Goal: Transaction & Acquisition: Obtain resource

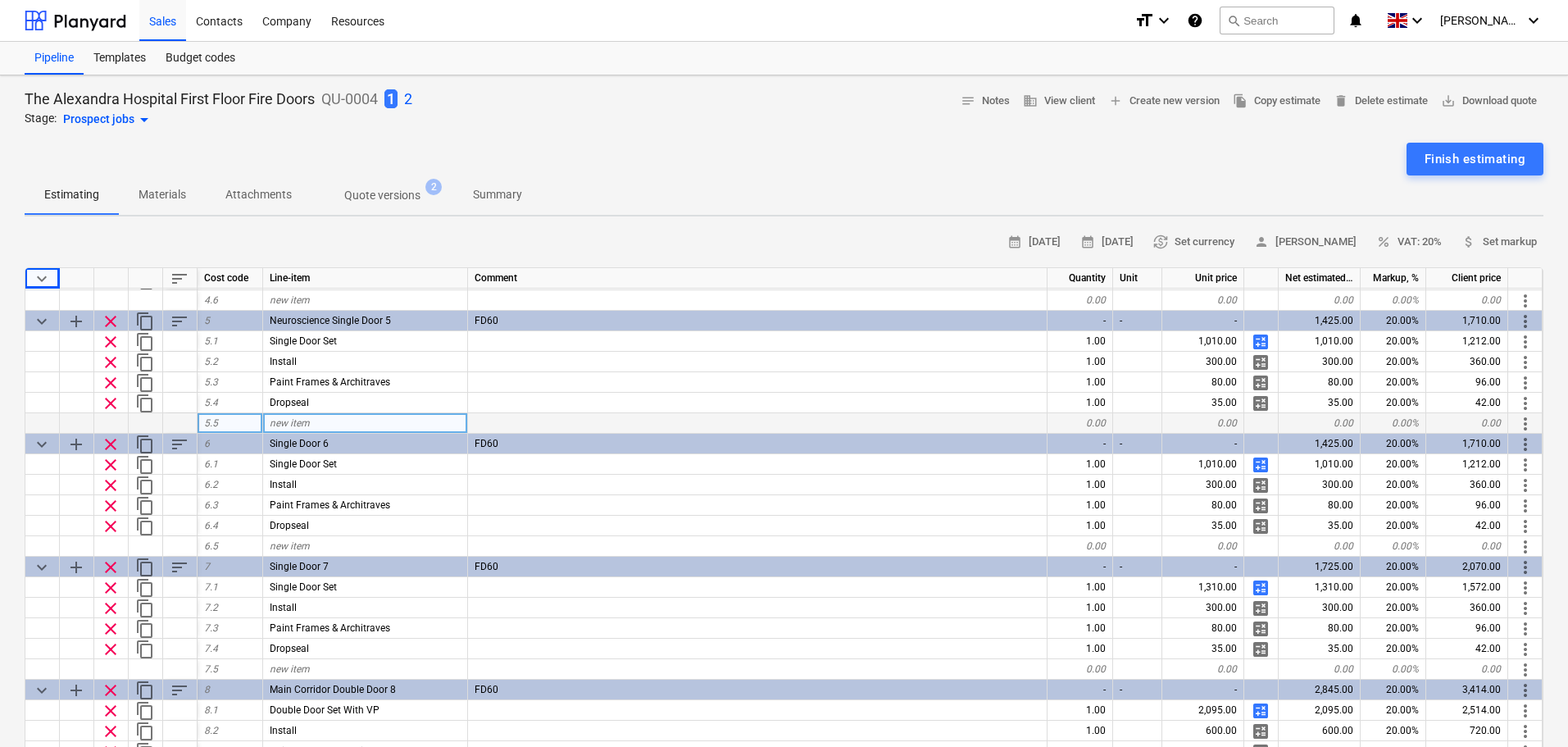
scroll to position [492, 0]
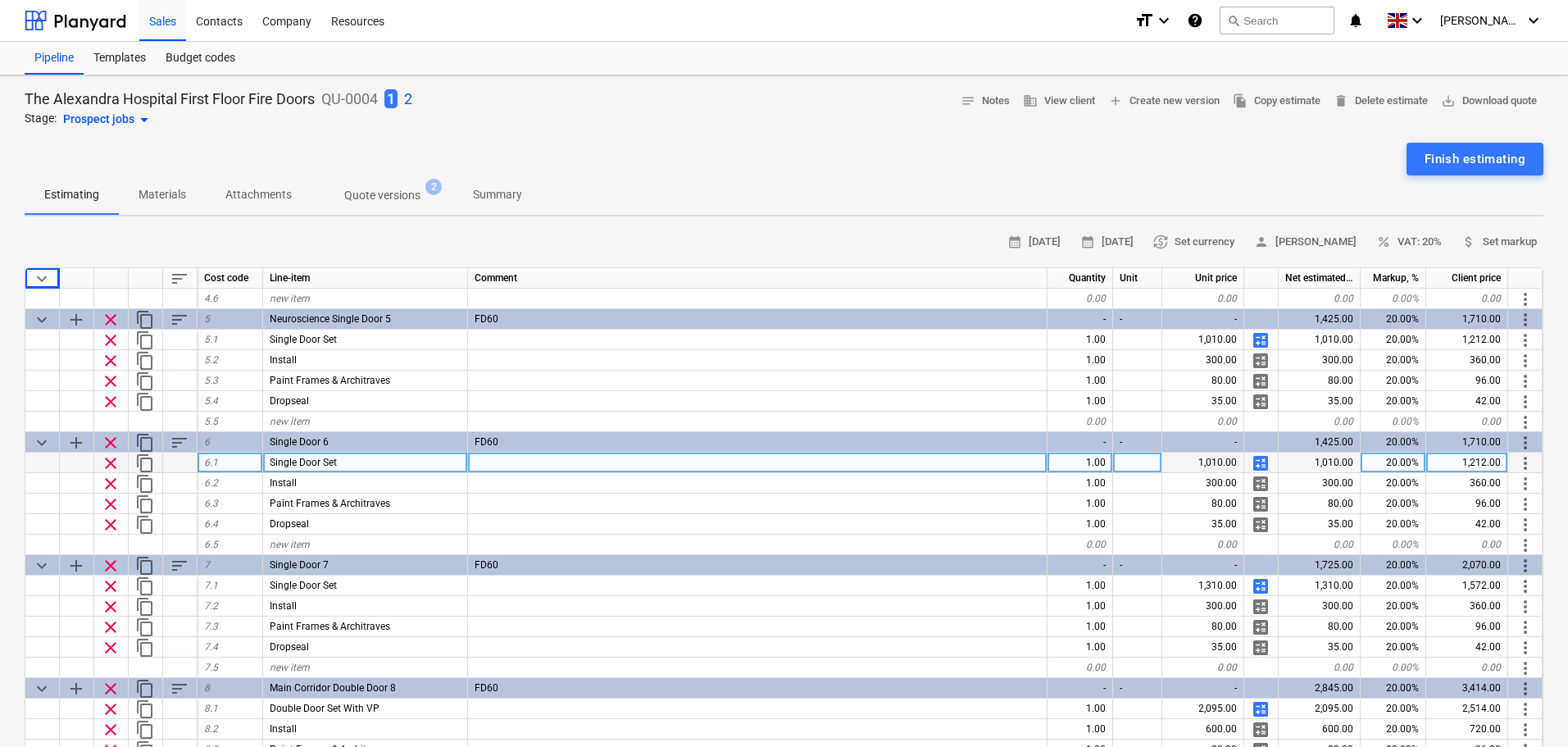
click at [381, 468] on div "Single Door Set" at bounding box center [366, 463] width 205 height 20
click at [406, 462] on input "Single Door Set" at bounding box center [365, 462] width 205 height 19
type input "Single Door Set With VP"
click at [933, 458] on div at bounding box center [757, 463] width 580 height 20
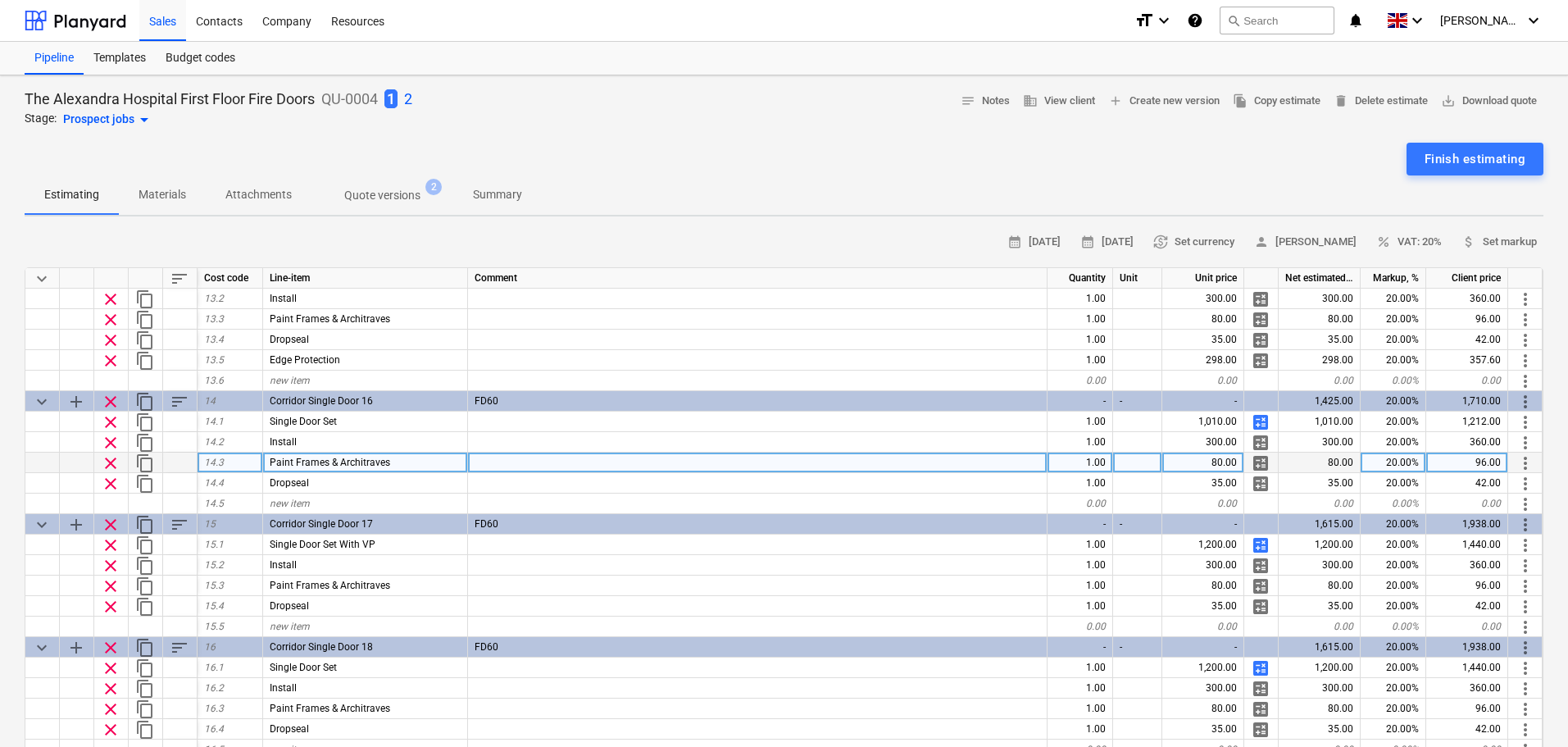
scroll to position [1476, 0]
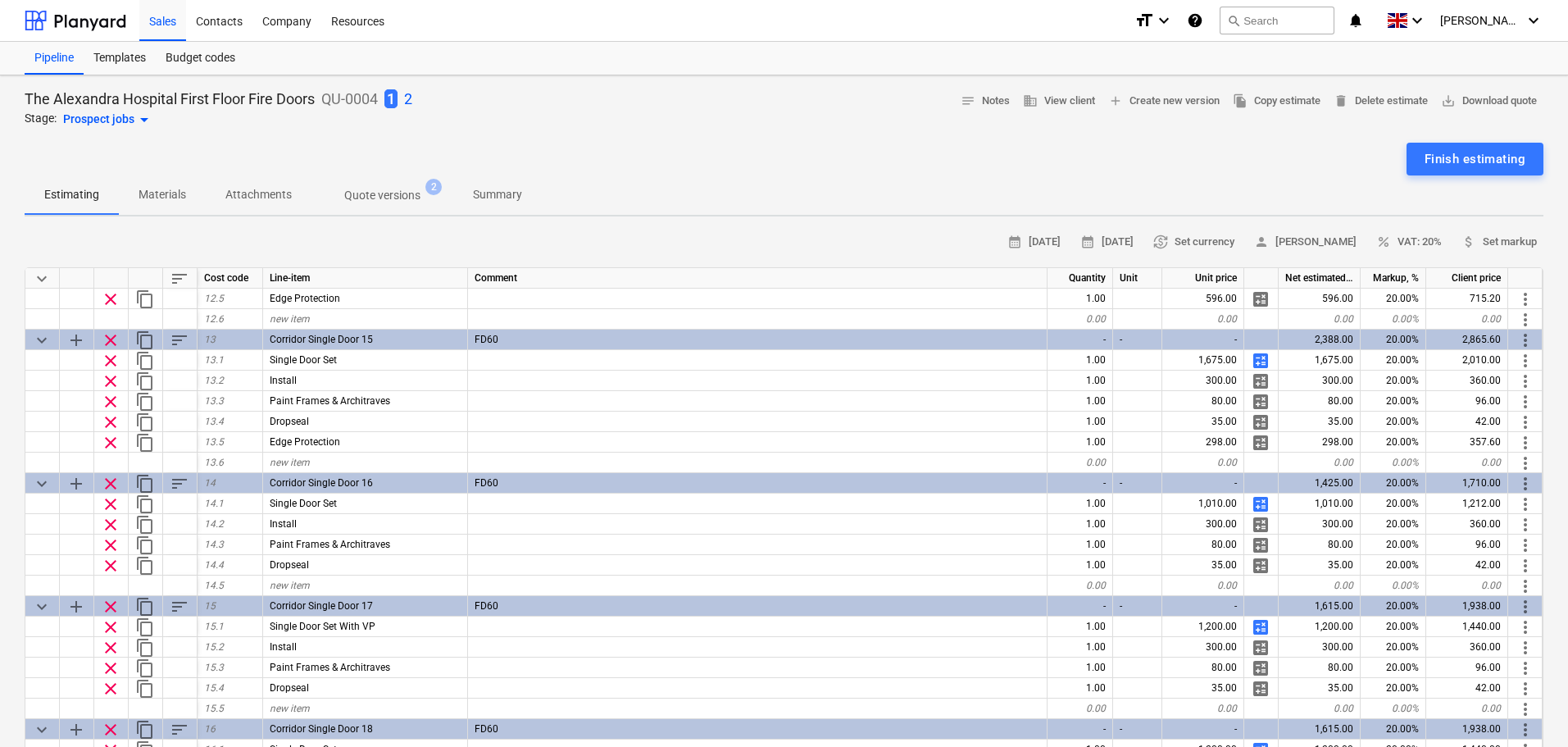
click at [412, 99] on p "2" at bounding box center [408, 99] width 8 height 19
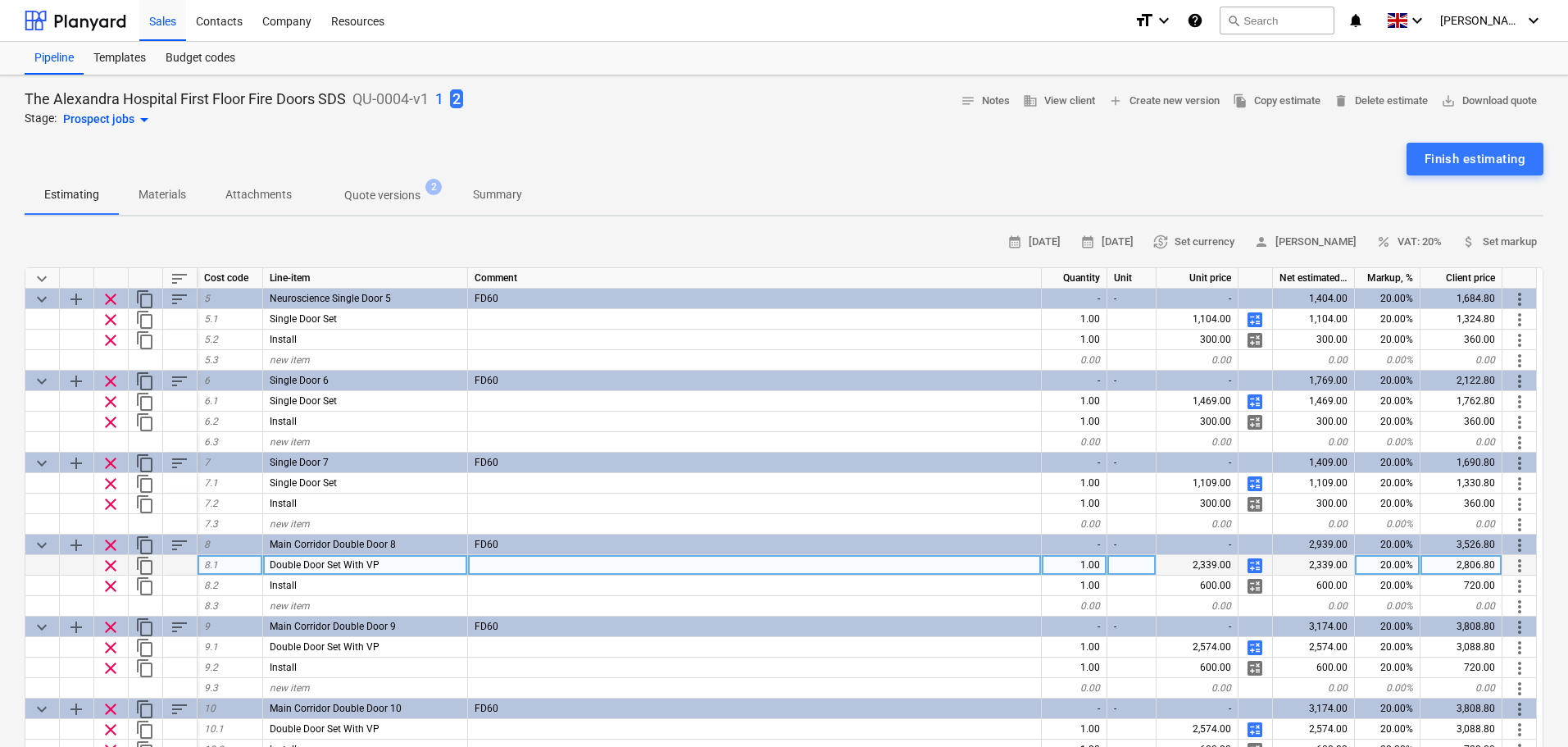
scroll to position [246, 0]
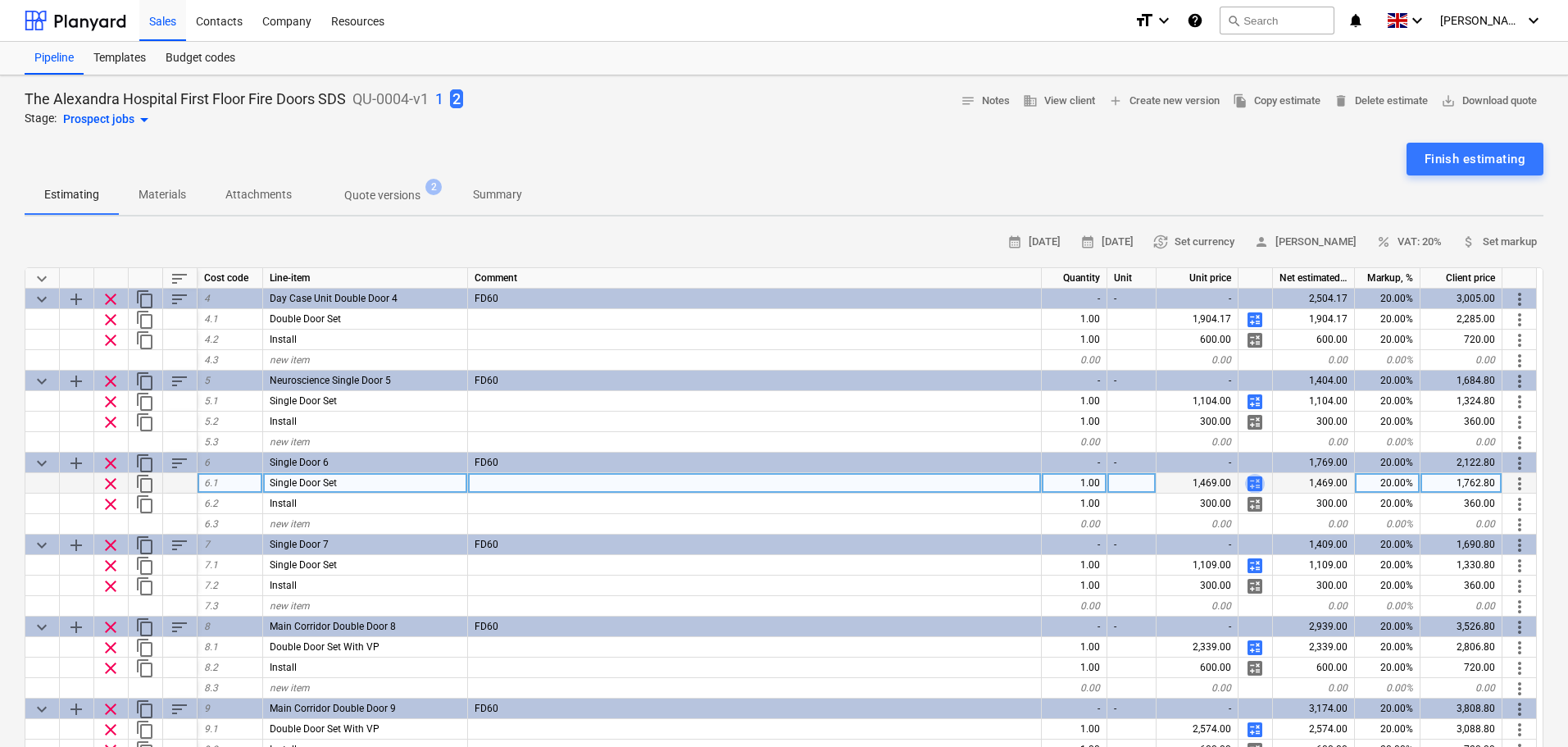
click at [1252, 479] on span "calculate" at bounding box center [1255, 483] width 19 height 19
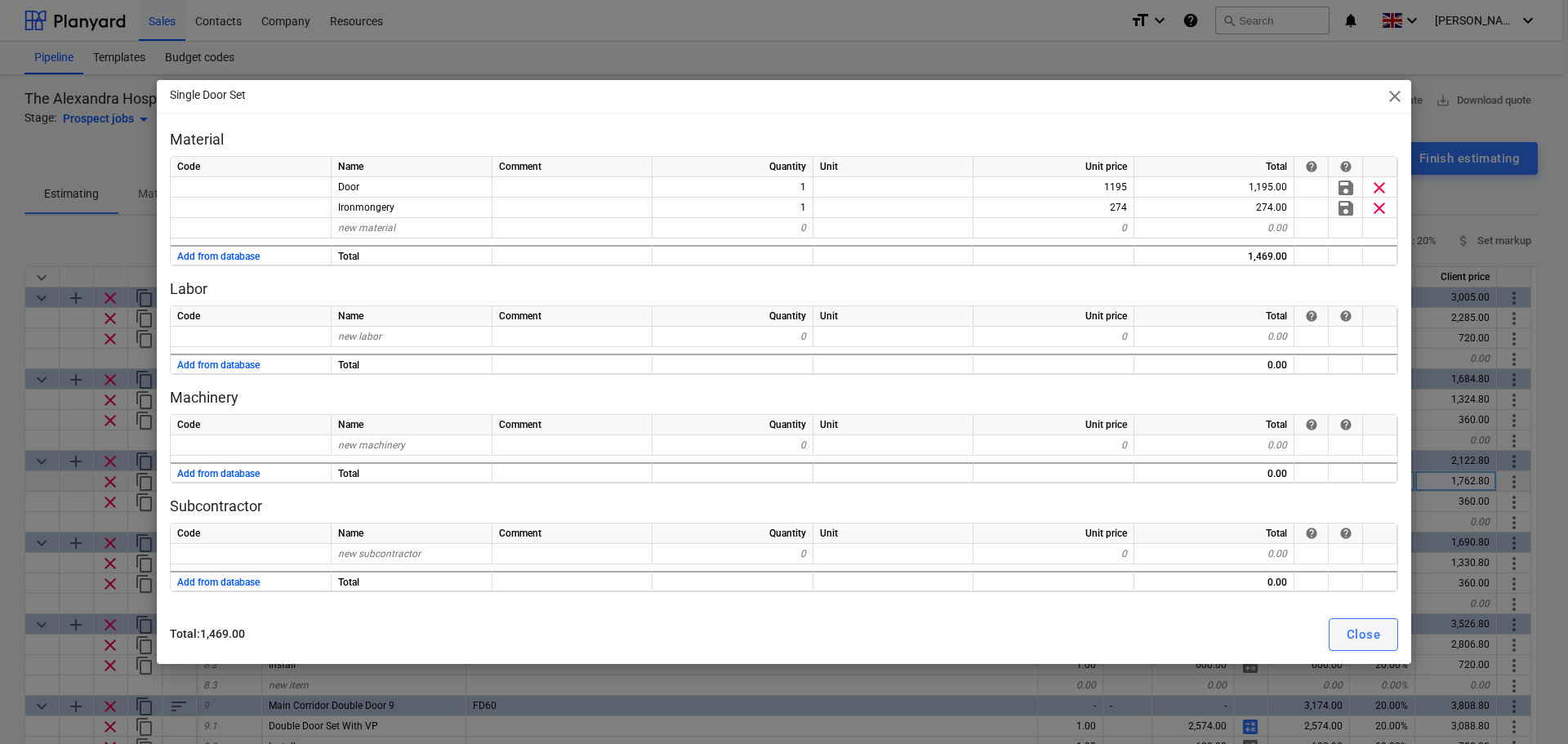
click at [1354, 637] on div "Close" at bounding box center [1363, 634] width 34 height 21
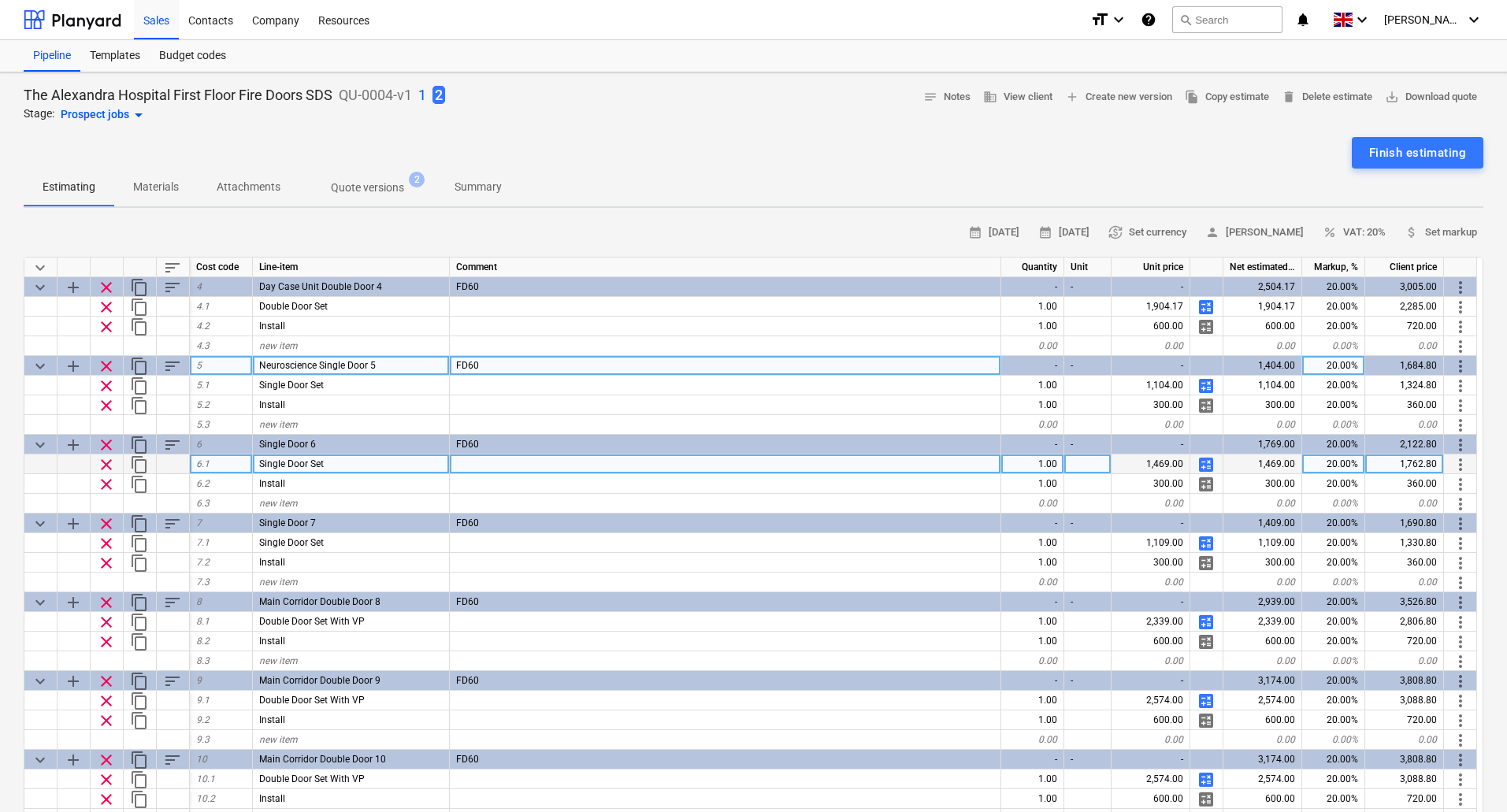
type textarea "x"
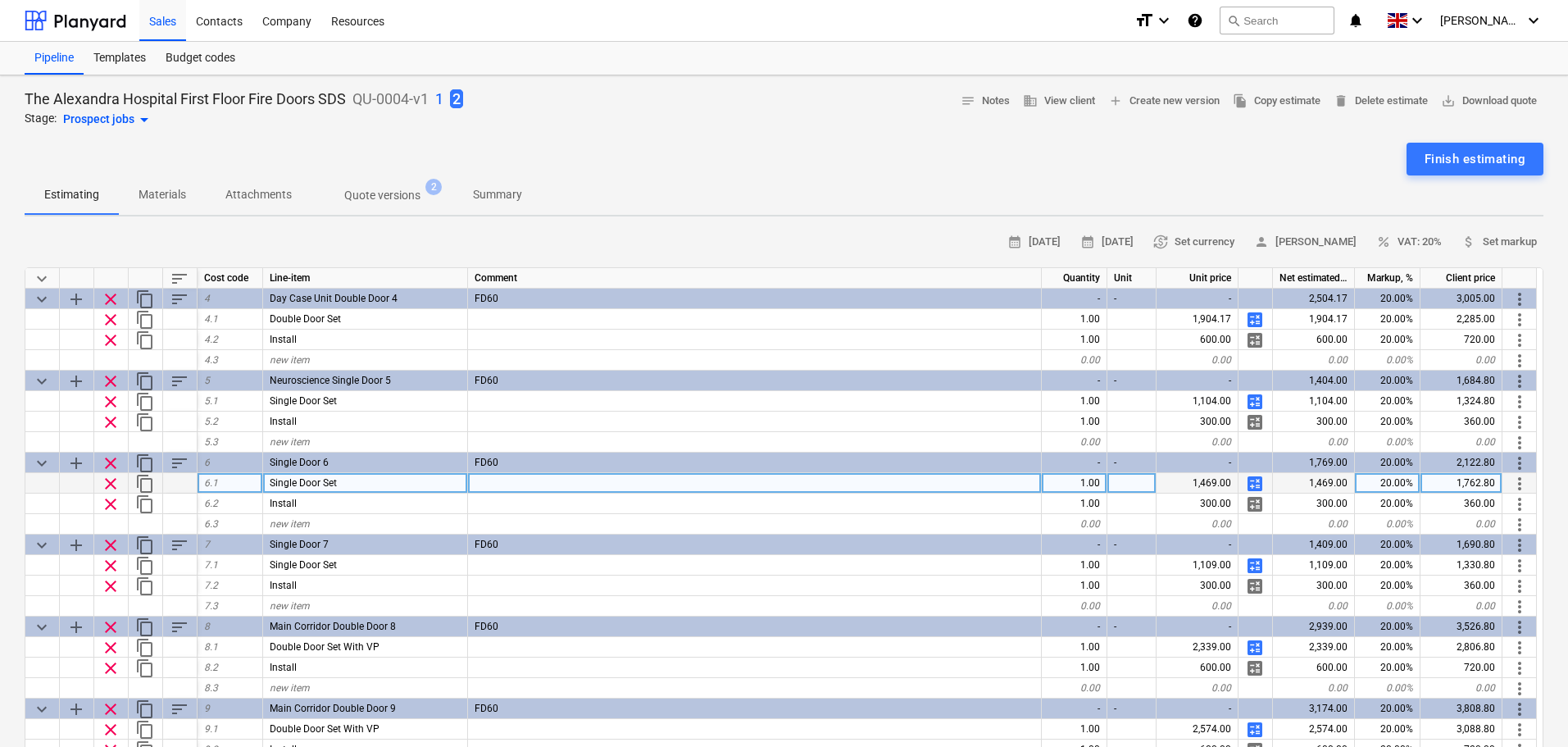
click at [423, 487] on div "Single Door Set" at bounding box center [366, 483] width 205 height 20
click at [423, 487] on input "Single Door Set" at bounding box center [365, 483] width 205 height 19
type input "Single Door Set With VP"
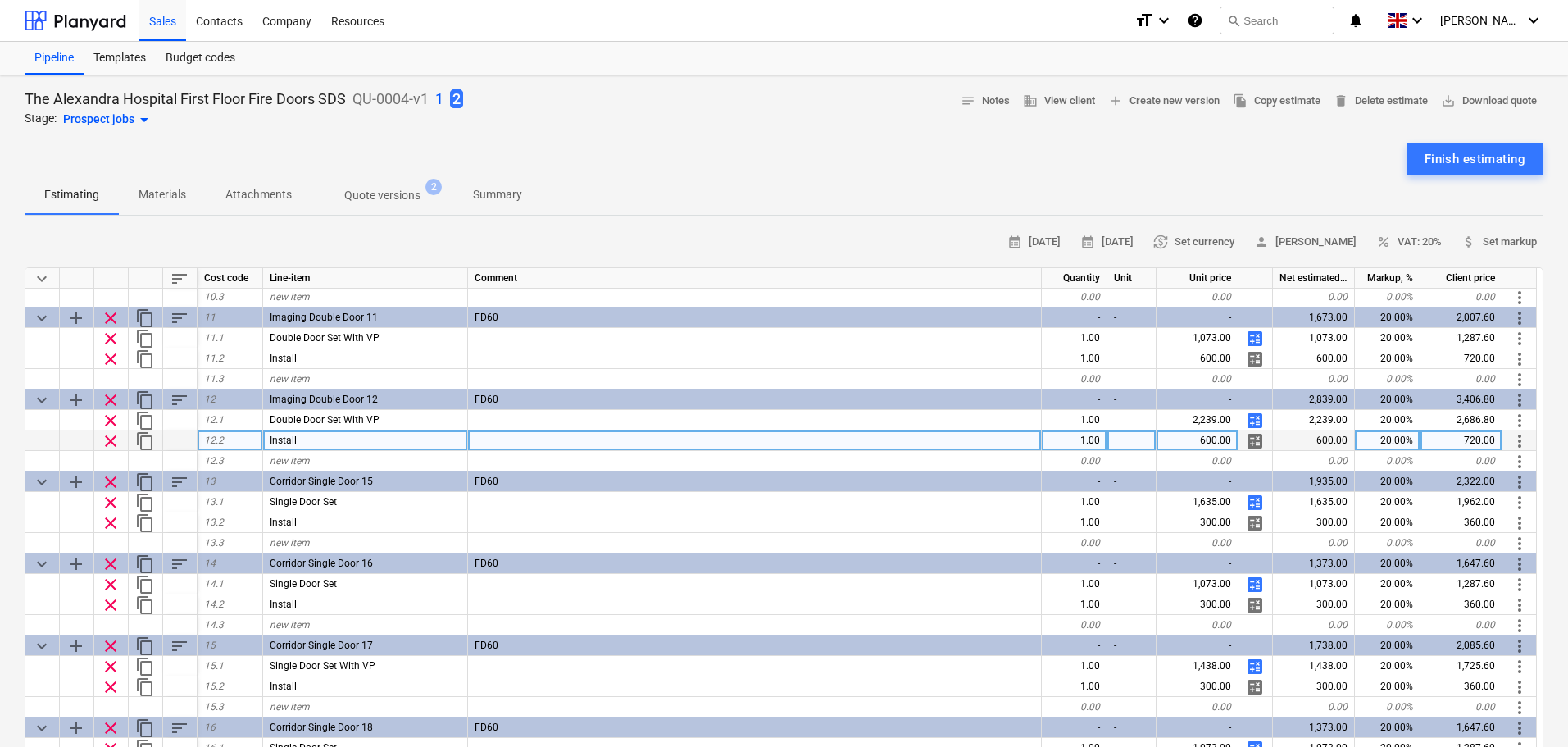
scroll to position [902, 0]
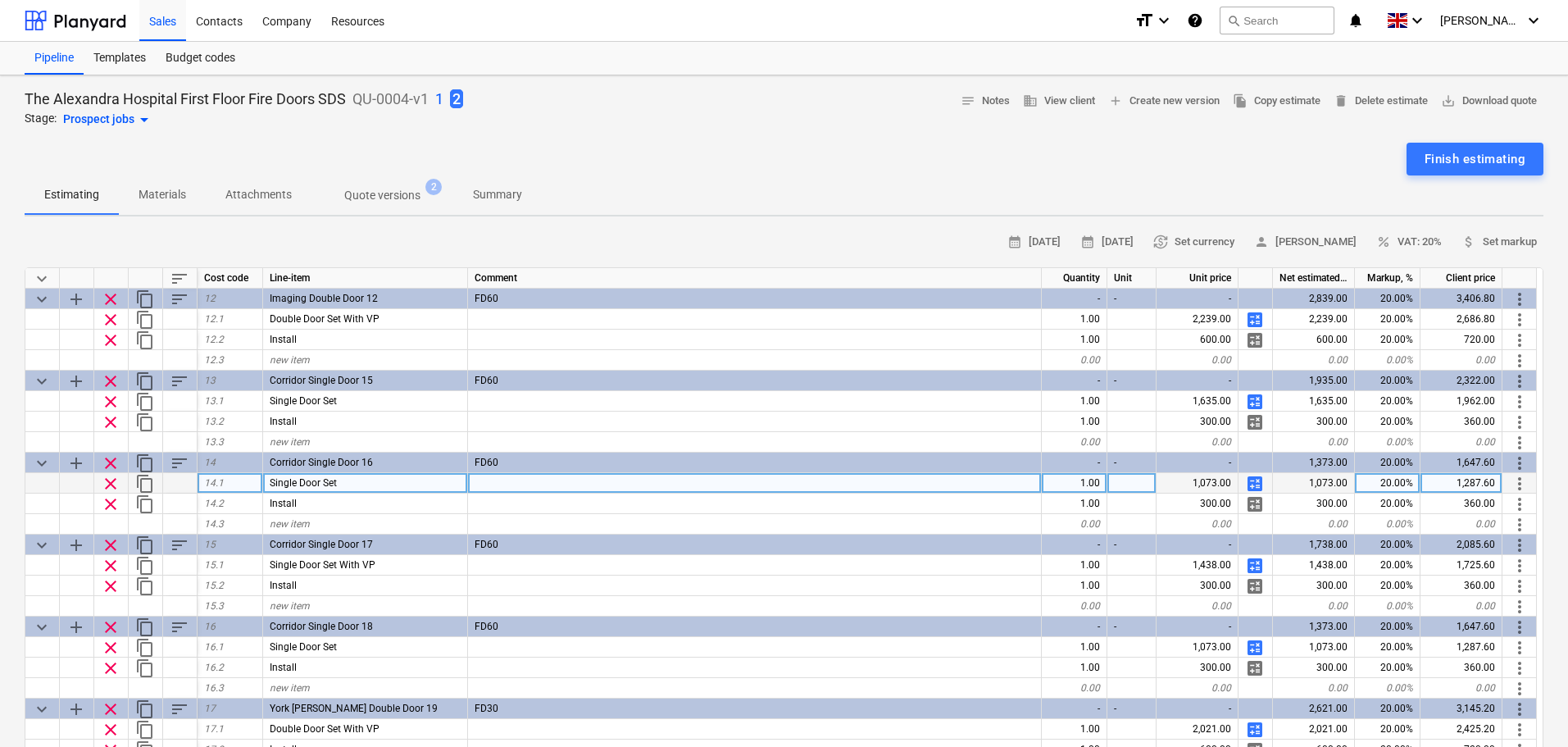
type textarea "x"
click at [370, 484] on div "Single Door Set" at bounding box center [366, 483] width 205 height 20
click at [371, 484] on input "Single Door Set" at bounding box center [365, 483] width 205 height 19
click at [372, 484] on input "Single Door Set" at bounding box center [365, 483] width 205 height 19
type input "Single Door Set With VP"
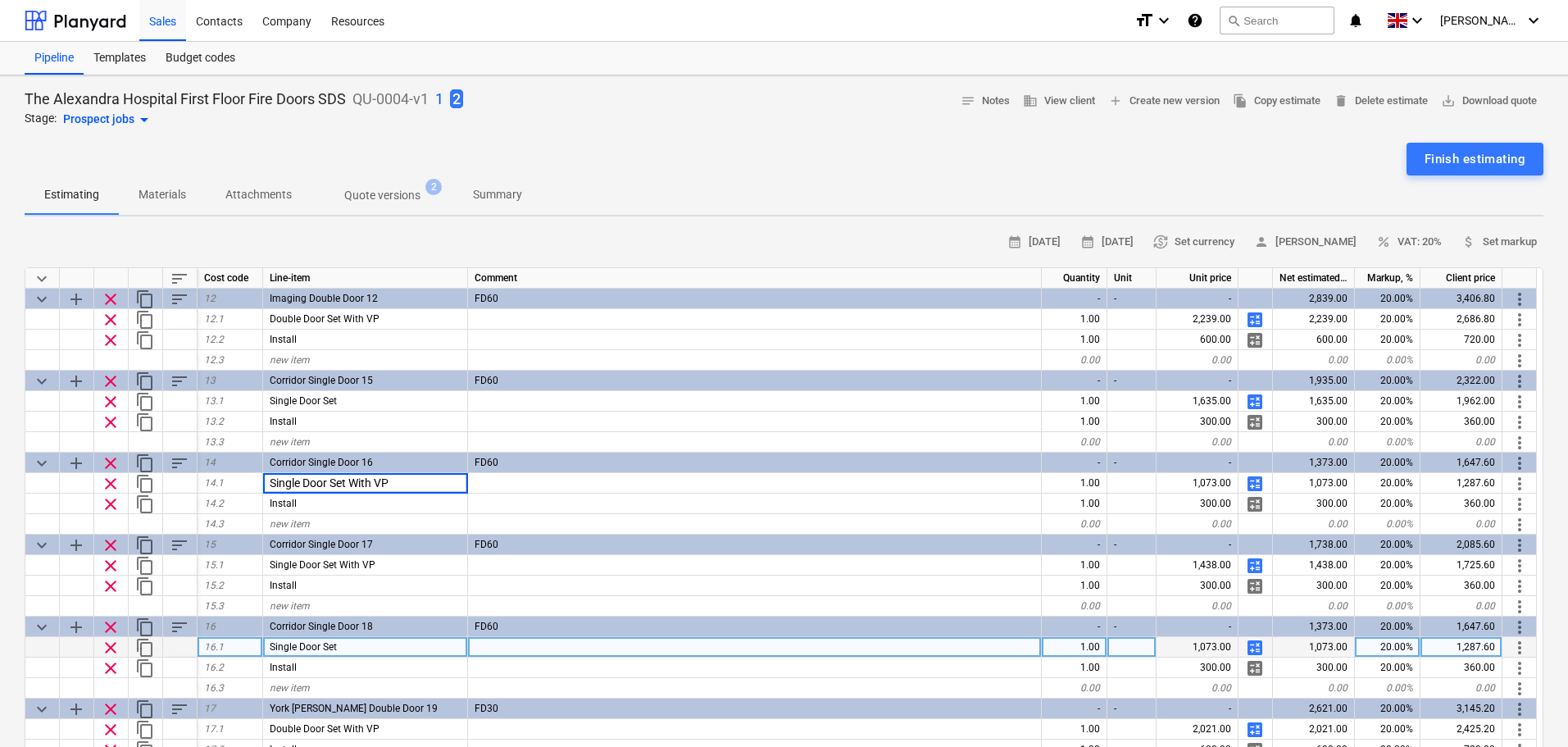
type textarea "x"
click at [419, 654] on div "Single Door Set" at bounding box center [366, 648] width 205 height 20
click at [427, 650] on input "Single Door Set" at bounding box center [365, 647] width 205 height 19
type input "Single Door Set With VP"
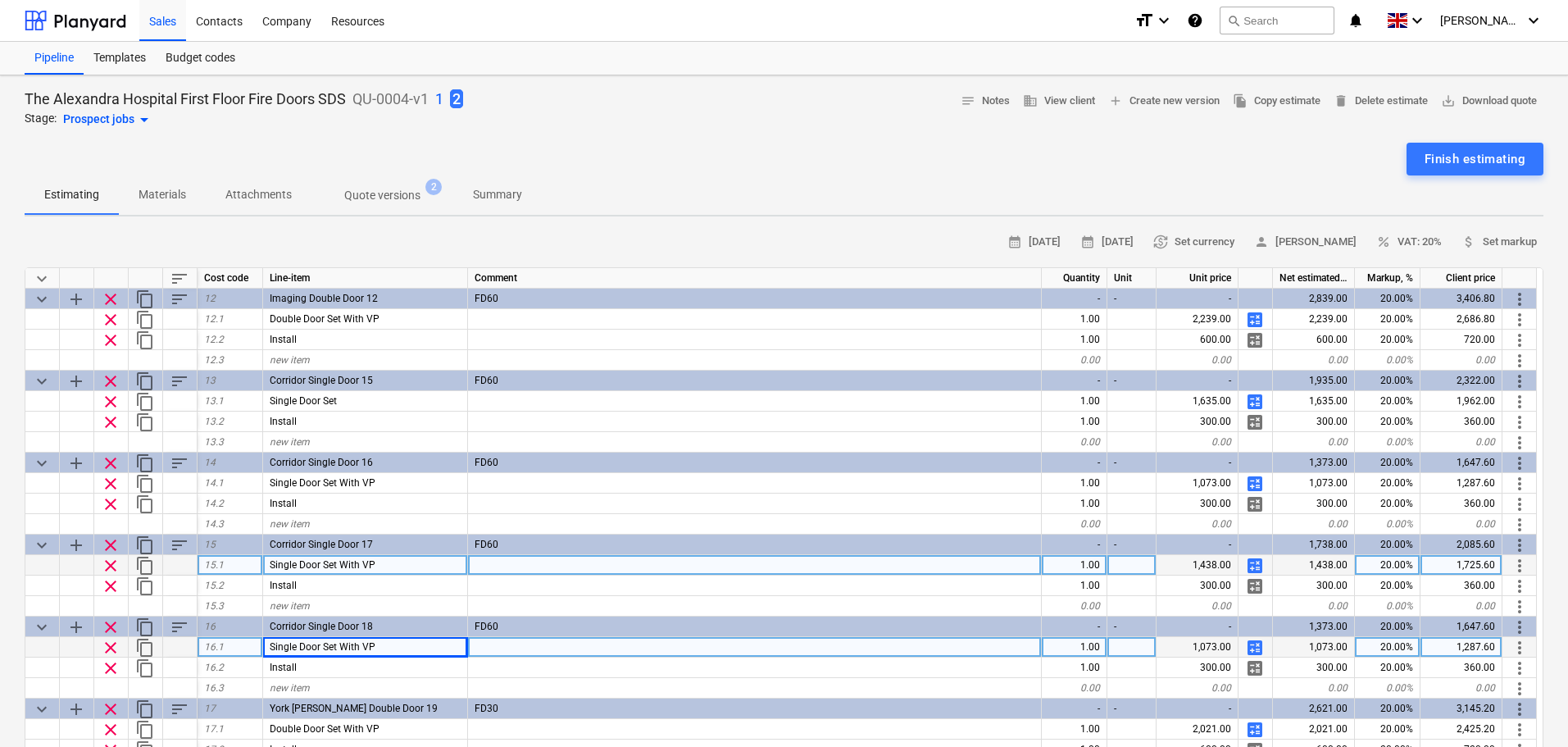
click at [1252, 567] on span "calculate" at bounding box center [1255, 565] width 19 height 19
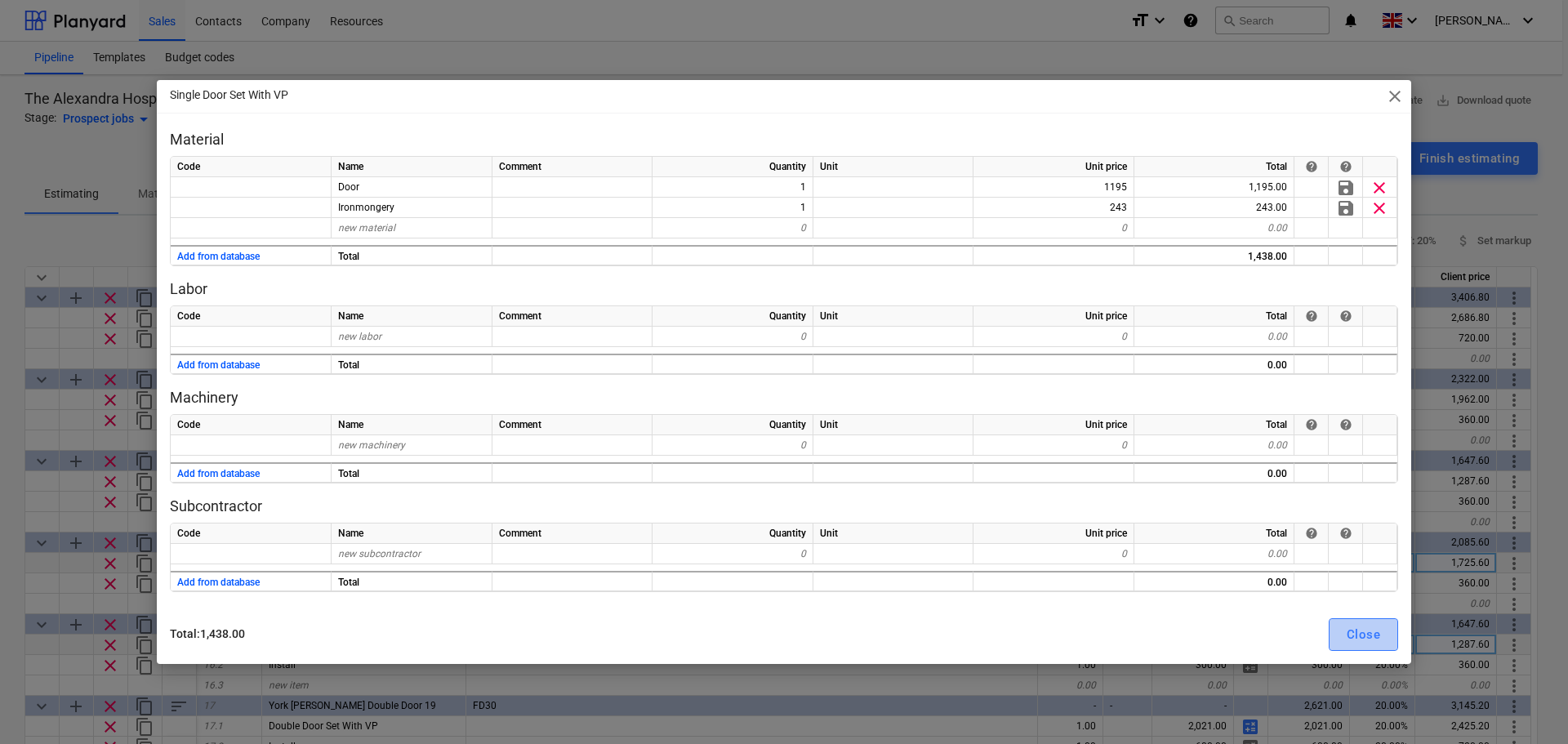
click at [1353, 628] on div "Close" at bounding box center [1363, 634] width 34 height 21
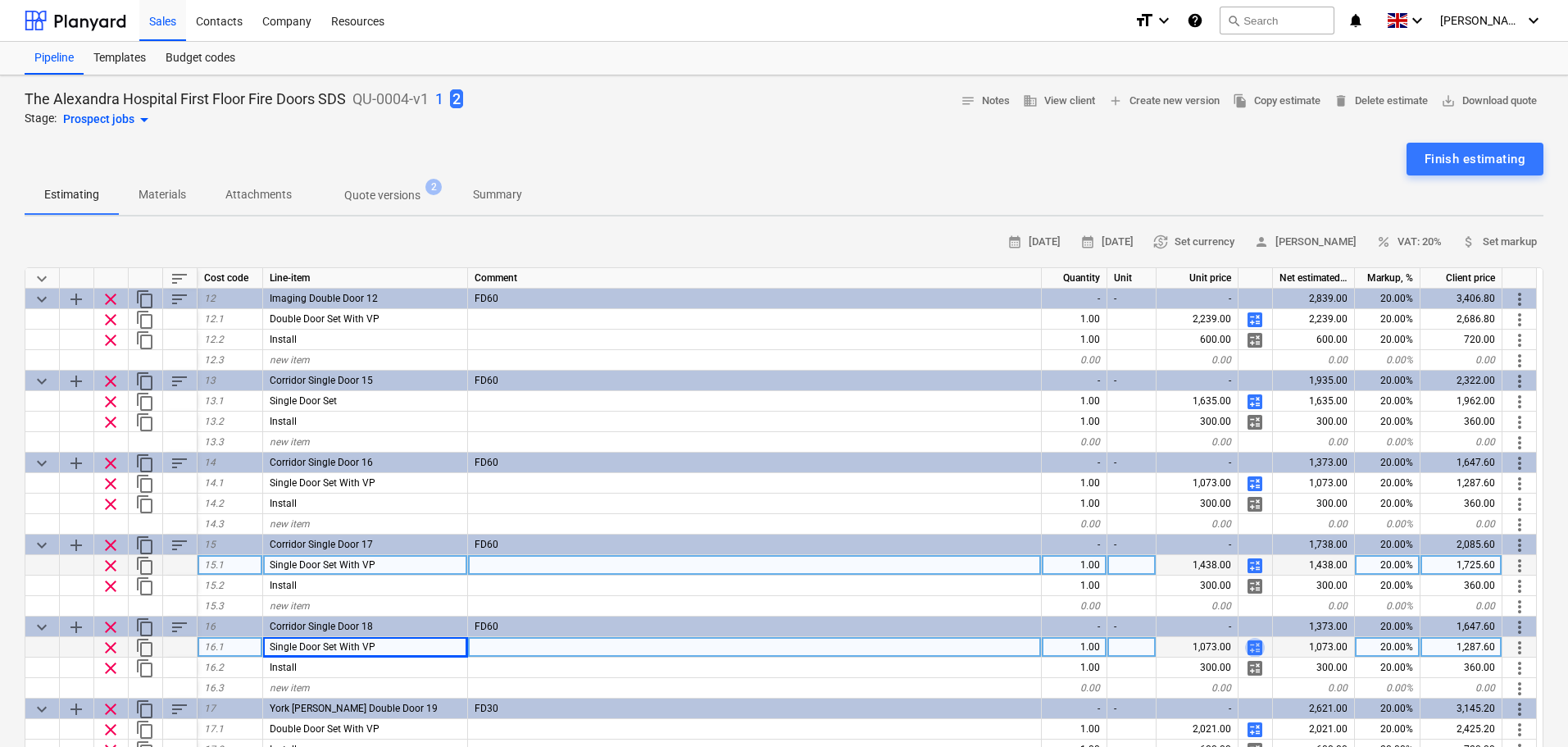
click at [1257, 646] on span "calculate" at bounding box center [1255, 648] width 19 height 19
type textarea "x"
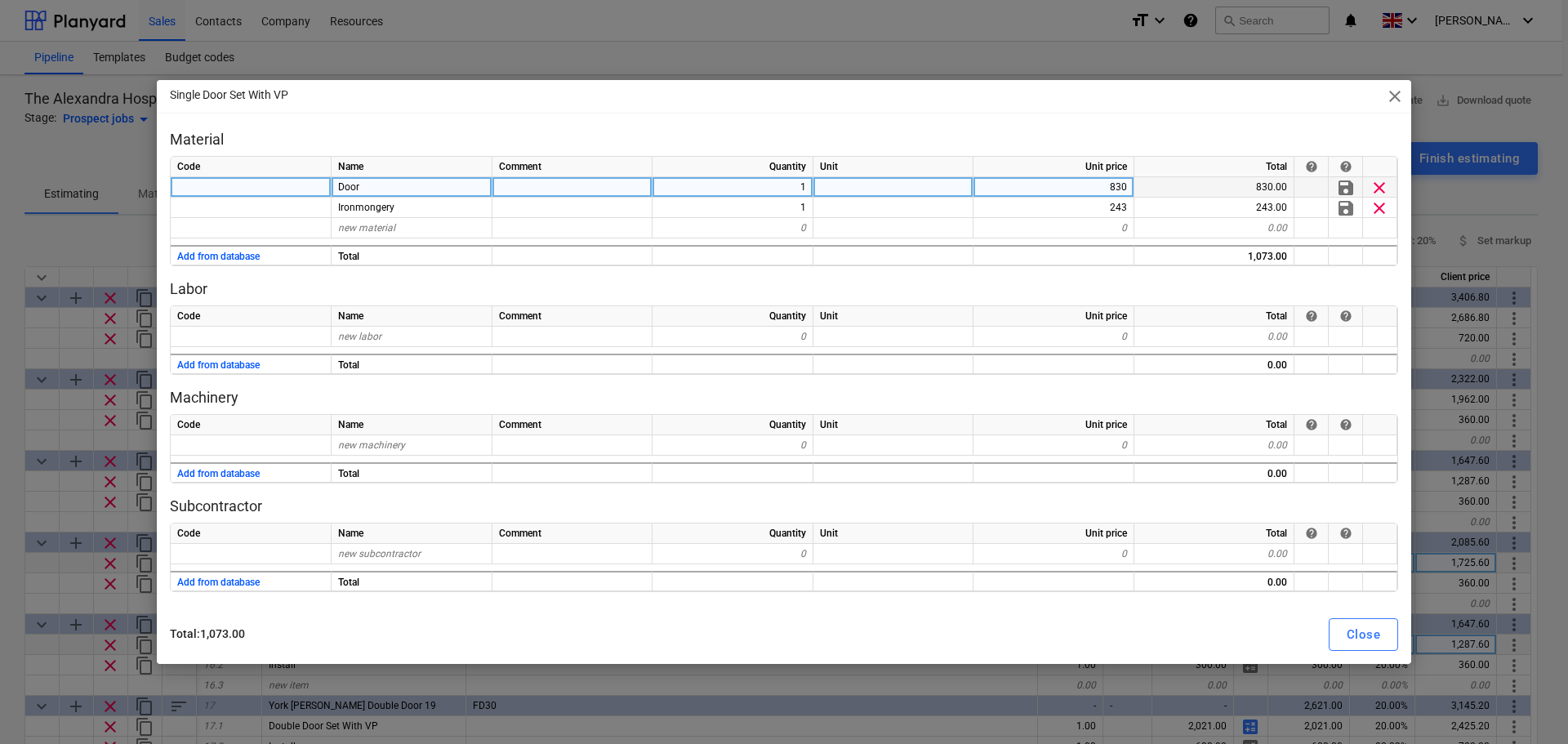
click at [1103, 190] on div "830" at bounding box center [1054, 187] width 161 height 20
type input "1195"
click at [1348, 627] on div "Close" at bounding box center [1363, 634] width 34 height 21
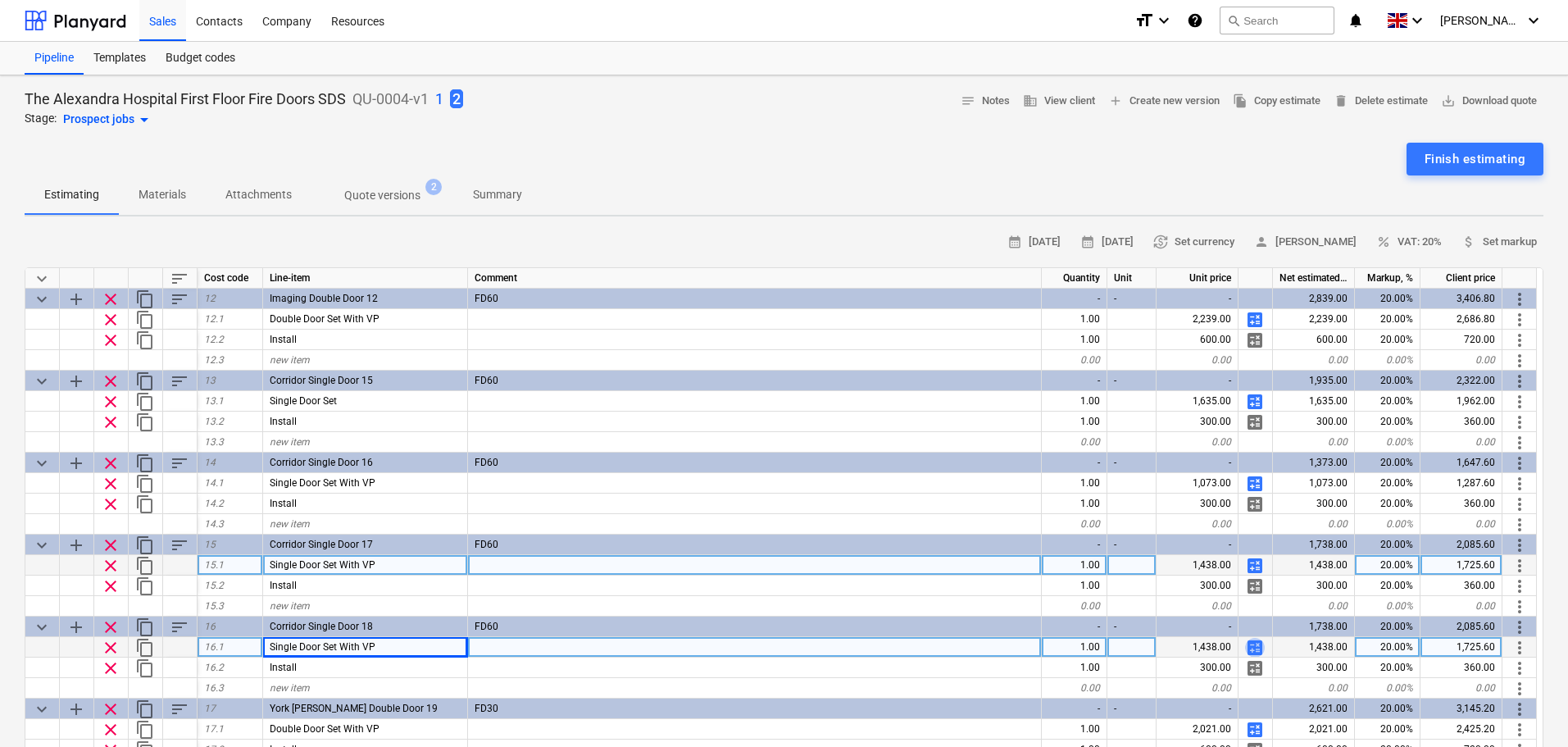
click at [1259, 644] on span "calculate" at bounding box center [1255, 648] width 19 height 19
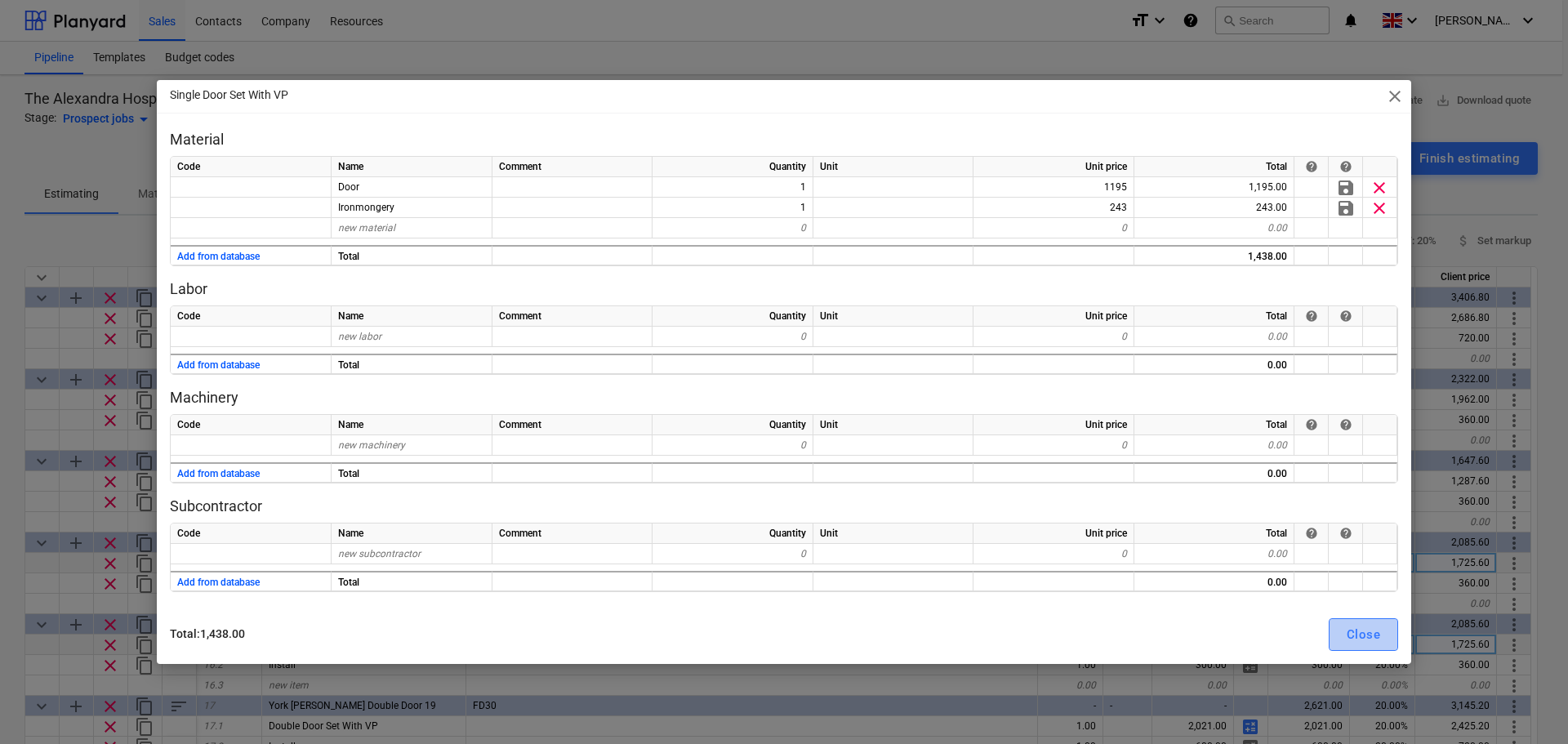
click at [1365, 637] on div "Close" at bounding box center [1363, 634] width 34 height 21
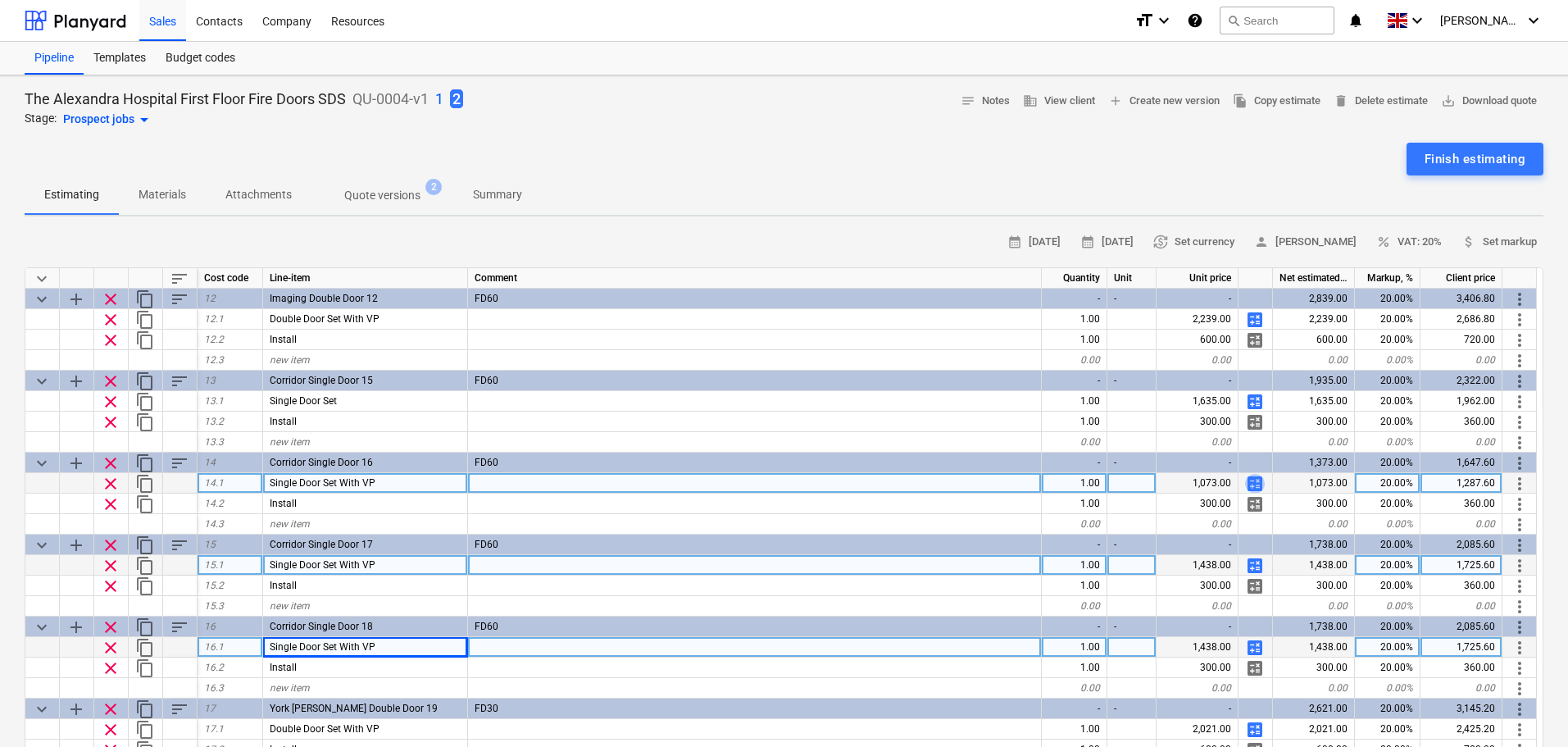
click at [1249, 483] on span "calculate" at bounding box center [1255, 483] width 19 height 19
type textarea "x"
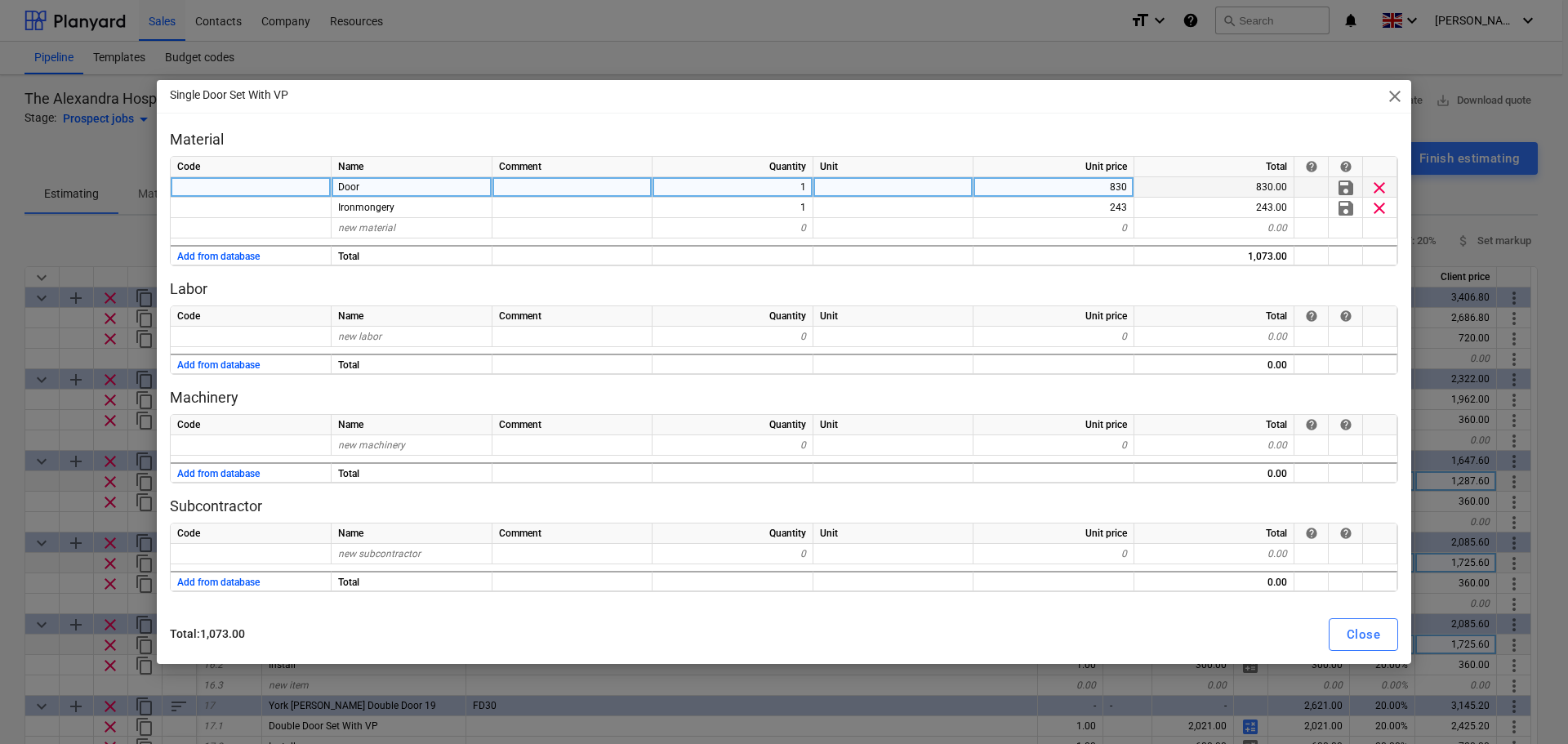
click at [1086, 179] on div "830" at bounding box center [1054, 187] width 161 height 20
type input "1195"
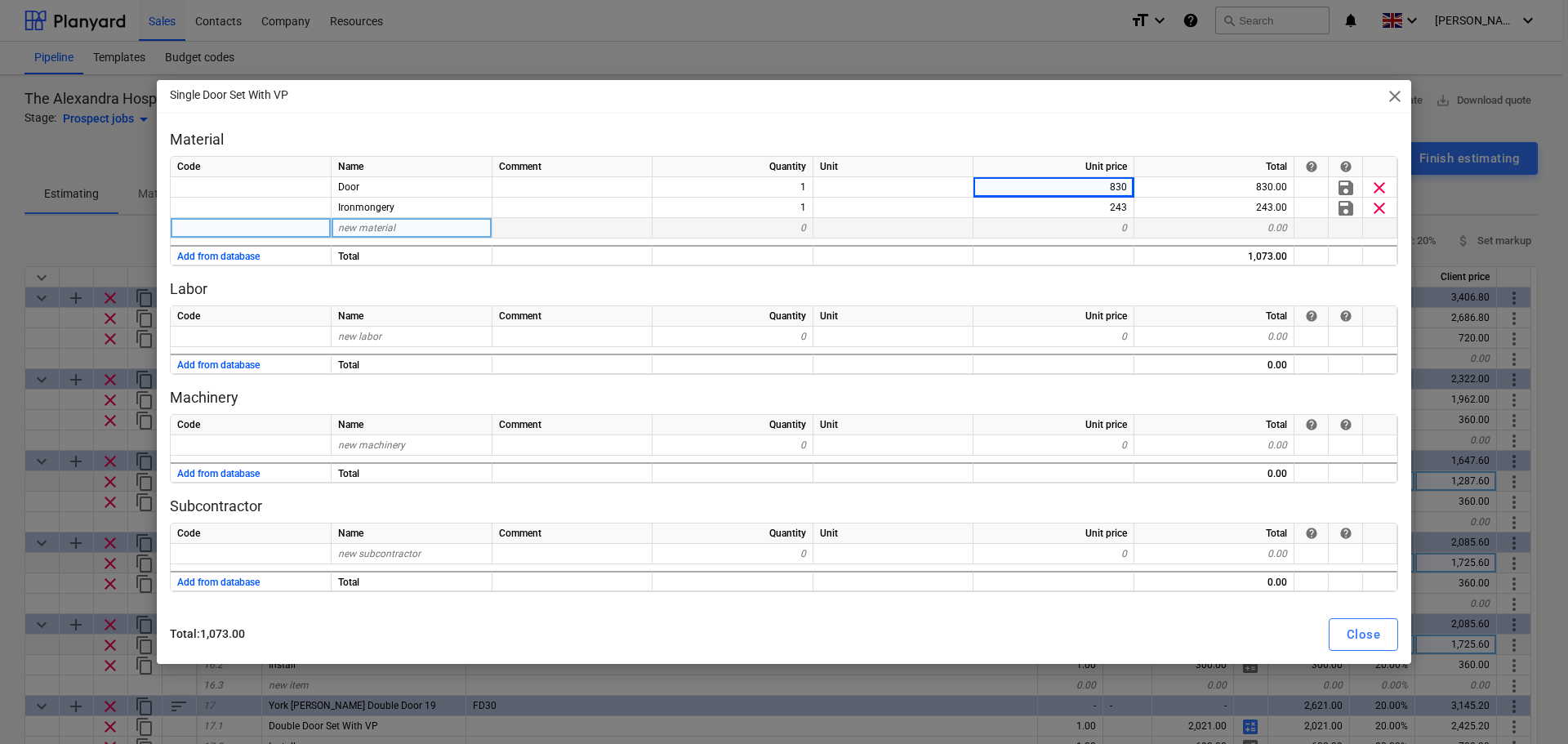
click at [1078, 232] on div "0" at bounding box center [1054, 228] width 161 height 20
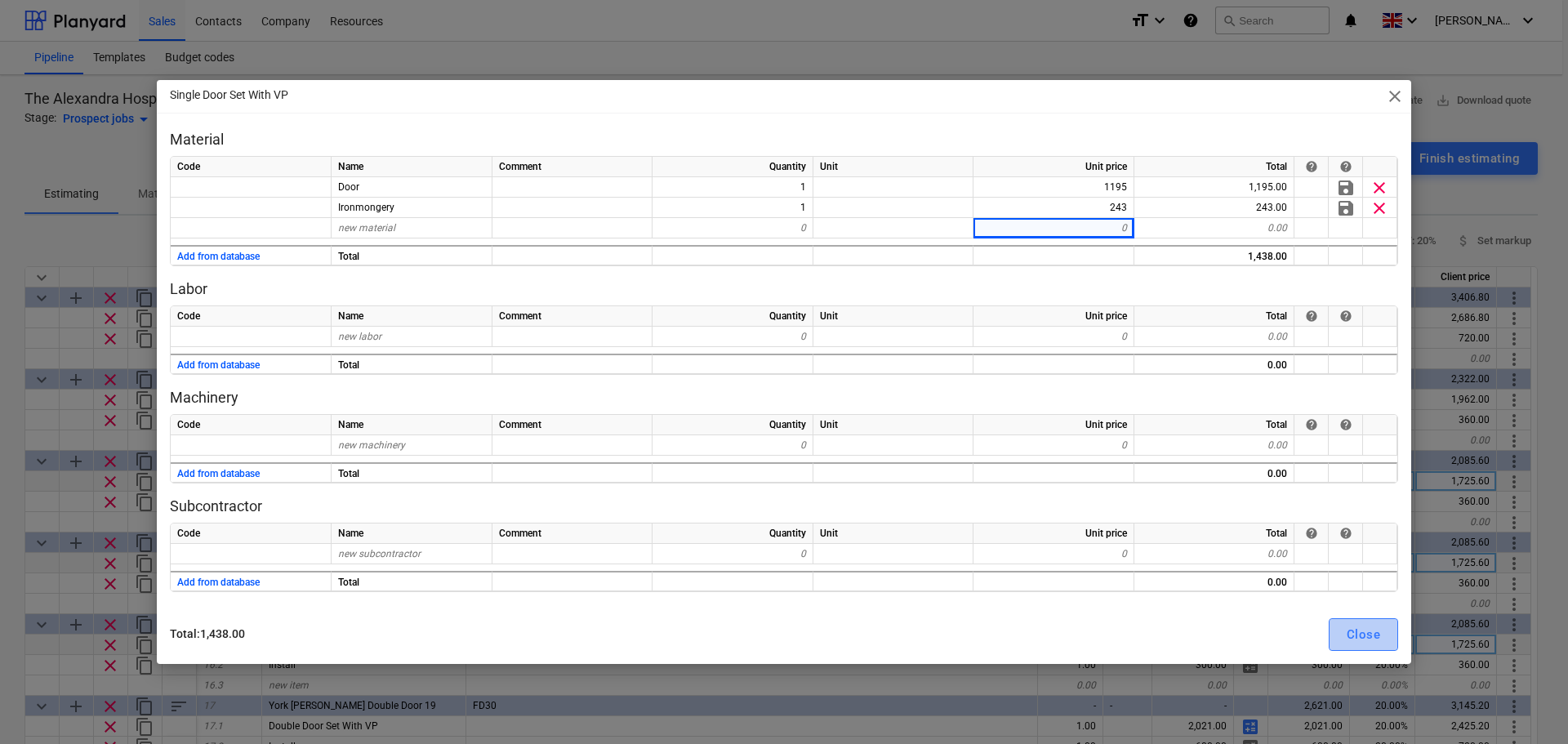
click at [1346, 641] on button "Close" at bounding box center [1363, 634] width 70 height 33
type textarea "x"
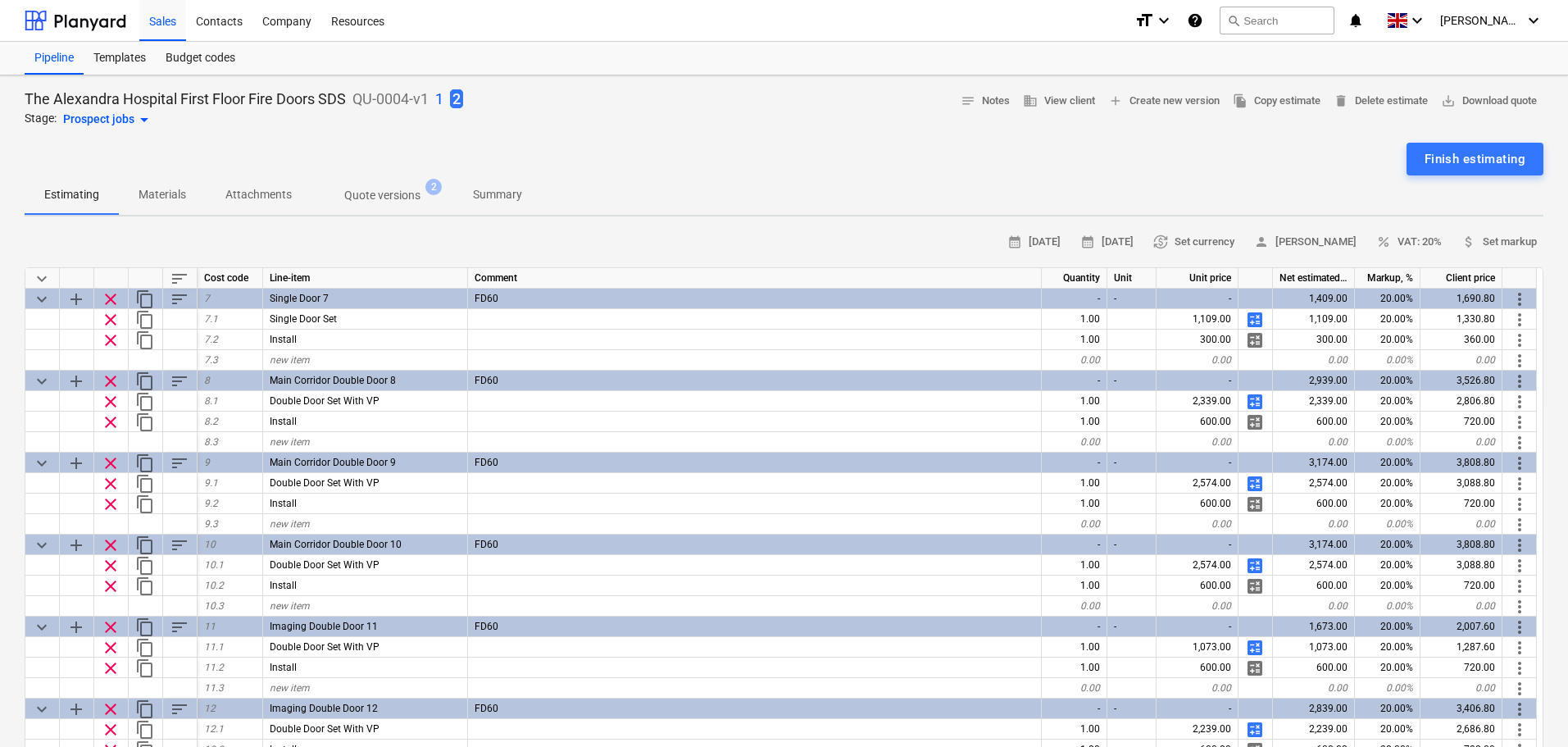
scroll to position [574, 0]
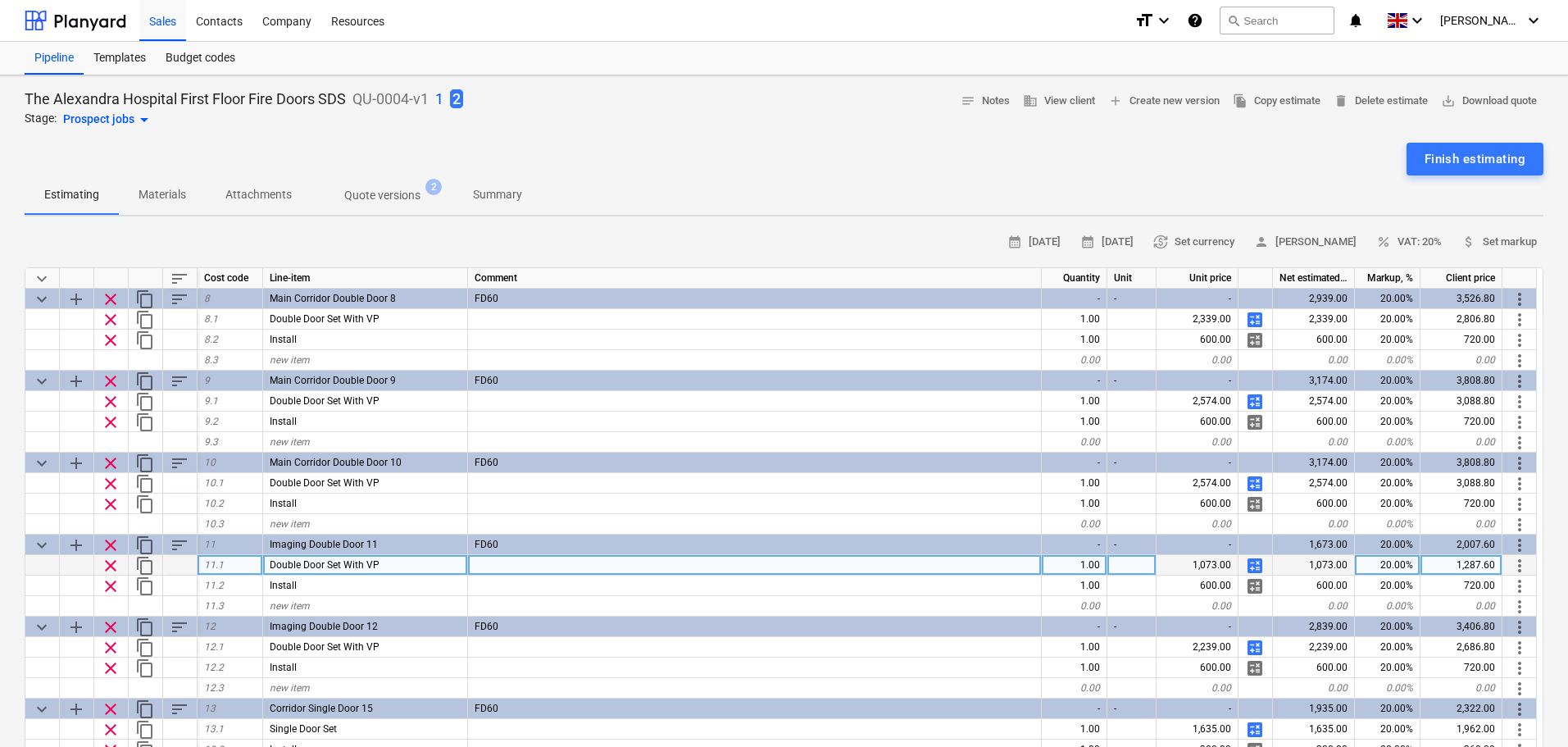
click at [300, 565] on span "Double Door Set With VP" at bounding box center [324, 565] width 110 height 12
click at [306, 565] on input "Double Door Set With VP" at bounding box center [365, 564] width 205 height 19
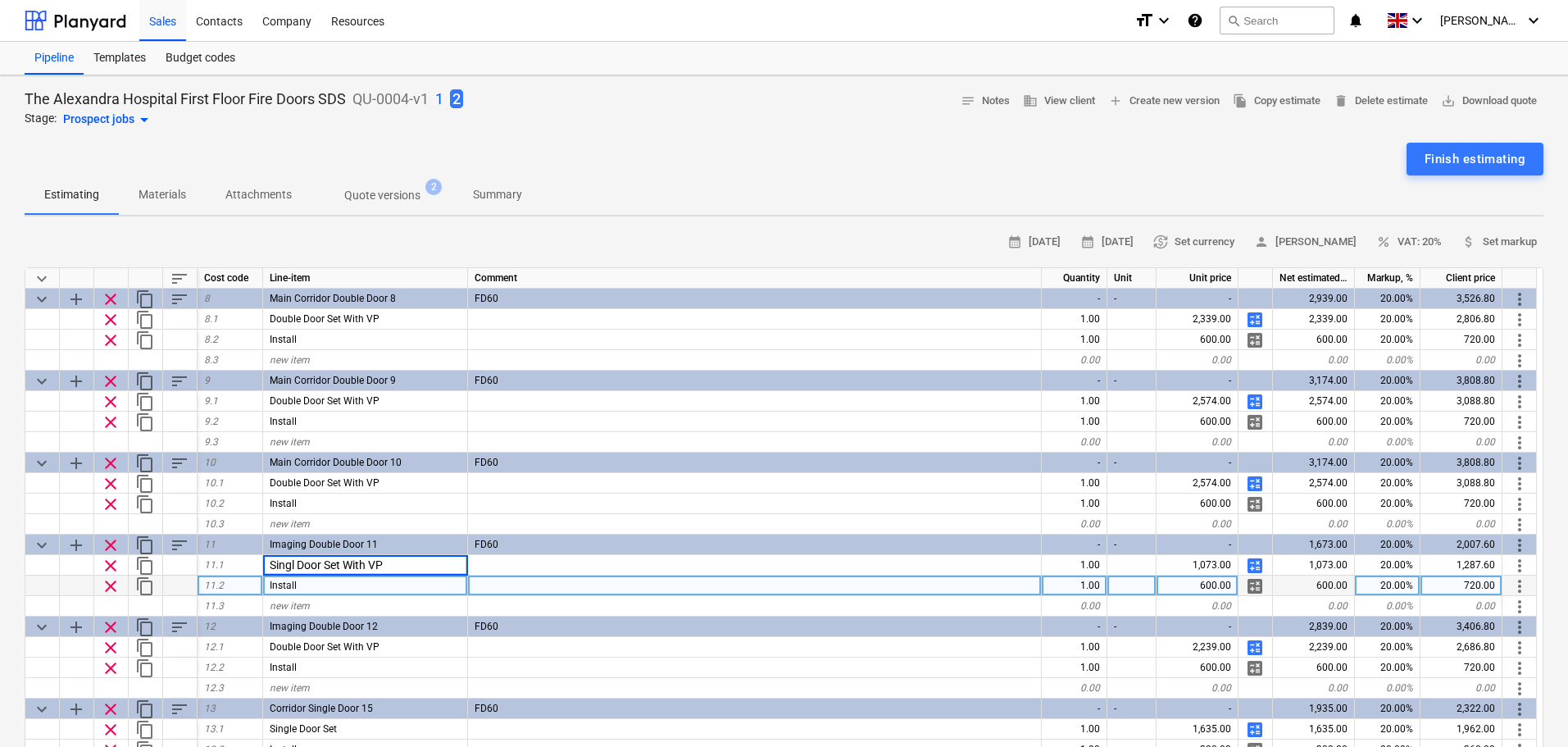
type input "Single Door Set With VP"
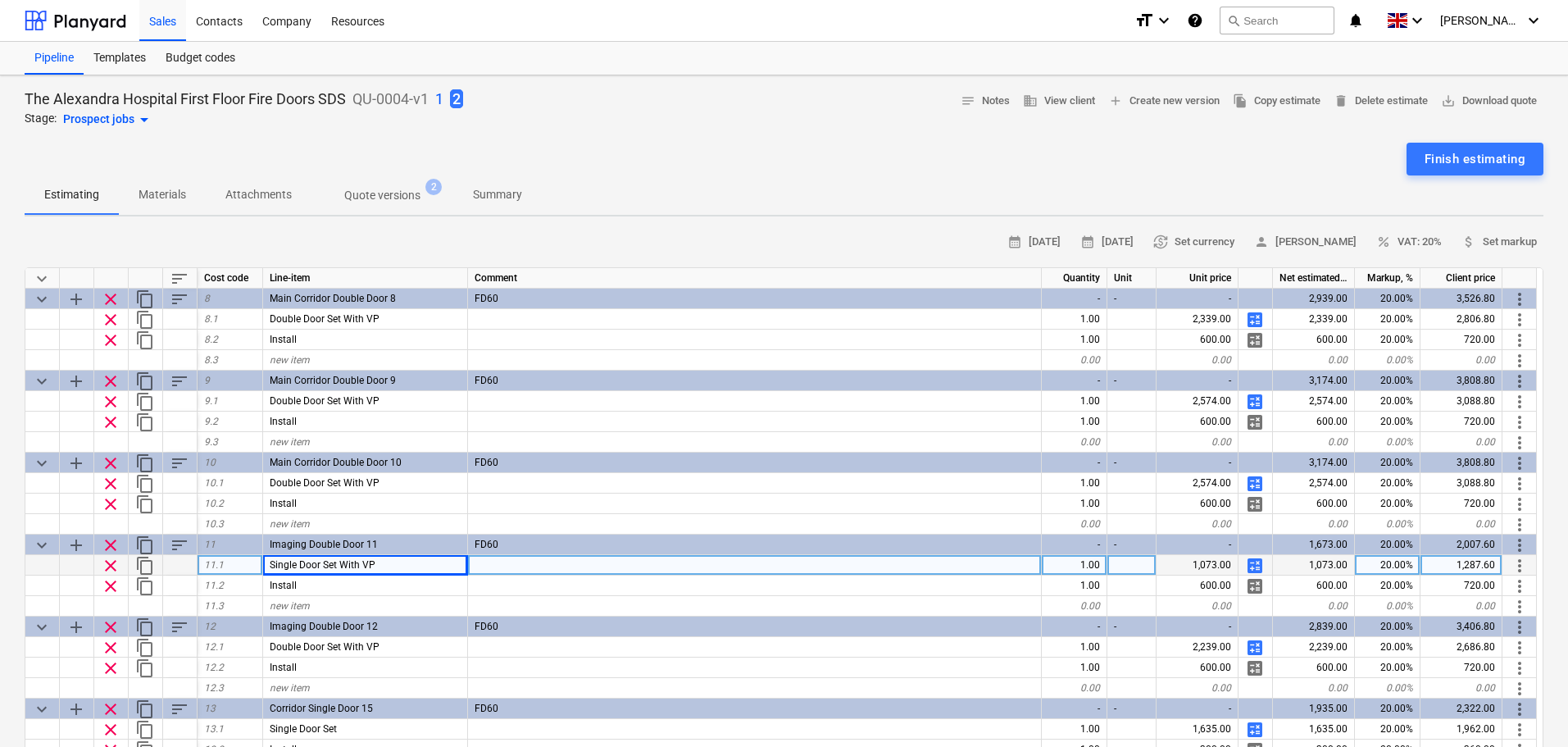
click at [1253, 568] on span "calculate" at bounding box center [1255, 565] width 19 height 19
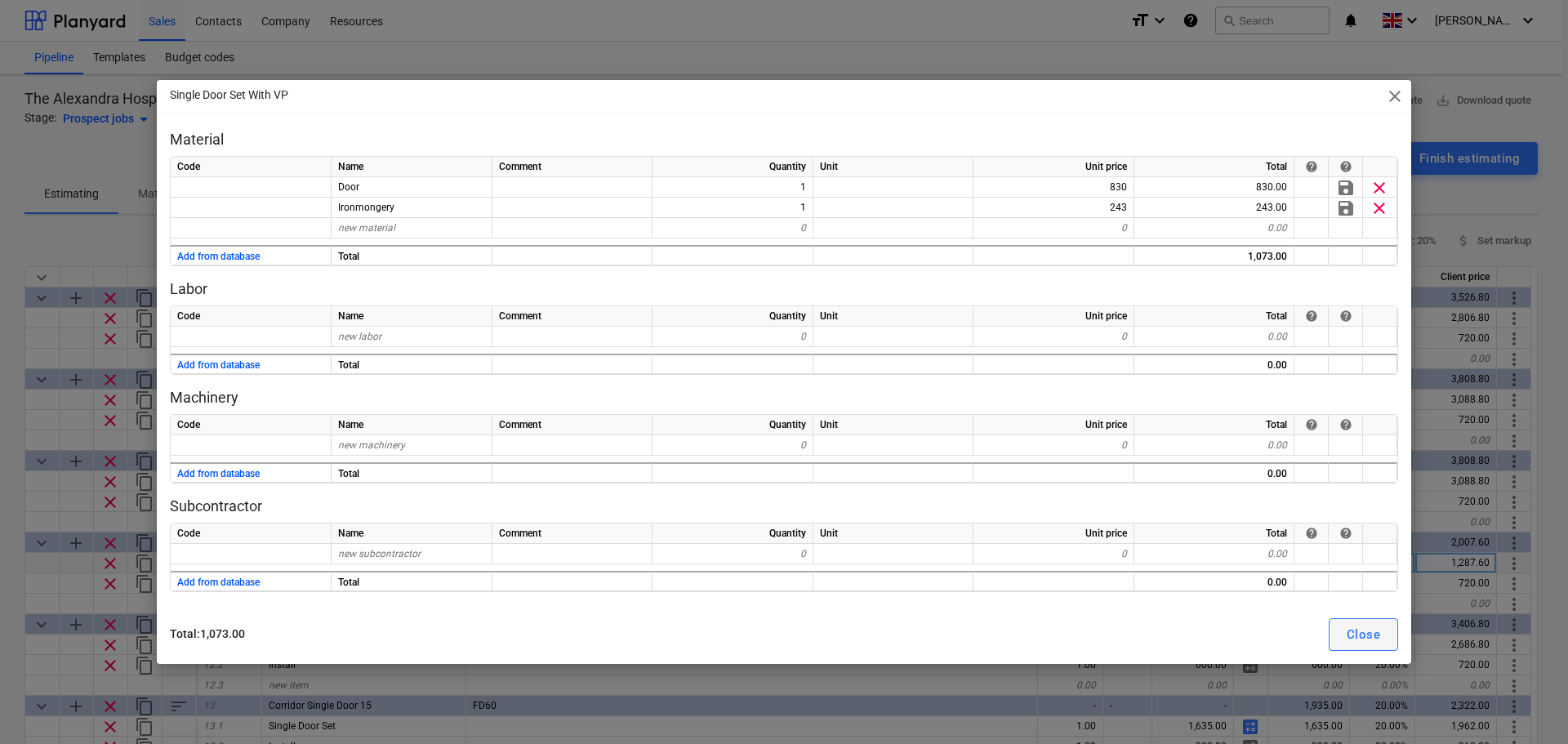
click at [1380, 637] on button "Close" at bounding box center [1363, 634] width 70 height 33
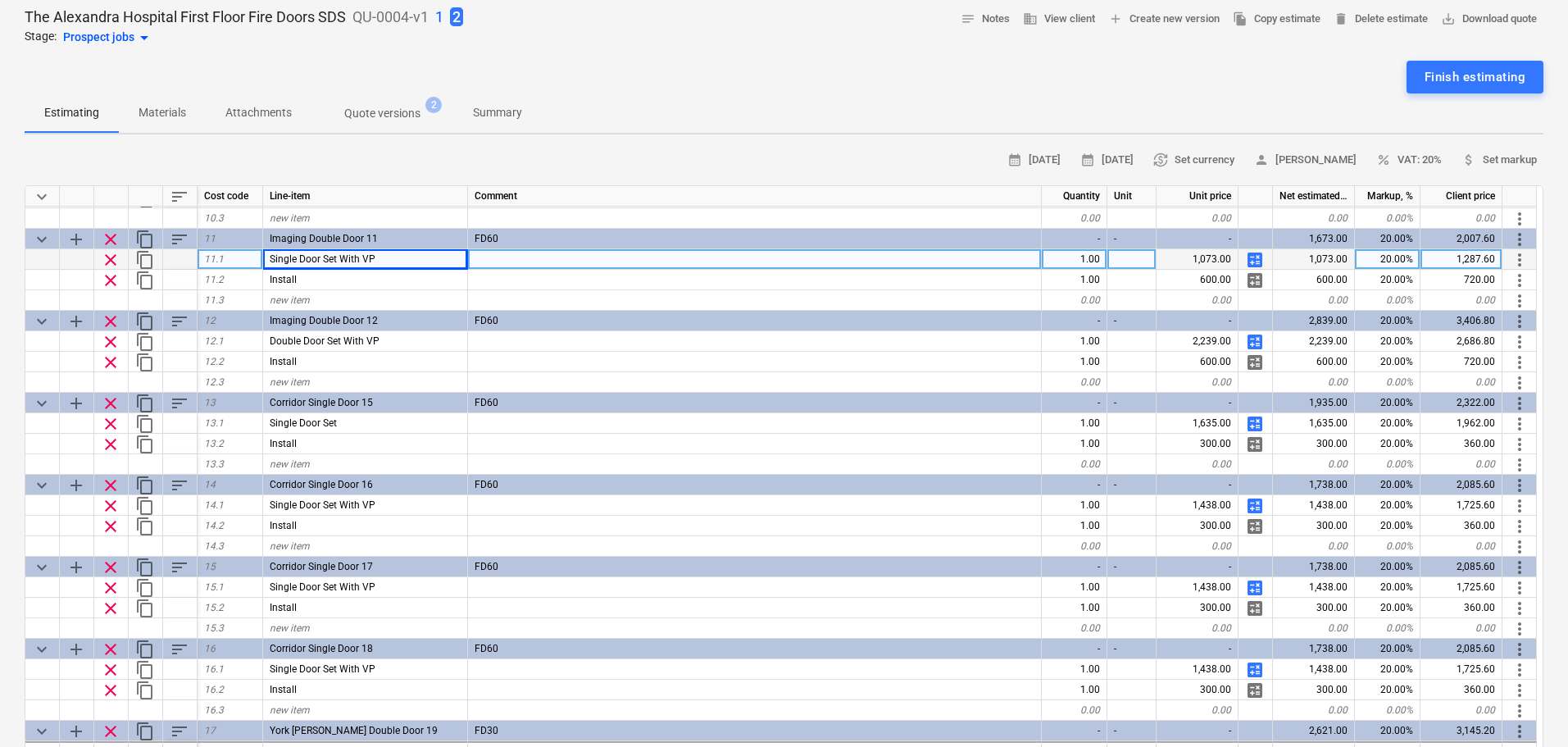
scroll to position [880, 0]
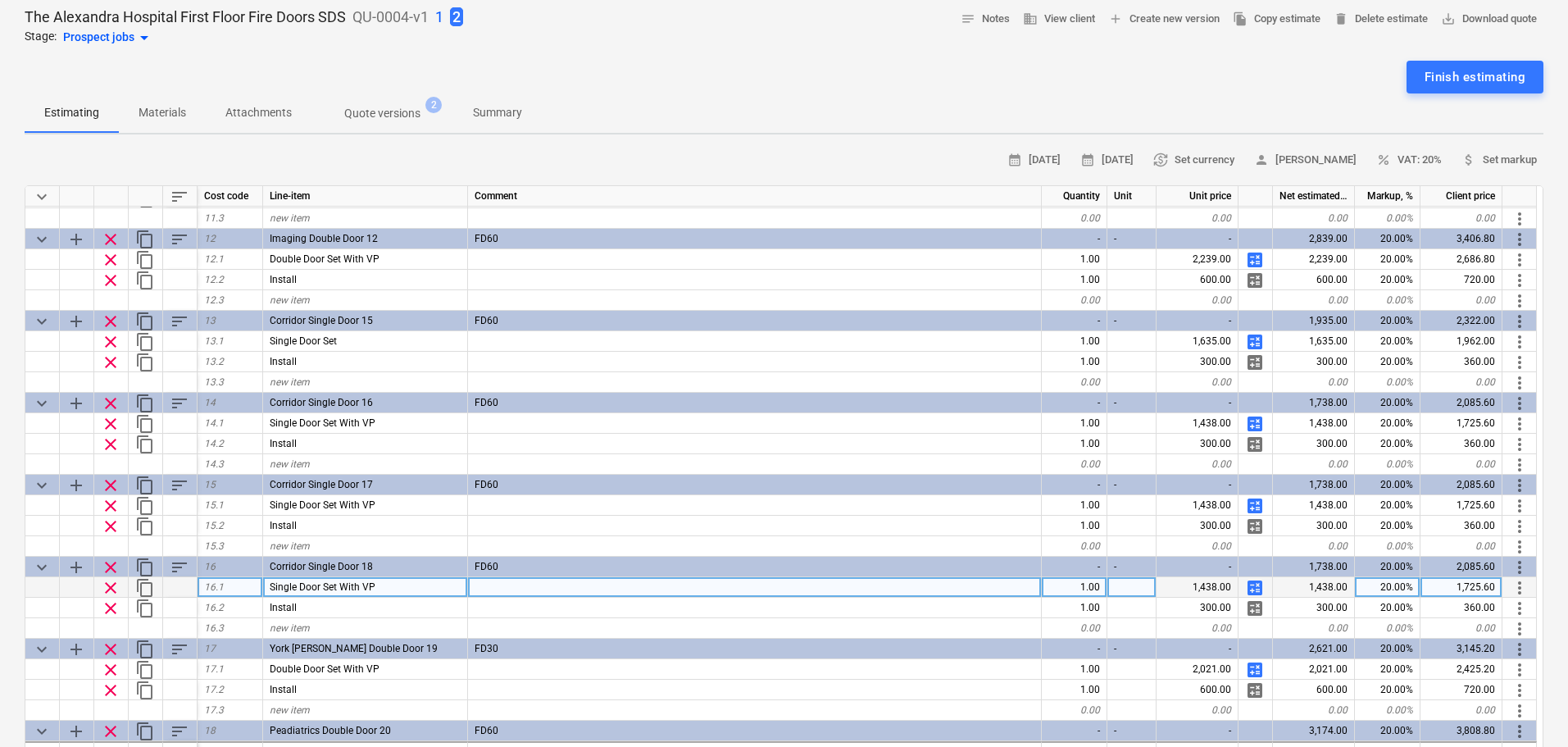
click at [1254, 584] on span "calculate" at bounding box center [1255, 588] width 19 height 19
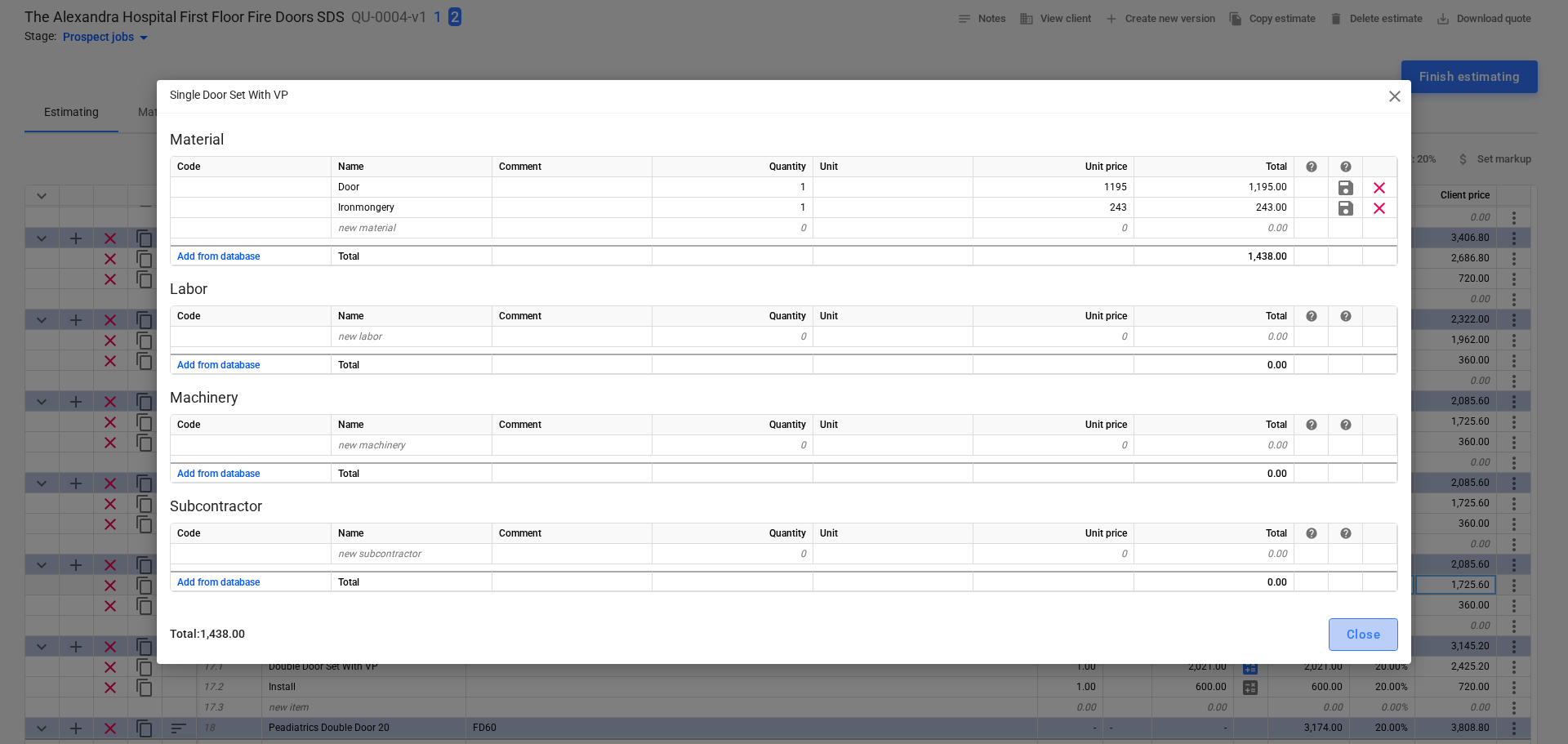
click at [1356, 631] on div "Close" at bounding box center [1363, 634] width 34 height 21
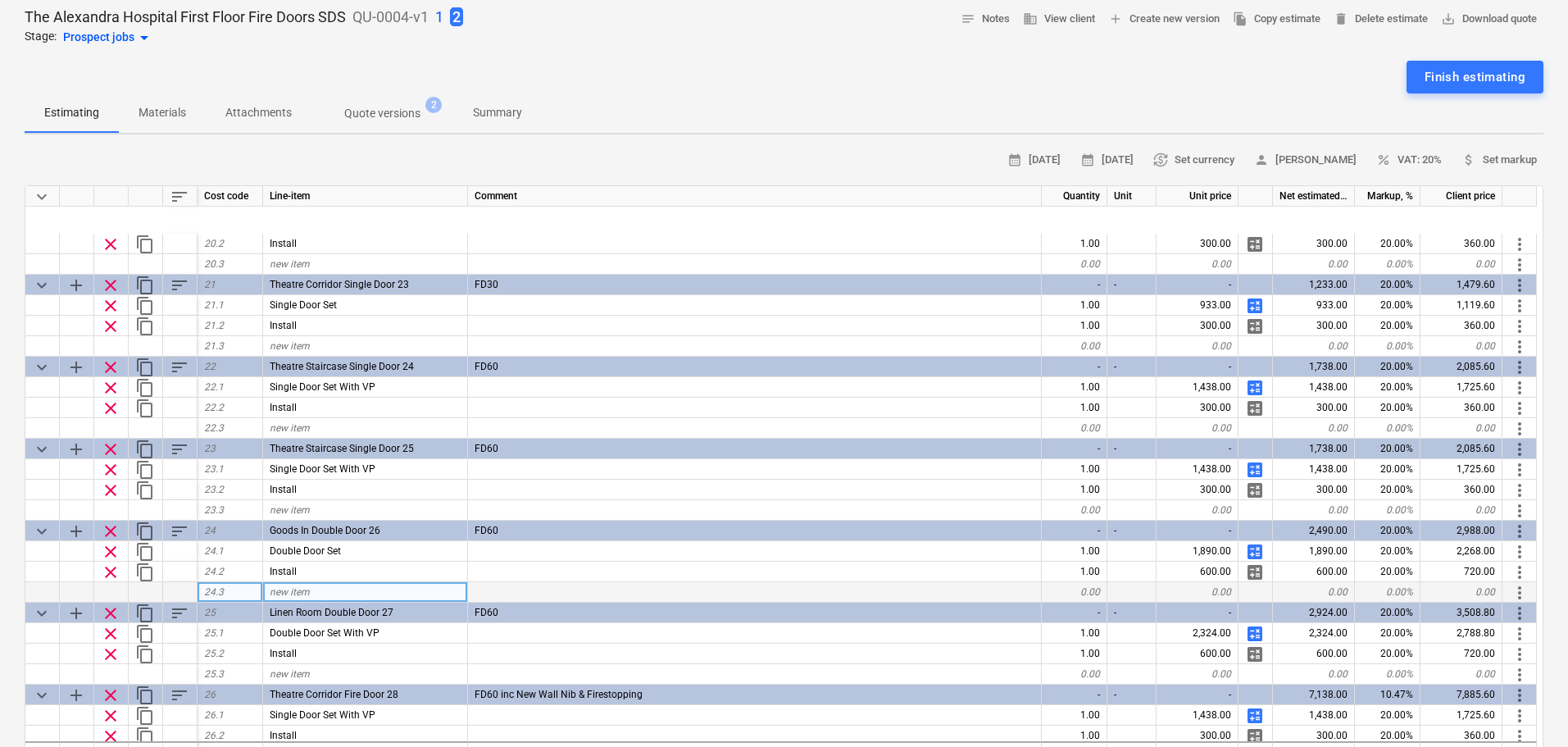
scroll to position [1700, 0]
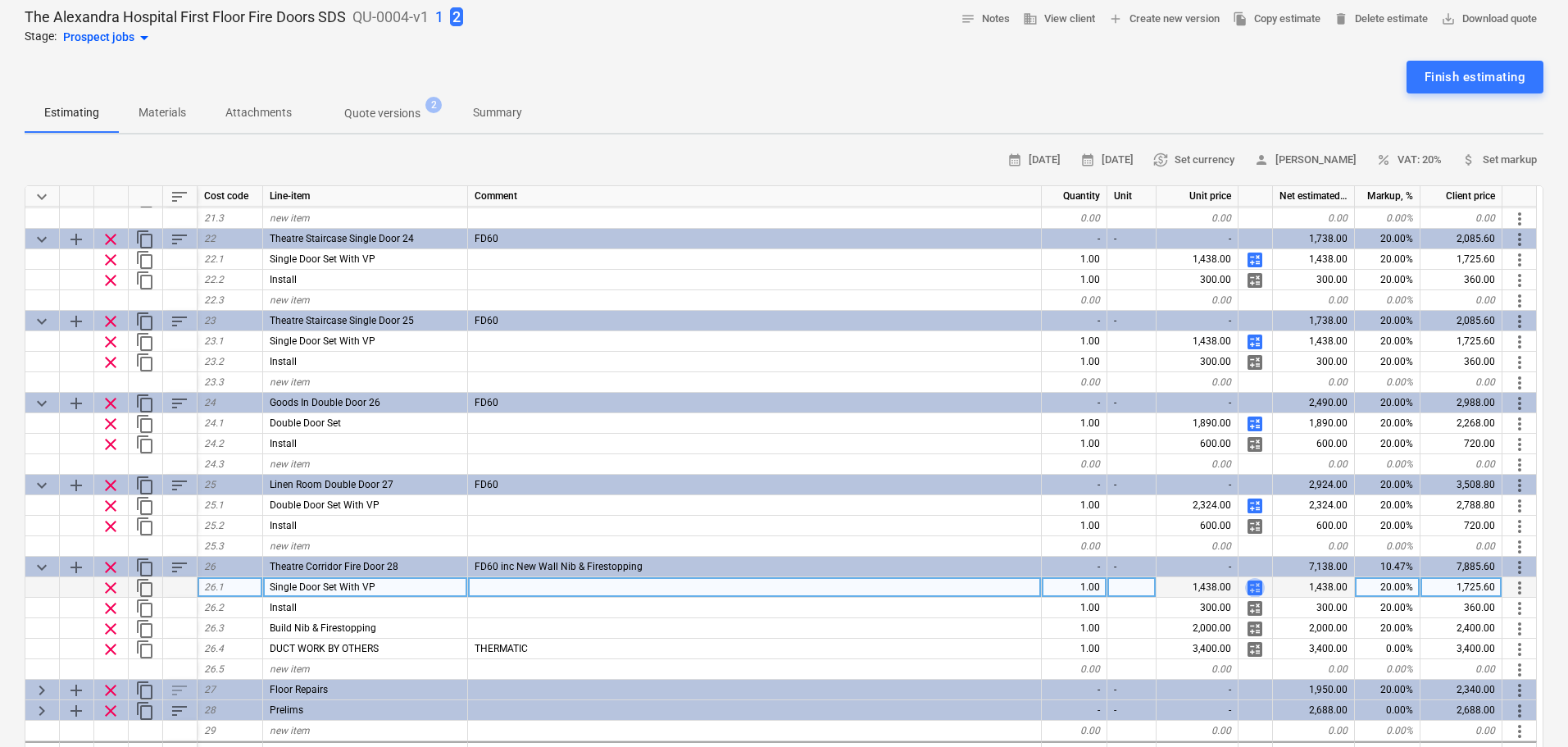
click at [1254, 585] on span "calculate" at bounding box center [1255, 588] width 19 height 19
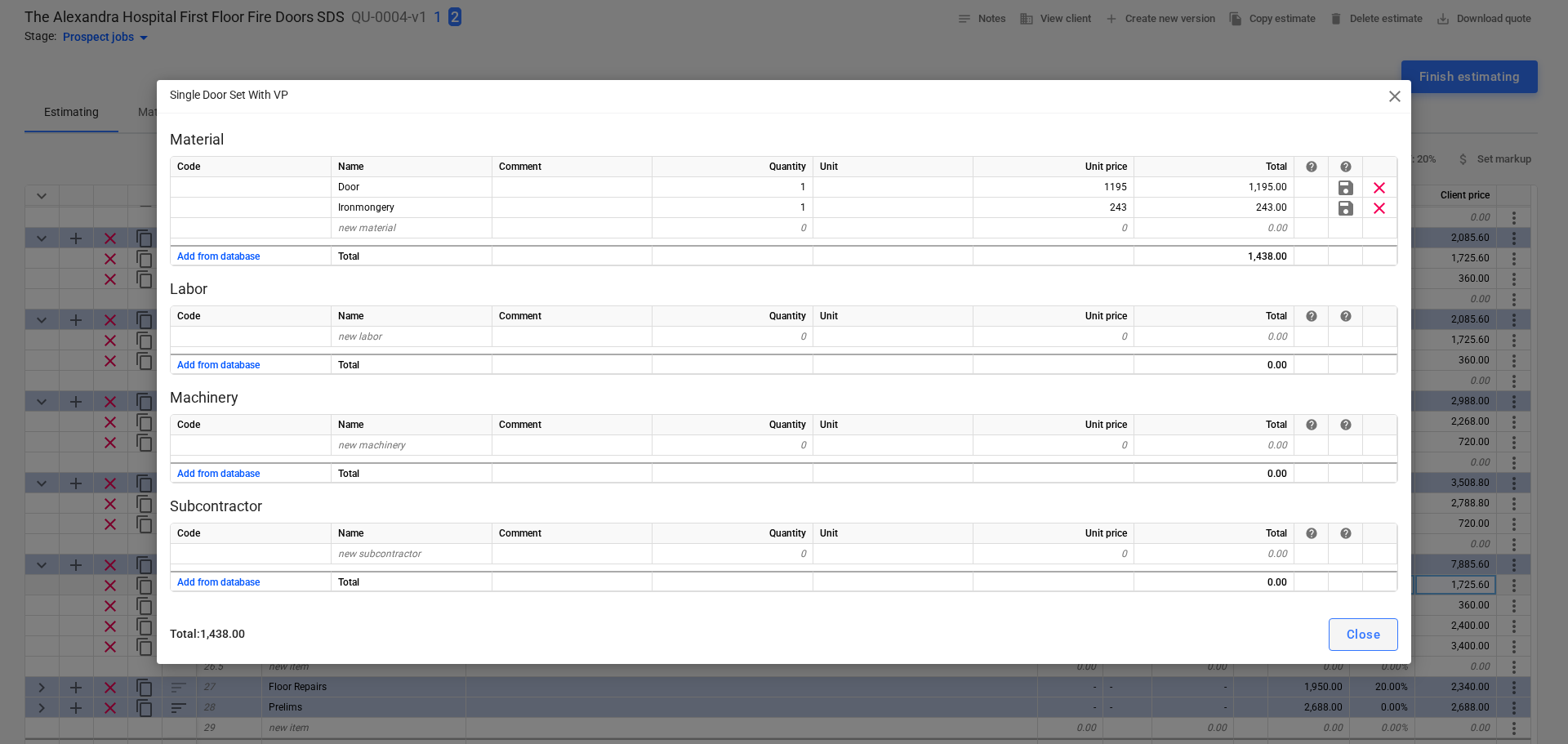
click at [1358, 636] on div "Close" at bounding box center [1363, 634] width 34 height 21
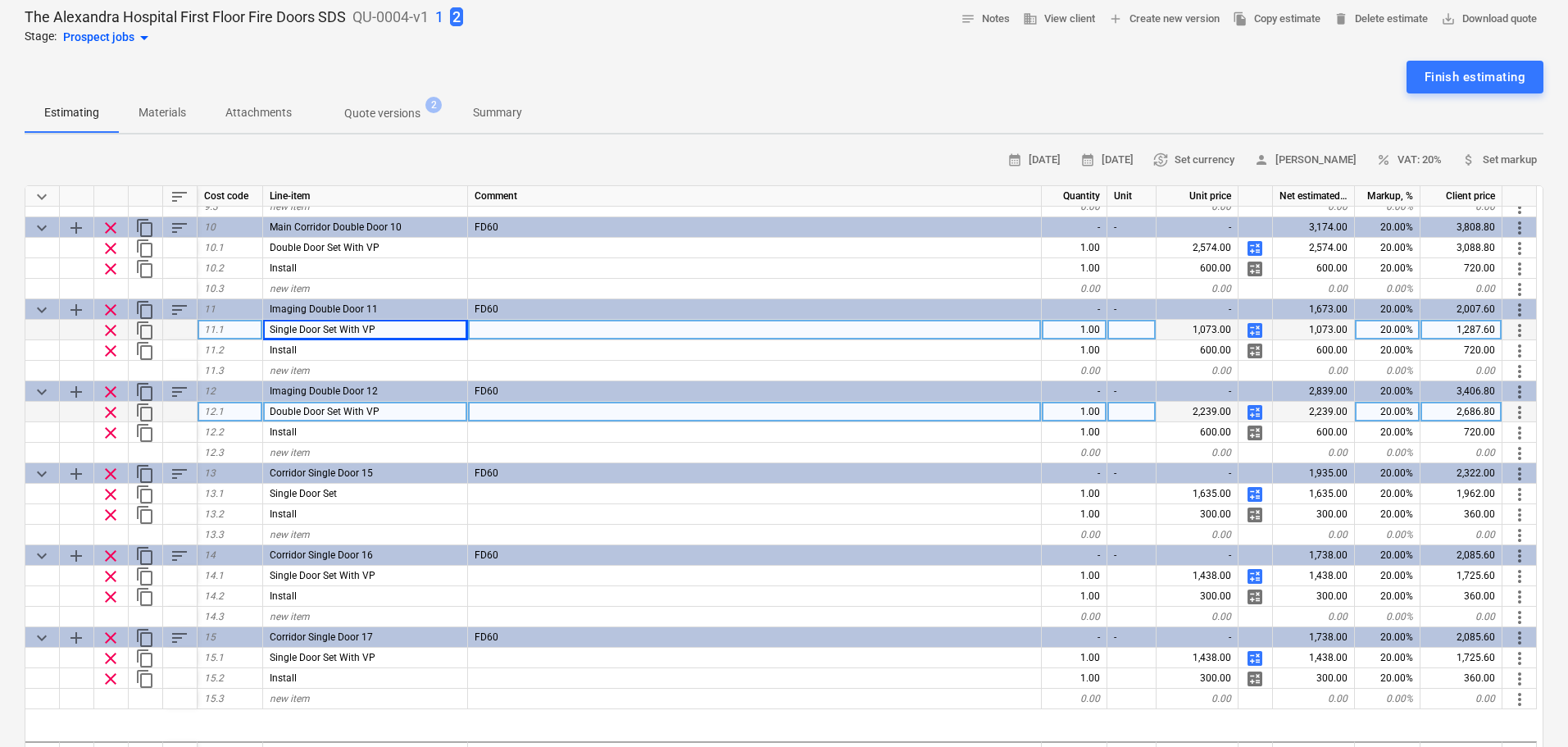
scroll to position [552, 0]
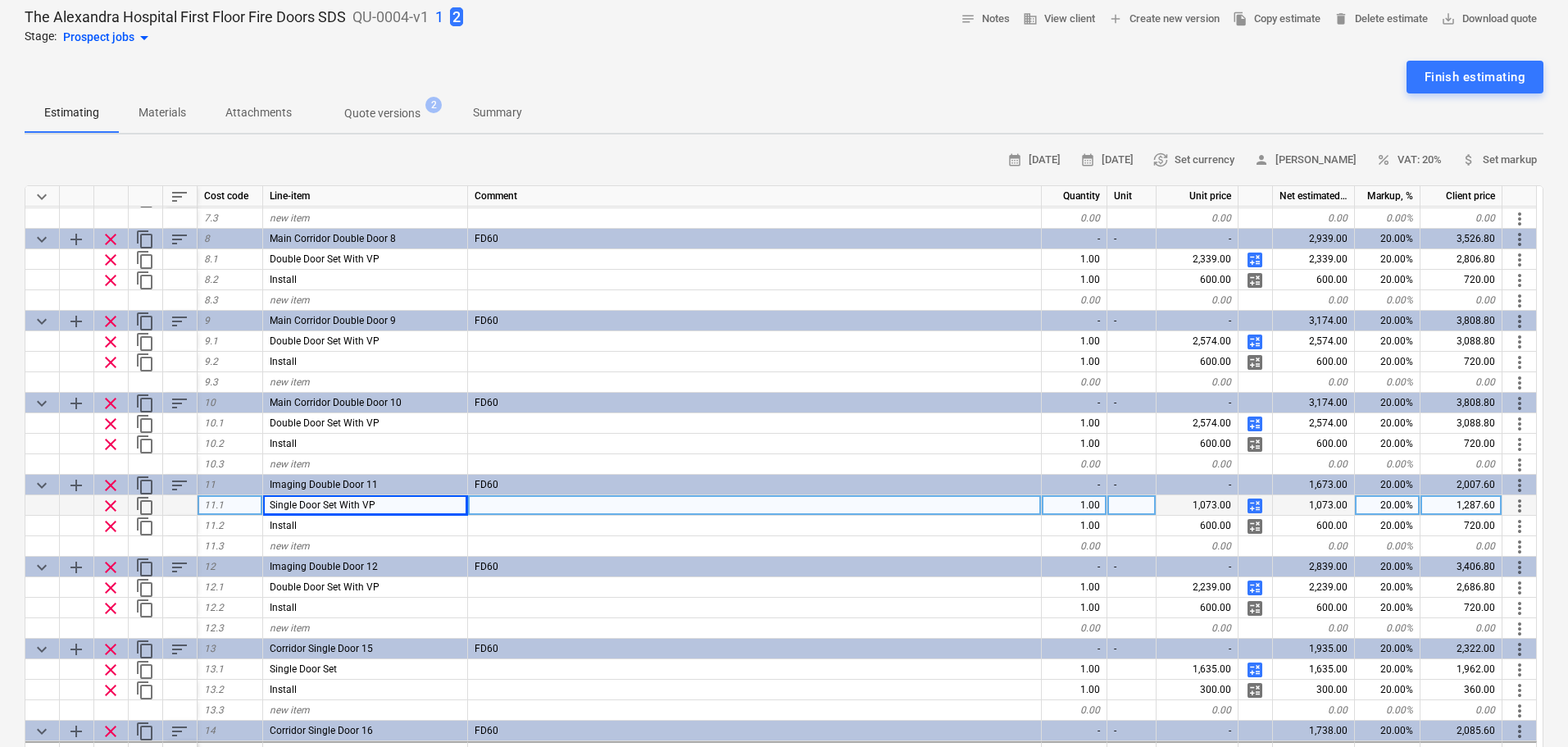
click at [1247, 502] on span "calculate" at bounding box center [1255, 505] width 19 height 19
type textarea "x"
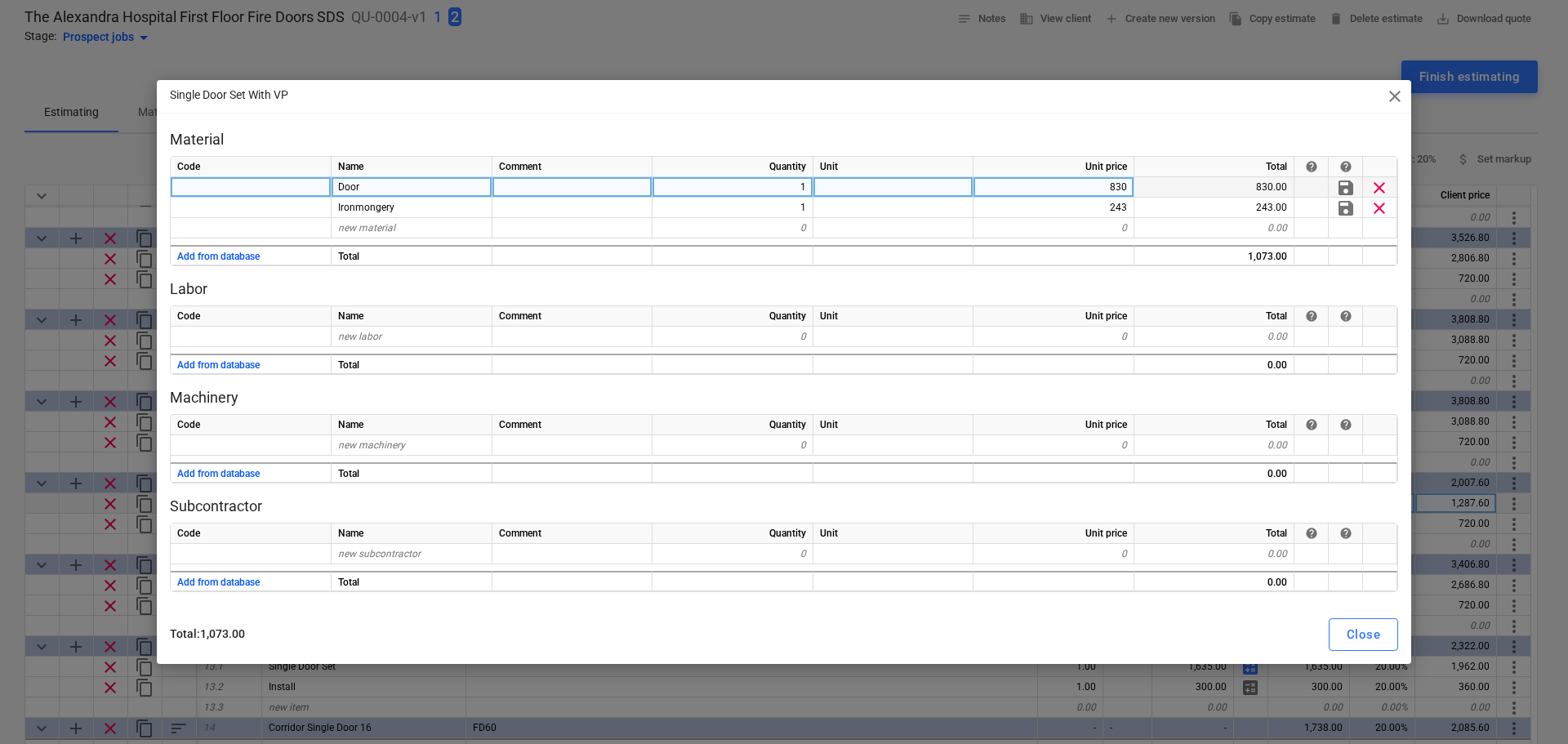
click at [1010, 189] on div "830" at bounding box center [1054, 187] width 161 height 20
type input "1195"
click at [1373, 637] on div "Close" at bounding box center [1363, 634] width 34 height 21
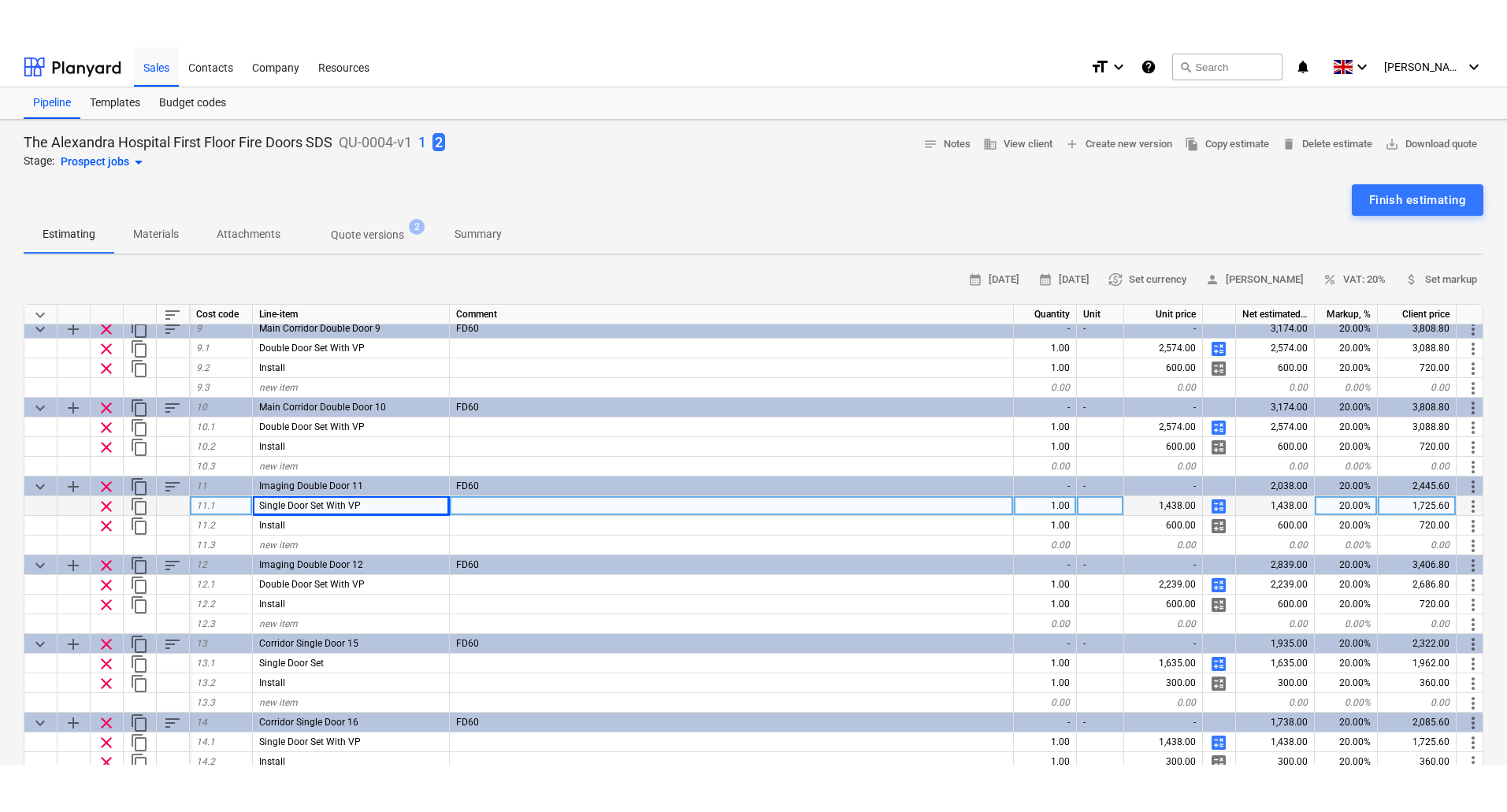
scroll to position [615, 0]
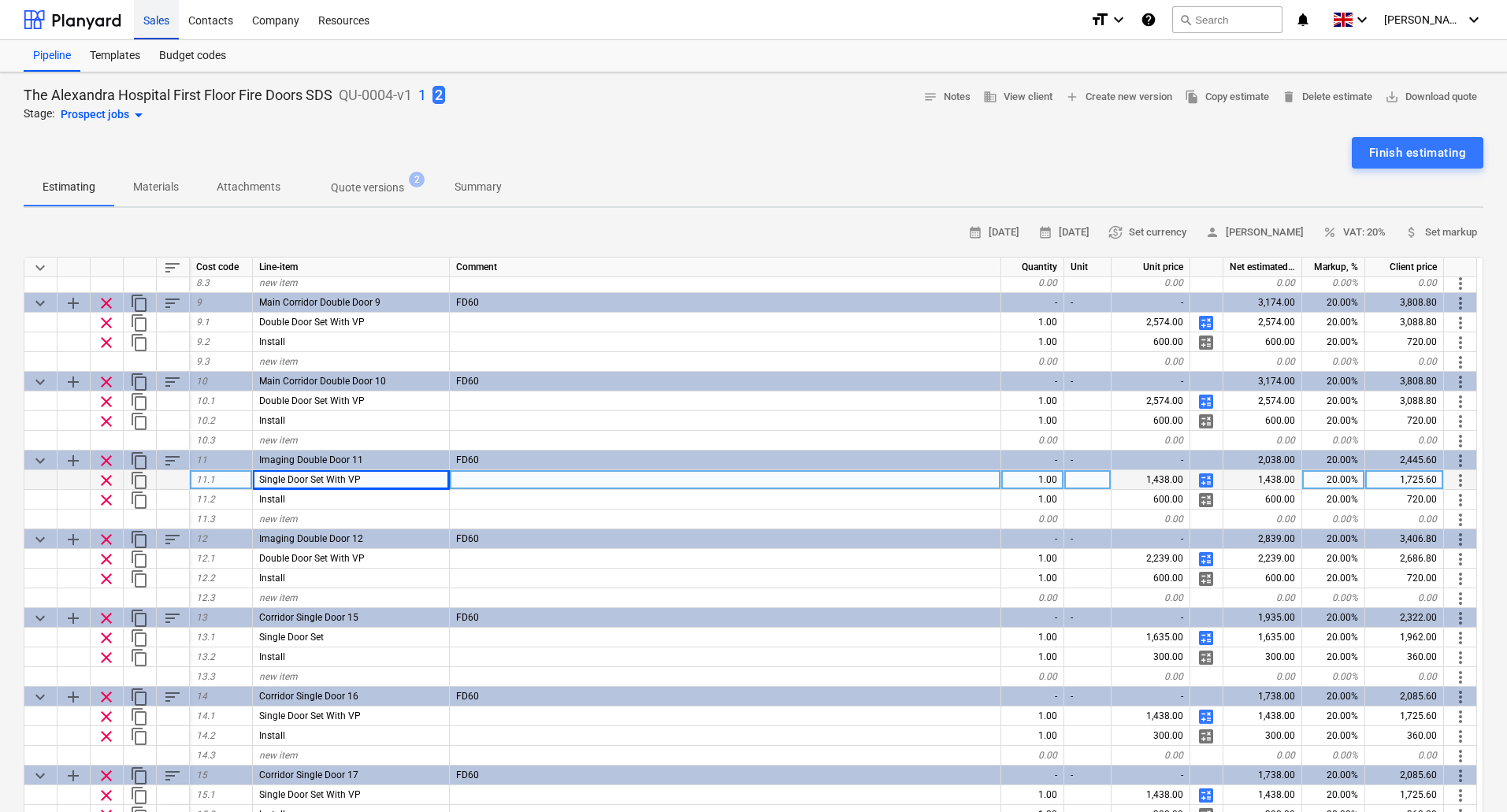
click at [156, 19] on div "Sales" at bounding box center [157, 19] width 45 height 40
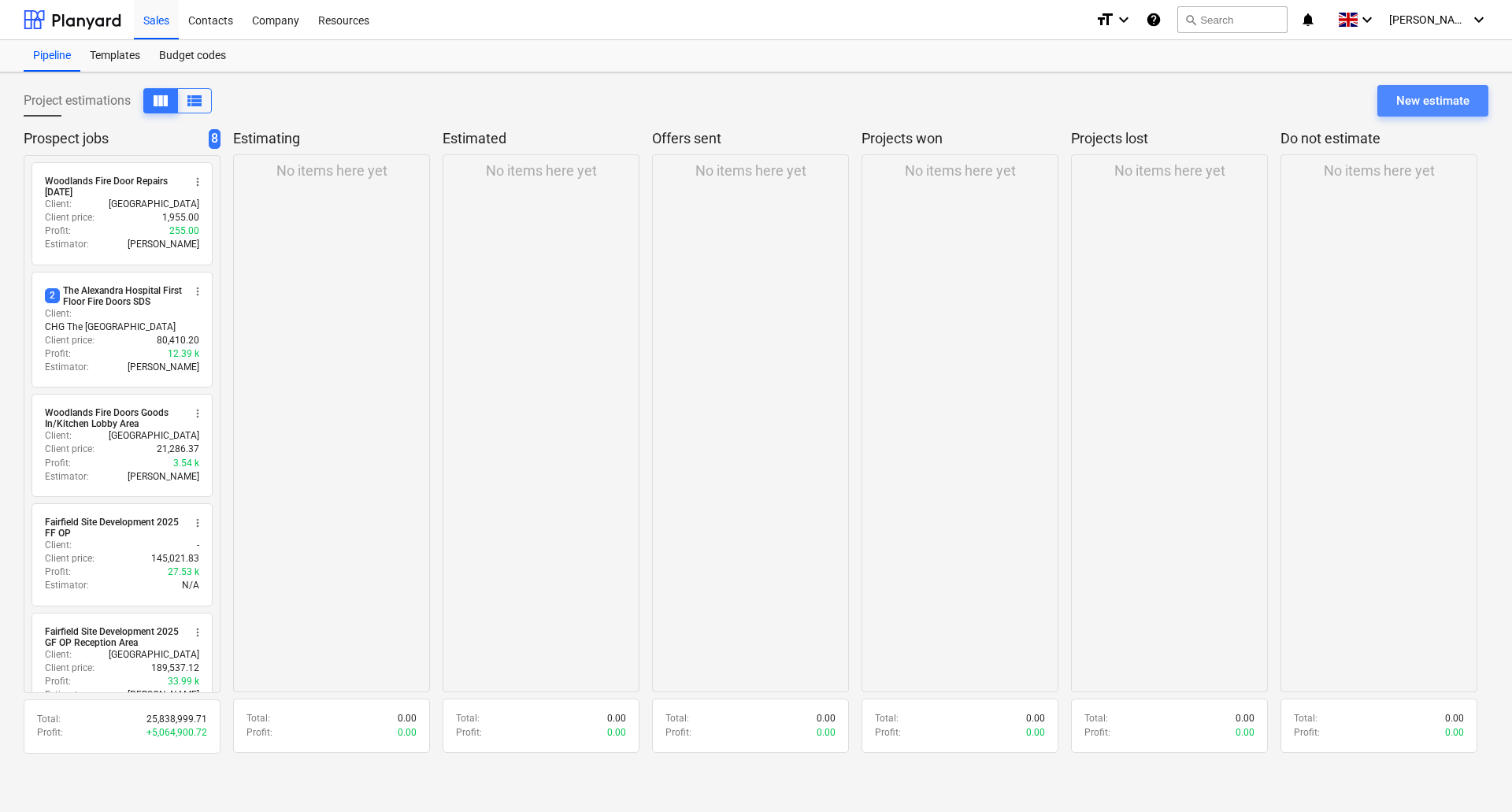
click at [1440, 103] on div "New estimate" at bounding box center [1433, 100] width 74 height 20
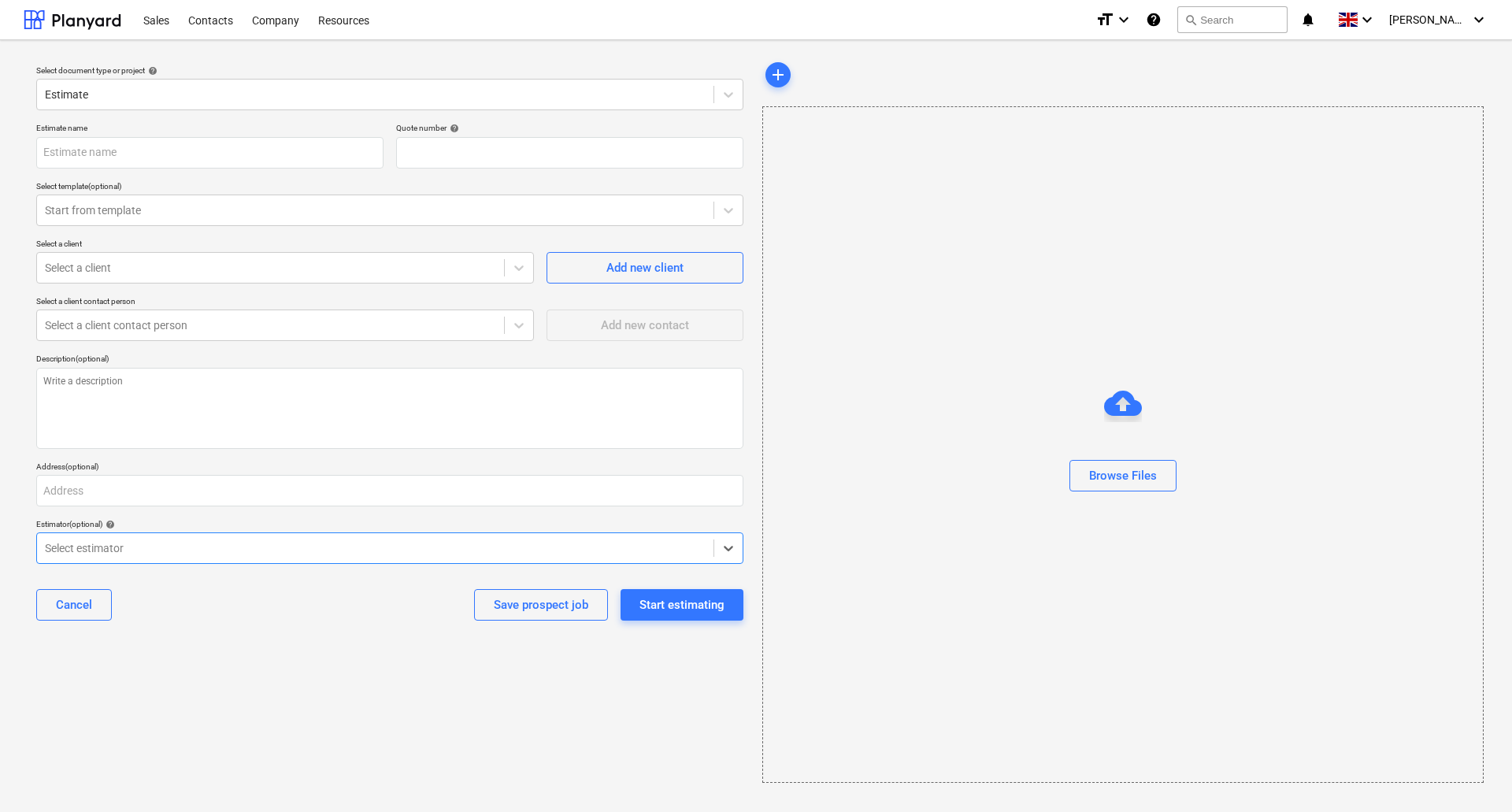
type textarea "x"
type input "QU-0010"
click at [116, 152] on input "text" at bounding box center [210, 152] width 348 height 32
type textarea "x"
type input "B"
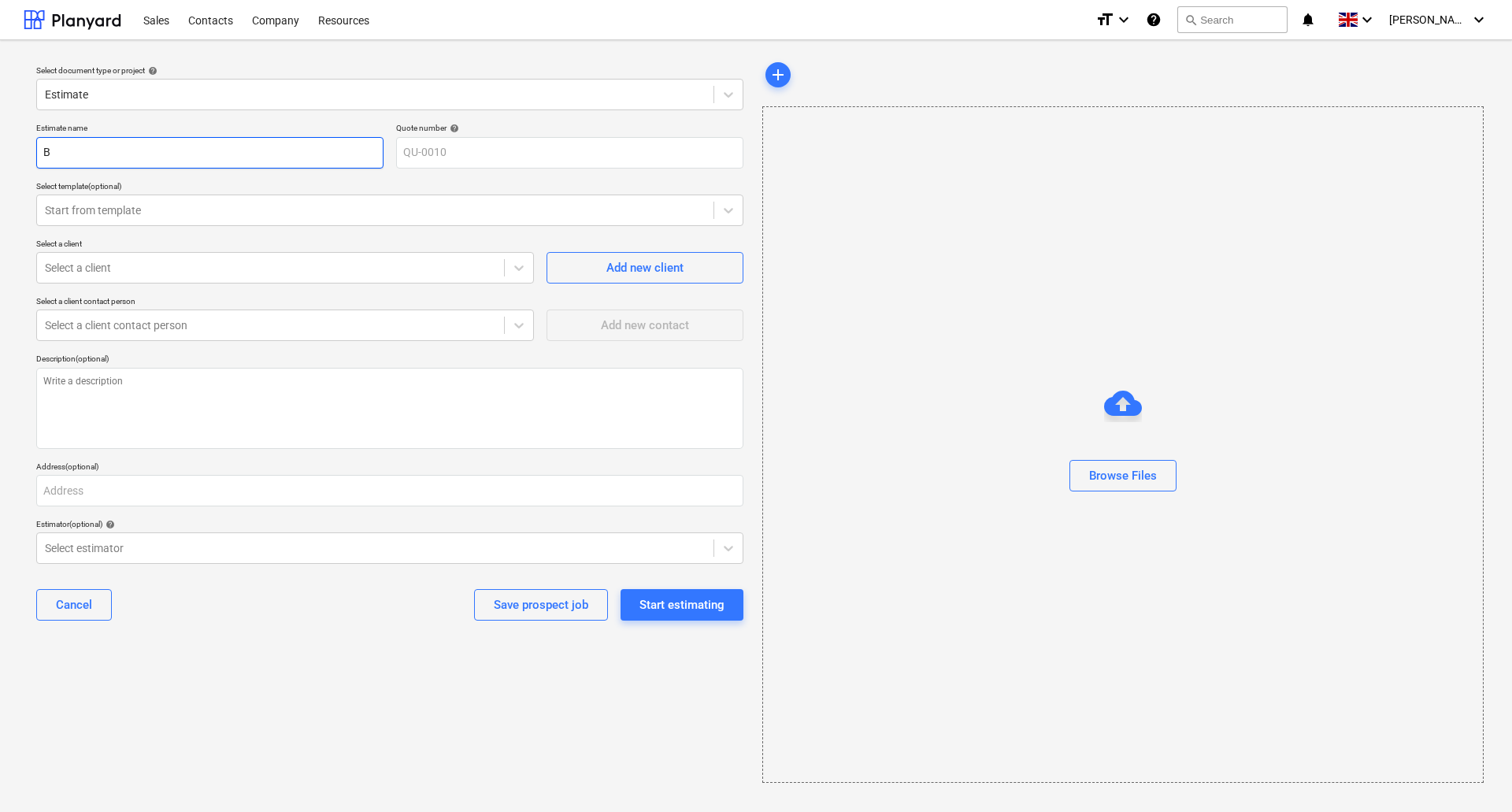
type textarea "x"
type input "Bl"
type textarea "x"
type input "Blu"
type textarea "x"
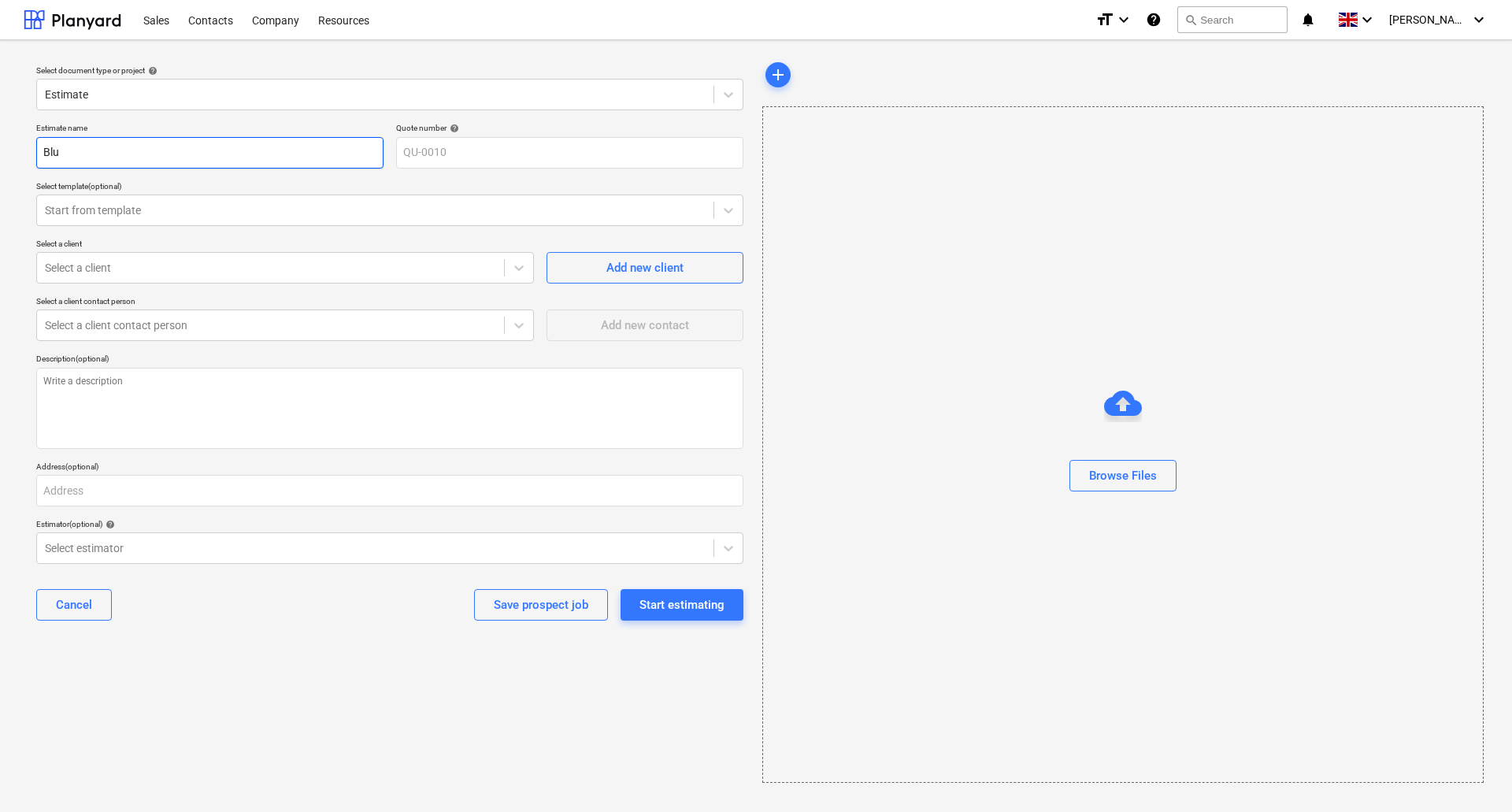
type input "Blue"
type textarea "x"
type input "Blue"
type textarea "x"
type input "Blue D"
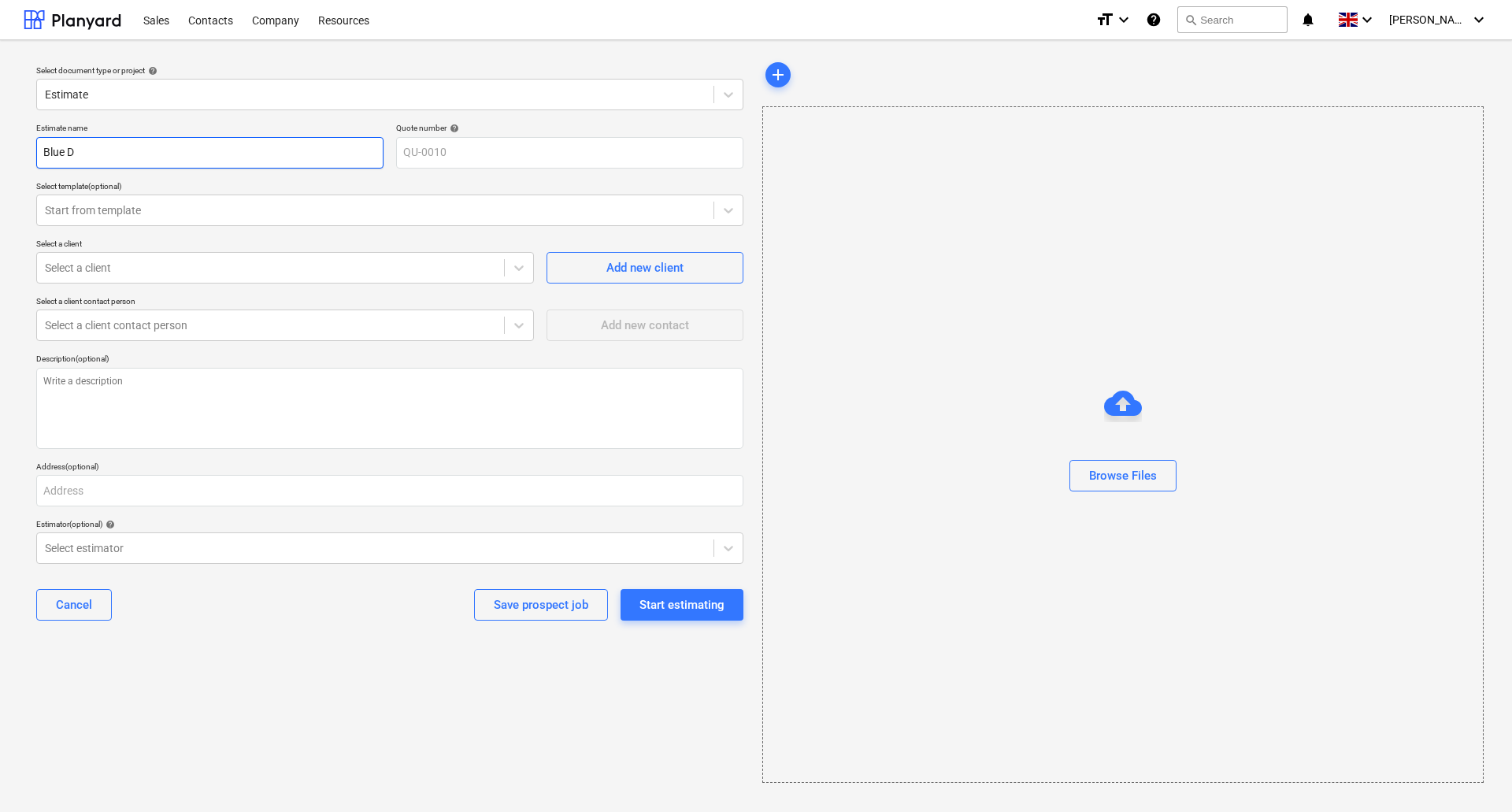
type textarea "x"
type input "Blue Di"
type textarea "x"
type input "Blue Dia"
type textarea "x"
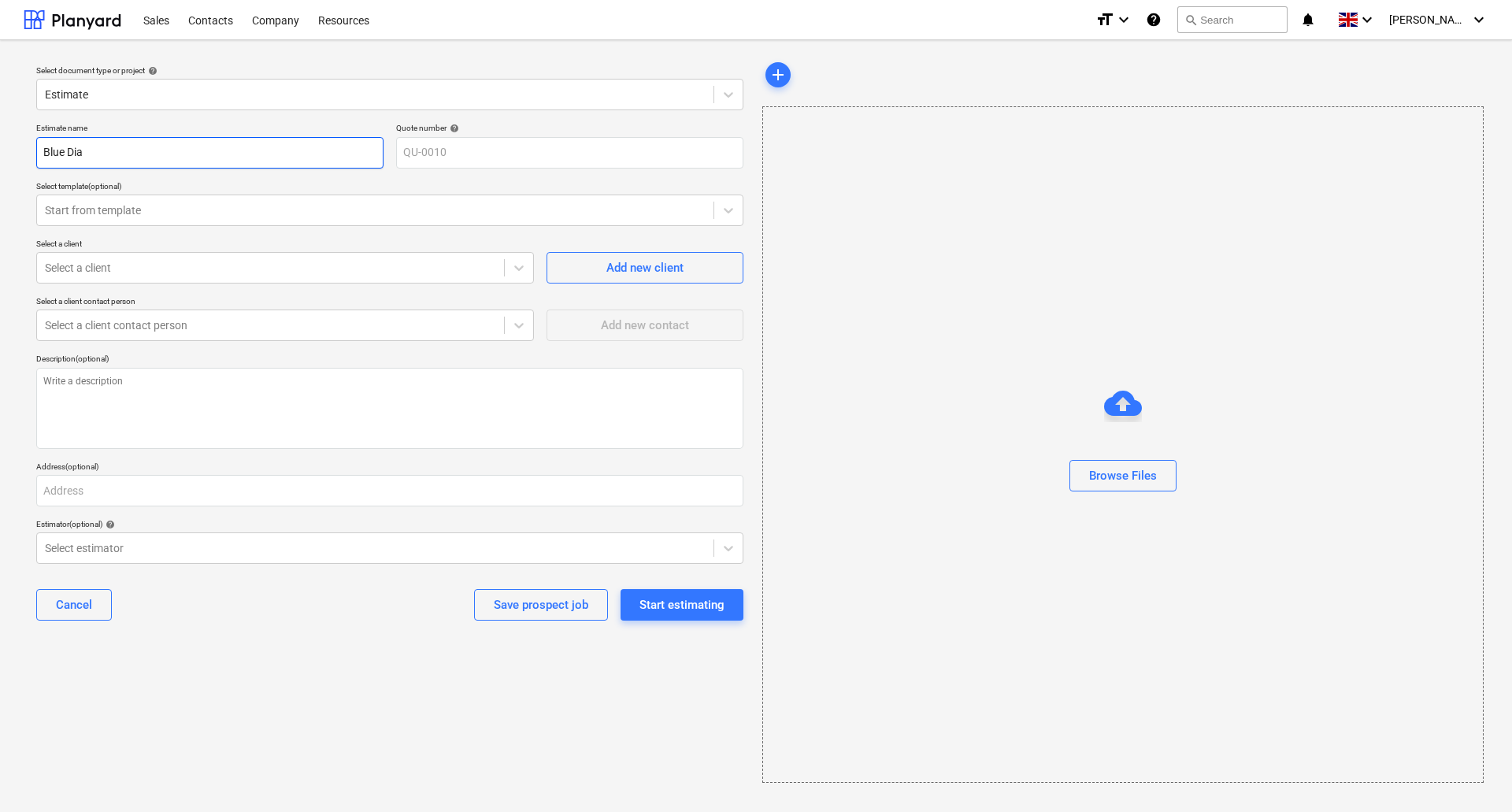
type input "Blue Diam"
type textarea "x"
type input "Blue Diamo"
type textarea "x"
type input "Blue Diamon"
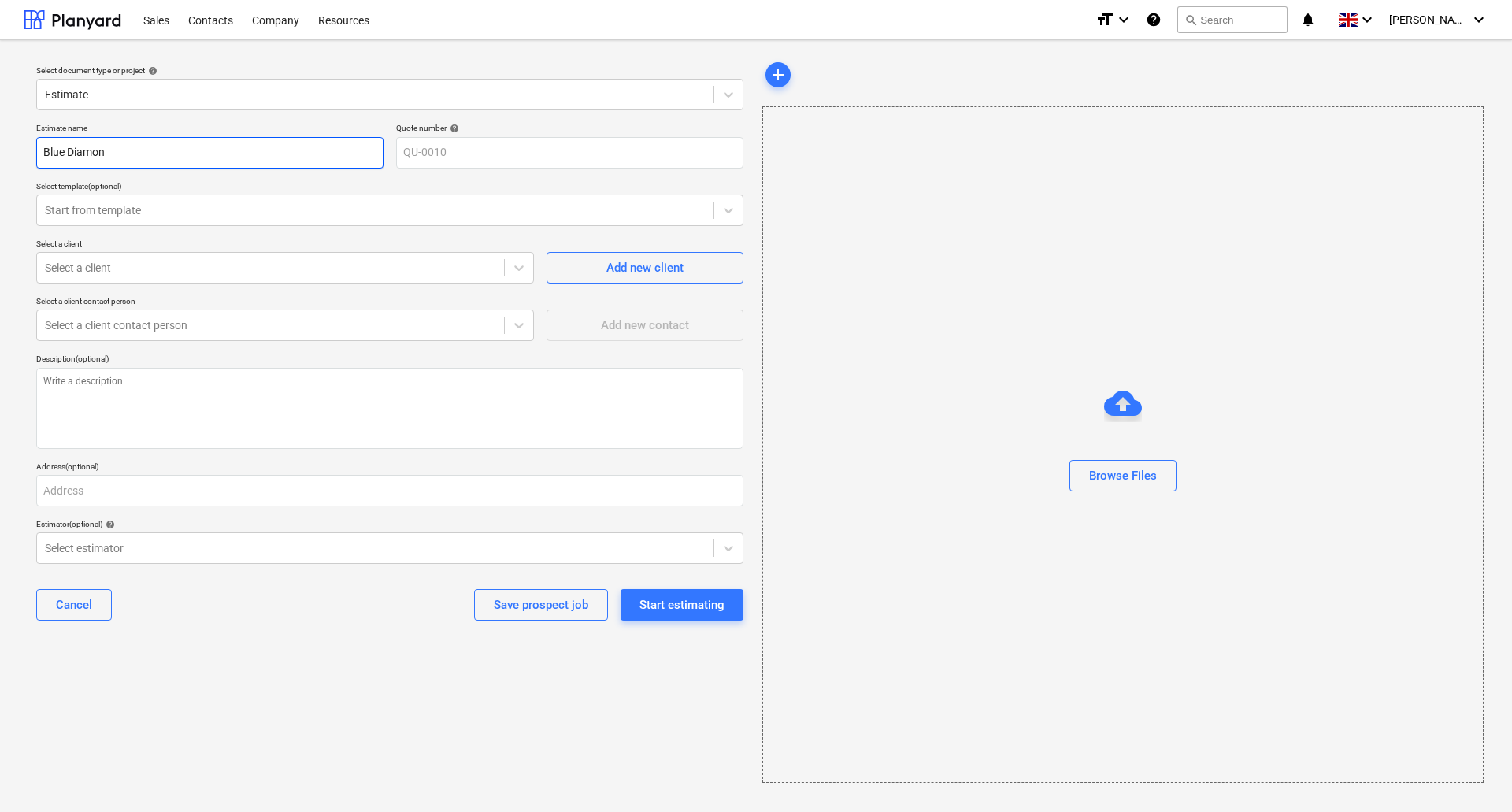
type textarea "x"
type input "Blue Diamond"
type textarea "x"
type input "Blue Diamond"
type textarea "x"
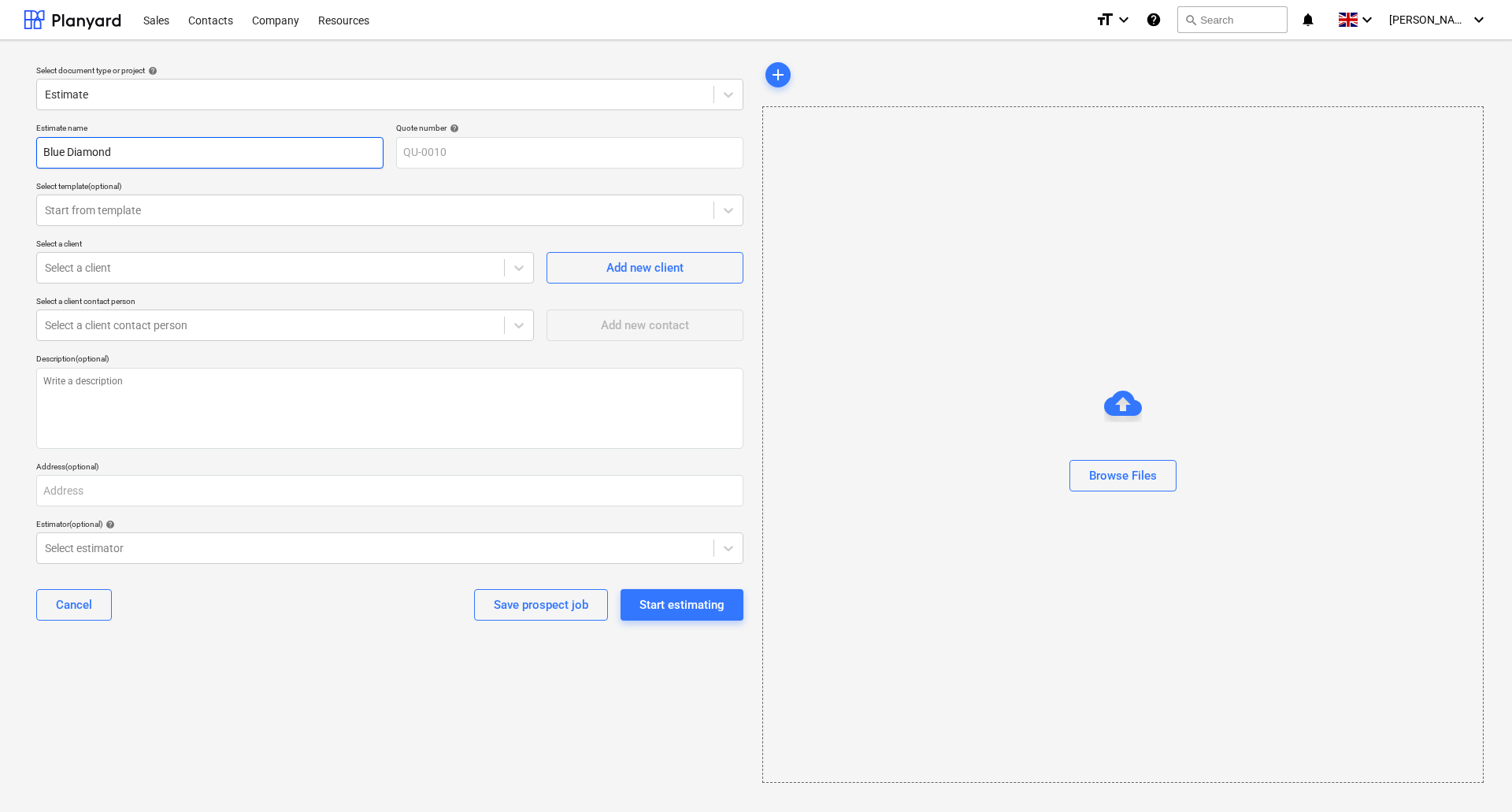
type input "Blue Diamond G"
type textarea "x"
type input "Blue Diamond Gr"
type textarea "x"
type input "Blue Diamond Gre"
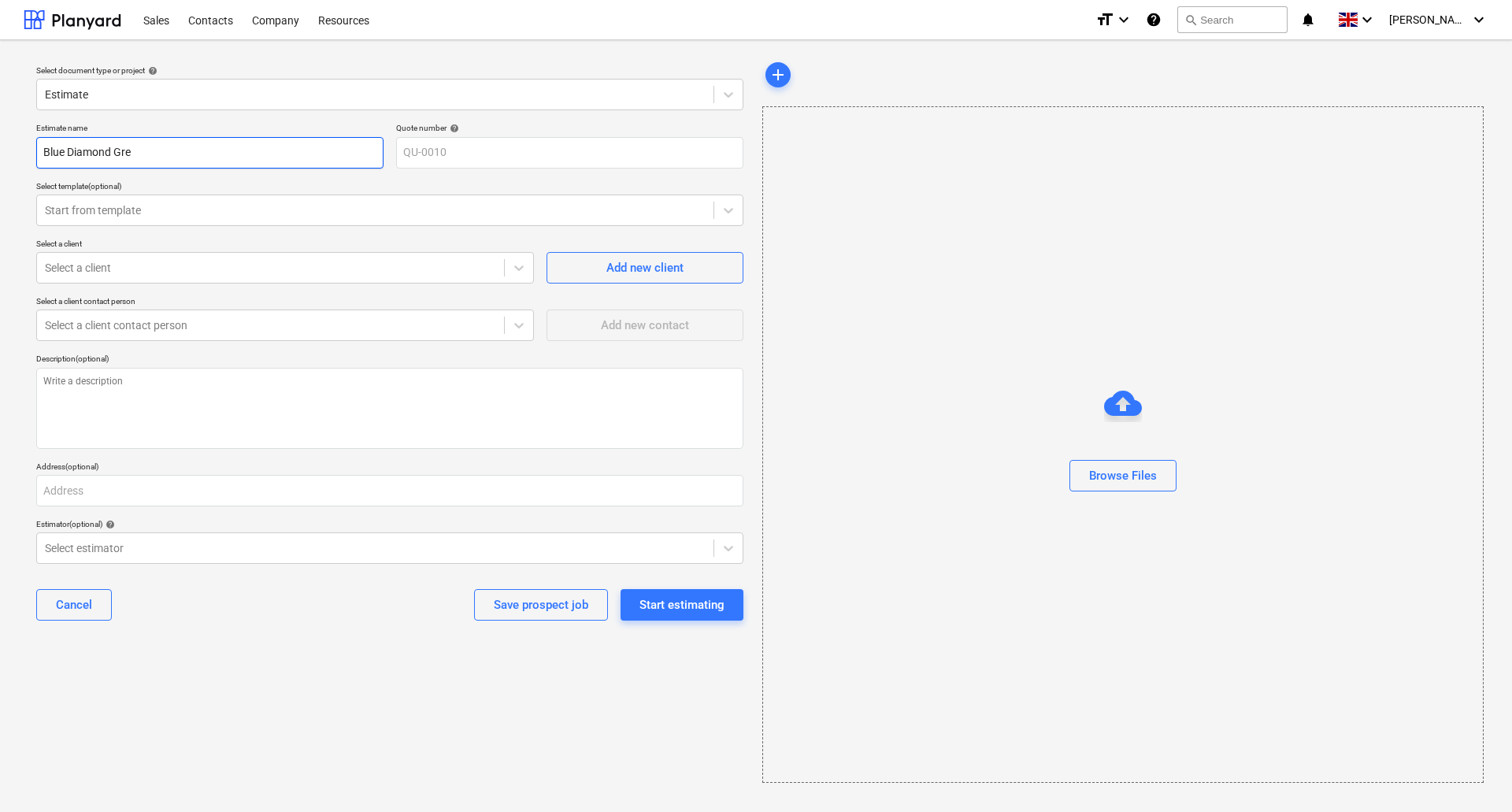
type textarea "x"
type input "Blue Diamond Grea"
type textarea "x"
type input "Blue Diamond Great"
type textarea "x"
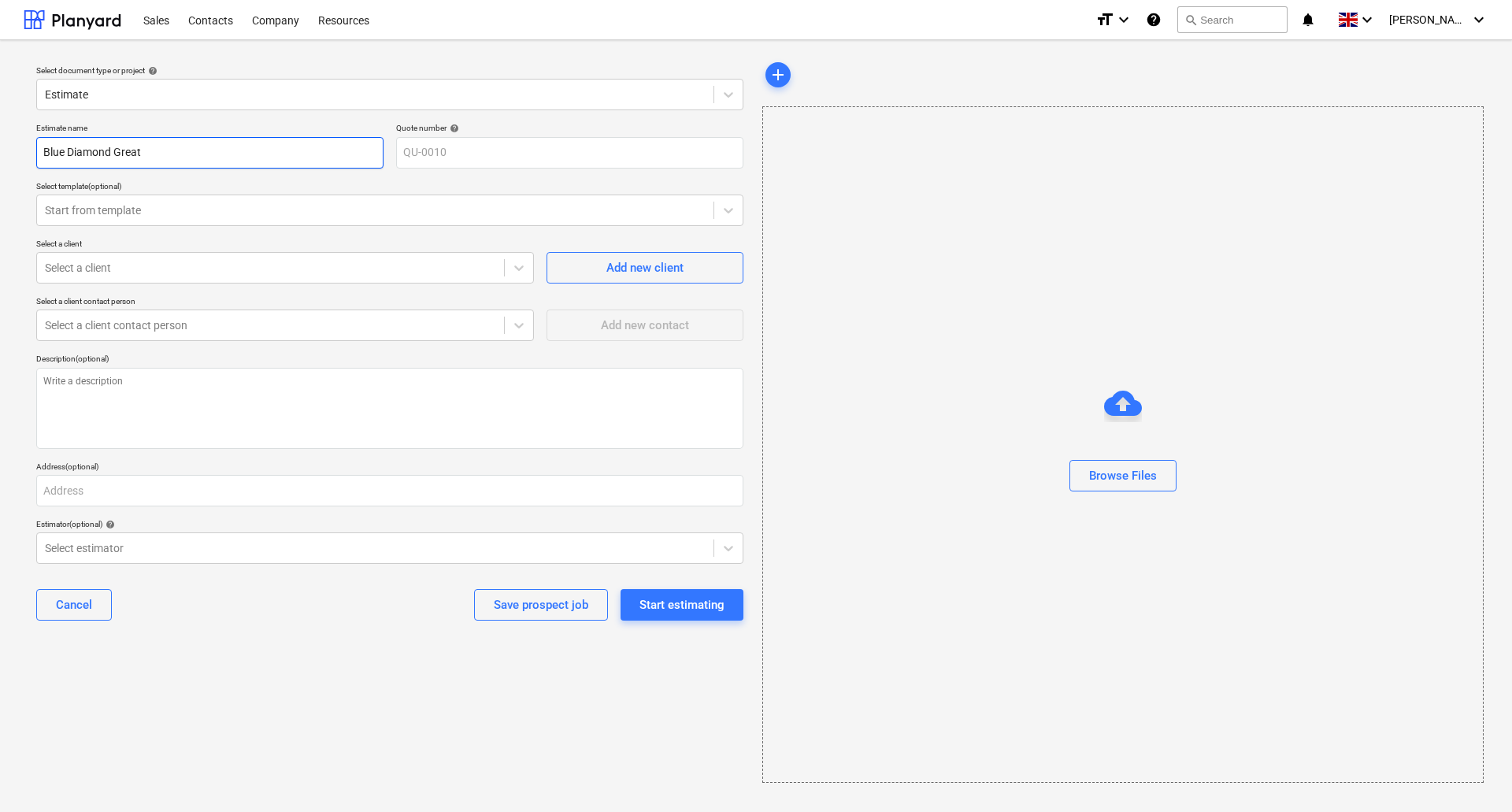
type input "Blue Diamond Great"
type textarea "x"
type input "Blue Diamond Great A"
type textarea "x"
type input "Blue Diamond Great Am"
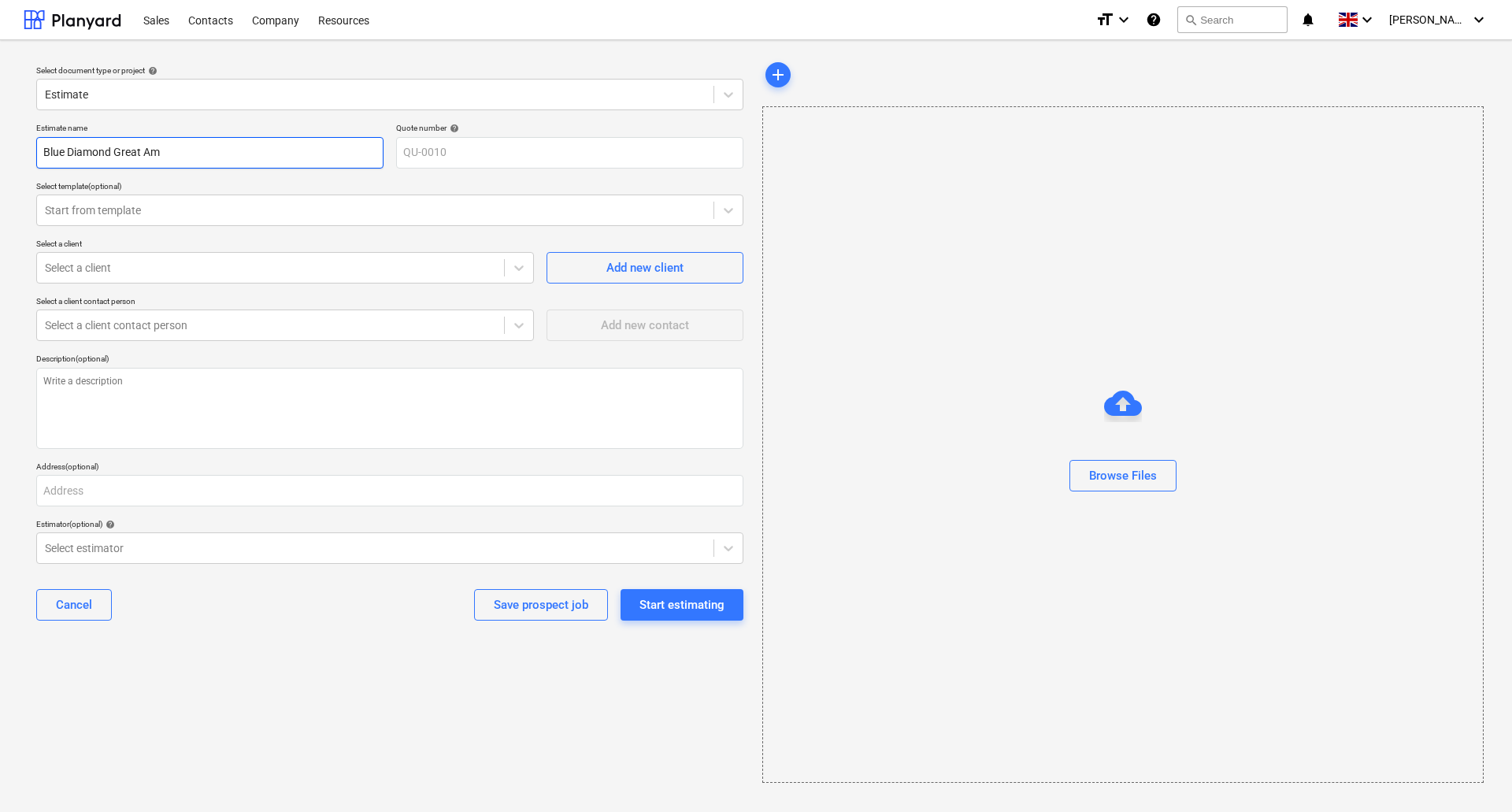
type textarea "x"
type input "Blue Diamond Great Amw"
type textarea "x"
type input "Blue Diamond Great Amwe"
type textarea "x"
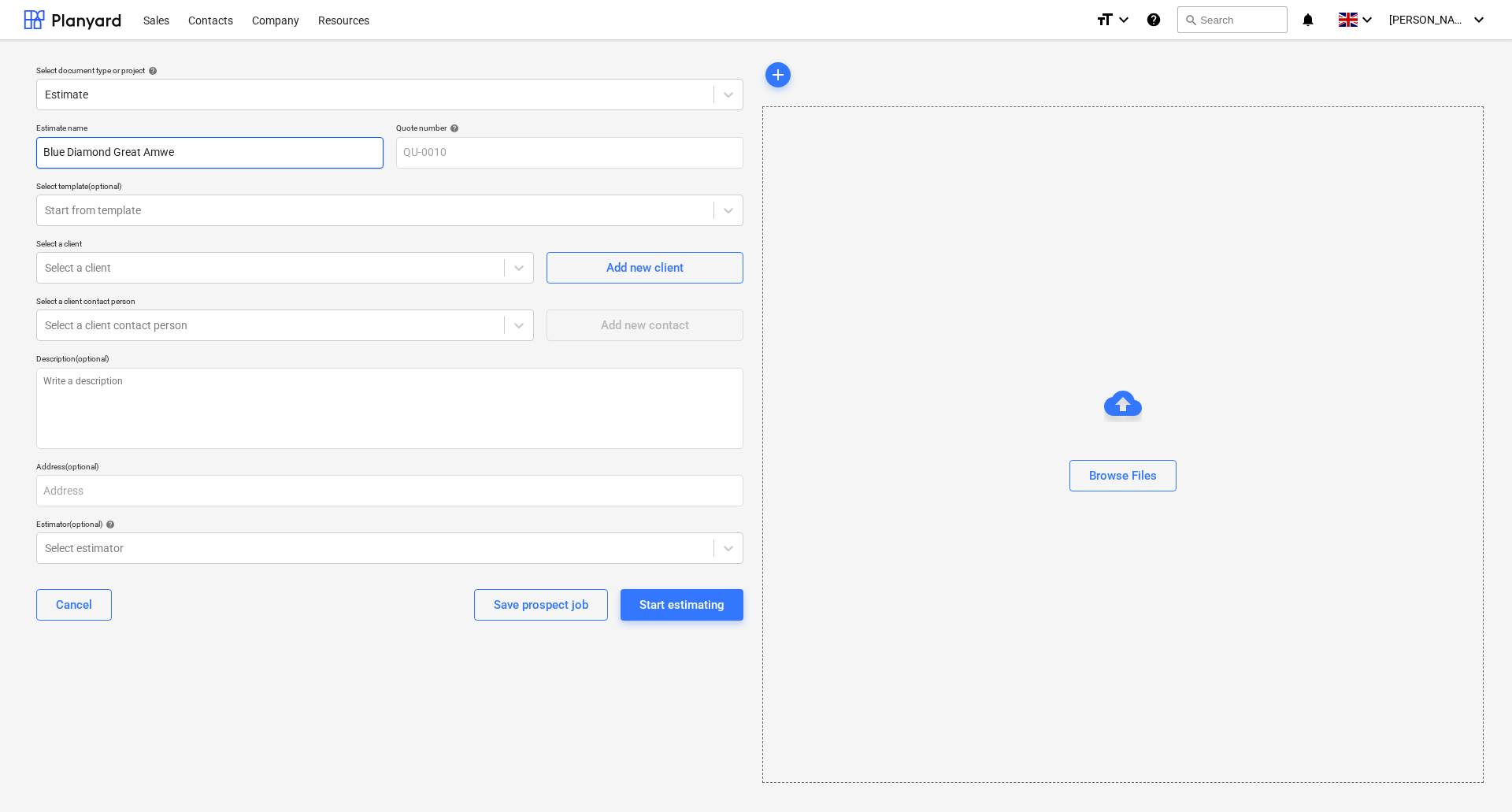
type input "Blue Diamond Great Amwel"
type textarea "x"
type input "Blue Diamond Great Amwell"
type textarea "x"
type input "Blue Diamond Great Amwell"
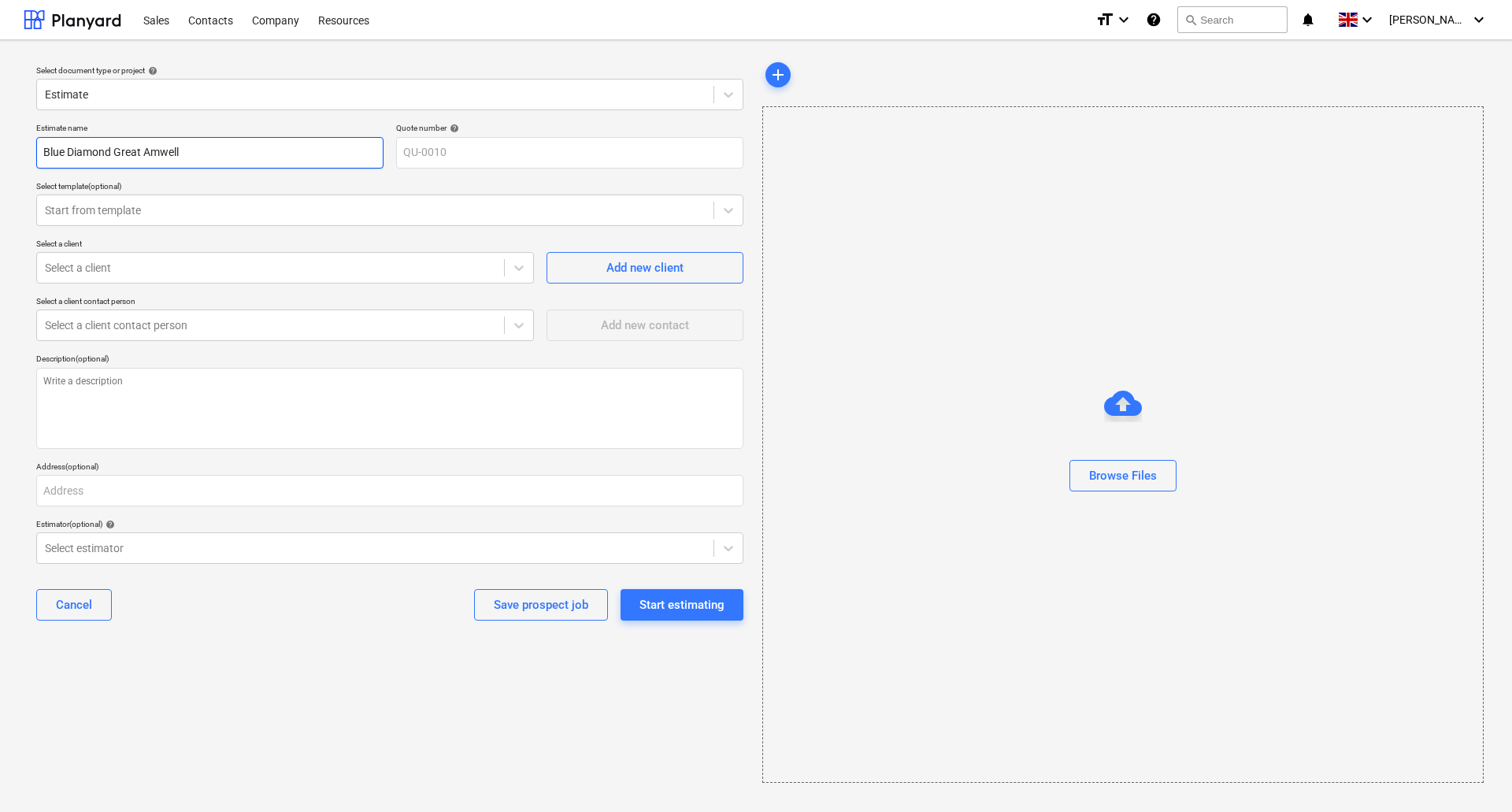
type textarea "x"
type input "Blue Diamond Great Amwell C"
type textarea "x"
type input "Blue Diamond Great Amwell Co"
type textarea "x"
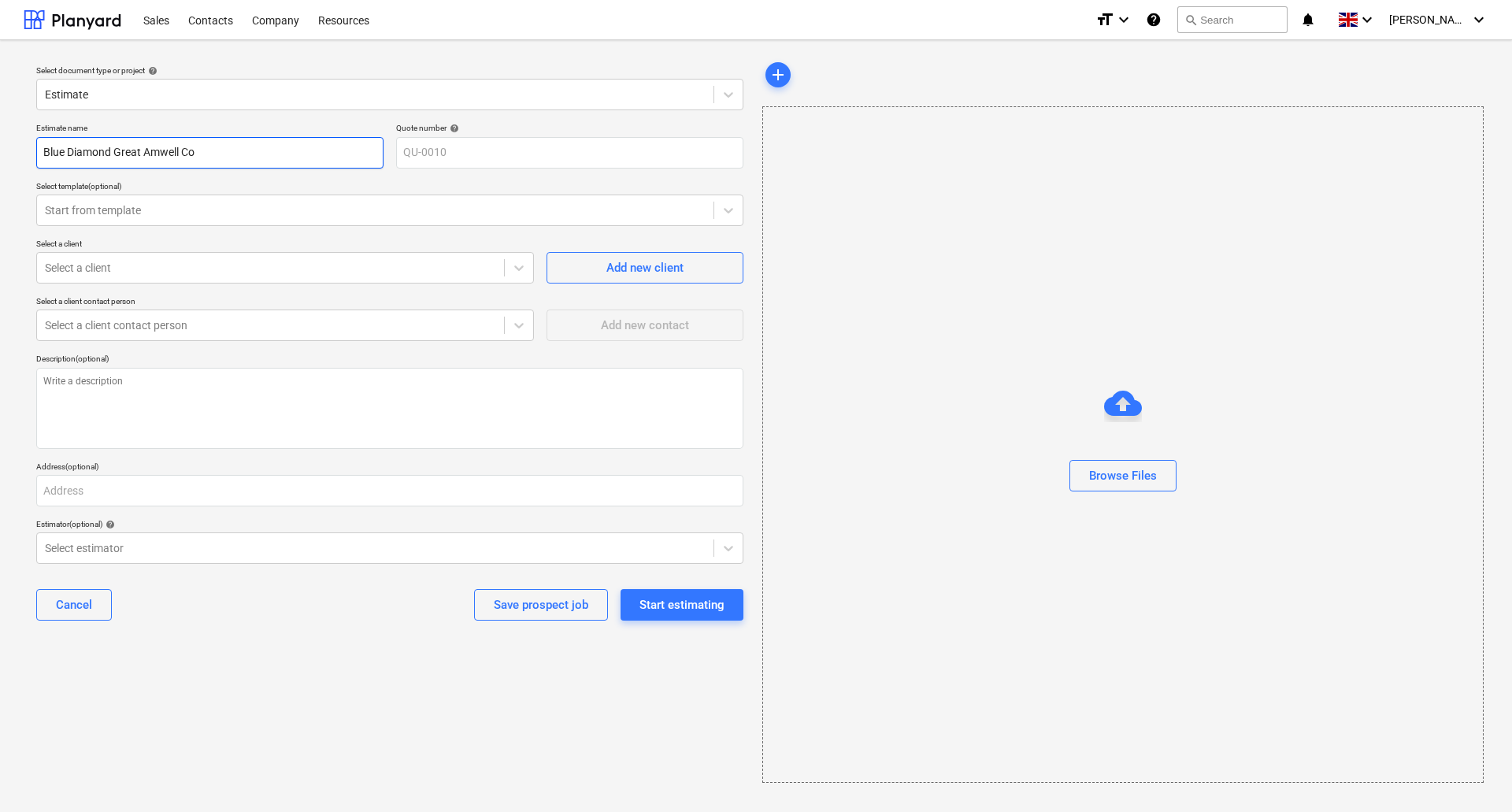
type input "Blue Diamond Great Amwell Cou"
type textarea "x"
type input "Blue Diamond Great Amwell Coun"
type textarea "x"
type input "Blue Diamond Great Amwell Count"
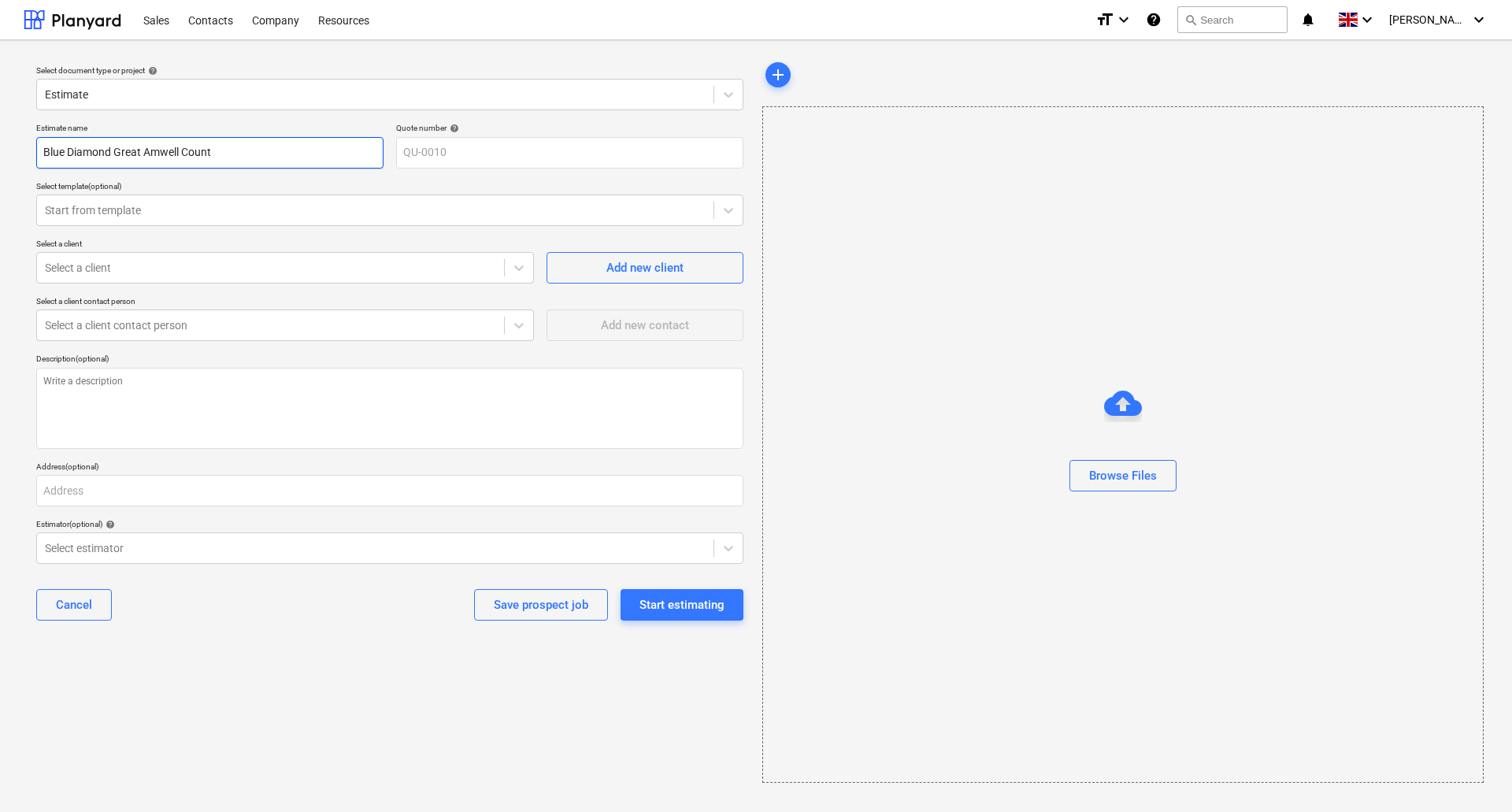
type textarea "x"
type input "Blue Diamond Great Amwell Counte"
type textarea "x"
type input "Blue Diamond Great Amwell Counter"
type textarea "x"
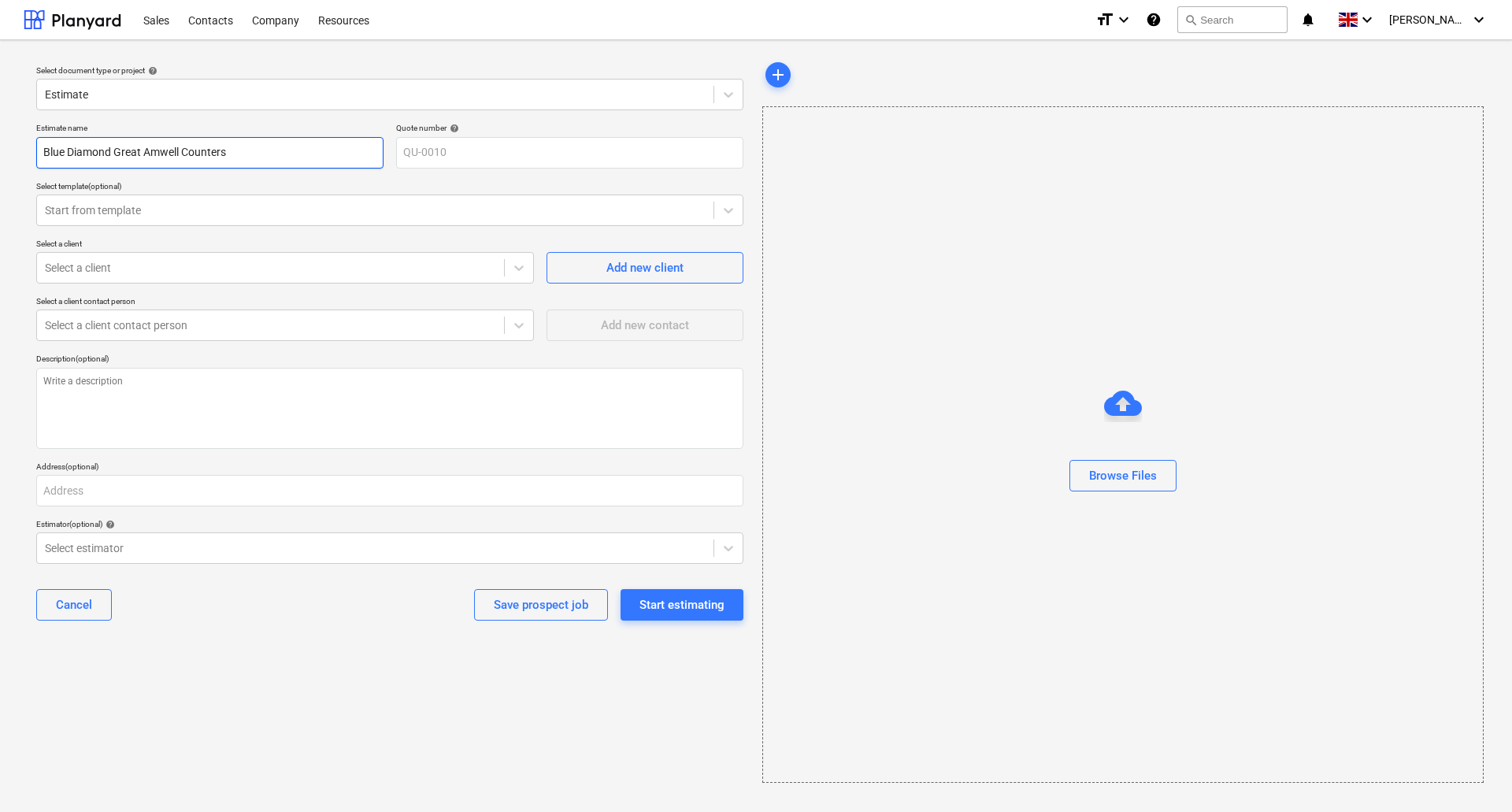
type input "Blue Diamond Great Amwell Counters"
click at [272, 142] on input "Blue Diamond Great Amwell Counters" at bounding box center [210, 152] width 348 height 32
type textarea "x"
type input "Blue Diamond Great Amwell Counter"
click at [646, 264] on div "Add new client" at bounding box center [644, 268] width 77 height 20
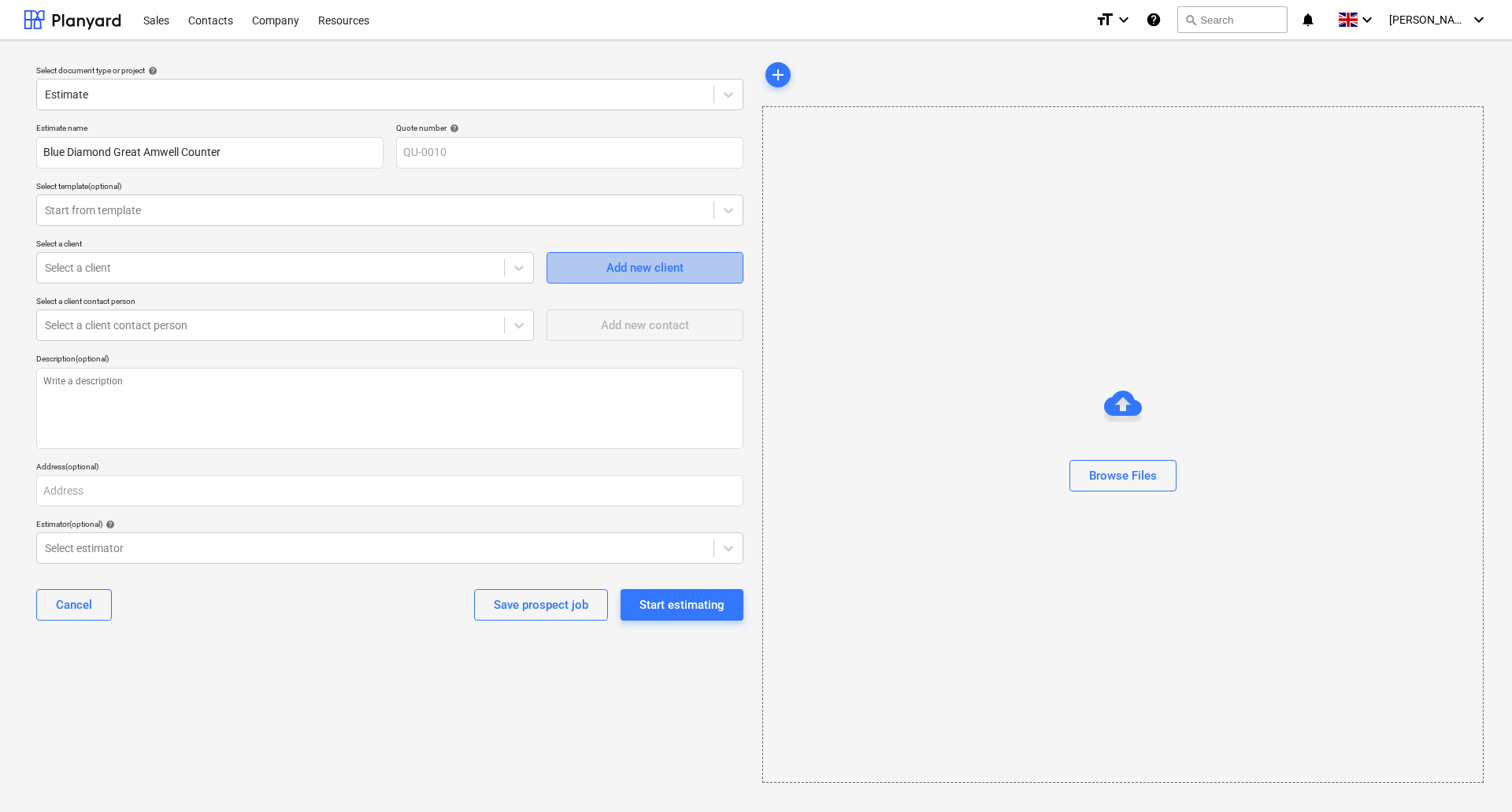
type textarea "x"
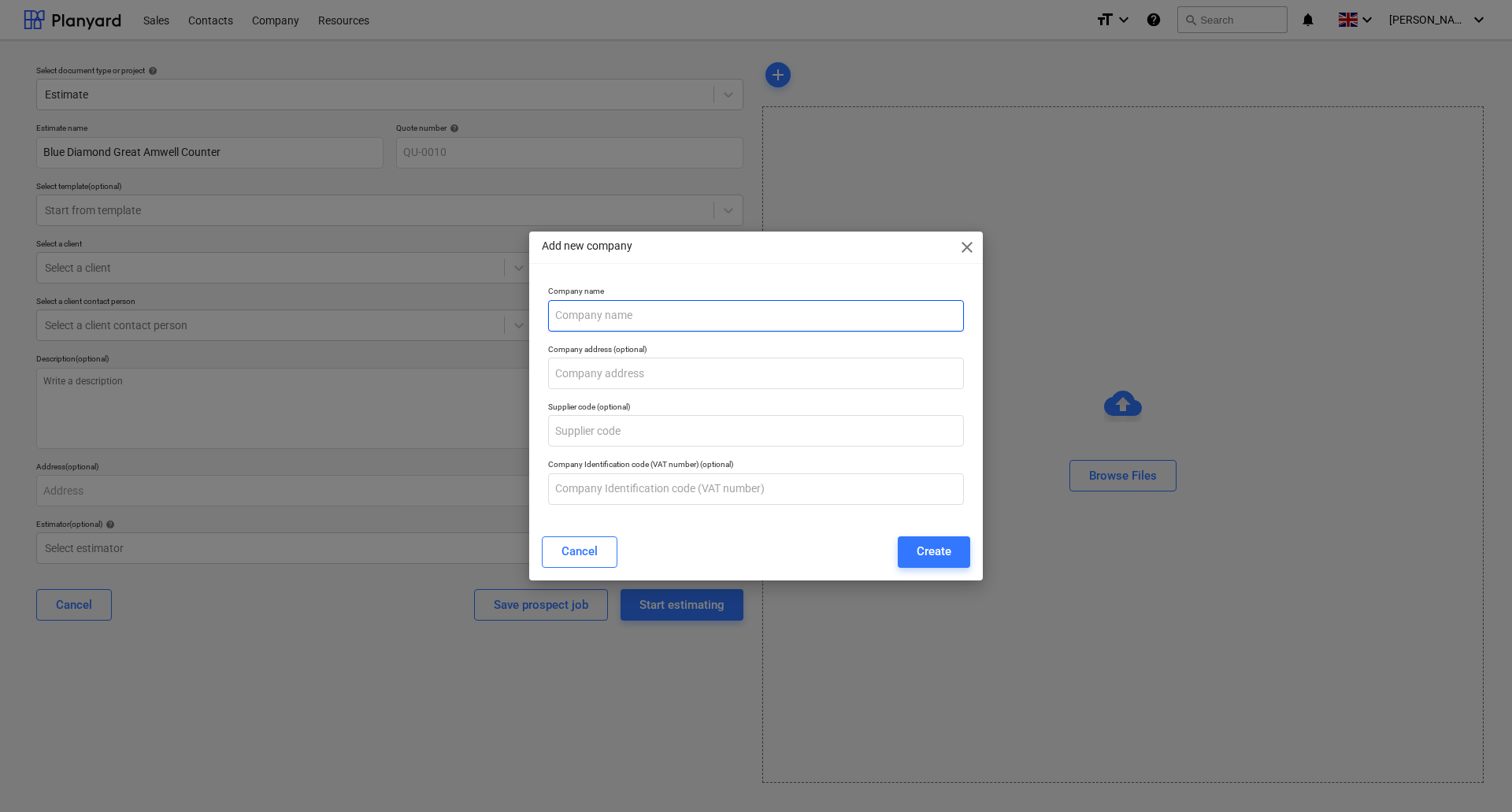
click at [638, 315] on input "text" at bounding box center [756, 315] width 416 height 32
type input "Wilbec Projects Limited"
type input "Crowhill, Godmanchester, Huntingdon, PE29 2LP"
click at [919, 552] on div "Create" at bounding box center [934, 551] width 35 height 20
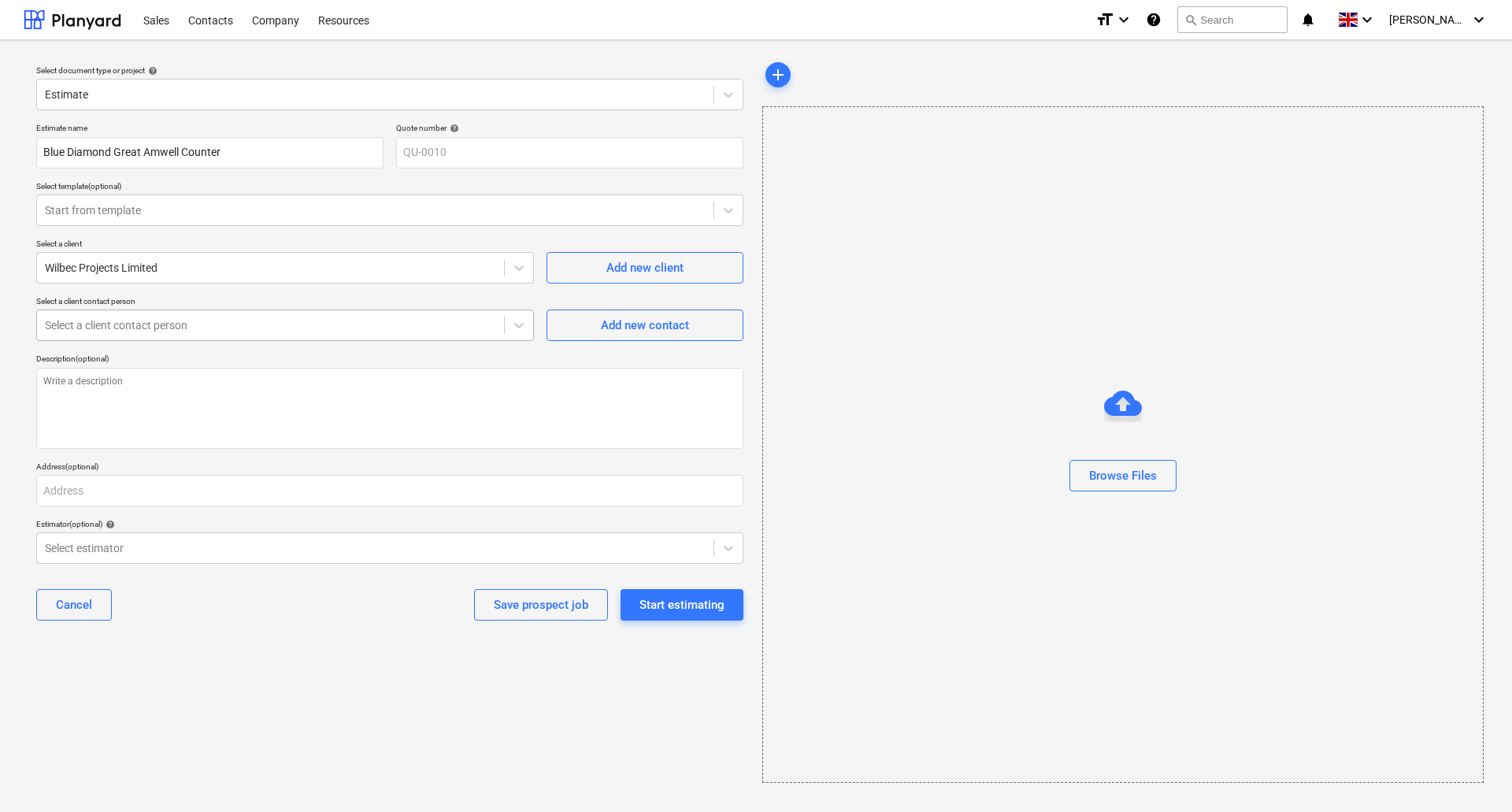
click at [344, 330] on div at bounding box center [271, 325] width 451 height 15
click at [644, 319] on div "Add new contact" at bounding box center [644, 325] width 88 height 20
type textarea "x"
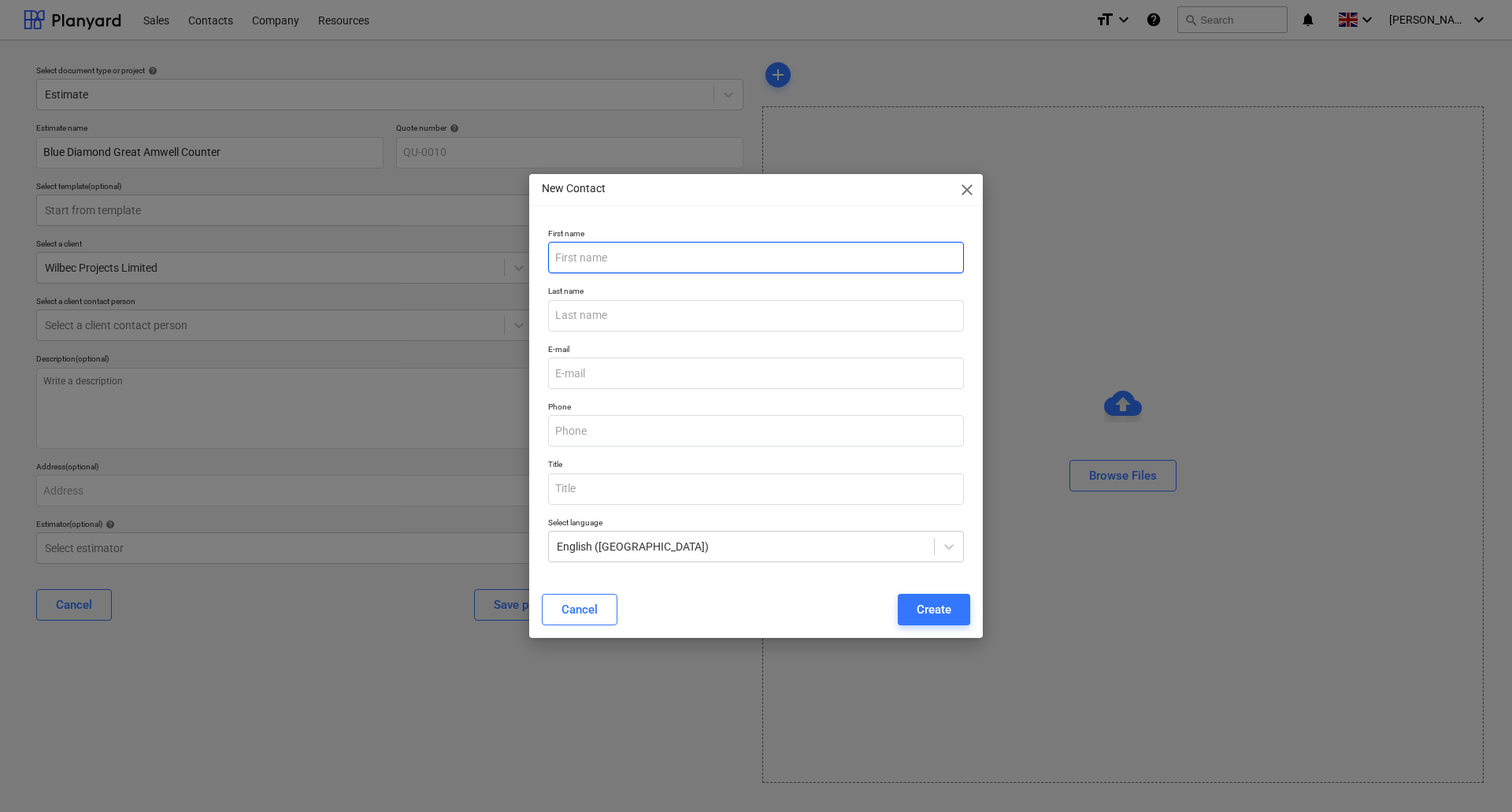
click at [620, 256] on input "text" at bounding box center [756, 257] width 416 height 32
click at [584, 250] on input "text" at bounding box center [756, 257] width 416 height 32
type input "Sean"
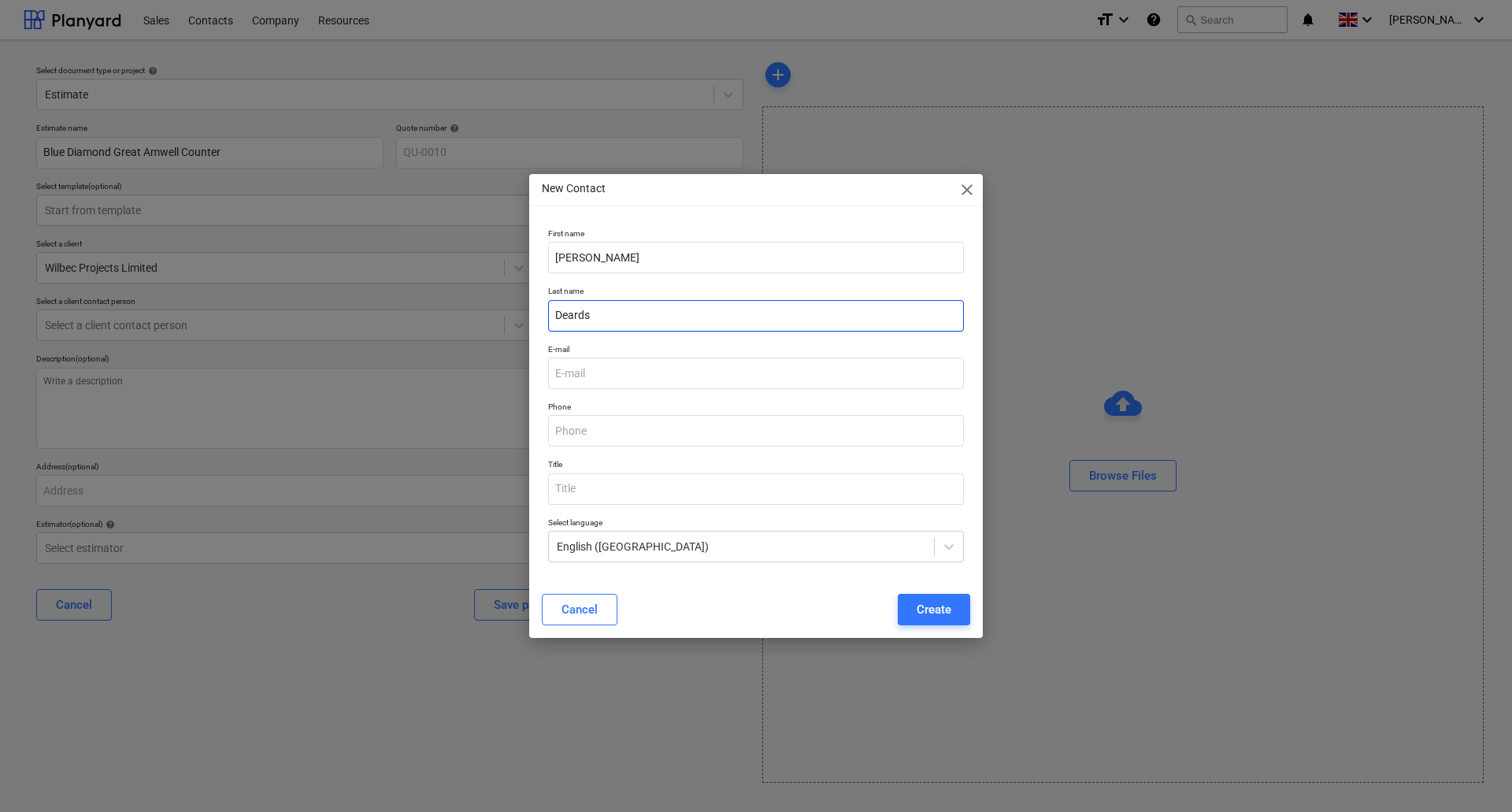
type input "Deards"
type input "sean@wilbec.co.uk"
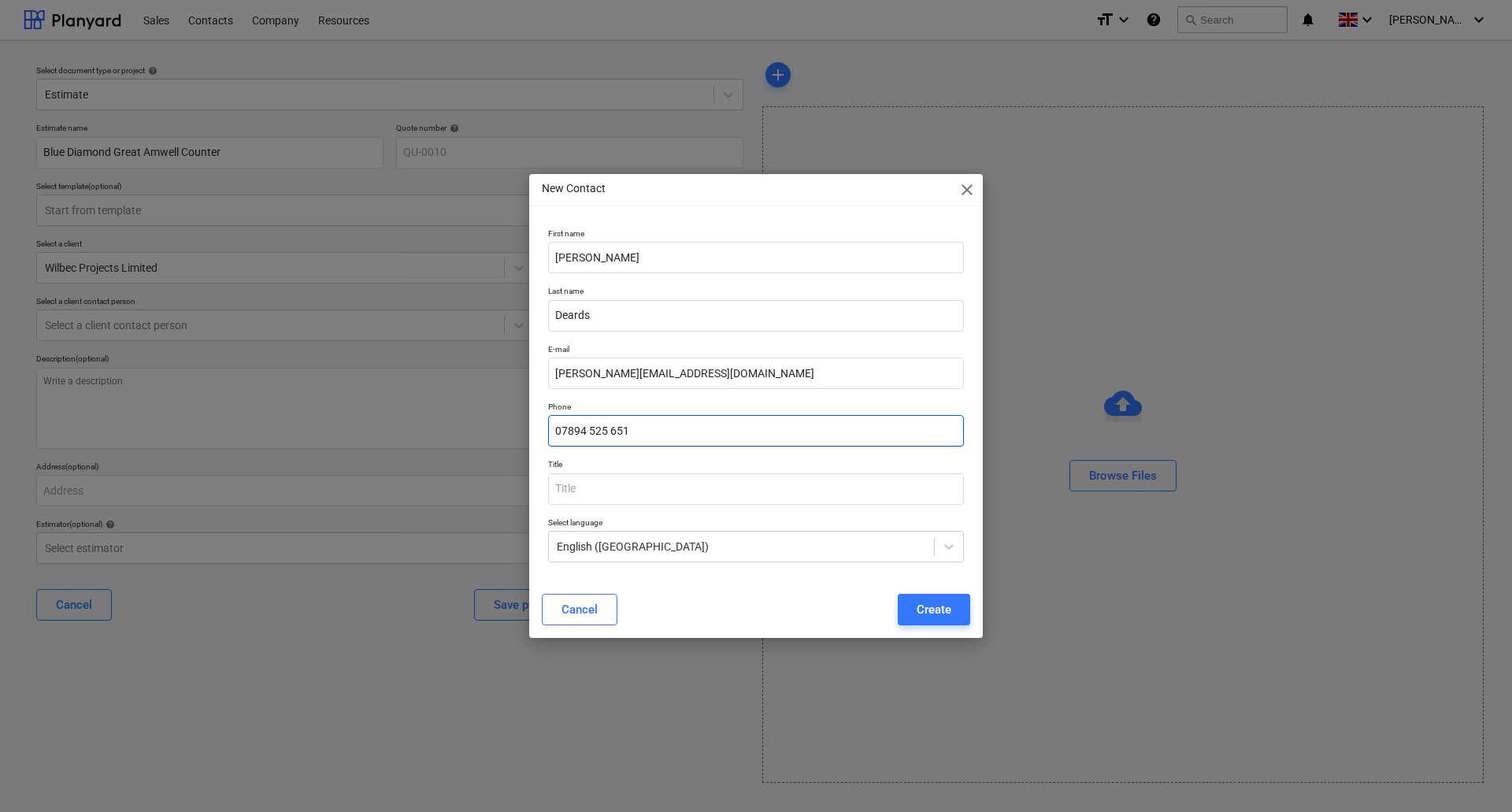
type input "07894 525 651"
click at [919, 618] on div "Create" at bounding box center [934, 609] width 35 height 20
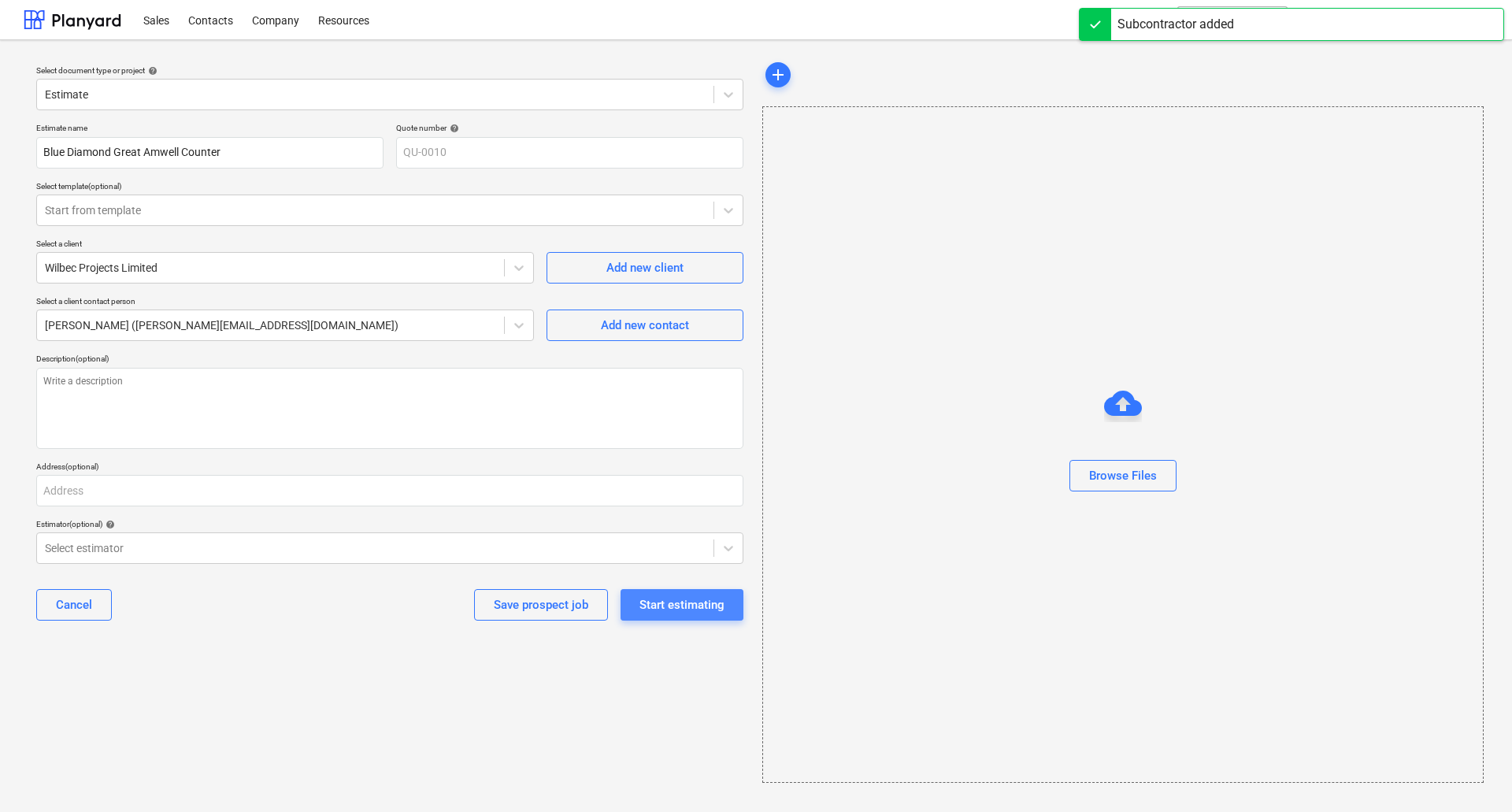
click at [669, 607] on div "Start estimating" at bounding box center [682, 604] width 85 height 20
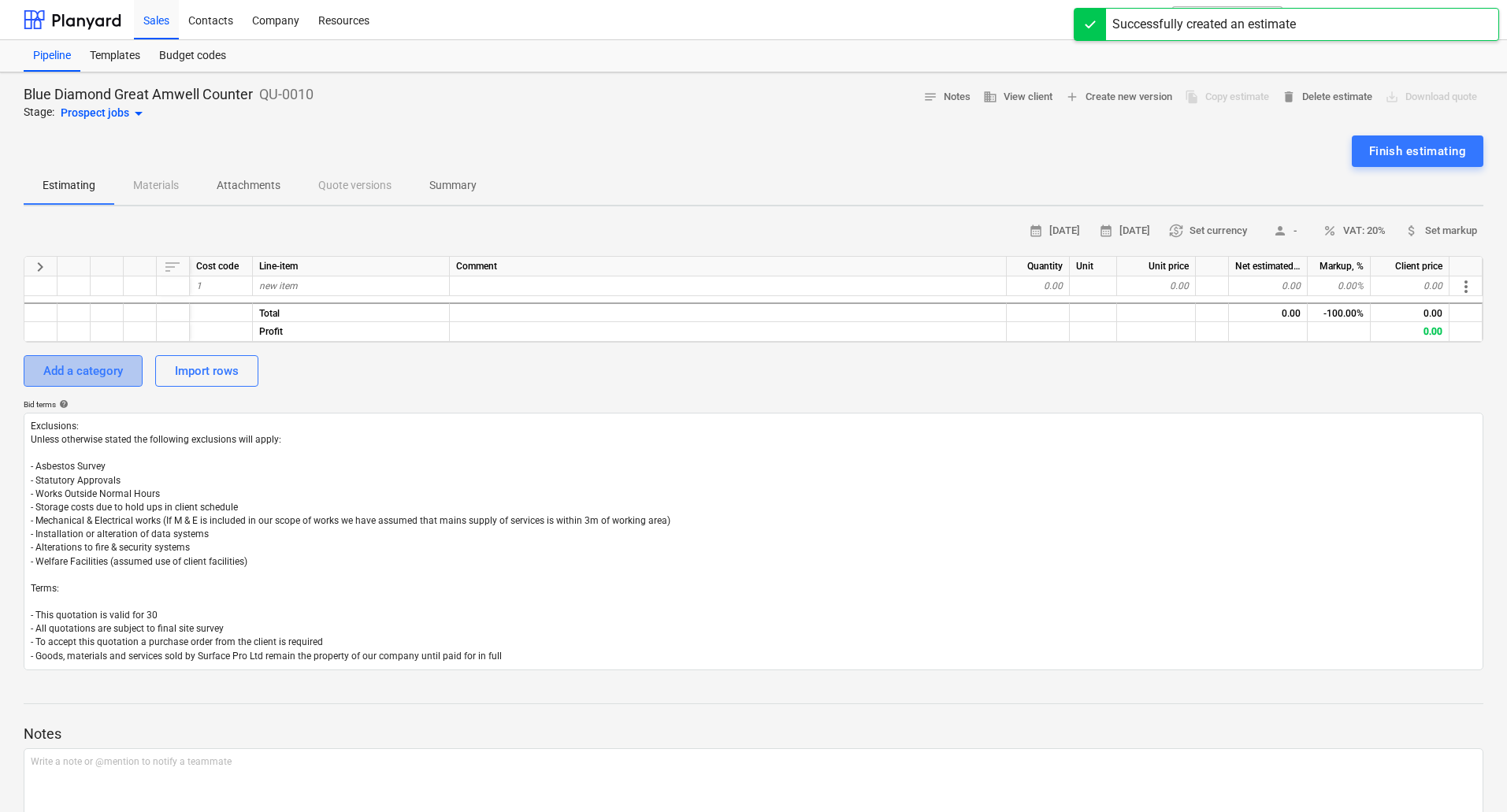
click at [94, 365] on div "Add a category" at bounding box center [83, 370] width 79 height 20
type textarea "x"
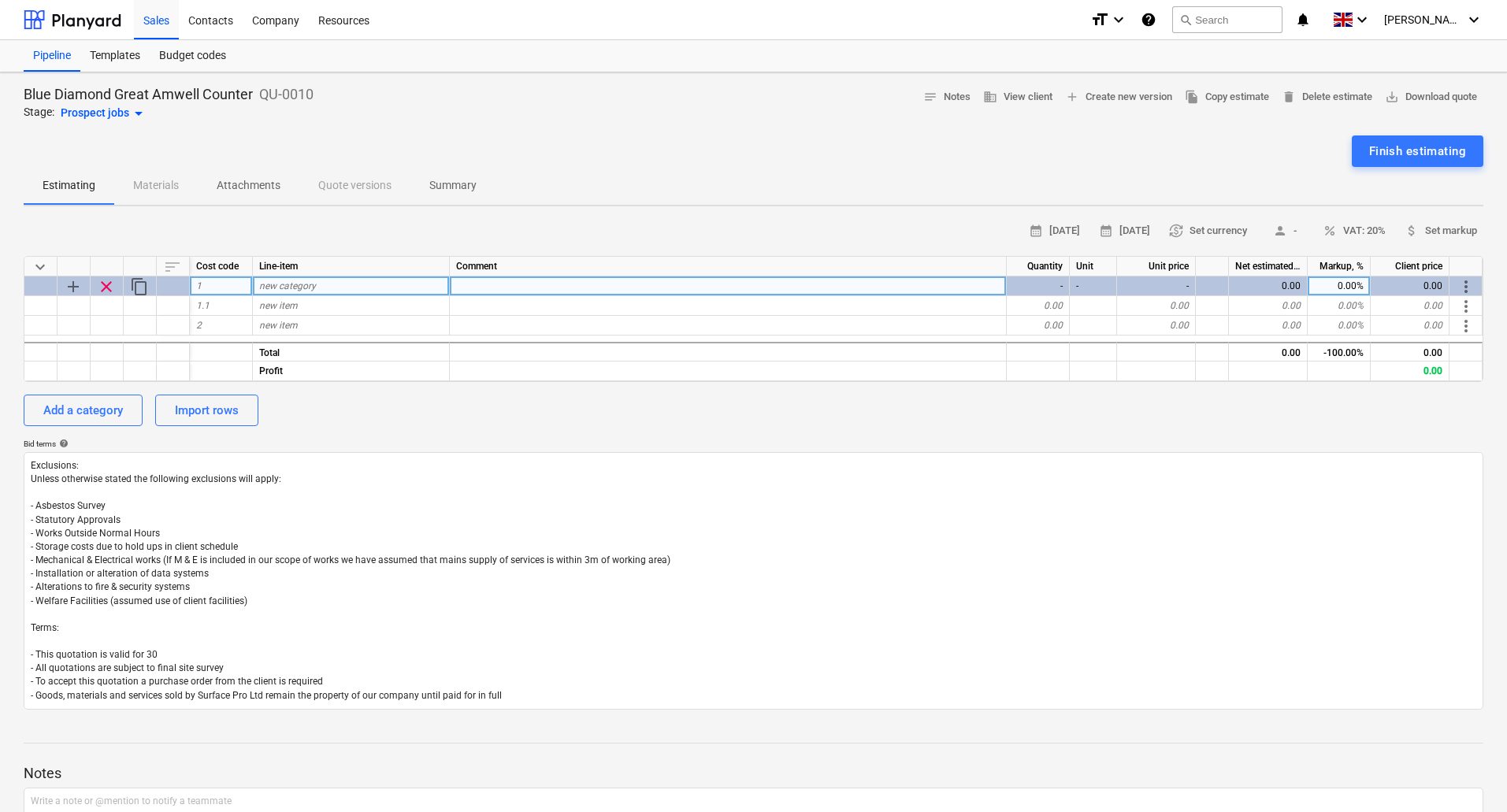
click at [315, 285] on span "new category" at bounding box center [287, 286] width 57 height 11
type input "CAFE FRONT COUNTER"
type textarea "x"
click at [295, 301] on span "new item" at bounding box center [278, 306] width 39 height 11
type input "C"
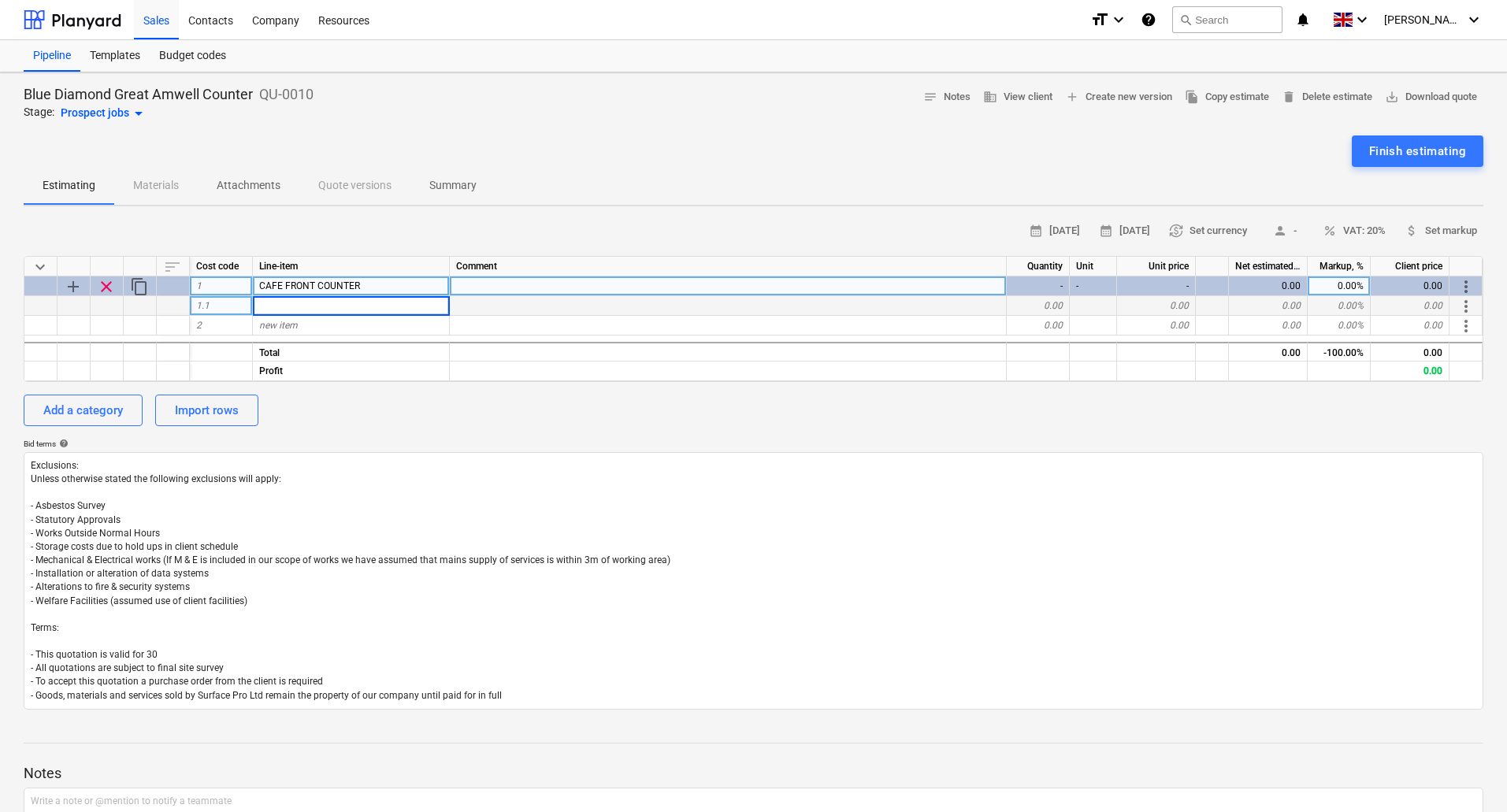
type input "L"
type input "'L' Shaped Counter Carcass"
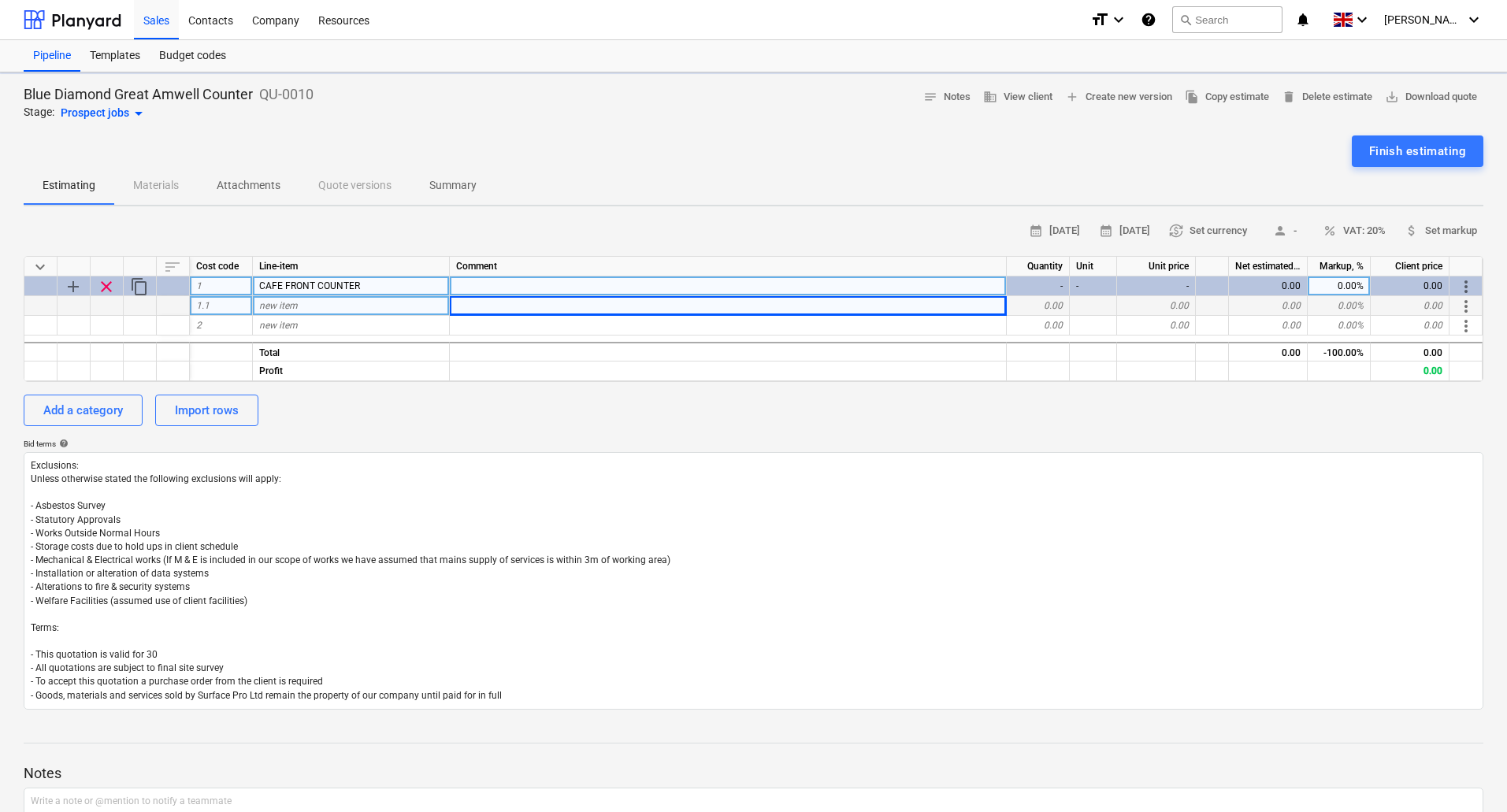
type textarea "x"
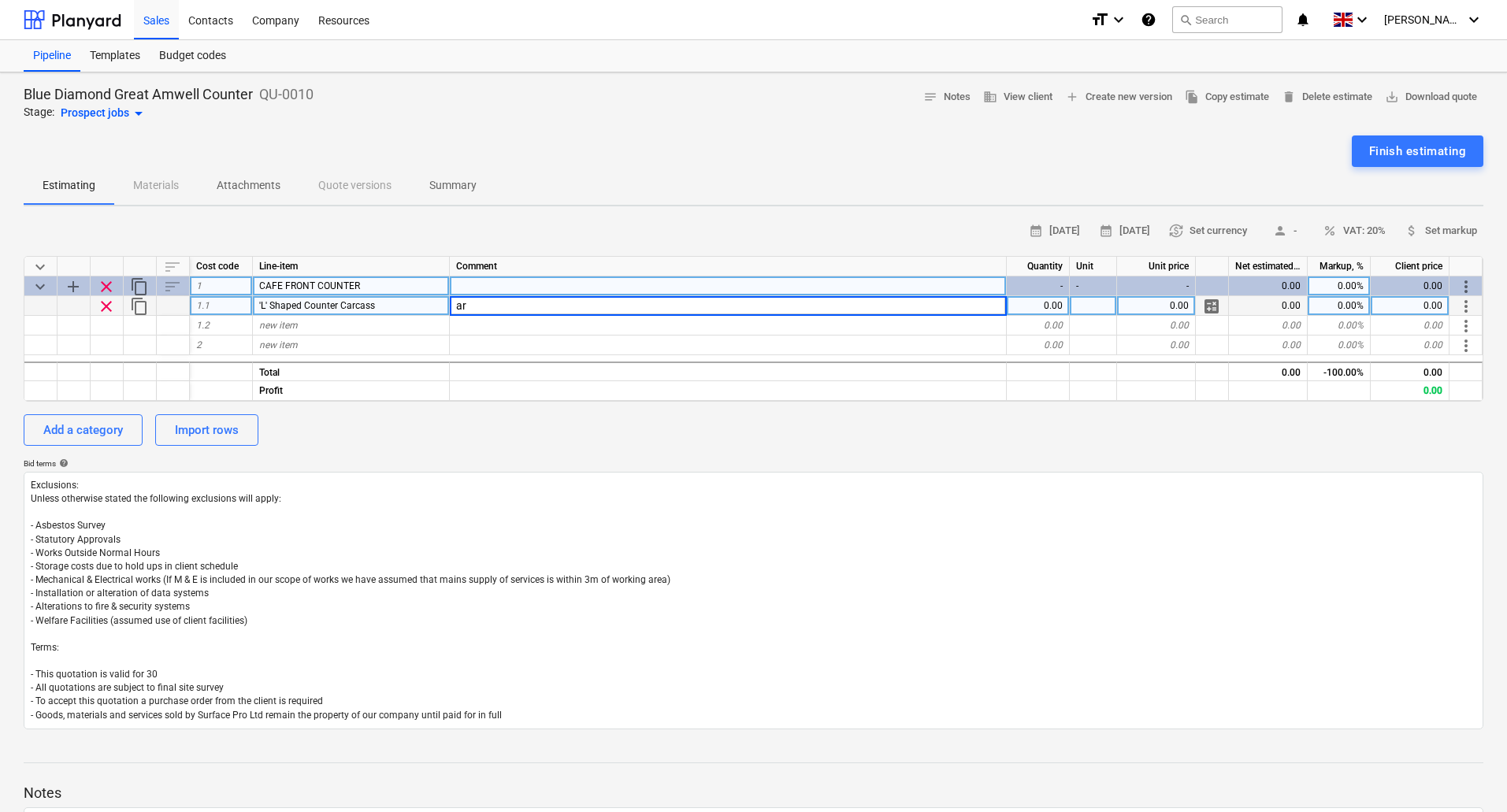
type input "a"
click at [521, 306] on input at bounding box center [728, 305] width 557 height 19
type input "Apprx O/A Internal Sizes 4039 x 6294, Straigh Internal Corner, Angled External …"
type textarea "x"
type input "Approx O/A Internal Sizes 4039 x 6294, Straigh Internal Corner, Angled External…"
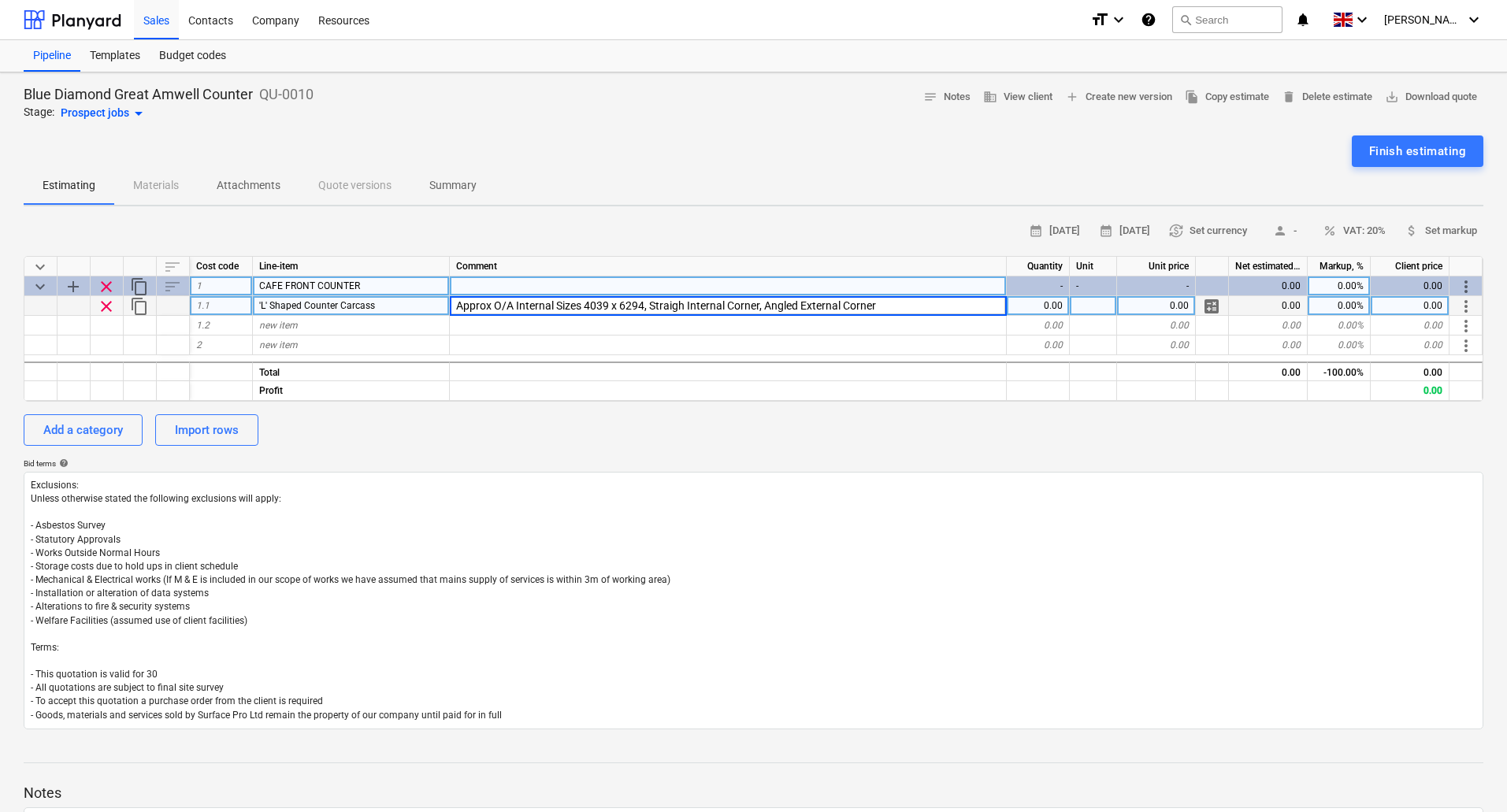
type textarea "x"
type input "Approx O/A Internal Sizes 4039 x 6294, Straigh Internal Corner, Angled External…"
type textarea "x"
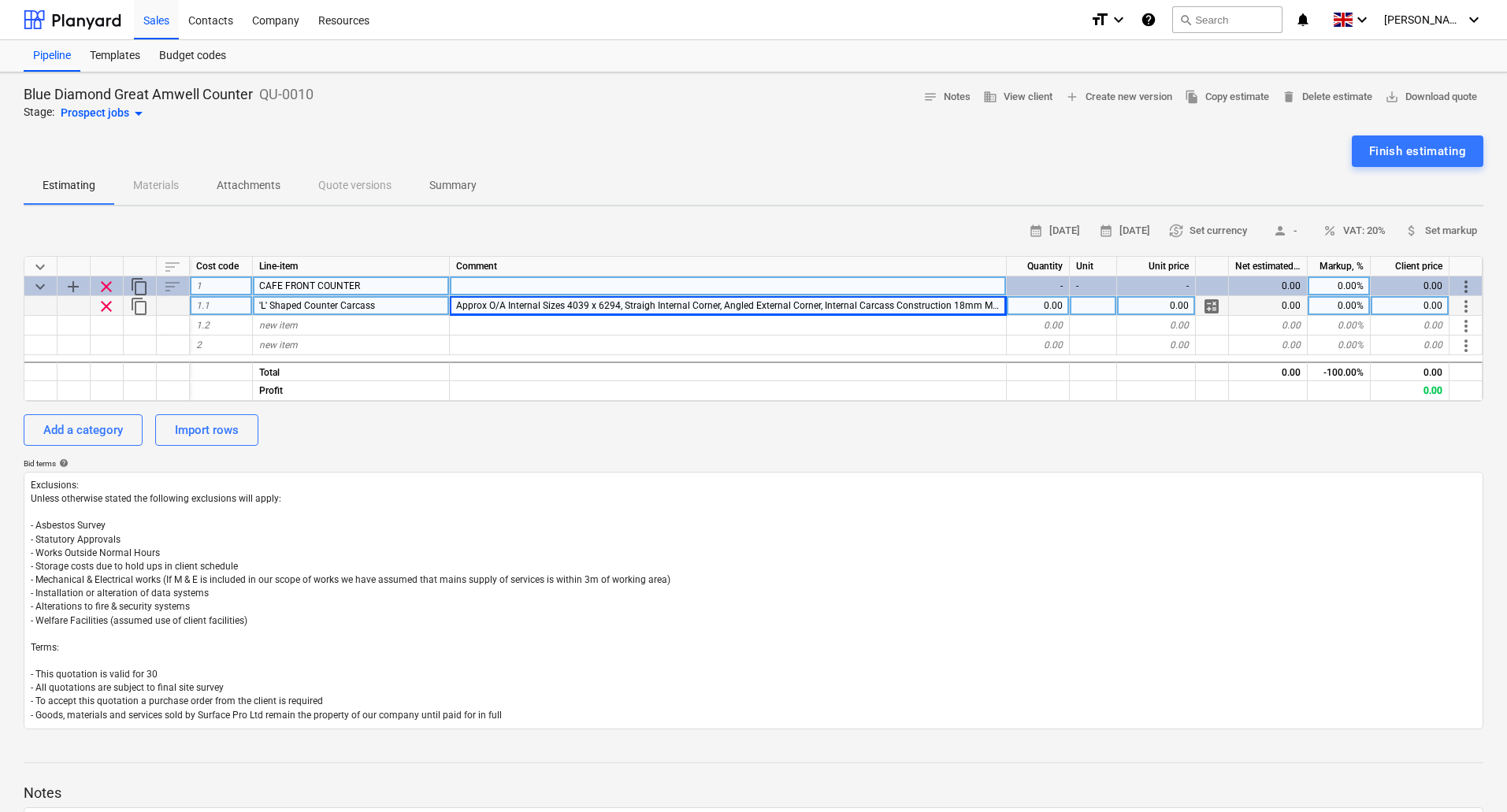
click at [984, 304] on span "Approx O/A Internal Sizes 4039 x 6294, Straigh Internal Corner, Angled External…" at bounding box center [785, 306] width 658 height 11
type input "Approx O/A Internal Sizes 4039 x 6294, Straigh Internal Corner, Angled External…"
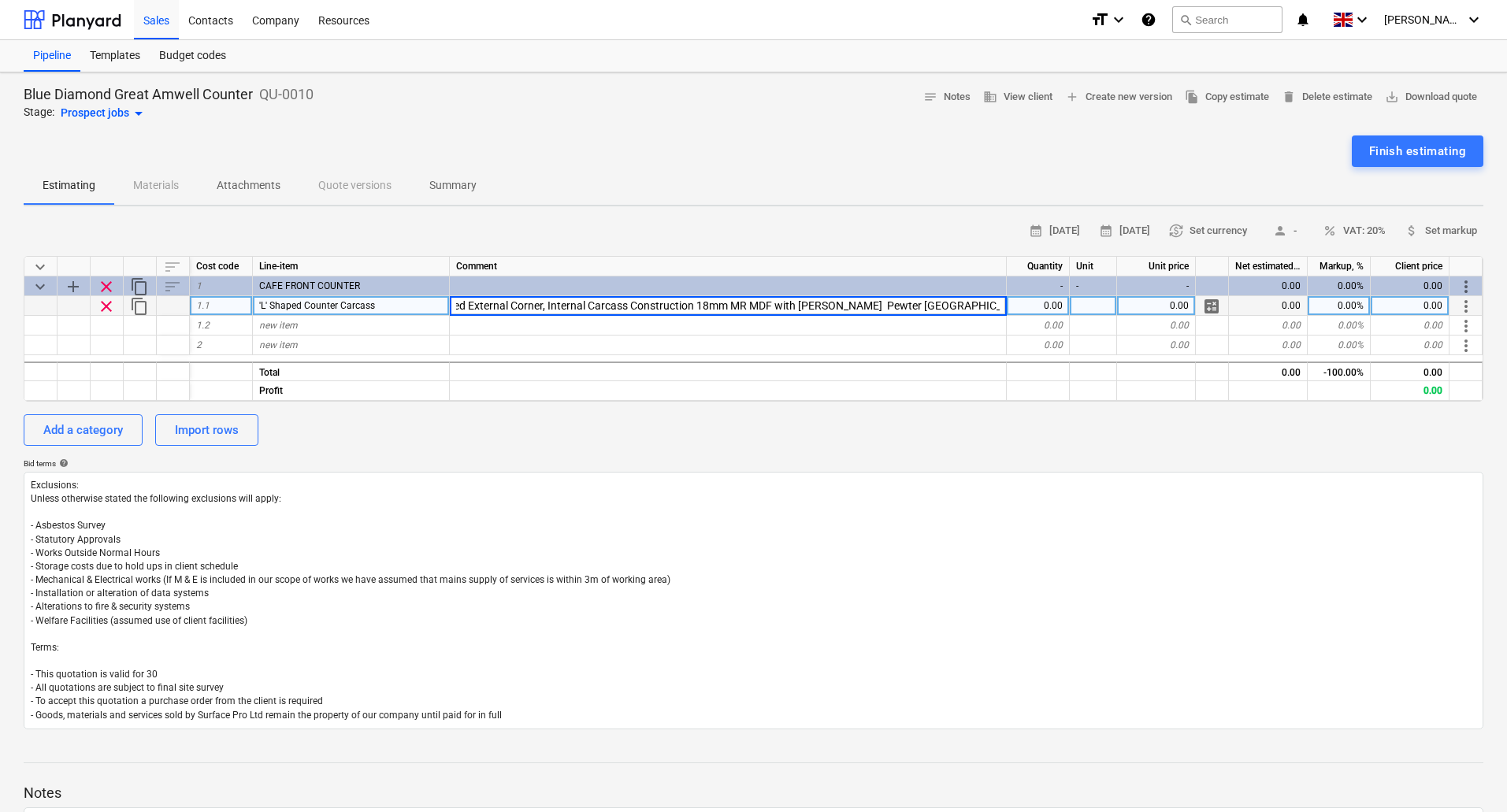
type textarea "x"
click at [1060, 302] on div "0.00" at bounding box center [1039, 306] width 63 height 19
type input "1"
click at [1210, 304] on span "calculate" at bounding box center [1211, 306] width 19 height 19
type textarea "x"
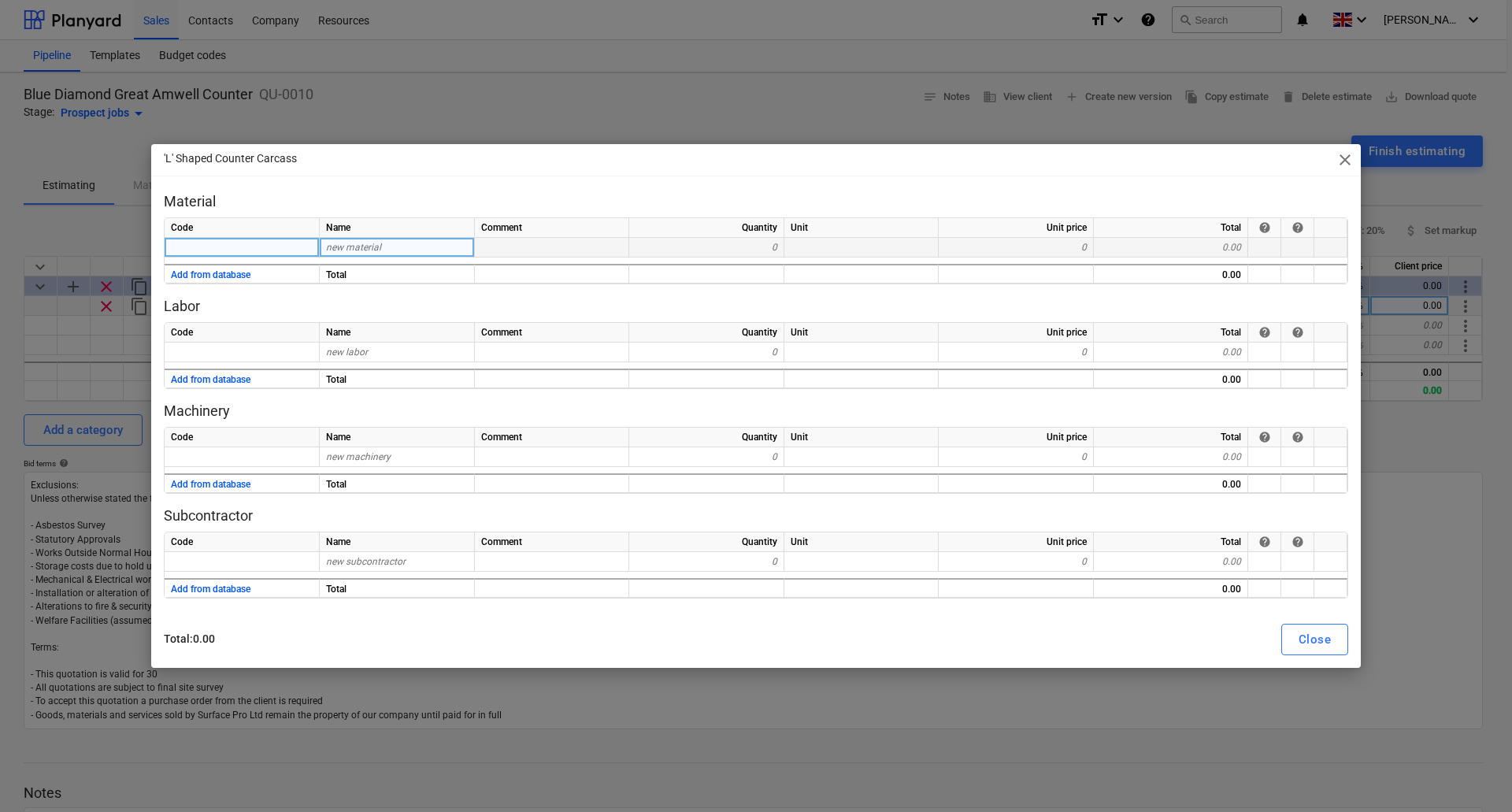
click at [349, 246] on span "new material" at bounding box center [353, 247] width 55 height 11
click at [351, 243] on span "new material" at bounding box center [353, 247] width 55 height 11
click at [392, 241] on input "Egger" at bounding box center [396, 247] width 154 height 19
type input "Egger H3176 ST37 MR MDF Core"
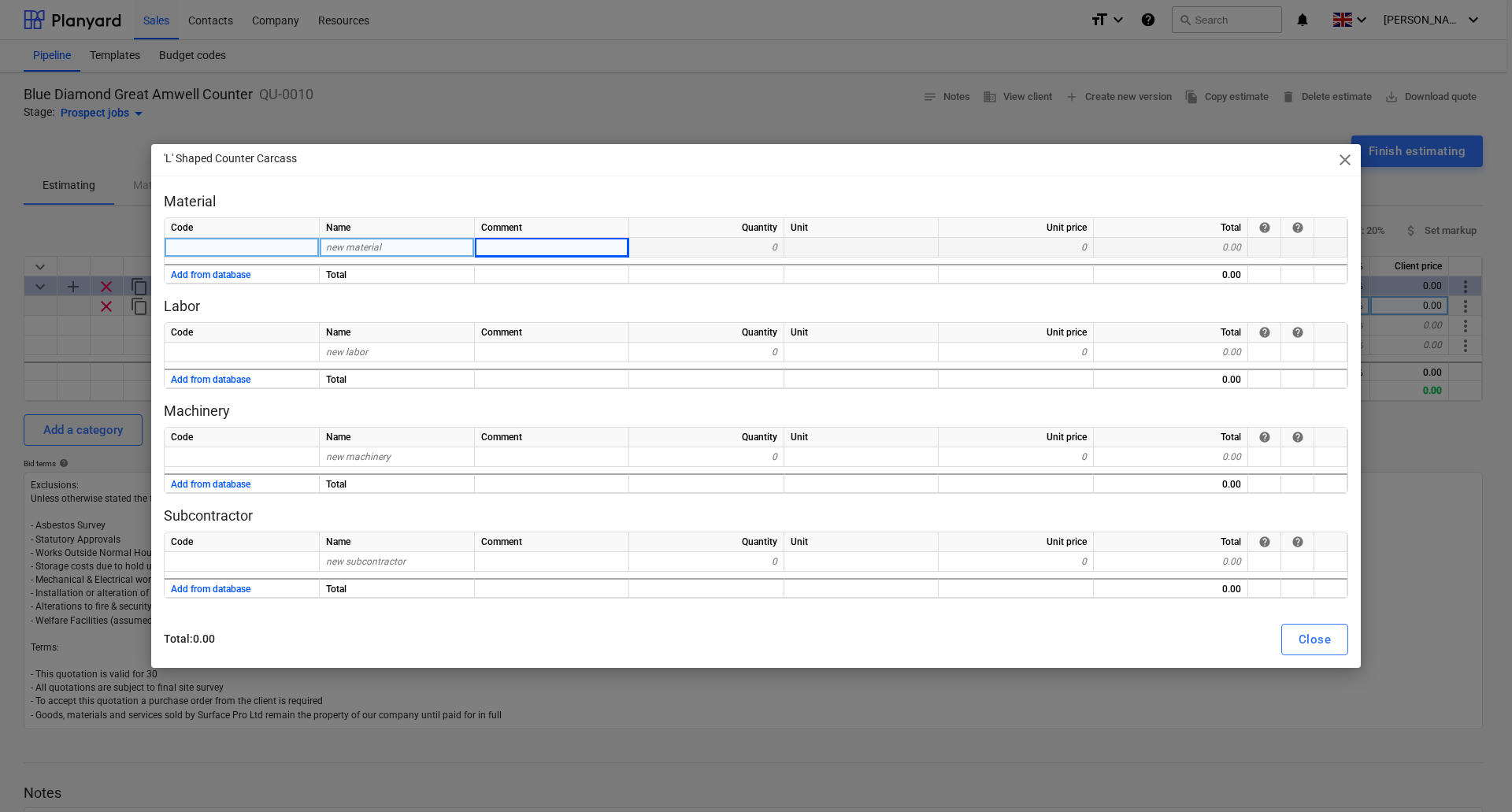
type textarea "x"
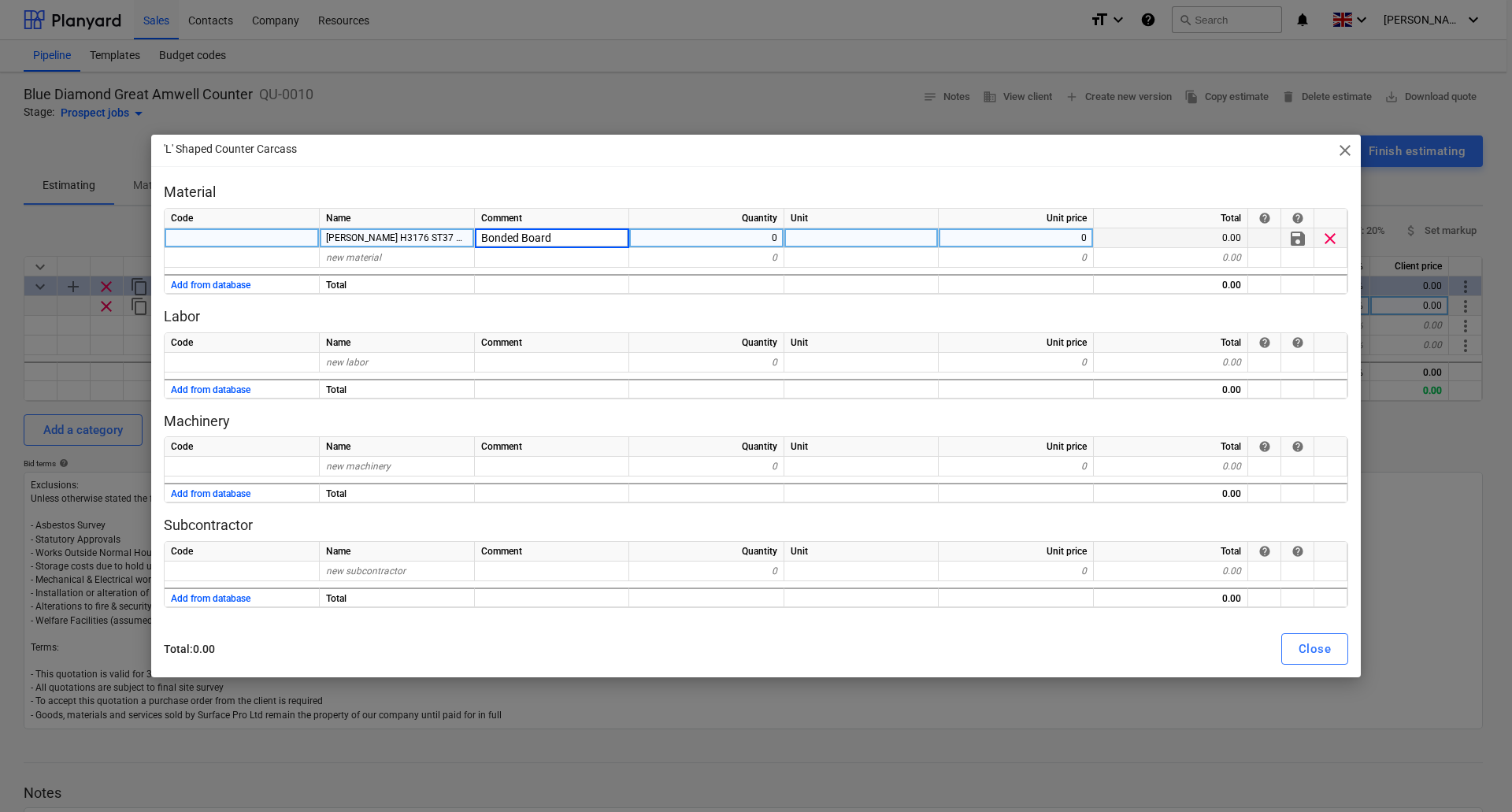
type input "Bonded Boards"
type textarea "x"
type input "270"
type textarea "x"
click at [580, 234] on div "Bonded Boards" at bounding box center [551, 238] width 154 height 19
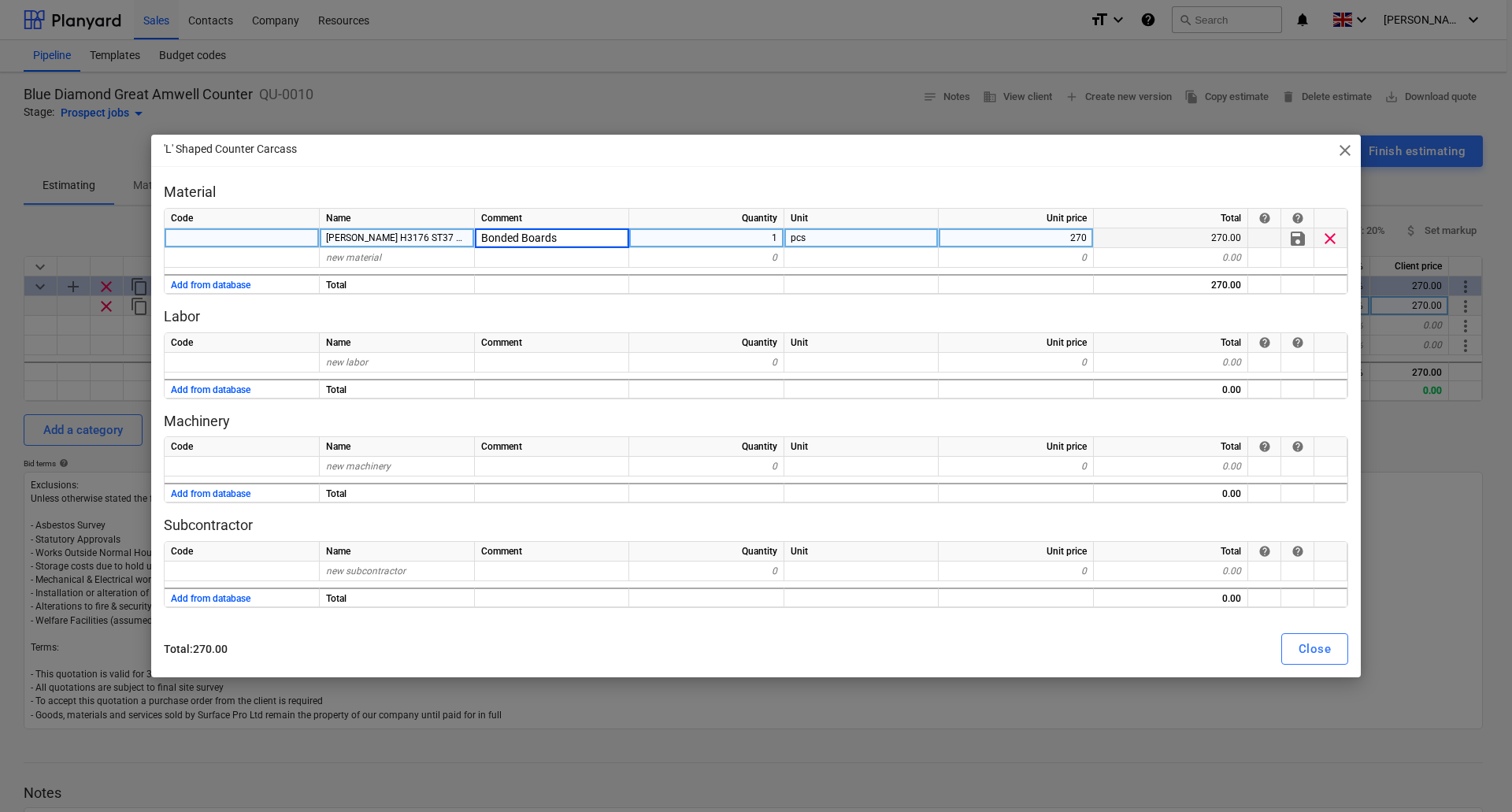
click at [580, 234] on input "Bonded Boards" at bounding box center [551, 237] width 154 height 19
type input "Bonded Boards 2790 x 1220"
type textarea "x"
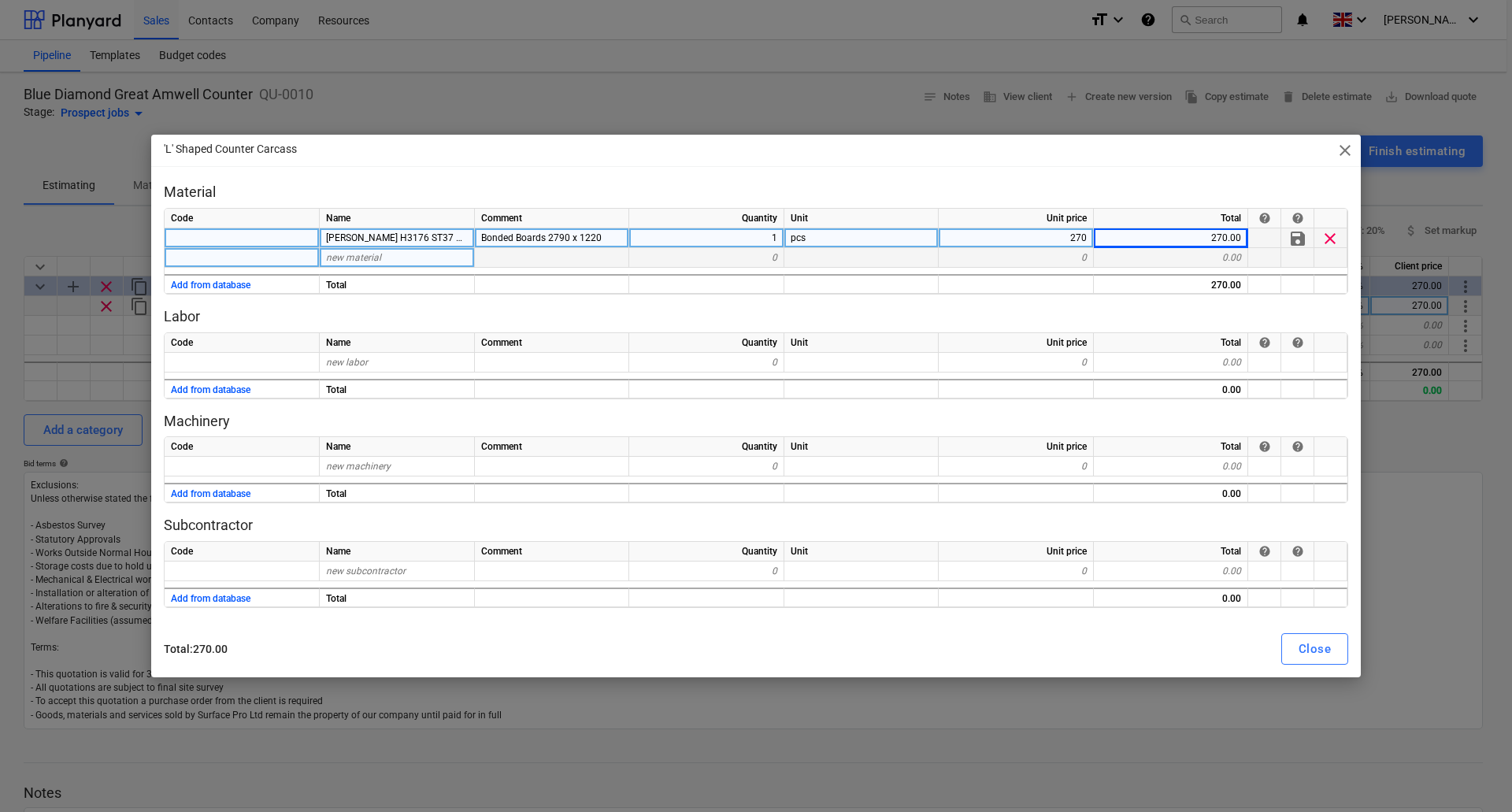
click at [396, 249] on div "new material" at bounding box center [397, 258] width 155 height 19
type input "Egger H3176 ST37 23 x 2 ABS"
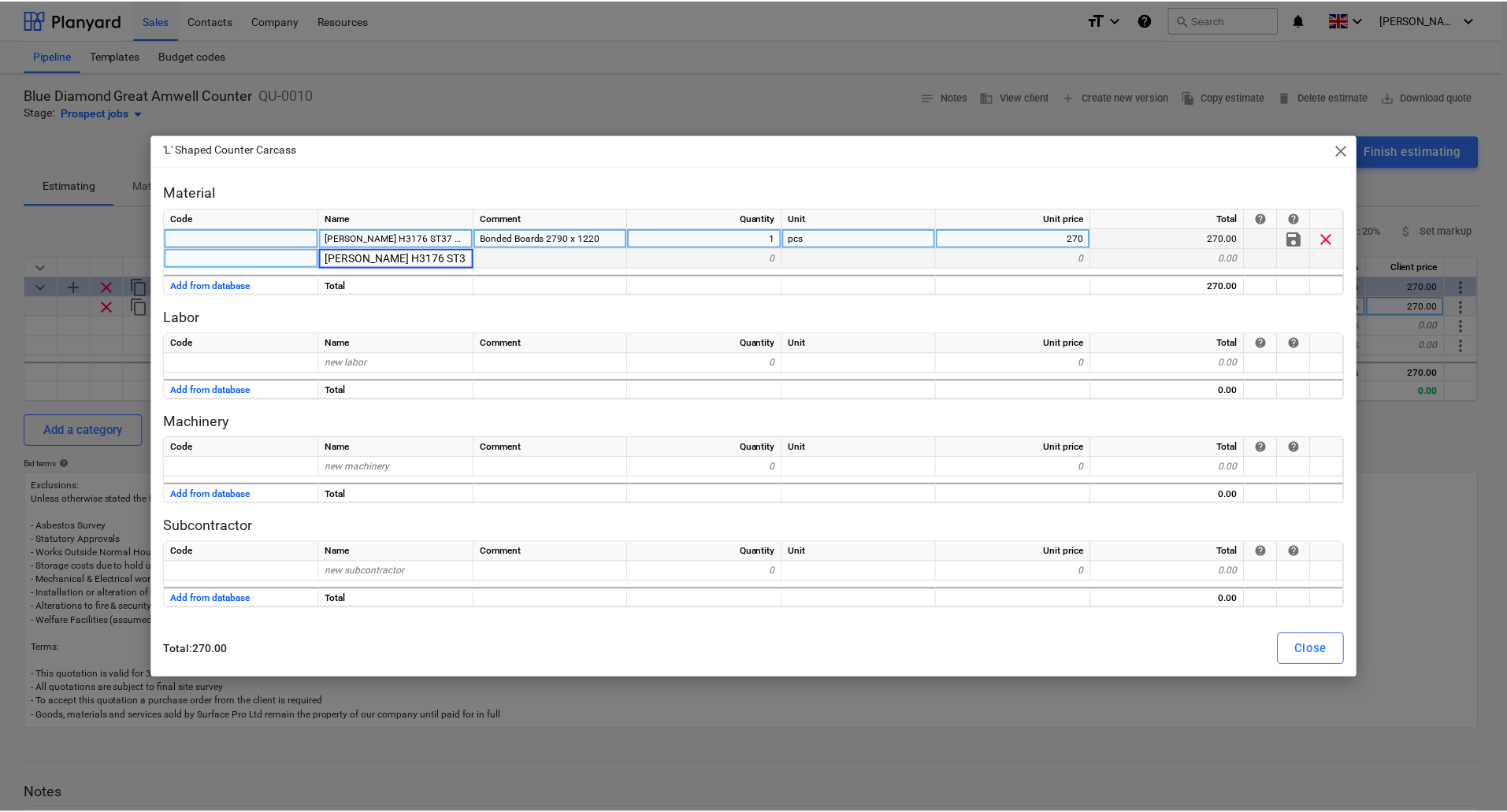
scroll to position [0, 6]
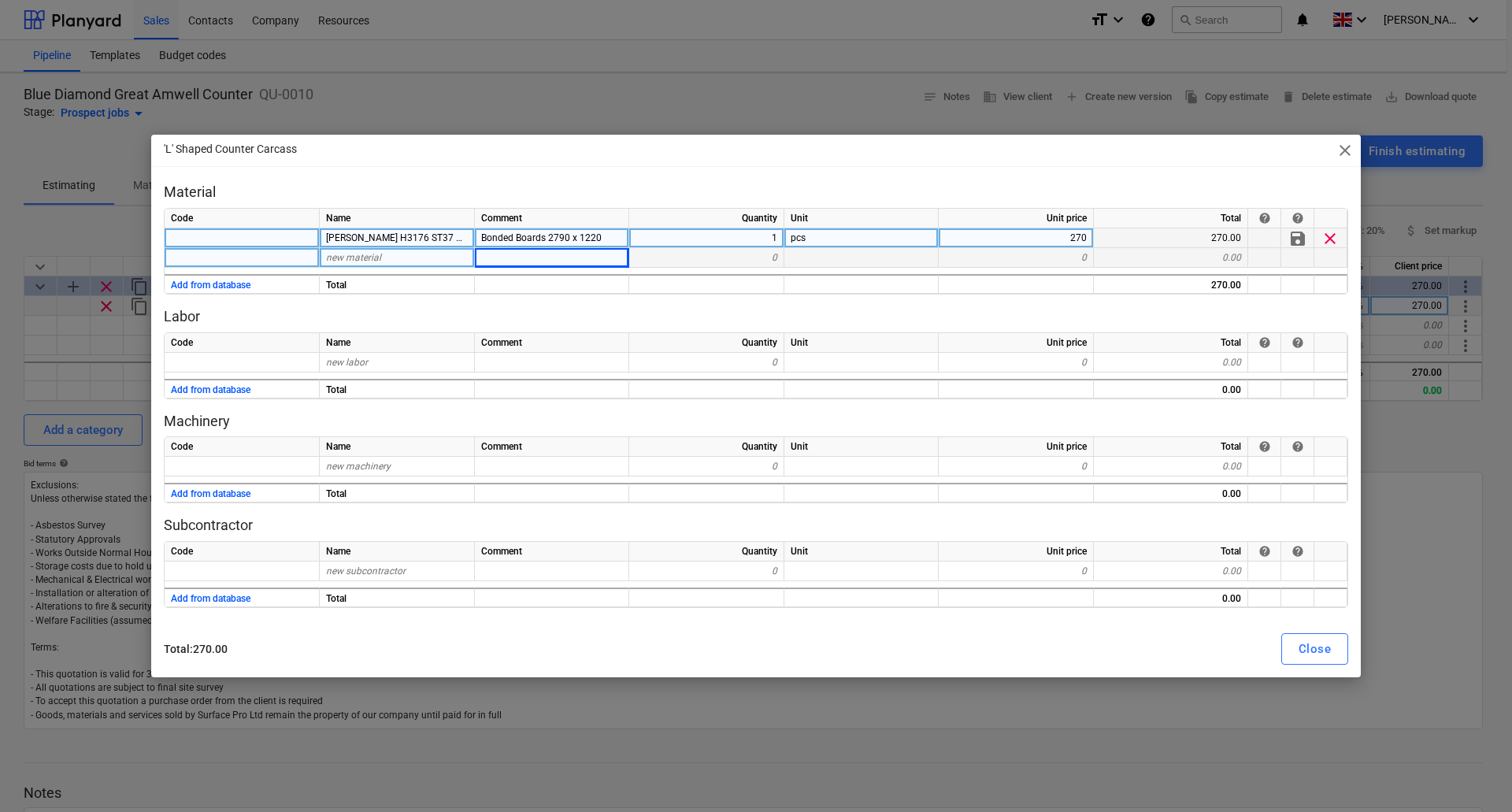
type textarea "x"
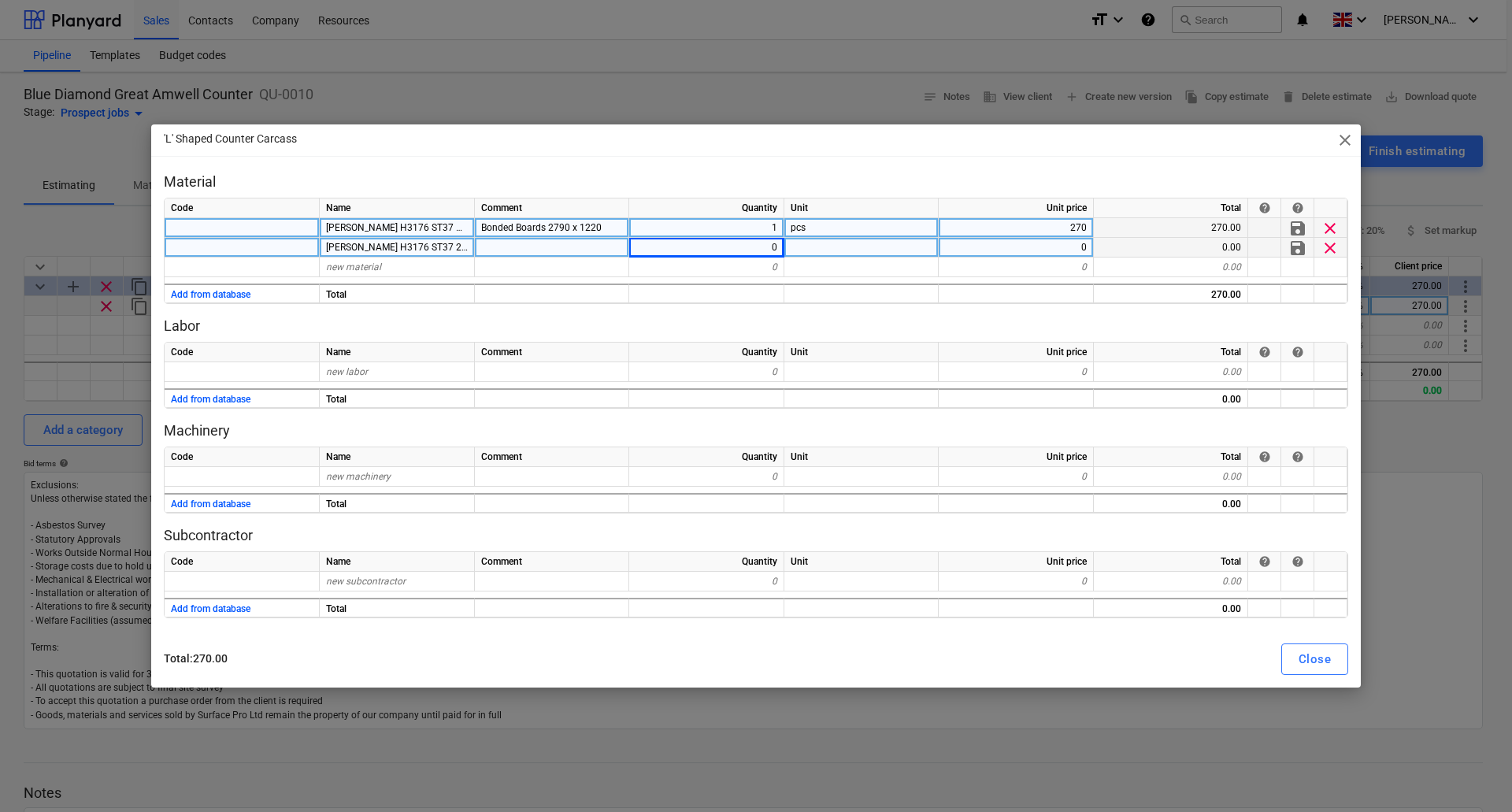
click at [748, 247] on div "0" at bounding box center [707, 247] width 155 height 19
type input "1"
type textarea "x"
click at [1084, 246] on div "0" at bounding box center [1016, 247] width 155 height 19
type input "55"
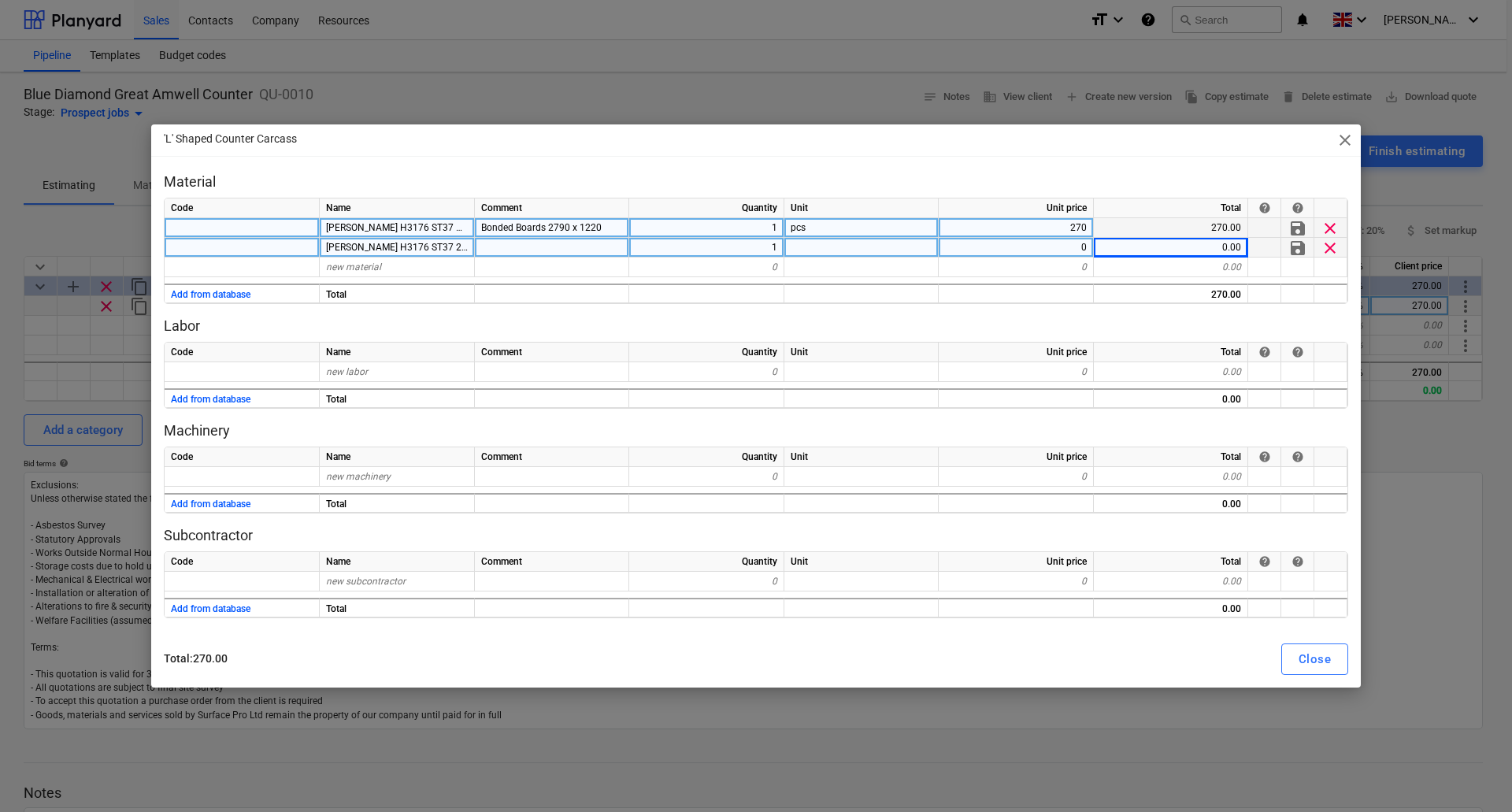
type textarea "x"
type input "5.5mm Bendy Ply"
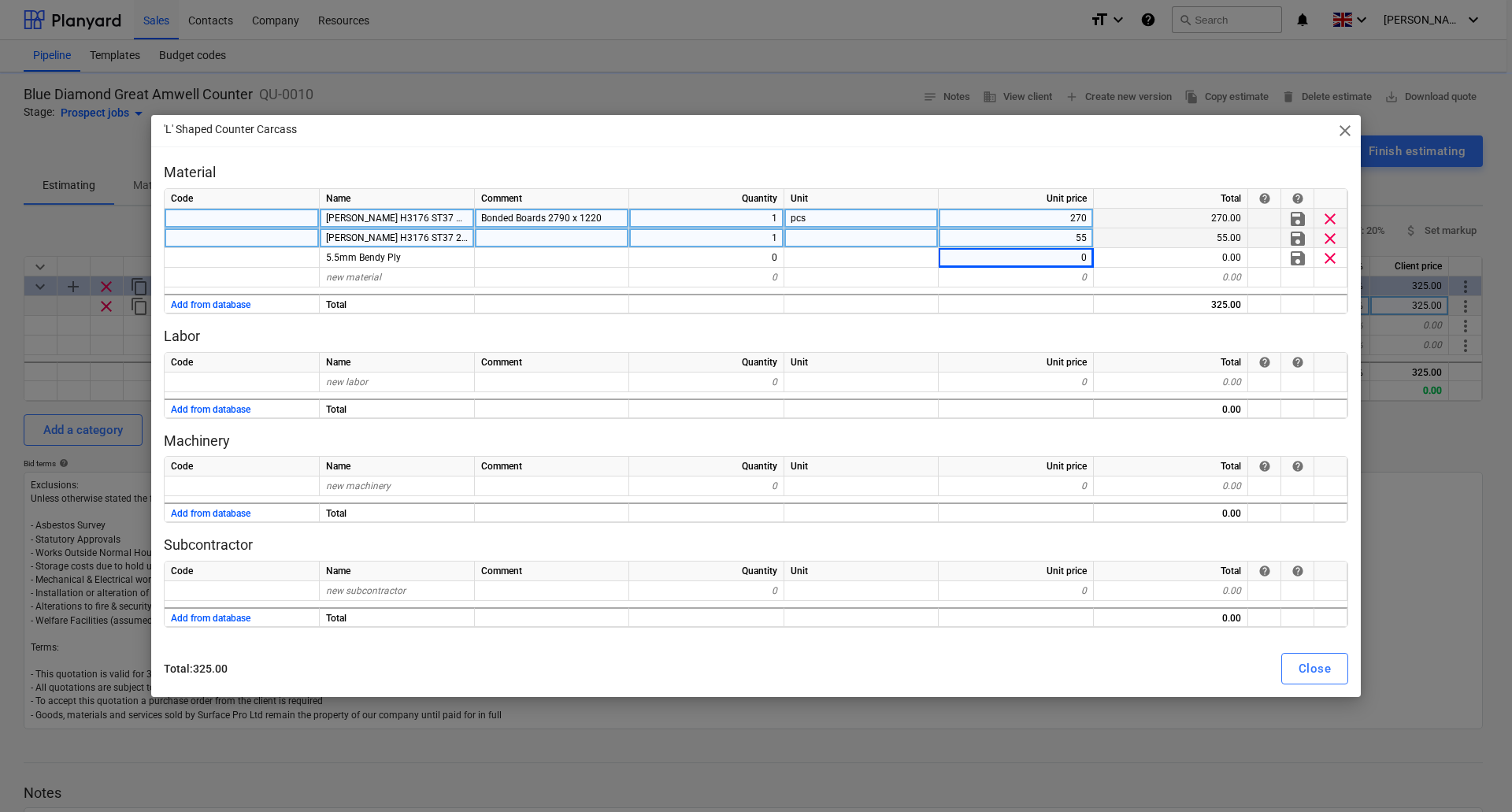
type textarea "x"
type input "24"
type textarea "x"
type input "6"
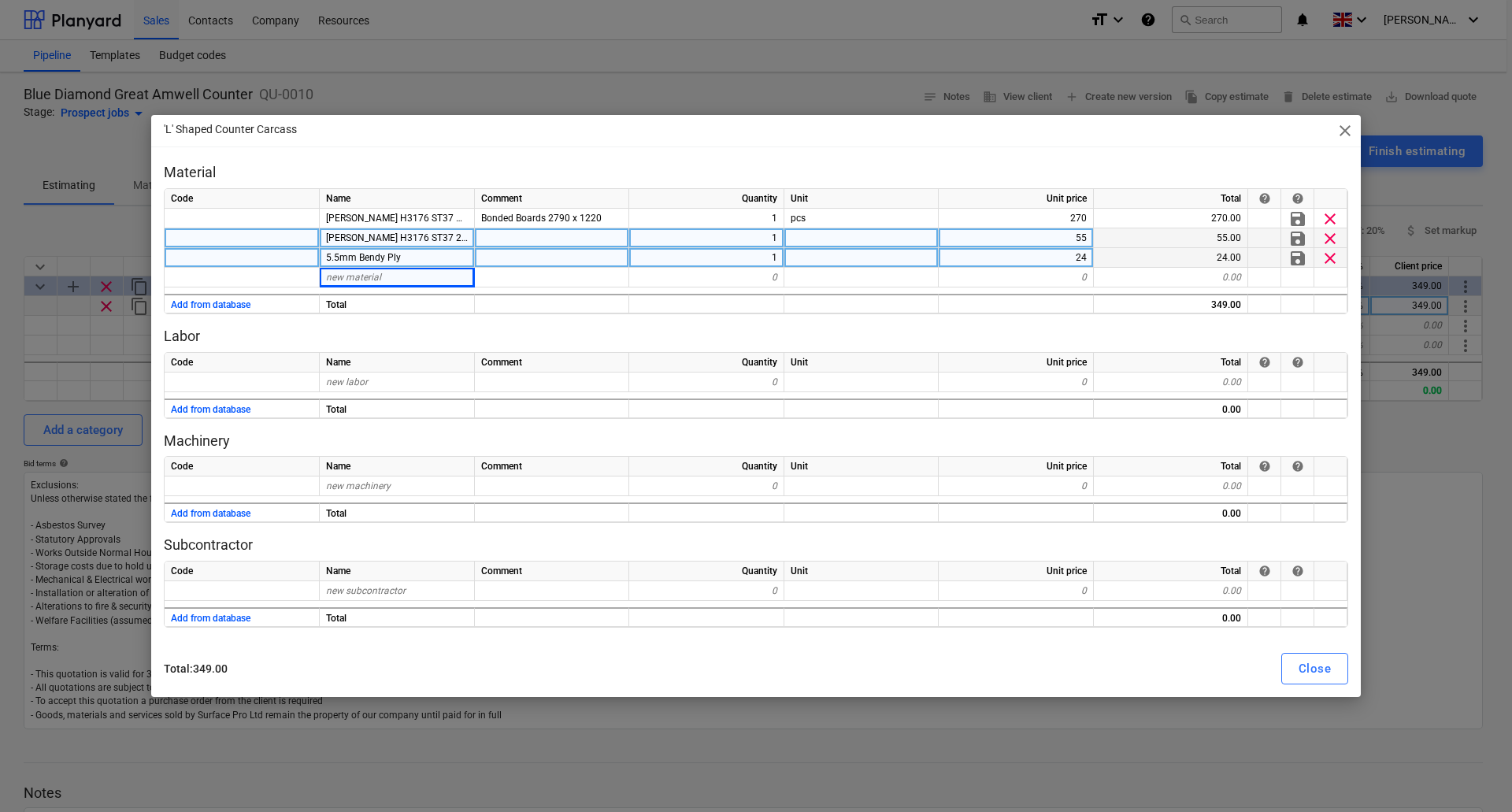
click at [773, 256] on div "1" at bounding box center [707, 258] width 155 height 19
type input "2"
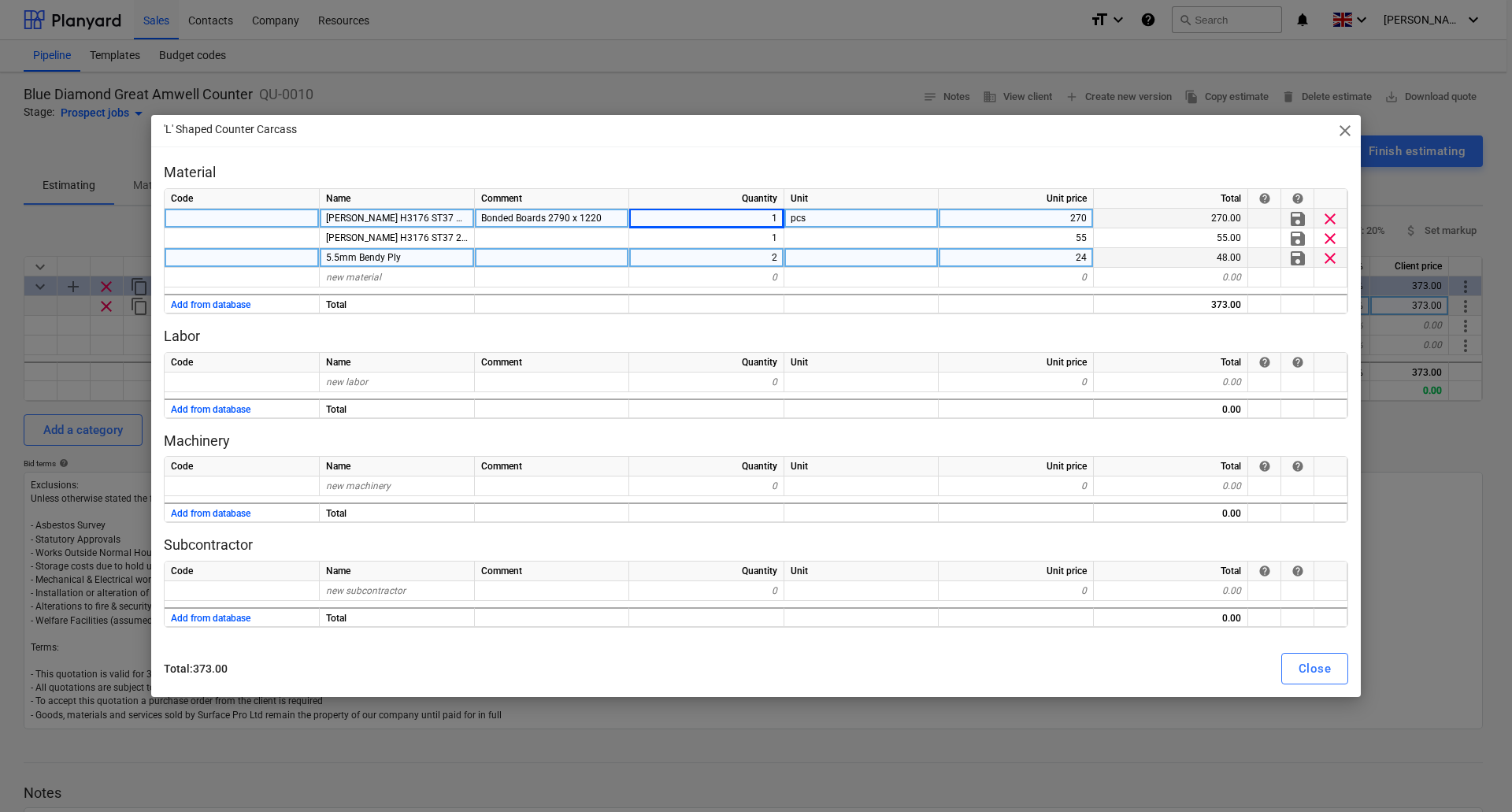
click at [850, 224] on div "pcs" at bounding box center [861, 218] width 154 height 19
type input "10"
type input "Sundries"
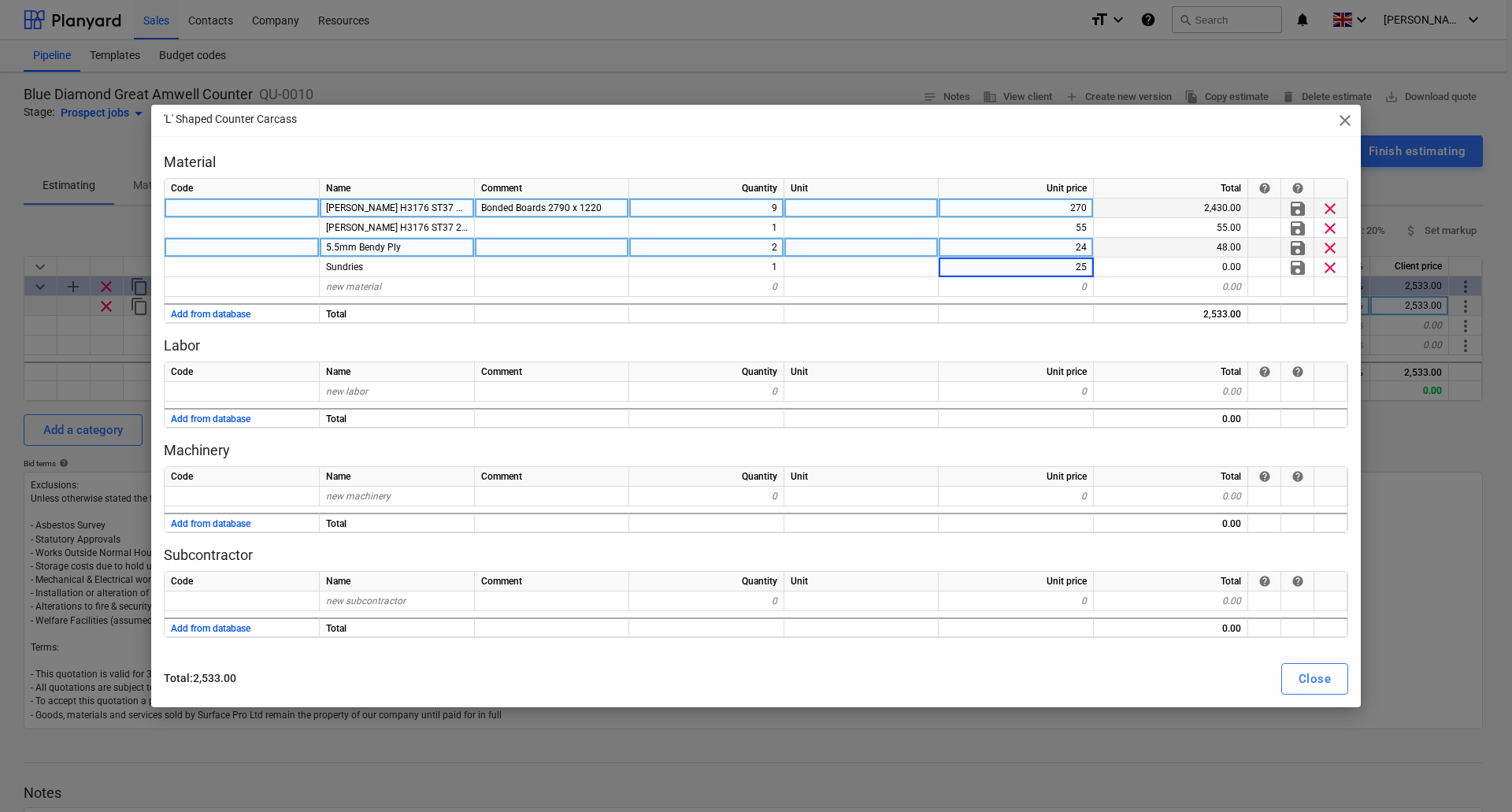
type input "250"
click at [378, 388] on div "new labor" at bounding box center [397, 391] width 155 height 19
type input "Workshop"
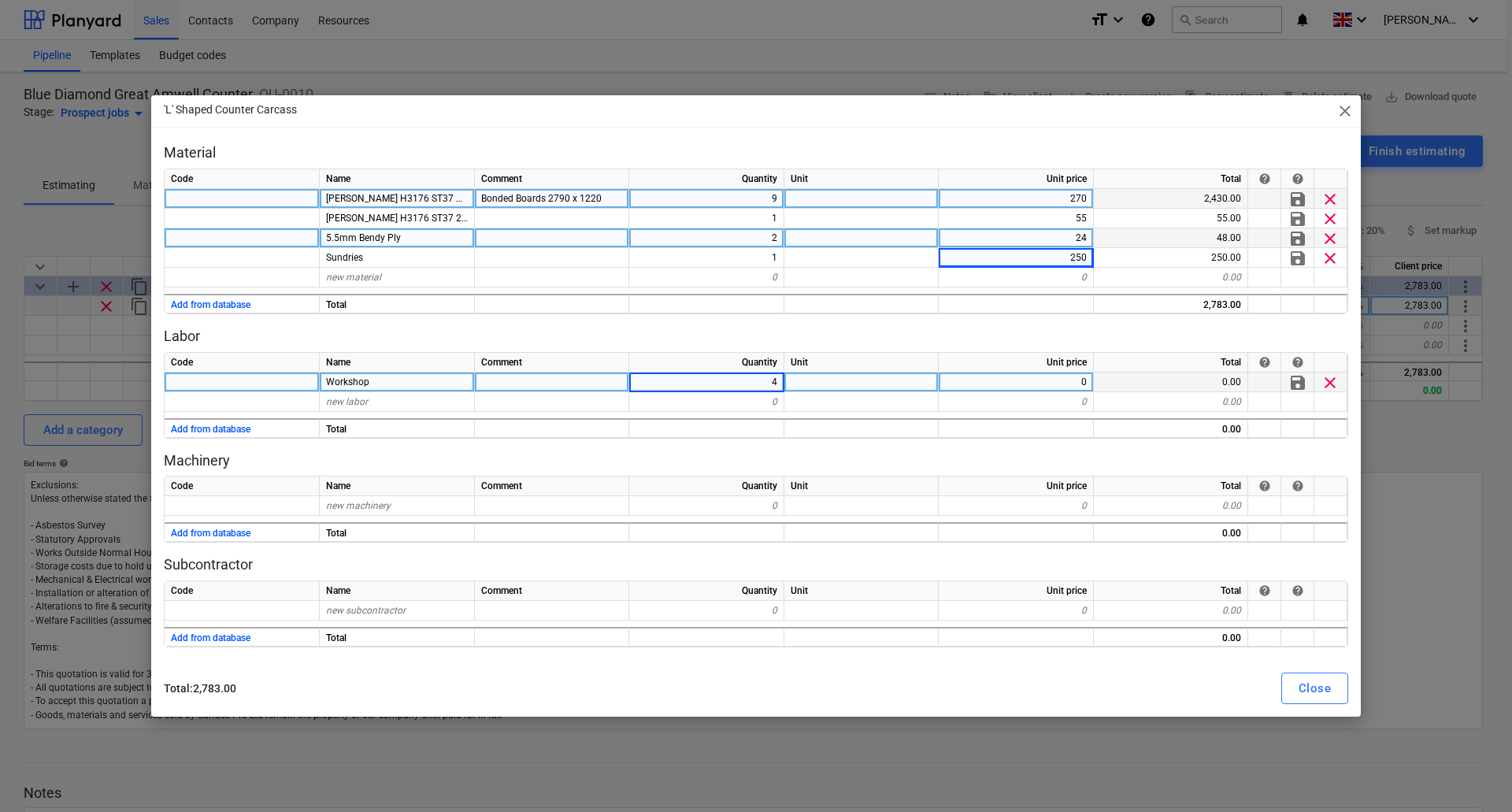
type input "40"
type input "37.5"
click at [1323, 687] on div "Close" at bounding box center [1315, 688] width 32 height 20
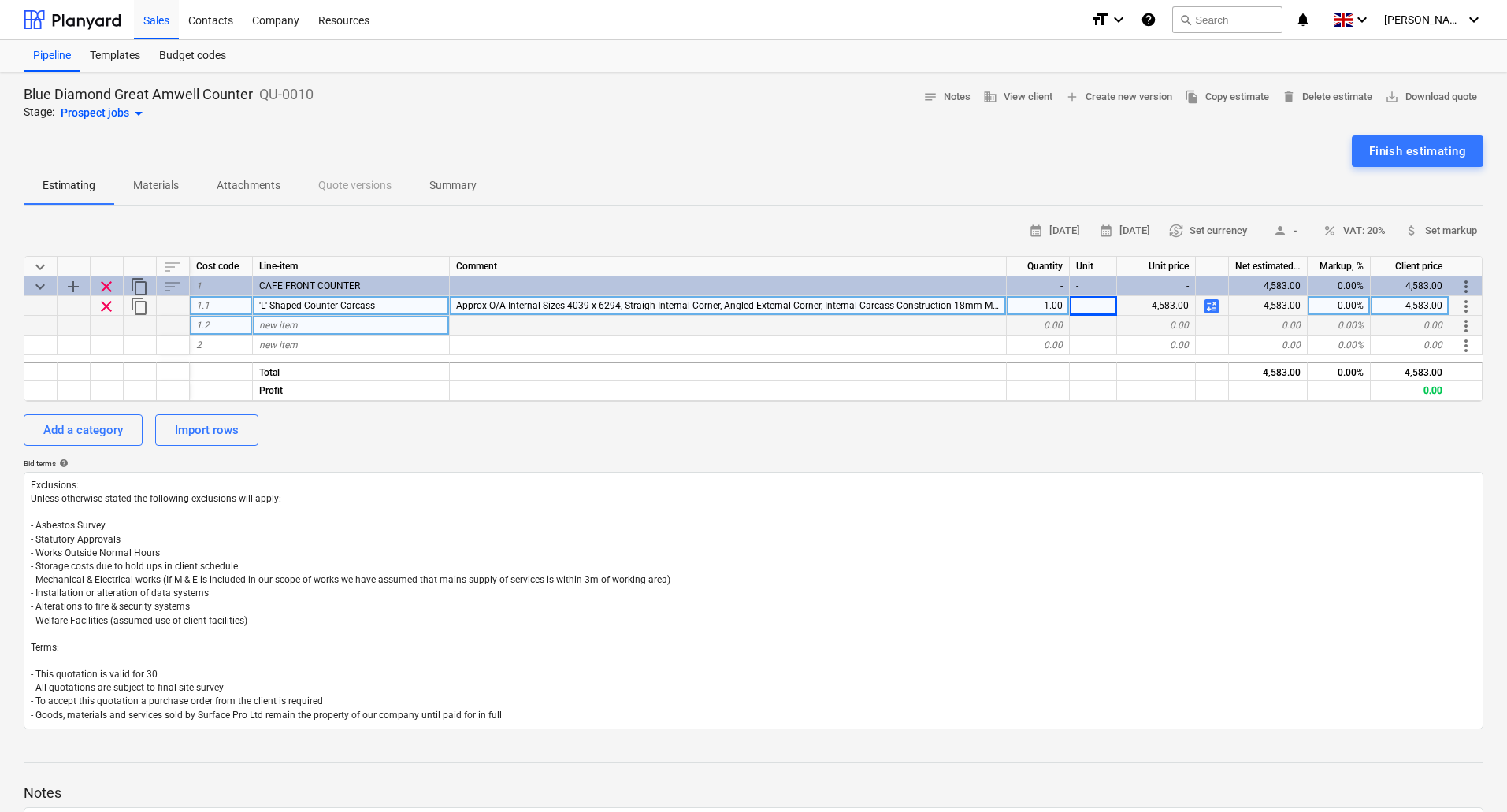
click at [302, 324] on div "new item" at bounding box center [352, 326] width 197 height 19
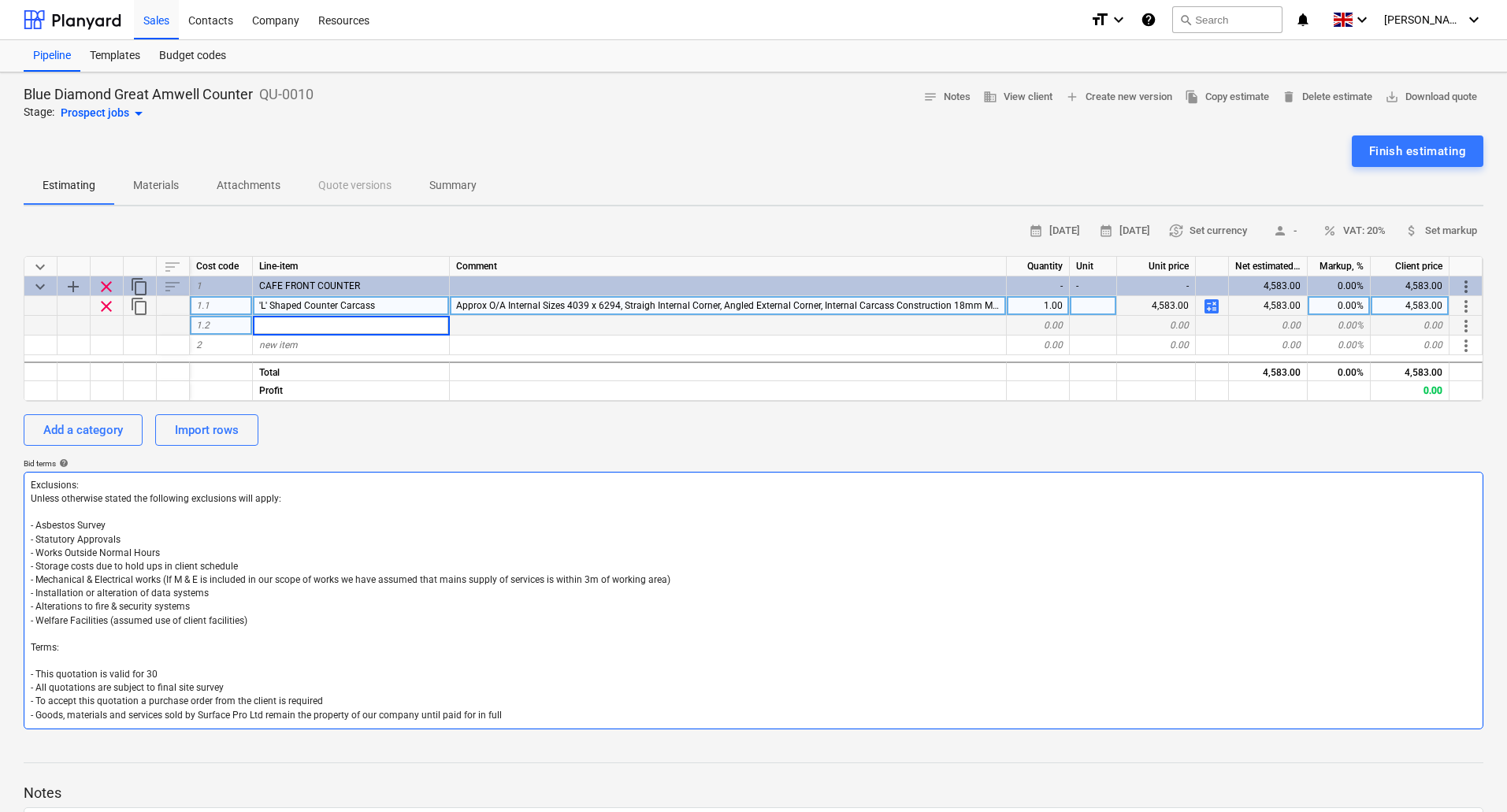
type input "L"
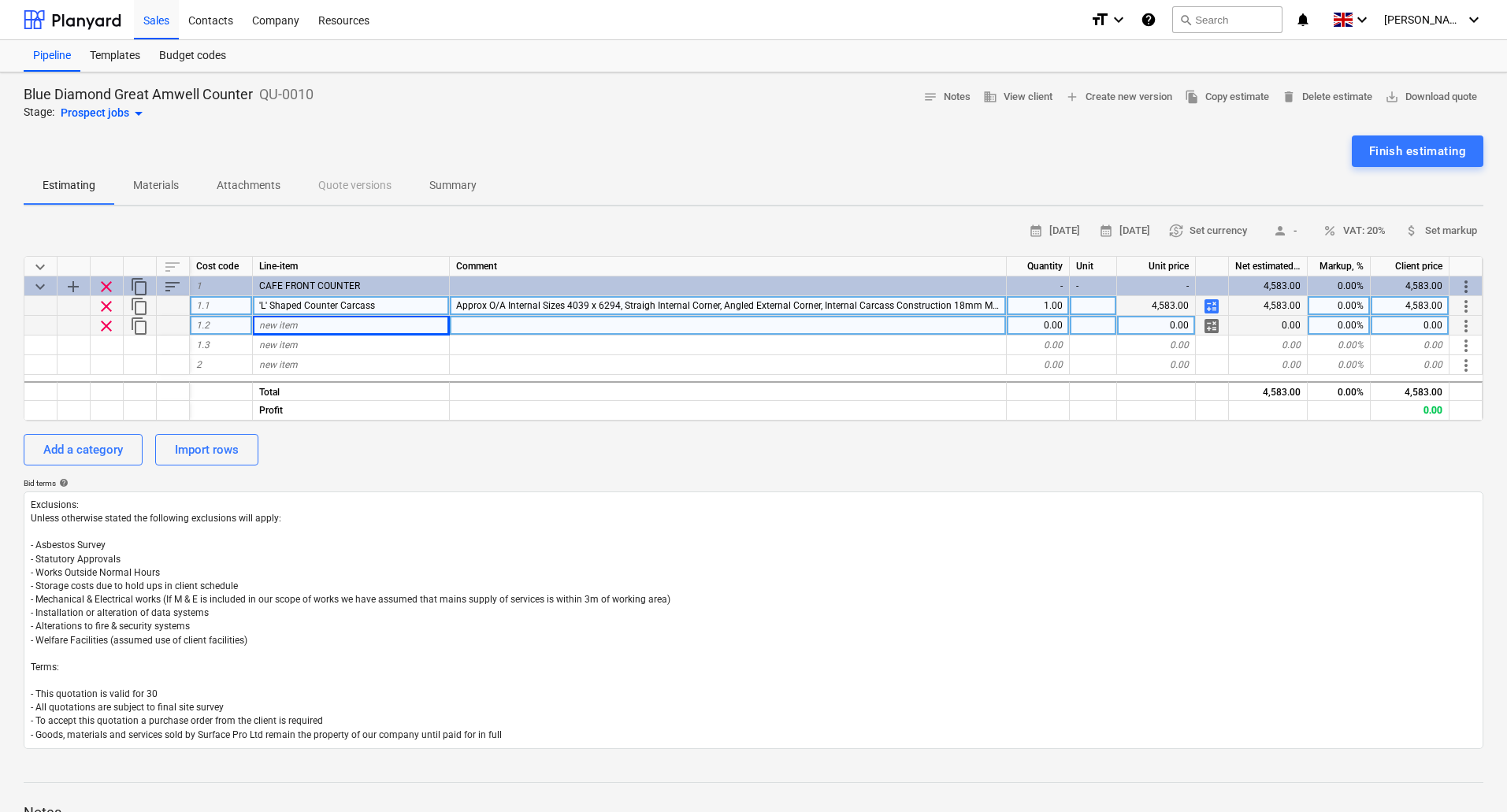
click at [975, 310] on span "Approx O/A Internal Sizes 4039 x 6294, Straigh Internal Corner, Angled External…" at bounding box center [878, 306] width 845 height 11
type input "Approx O/A Internal Sizes 4039 x 6294, Straigh Internal Corner, Angled External…"
type input "Counter Frontage"
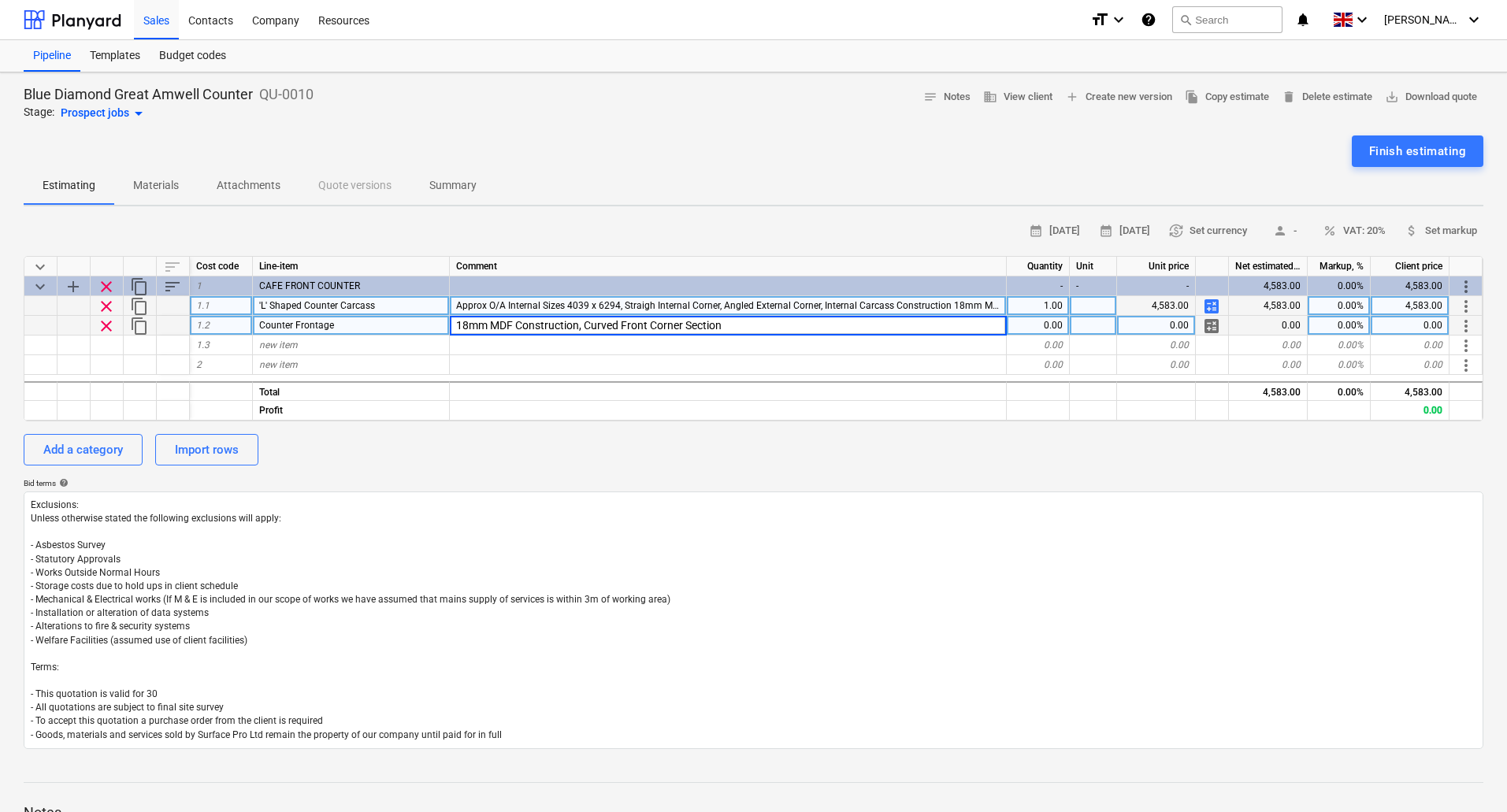
type input "18mm MDF Construction, Curved Front Corner Section"
click at [724, 325] on div "18mm MDF Construction, Curved Front Corner Section" at bounding box center [728, 326] width 557 height 19
click at [703, 325] on div "18mm MDF Construction, Curved Front Corner Section" at bounding box center [728, 326] width 557 height 19
click at [761, 321] on input "18mm MDF Construction, Curved Front Corner Section" at bounding box center [728, 325] width 557 height 19
click at [890, 328] on input "18mm MDF Construction, Curved Front Corner Section, Painted Finish F & B" at bounding box center [728, 325] width 557 height 19
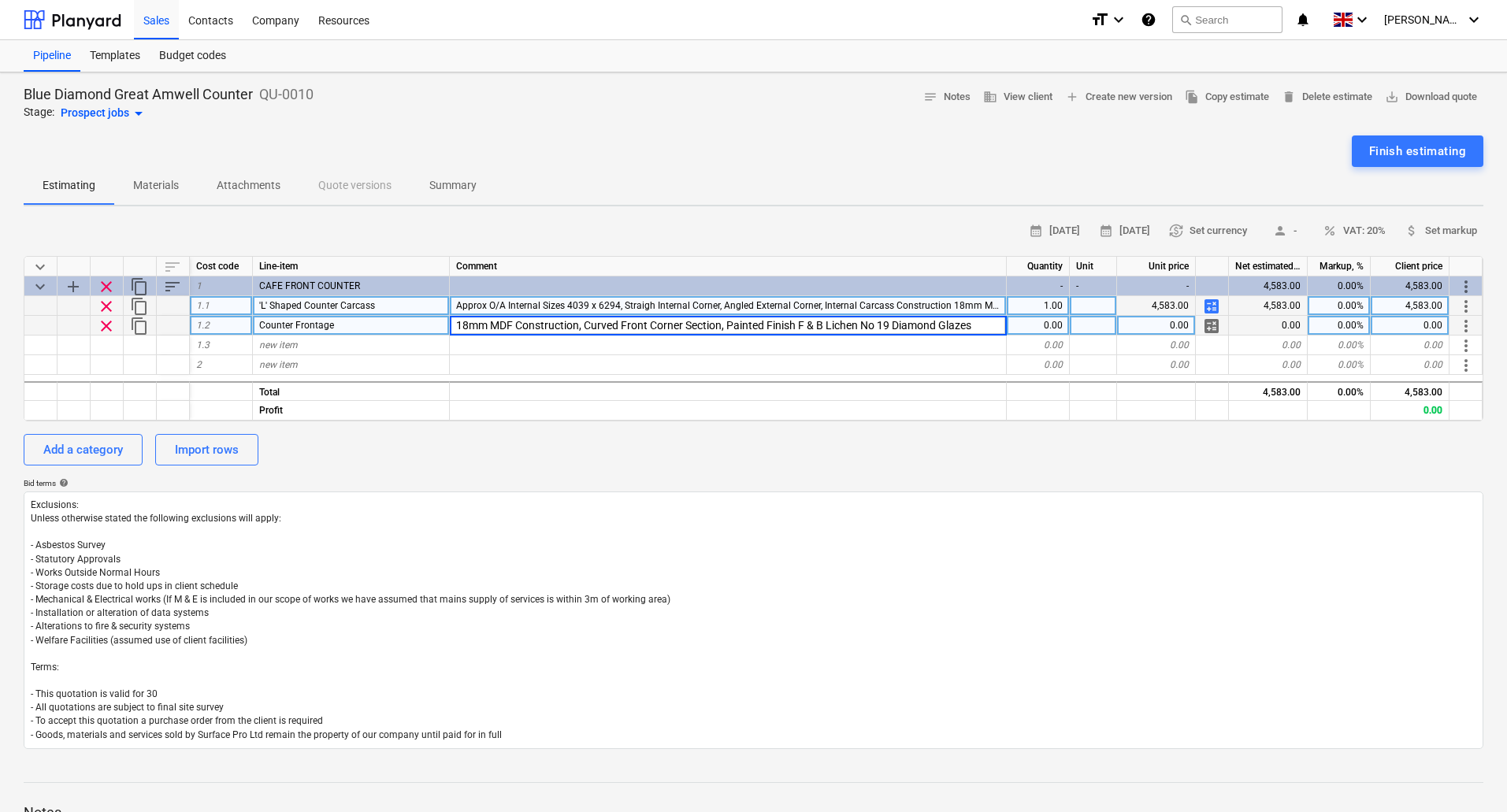
type input "18mm MDF Construction, Curved Front Corner Section, Painted Finish F & B Lichen…"
click at [1214, 319] on span "calculate" at bounding box center [1211, 326] width 19 height 19
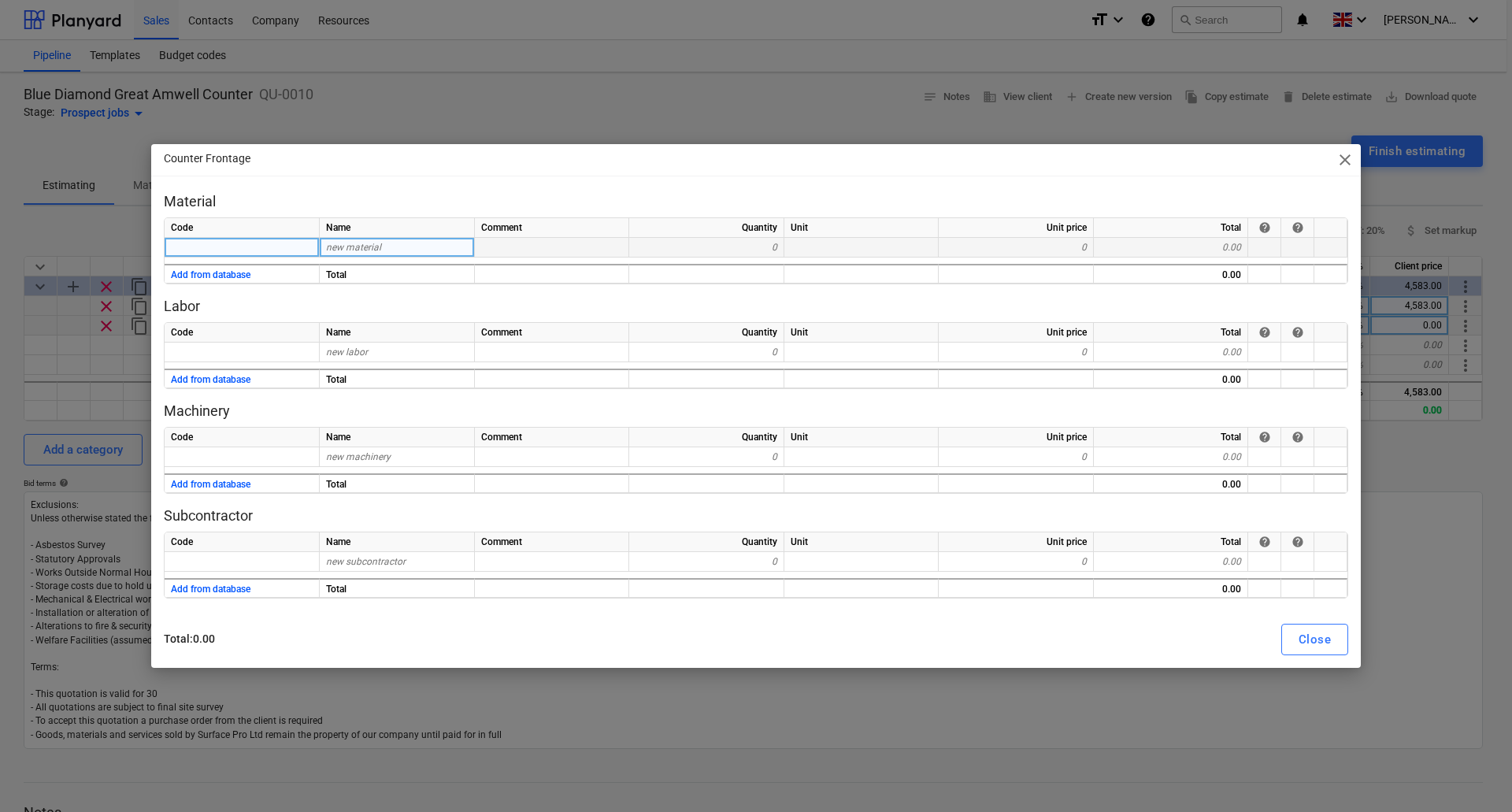
click at [353, 244] on span "new material" at bounding box center [353, 247] width 55 height 11
type input "18mm Hydrofugo"
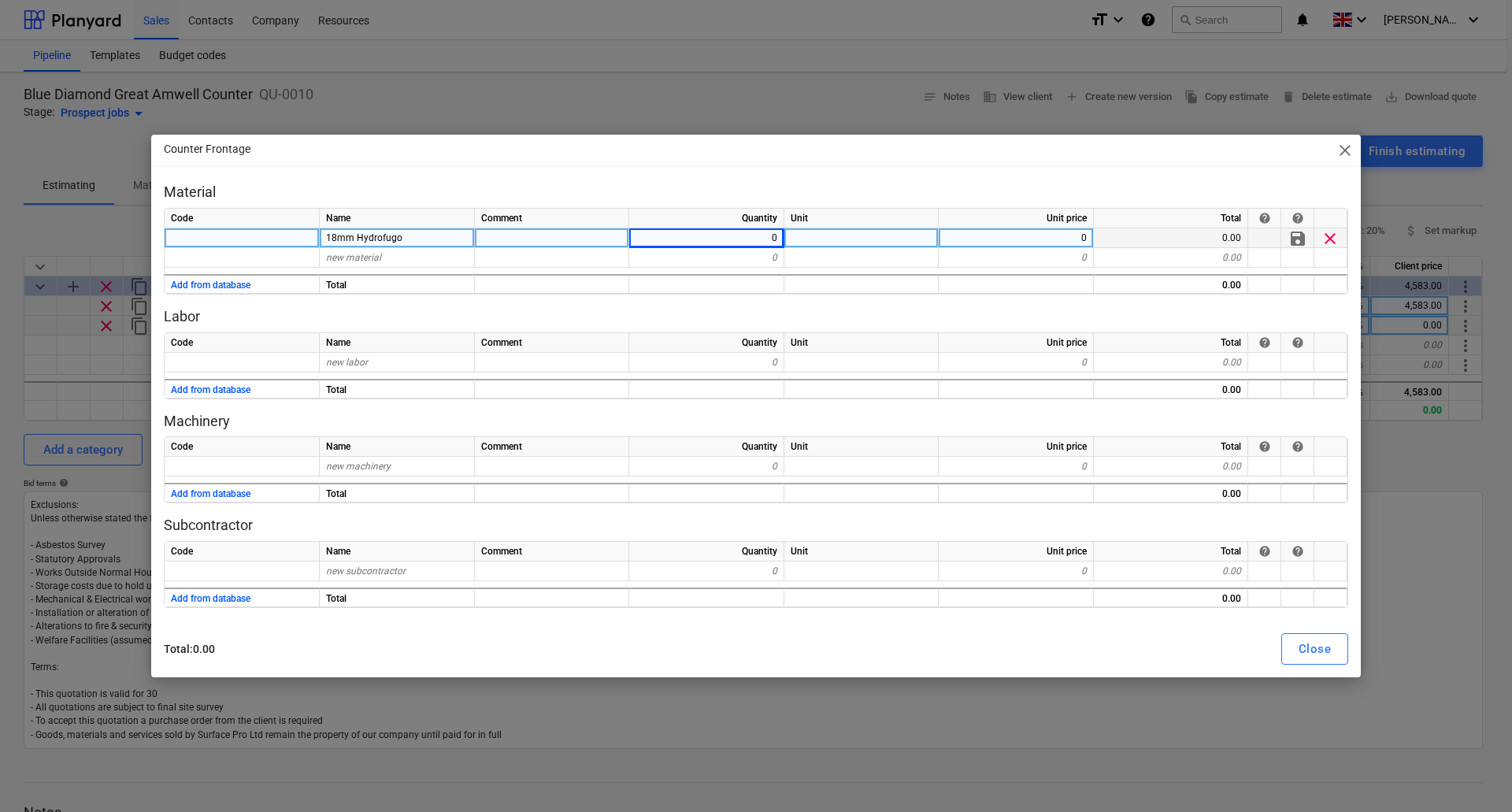
click at [737, 239] on div "0" at bounding box center [707, 238] width 155 height 19
click at [377, 256] on span "new material" at bounding box center [353, 258] width 55 height 11
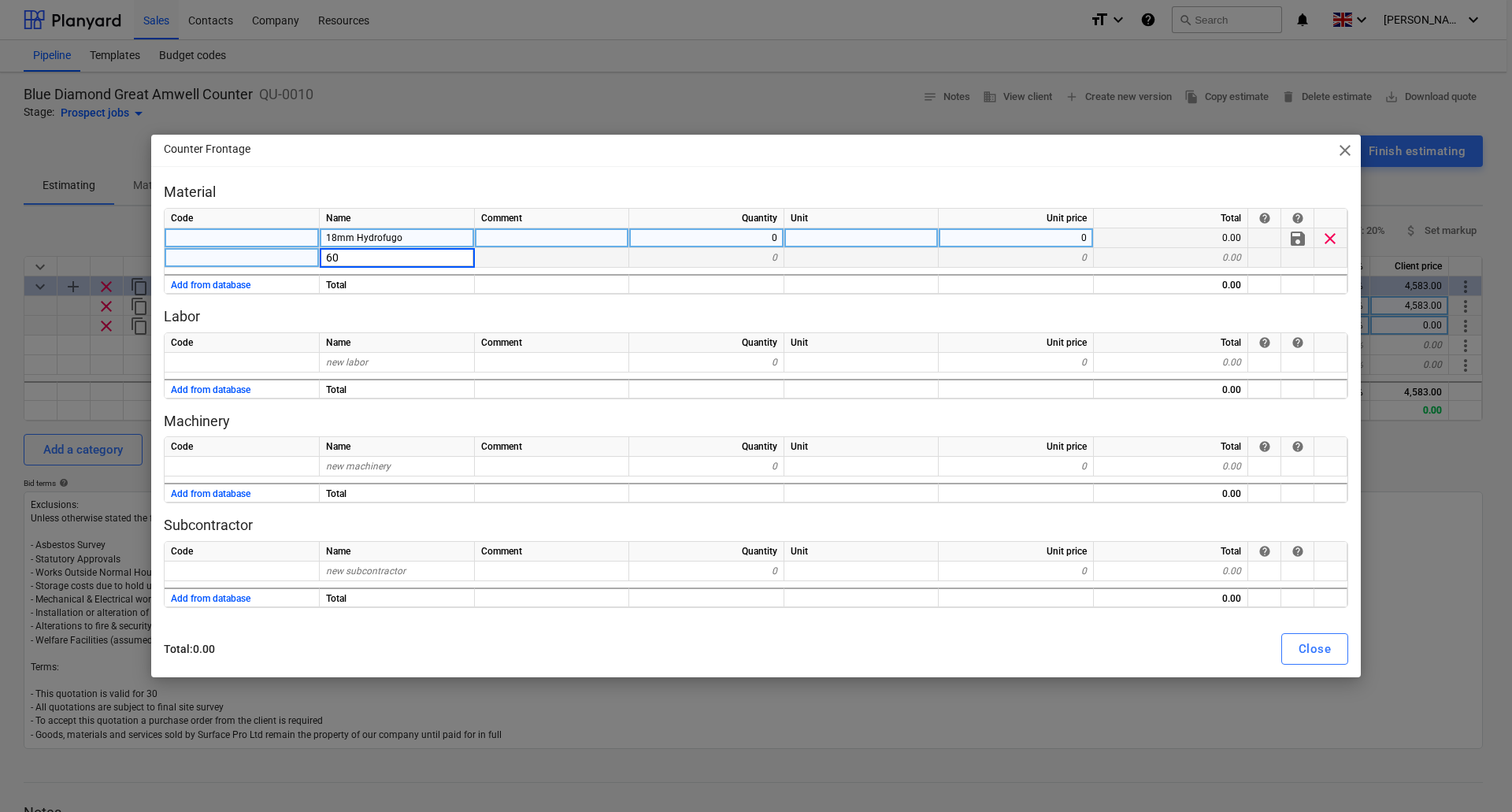
type input "6"
type input "30mm Hydrofugo"
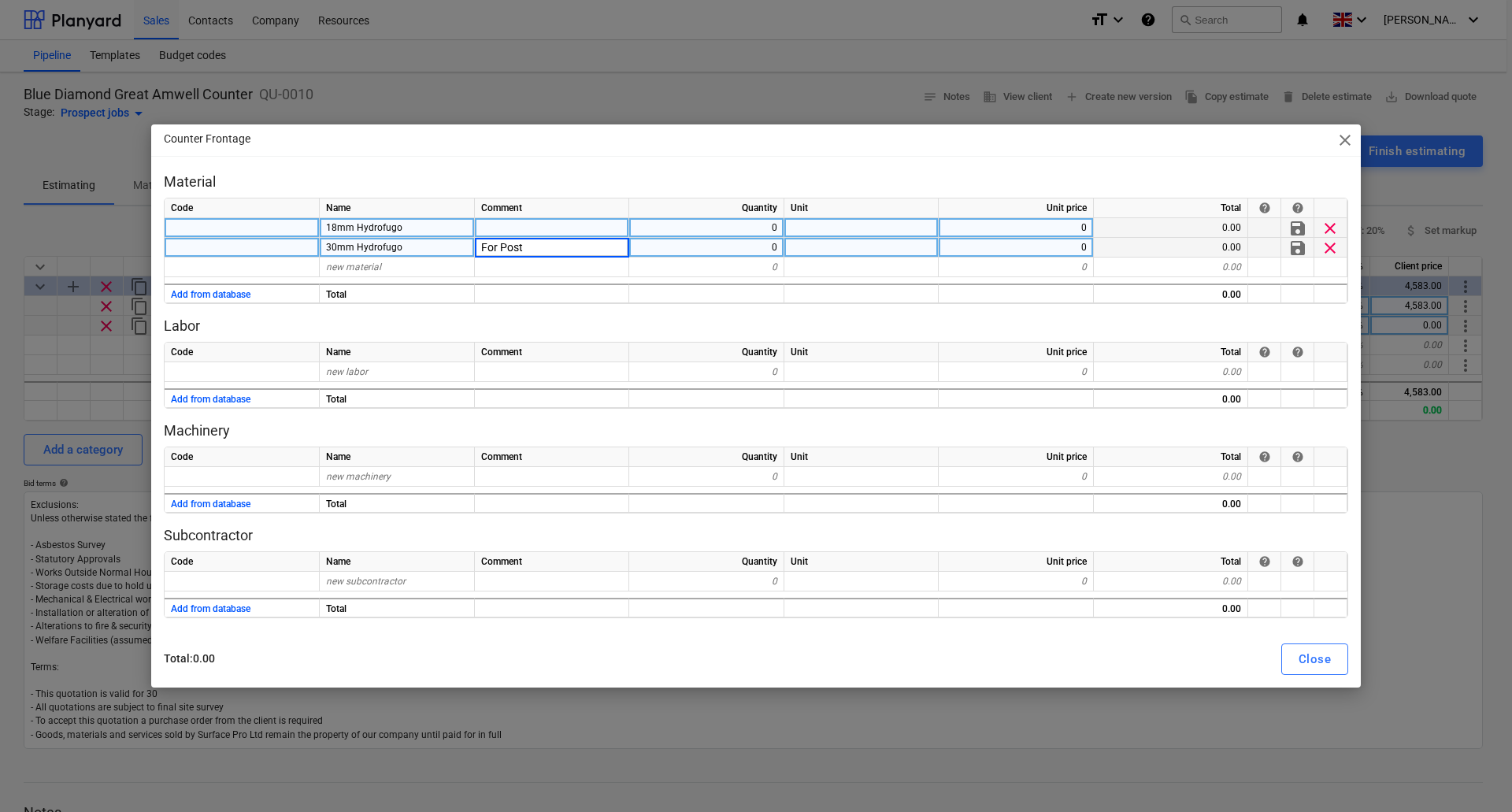
type input "For Posts"
type input "55"
type input "67"
type input "95 x 0.8mm Paintabe Edging"
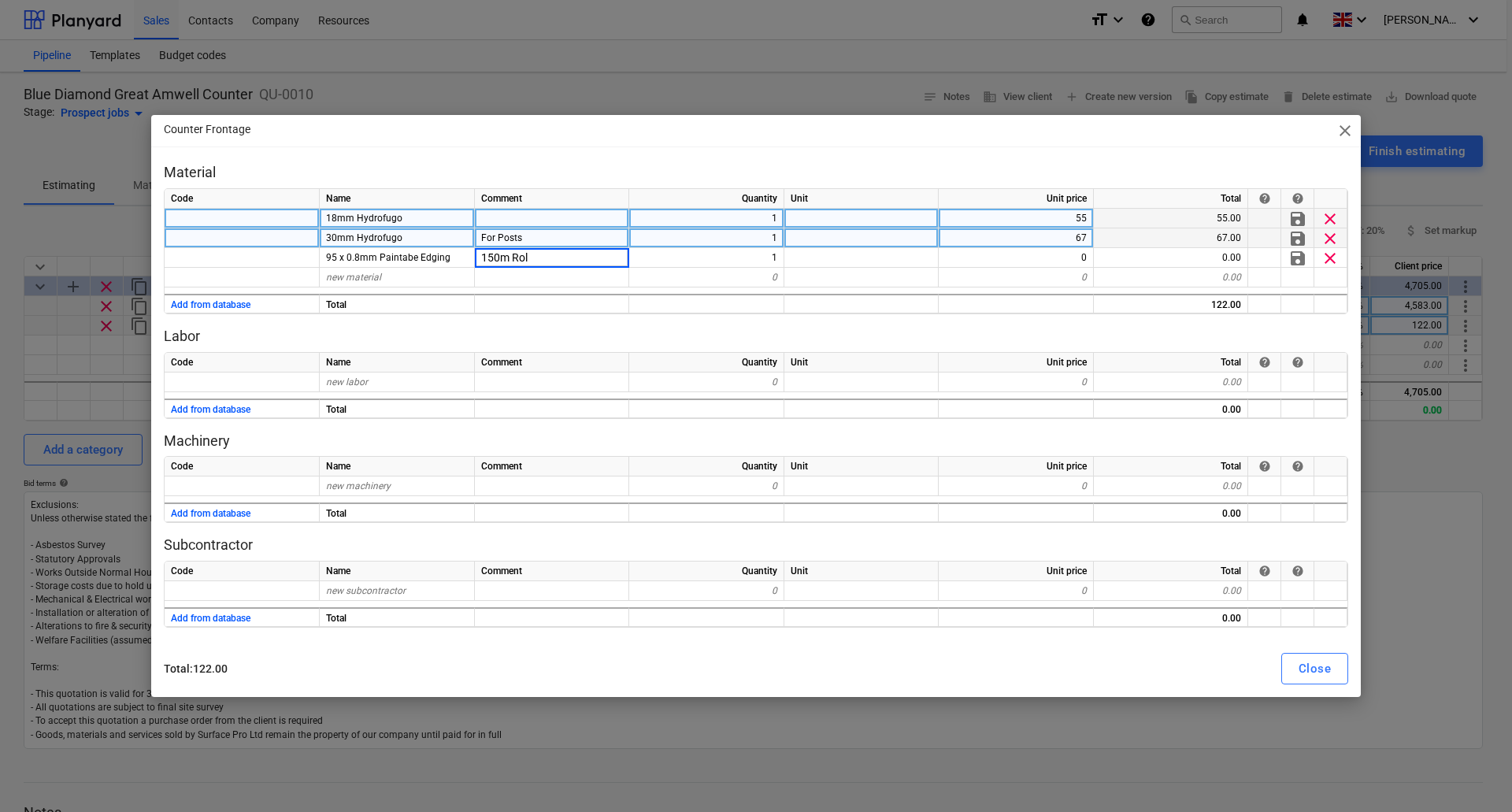
type input "150m Roll"
click at [1302, 661] on div "Close" at bounding box center [1315, 668] width 32 height 20
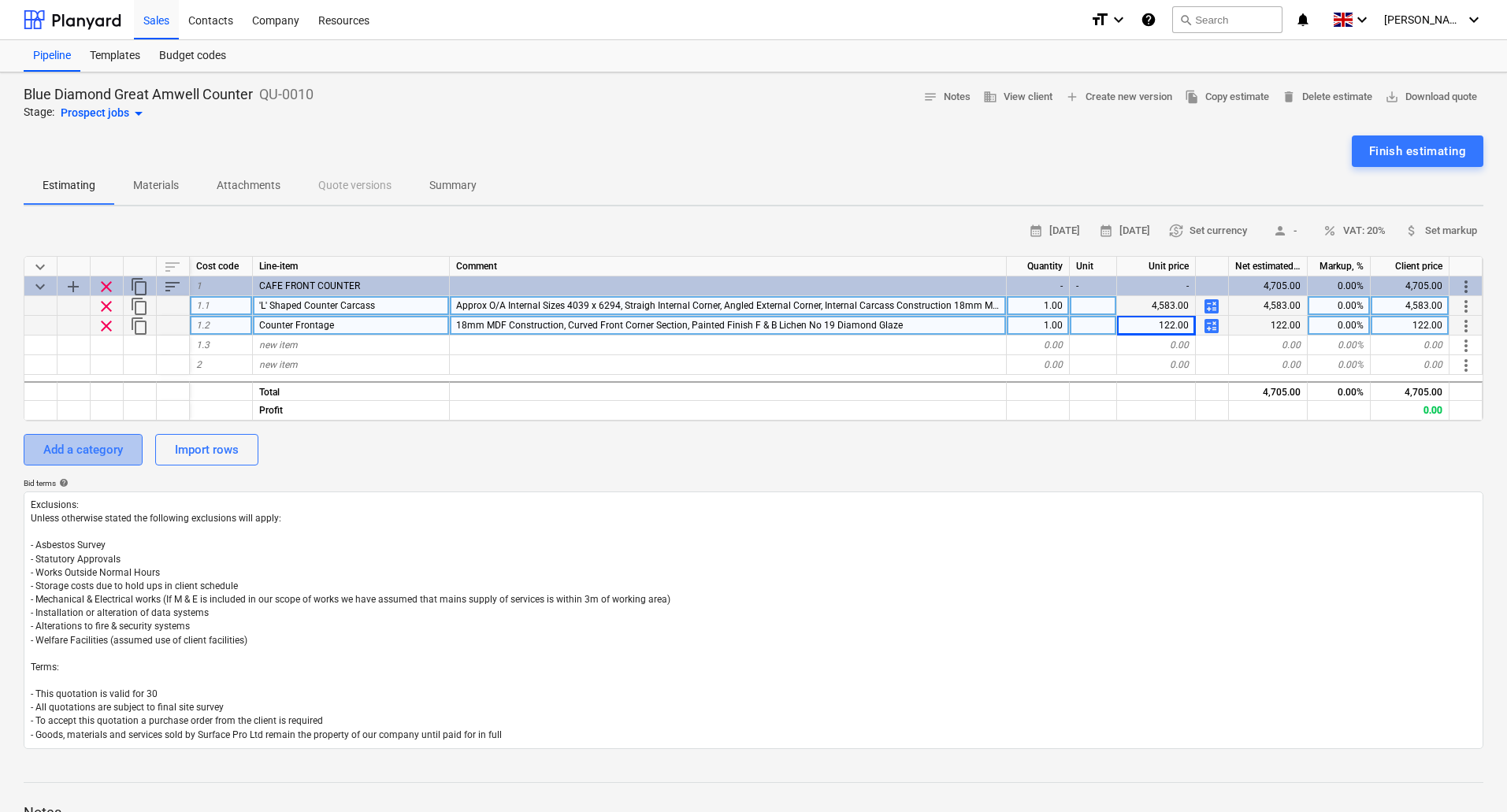
click at [76, 454] on div "Add a category" at bounding box center [83, 450] width 79 height 20
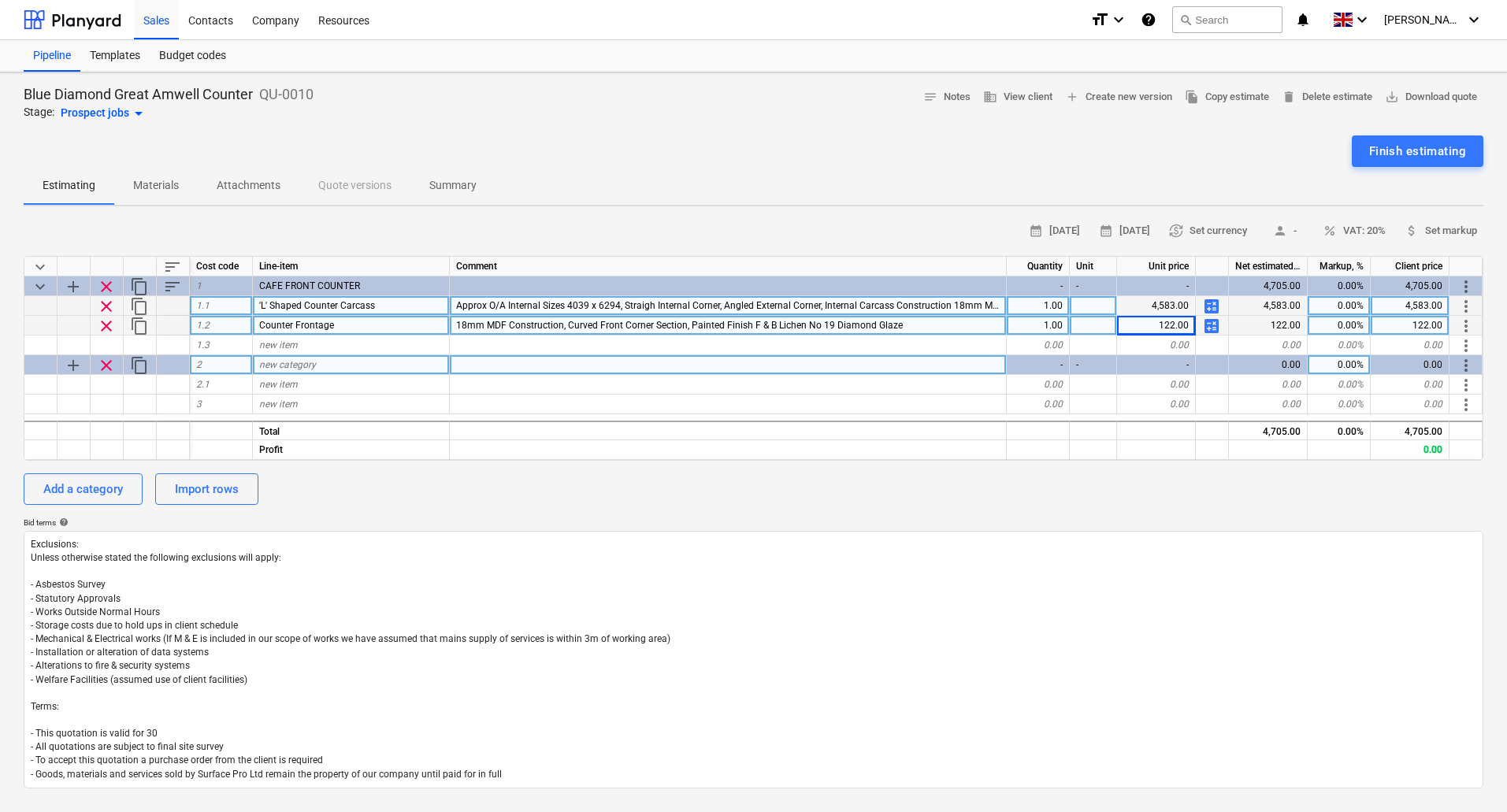
click at [311, 361] on span "new category" at bounding box center [287, 365] width 57 height 11
type input "BAKERY COUNTER"
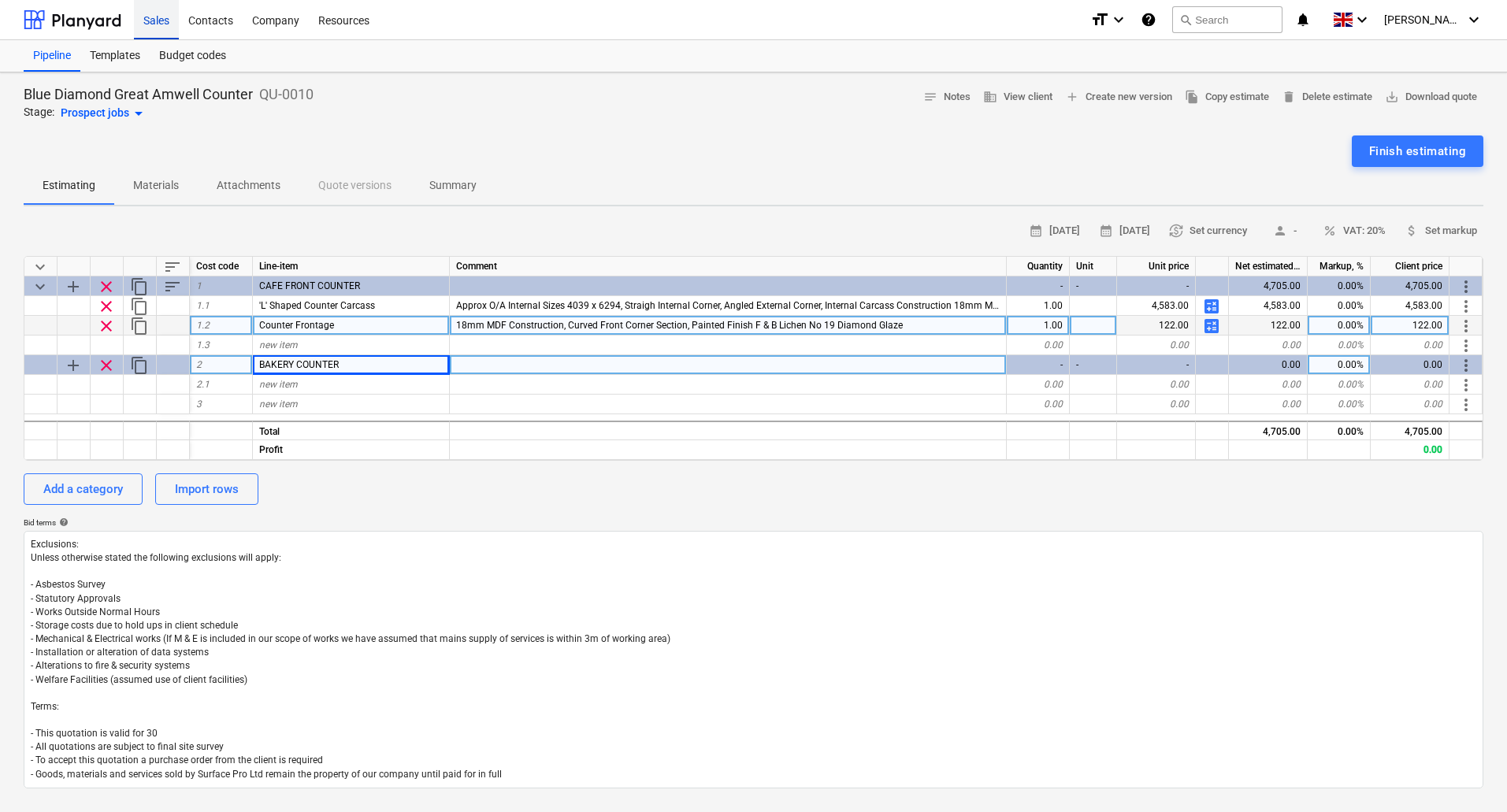
click at [162, 19] on div "Sales" at bounding box center [157, 19] width 45 height 40
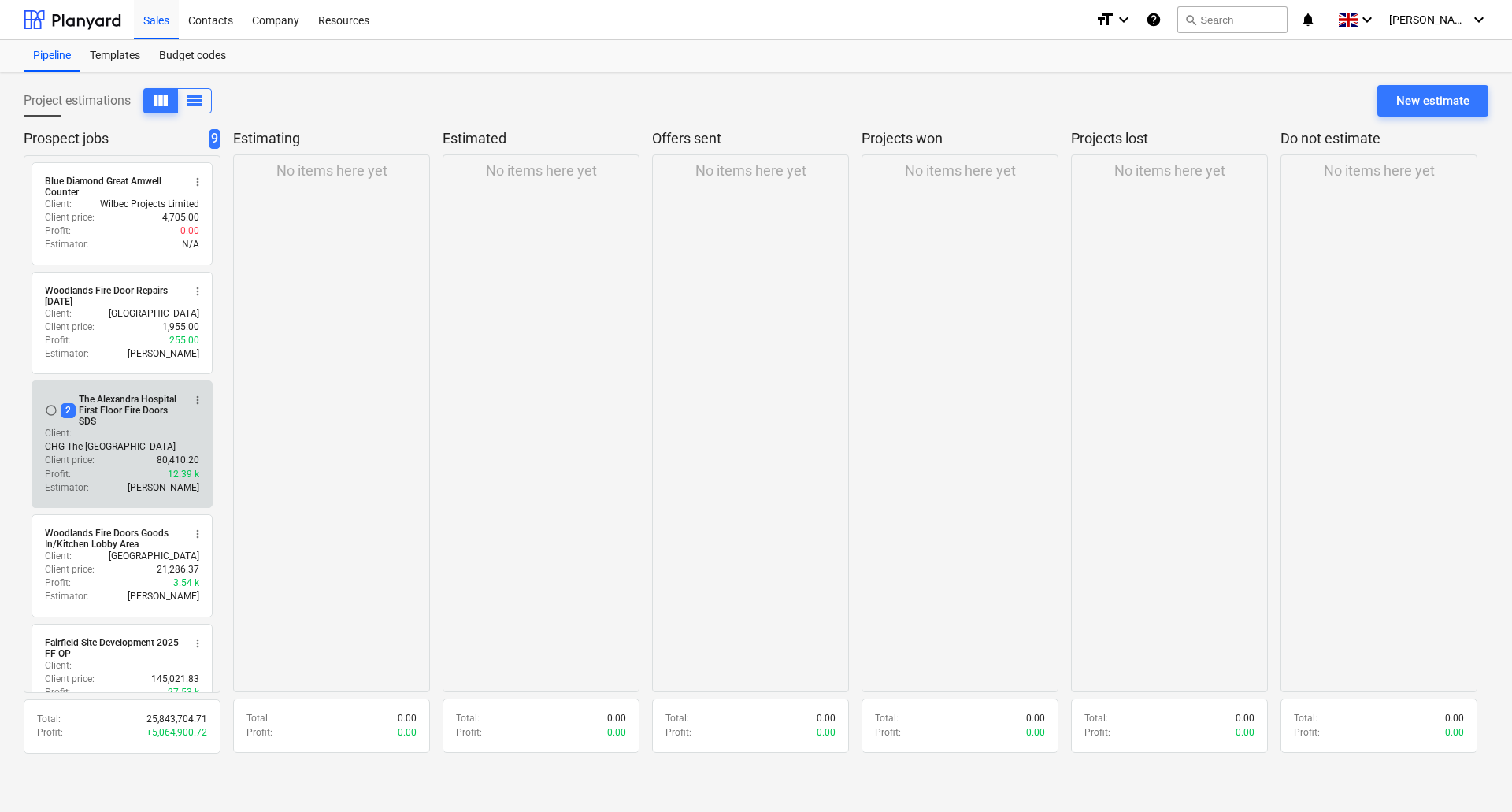
click at [135, 426] on div "2 The Alexandra Hospital First Floor Fire Doors SDS" at bounding box center [121, 410] width 121 height 33
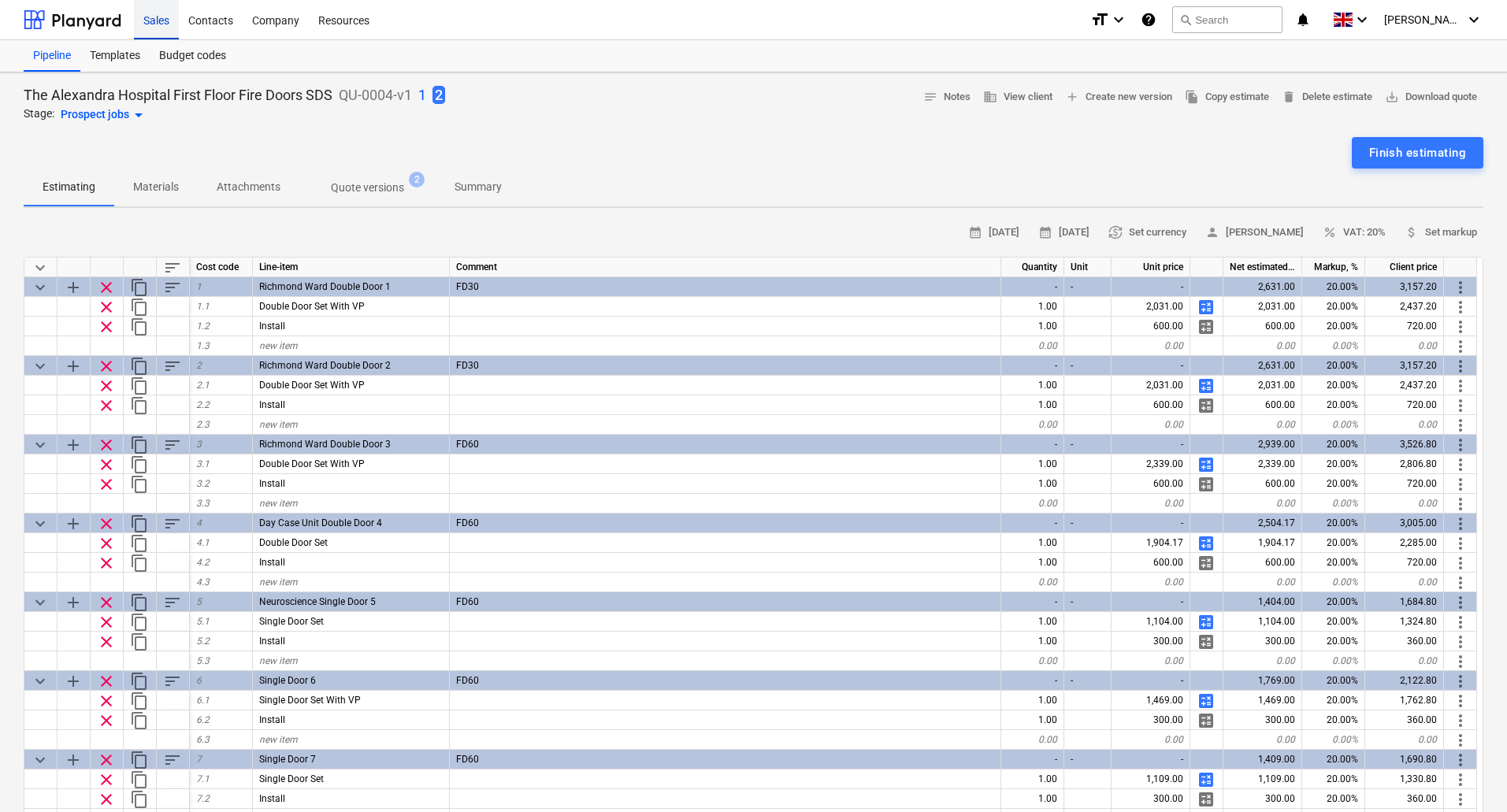
click at [154, 27] on div "Sales" at bounding box center [157, 19] width 45 height 40
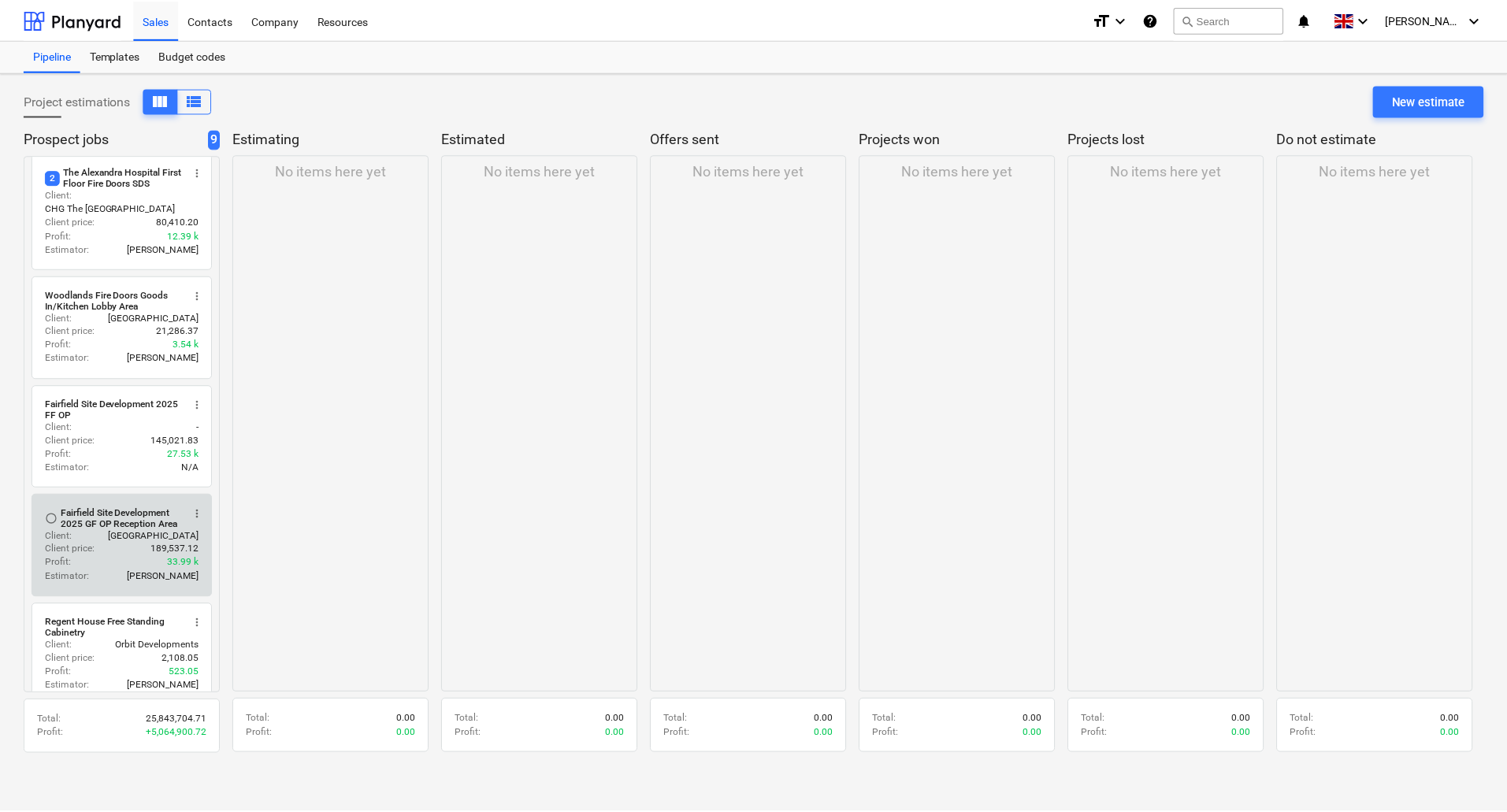
scroll to position [236, 0]
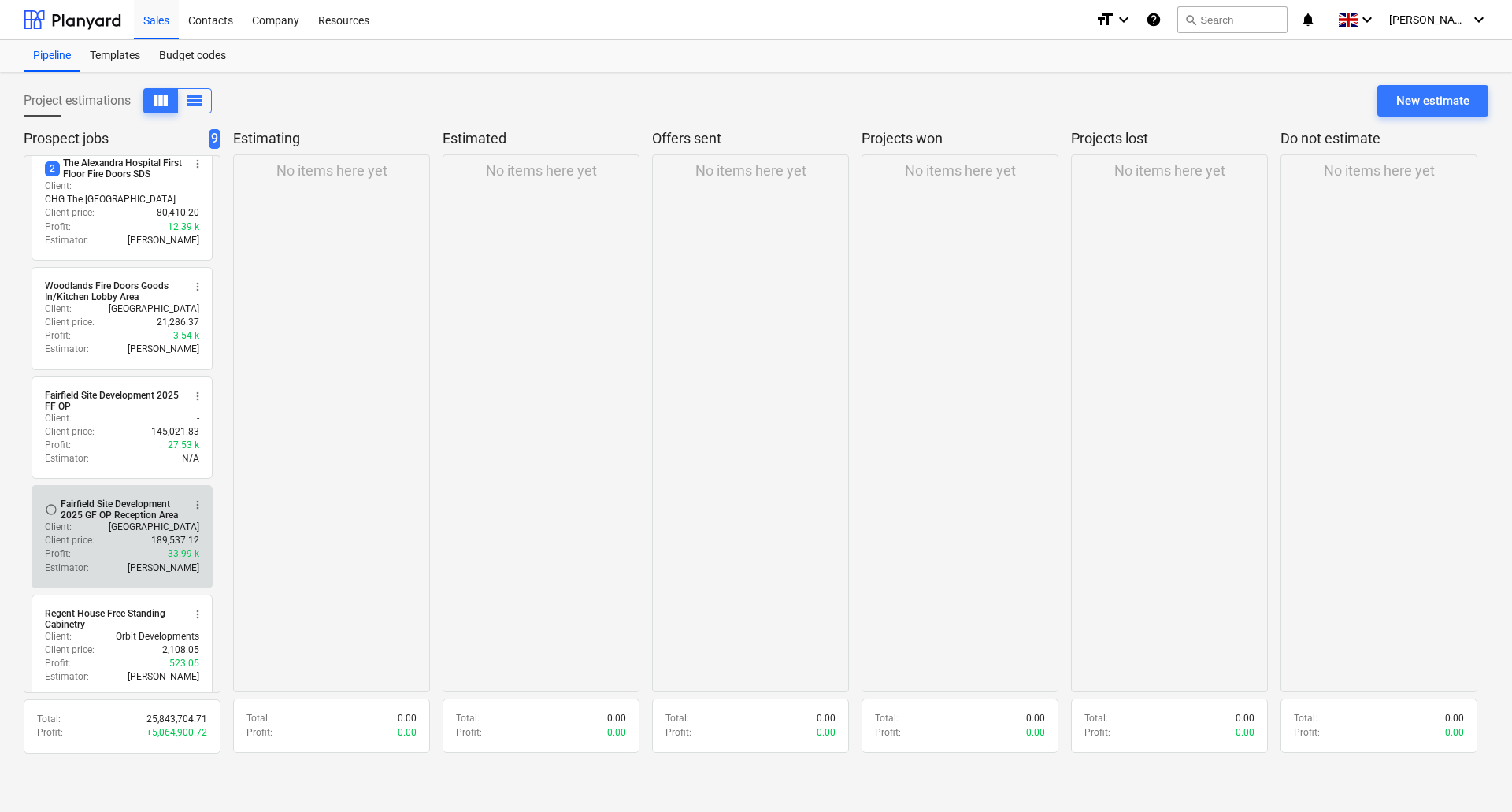
click at [125, 505] on div "Fairfield Site Development 2025 GF OP Reception Area" at bounding box center [121, 510] width 121 height 22
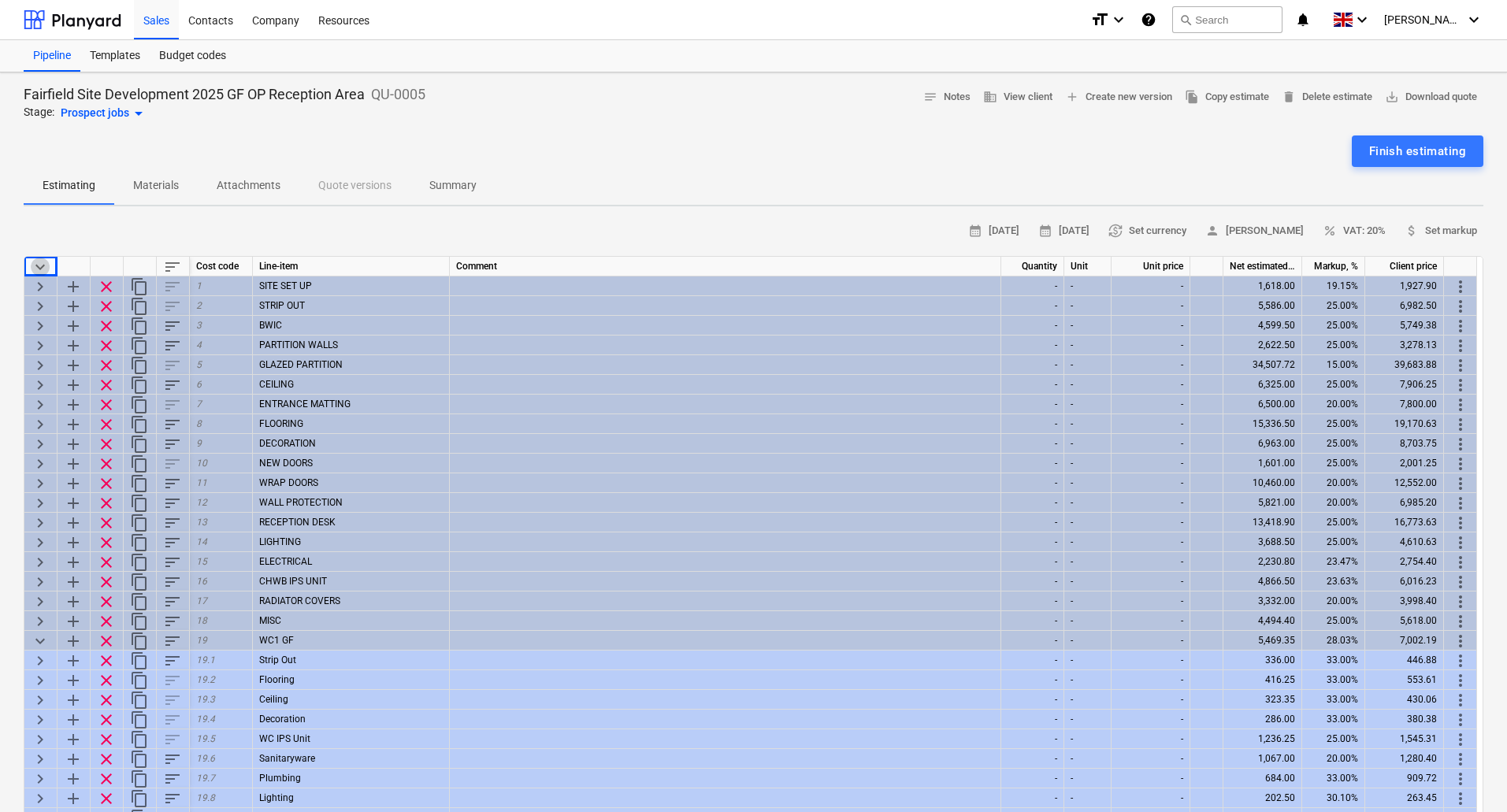
click at [40, 265] on span "keyboard_arrow_down" at bounding box center [40, 267] width 19 height 19
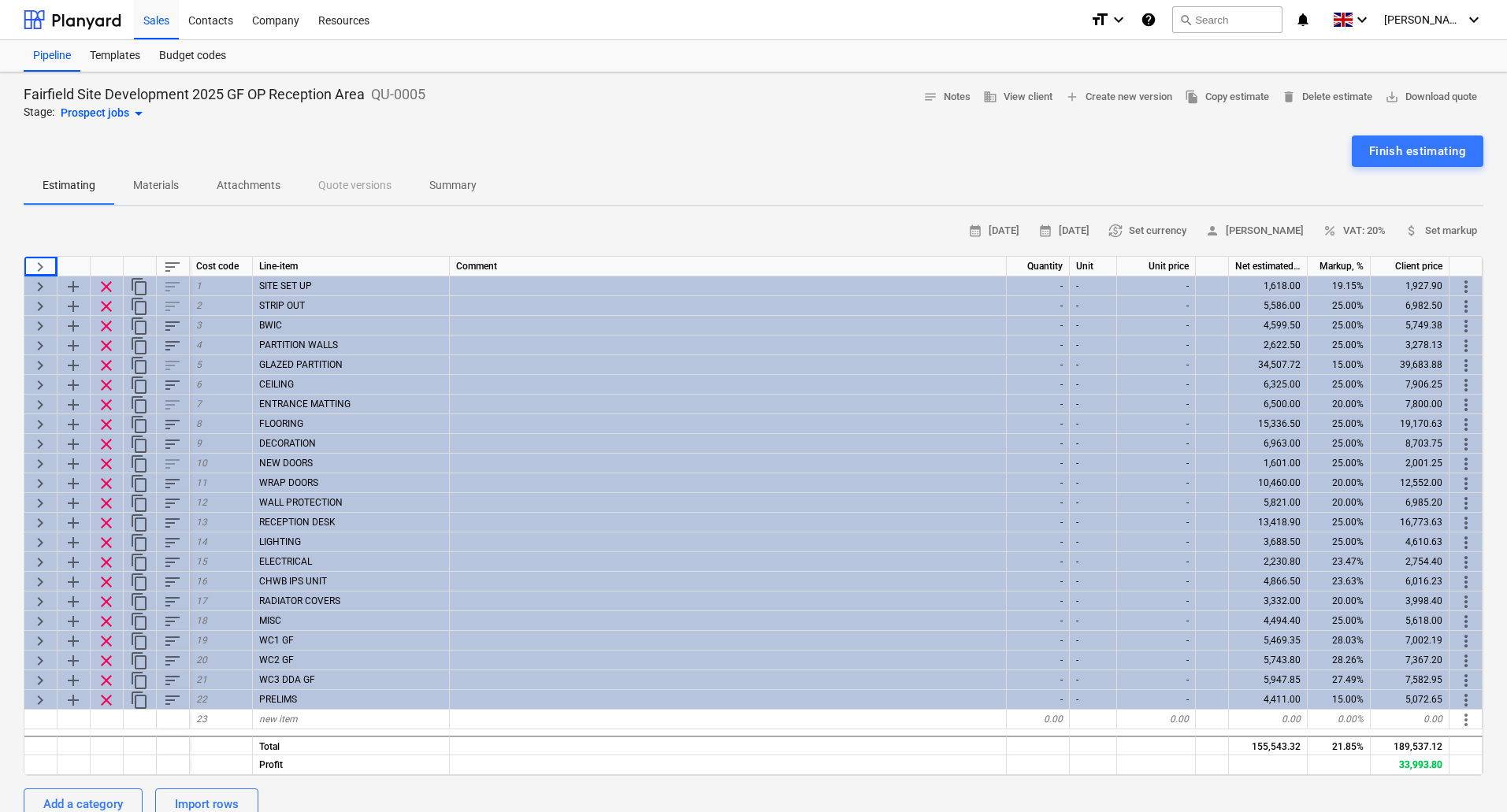
click at [40, 265] on span "keyboard_arrow_right" at bounding box center [40, 267] width 19 height 19
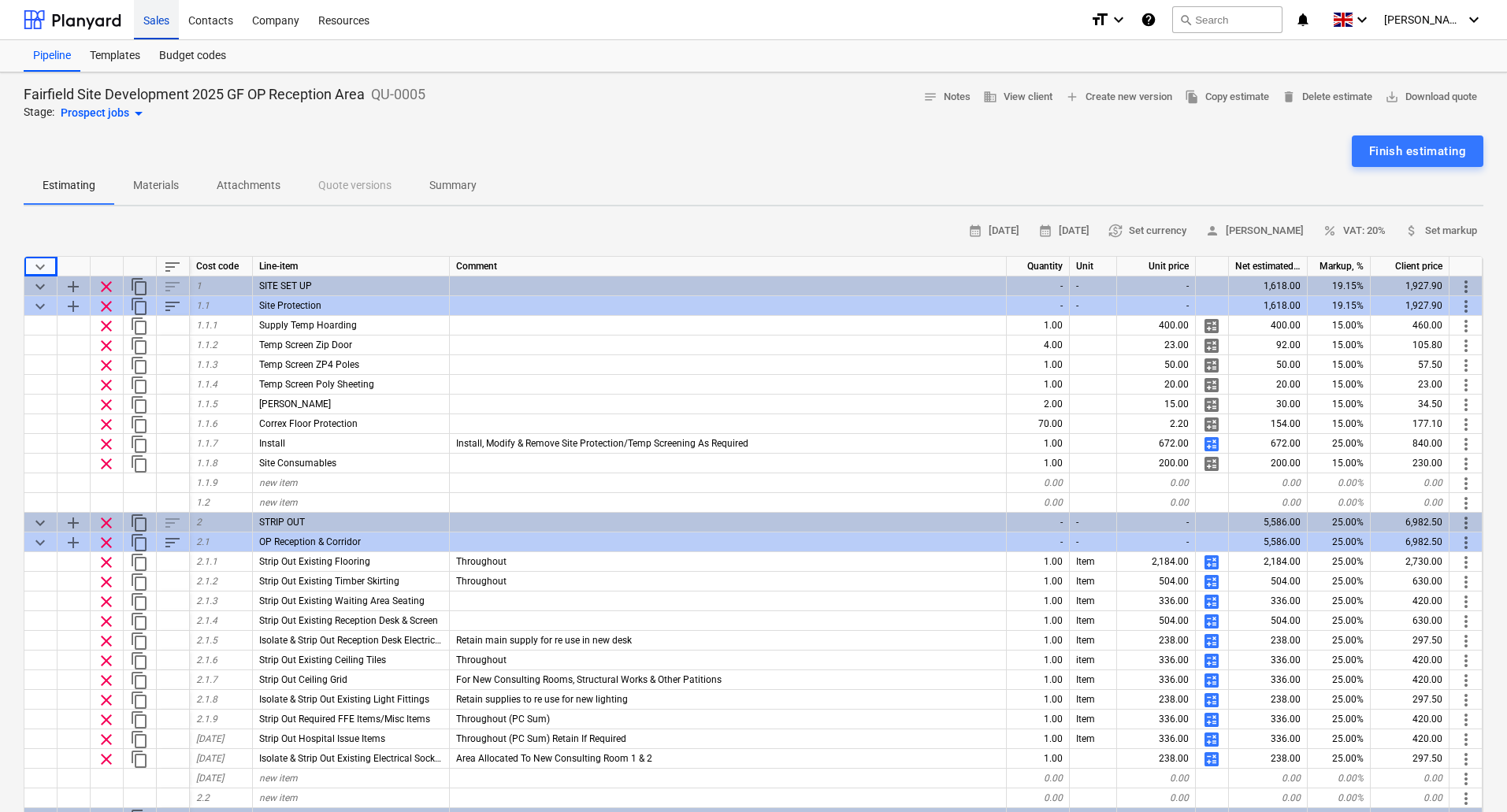
click at [156, 18] on div "Sales" at bounding box center [157, 19] width 45 height 40
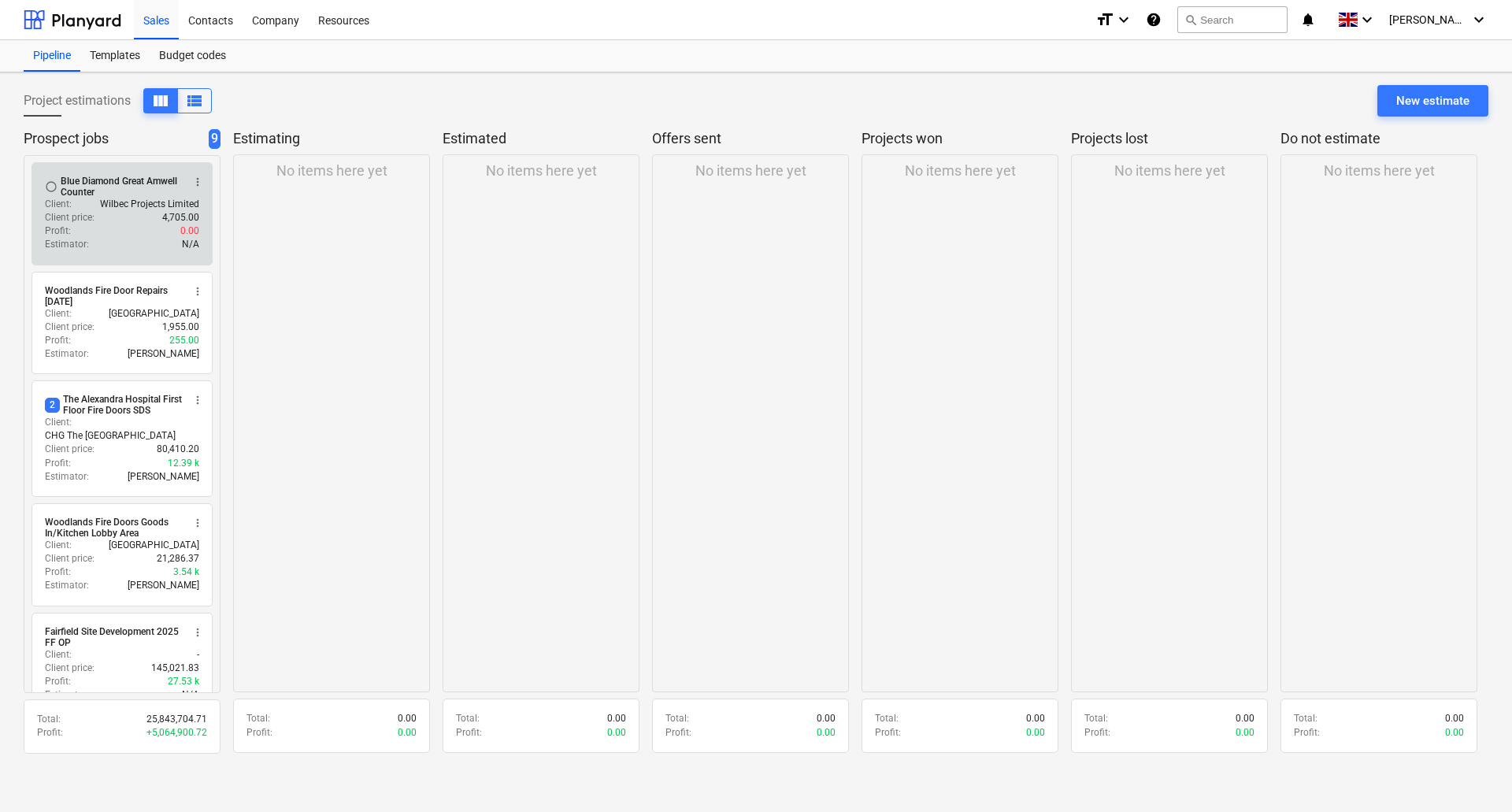
click at [112, 218] on div "Client price : 4,705.00" at bounding box center [122, 218] width 154 height 14
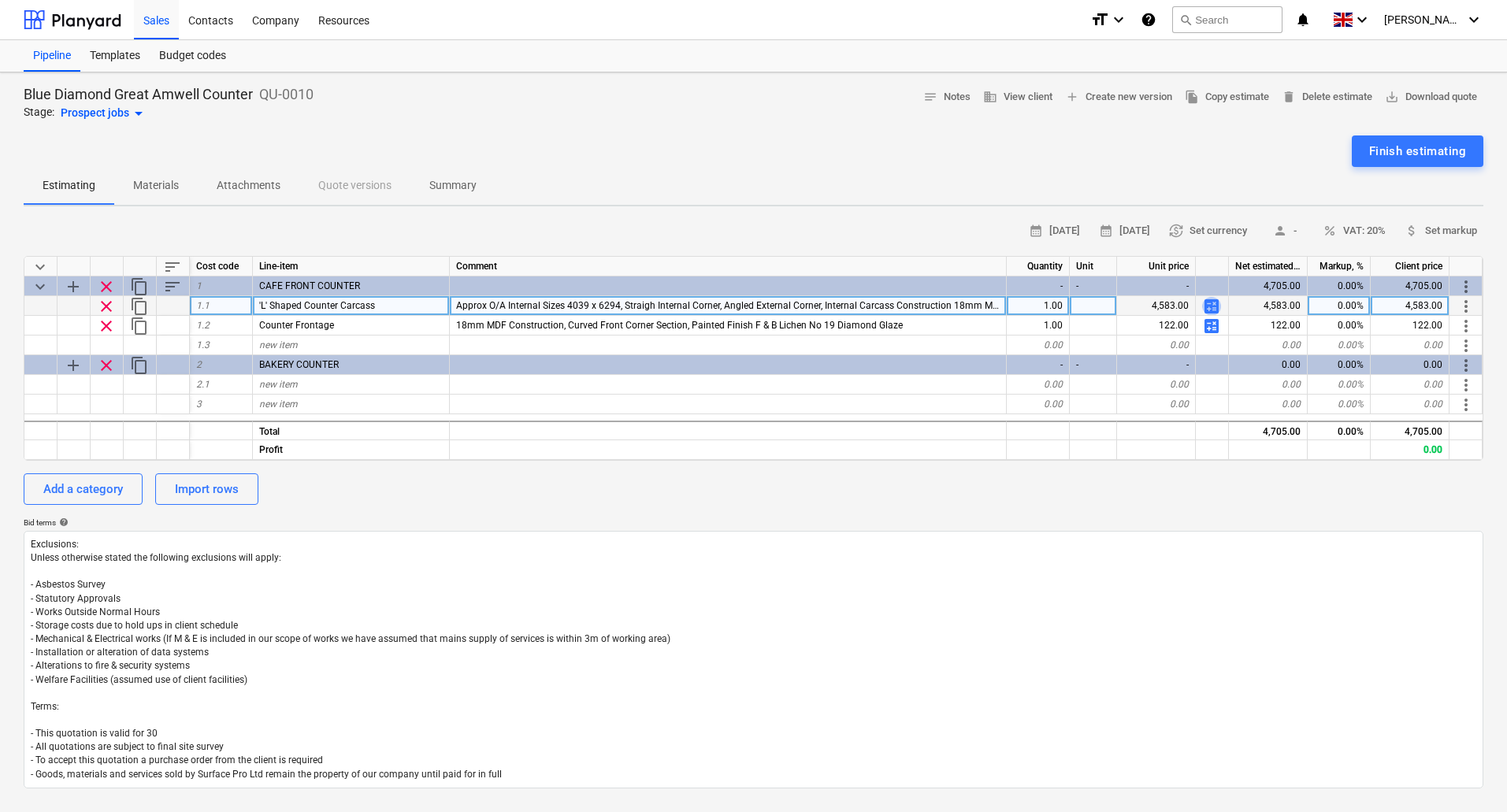
click at [1216, 305] on span "calculate" at bounding box center [1211, 306] width 19 height 19
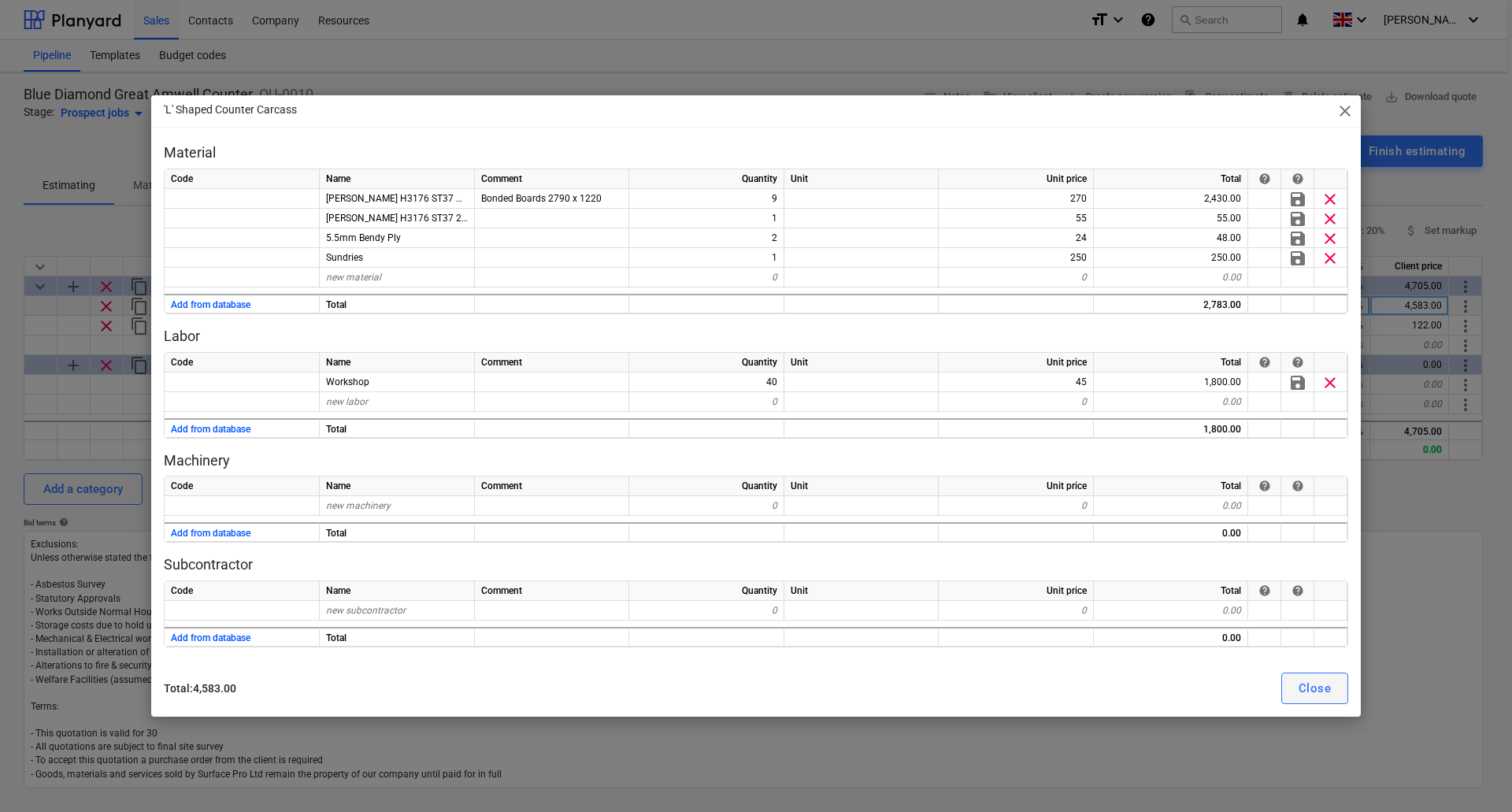
click at [1325, 688] on div "Close" at bounding box center [1315, 688] width 32 height 20
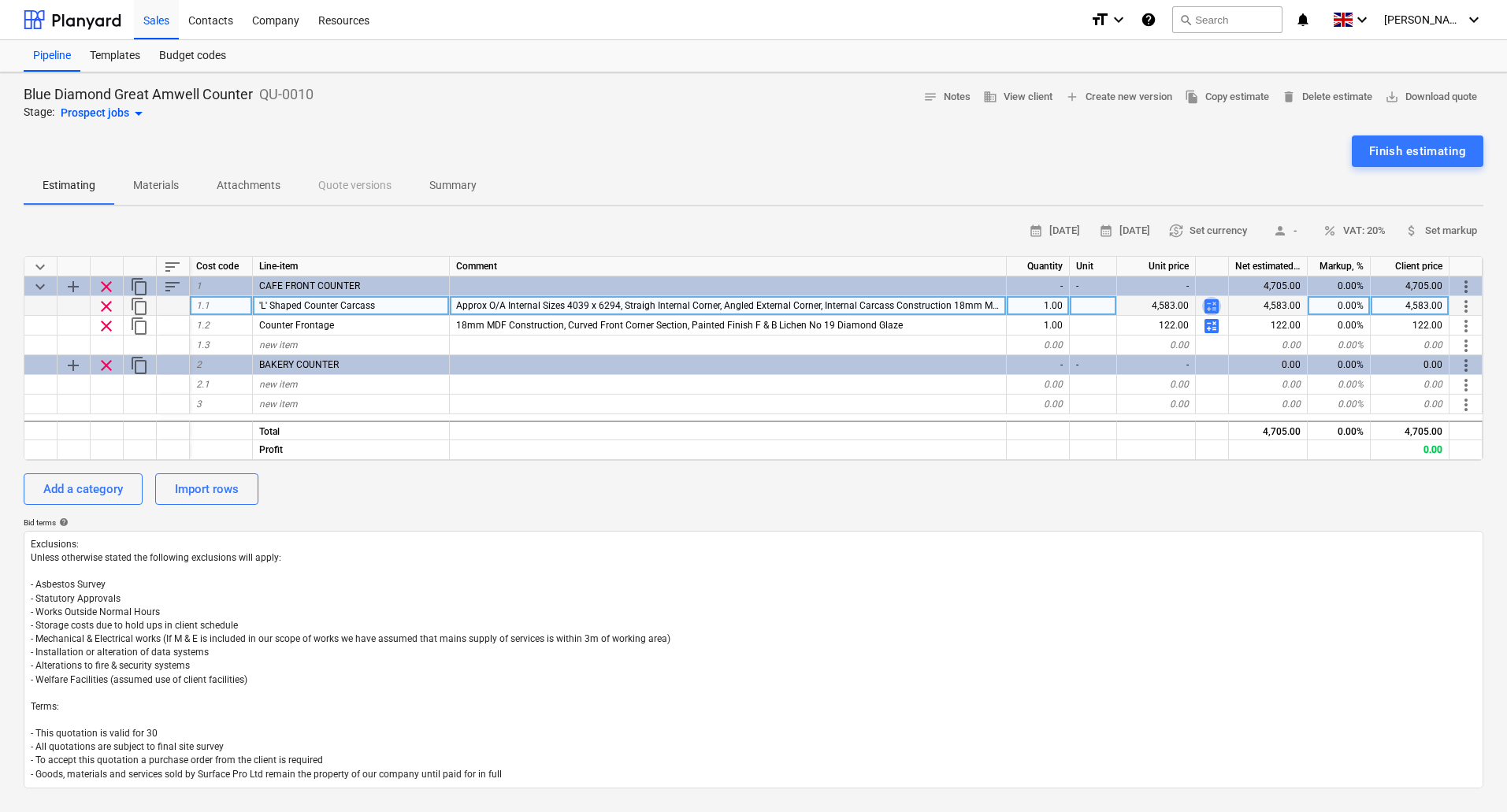
click at [1209, 305] on span "calculate" at bounding box center [1211, 306] width 19 height 19
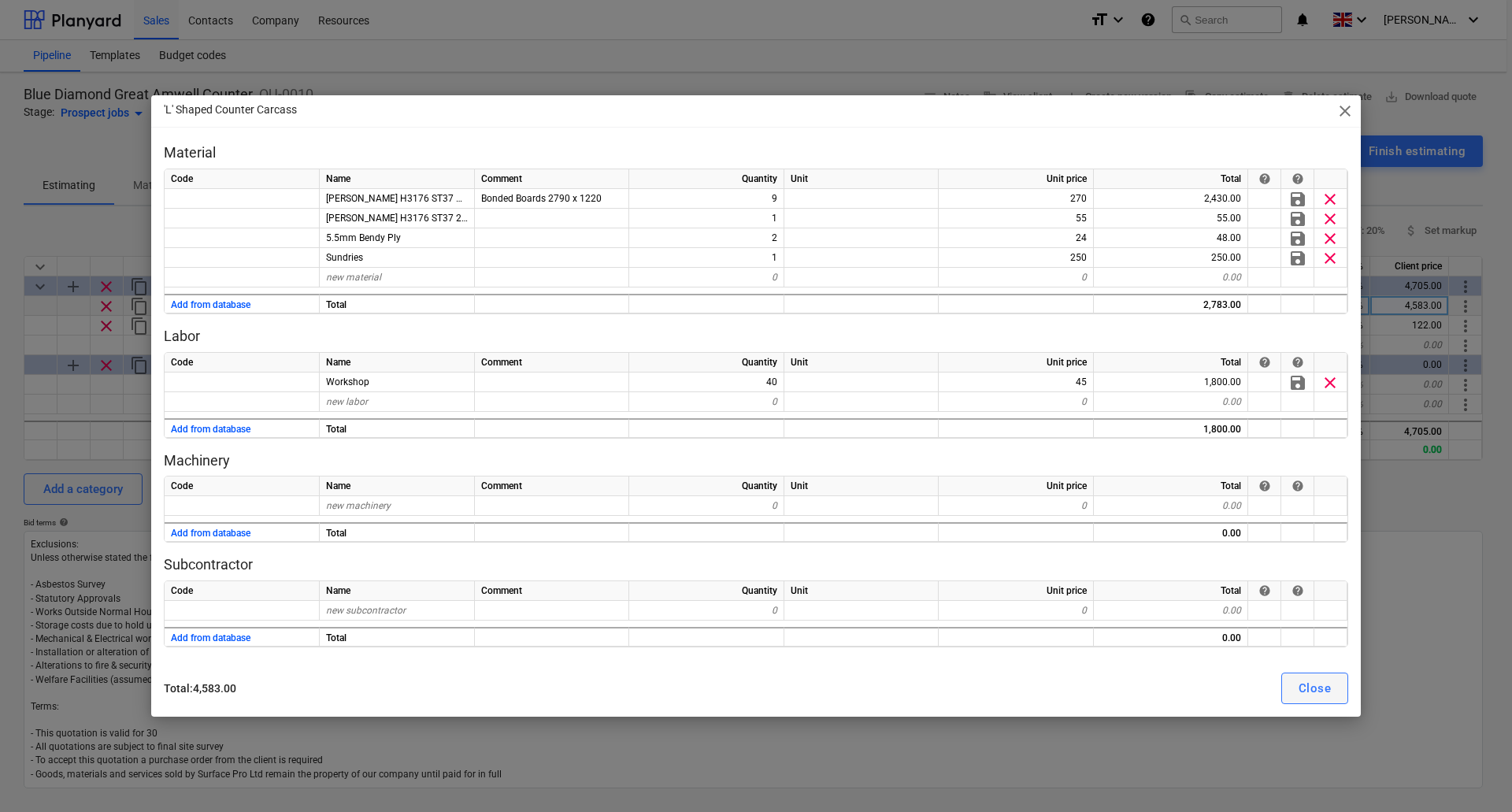
click at [1307, 683] on div "Close" at bounding box center [1315, 688] width 32 height 20
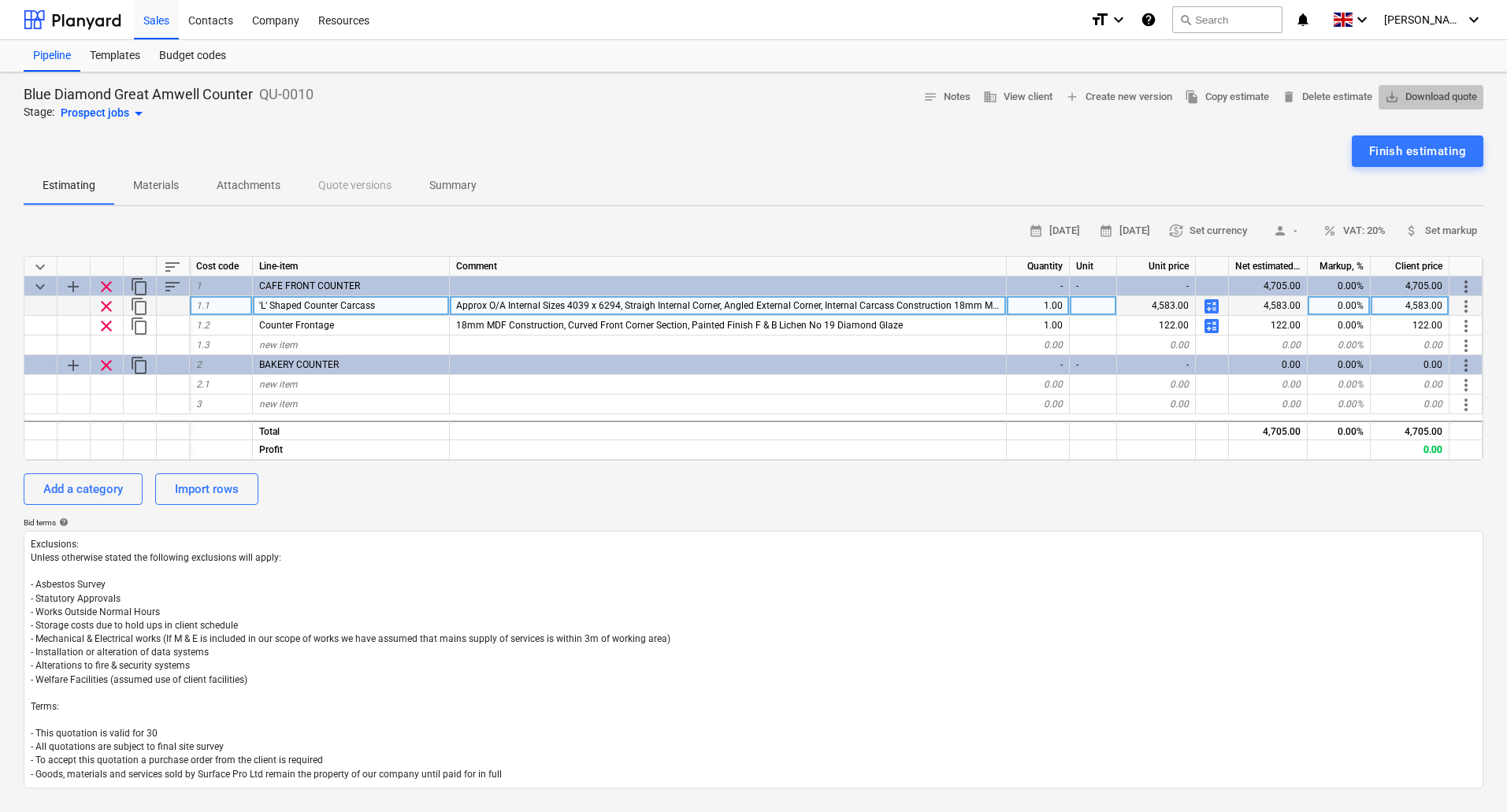
click at [1404, 97] on span "save_alt Download quote" at bounding box center [1431, 97] width 92 height 18
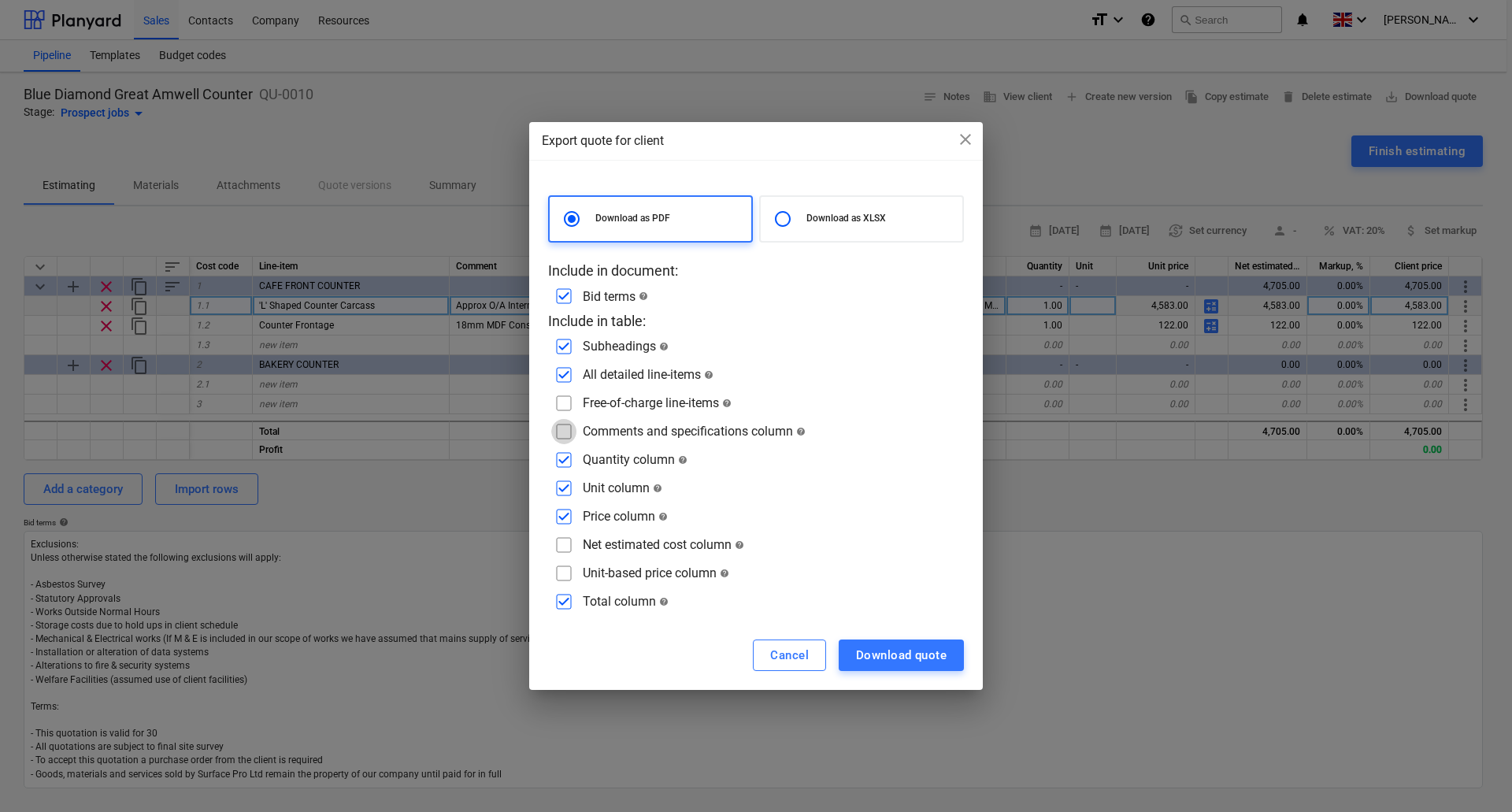
click at [564, 427] on input "checkbox" at bounding box center [564, 431] width 25 height 25
checkbox input "true"
click at [915, 660] on div "Download quote" at bounding box center [902, 655] width 91 height 20
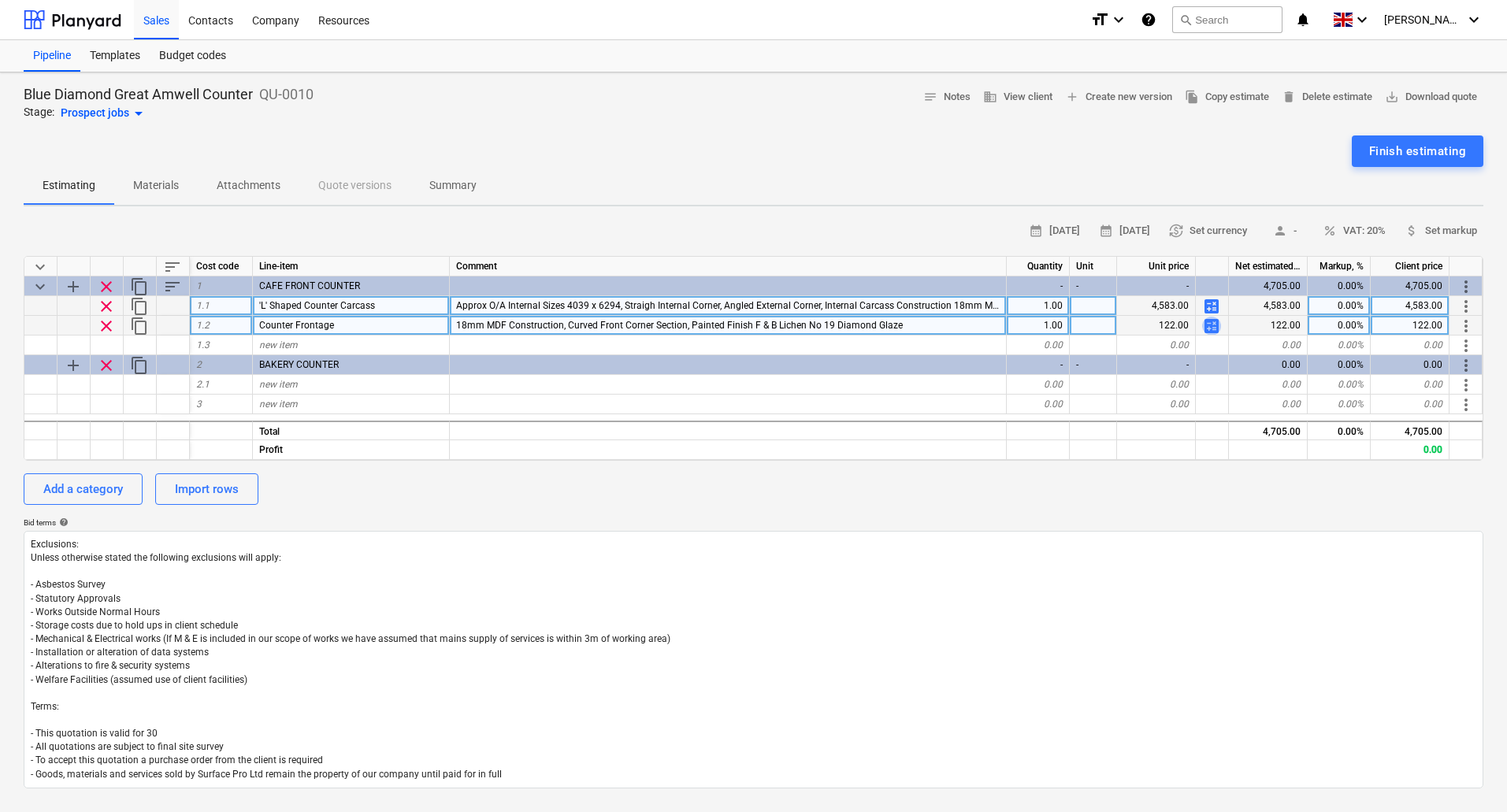
click at [1212, 325] on span "calculate" at bounding box center [1211, 326] width 19 height 19
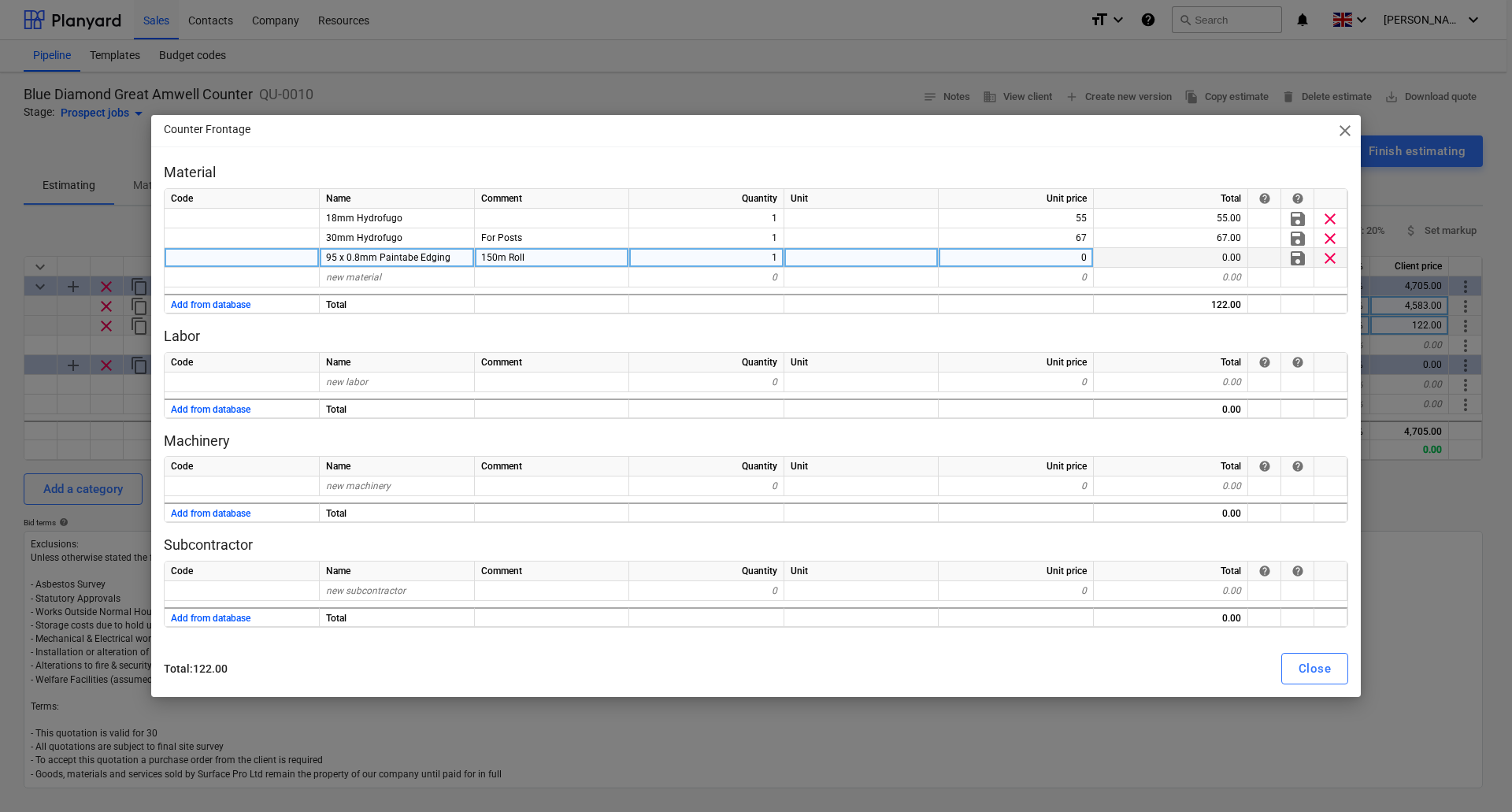
click at [1078, 258] on div "0" at bounding box center [1016, 258] width 155 height 19
type input "192"
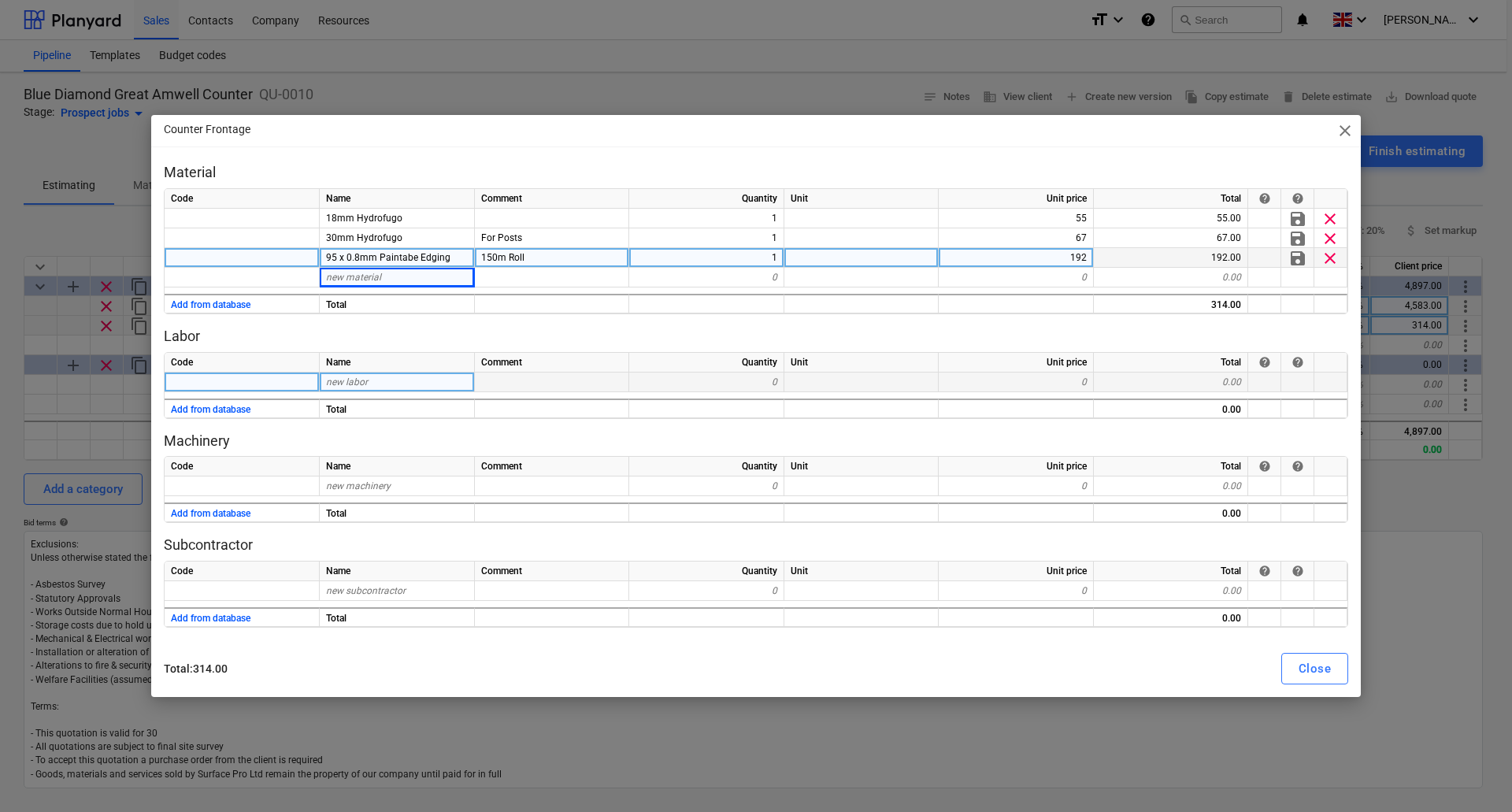
click at [374, 377] on div "new labor" at bounding box center [397, 383] width 155 height 19
type input "Workshop"
click at [361, 277] on span "new material" at bounding box center [353, 277] width 55 height 11
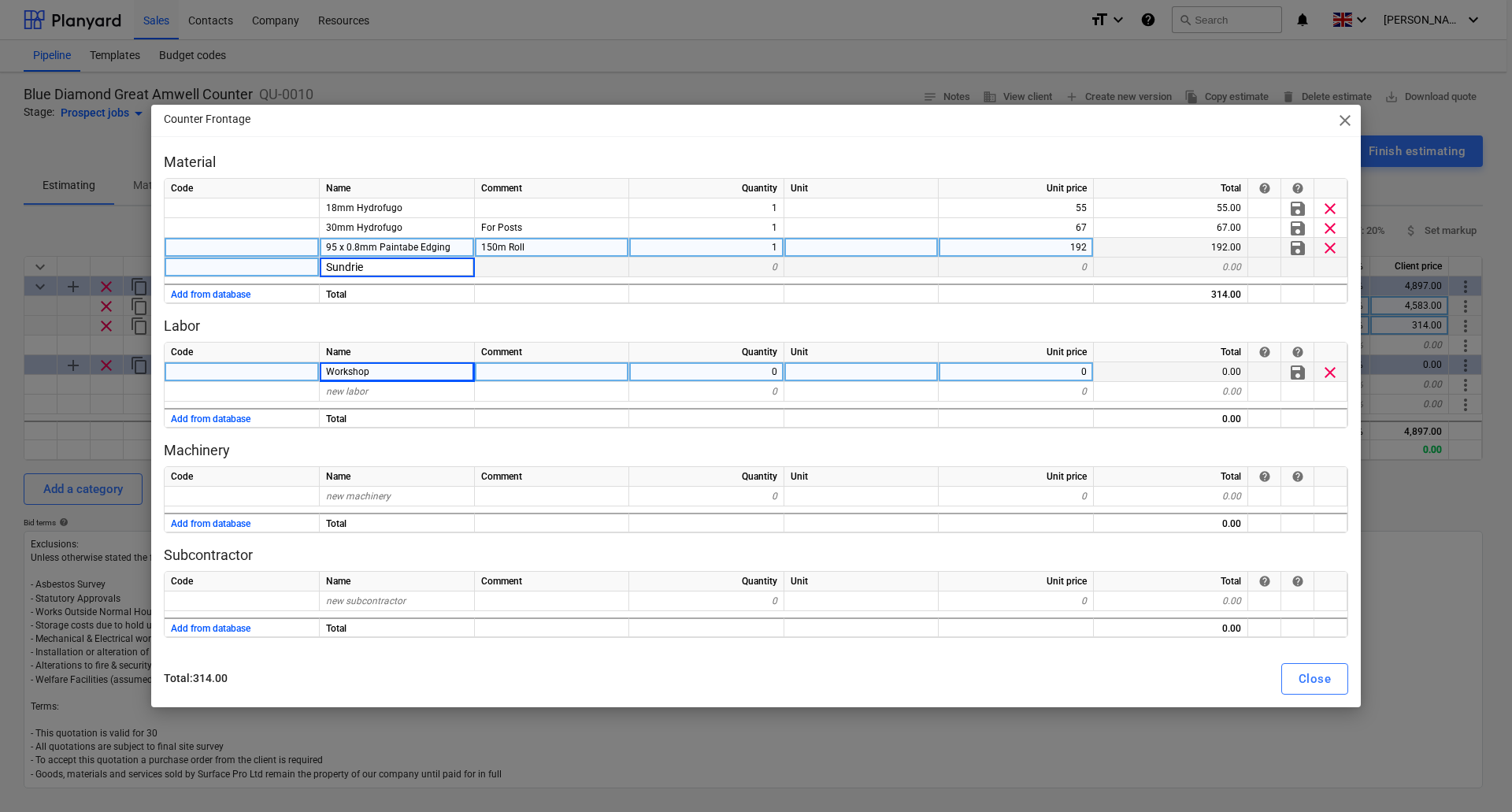
type input "Sundries"
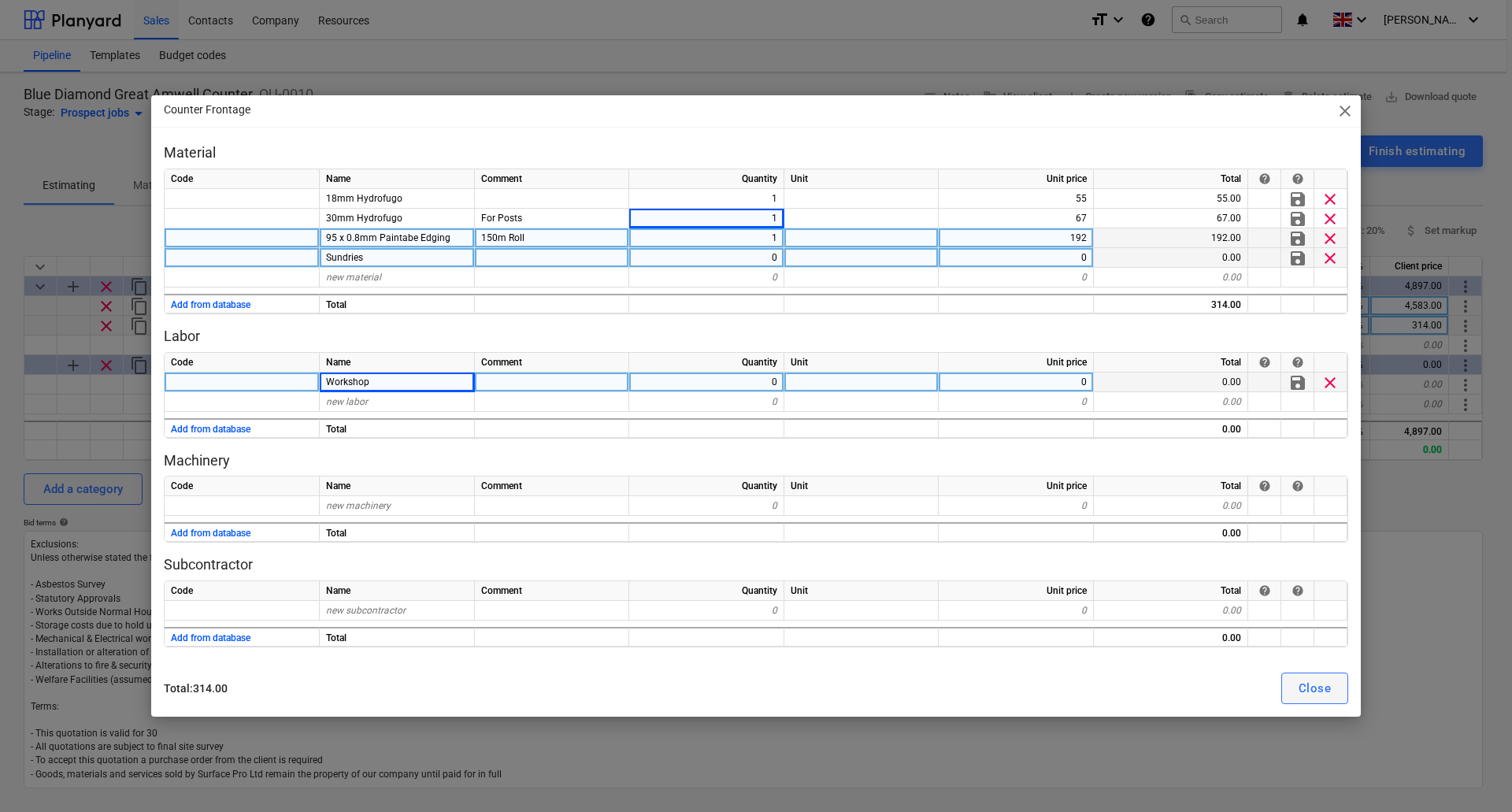
click at [1323, 696] on div "Close" at bounding box center [1315, 688] width 32 height 20
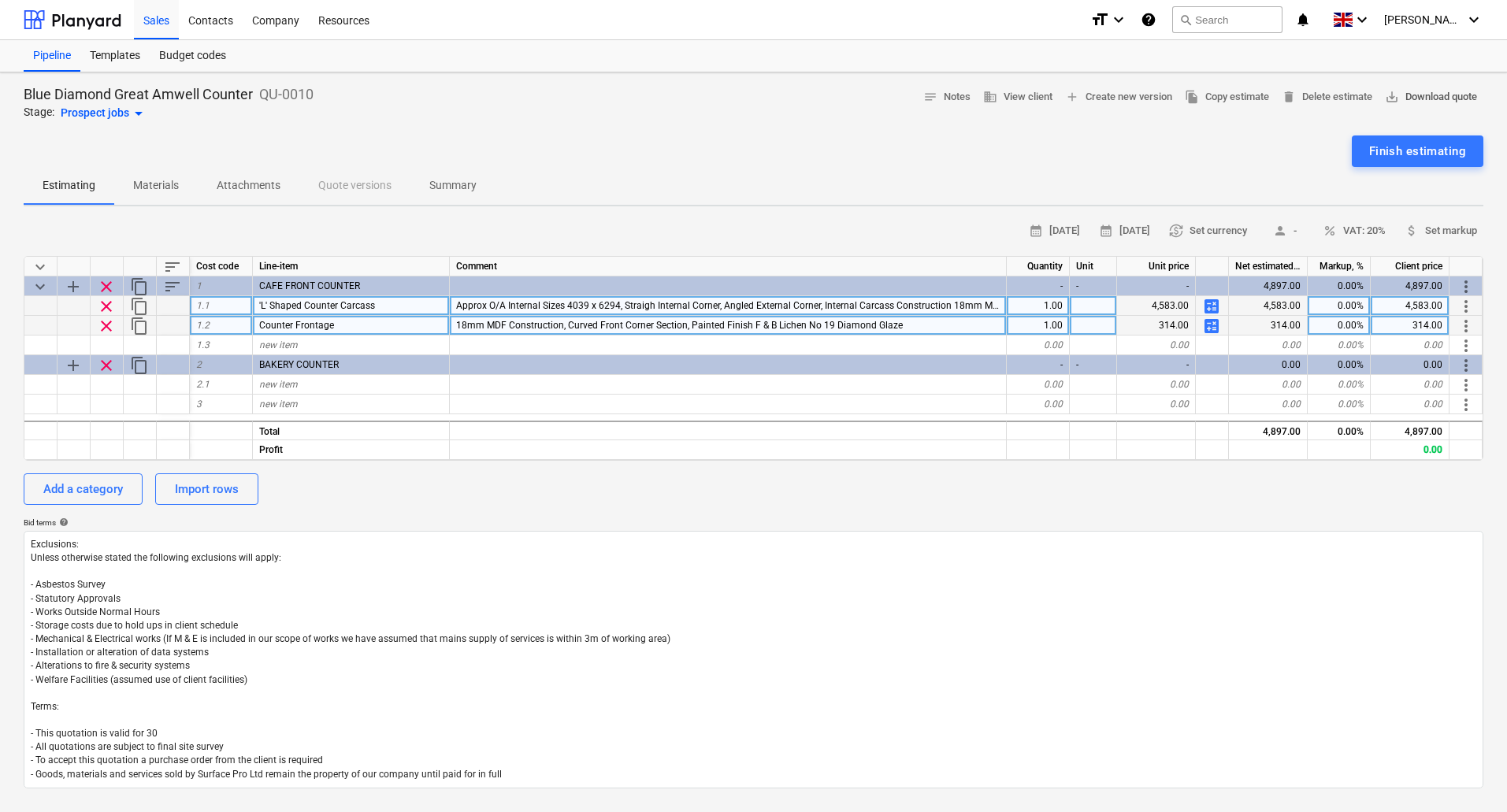
click at [1435, 91] on span "save_alt Download quote" at bounding box center [1431, 97] width 92 height 18
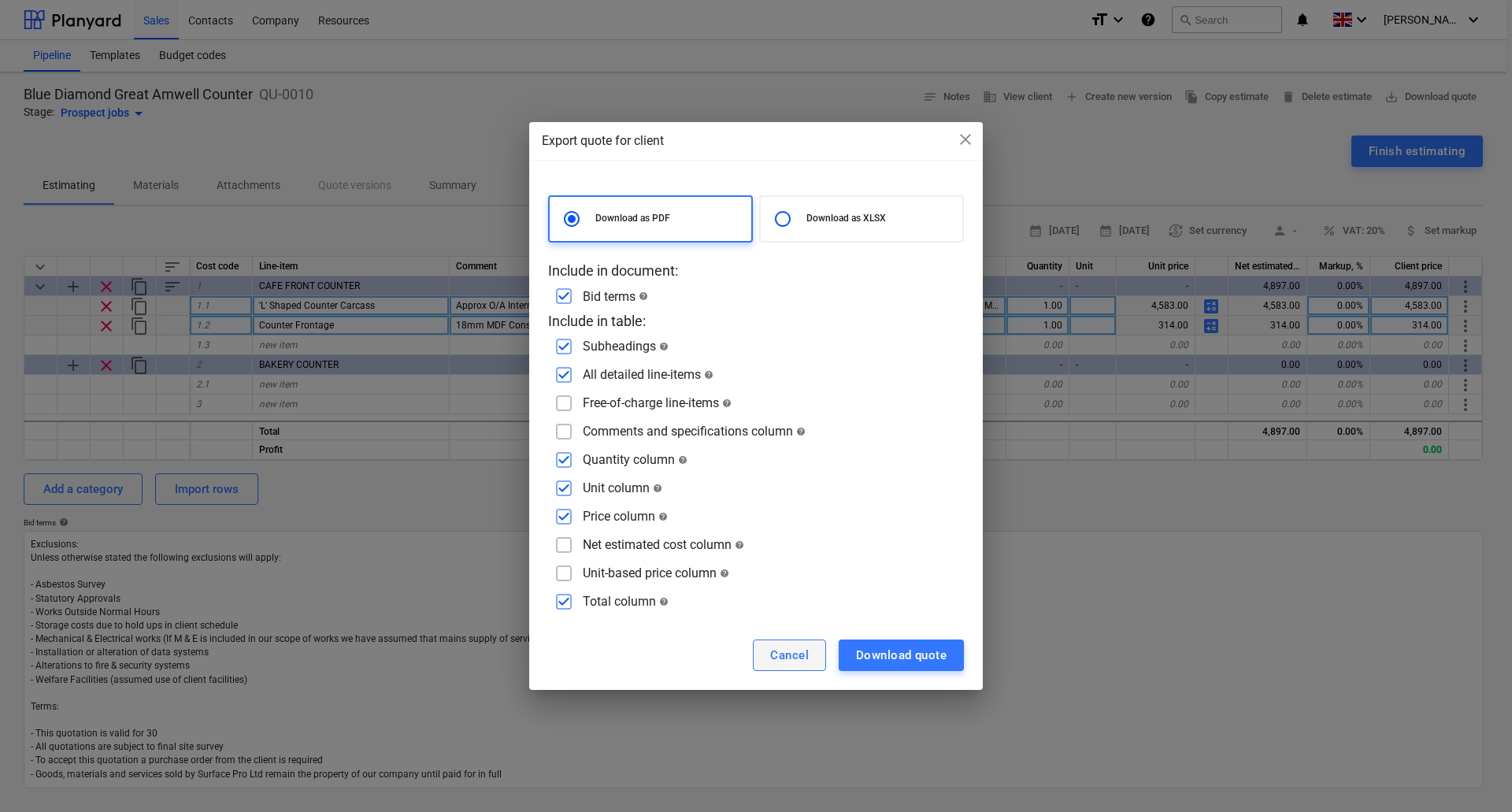
click at [809, 657] on button "Cancel" at bounding box center [789, 655] width 74 height 32
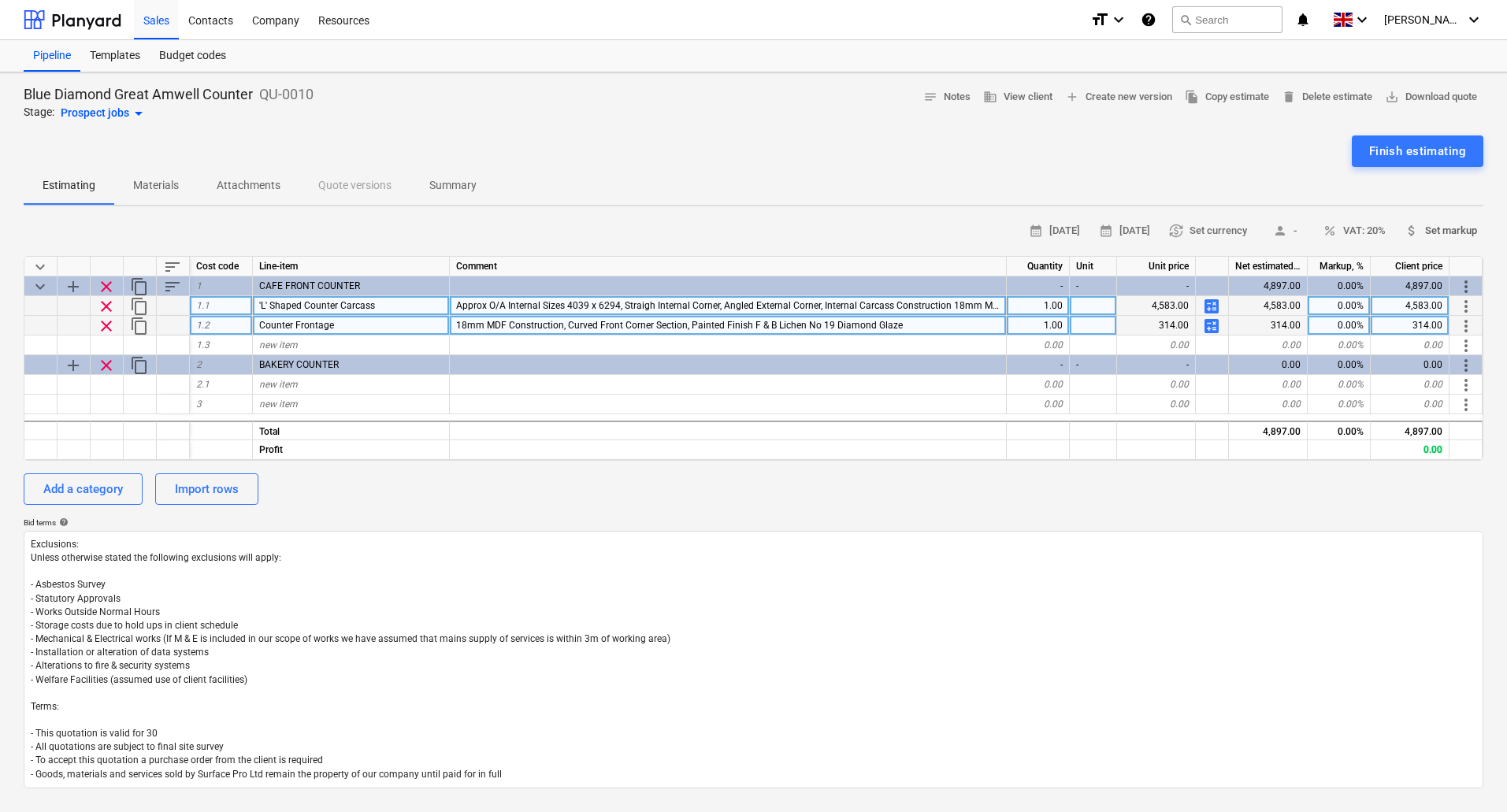
click at [1433, 230] on span "attach_money Set markup" at bounding box center [1441, 231] width 73 height 18
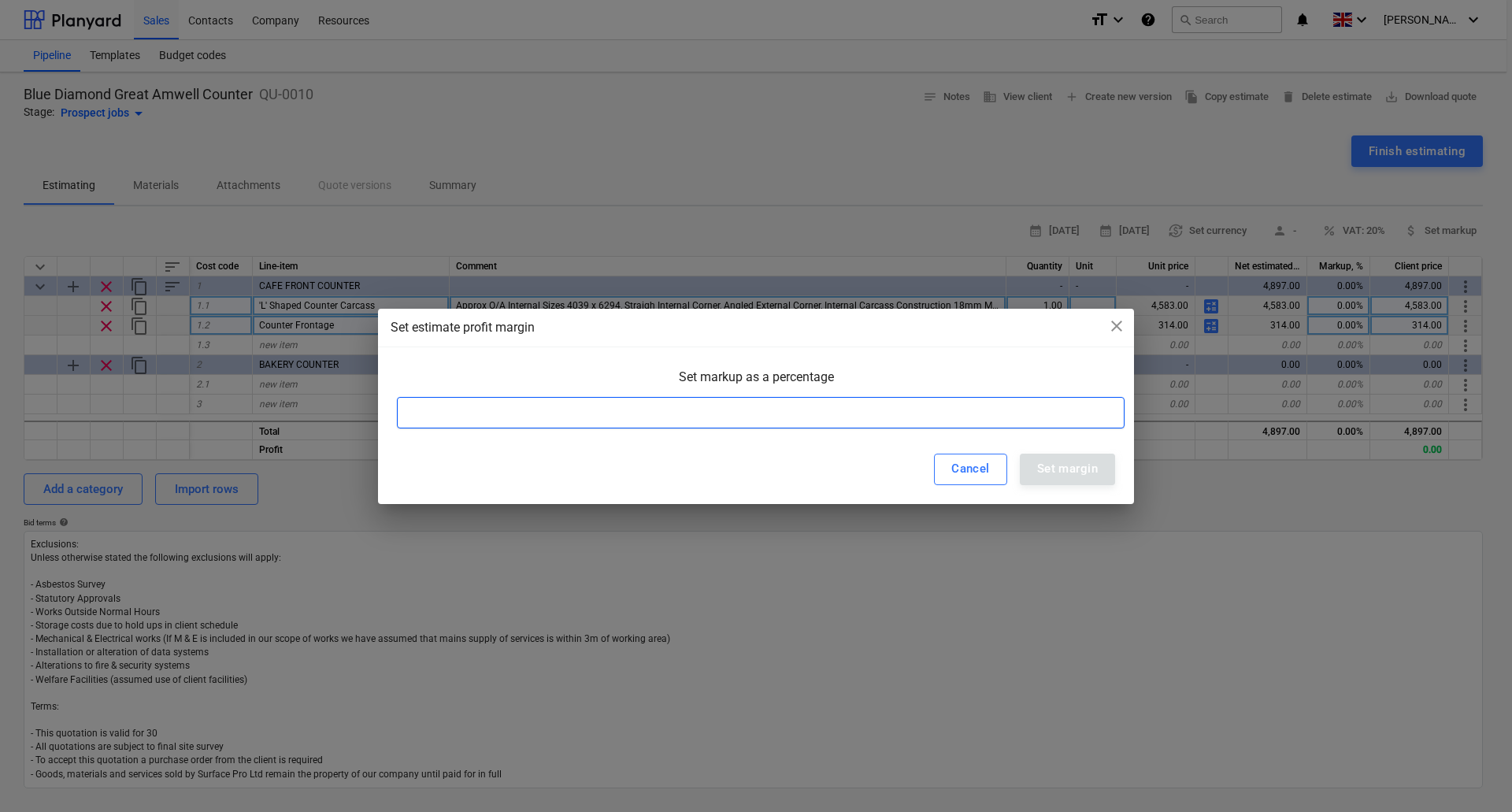
click at [771, 410] on input at bounding box center [761, 412] width 728 height 32
type input "30"
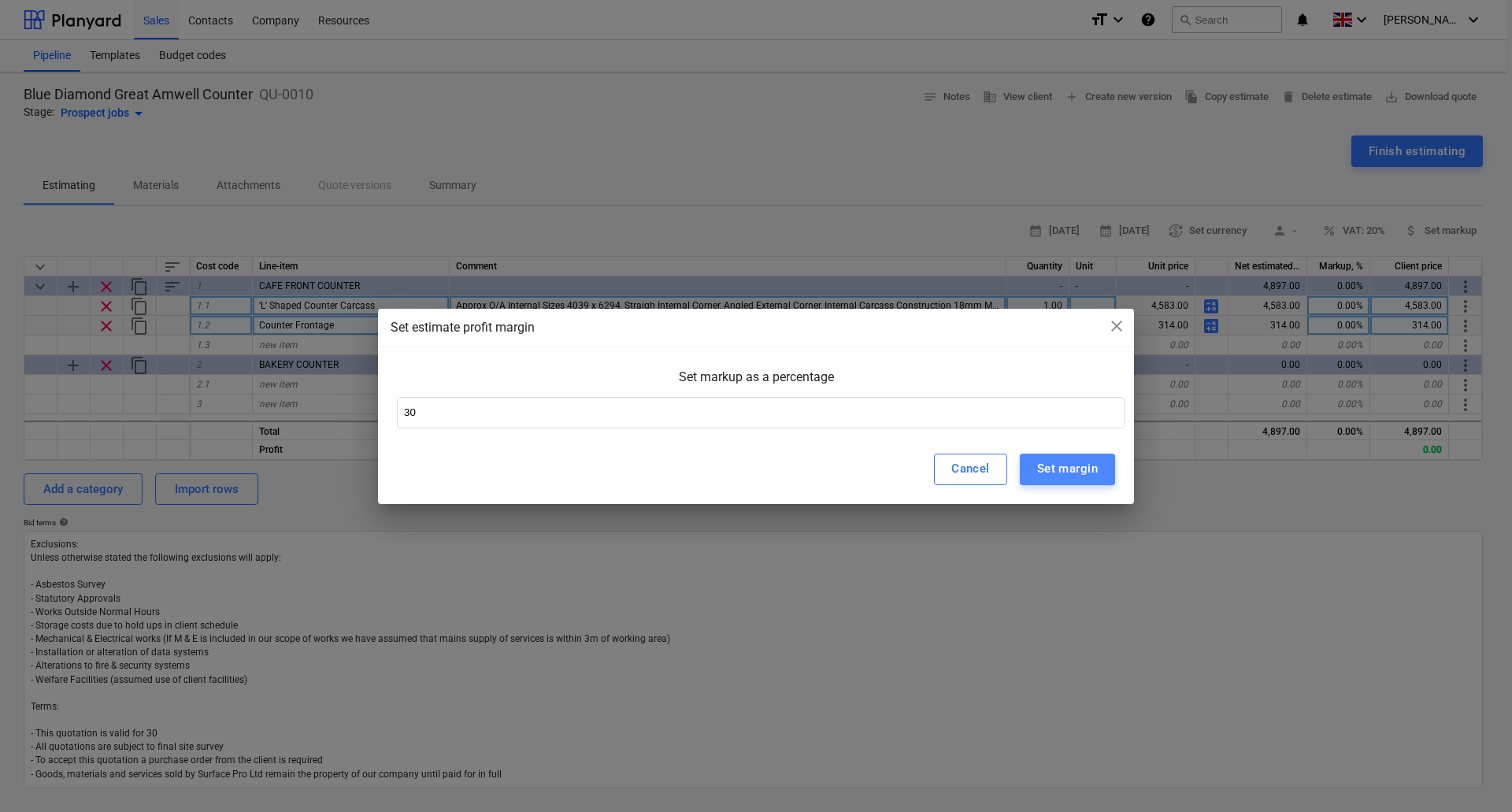
click at [1064, 473] on div "Set margin" at bounding box center [1067, 468] width 61 height 20
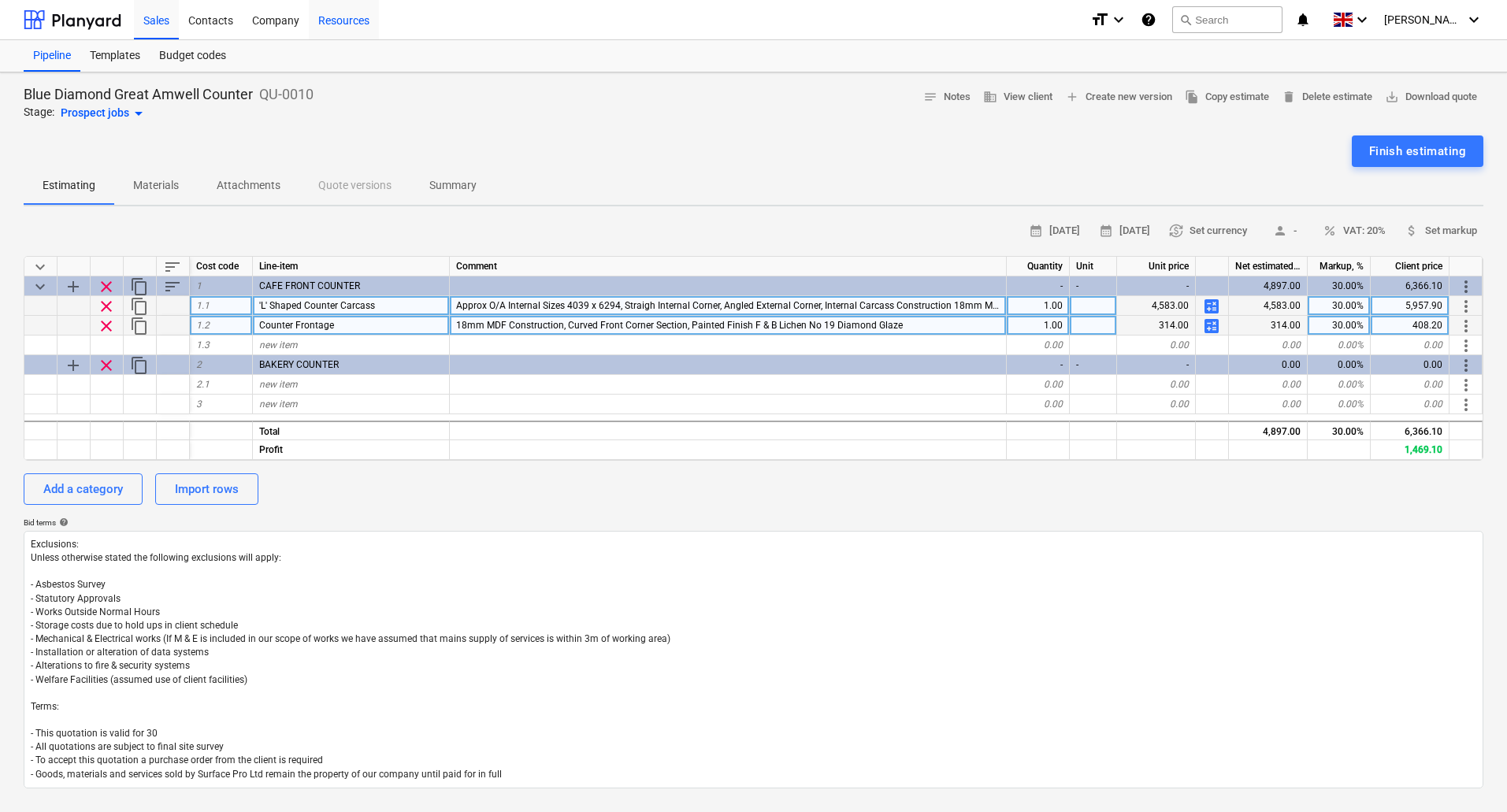
click at [341, 16] on div "Resources" at bounding box center [344, 19] width 70 height 40
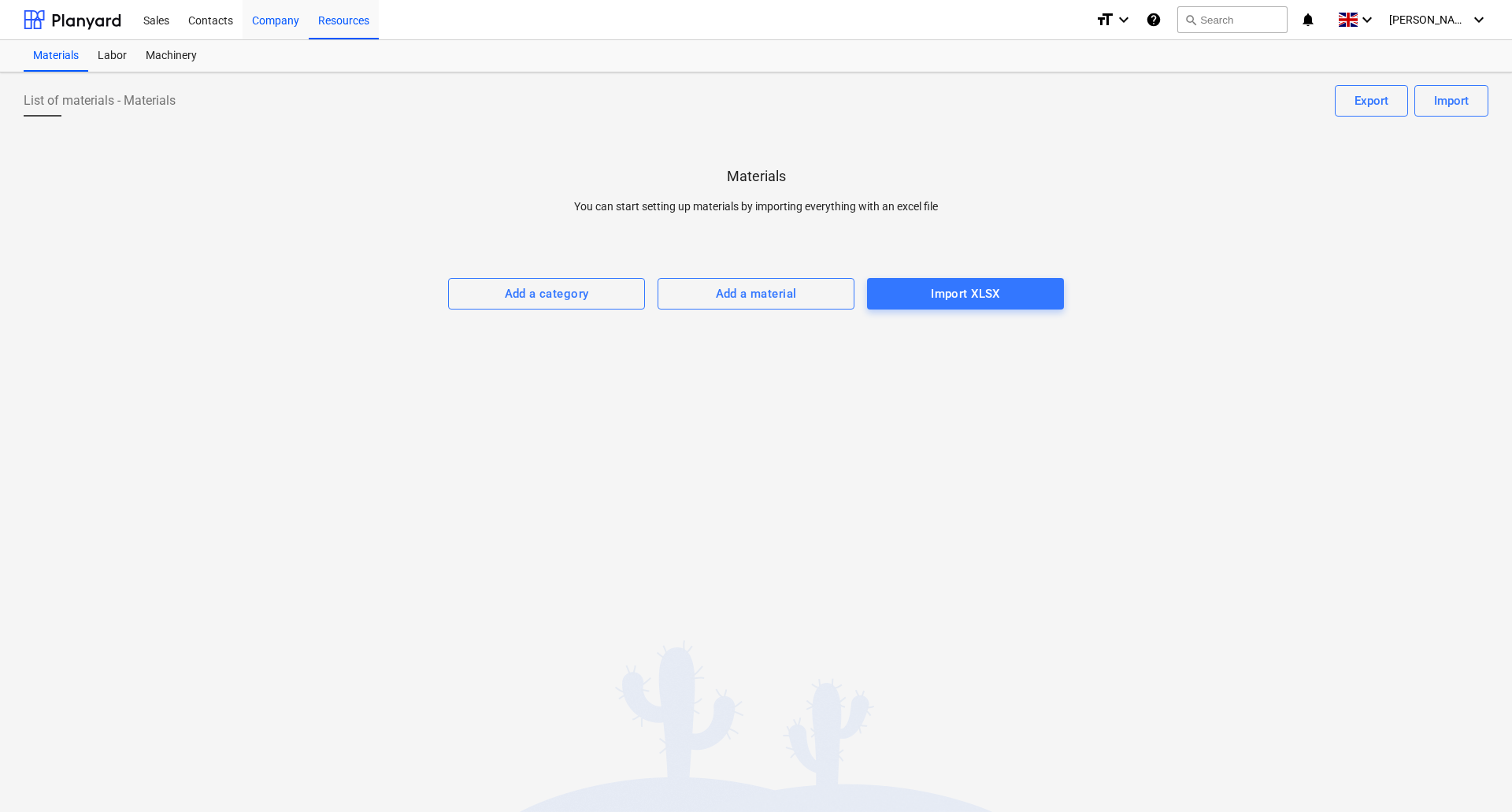
click at [286, 18] on div "Company" at bounding box center [276, 19] width 66 height 40
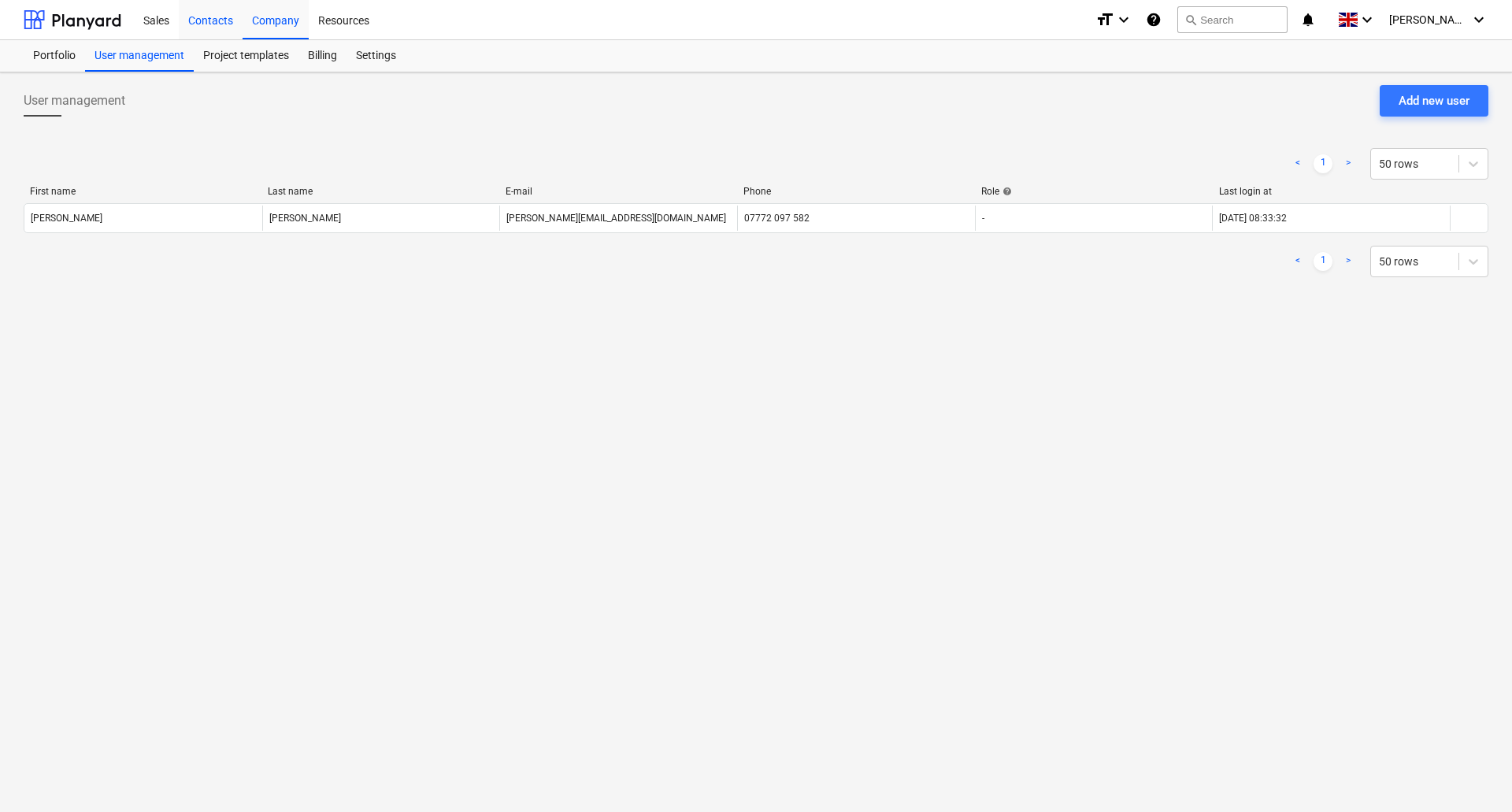
click at [218, 21] on div "Contacts" at bounding box center [210, 19] width 64 height 40
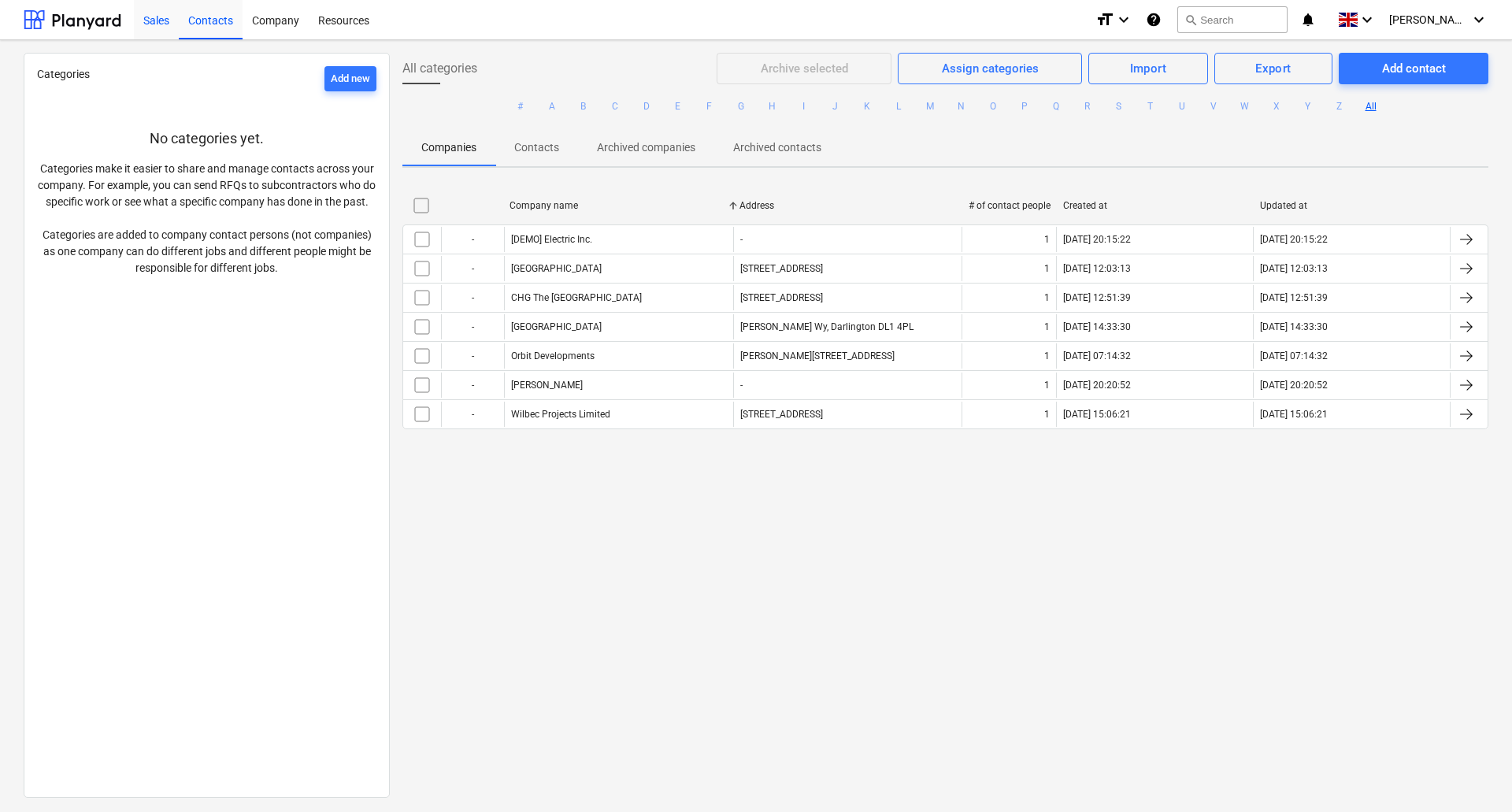
click at [164, 23] on div "Sales" at bounding box center [157, 19] width 45 height 40
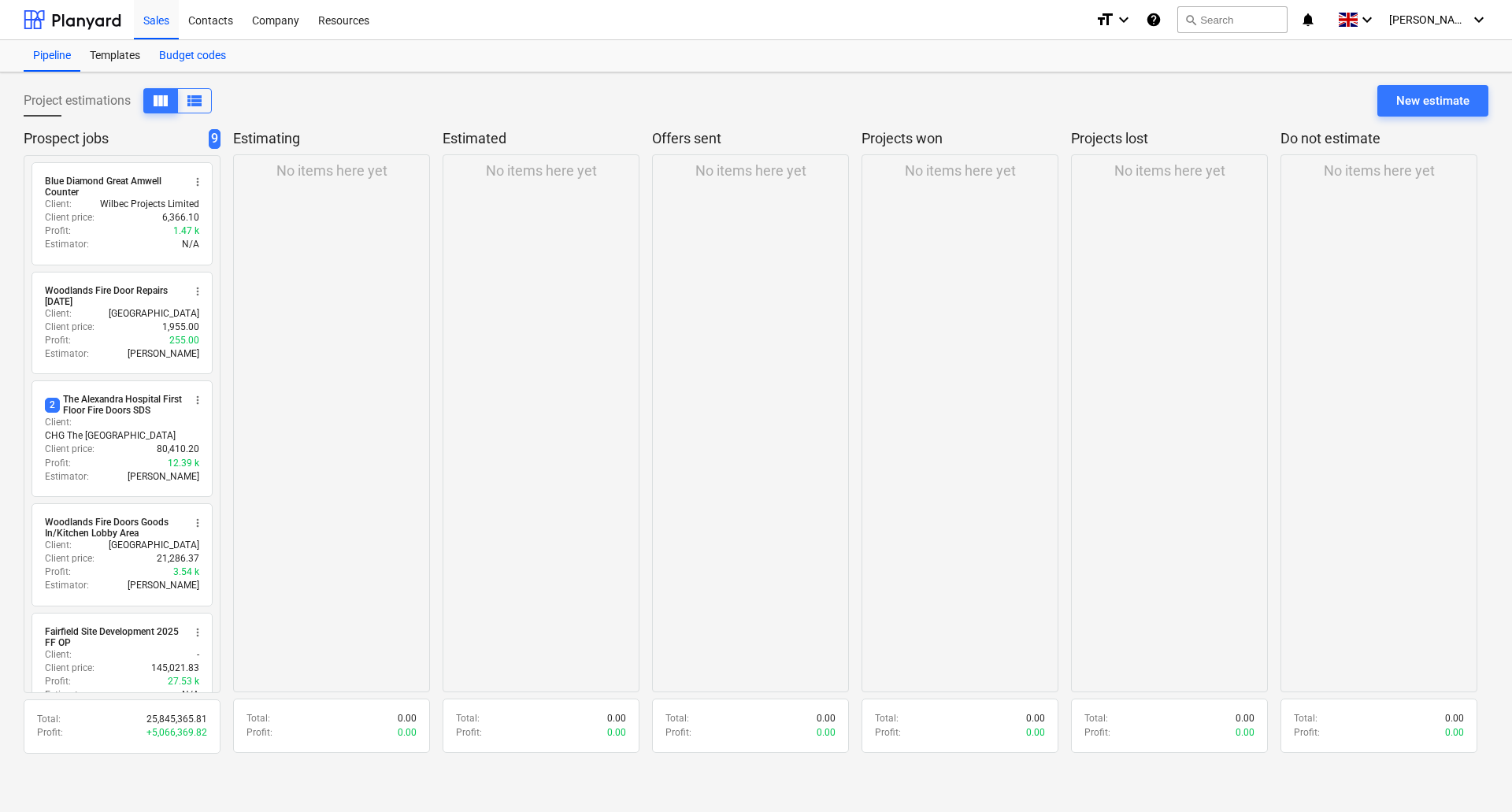
click at [196, 54] on div "Budget codes" at bounding box center [192, 56] width 86 height 32
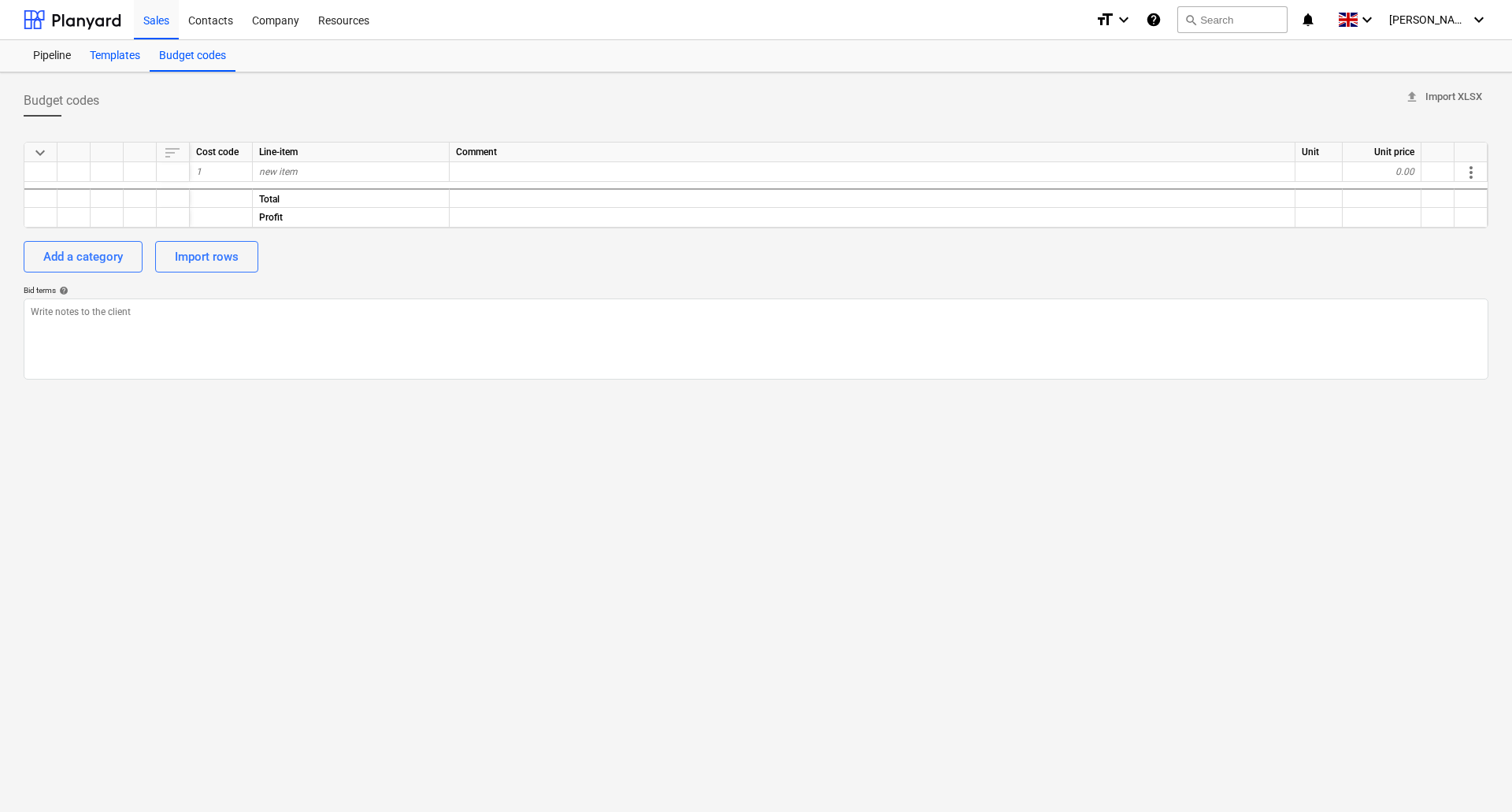
click at [116, 57] on div "Templates" at bounding box center [115, 56] width 70 height 32
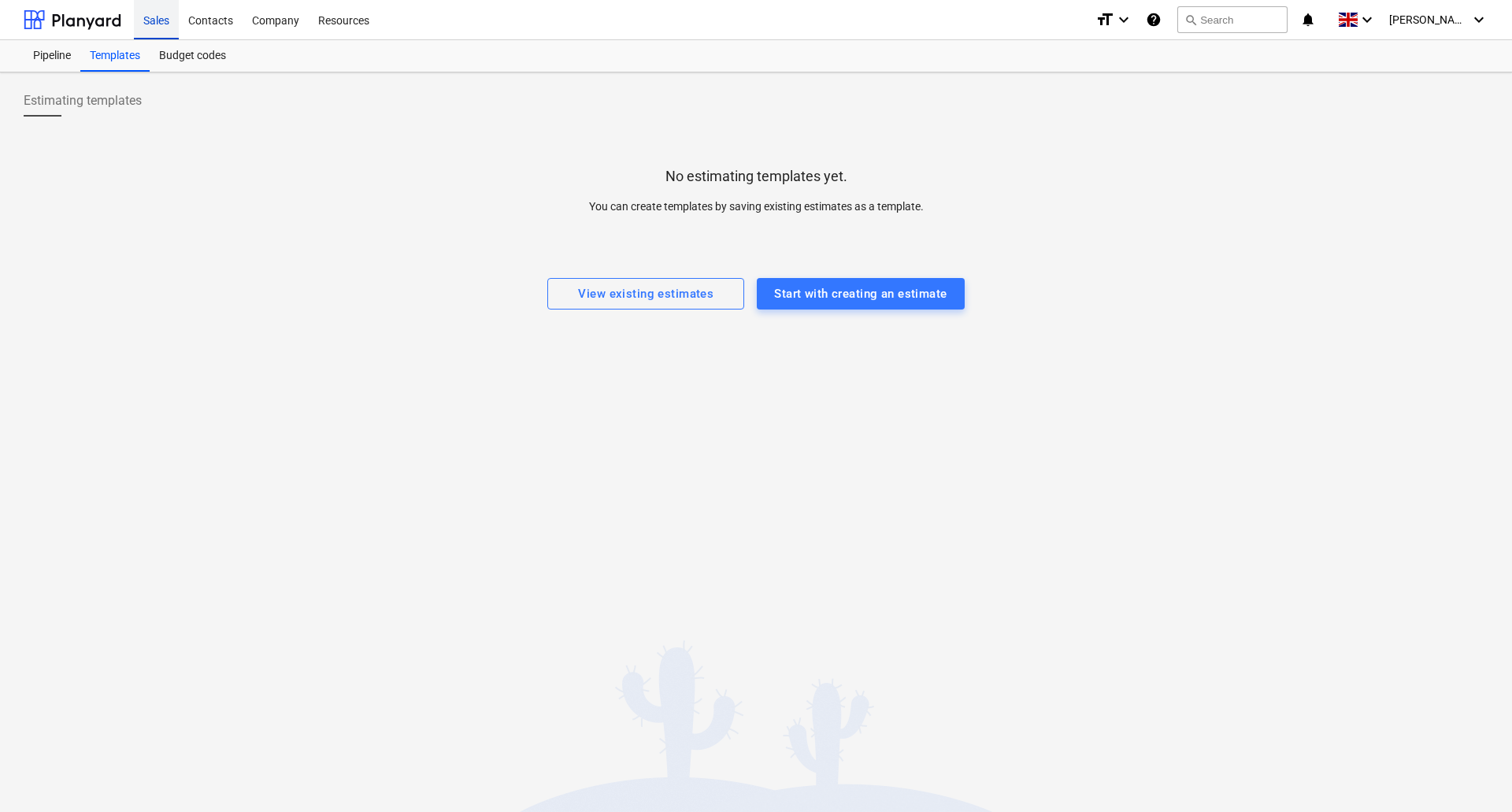
click at [156, 22] on div "Sales" at bounding box center [157, 19] width 45 height 40
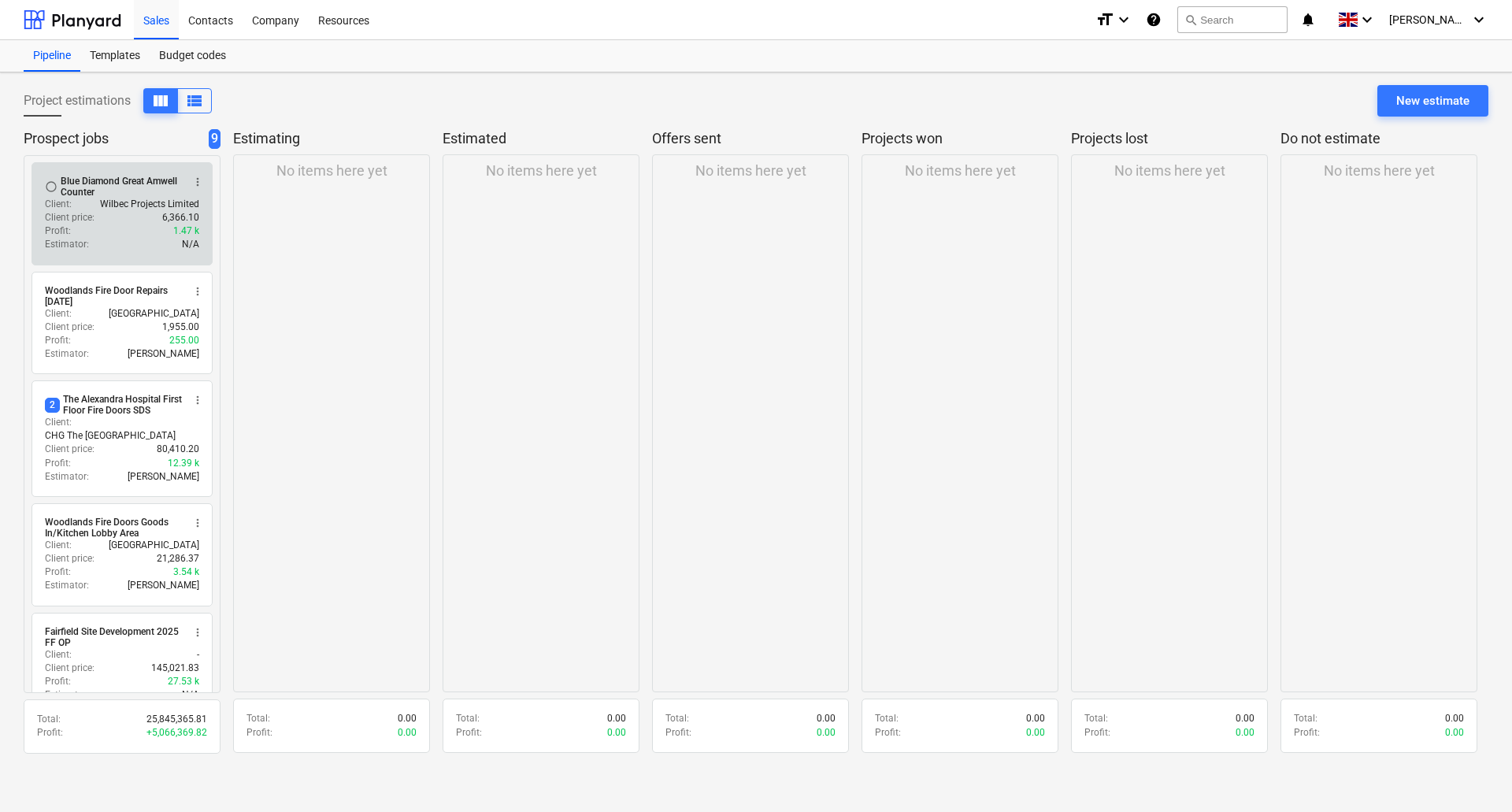
click at [150, 233] on div "Profit : 1.47 k" at bounding box center [122, 231] width 154 height 14
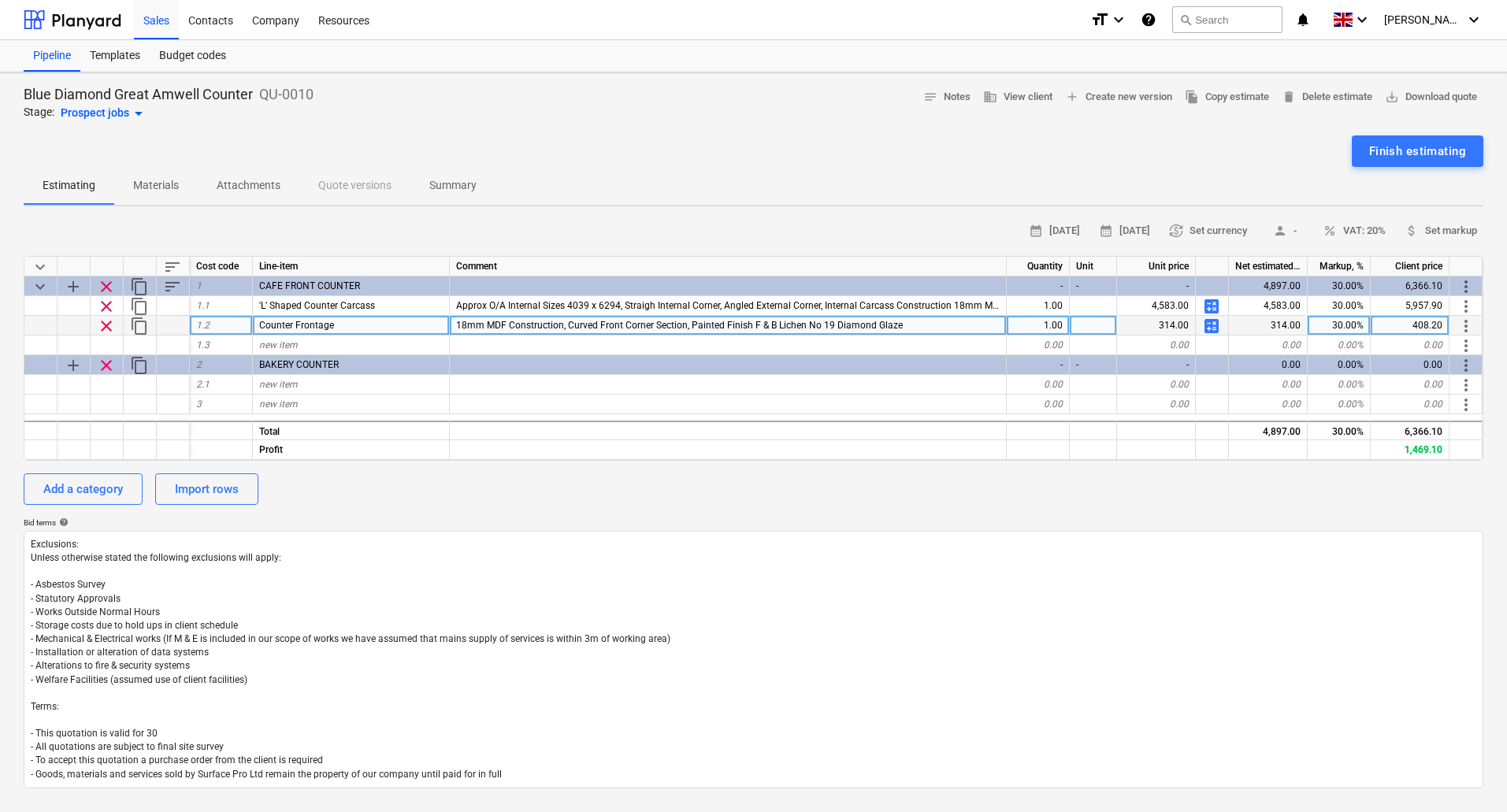
click at [1213, 324] on span "calculate" at bounding box center [1211, 326] width 19 height 19
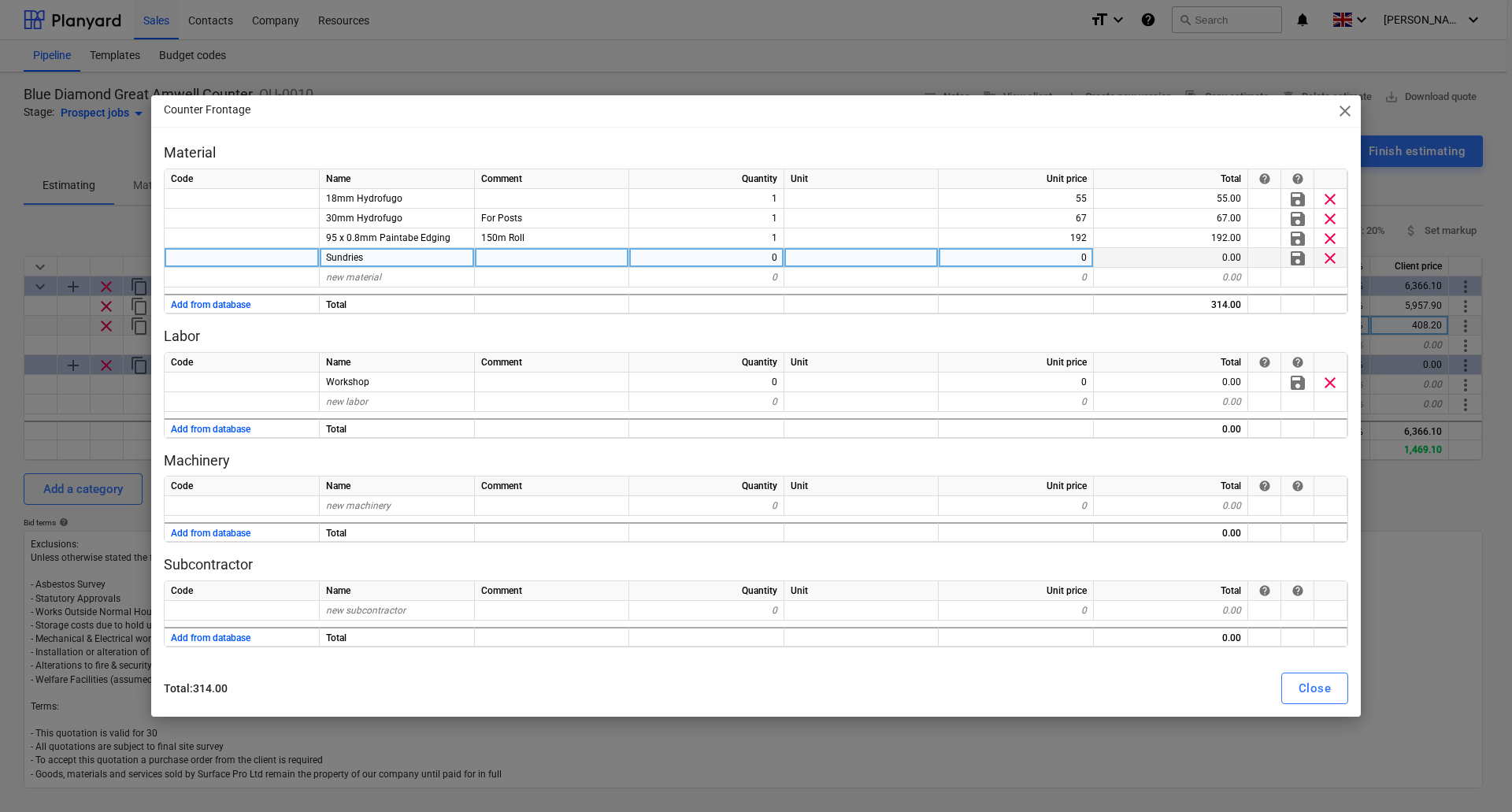
click at [742, 250] on div "0" at bounding box center [707, 258] width 155 height 19
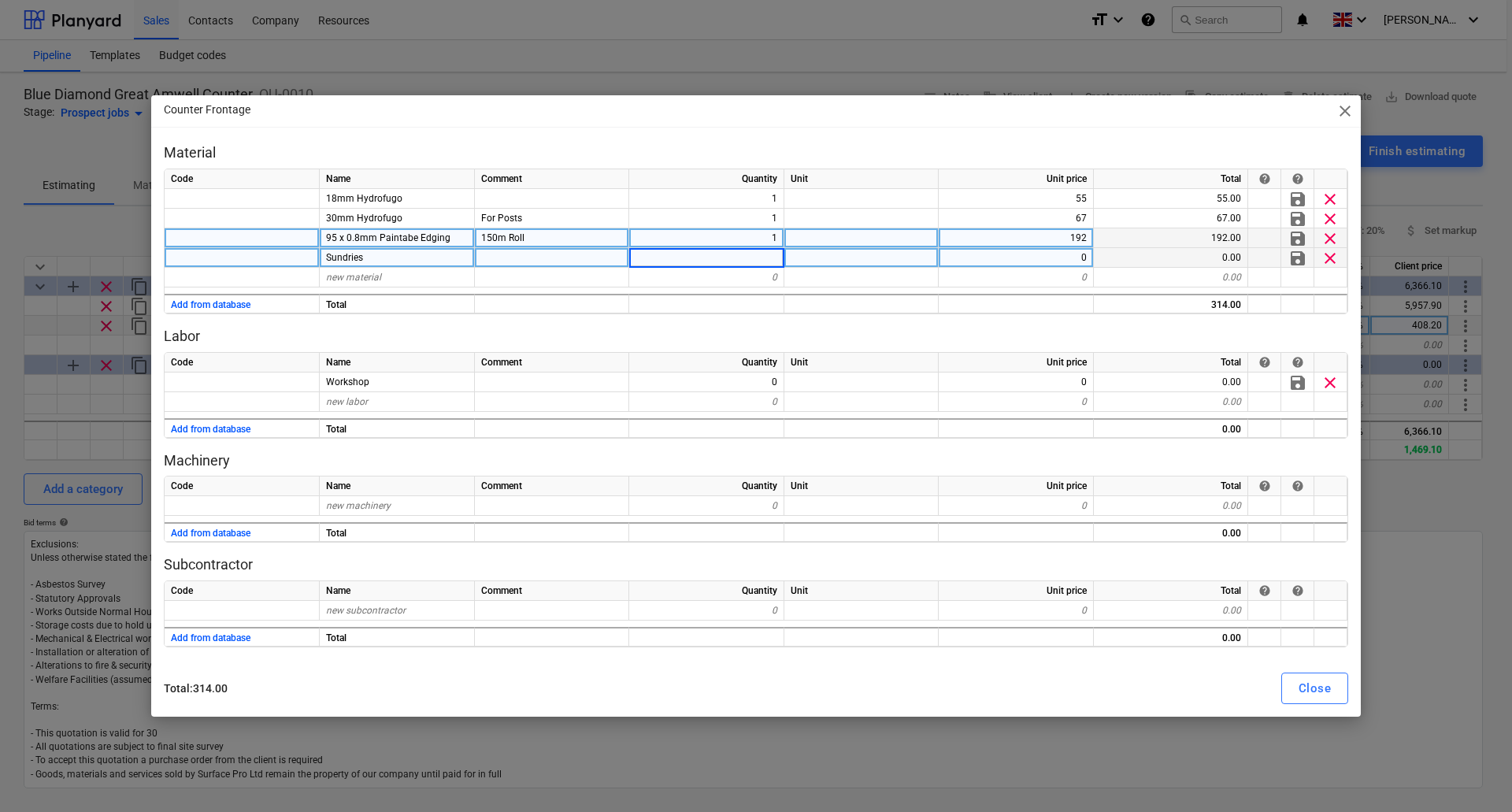
type input "1"
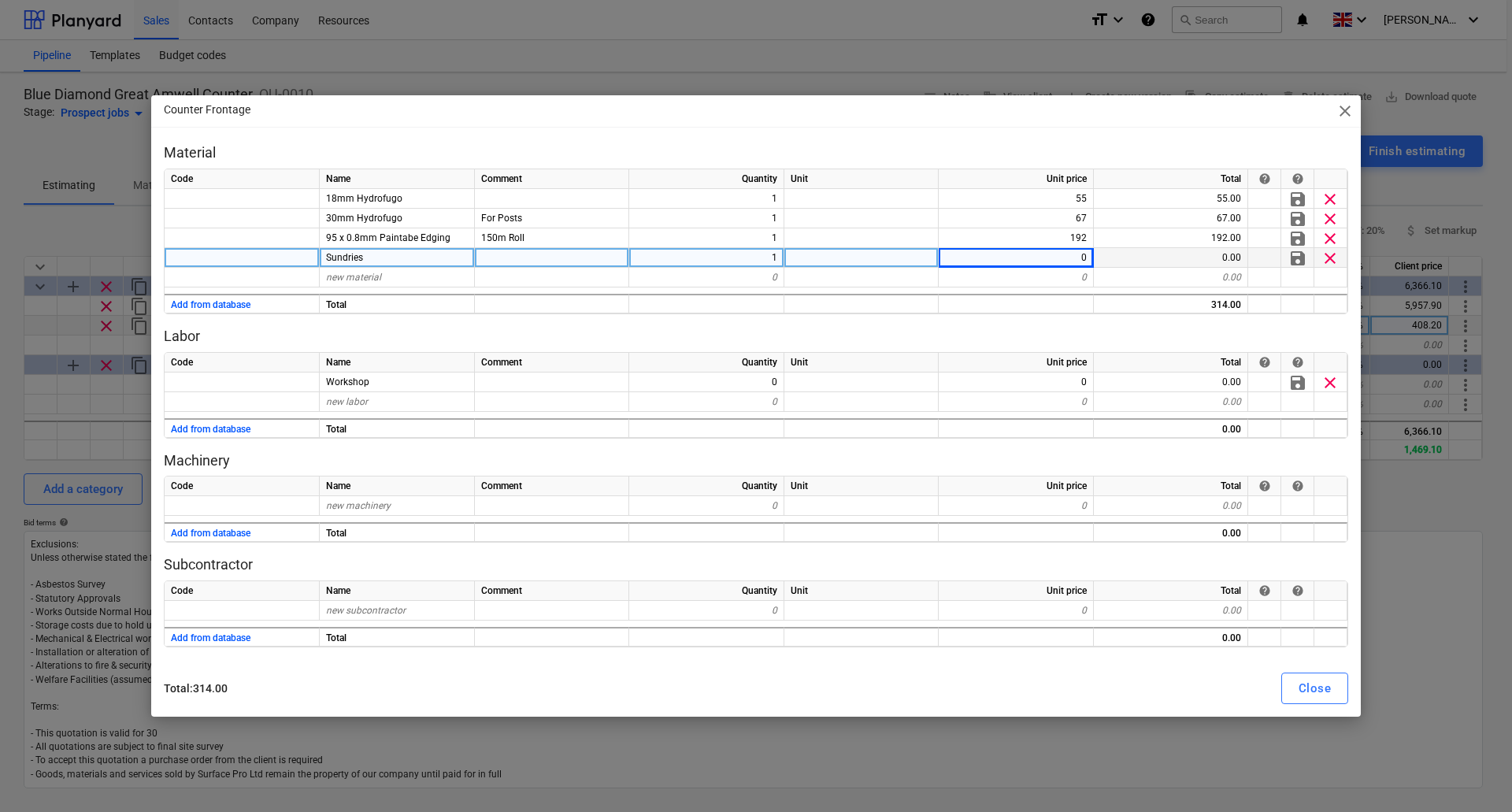
click at [1069, 257] on div "0" at bounding box center [1016, 258] width 155 height 19
type input "35"
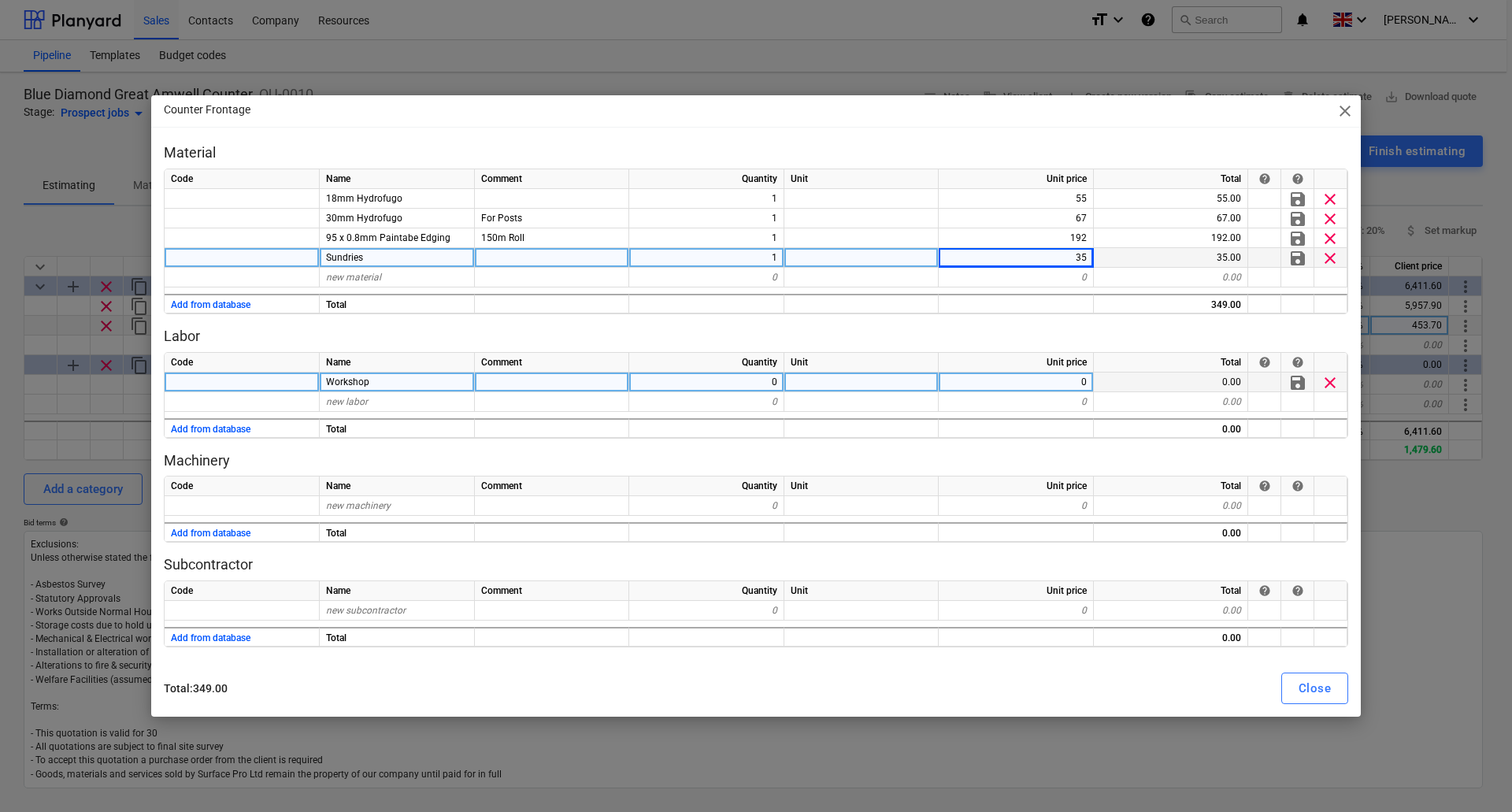
click at [714, 386] on div "0" at bounding box center [707, 383] width 155 height 19
type input "32"
type input "45"
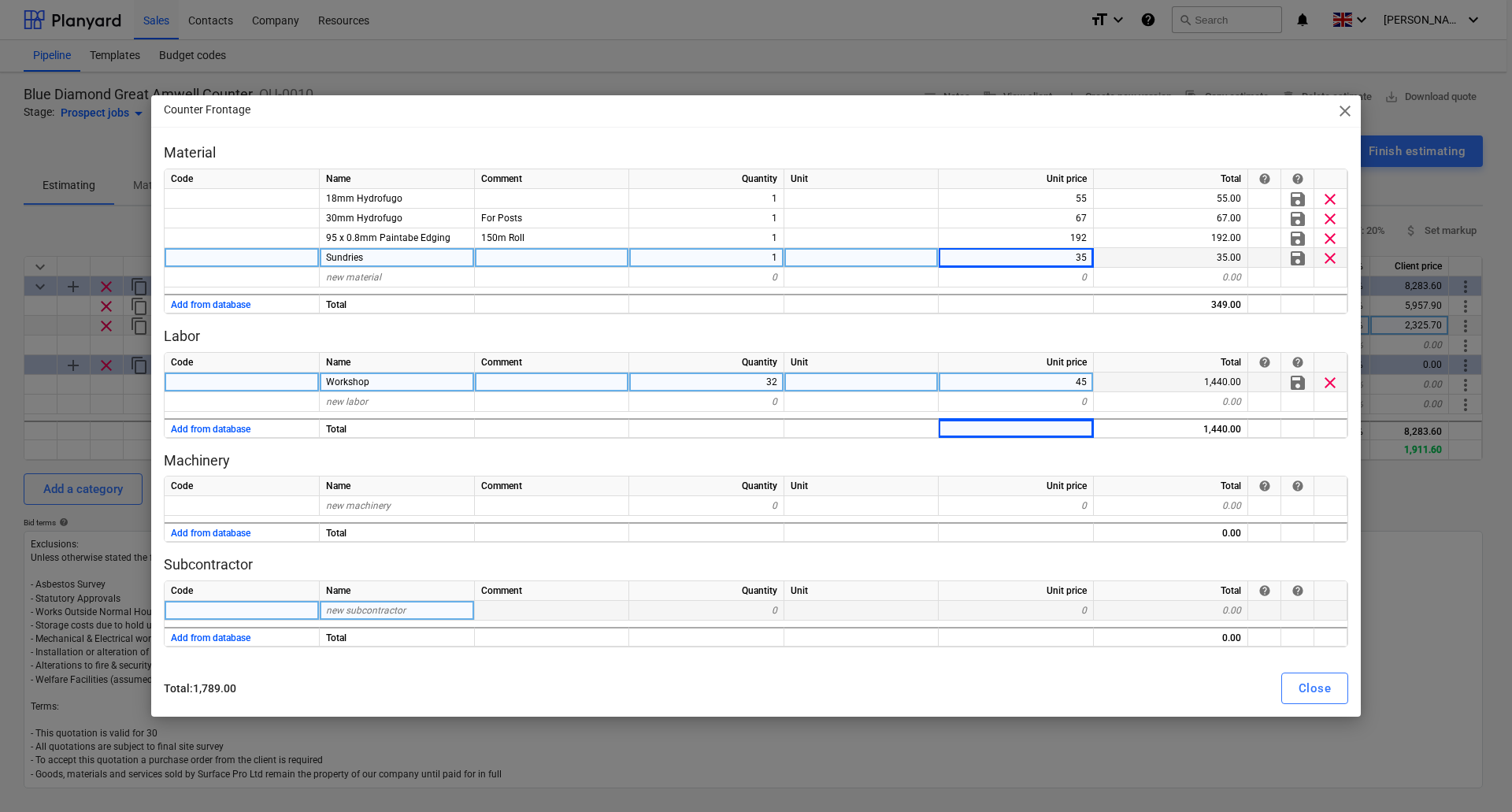
click at [348, 602] on div "new subcontractor" at bounding box center [397, 611] width 155 height 19
type input "Sprayer"
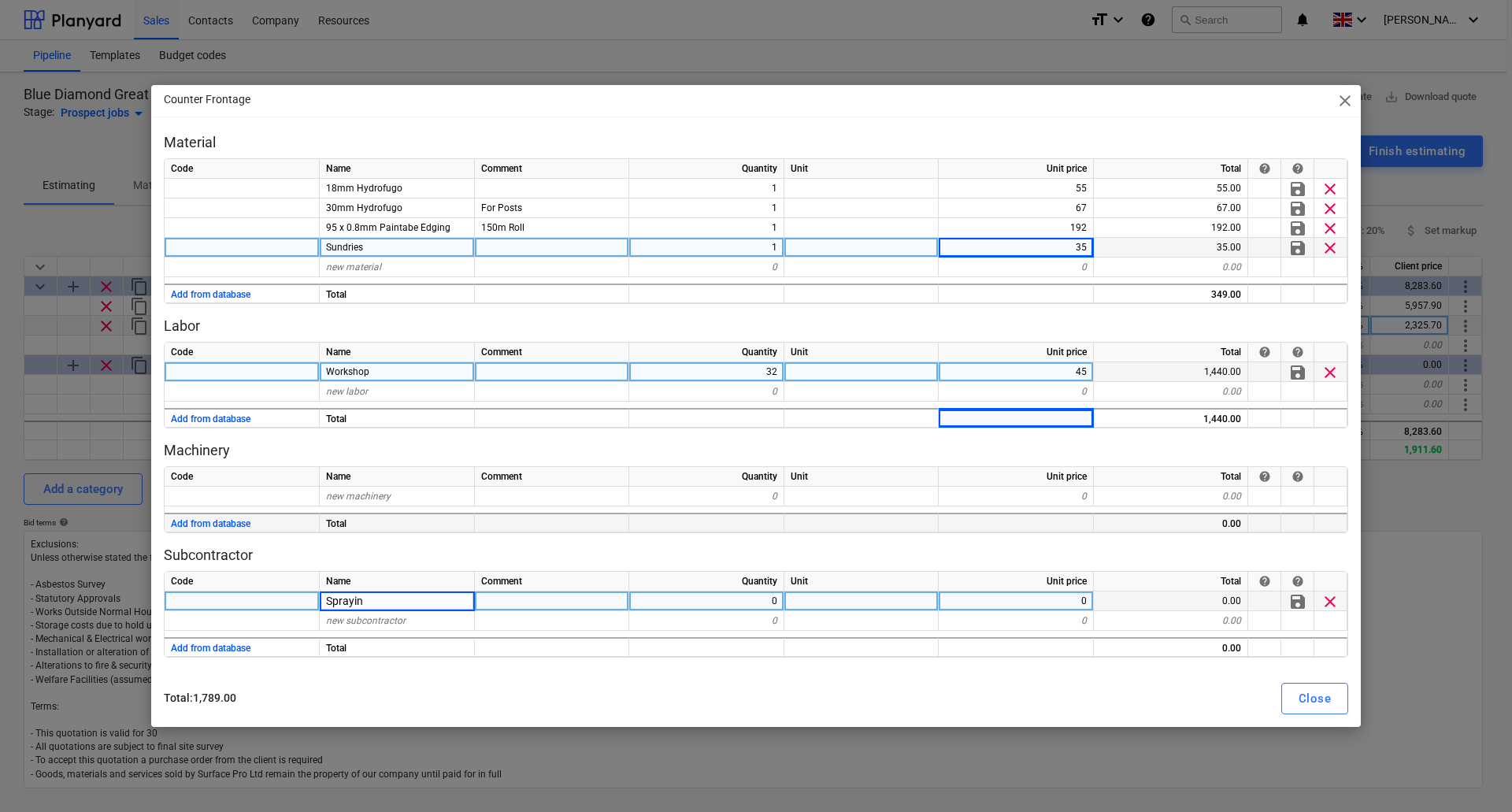
type input "Spraying"
type input "1000"
type input "1500"
click at [1339, 700] on button "Close" at bounding box center [1315, 698] width 67 height 32
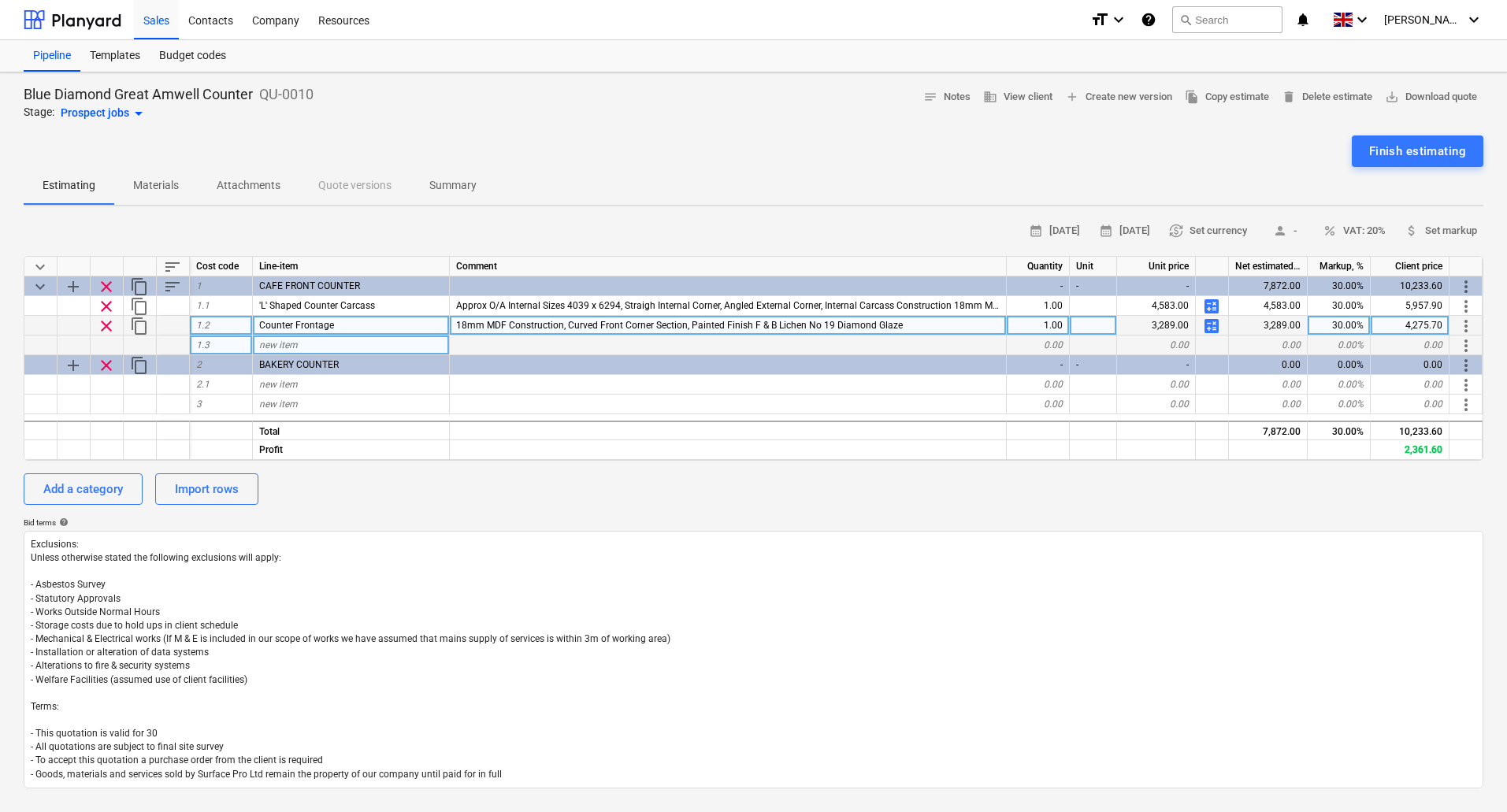
click at [281, 344] on span "new item" at bounding box center [278, 345] width 39 height 11
type input "Worktop"
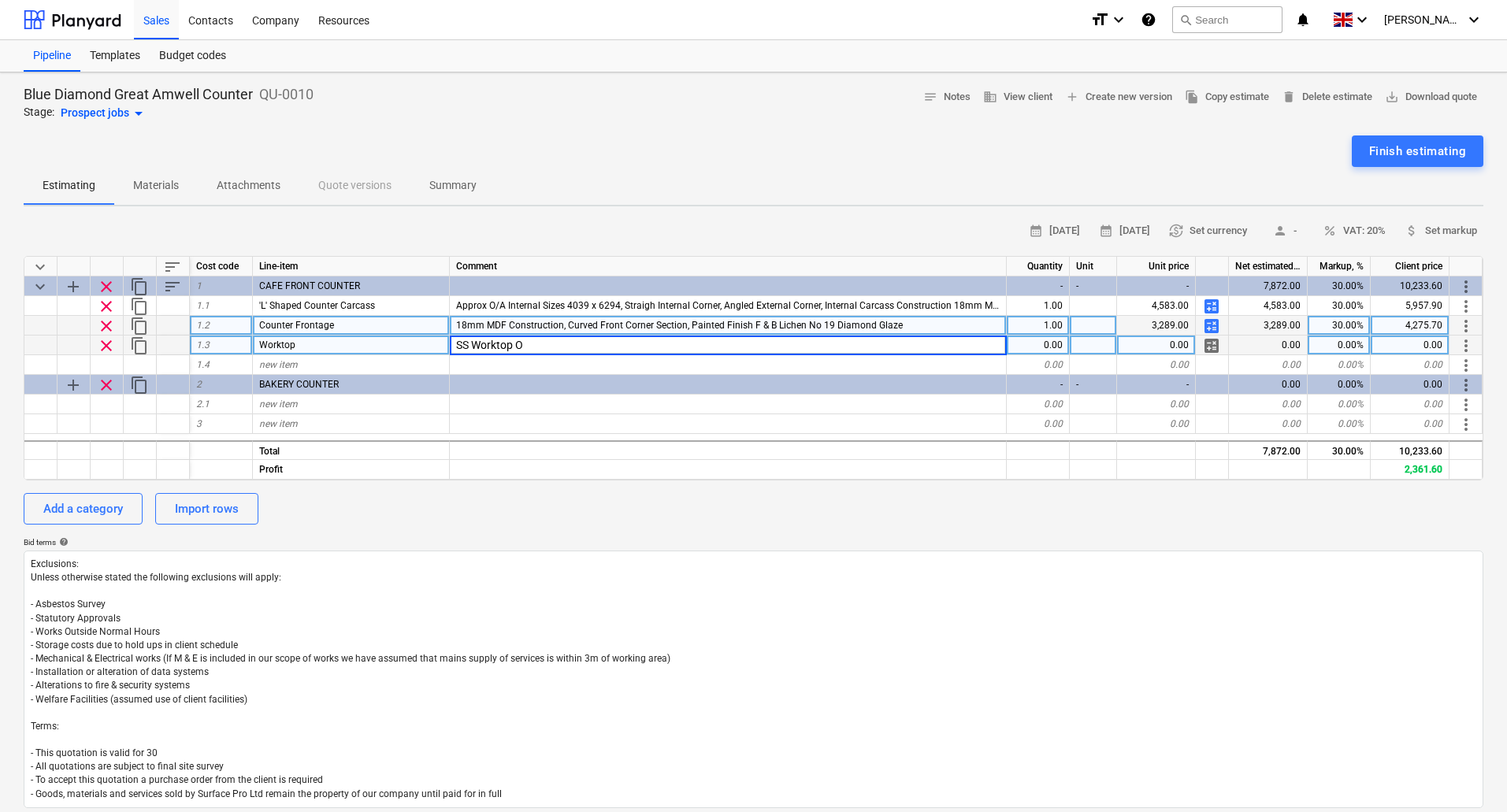
type input "SS Worktop"
click at [548, 352] on div "SS Worktop" at bounding box center [728, 345] width 557 height 19
click at [569, 342] on input "SS Worktop" at bounding box center [728, 345] width 557 height 19
click at [557, 349] on input "SS Worktop" at bounding box center [728, 345] width 557 height 19
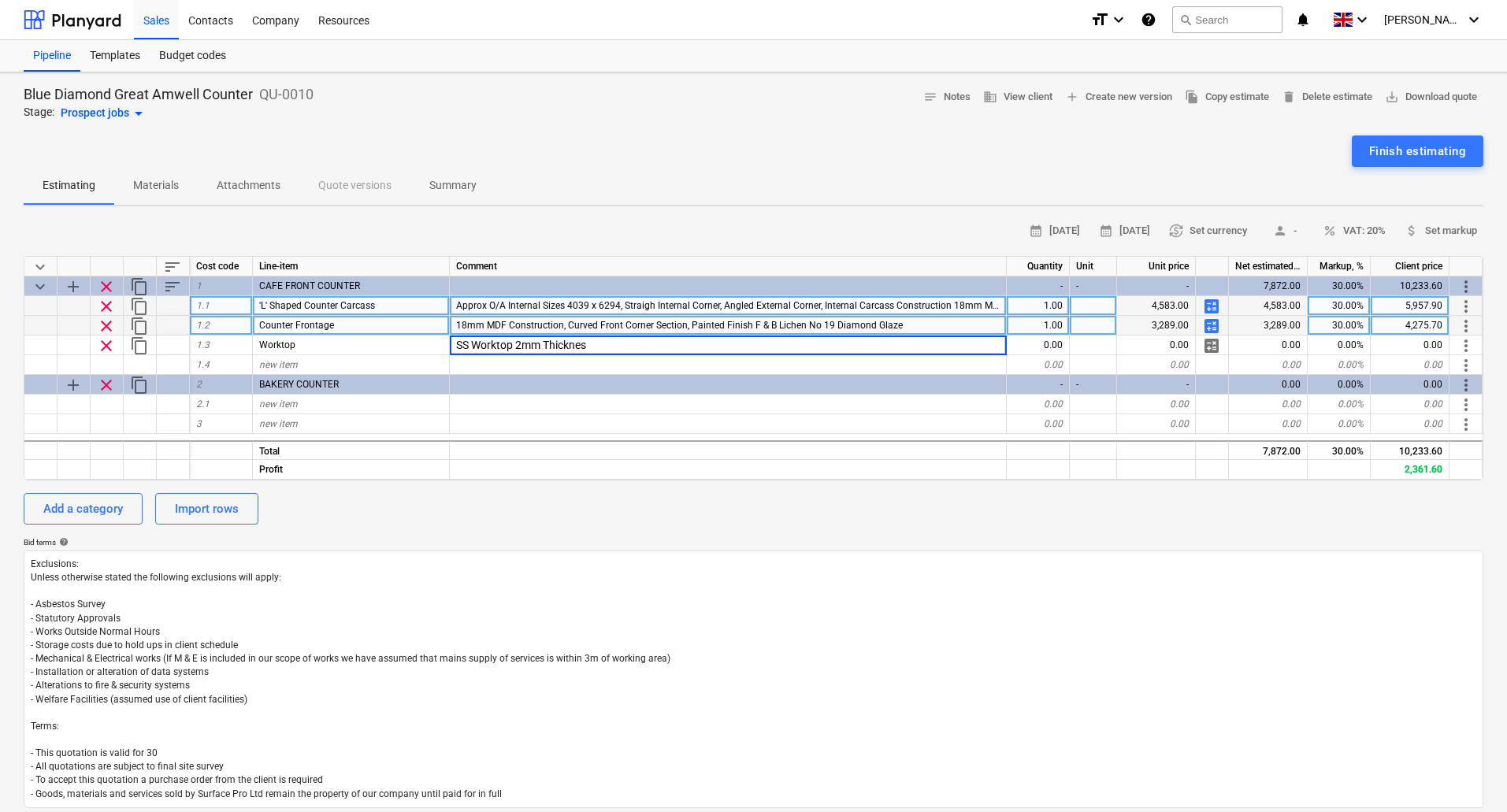
type input "SS Worktop 2mm Thickness"
type input "SS Worktop 2mm Thickness on MR MDF Core"
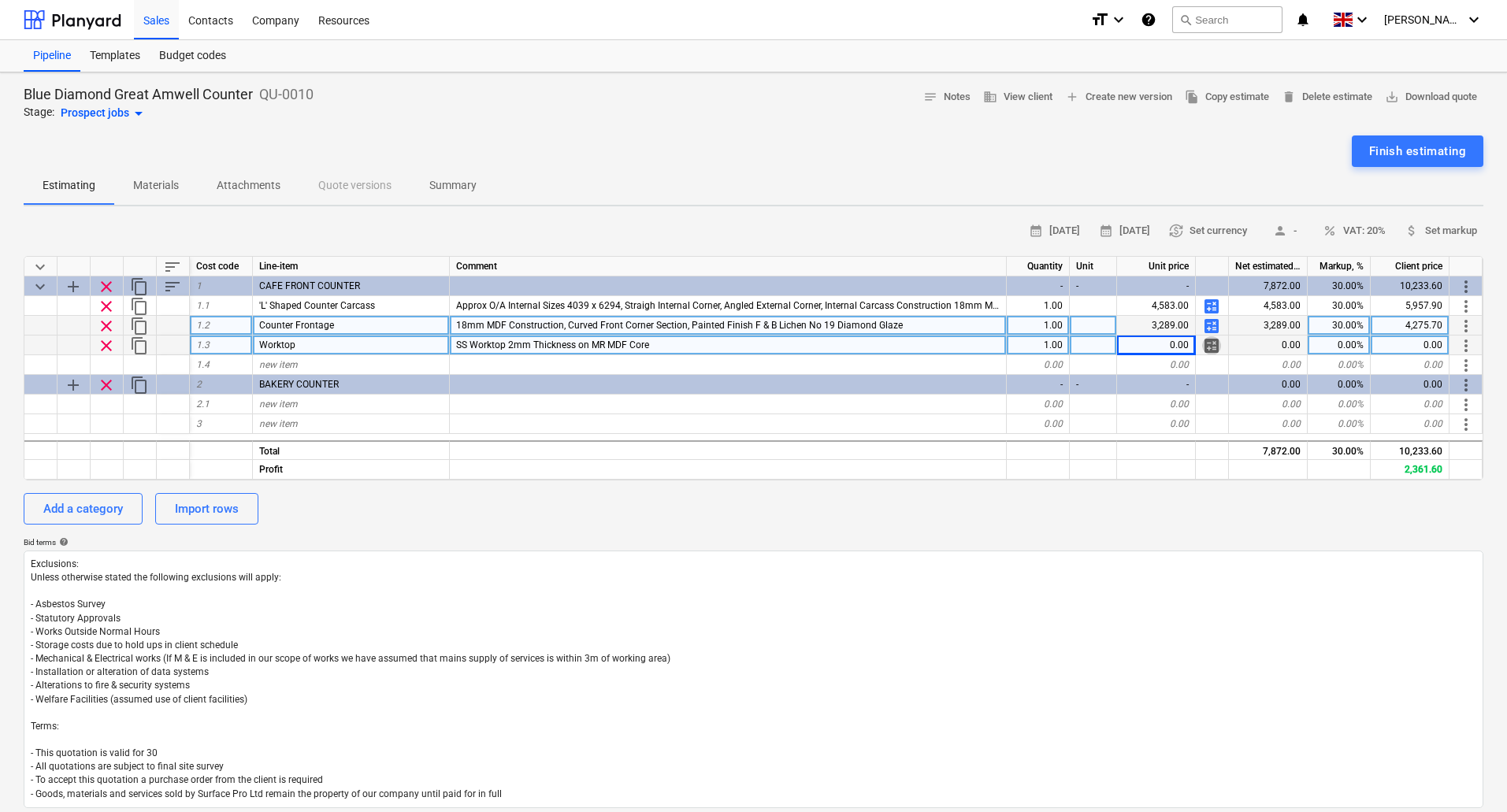
click at [1213, 346] on span "calculate" at bounding box center [1211, 345] width 19 height 19
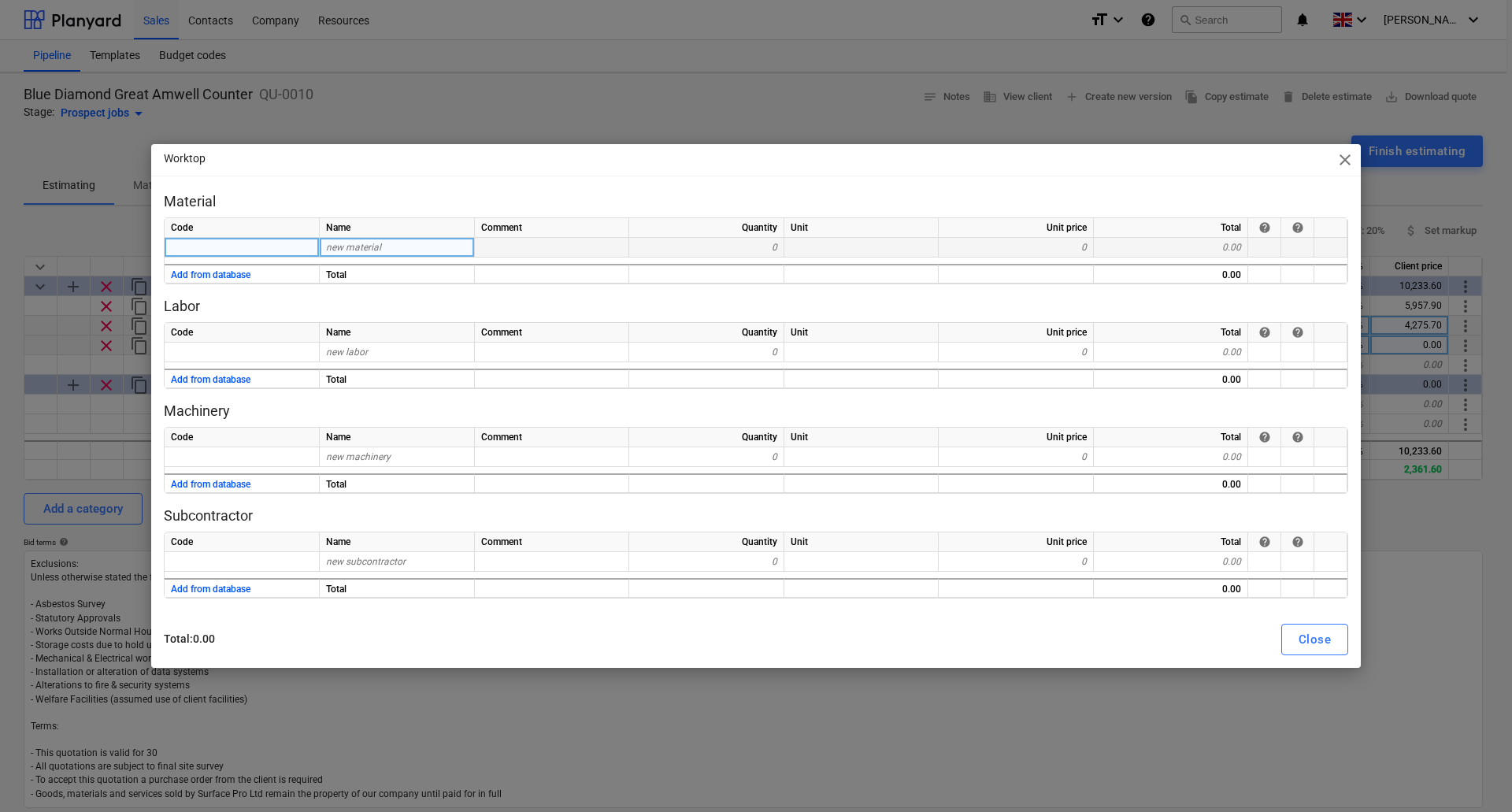
click at [380, 247] on div "new material" at bounding box center [397, 247] width 155 height 19
type input "Philmar Fabrications"
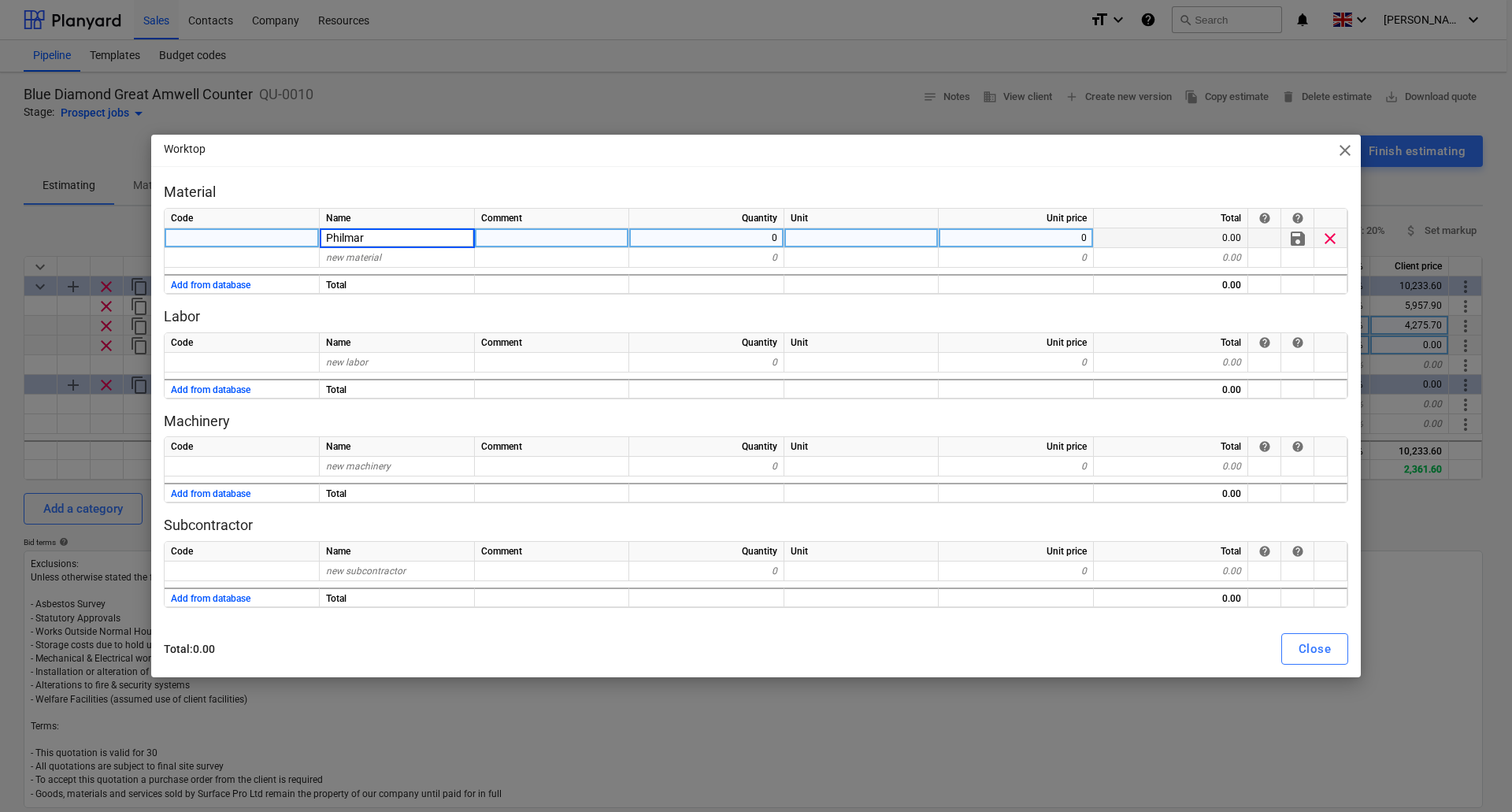
type input "Philmar"
type input "2440"
type input "40mm MR MDF"
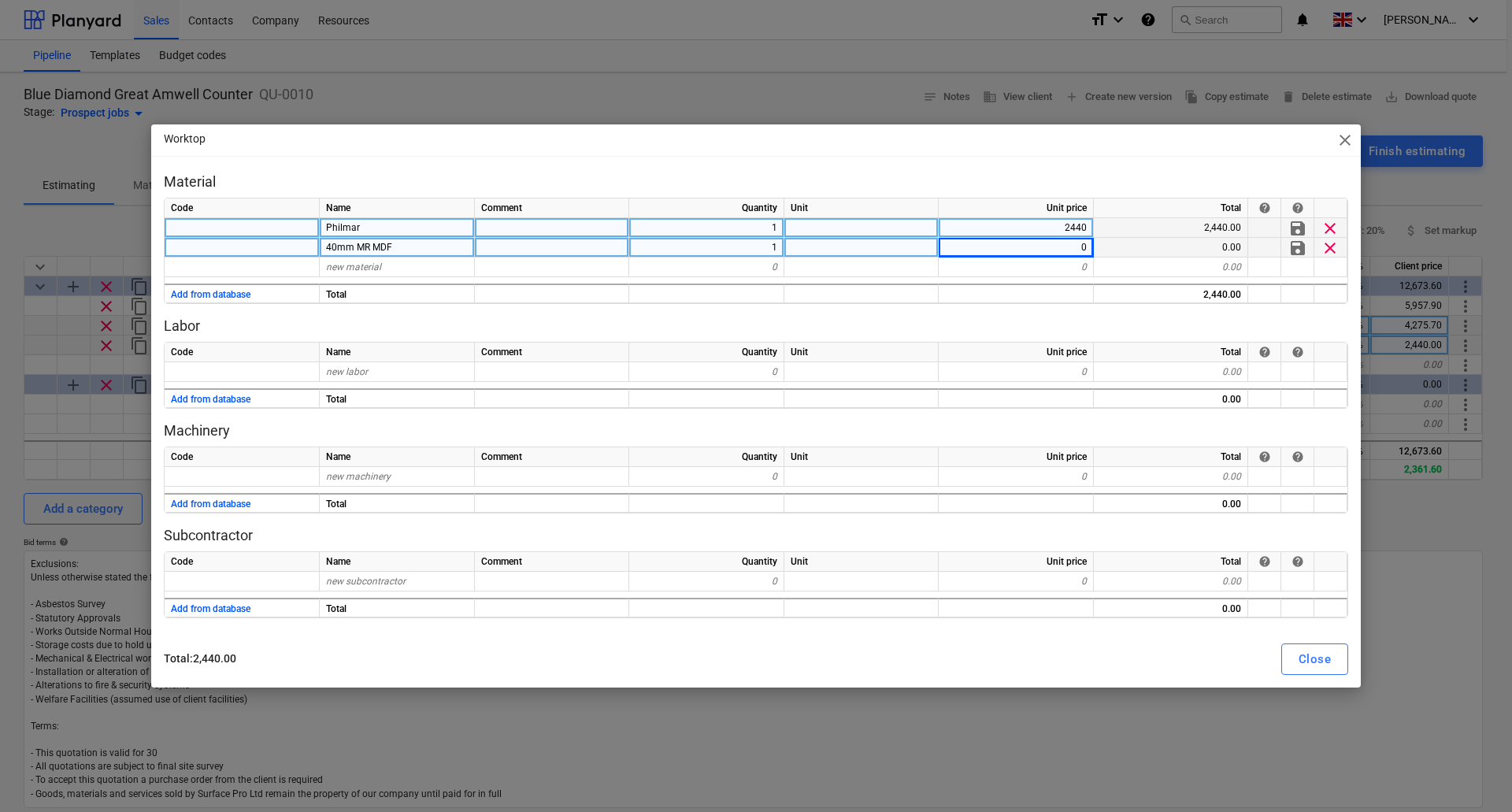
click at [1067, 250] on div "0" at bounding box center [1016, 247] width 155 height 19
click at [1071, 248] on div "0" at bounding box center [1016, 247] width 155 height 19
click at [773, 245] on div "1" at bounding box center [707, 247] width 155 height 19
type input "2"
click at [1078, 245] on div "0" at bounding box center [1016, 247] width 155 height 19
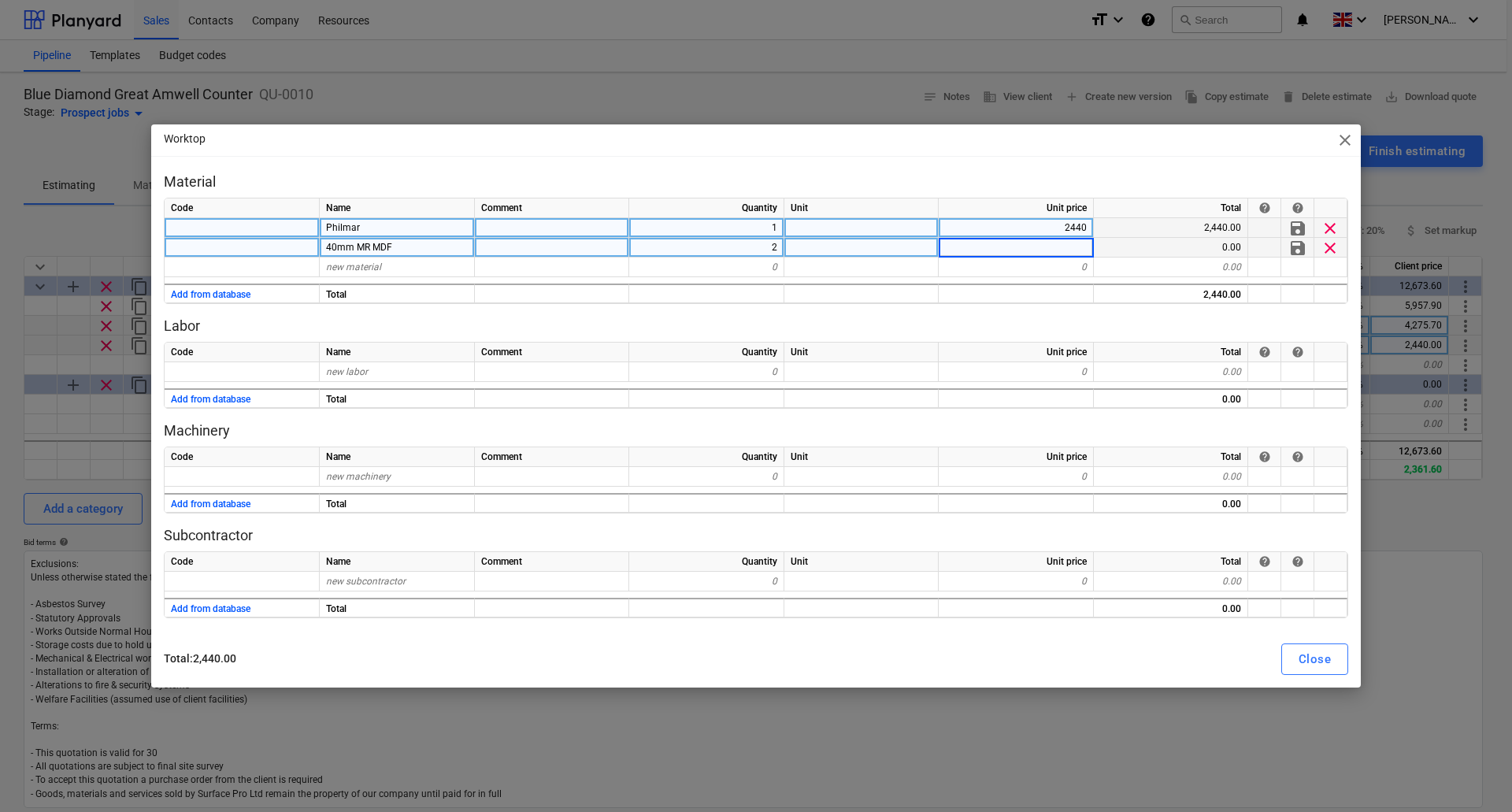
type input "6"
type input "60"
type input "Sundries"
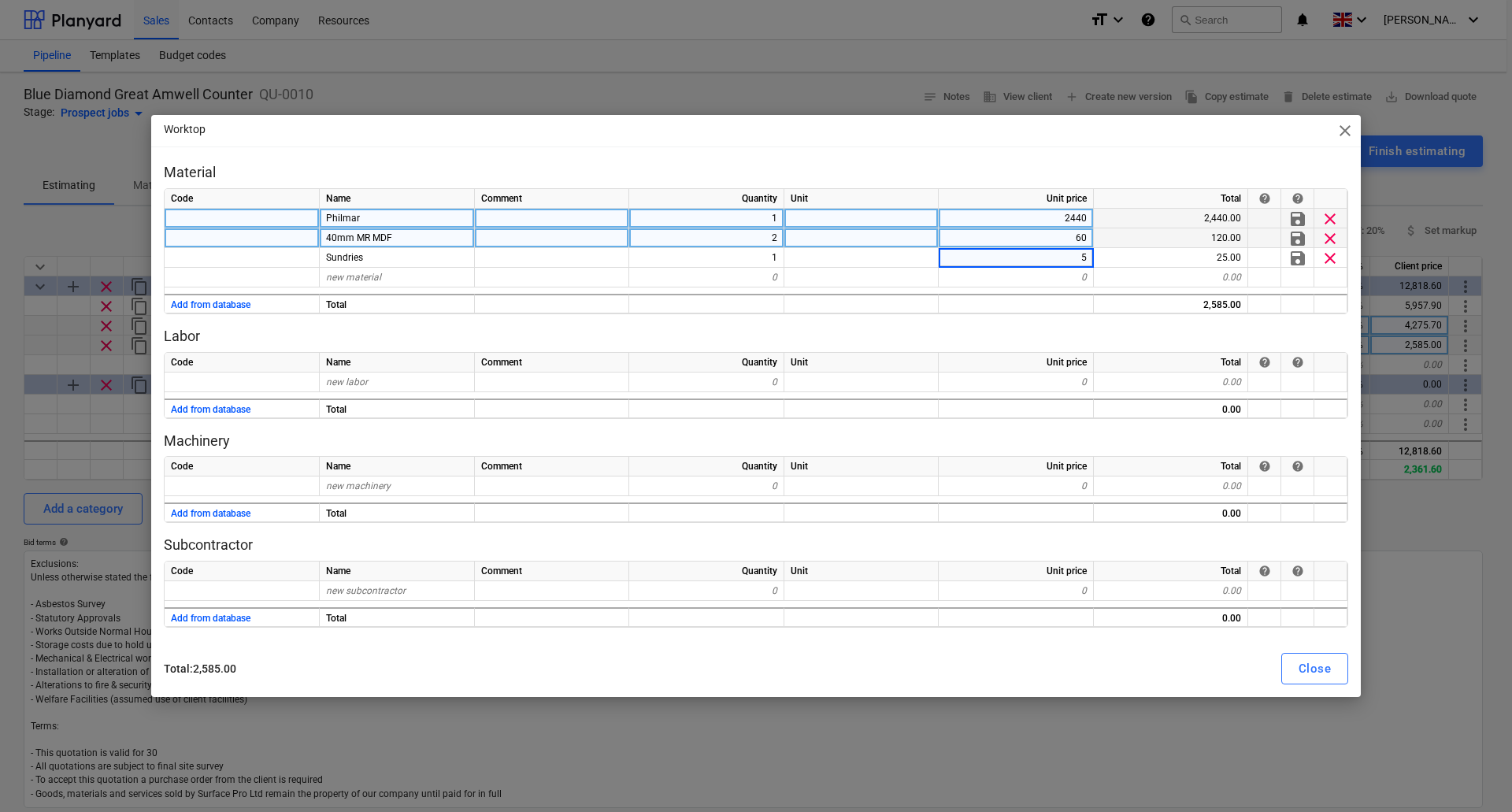
type input "50"
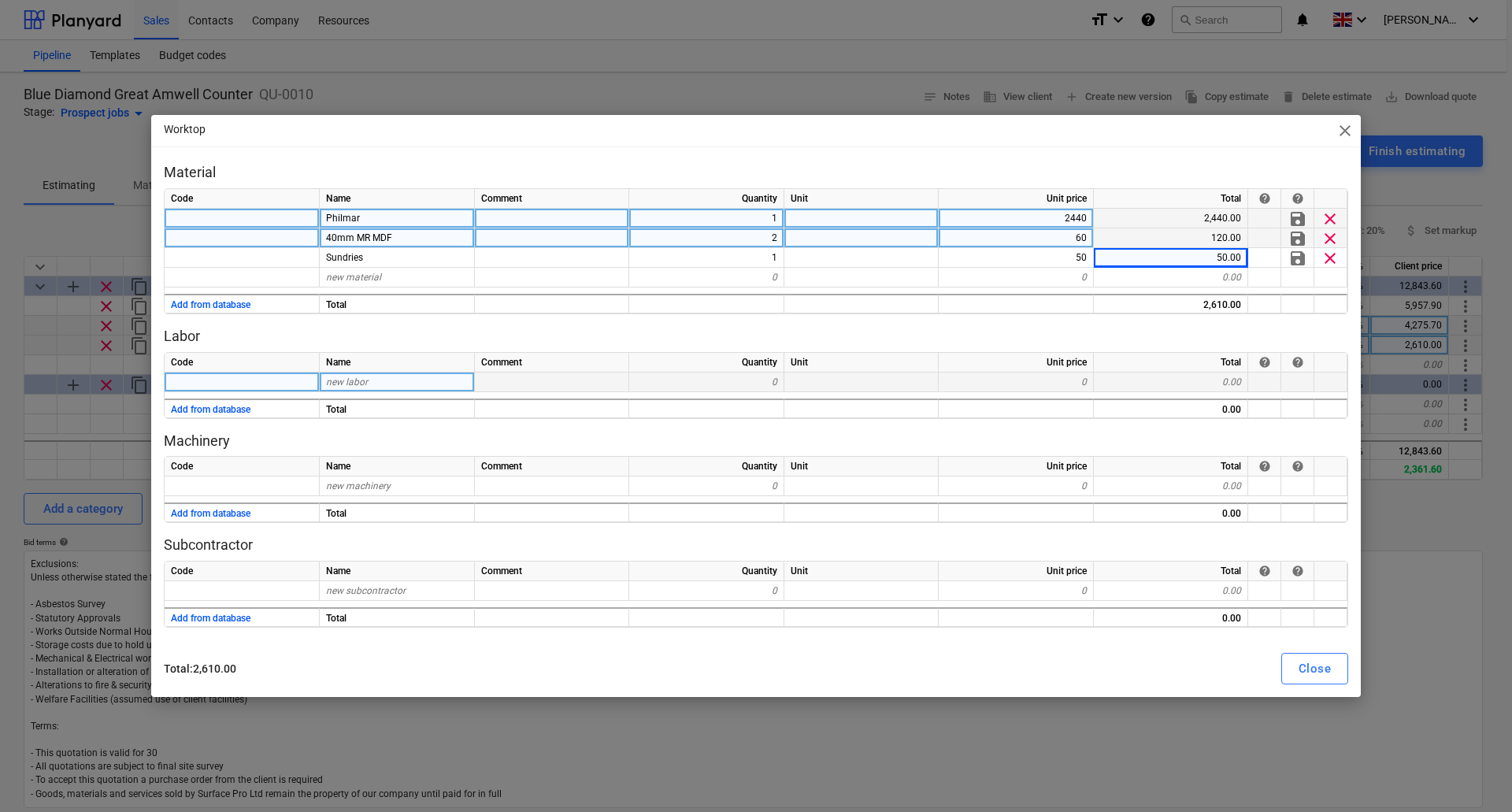
click at [338, 382] on span "new labor" at bounding box center [347, 383] width 42 height 11
type input "Workshop"
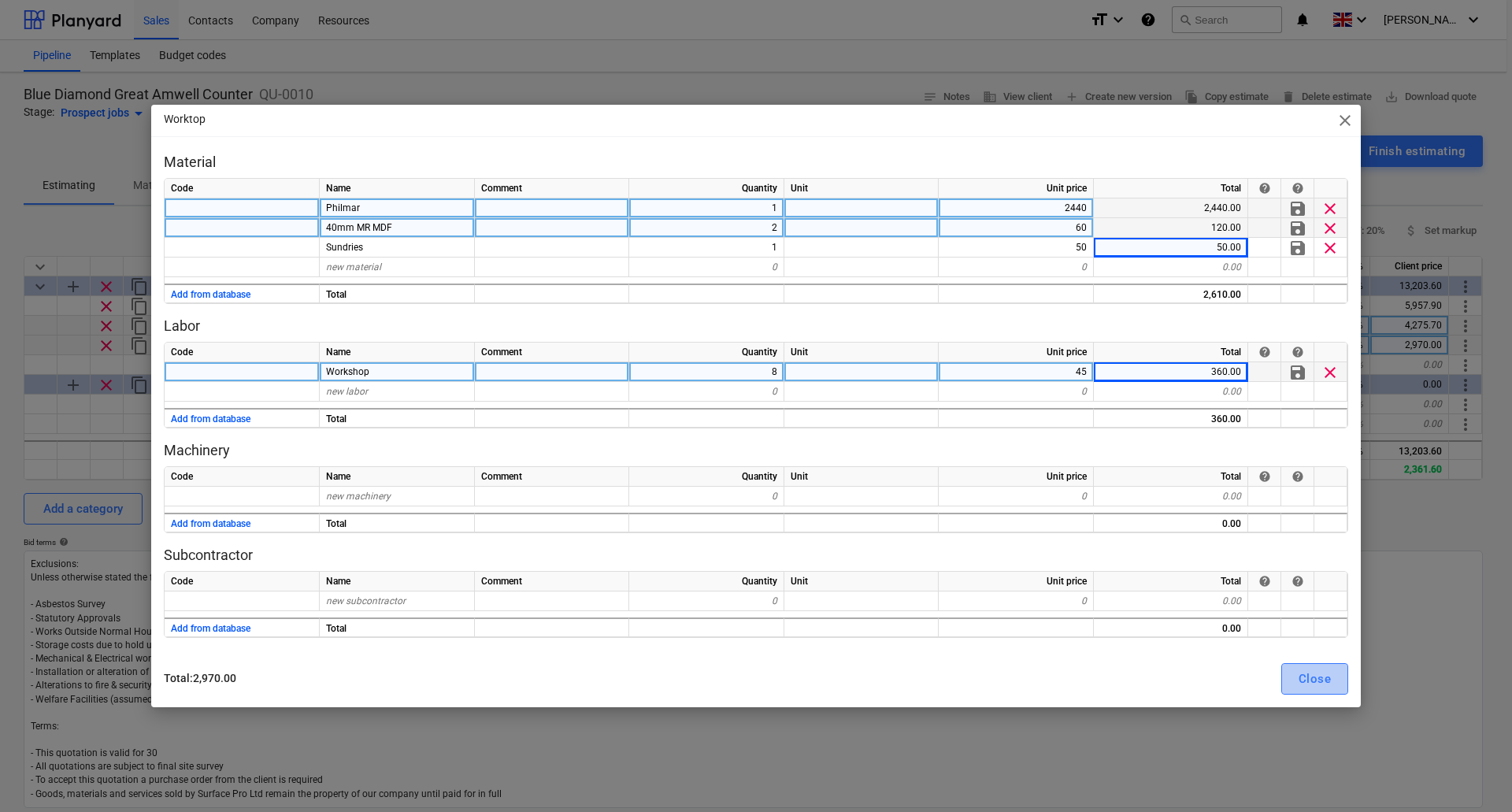
click at [1312, 680] on div "Close" at bounding box center [1315, 679] width 32 height 20
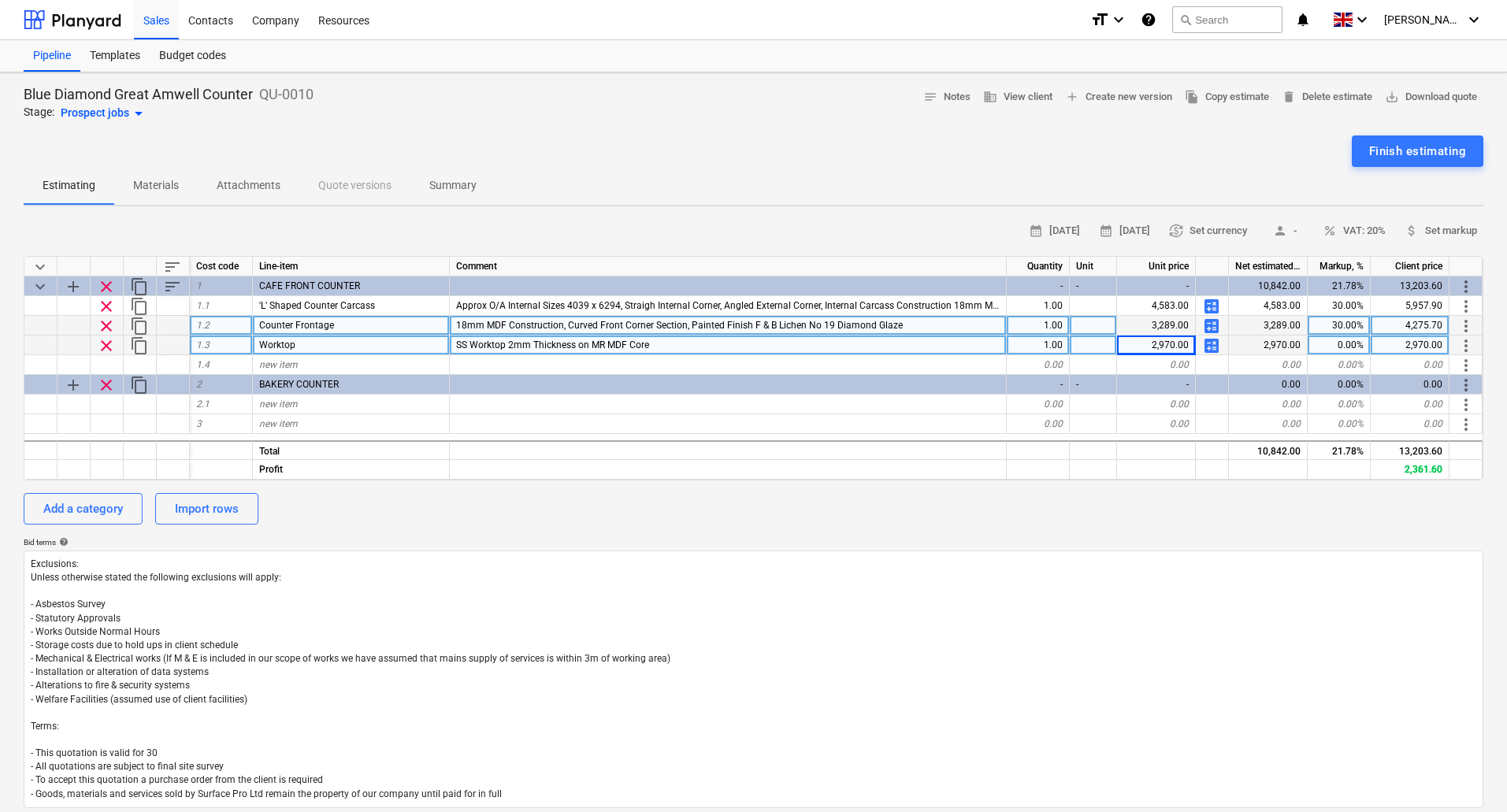
click at [1346, 341] on div "0.00%" at bounding box center [1340, 345] width 63 height 19
type input "30"
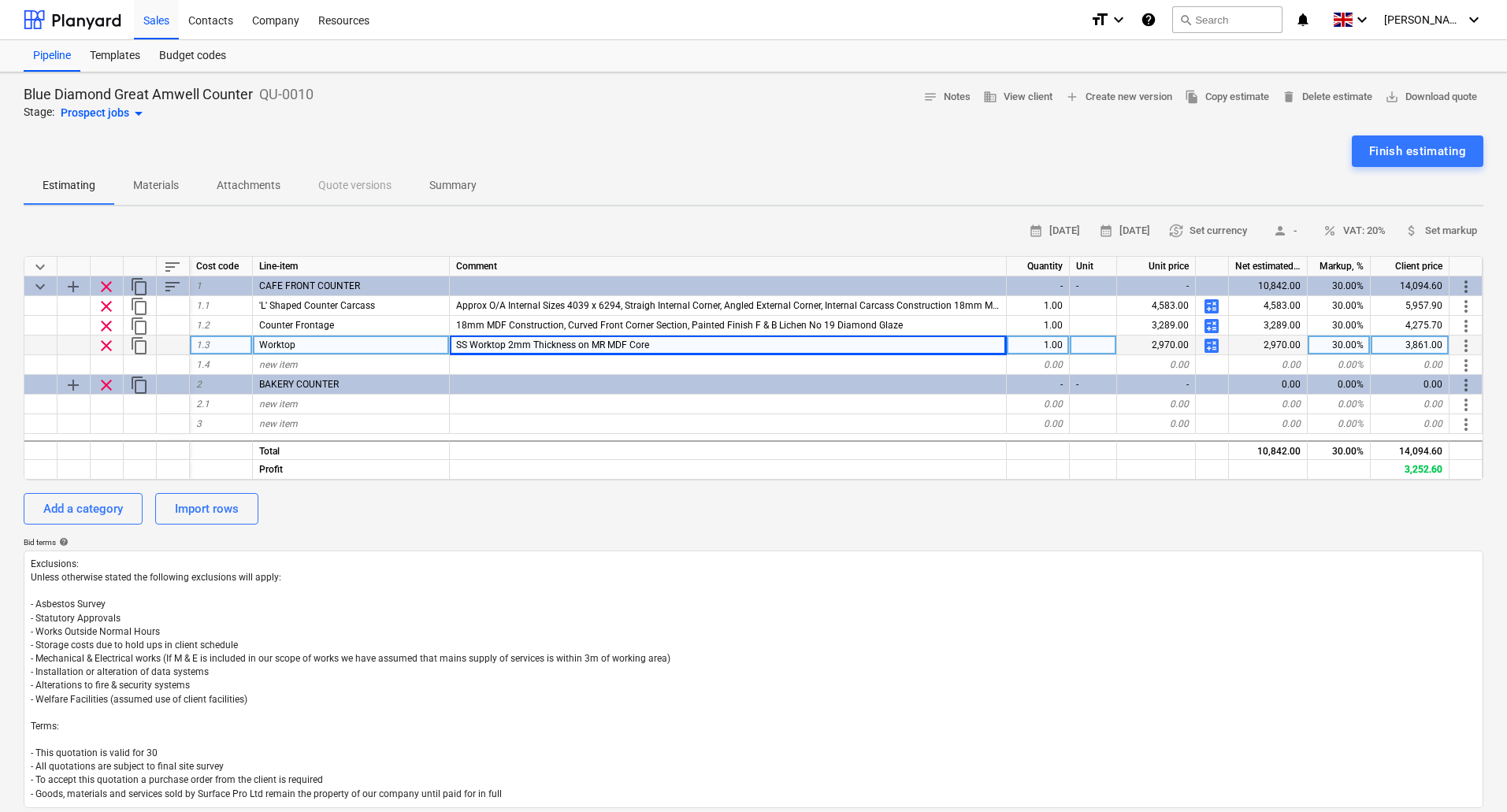
click at [527, 345] on span "SS Worktop 2mm Thickness on MR MDF Core" at bounding box center [552, 345] width 193 height 11
click at [540, 344] on input "SS Worktop 2mm Thickness on MR MDF Core" at bounding box center [728, 345] width 557 height 19
click at [599, 346] on input "SS Worktop 2mm Thickness on MR MDF Core" at bounding box center [728, 345] width 557 height 19
type input "SS Worktop 2mm Thickness With 40mm Downstand on MR MDF Core"
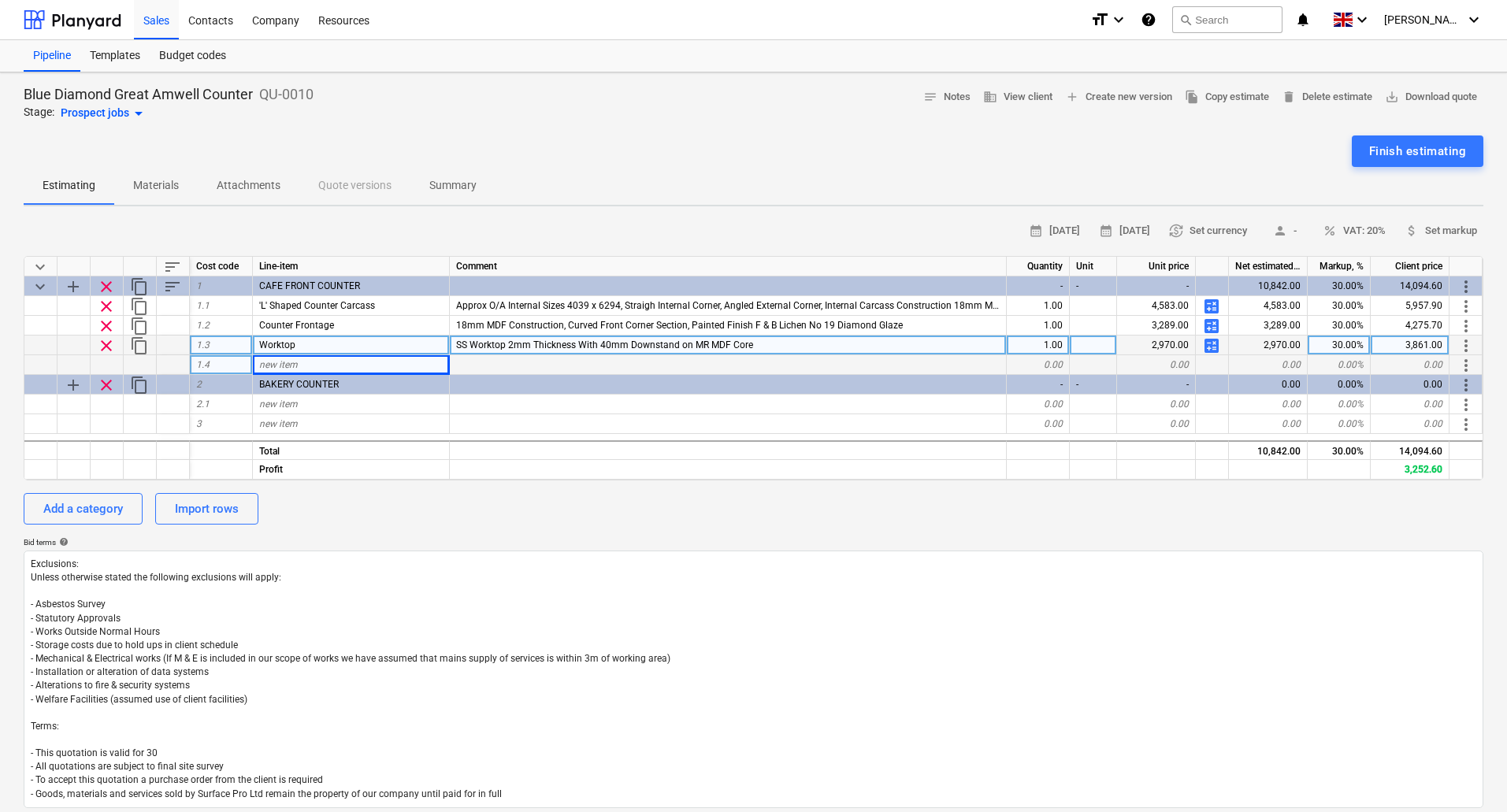
click at [298, 366] on div "new item" at bounding box center [352, 365] width 197 height 19
type input "Overshelf Section"
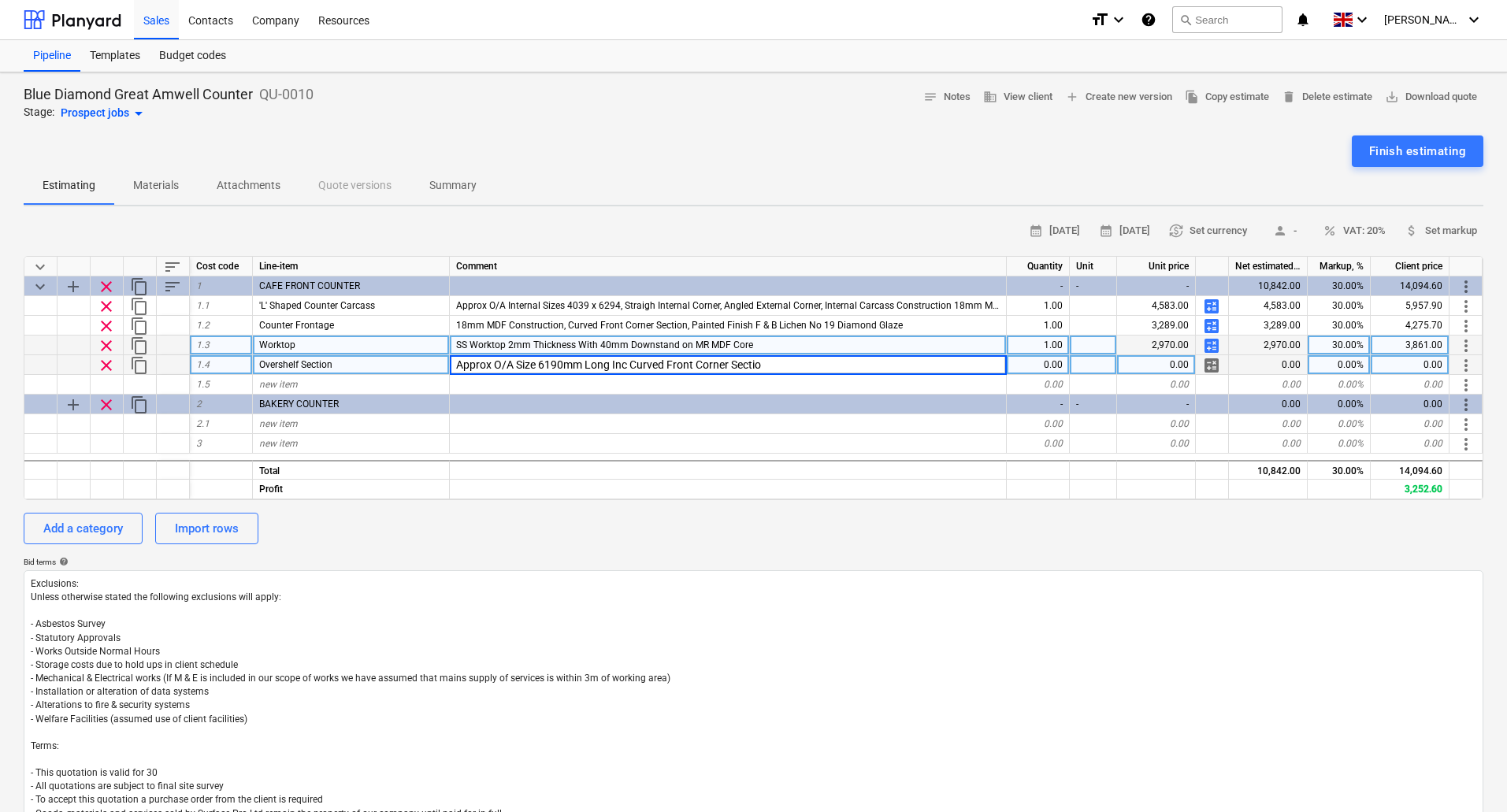
type input "Approx O/A Size 6190mm Long Inc Curved Front Corner Section"
click at [771, 363] on div "Approx O/A Size 6190mm Long Inc Curved Front Corner Section" at bounding box center [728, 365] width 557 height 19
click at [771, 363] on input "Approx O/A Size 6190mm Long Inc Curved Front Corner Section" at bounding box center [728, 364] width 557 height 19
type input "Approx O/A Size 6190mm Long Inc Curved Front Corner Section 365mm High x 550mm …"
click at [1217, 360] on span "calculate" at bounding box center [1211, 365] width 19 height 19
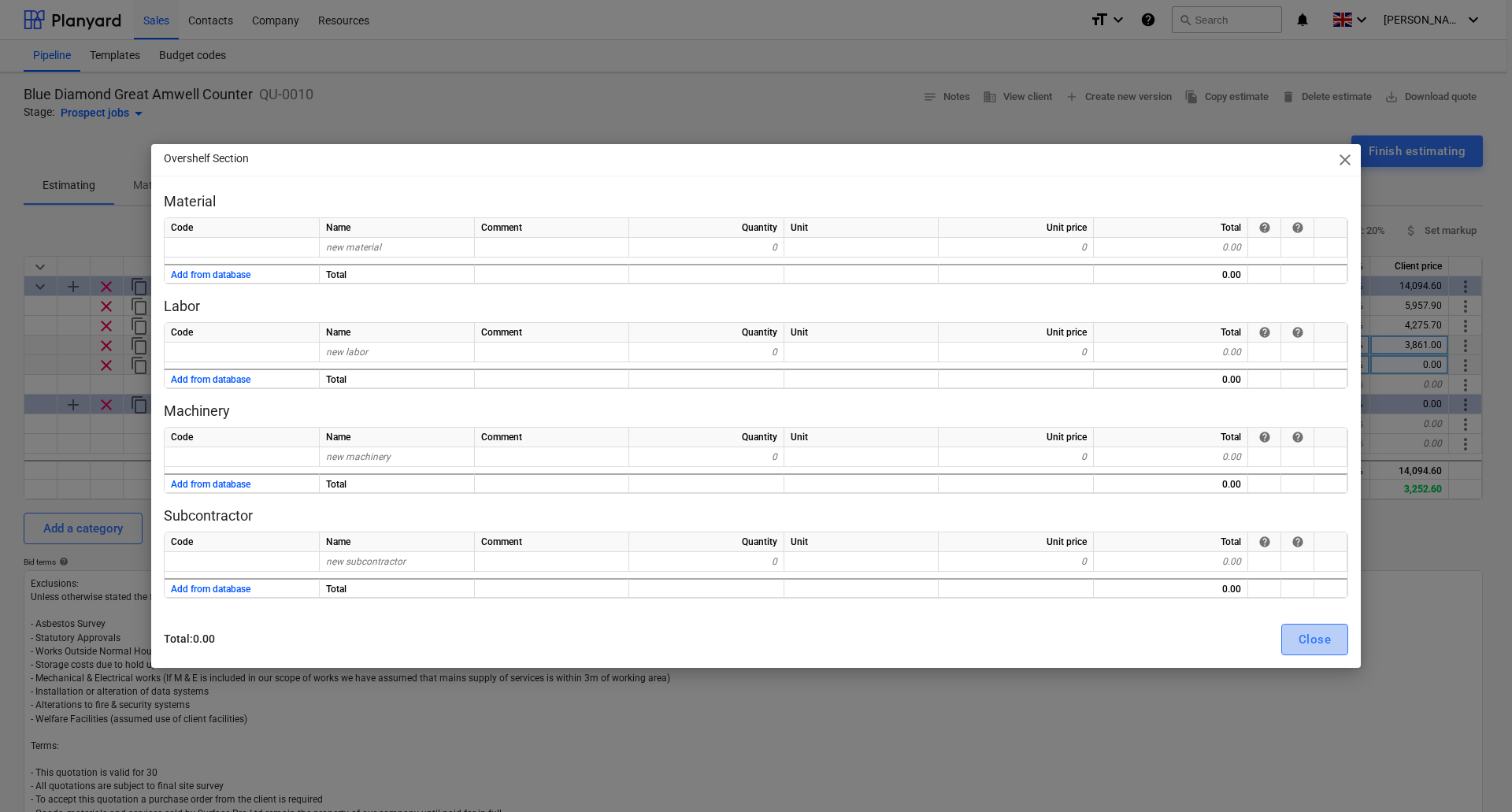
click at [1297, 635] on button "Close" at bounding box center [1315, 639] width 67 height 32
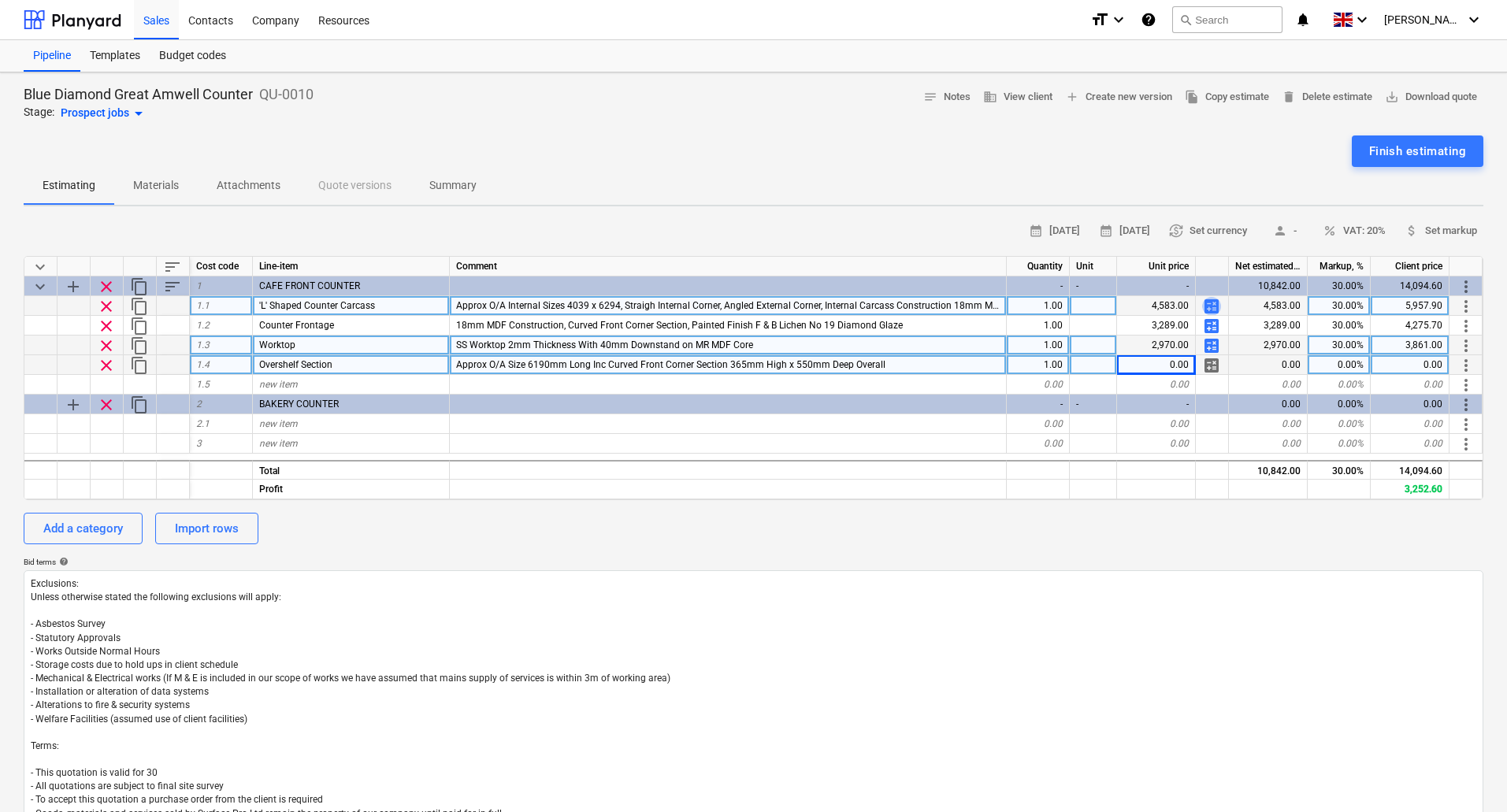
click at [1216, 305] on span "calculate" at bounding box center [1211, 306] width 19 height 19
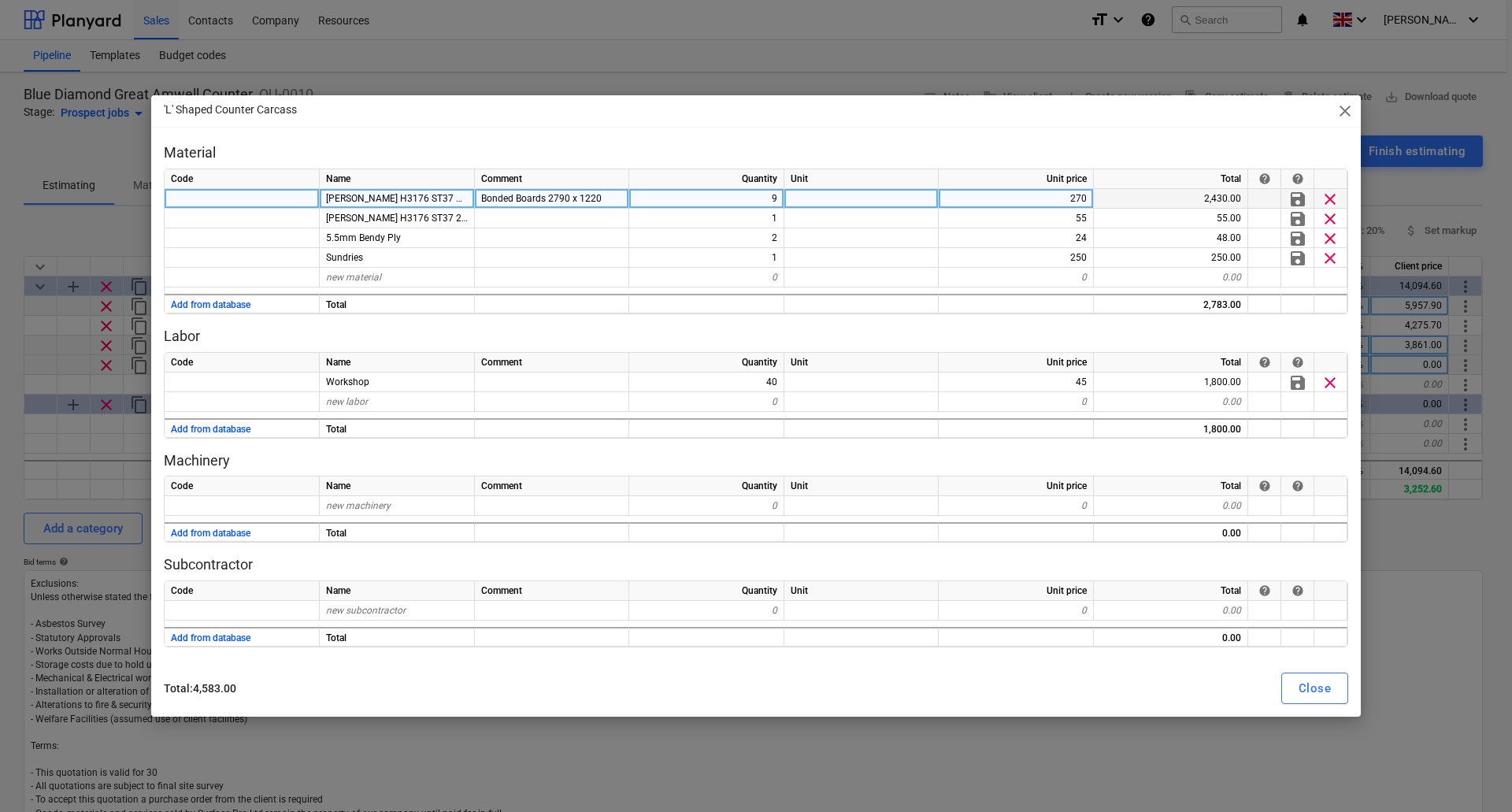
click at [445, 196] on span "Egger H3176 ST37 MR MDF Core" at bounding box center [420, 199] width 188 height 11
click at [565, 197] on span "Bonded Boards 2790 x 1220" at bounding box center [541, 199] width 120 height 11
click at [1312, 687] on div "Close" at bounding box center [1315, 688] width 32 height 20
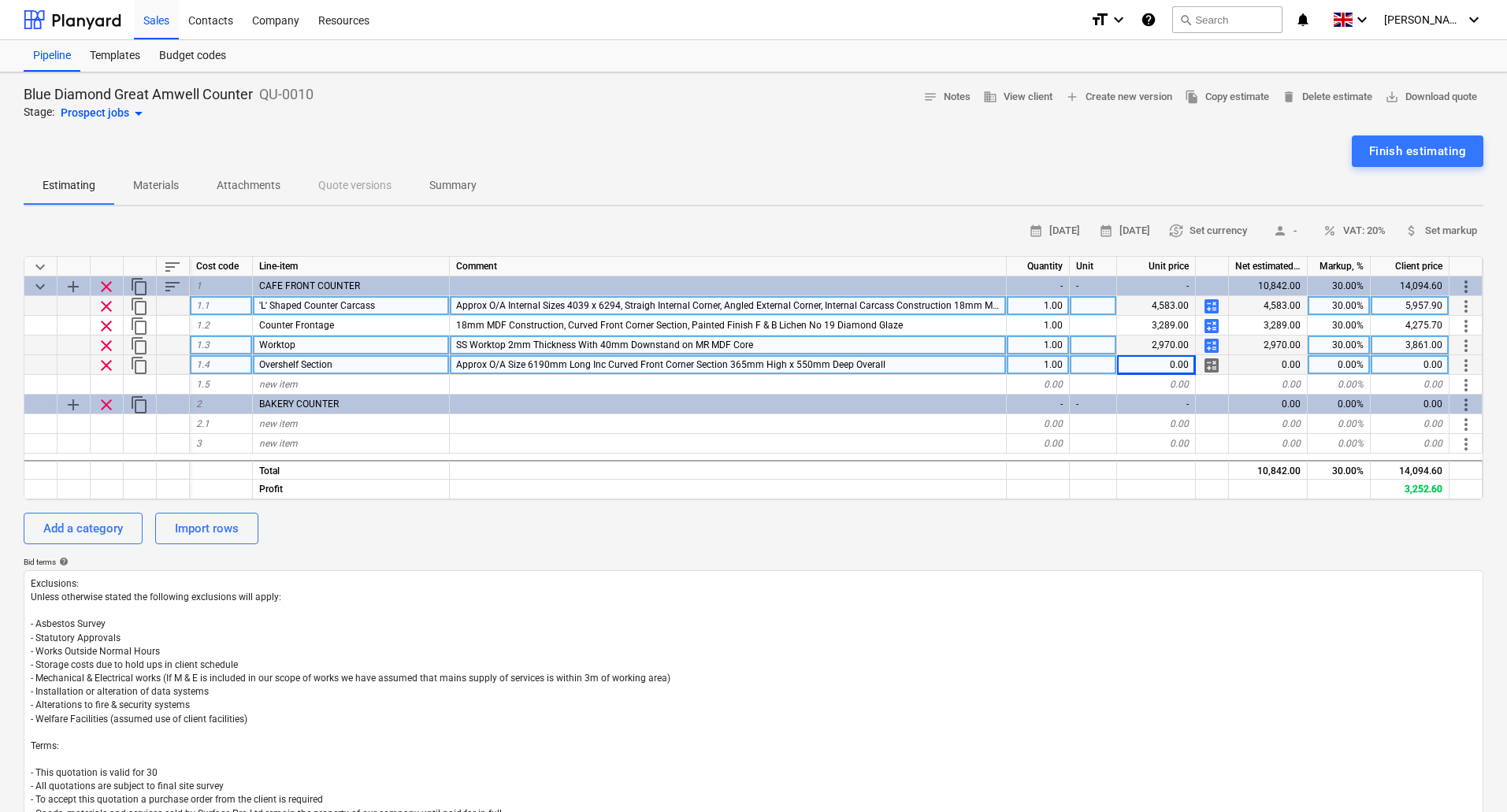
click at [1214, 363] on span "calculate" at bounding box center [1211, 365] width 19 height 19
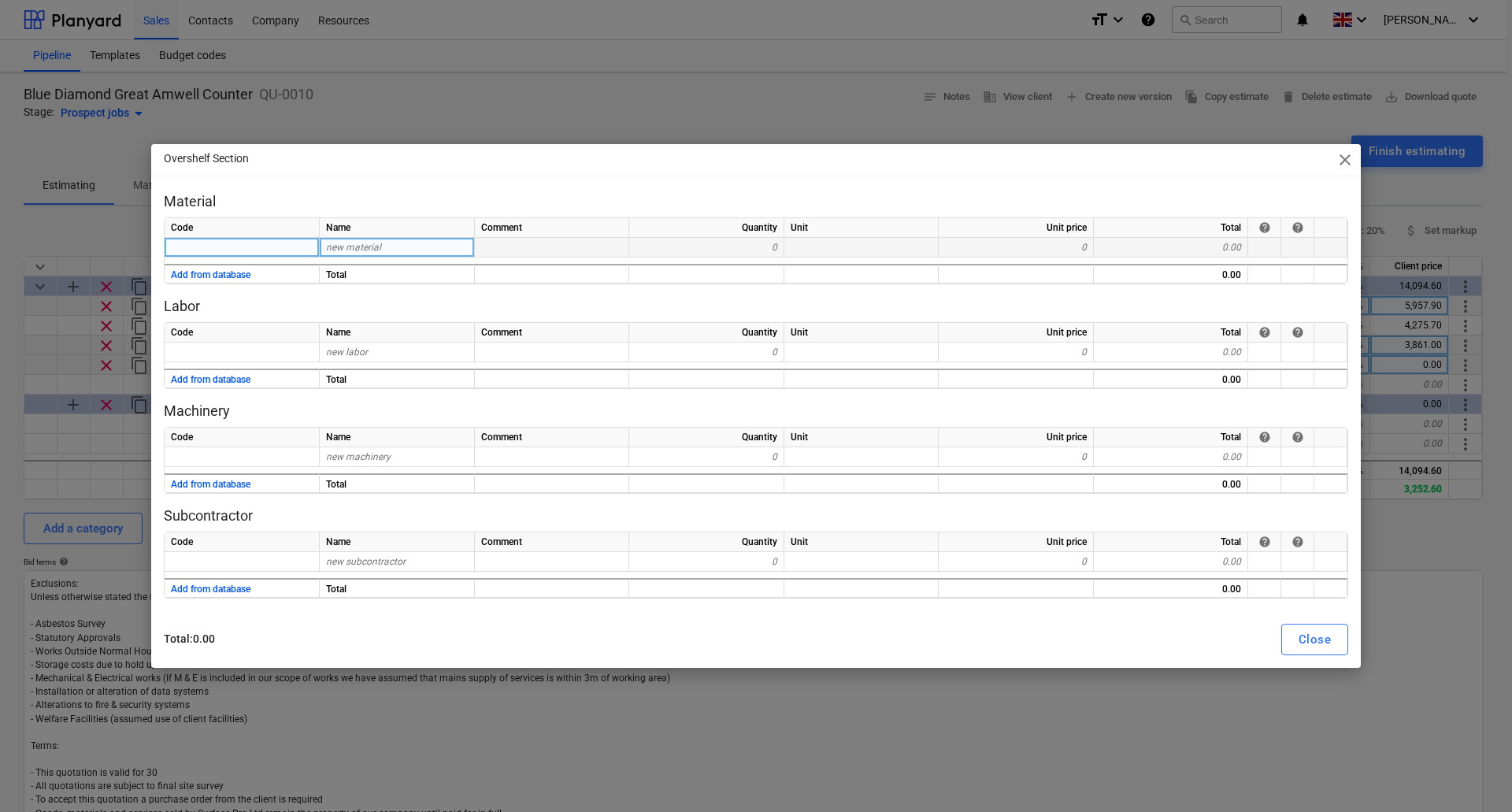
click at [432, 245] on div "new material" at bounding box center [397, 247] width 155 height 19
type input "Egger H3176 ST37 MR MDF Core"
click at [1309, 641] on div "Close" at bounding box center [1315, 639] width 32 height 20
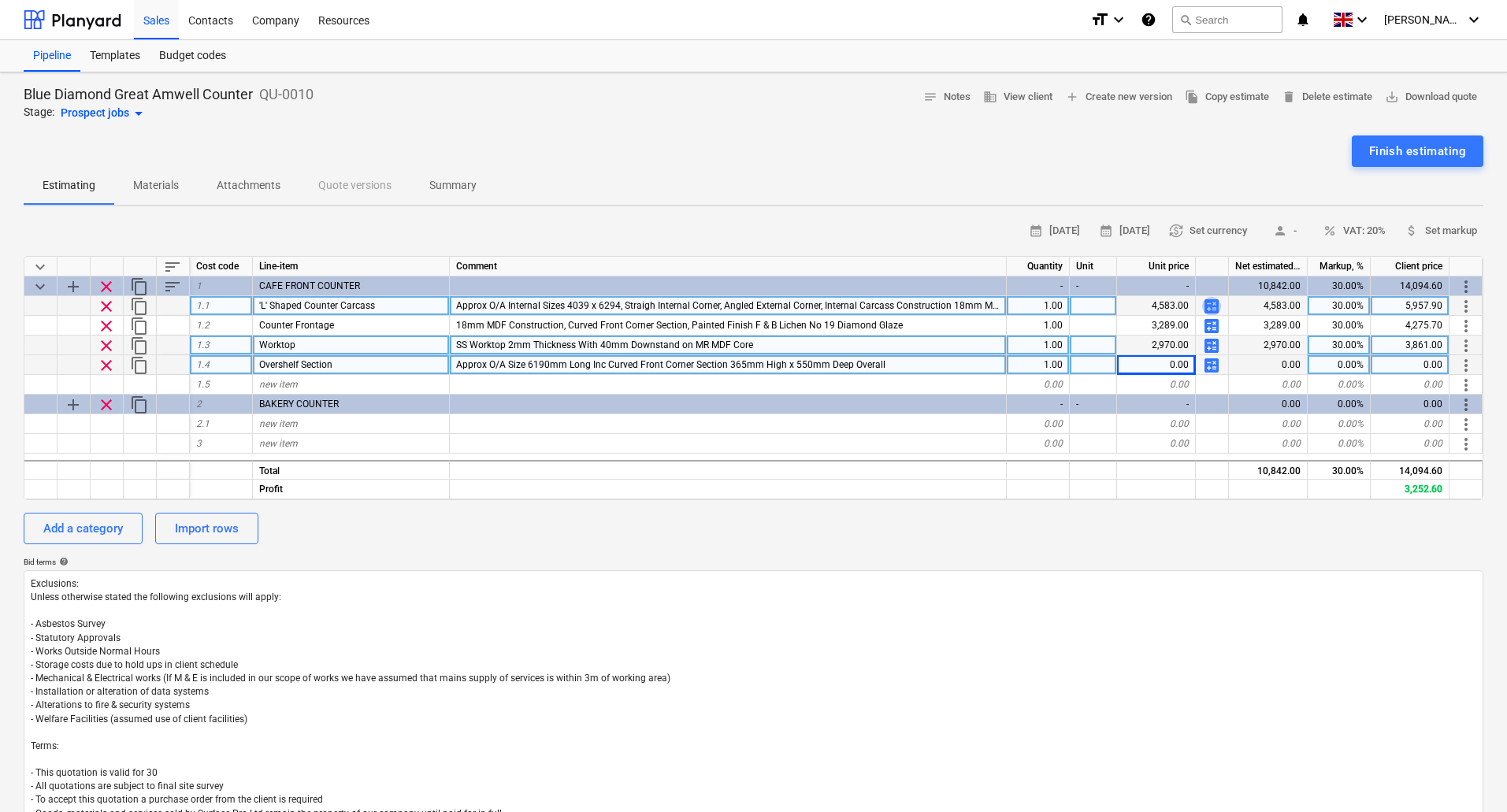
click at [1220, 304] on span "calculate" at bounding box center [1211, 306] width 19 height 19
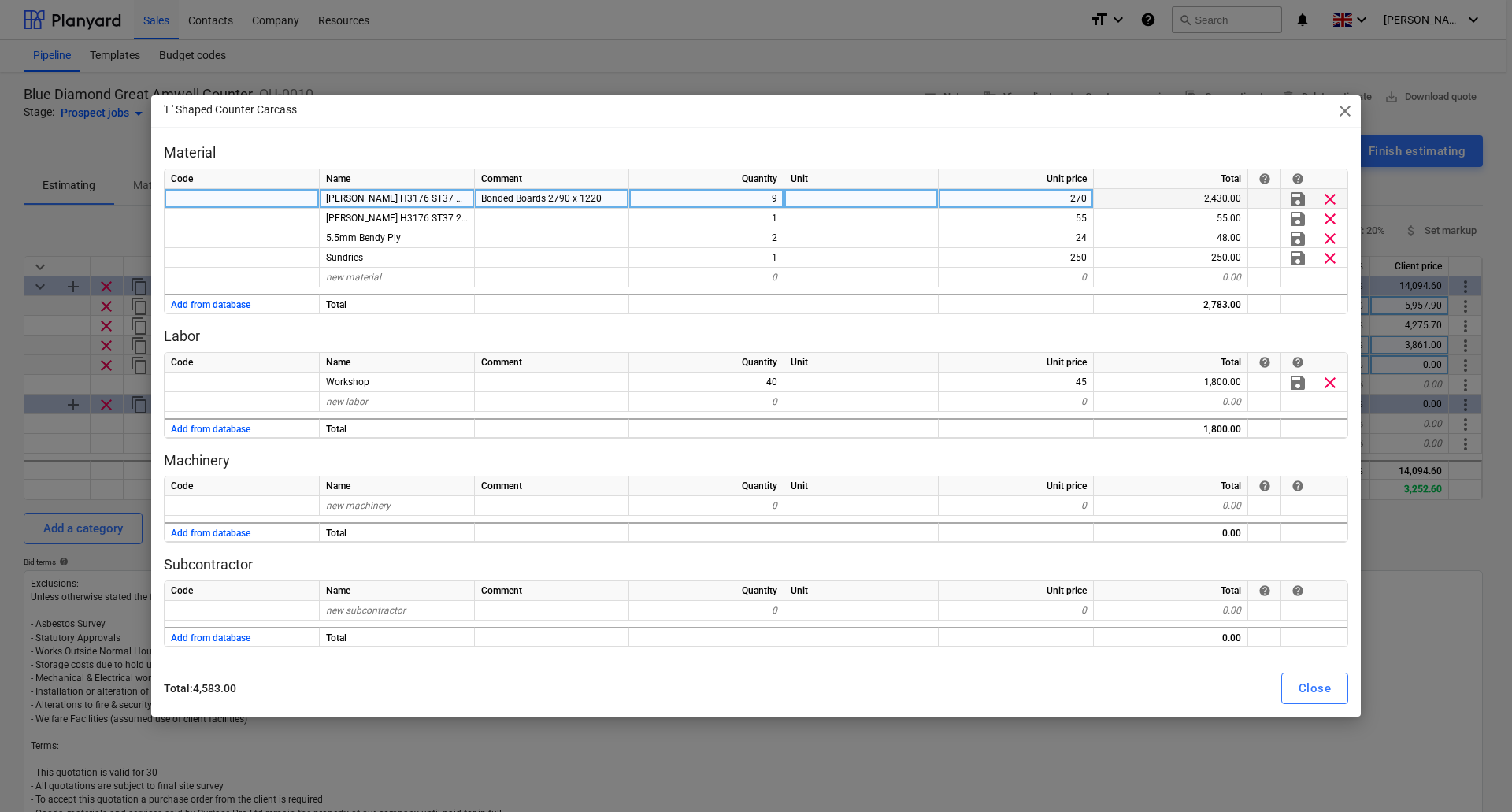
click at [547, 200] on span "Bonded Boards 2790 x 1220" at bounding box center [541, 199] width 120 height 11
click at [1306, 692] on div "Close" at bounding box center [1315, 688] width 32 height 20
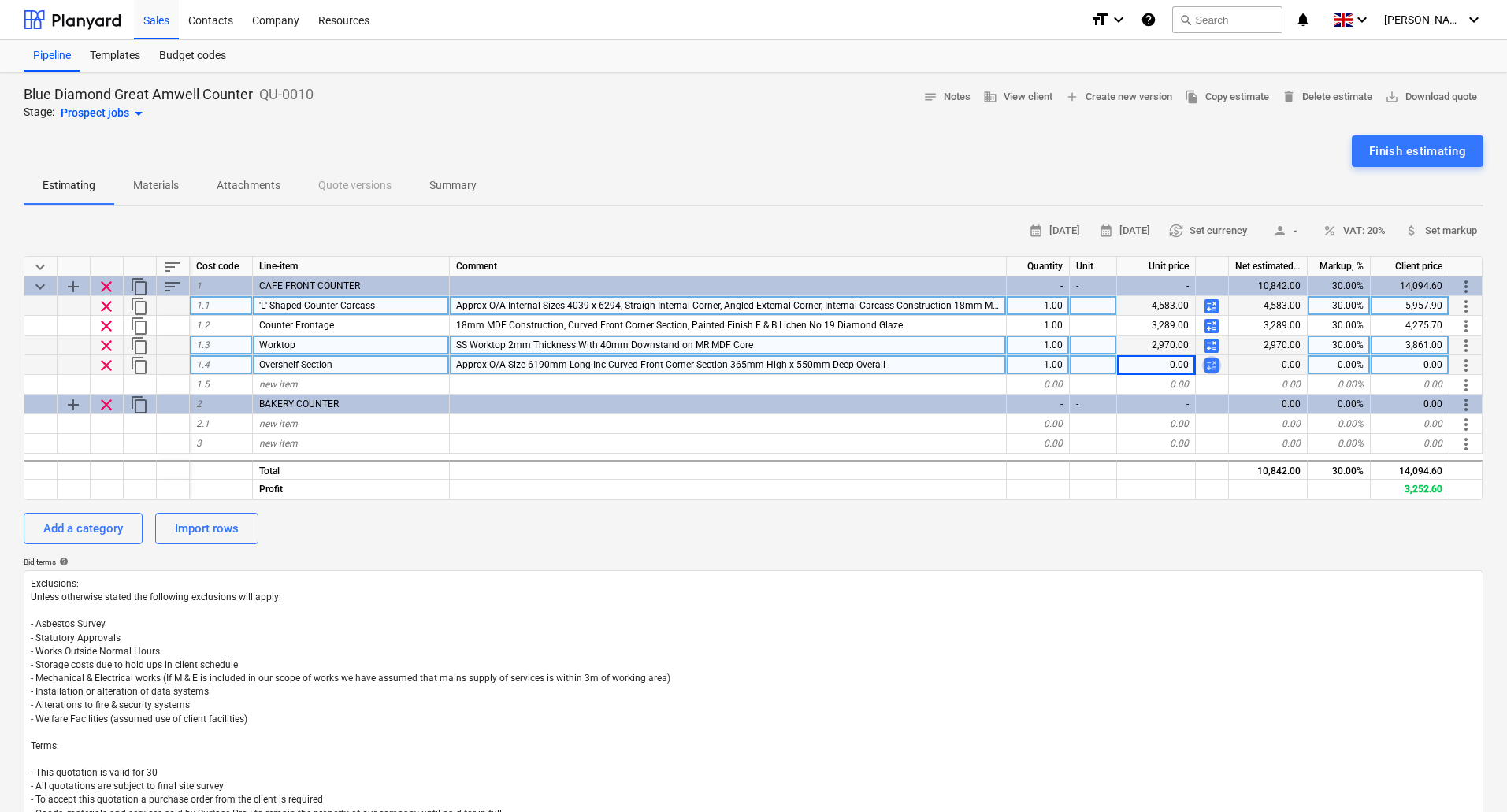
click at [1216, 365] on span "calculate" at bounding box center [1211, 365] width 19 height 19
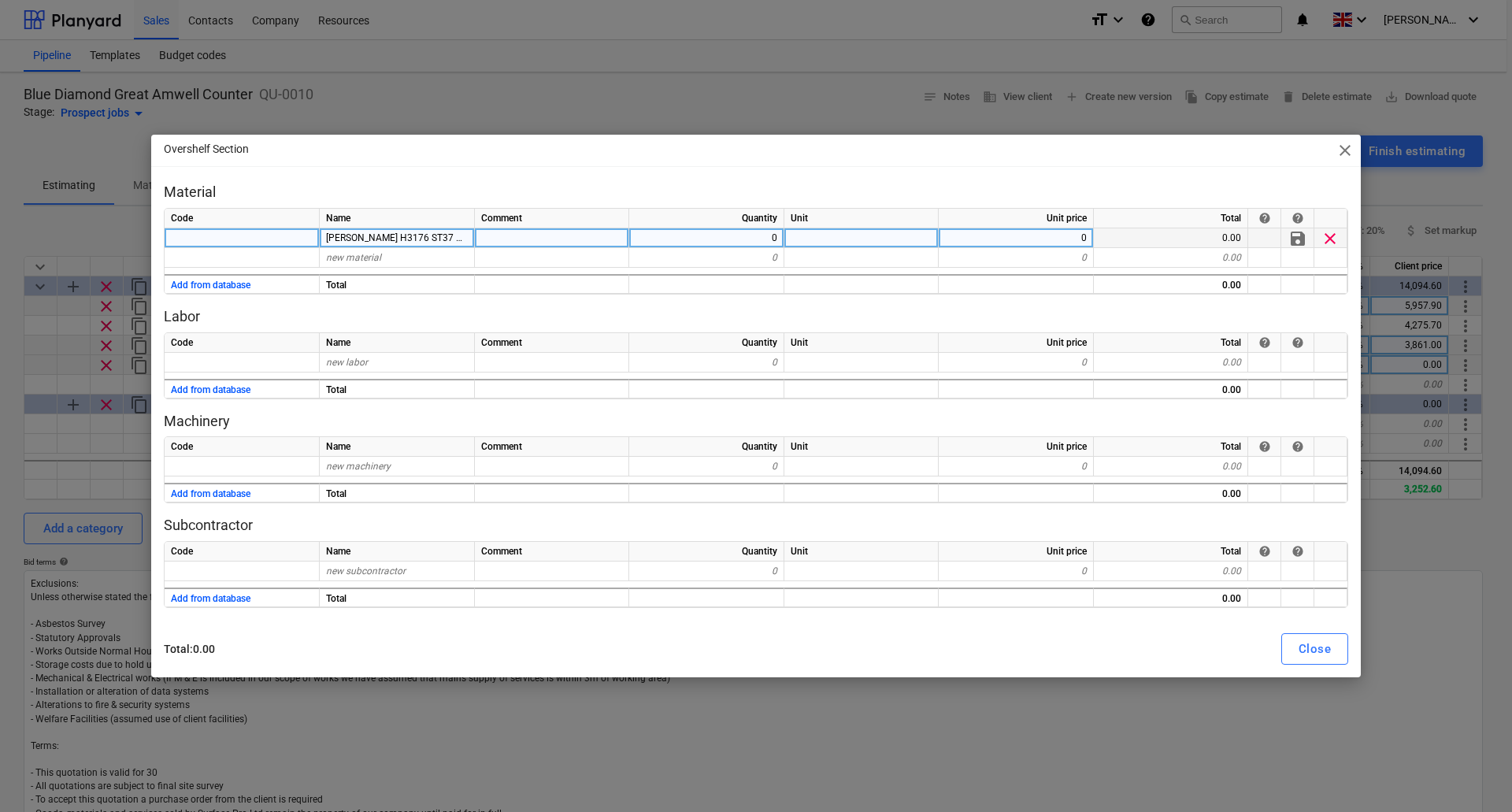
click at [553, 235] on div at bounding box center [551, 238] width 154 height 19
type input "Bonded Boards 2790 x 1220"
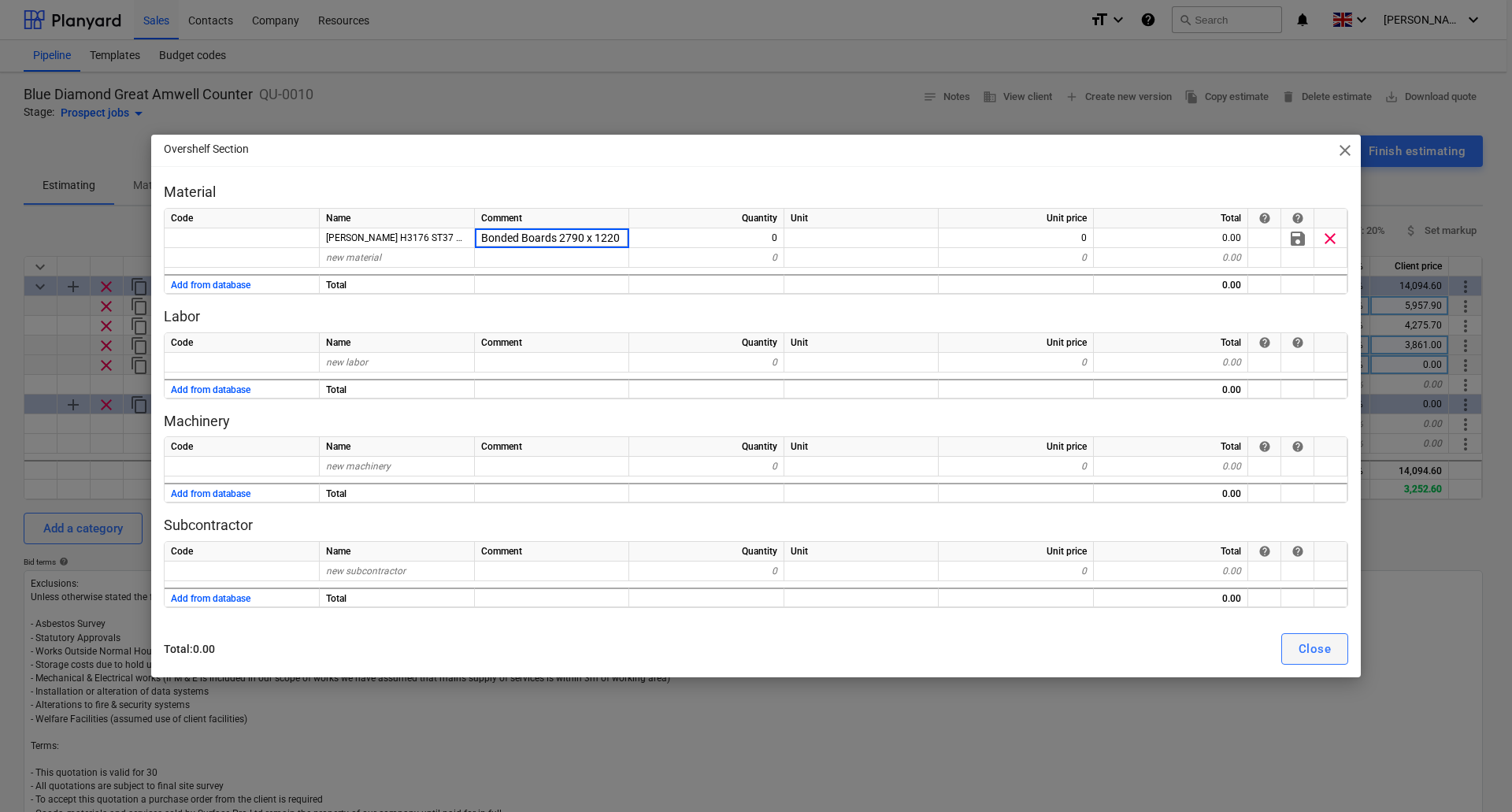
click at [1311, 661] on button "Close" at bounding box center [1315, 649] width 67 height 32
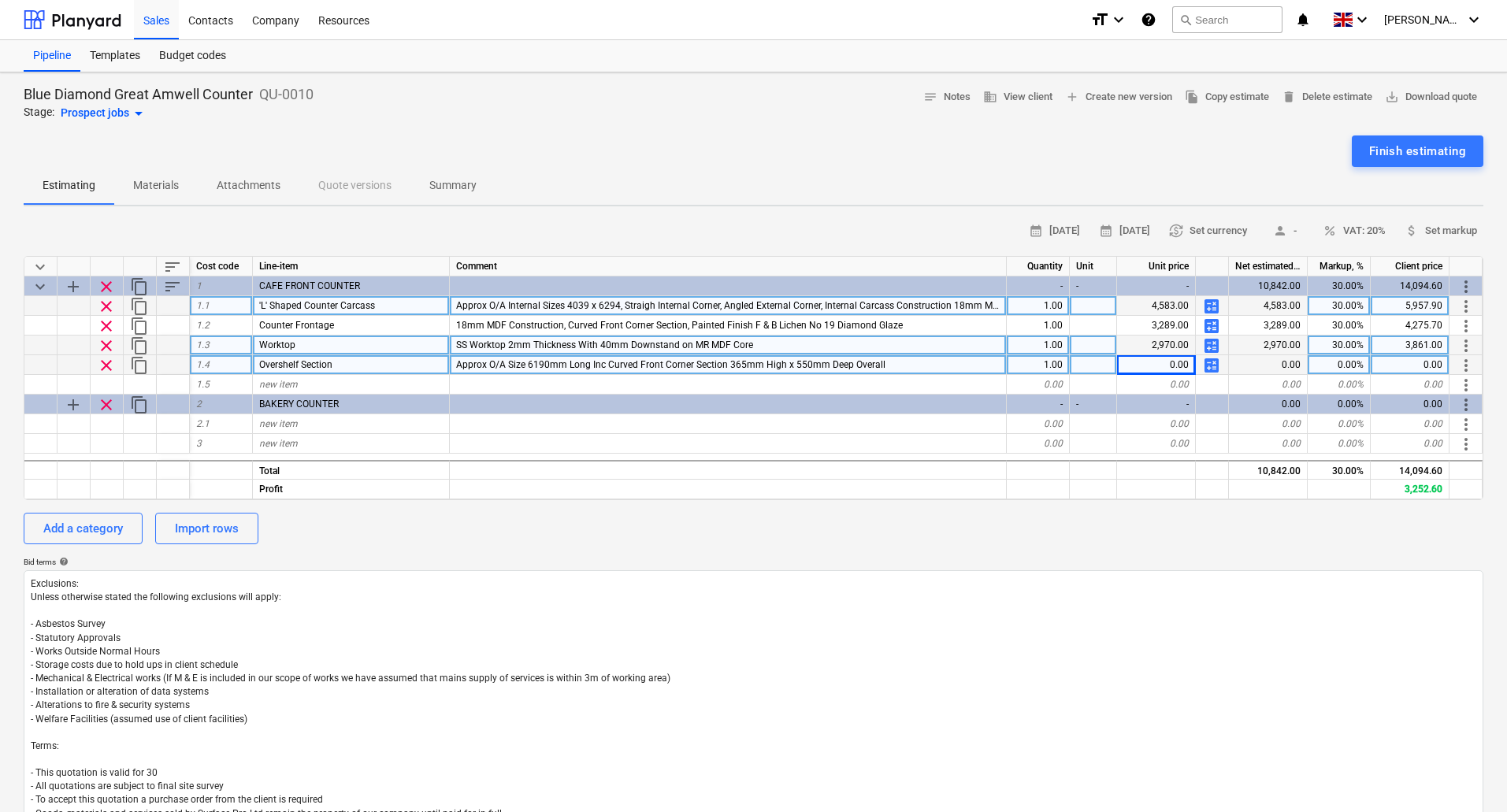
click at [1209, 303] on span "calculate" at bounding box center [1211, 306] width 19 height 19
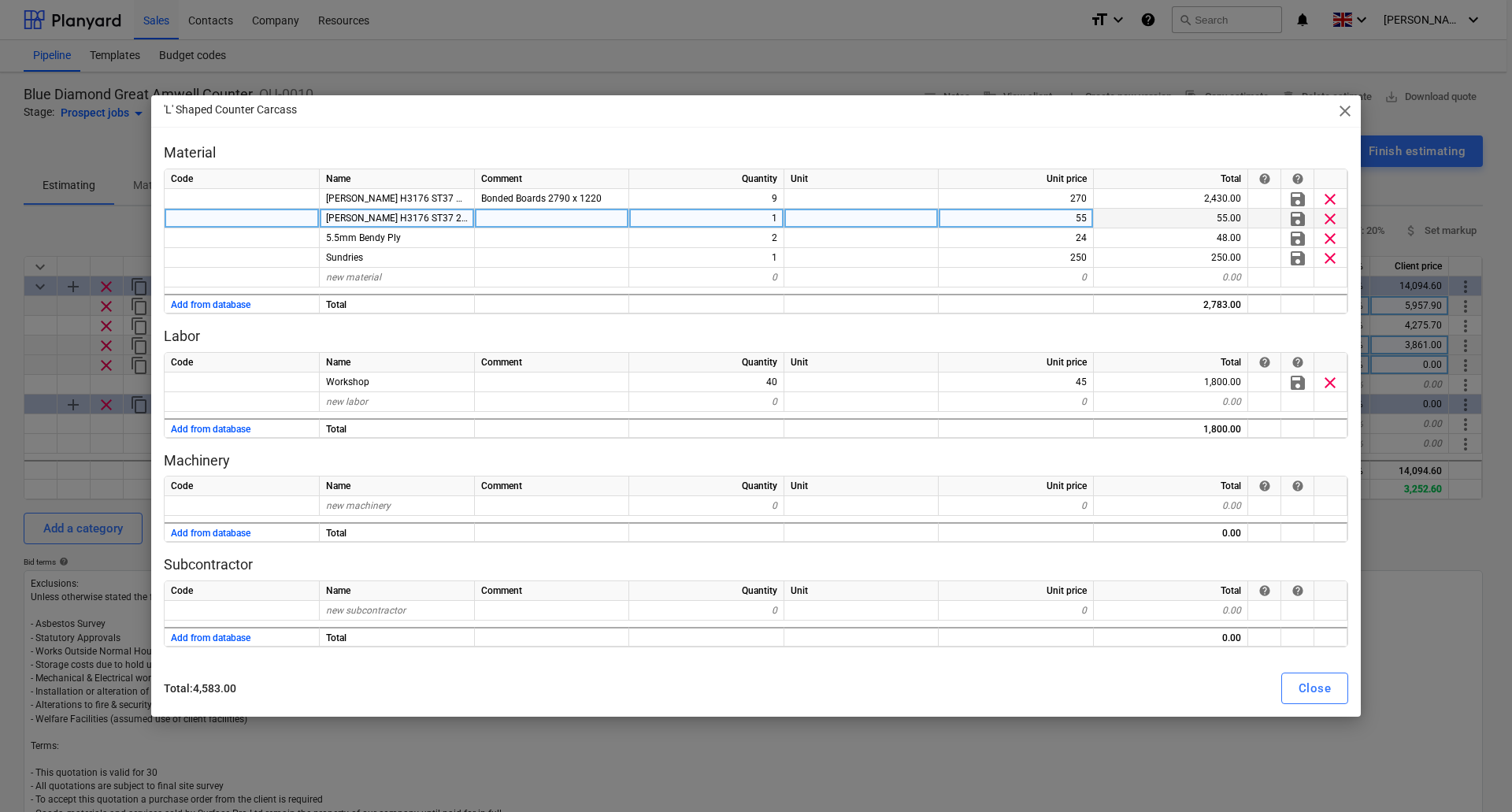
click at [441, 217] on span "Egger H3176 ST37 23 x 2 ABS" at bounding box center [413, 218] width 175 height 11
click at [1311, 691] on div "Close" at bounding box center [1315, 688] width 32 height 20
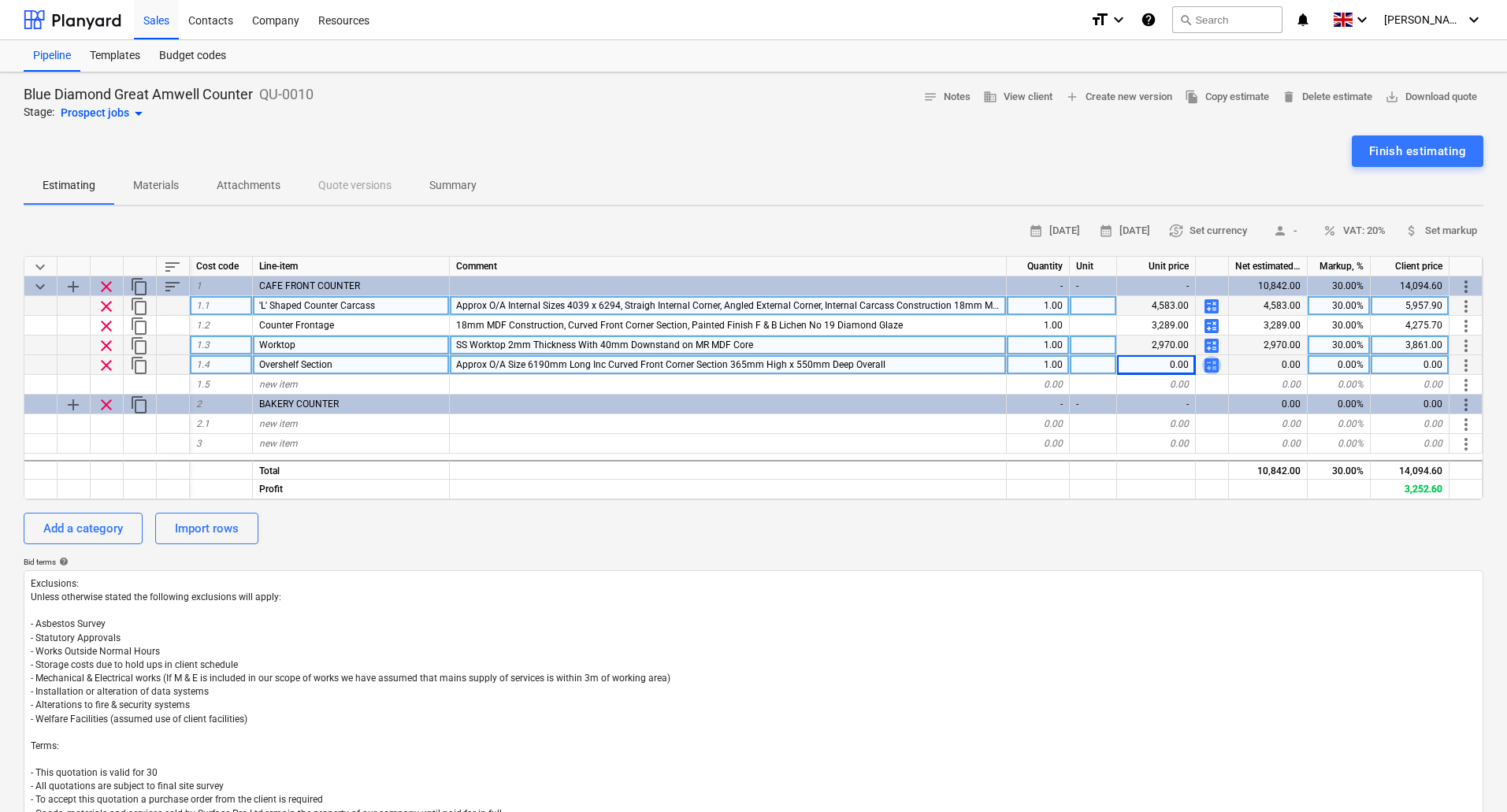
click at [1211, 363] on span "calculate" at bounding box center [1211, 365] width 19 height 19
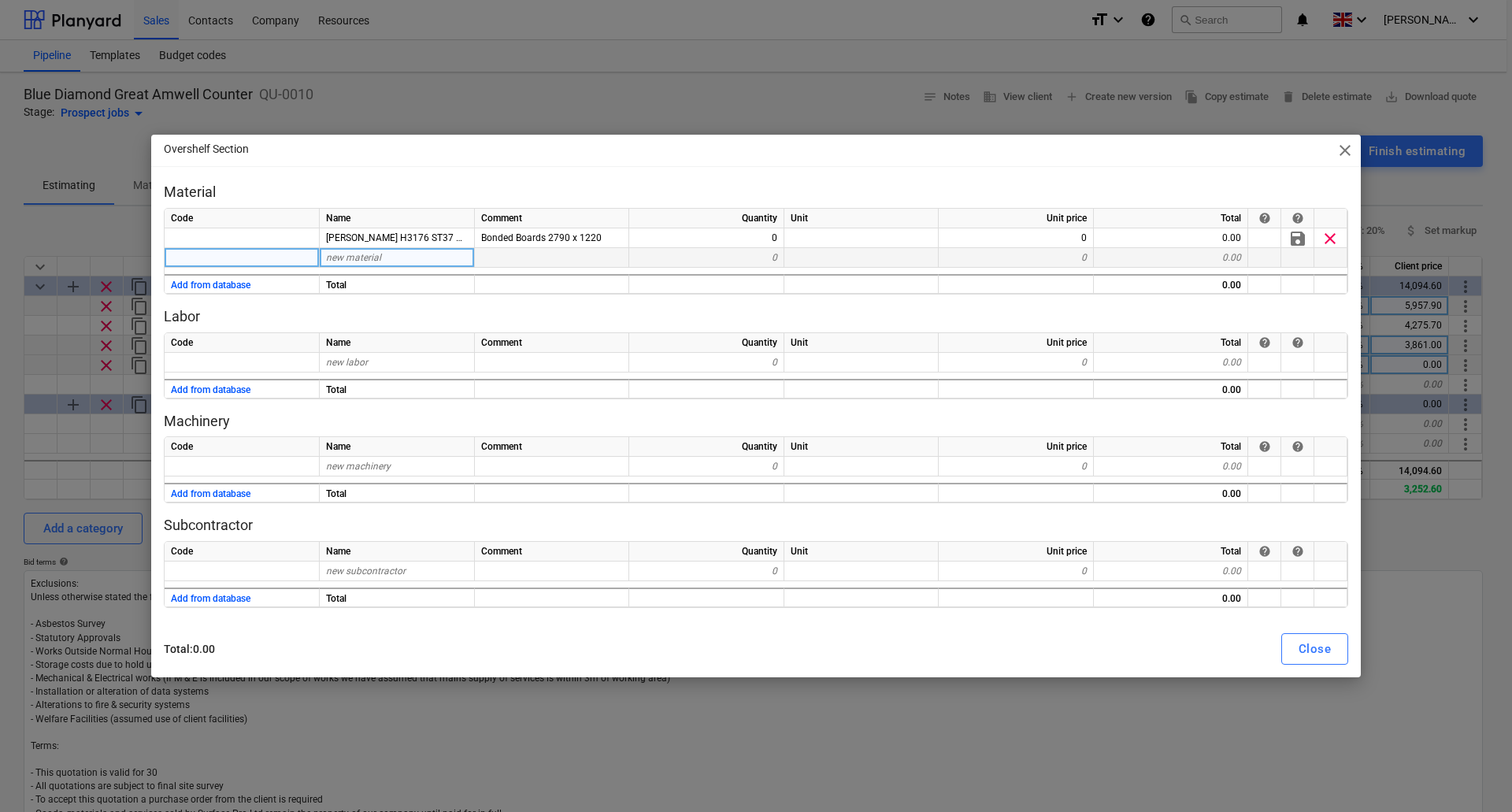
click at [352, 258] on span "new material" at bounding box center [353, 258] width 55 height 11
type input "Egger H3176 ST37 23 x 2 ABS"
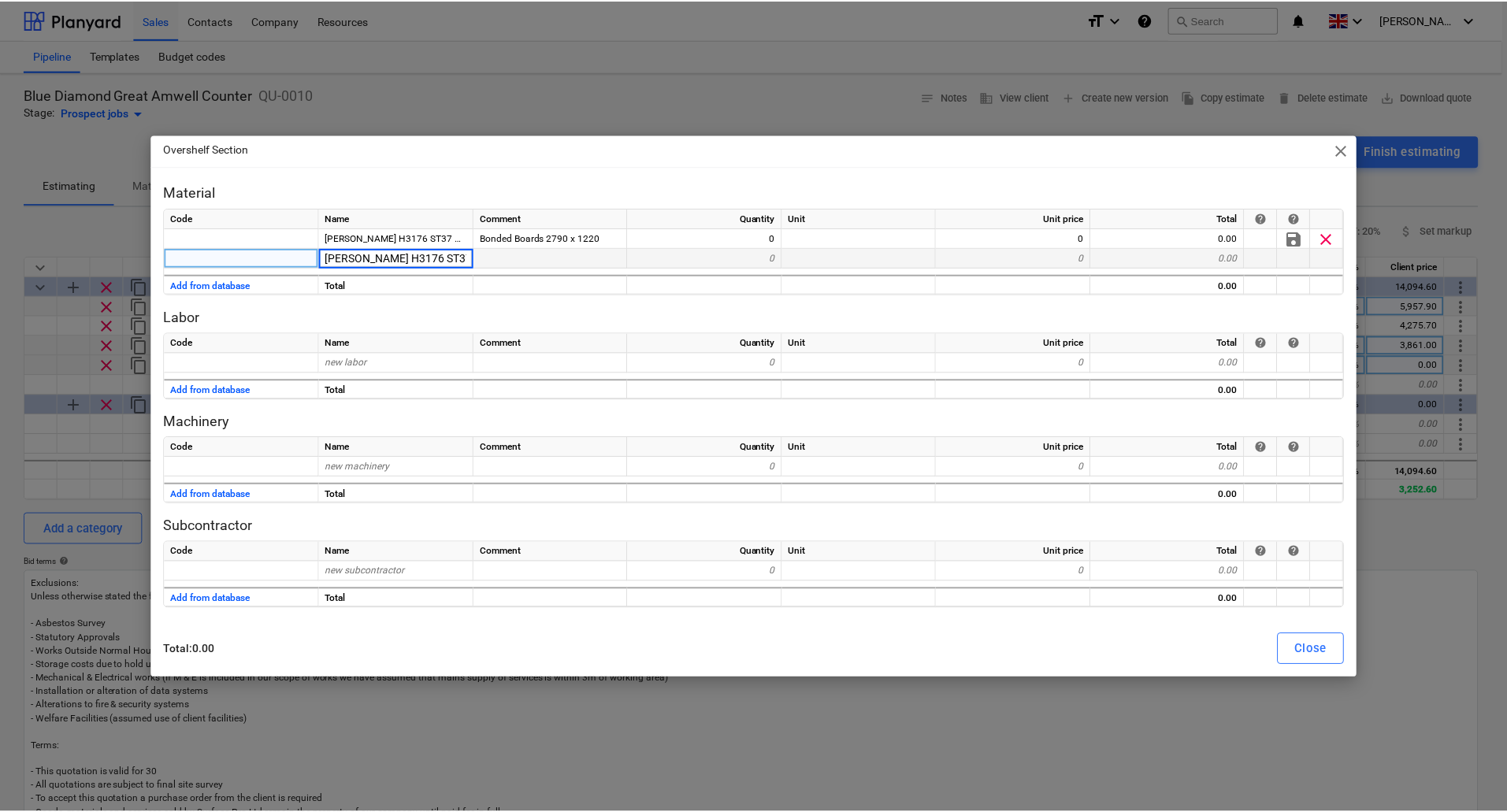
scroll to position [0, 6]
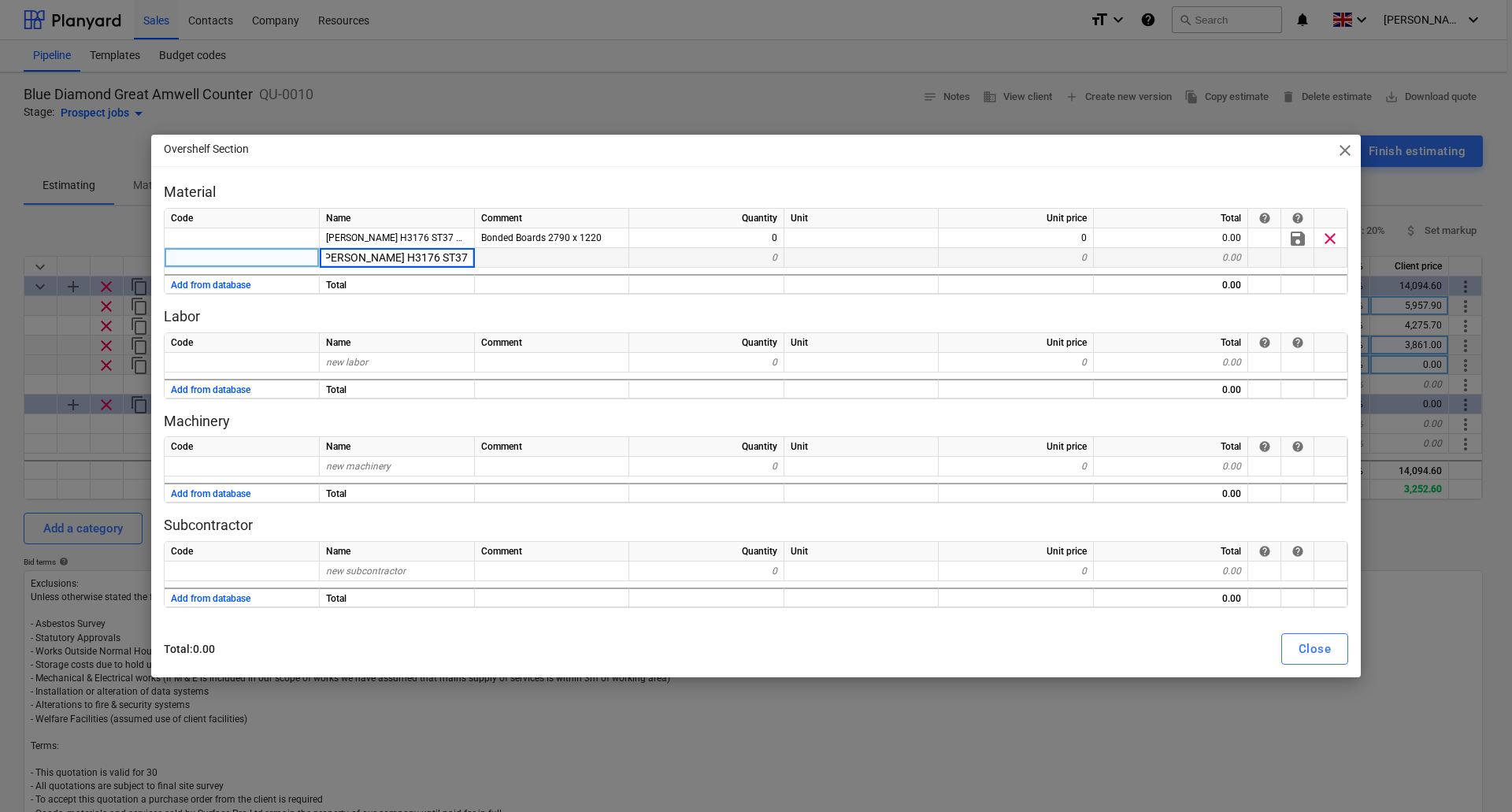
click at [739, 249] on div "0" at bounding box center [707, 258] width 155 height 19
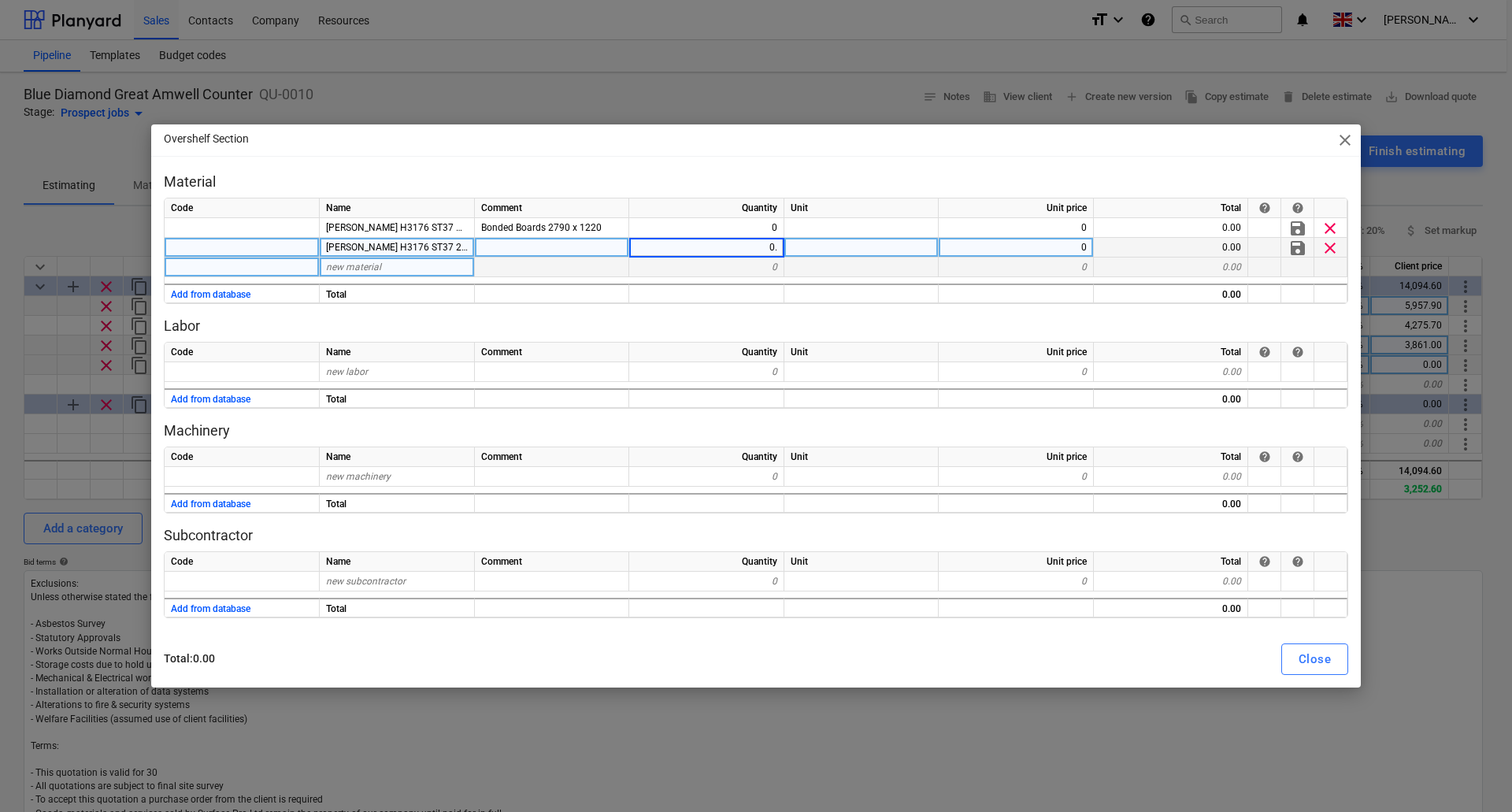
type input "0.5"
type input "45"
type input "269"
type input "Sundries"
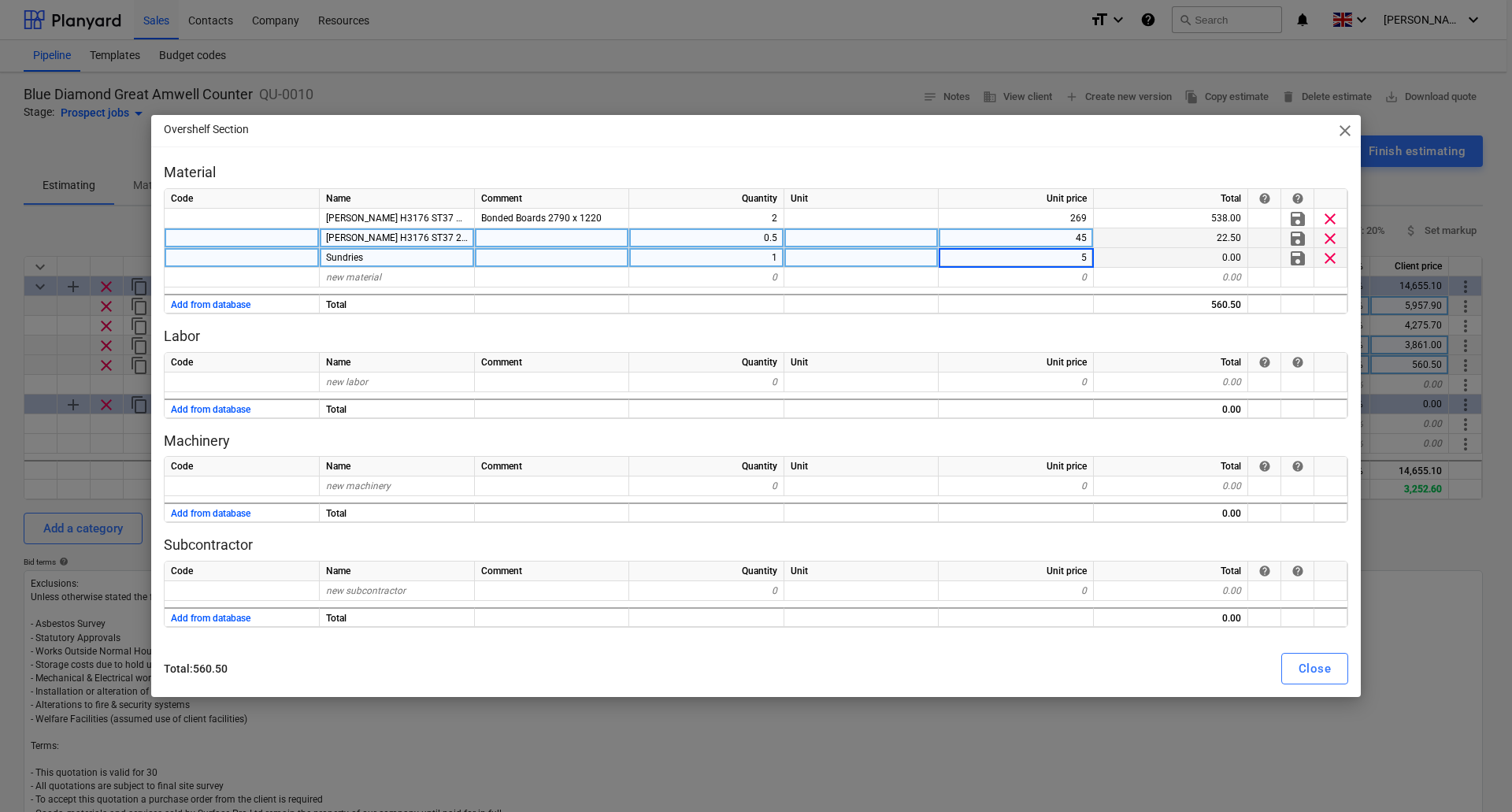
type input "50"
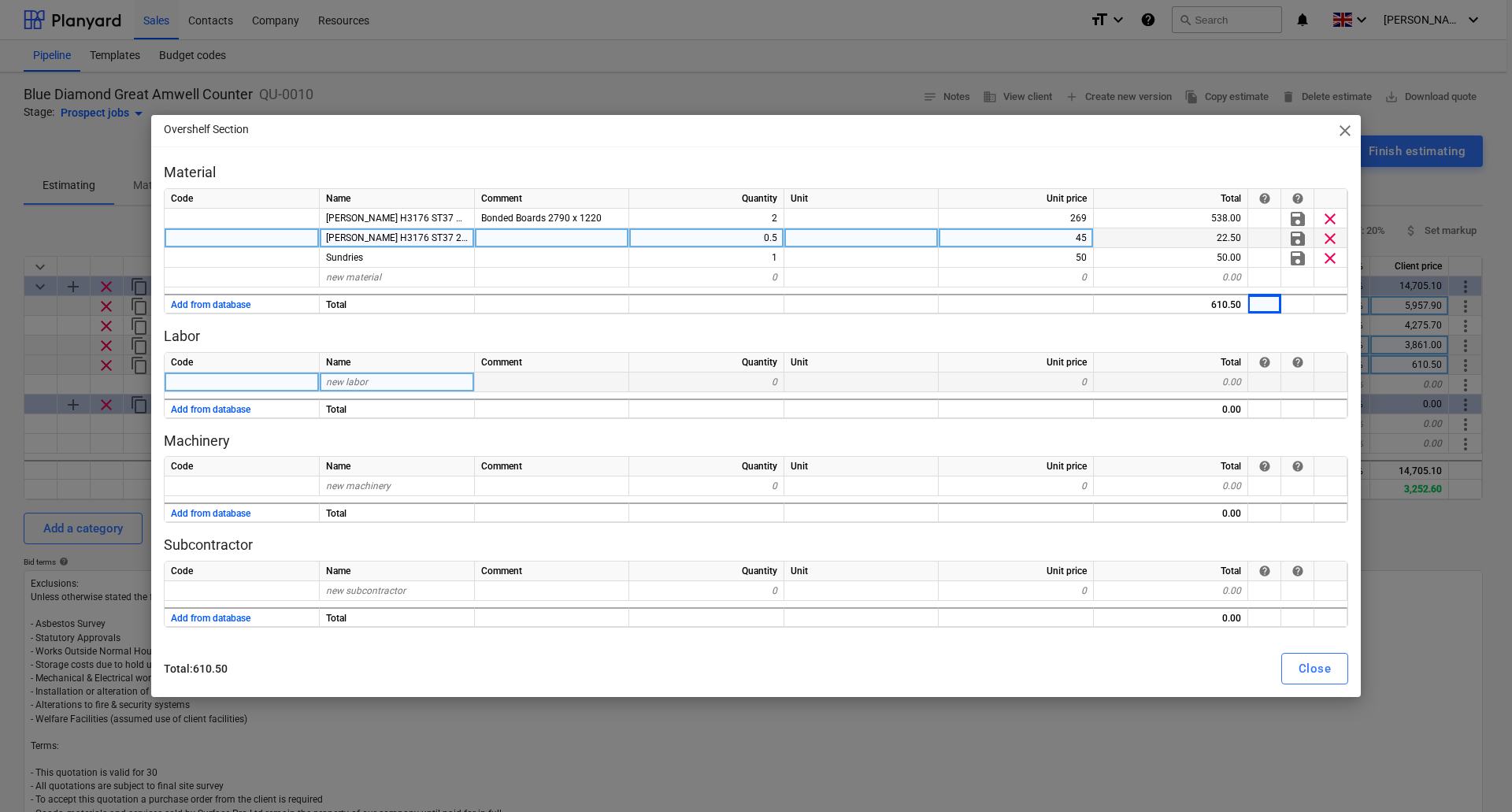
click at [365, 379] on span "new labor" at bounding box center [347, 383] width 42 height 11
type input "Workshop"
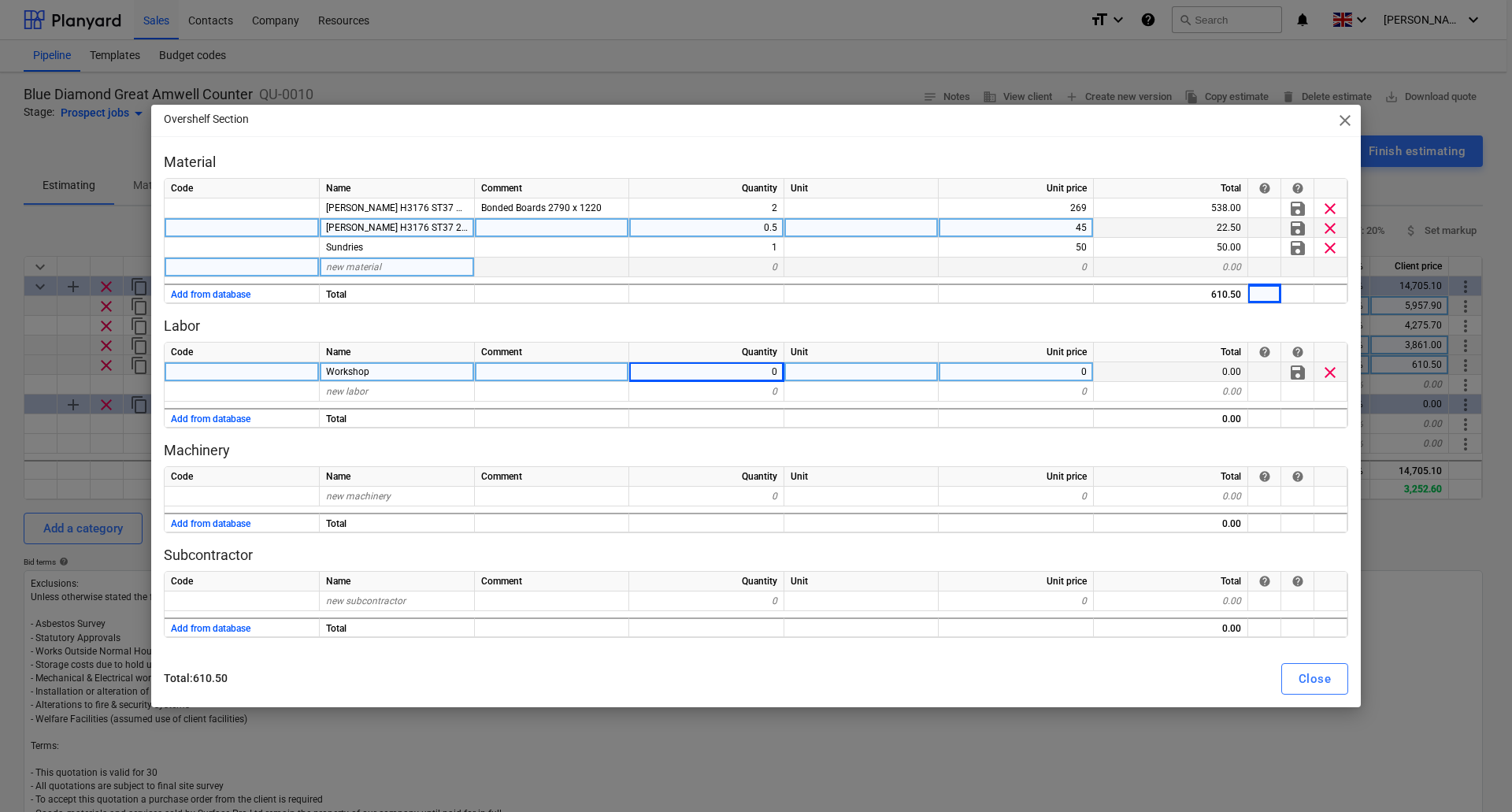
click at [353, 264] on span "new material" at bounding box center [353, 267] width 55 height 11
type input "6mm MR MDF"
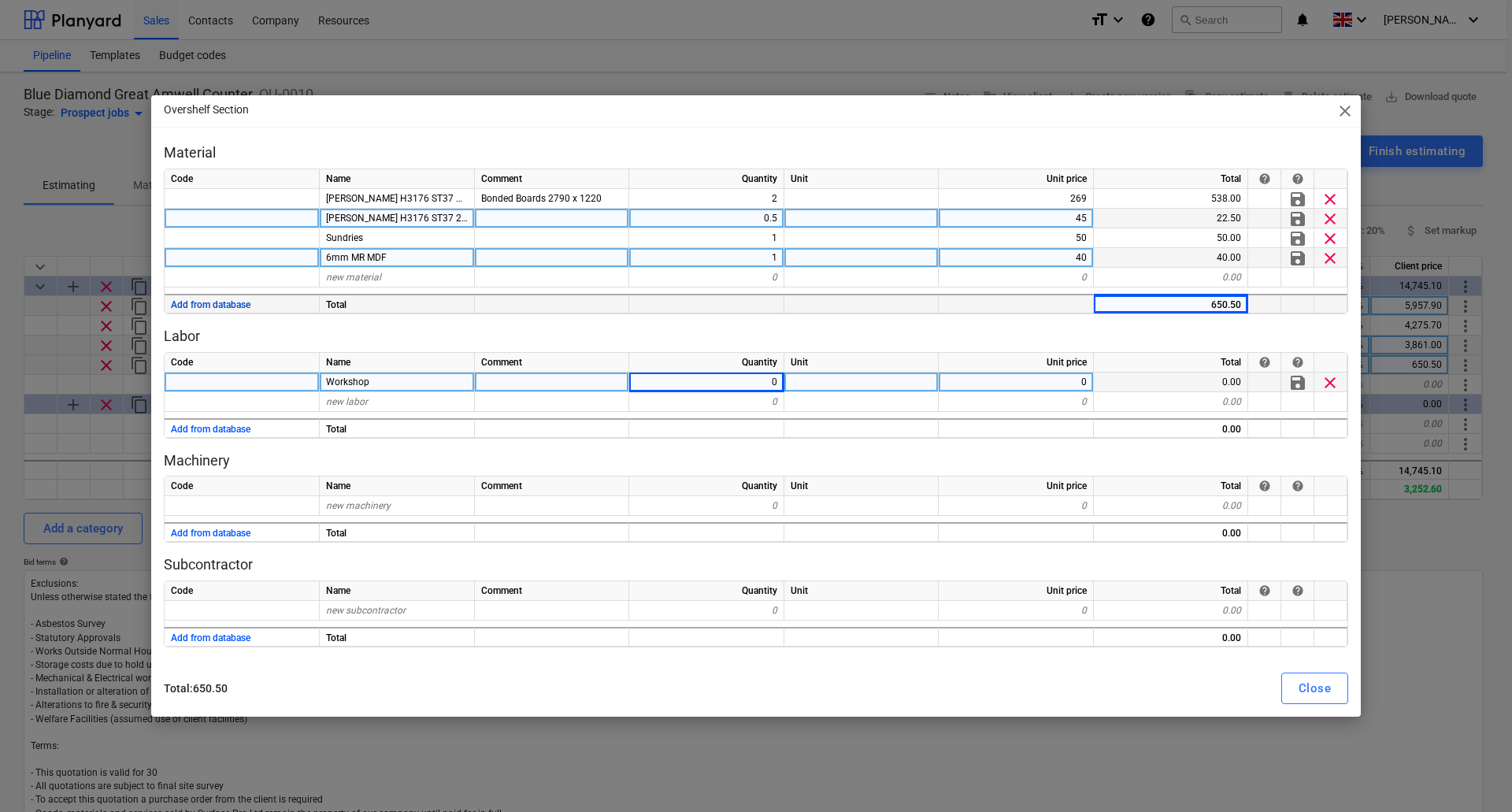
click at [219, 302] on button "Add from database" at bounding box center [210, 305] width 79 height 19
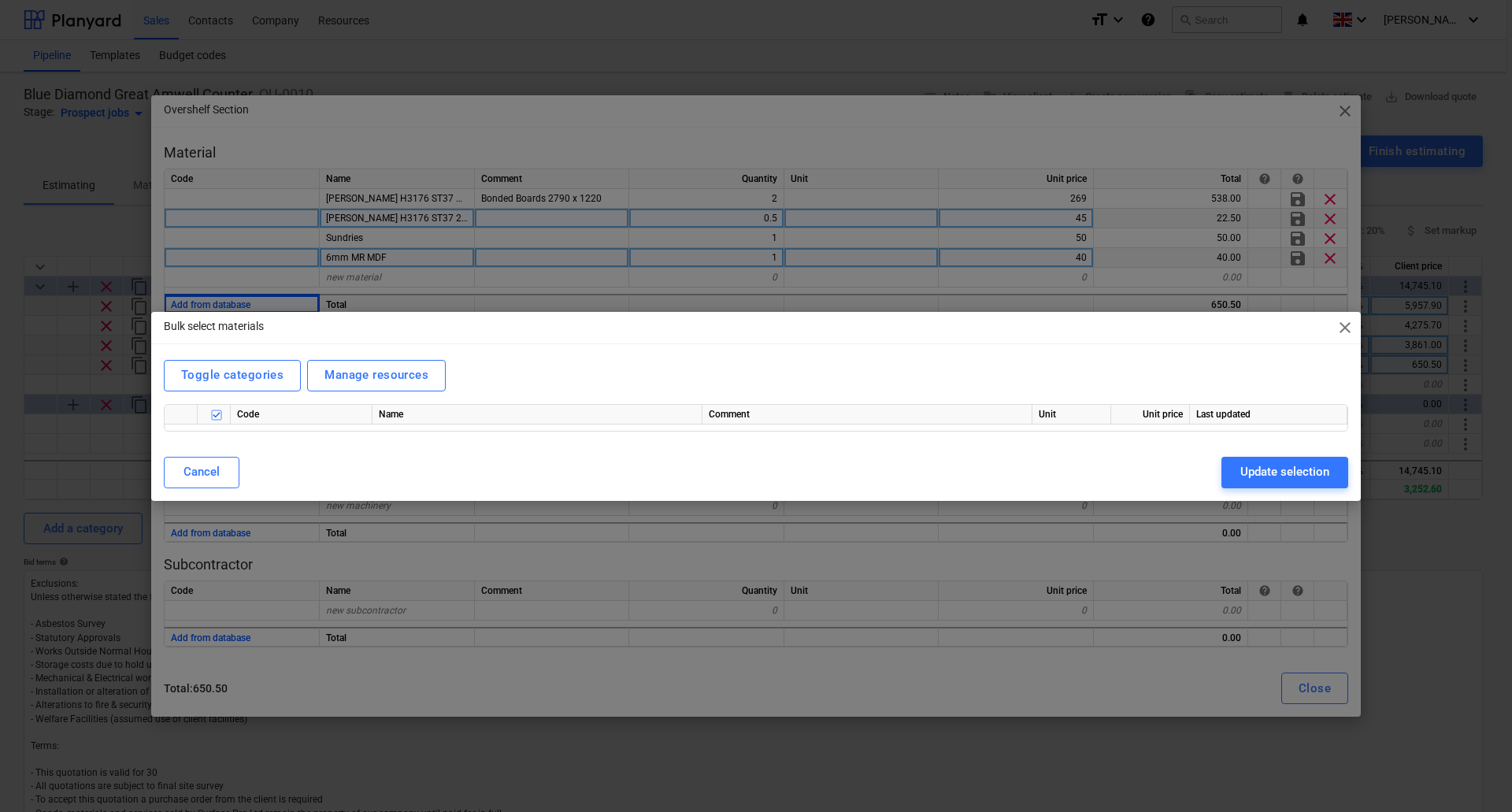
click at [1345, 325] on span "close" at bounding box center [1345, 328] width 19 height 19
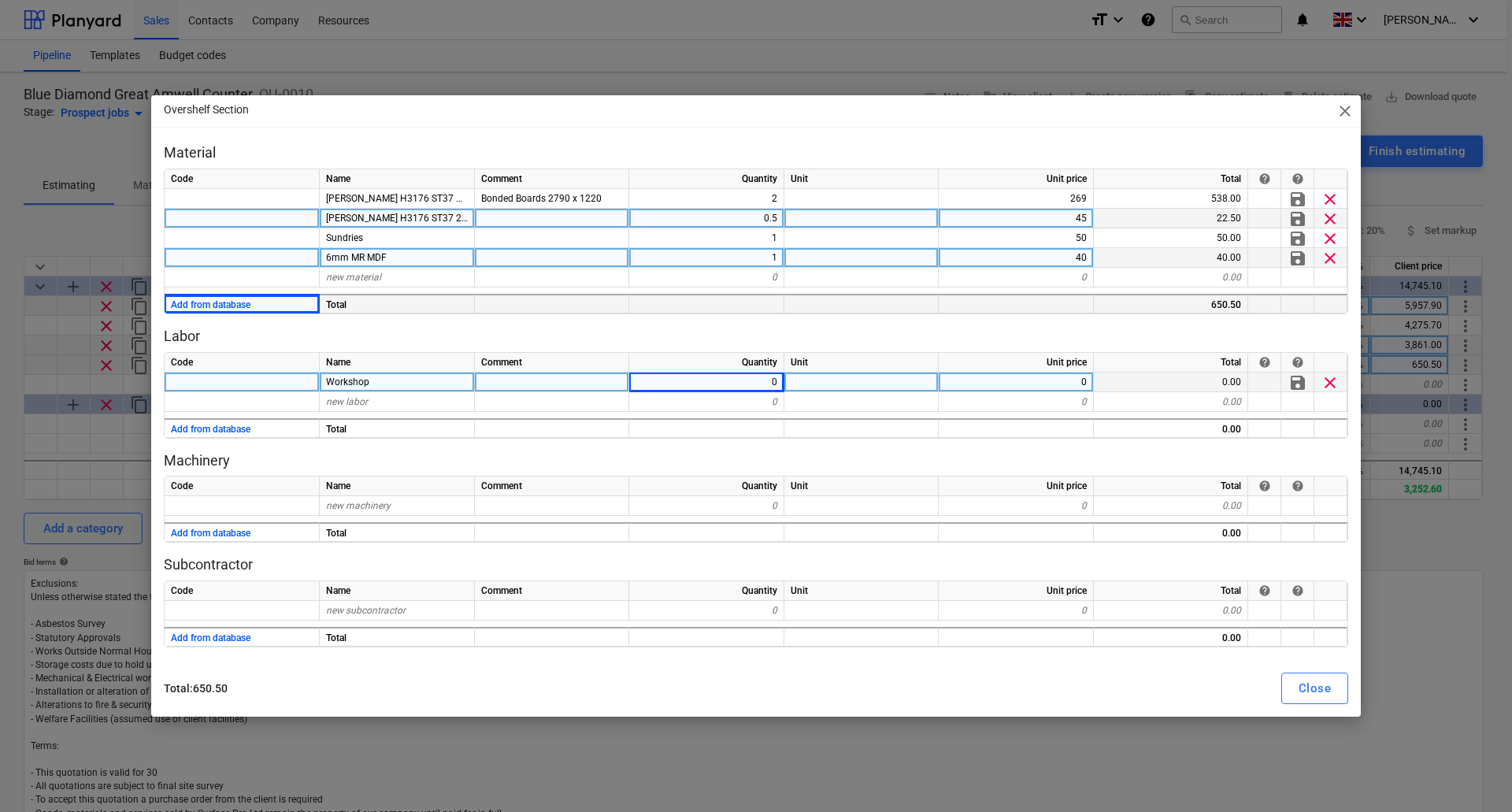
click at [741, 387] on div "0" at bounding box center [707, 383] width 155 height 19
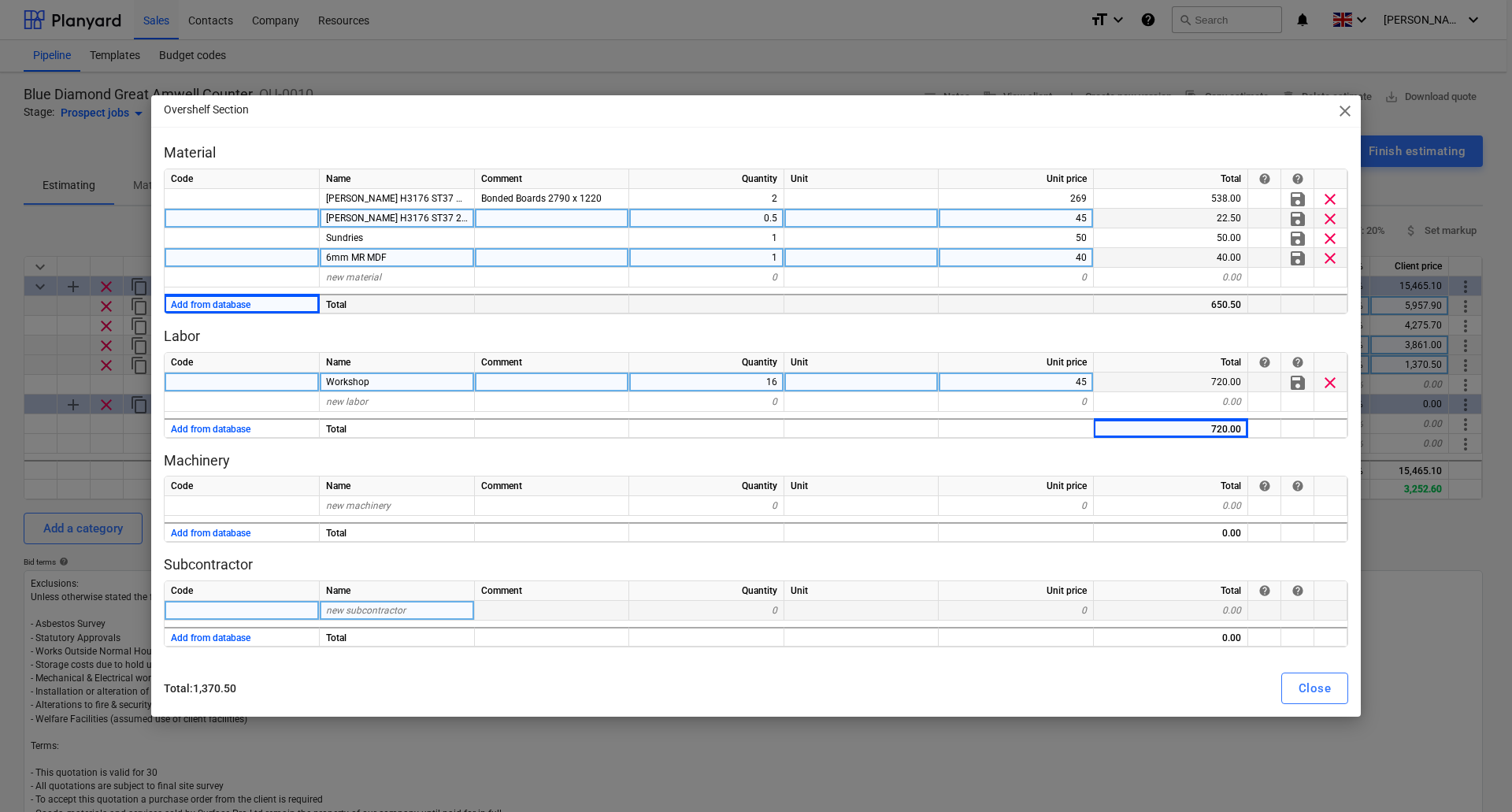
click at [342, 609] on span "new subcontractor" at bounding box center [365, 611] width 79 height 11
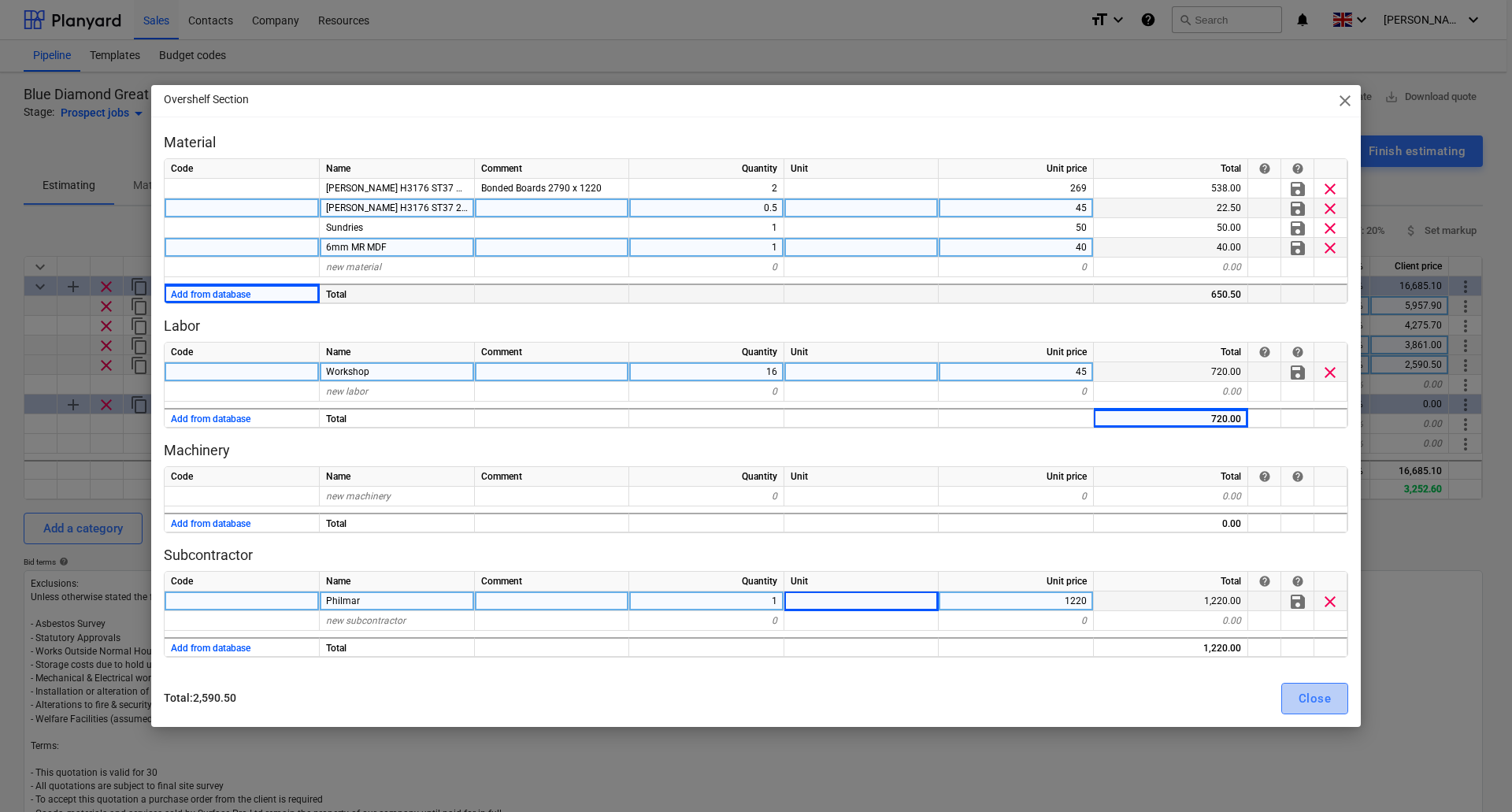
click at [1303, 692] on div "Close" at bounding box center [1315, 698] width 32 height 20
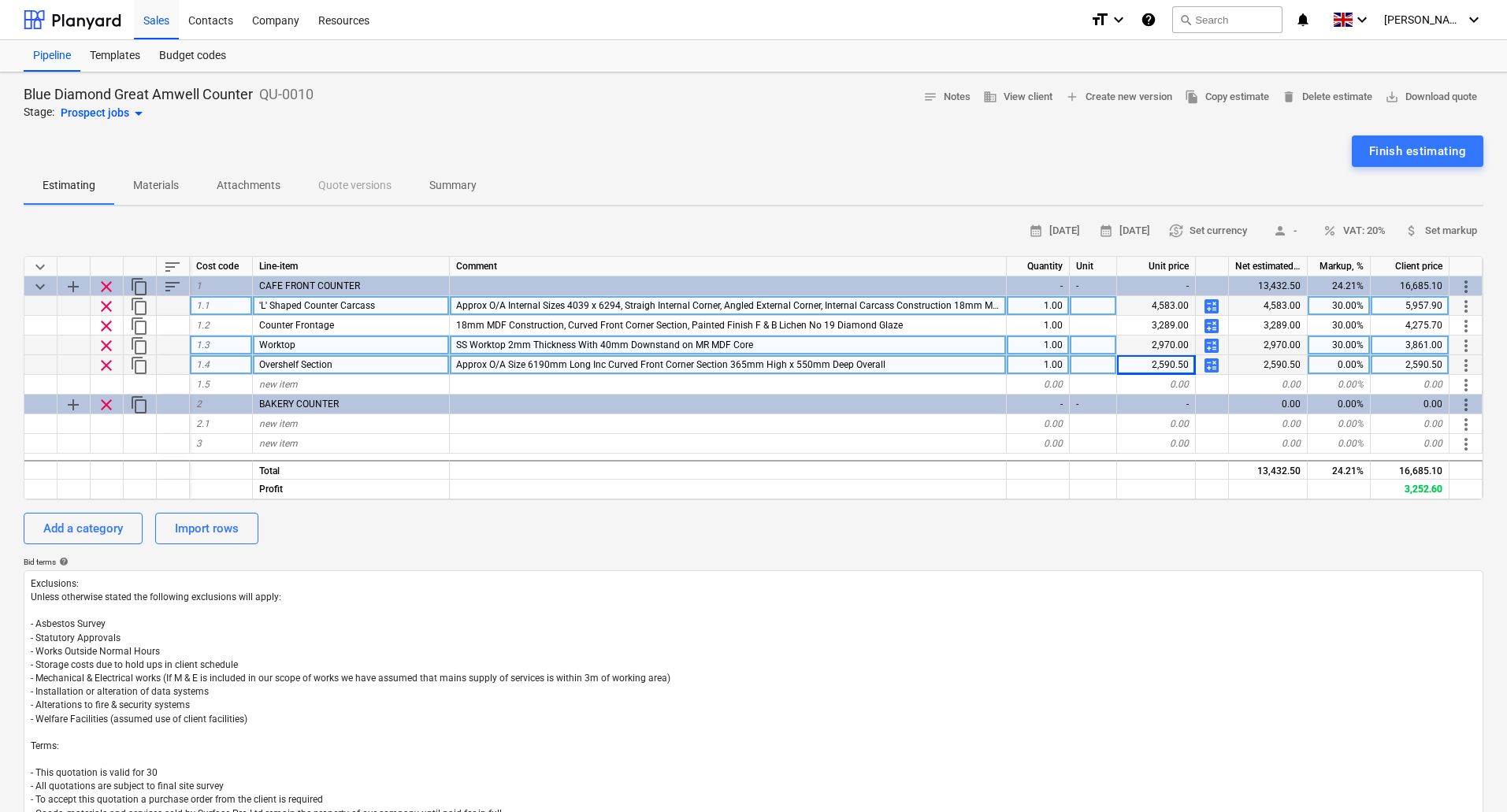
click at [936, 365] on div "Approx O/A Size 6190mm Long Inc Curved Front Corner Section 365mm High x 550mm …" at bounding box center [728, 365] width 557 height 19
click at [939, 365] on input "Approx O/A Size 6190mm Long Inc Curved Front Corner Section 365mm High x 550mm …" at bounding box center [728, 364] width 557 height 19
click at [953, 366] on input "Approx O/A Size 6190mm Long Inc Curved Front Corner Section 365mm High x 550mm …" at bounding box center [728, 364] width 557 height 19
click at [980, 364] on input "Approx O/A Size 6190mm Long Inc Curved Front Corner Section 365mm High x 550mm …" at bounding box center [728, 364] width 557 height 19
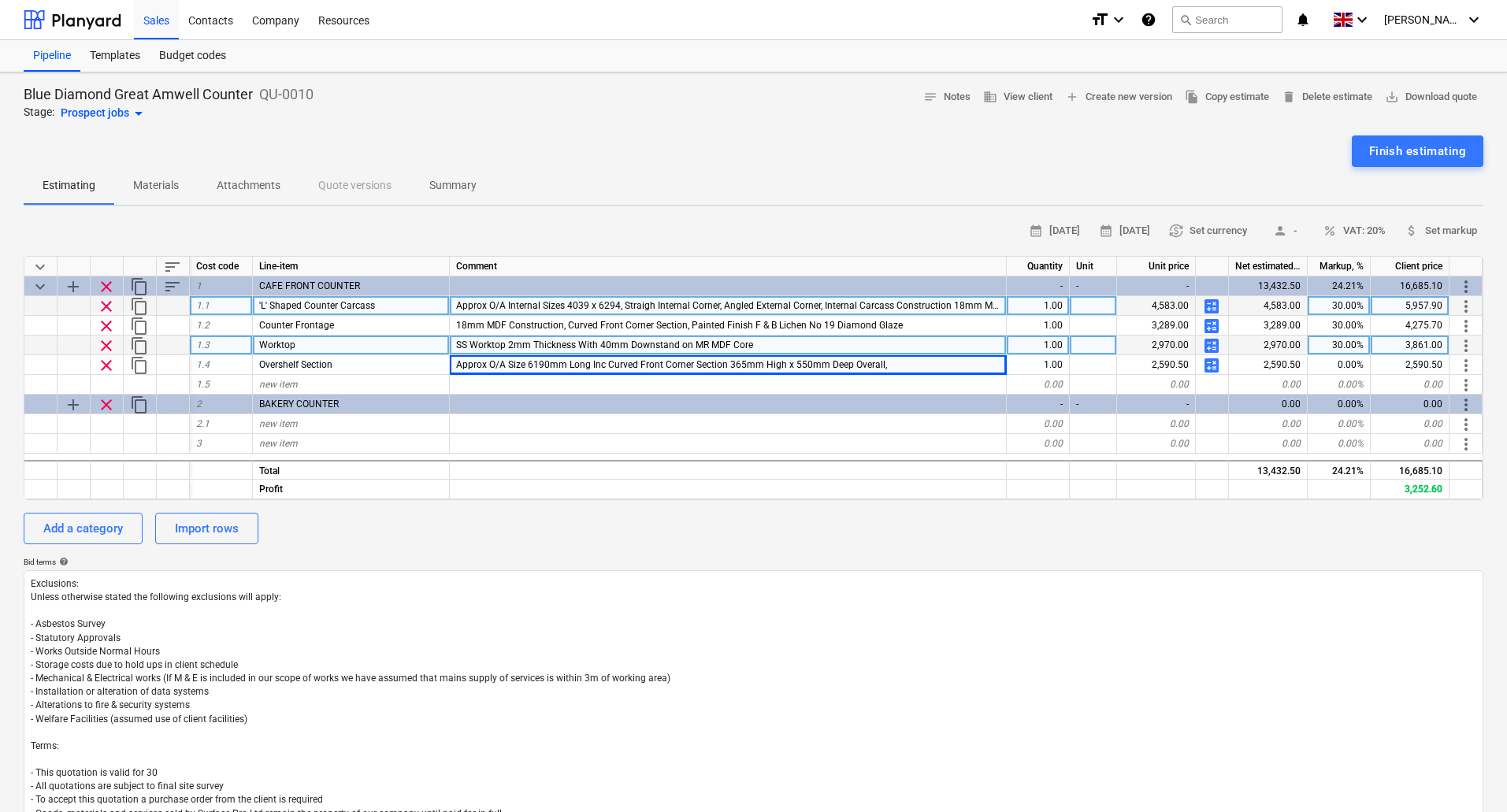
drag, startPoint x: 891, startPoint y: 303, endPoint x: 1011, endPoint y: 309, distance: 120.1
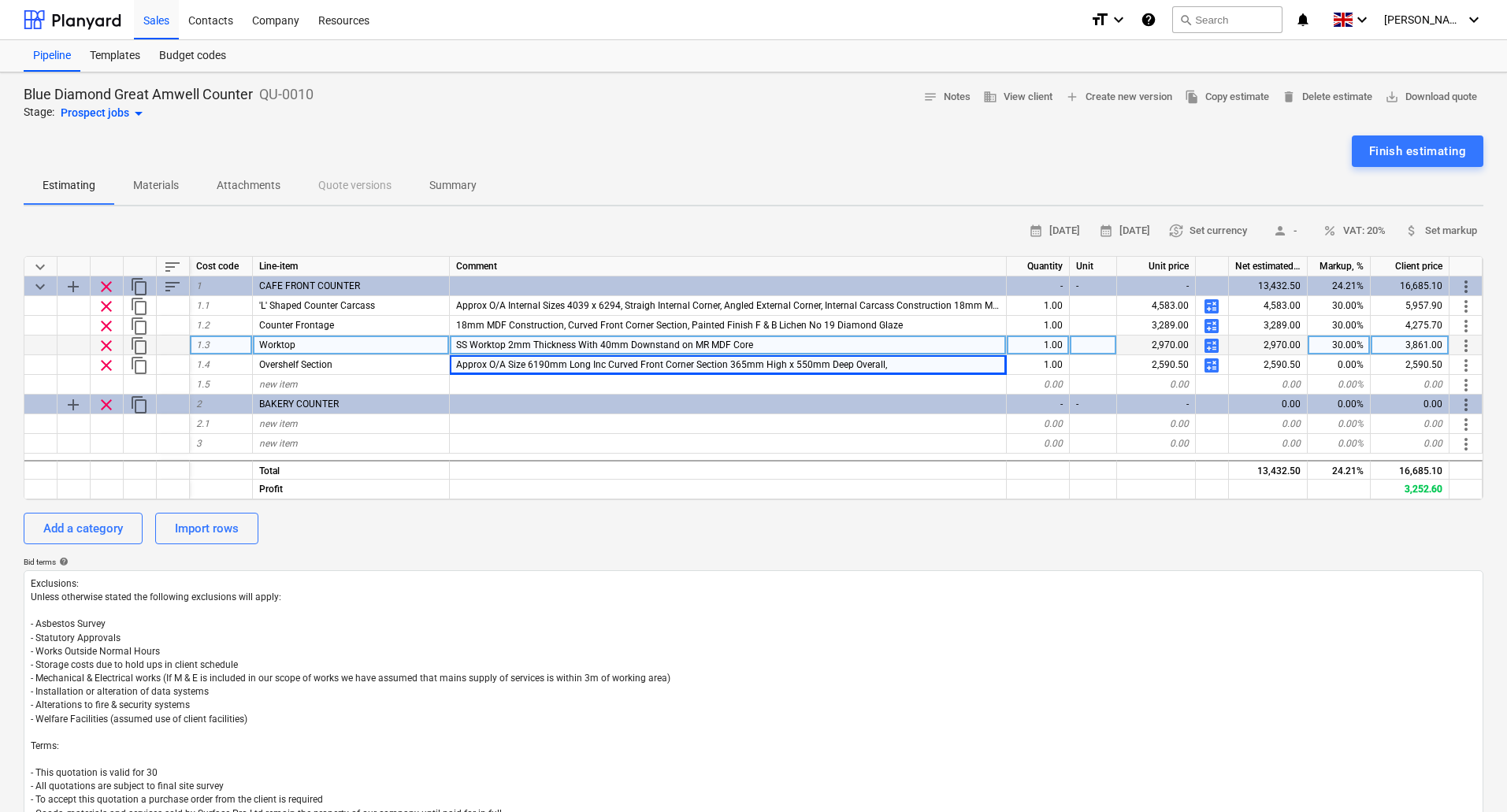
click at [956, 305] on span "Approx O/A Internal Sizes 4039 x 6294, Straigh Internal Corner, Angled External…" at bounding box center [932, 306] width 952 height 11
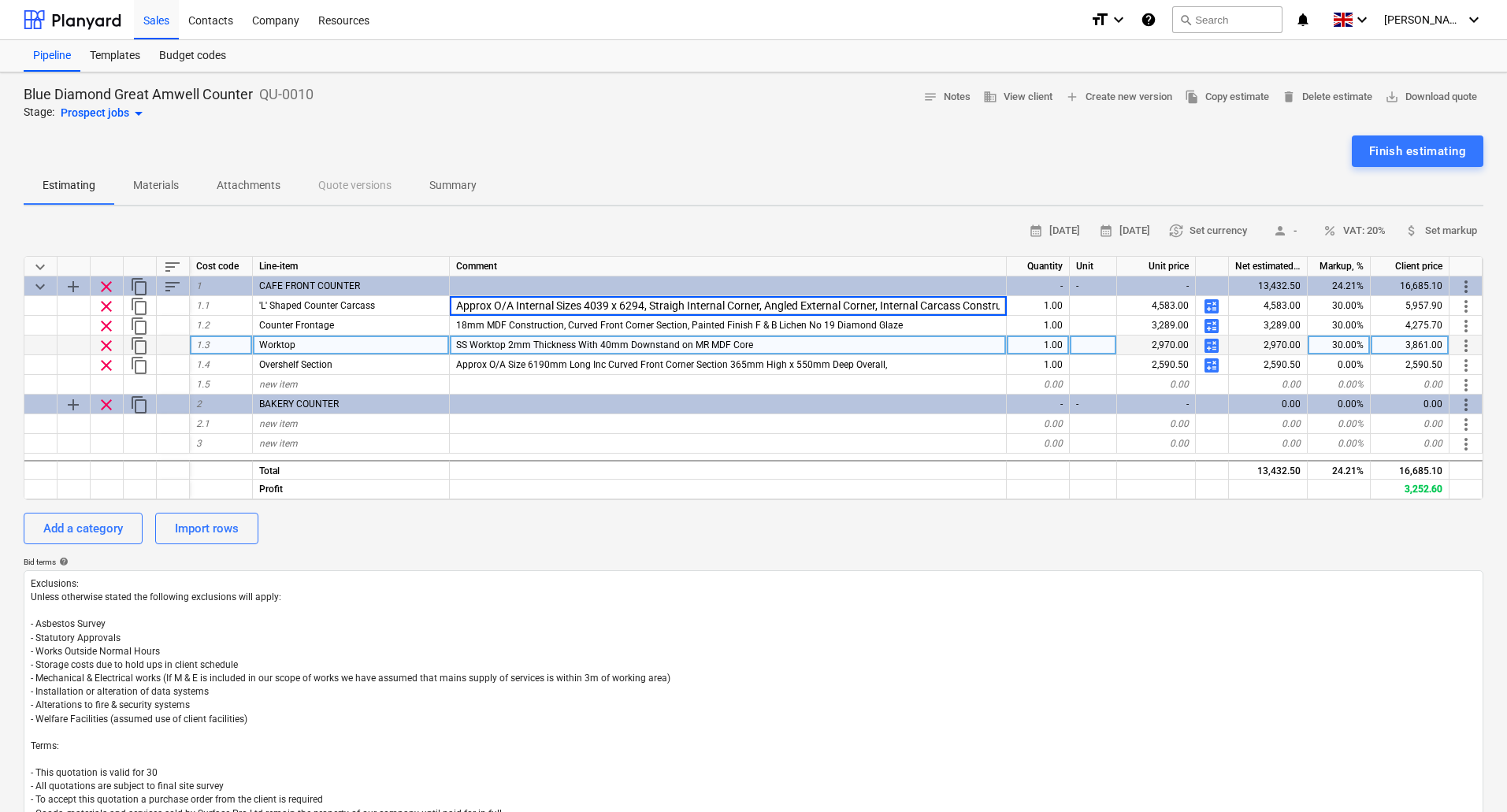
scroll to position [0, 454]
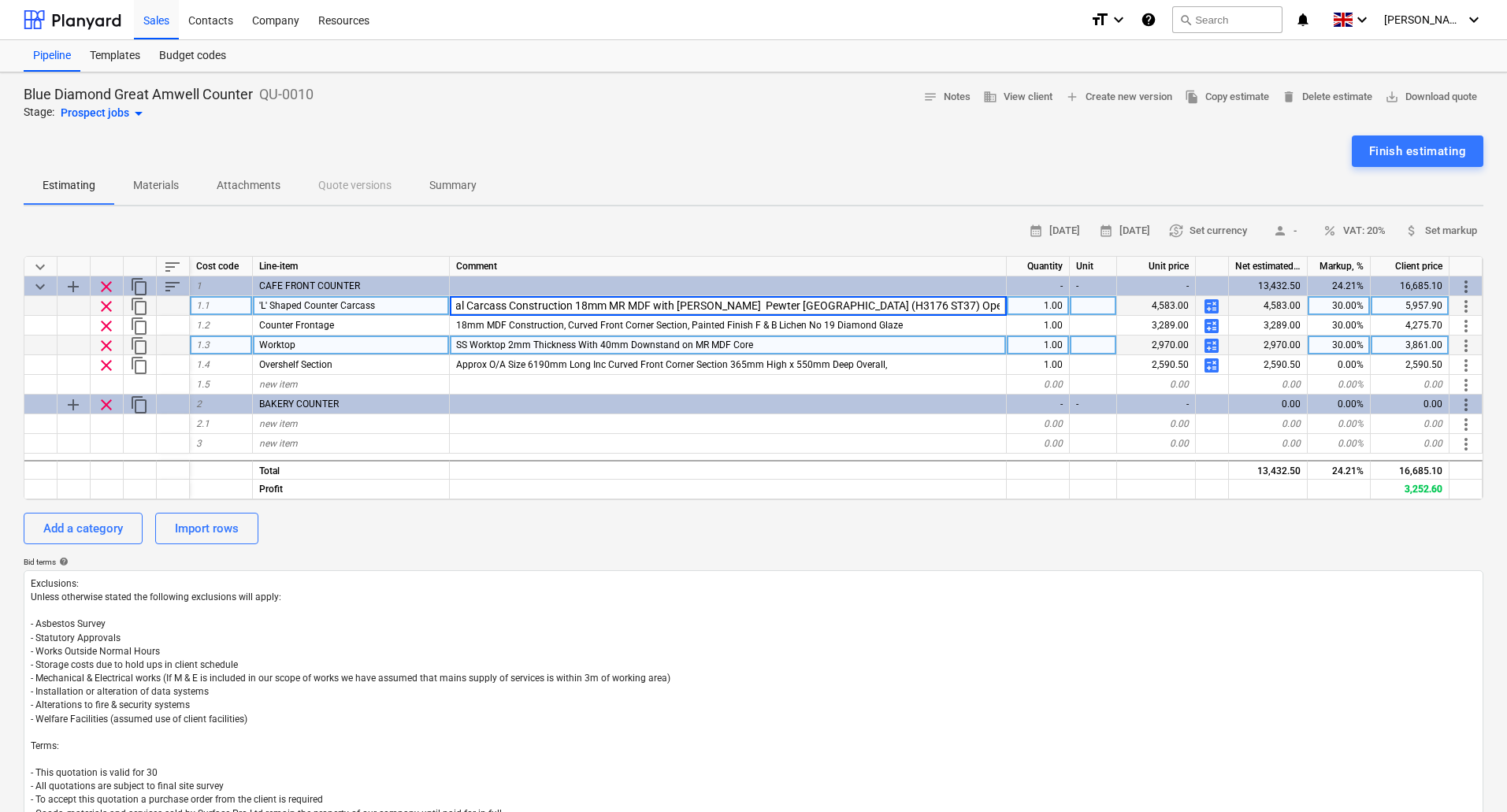
click at [918, 311] on input "Approx O/A Internal Sizes 4039 x 6294, Straigh Internal Corner, Angled External…" at bounding box center [728, 305] width 557 height 19
drag, startPoint x: 505, startPoint y: 306, endPoint x: 514, endPoint y: 308, distance: 9.2
click at [514, 308] on input "Approx O/A Internal Sizes 4039 x 6294, Straigh Internal Corner, Angled External…" at bounding box center [728, 305] width 557 height 19
click at [514, 307] on input "Approx O/A Internal Sizes 4039 x 6294, Straigh Internal Corner, Angled External…" at bounding box center [728, 305] width 557 height 19
drag, startPoint x: 511, startPoint y: 305, endPoint x: 1005, endPoint y: 309, distance: 494.0
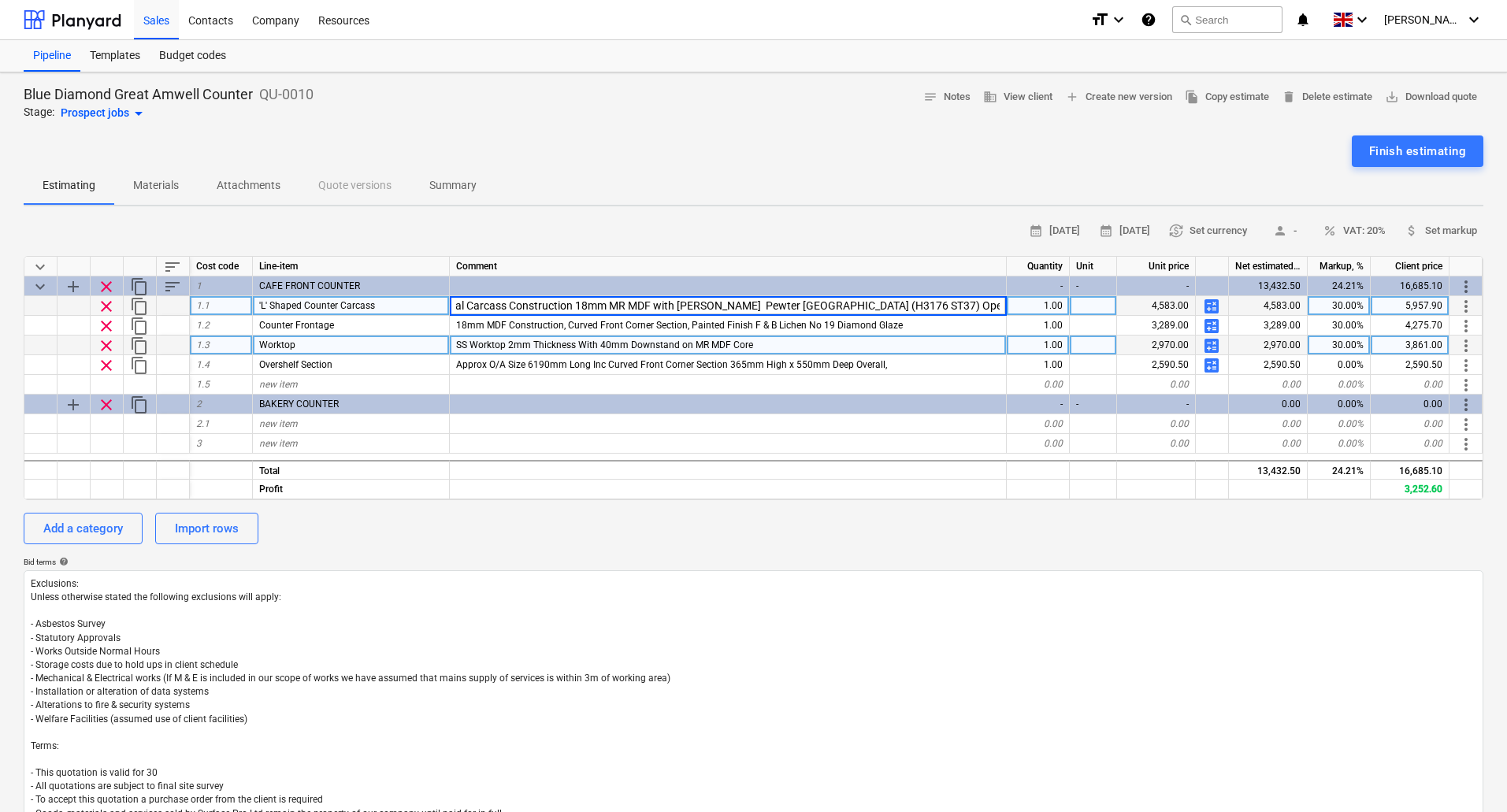
click at [1005, 309] on input "Approx O/A Internal Sizes 4039 x 6294, Straigh Internal Corner, Angled External…" at bounding box center [728, 305] width 557 height 19
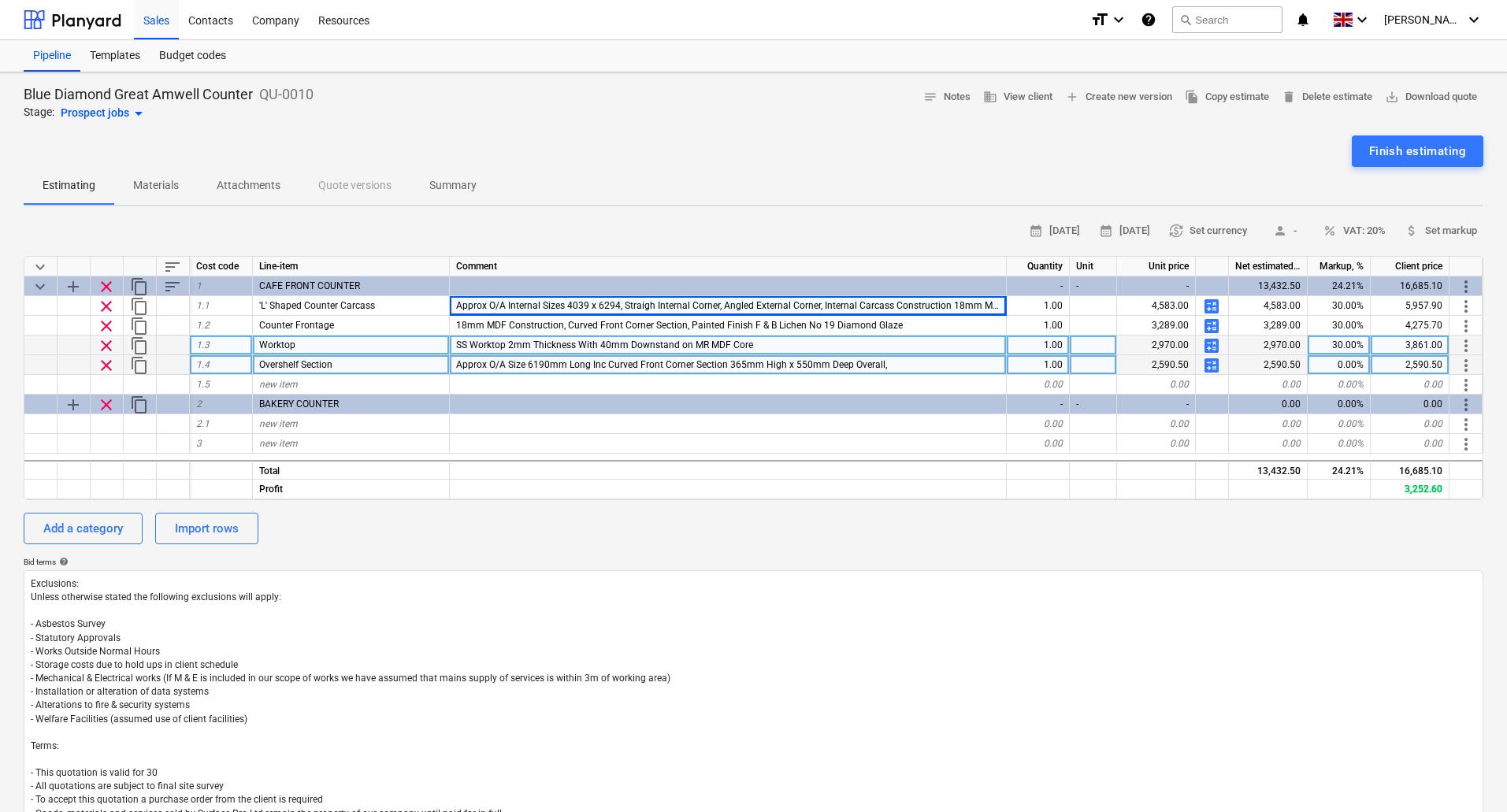
click at [909, 368] on div "Approx O/A Size 6190mm Long Inc Curved Front Corner Section 365mm High x 550mm …" at bounding box center [728, 365] width 557 height 19
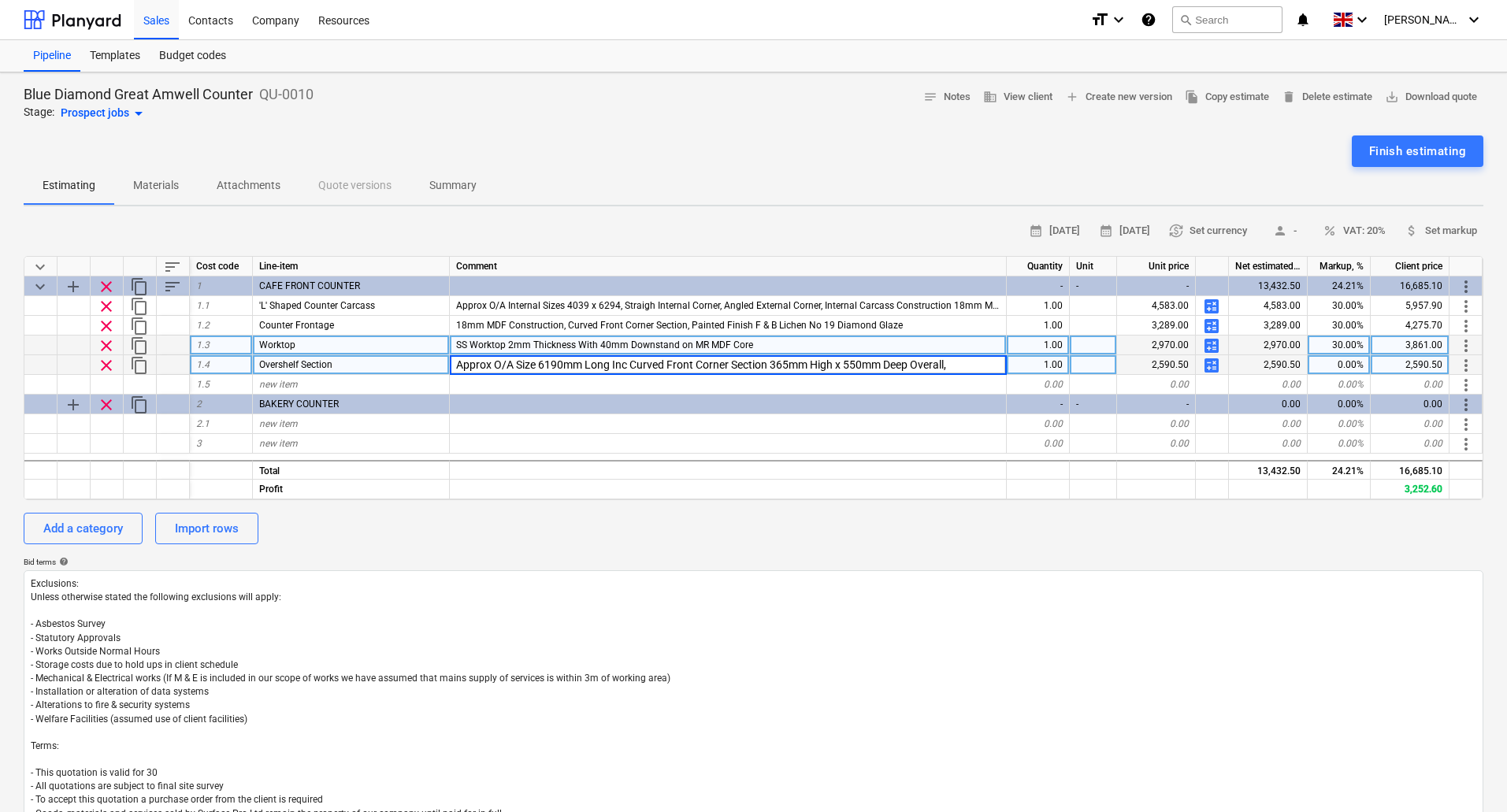
click at [970, 366] on input "Approx O/A Size 6190mm Long Inc Curved Front Corner Section 365mm High x 550mm …" at bounding box center [728, 364] width 557 height 19
click at [980, 360] on input "Approx O/A Size 6190mm Long Inc Curved Front Corner Section 365mm High x 550mm …" at bounding box center [728, 364] width 557 height 19
click at [954, 362] on input "Approx O/A Size 6190mm Long Inc Curved Front Corner Section 365mm High x 550mm …" at bounding box center [728, 364] width 557 height 19
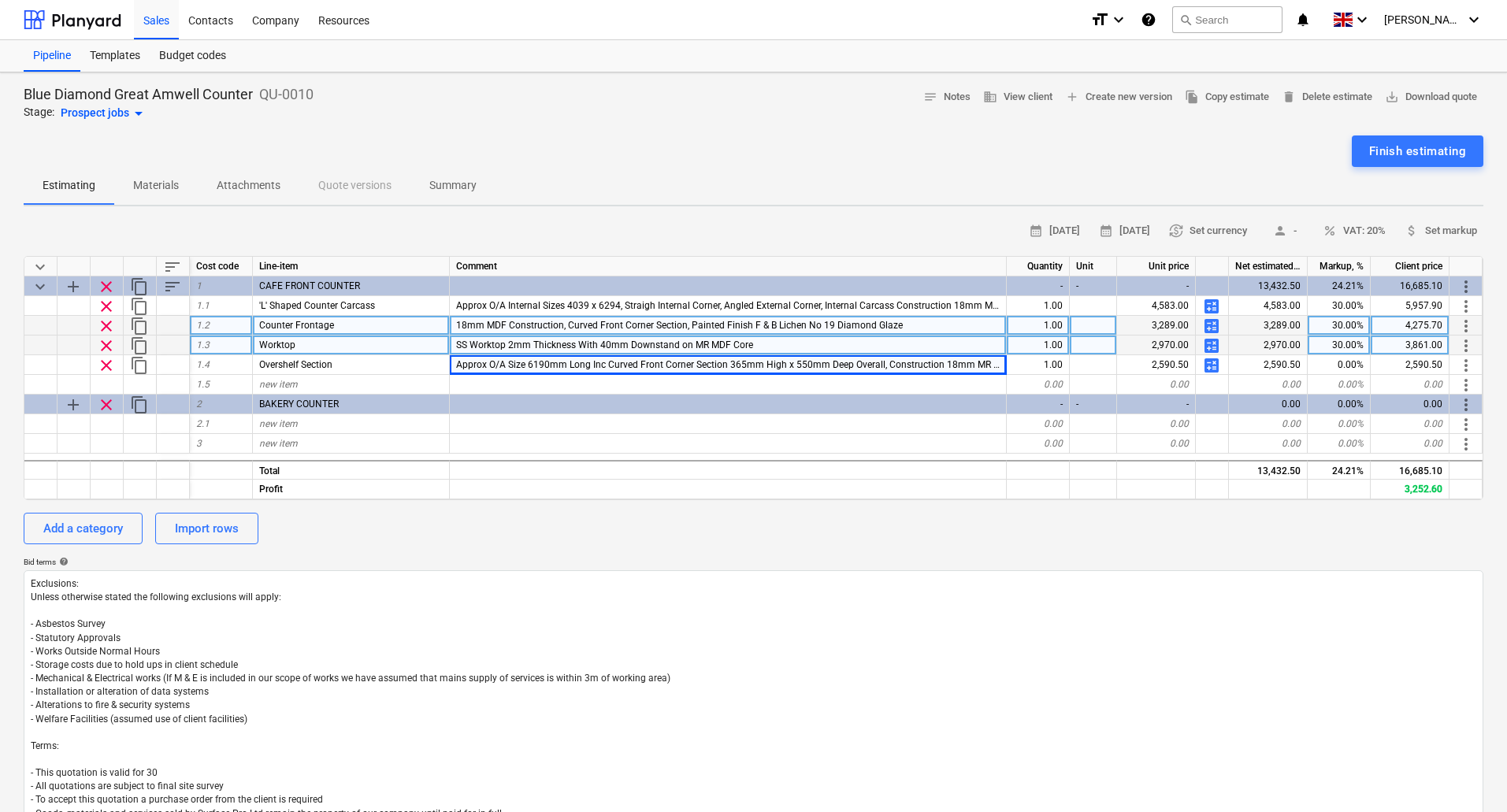
drag, startPoint x: 686, startPoint y: 320, endPoint x: 696, endPoint y: 320, distance: 10.0
click at [693, 319] on div "18mm MDF Construction, Curved Front Corner Section, Painted Finish F & B Lichen…" at bounding box center [728, 326] width 557 height 19
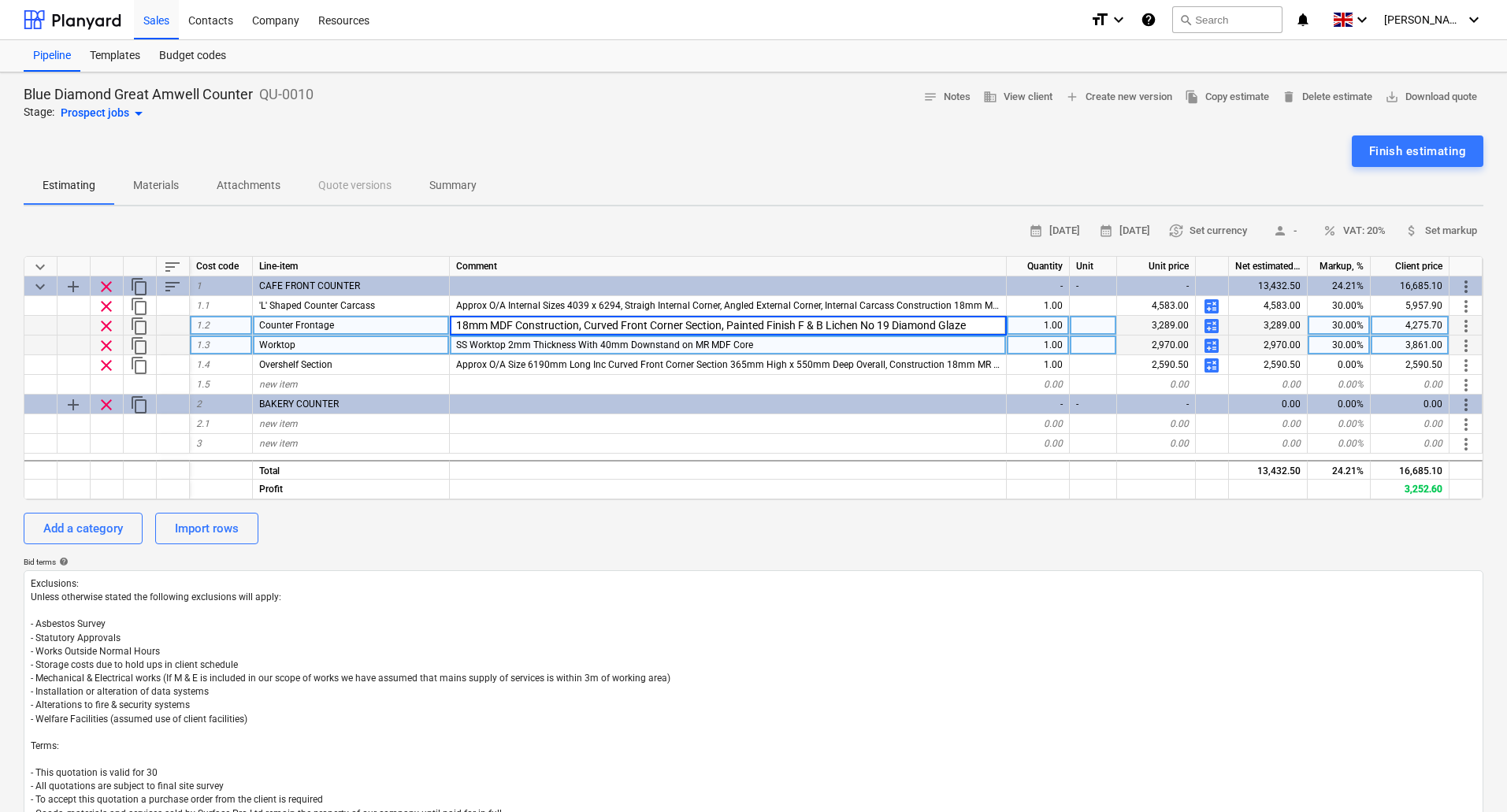
click at [733, 327] on input "18mm MDF Construction, Curved Front Corner Section, Painted Finish F & B Lichen…" at bounding box center [728, 325] width 557 height 19
drag, startPoint x: 728, startPoint y: 326, endPoint x: 986, endPoint y: 325, distance: 258.0
click at [986, 325] on input "18mm MDF Construction, Curved Front Corner Section, Painted Finish F & B Lichen…" at bounding box center [728, 325] width 557 height 19
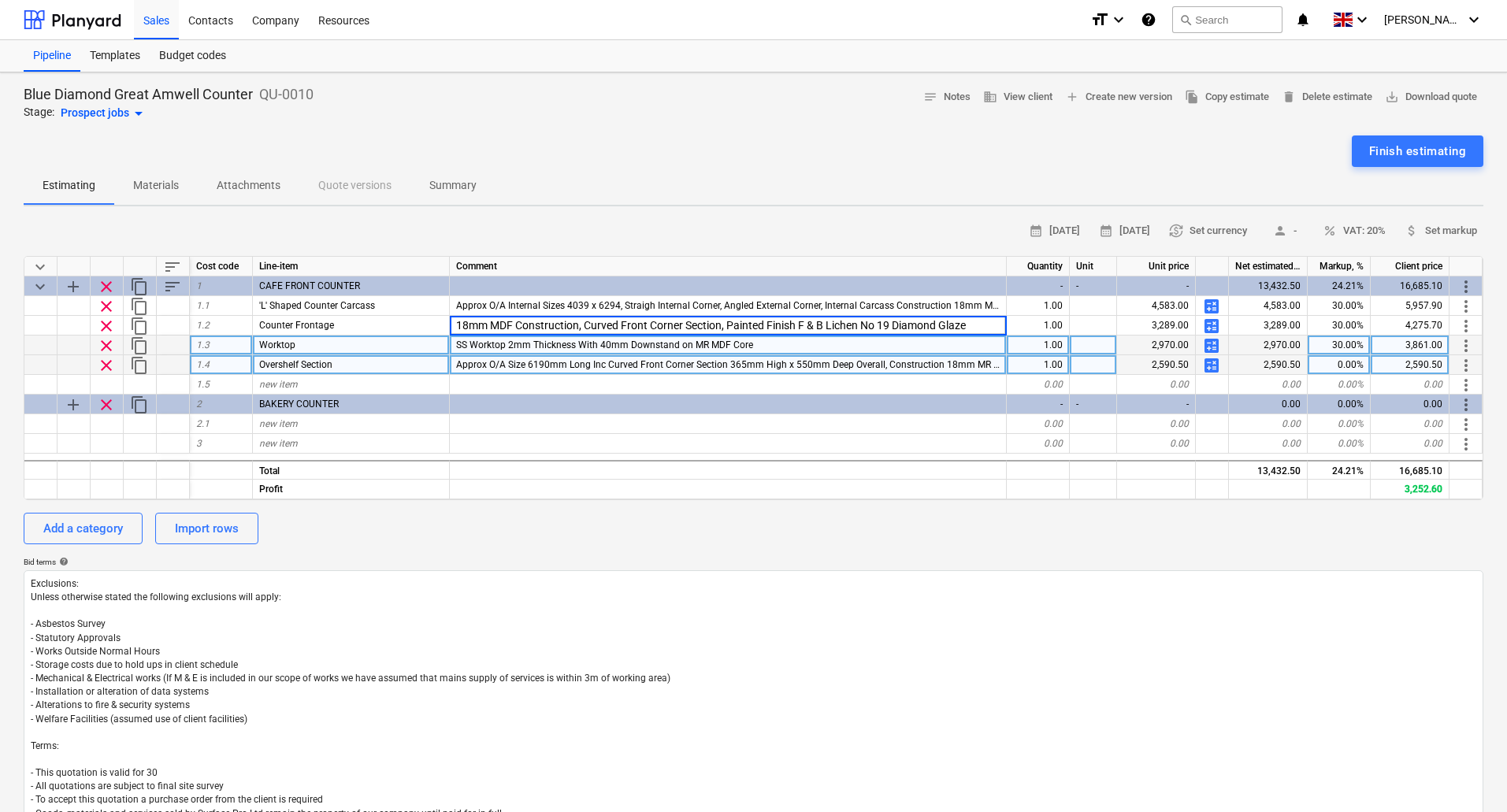
click at [980, 362] on span "Approx O/A Size 6190mm Long Inc Curved Front Corner Section 365mm High x 550mm …" at bounding box center [950, 365] width 987 height 11
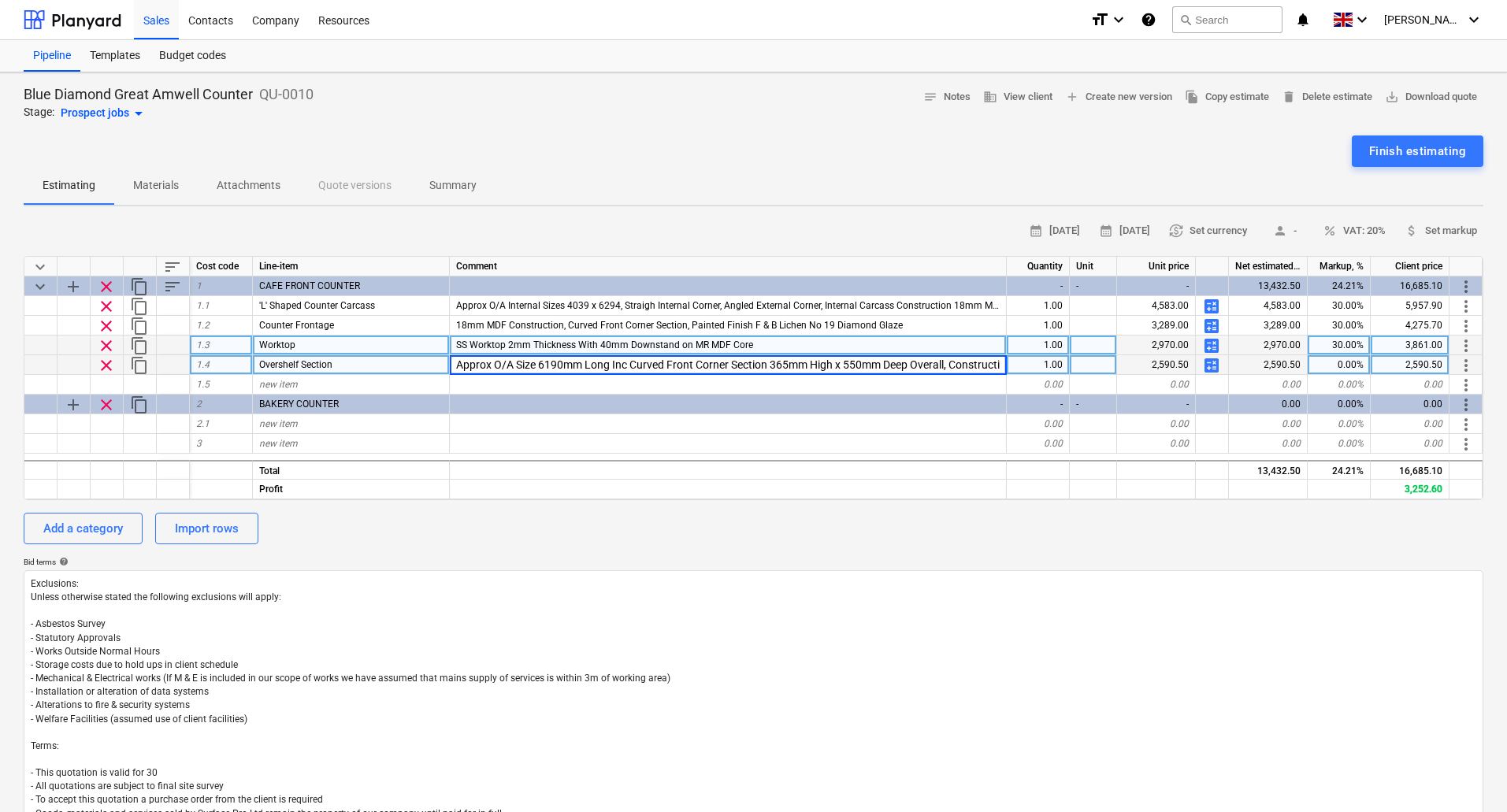
scroll to position [0, 494]
click at [996, 367] on input "Approx O/A Size 6190mm Long Inc Curved Front Corner Section 365mm High x 550mm …" at bounding box center [728, 364] width 557 height 19
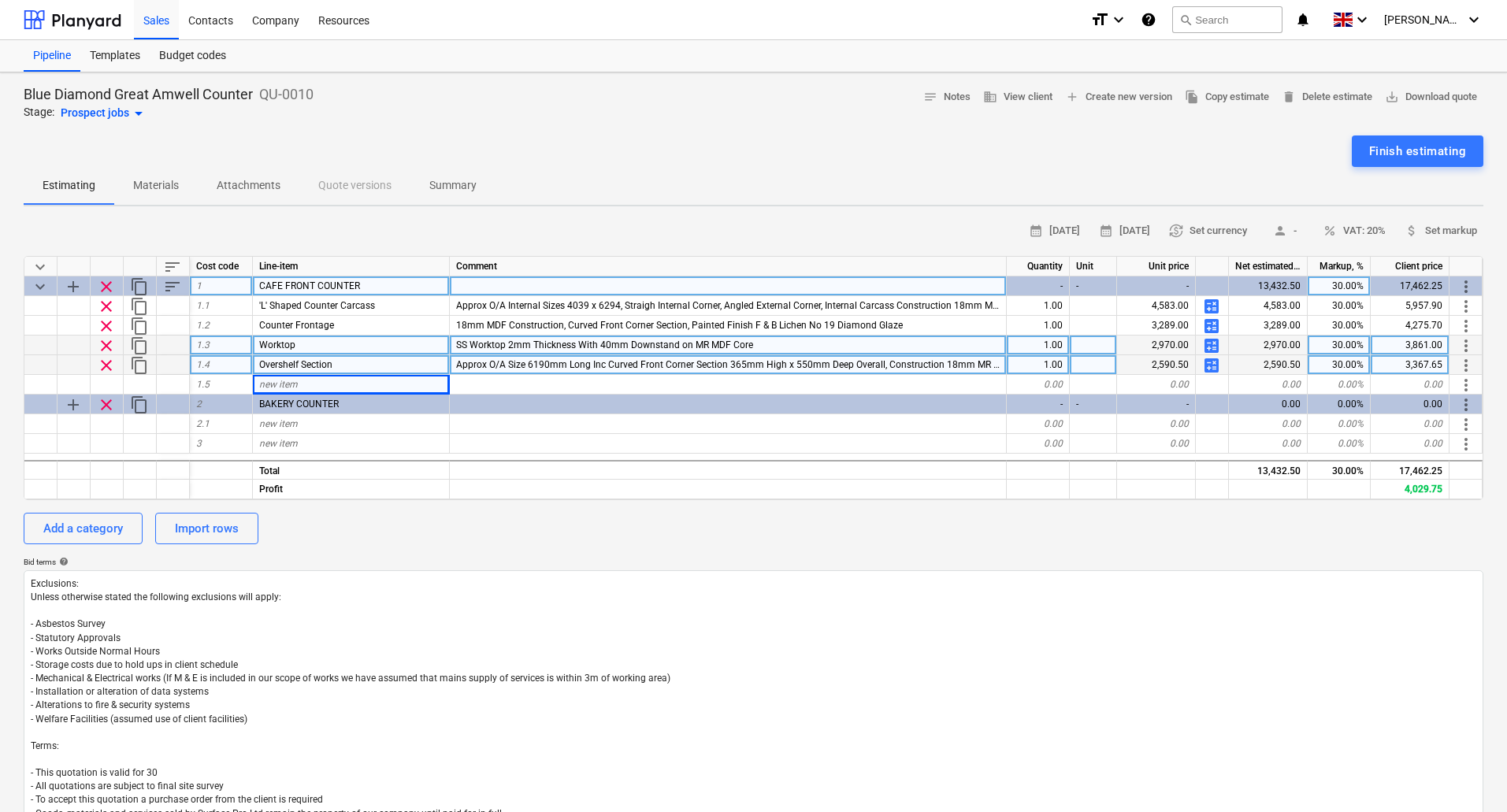
click at [1335, 281] on div "30.00%" at bounding box center [1340, 286] width 63 height 19
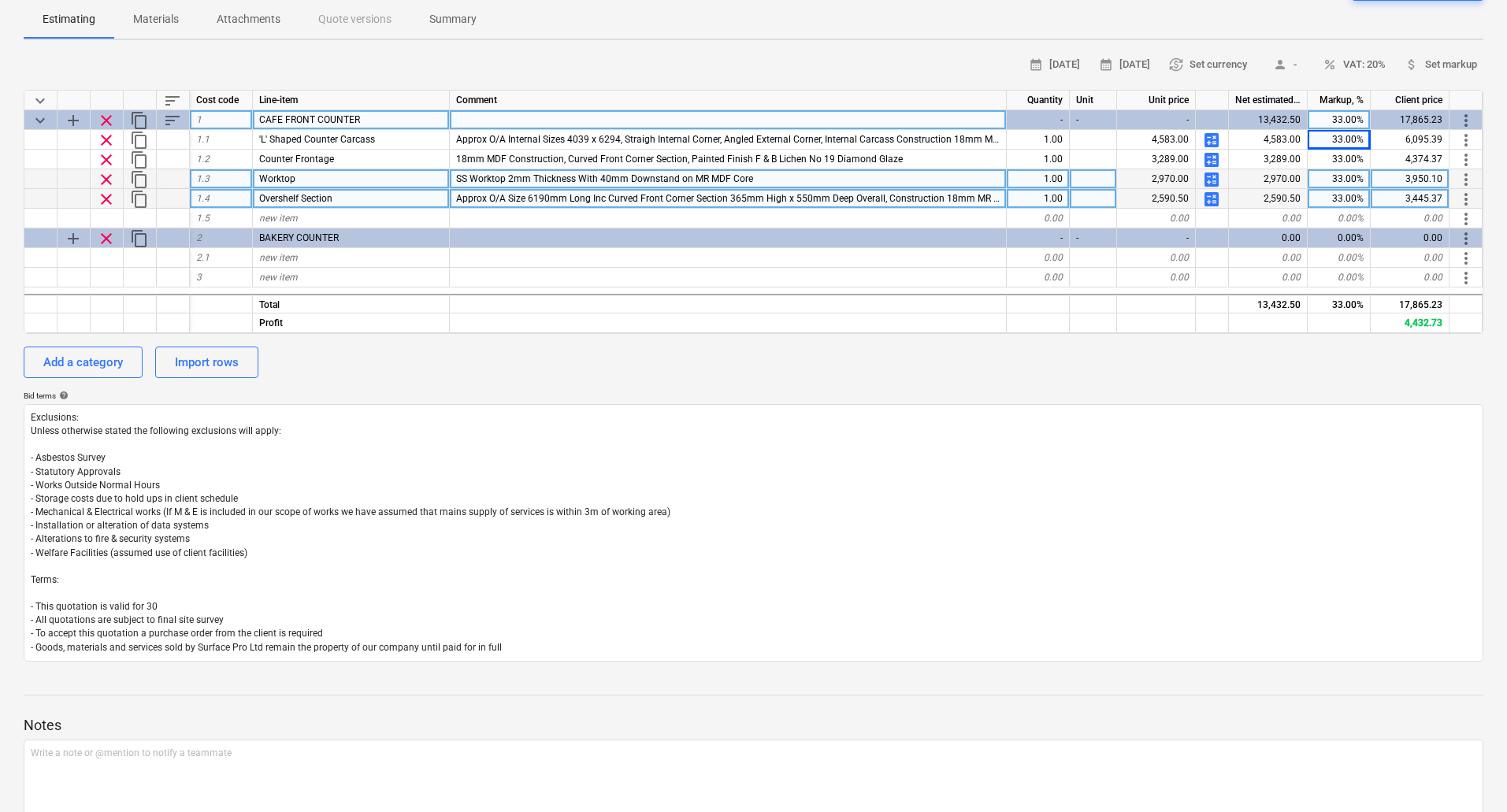
scroll to position [78, 0]
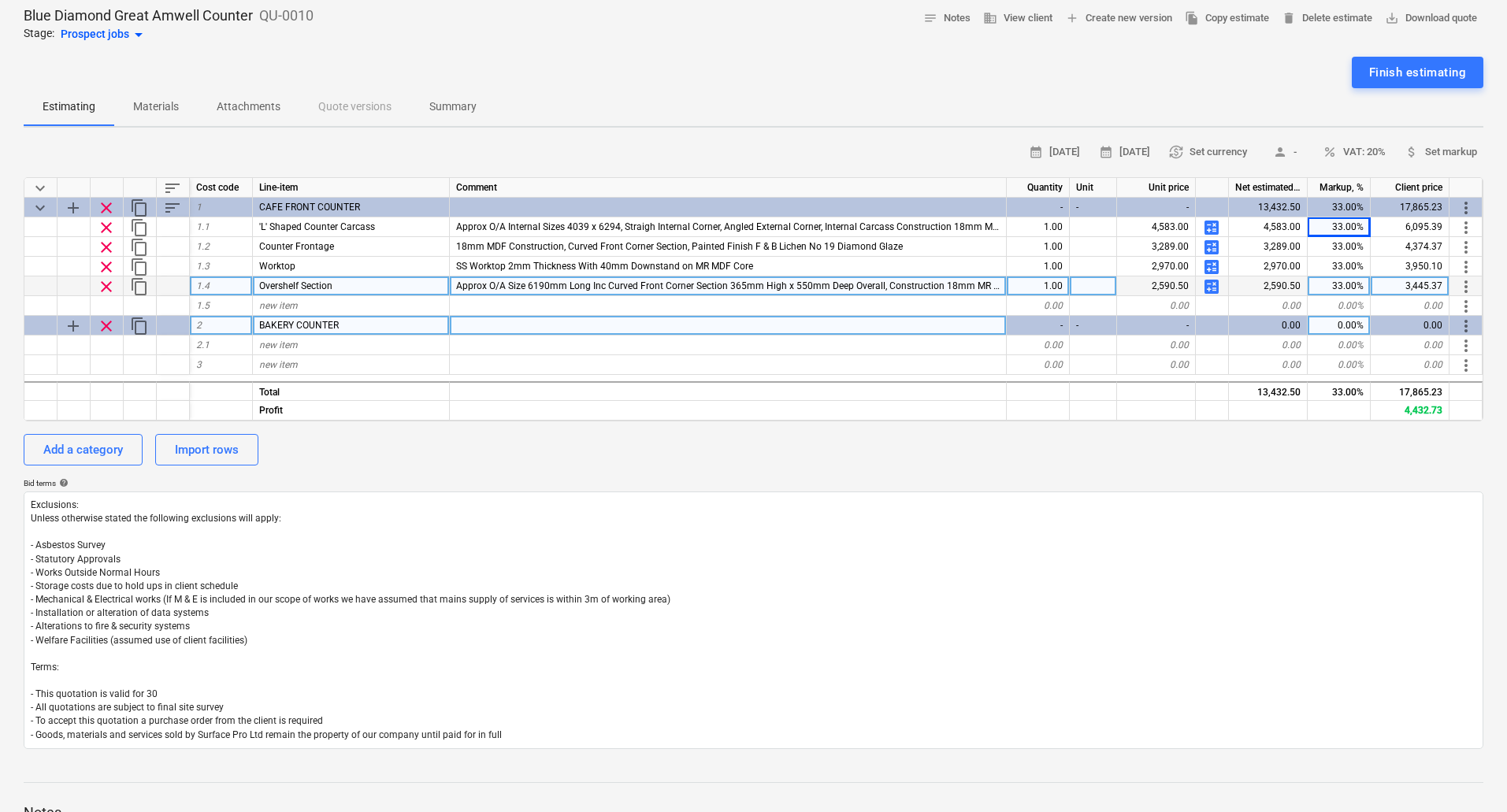
click at [354, 324] on div "BAKERY COUNTER" at bounding box center [352, 326] width 197 height 19
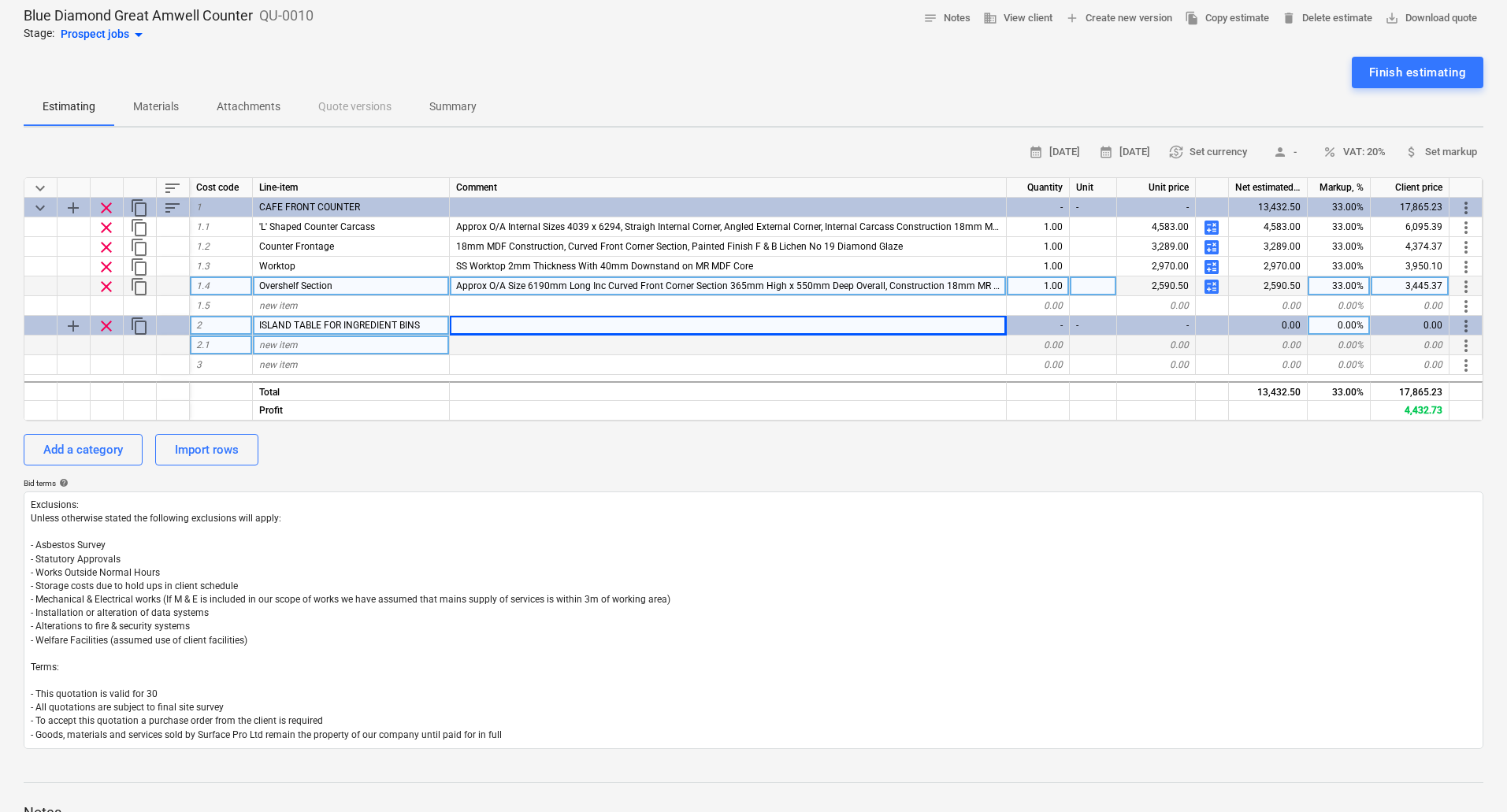
click at [345, 341] on div "new item" at bounding box center [352, 345] width 197 height 19
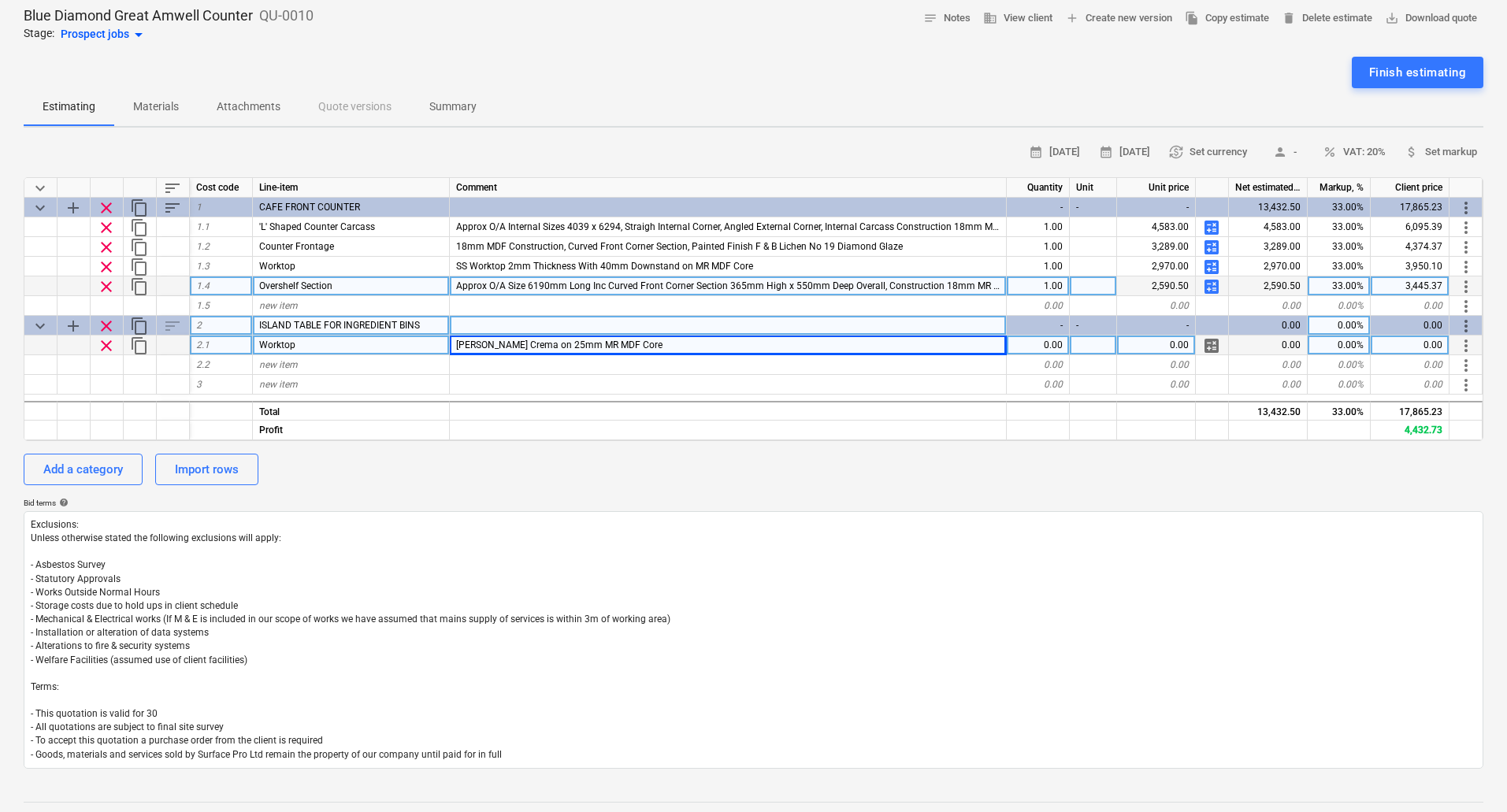
click at [790, 345] on div "Corian Carrara Crema on 25mm MR MDF Core" at bounding box center [728, 345] width 557 height 19
click at [790, 345] on input "Corian Carrara Crema on 25mm MR MDF Core" at bounding box center [728, 345] width 557 height 19
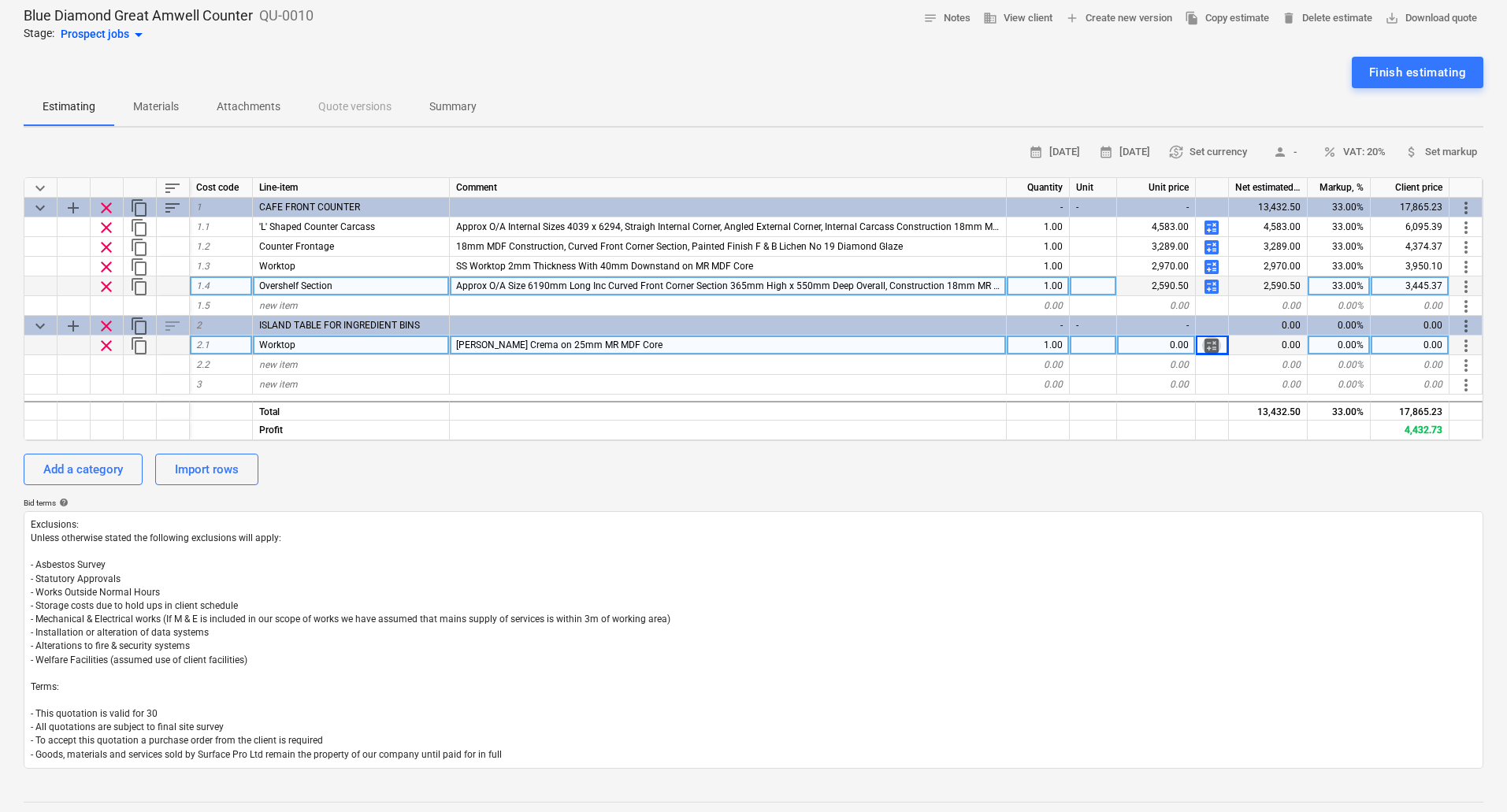
click at [1215, 345] on span "calculate" at bounding box center [1211, 345] width 19 height 19
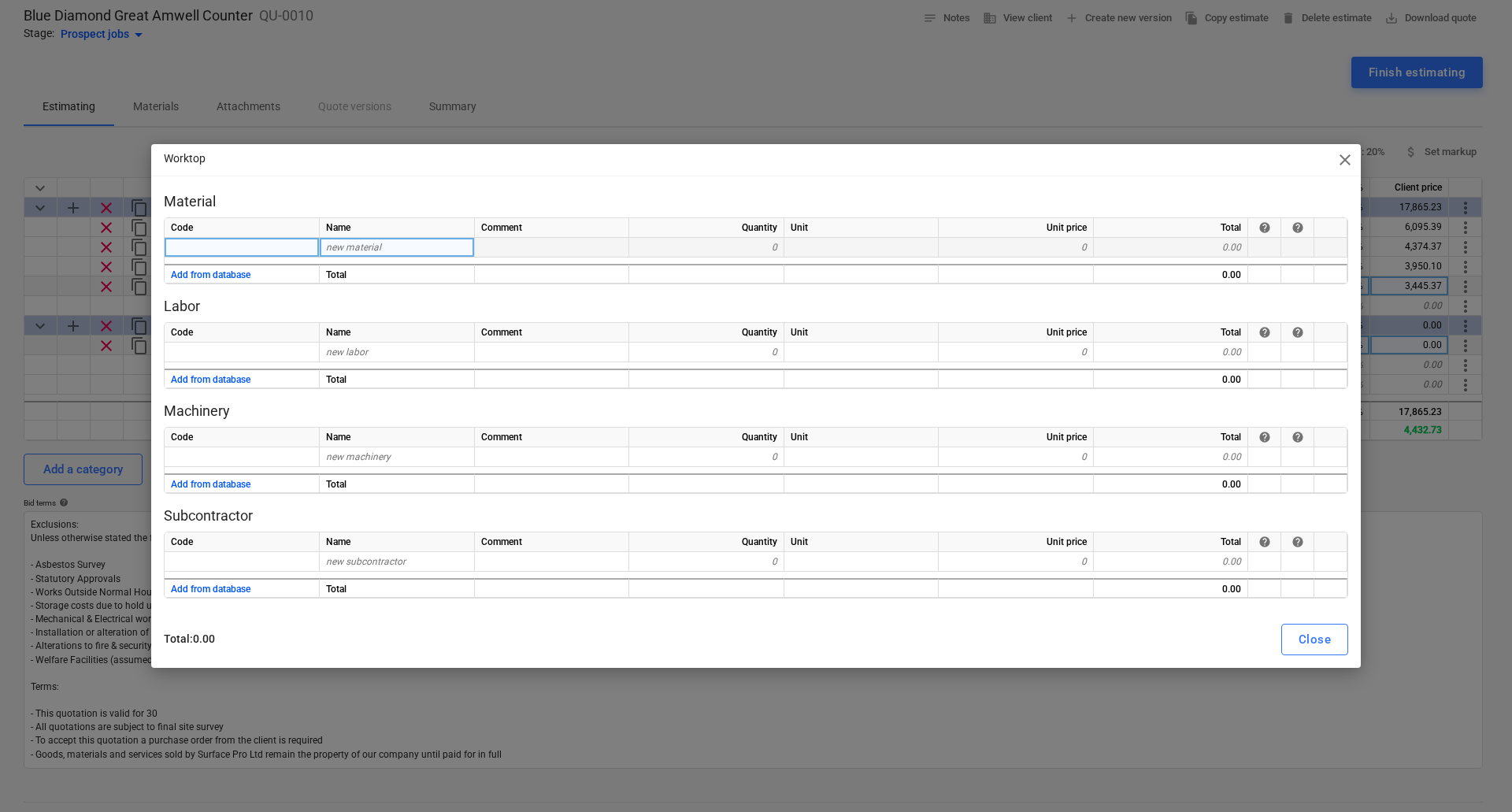
click at [360, 244] on span "new material" at bounding box center [353, 247] width 55 height 11
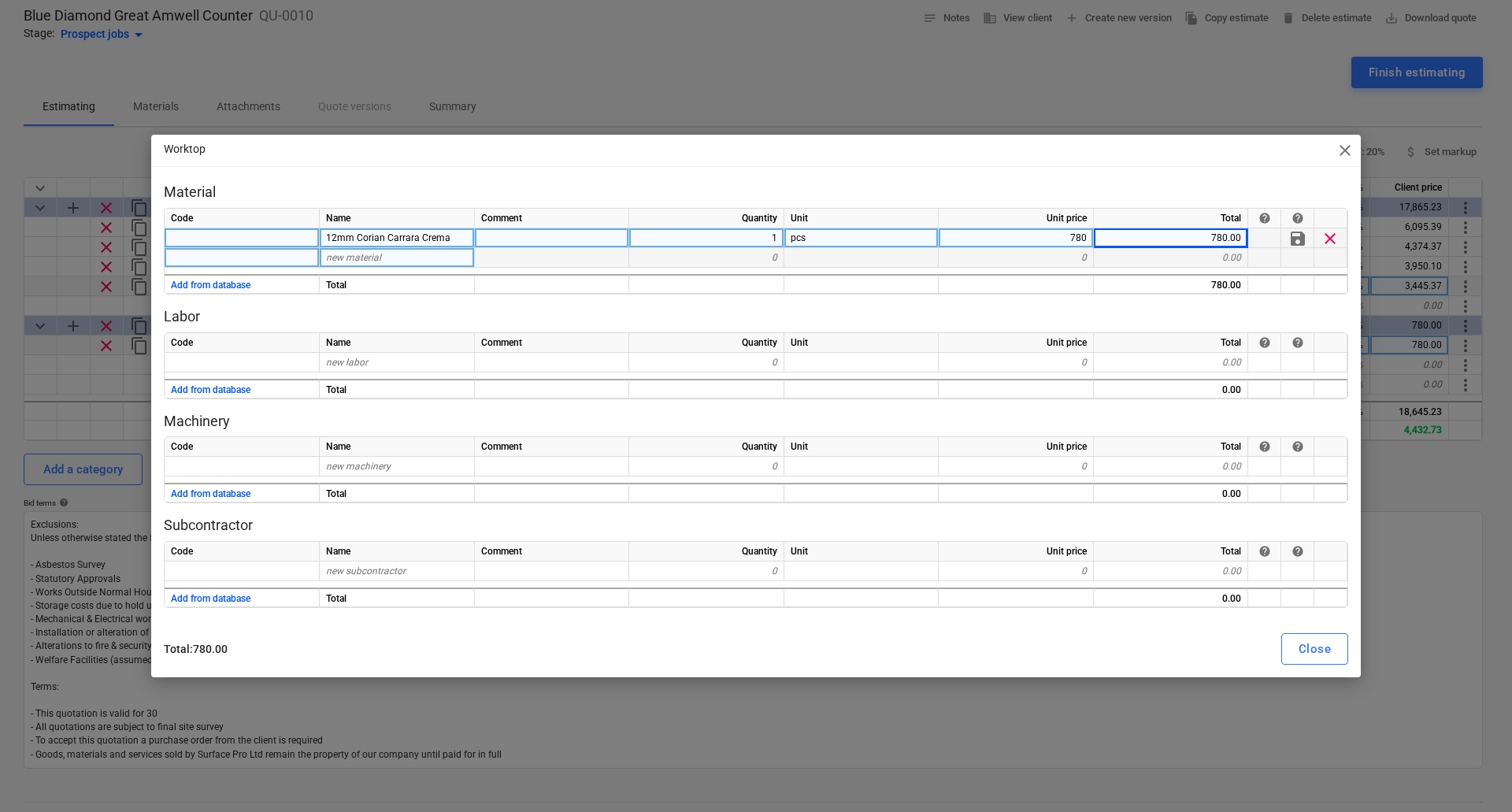
click at [407, 259] on div "new material" at bounding box center [397, 258] width 155 height 19
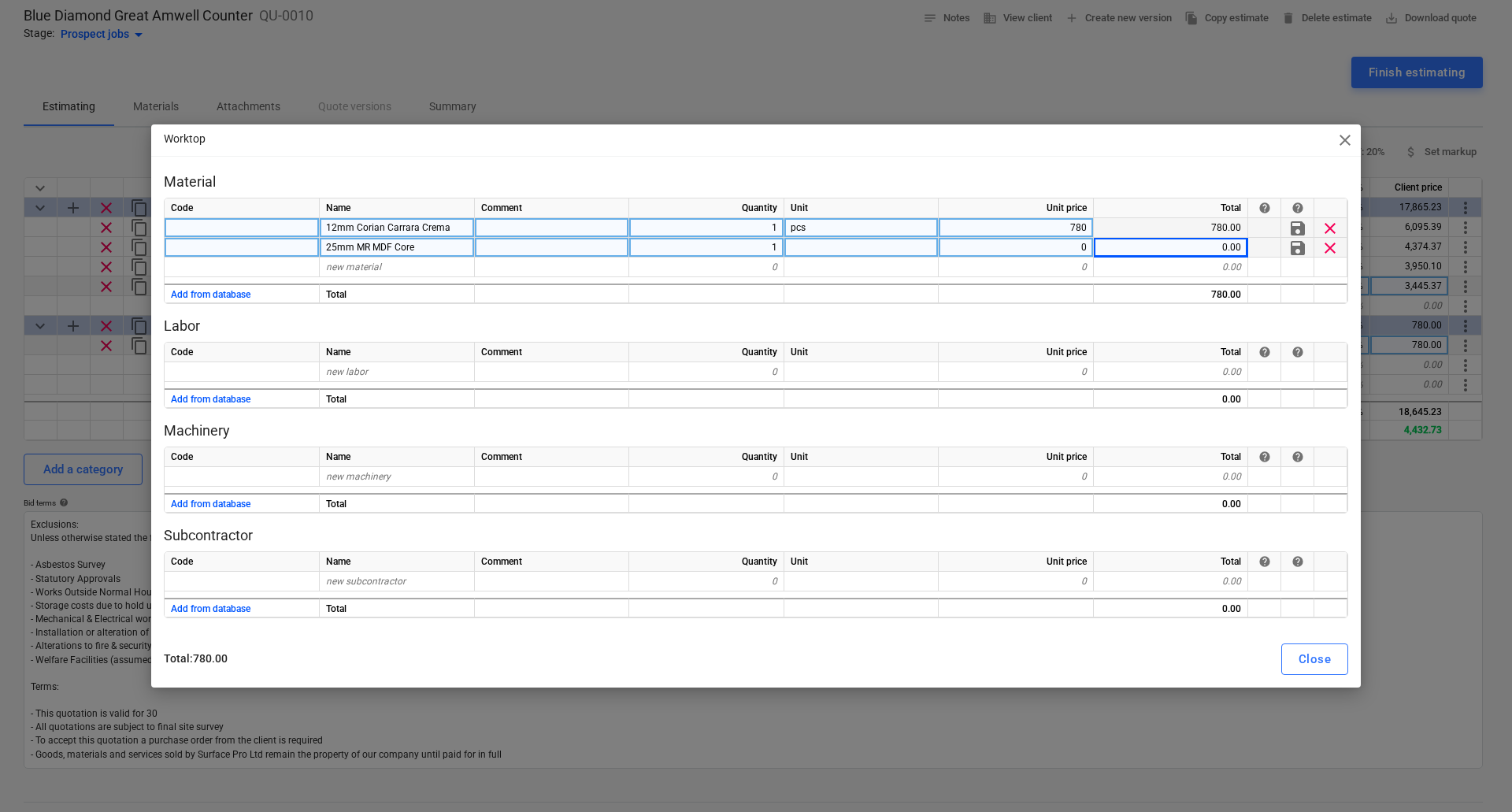
click at [1081, 251] on div "0" at bounding box center [1016, 247] width 155 height 19
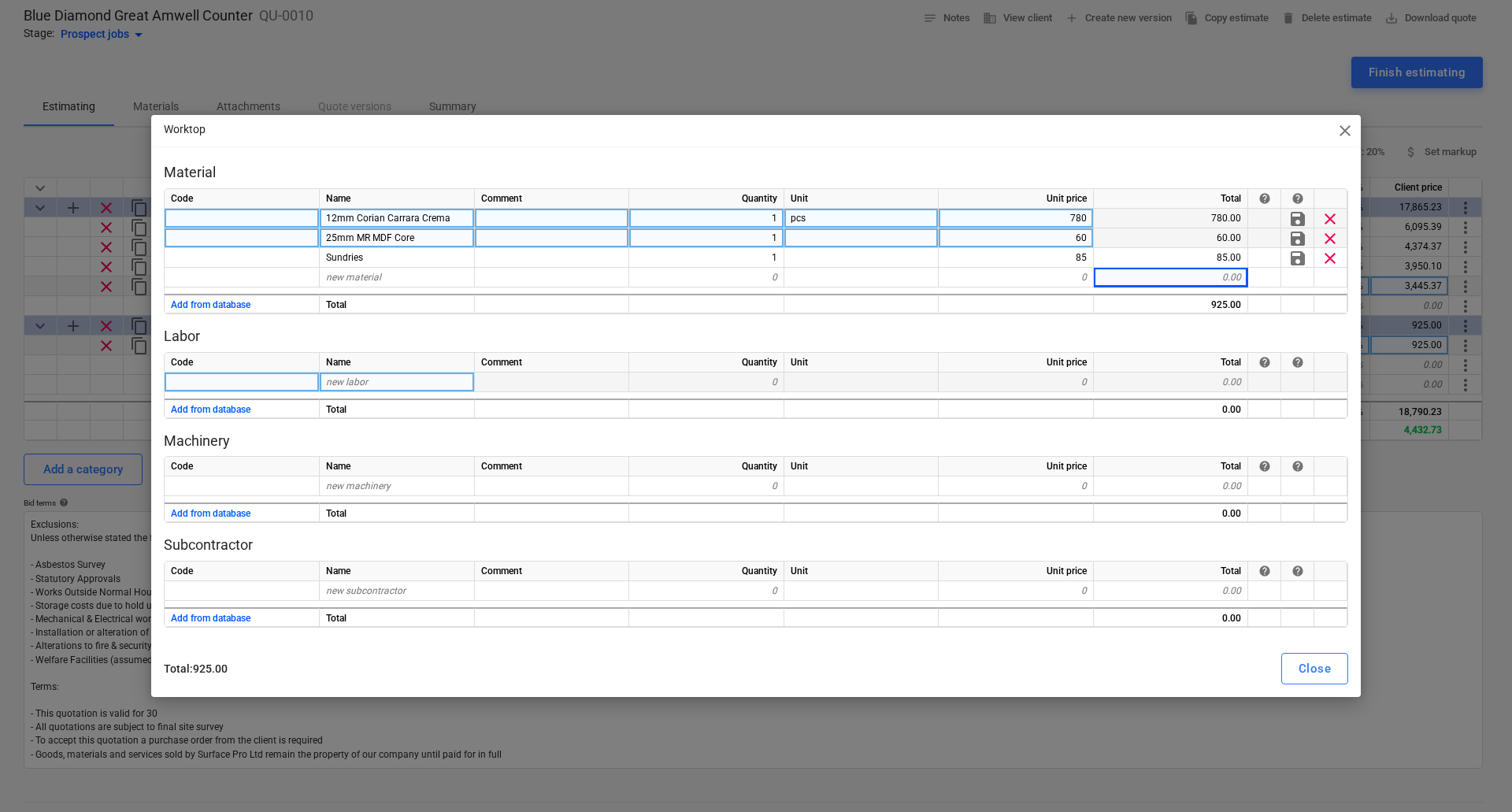
click at [357, 382] on span "new labor" at bounding box center [347, 383] width 42 height 11
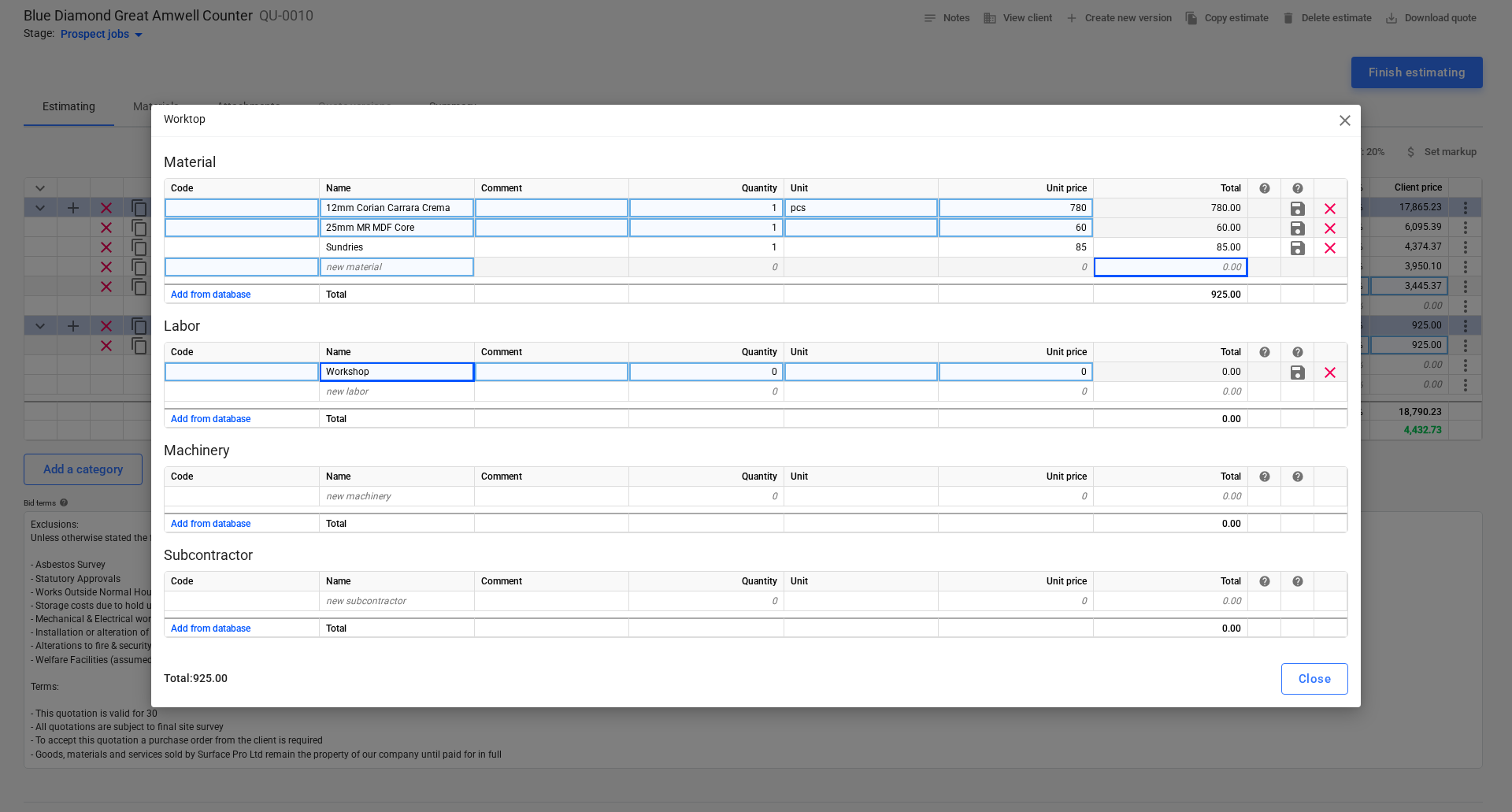
click at [371, 269] on span "new material" at bounding box center [353, 267] width 55 height 11
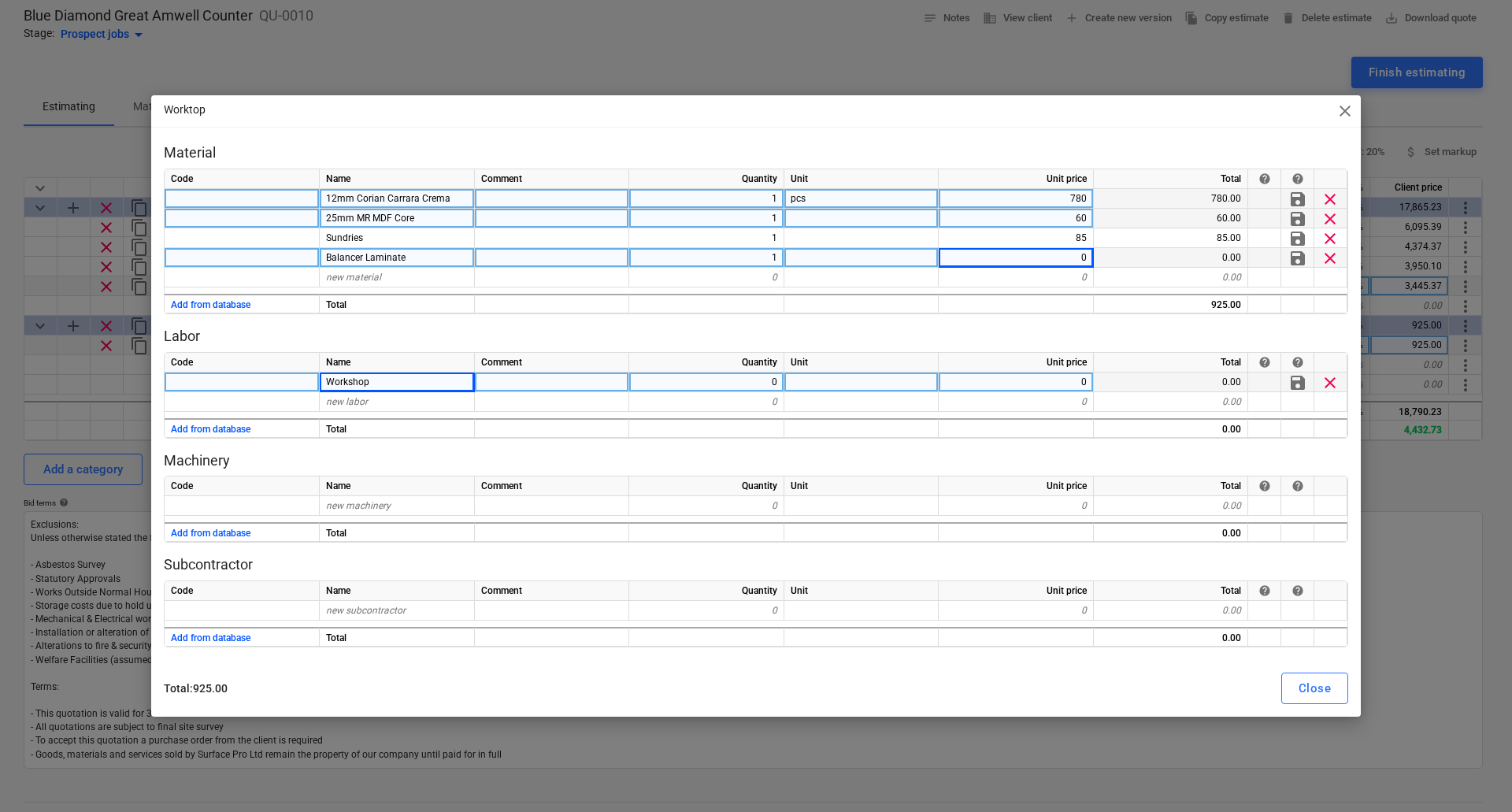
click at [758, 383] on div "0" at bounding box center [707, 383] width 155 height 19
click at [1058, 257] on div "0" at bounding box center [1016, 258] width 155 height 19
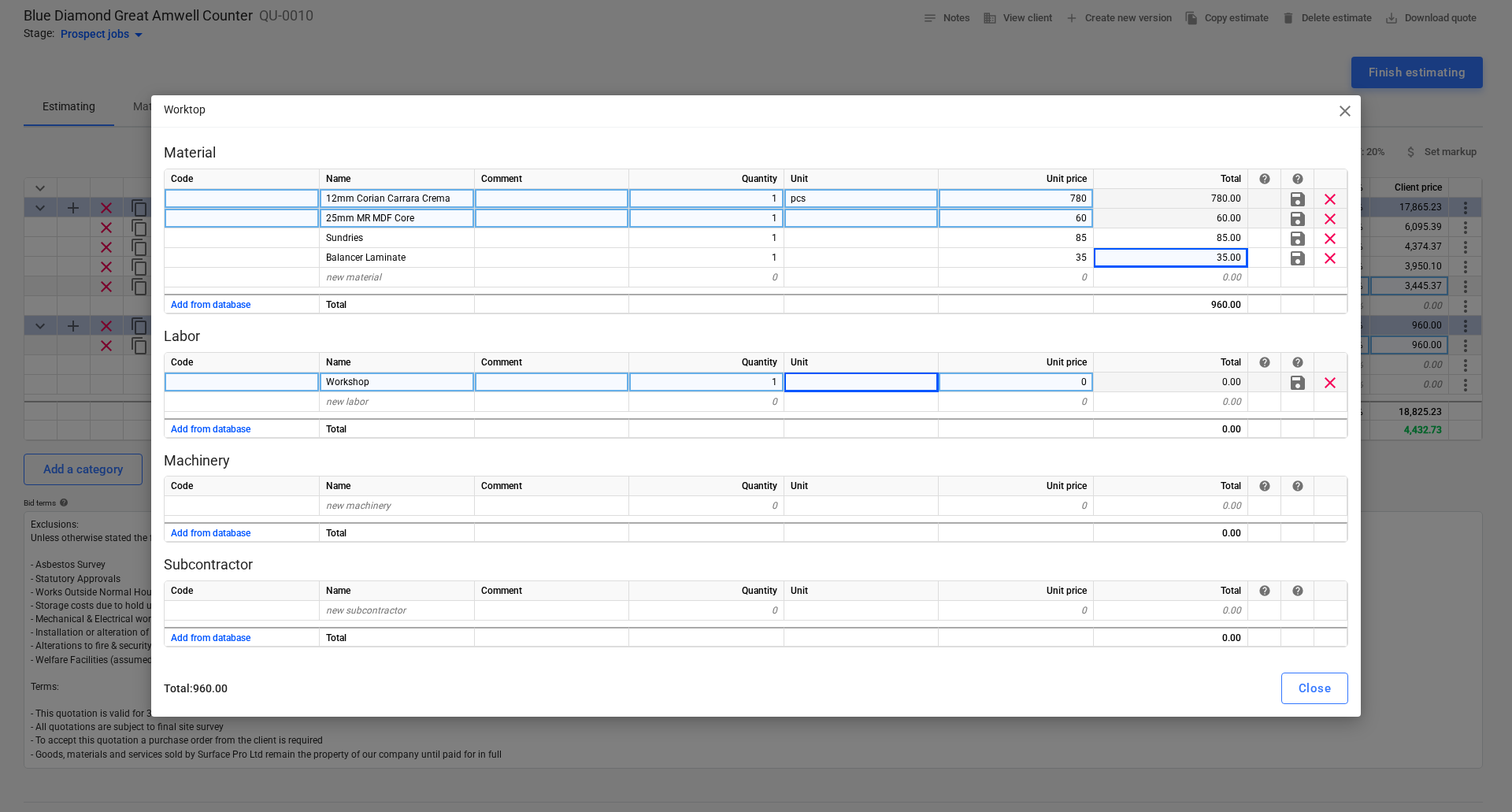
click at [1012, 390] on div "0" at bounding box center [1016, 383] width 155 height 19
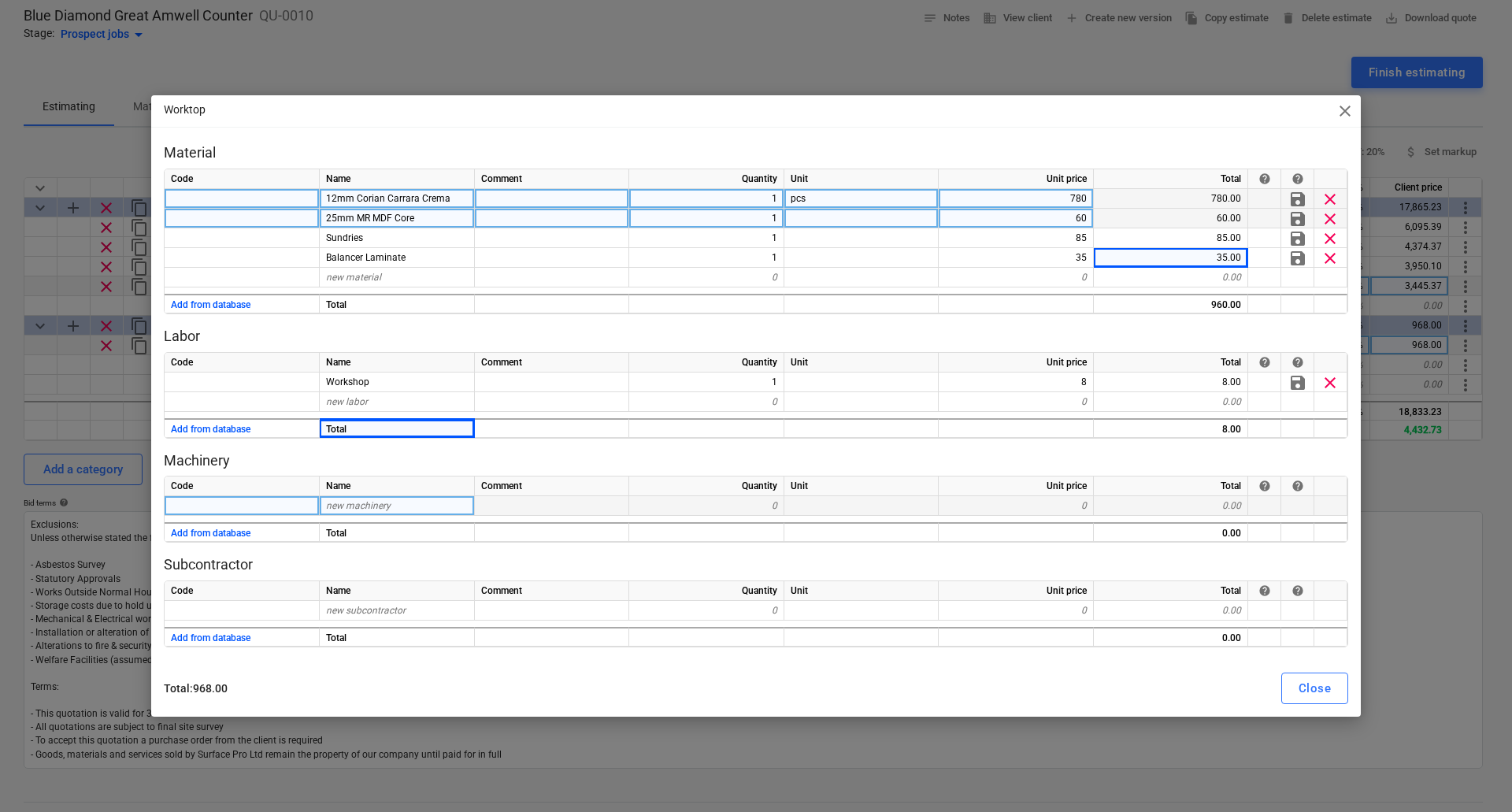
click at [343, 508] on span "new machinery" at bounding box center [358, 506] width 65 height 11
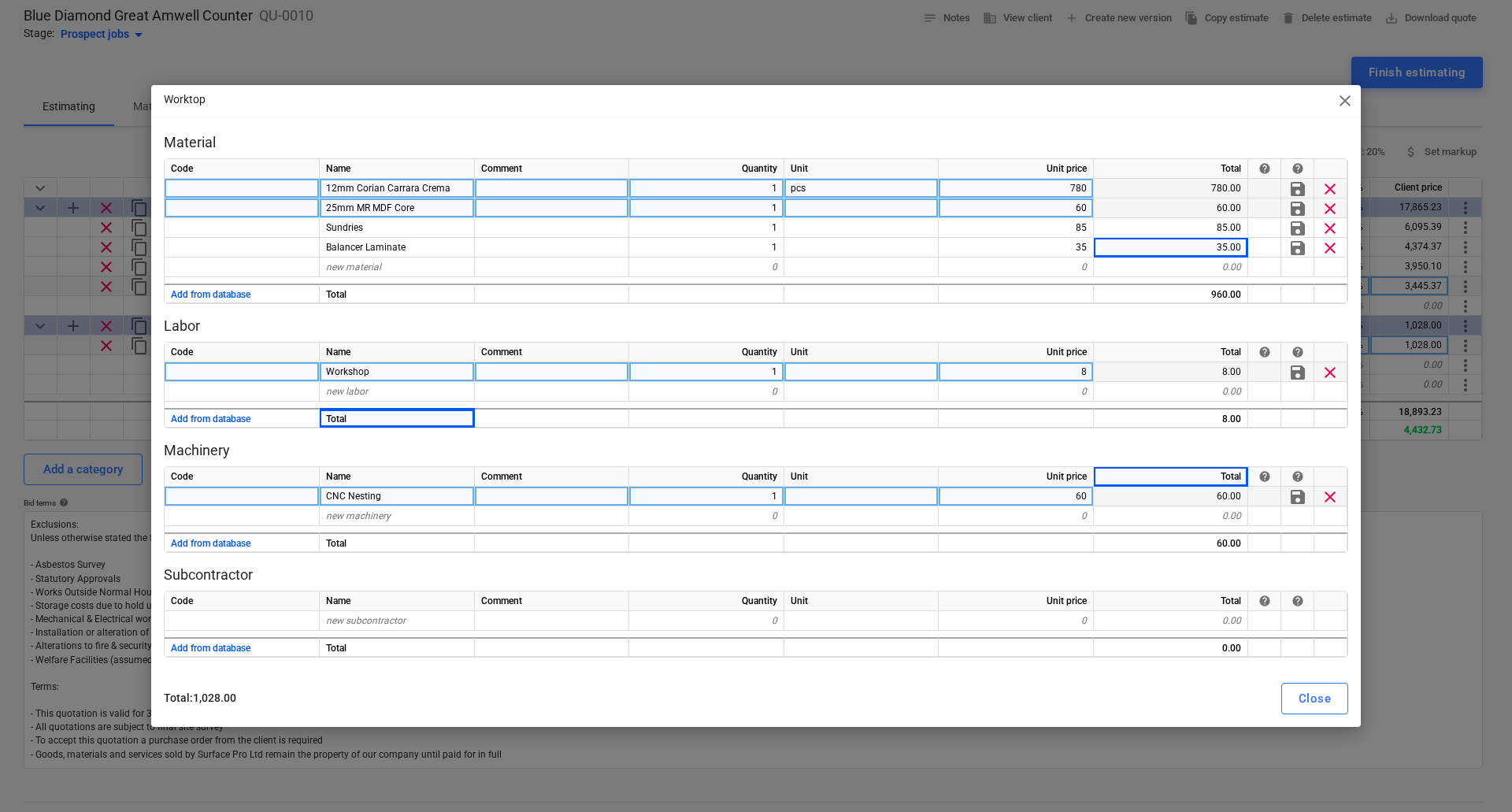
click at [766, 371] on div "1" at bounding box center [707, 372] width 155 height 19
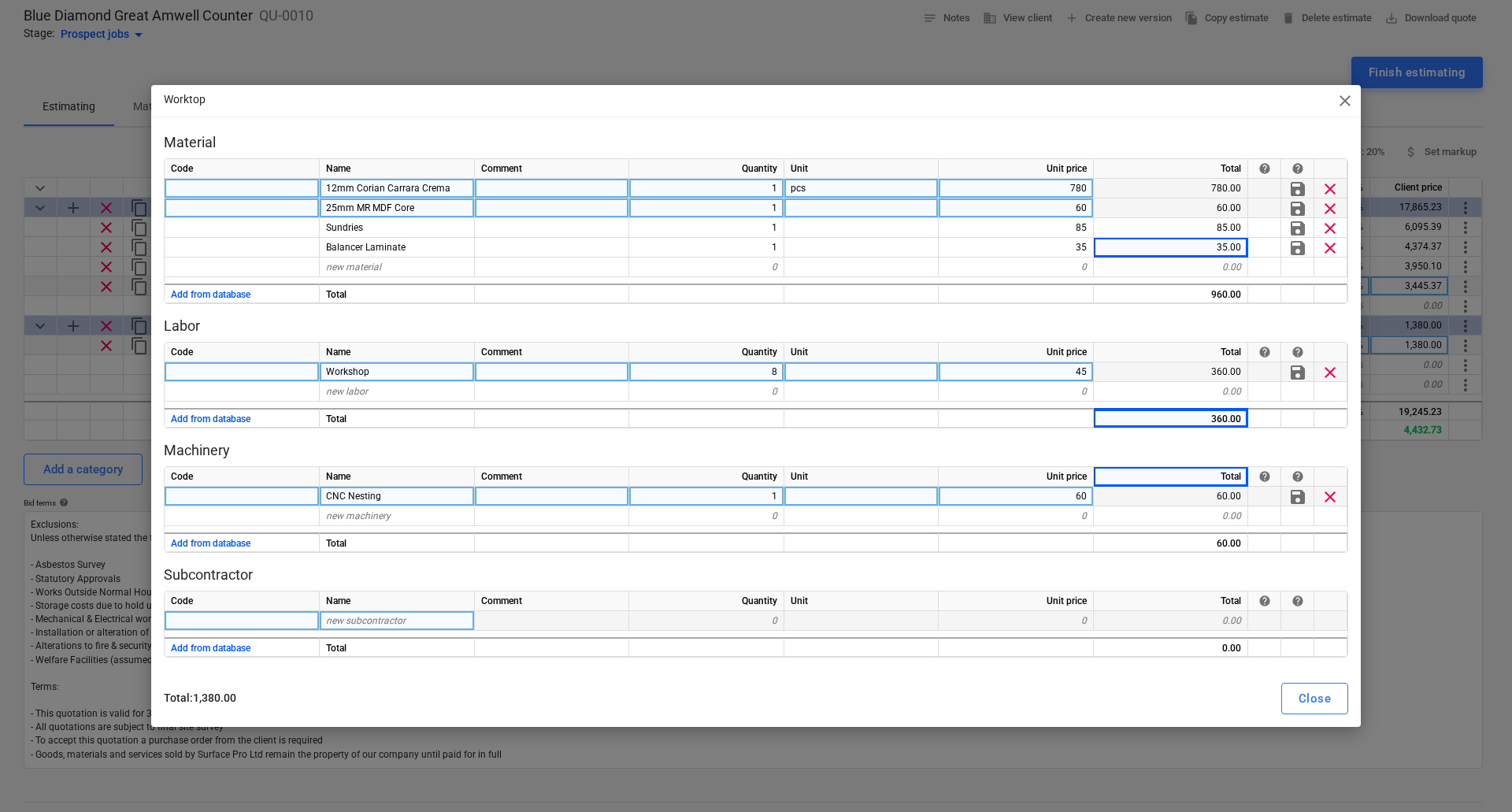
click at [379, 622] on span "new subcontractor" at bounding box center [365, 621] width 79 height 11
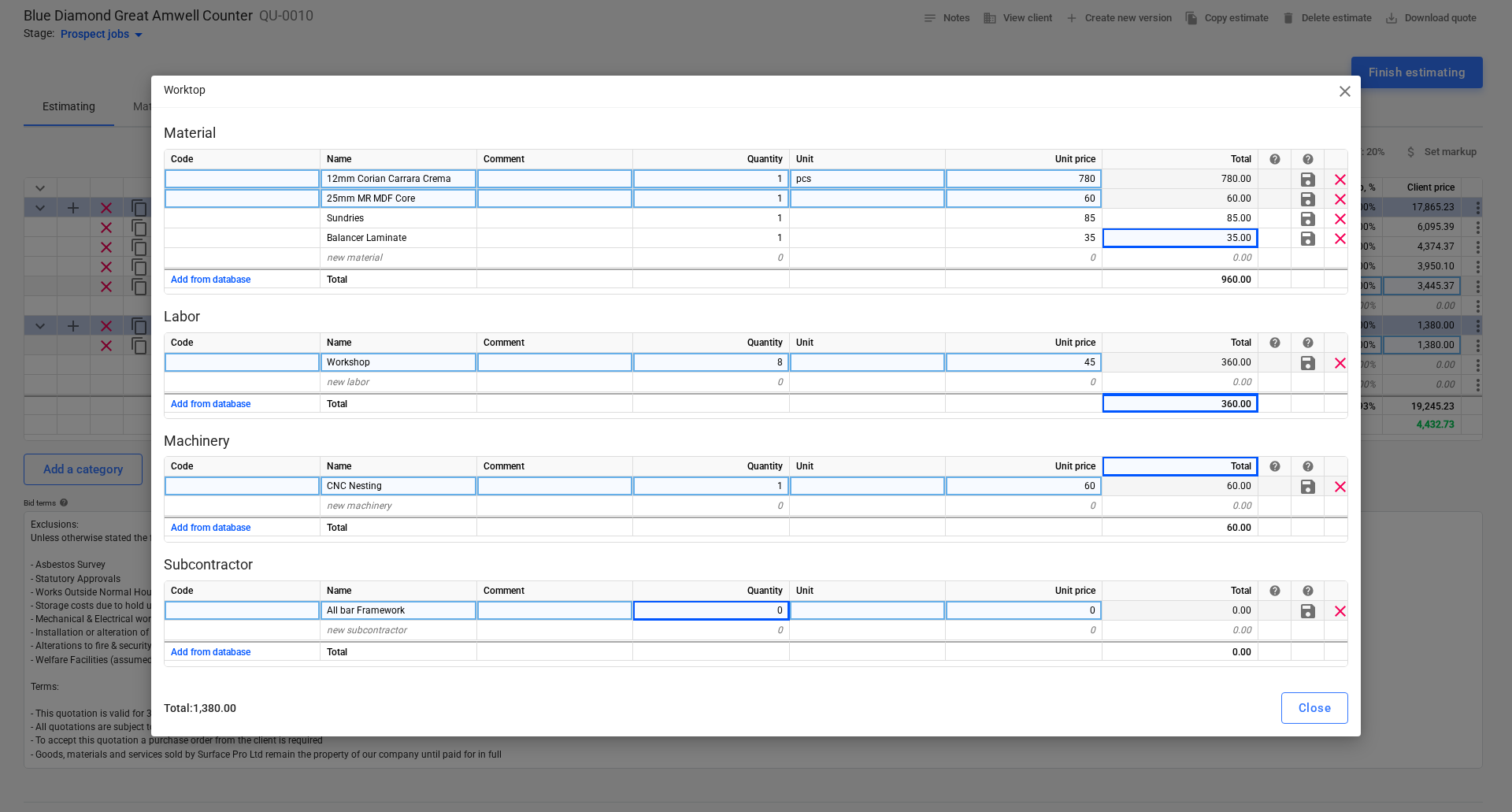
click at [753, 607] on div "0" at bounding box center [712, 611] width 157 height 19
drag, startPoint x: 1056, startPoint y: 610, endPoint x: 1201, endPoint y: 608, distance: 145.0
click at [0, 0] on div "All bar Framework 1 250 250.00 save clear" at bounding box center [0, 0] width 0 height 0
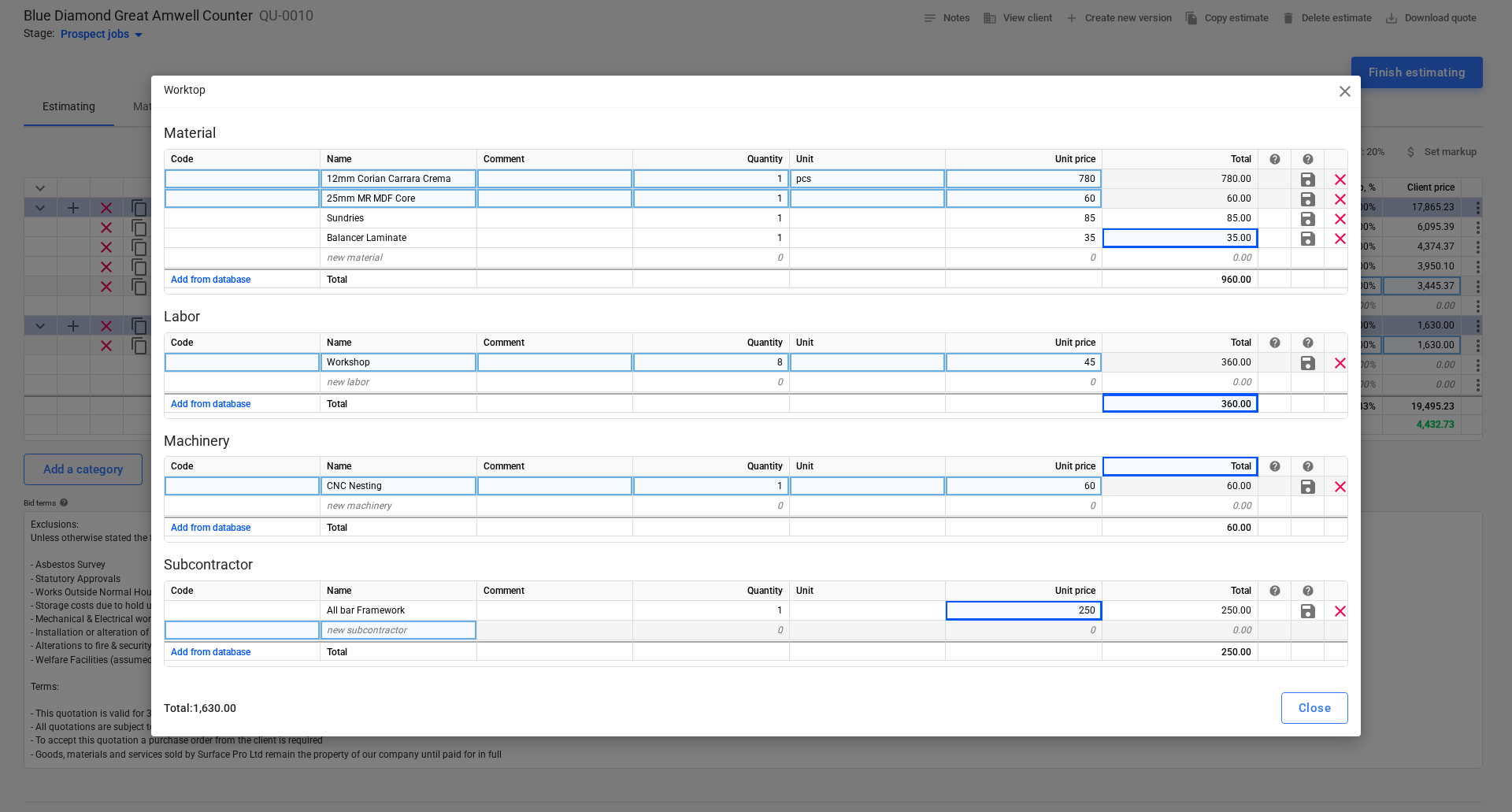
click at [1151, 636] on div "0.00" at bounding box center [1180, 631] width 156 height 19
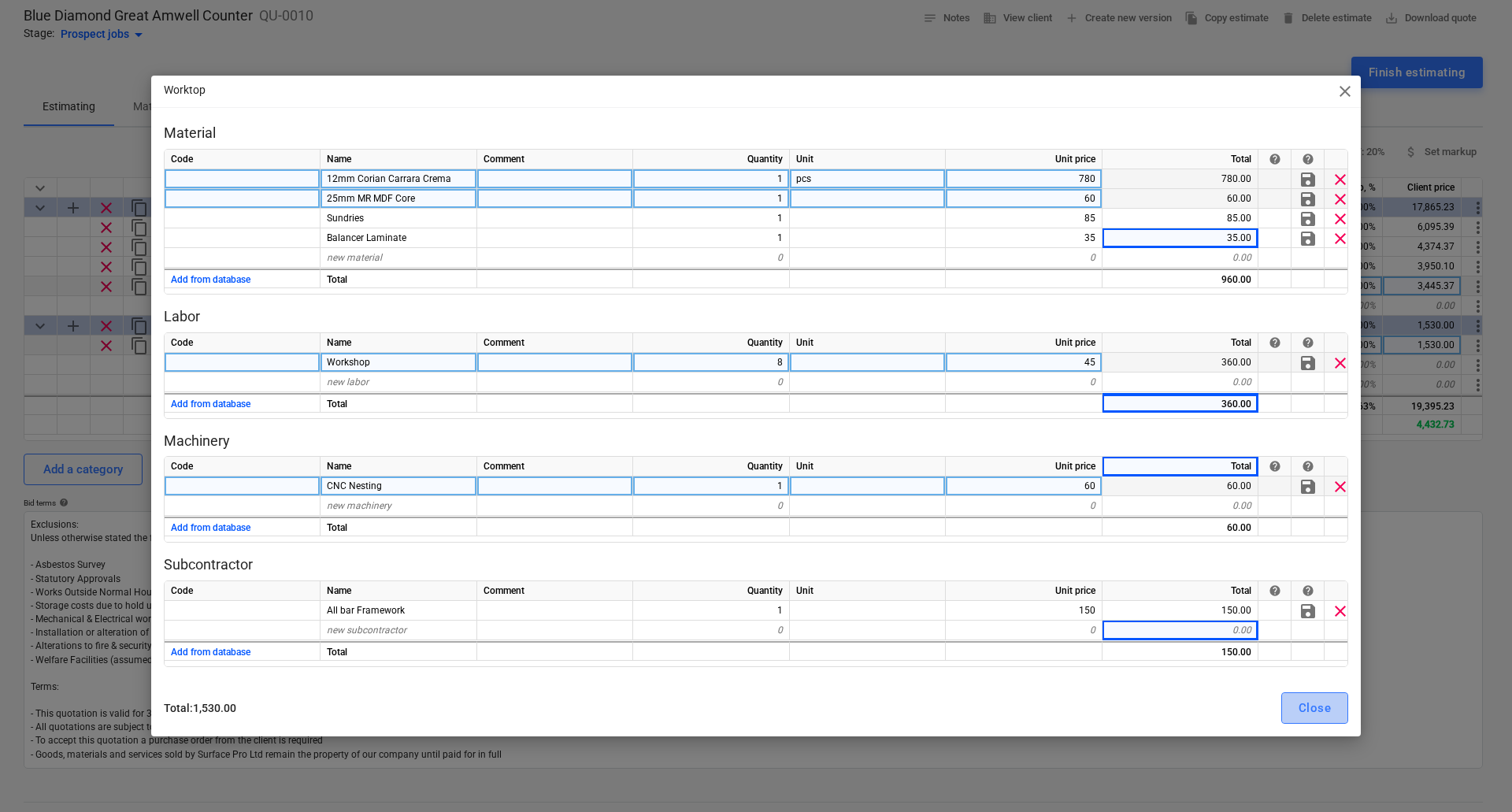
click at [1326, 713] on div "Close" at bounding box center [1315, 708] width 32 height 20
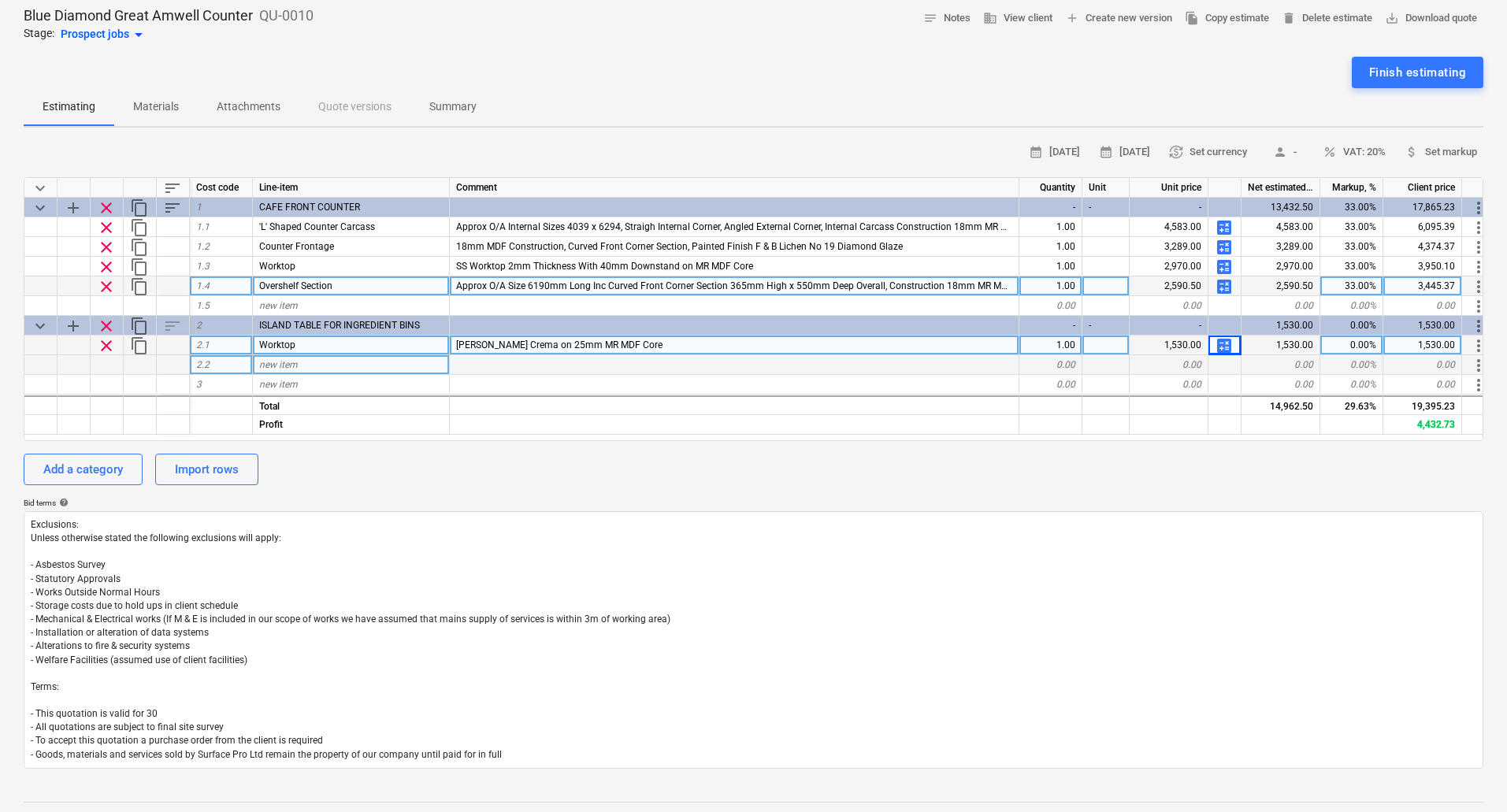
click at [321, 358] on div "new item" at bounding box center [352, 365] width 197 height 19
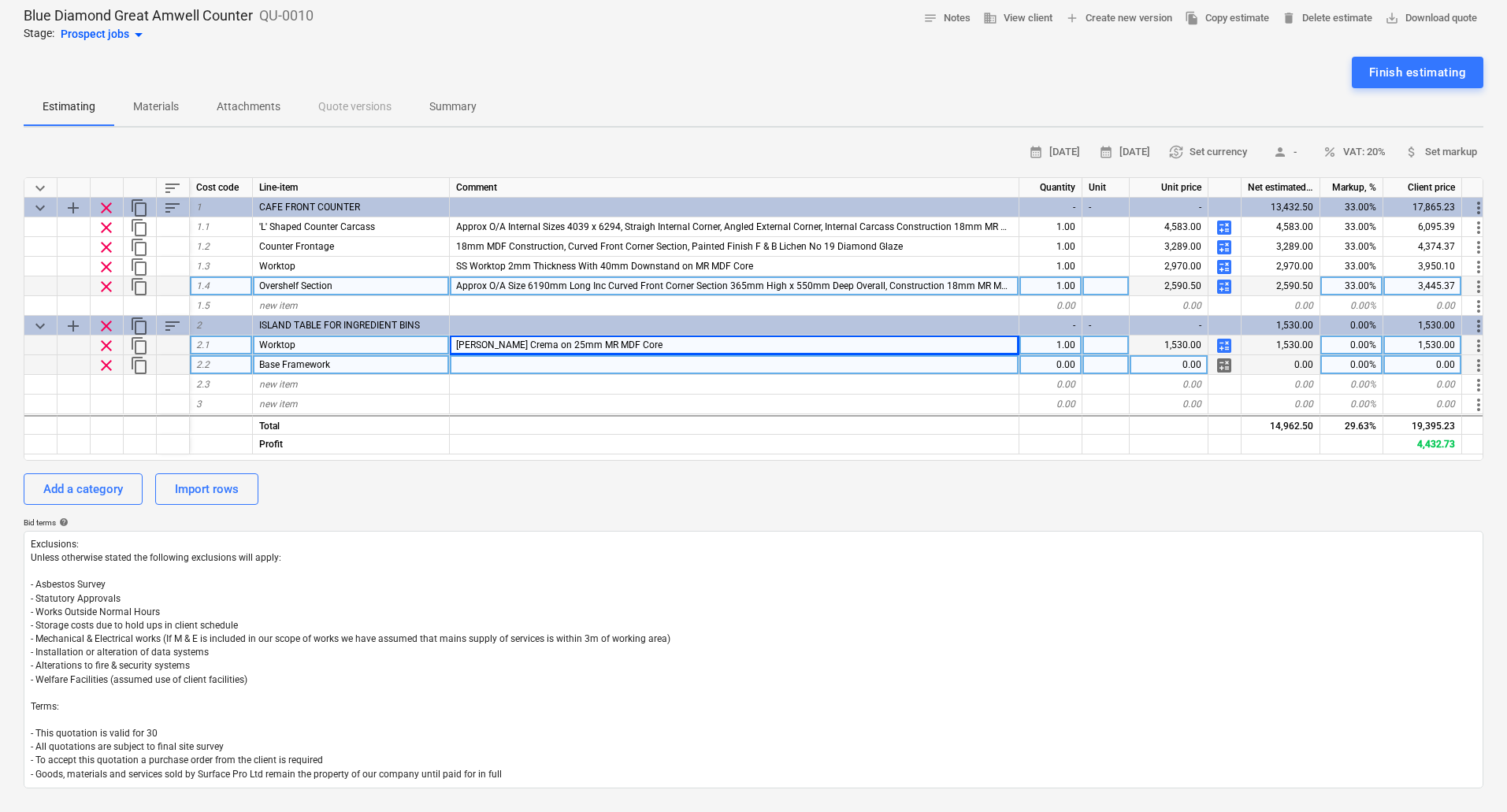
click at [693, 345] on div "Corian Carrara Crema on 25mm MR MDF Core" at bounding box center [734, 345] width 569 height 19
click at [693, 345] on input "Corian Carrara Crema on 25mm MR MDF Core" at bounding box center [734, 345] width 569 height 19
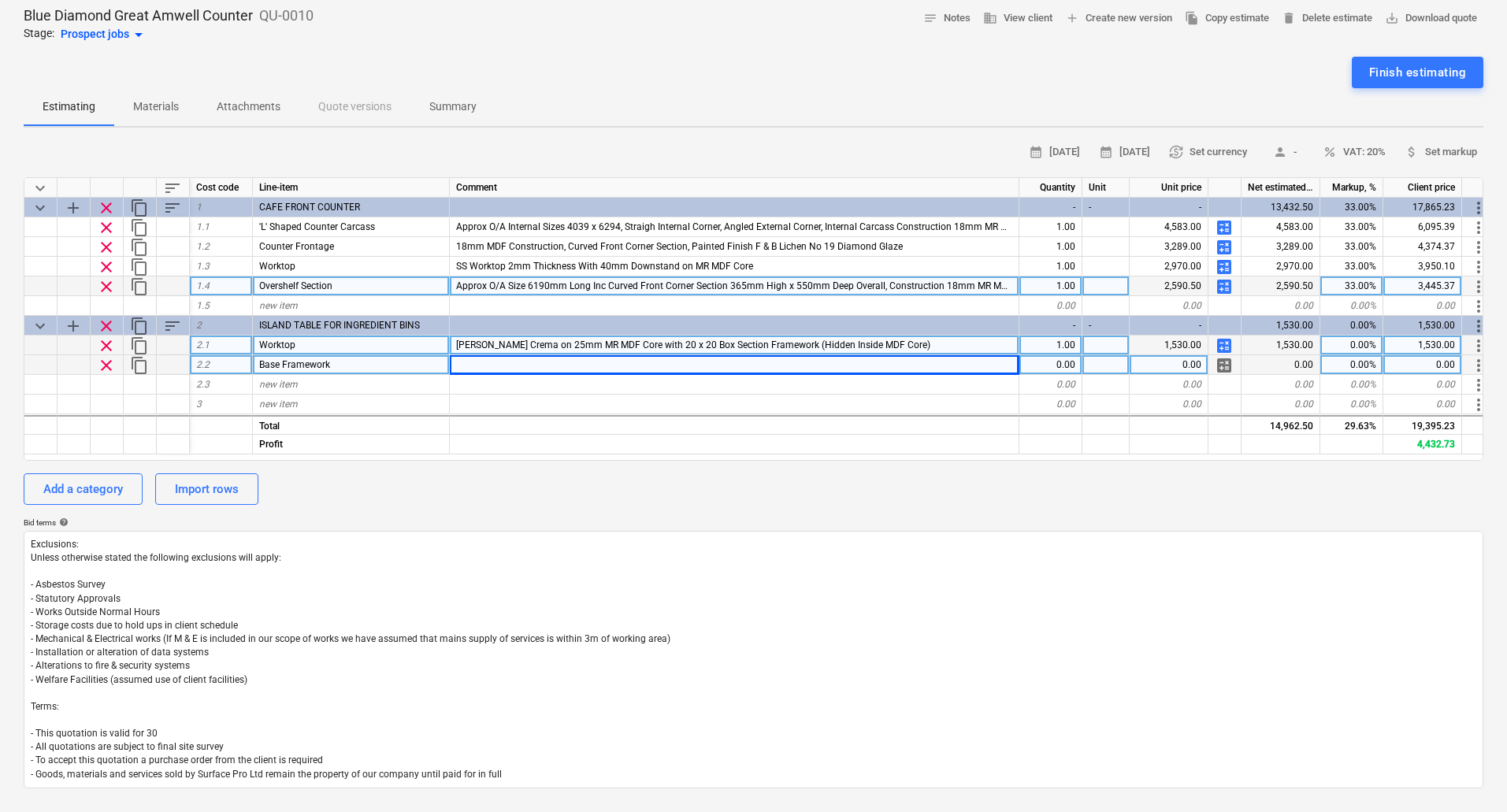
click at [485, 366] on div at bounding box center [734, 365] width 569 height 19
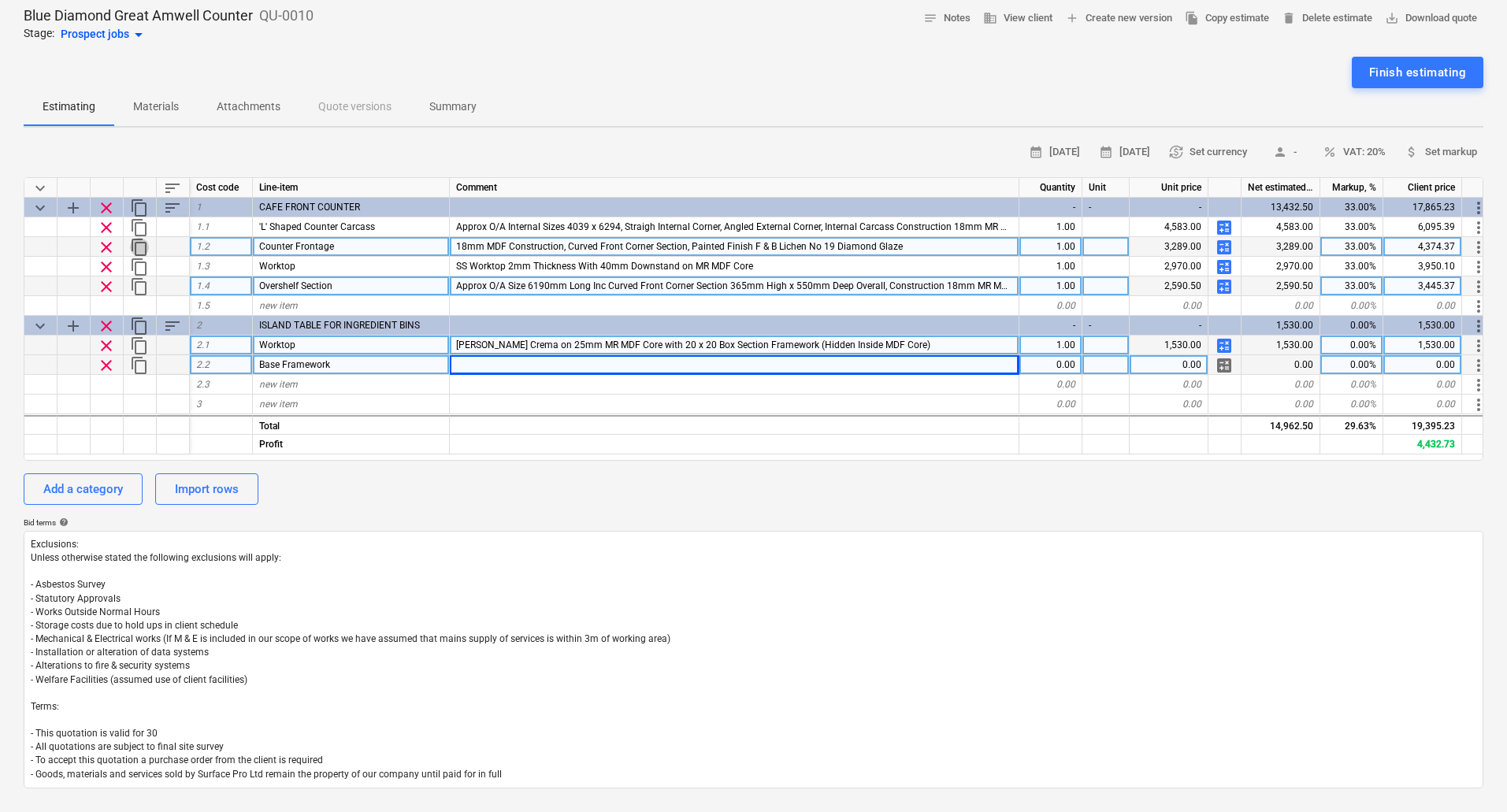
click at [138, 245] on span "content_copy" at bounding box center [139, 247] width 19 height 19
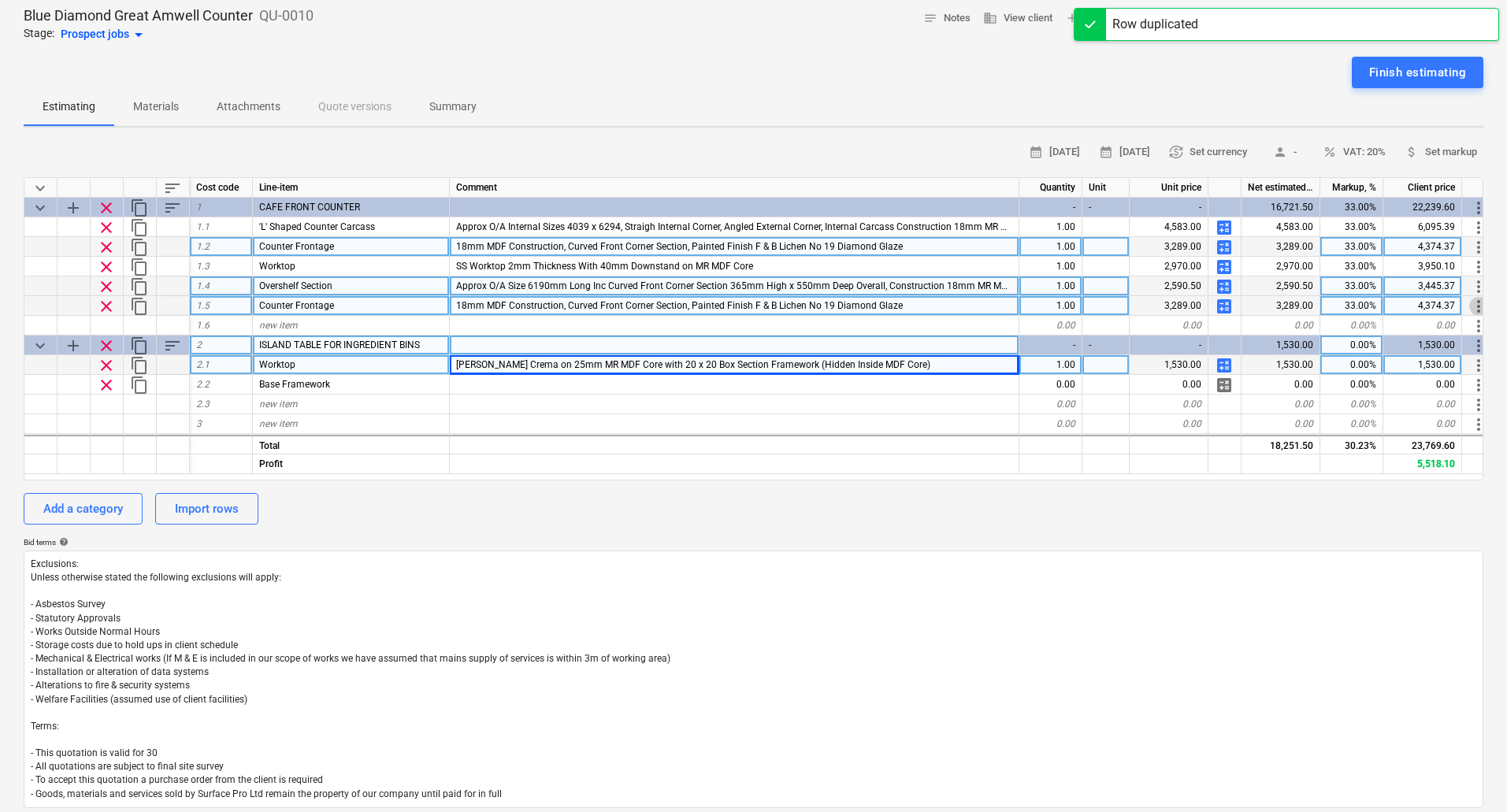
click at [1473, 303] on span "more_vert" at bounding box center [1479, 306] width 19 height 19
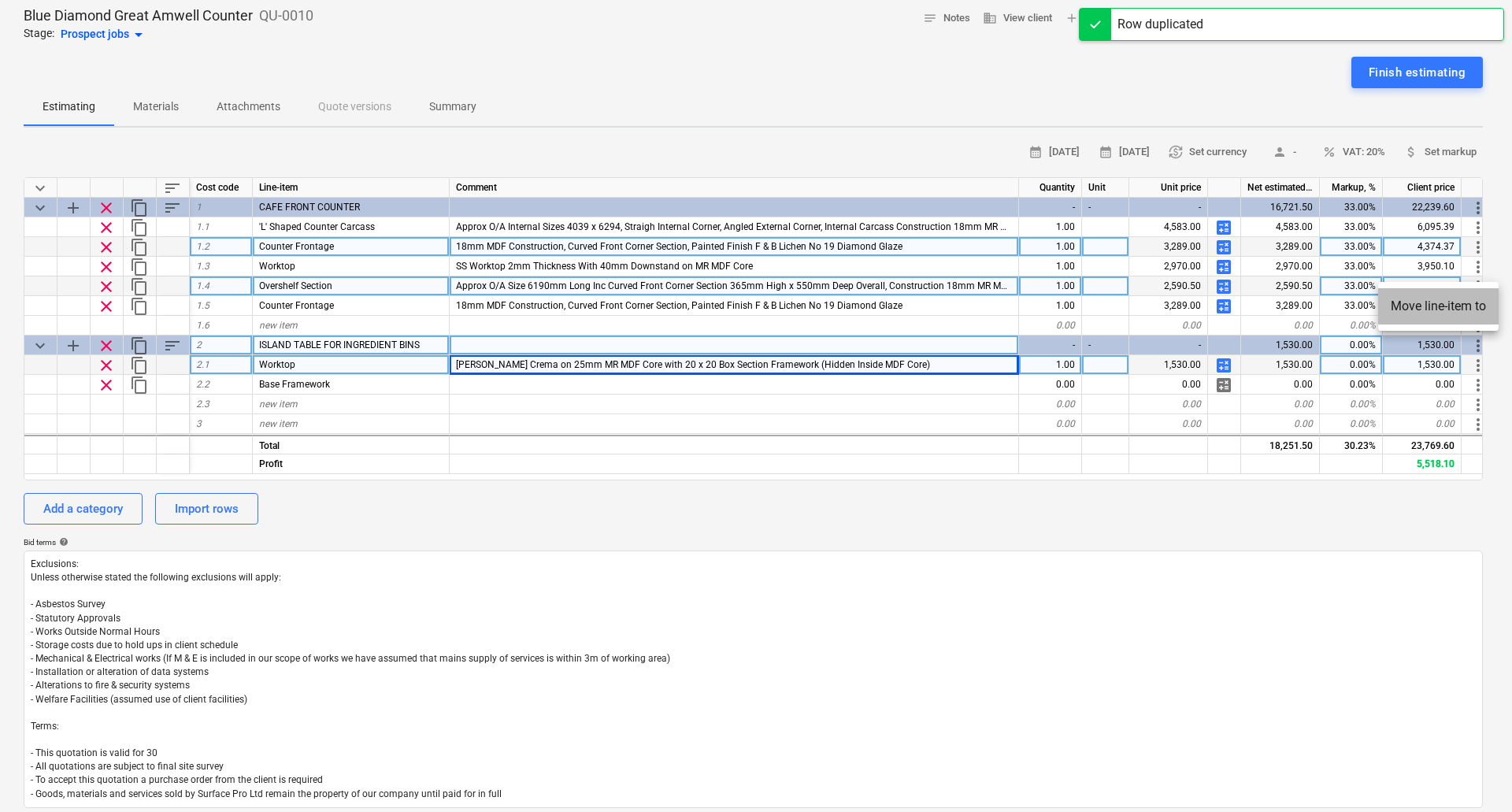
click at [1451, 302] on li "Move line-item to" at bounding box center [1438, 306] width 120 height 36
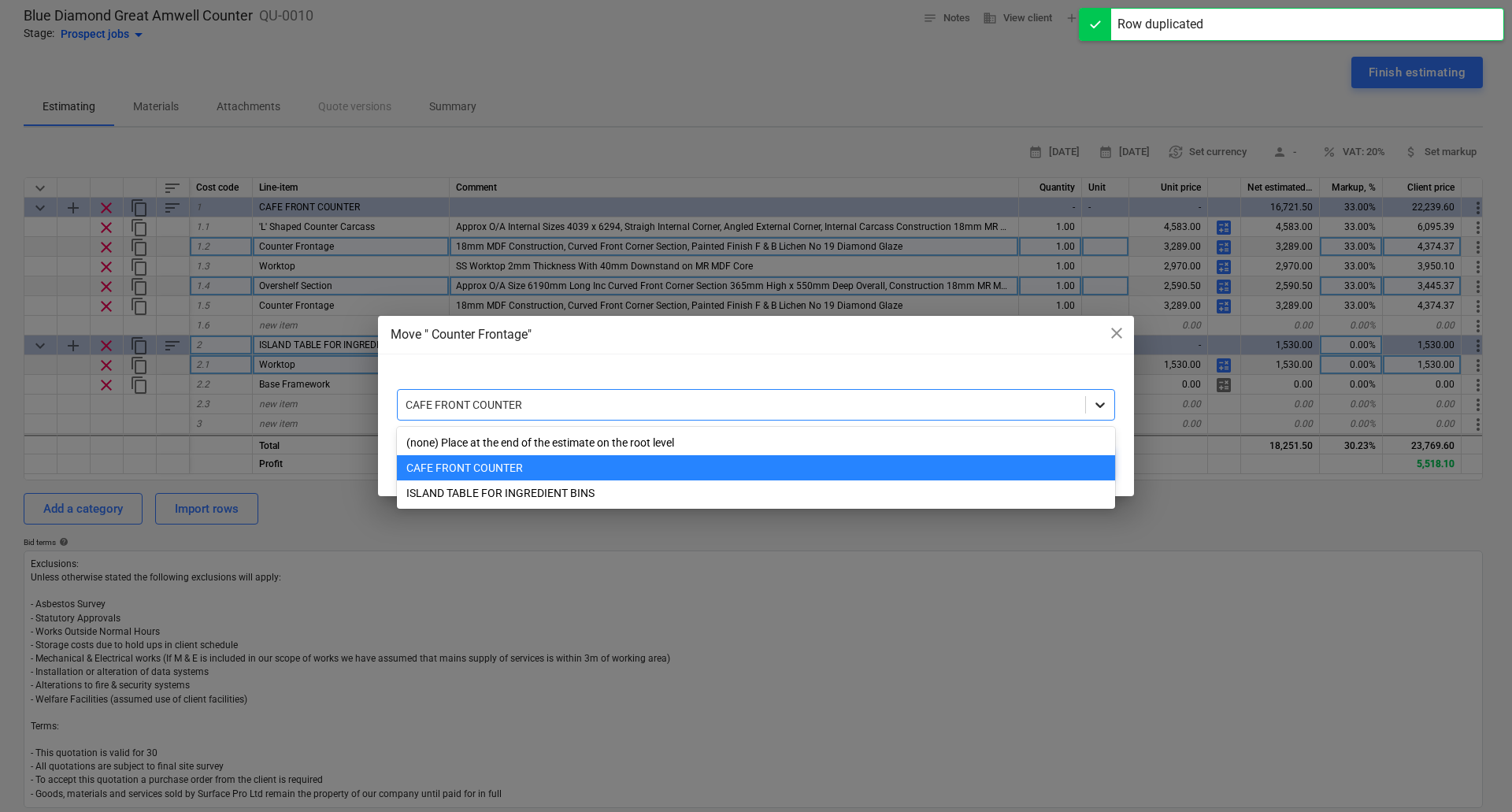
click at [1099, 398] on icon at bounding box center [1100, 404] width 15 height 15
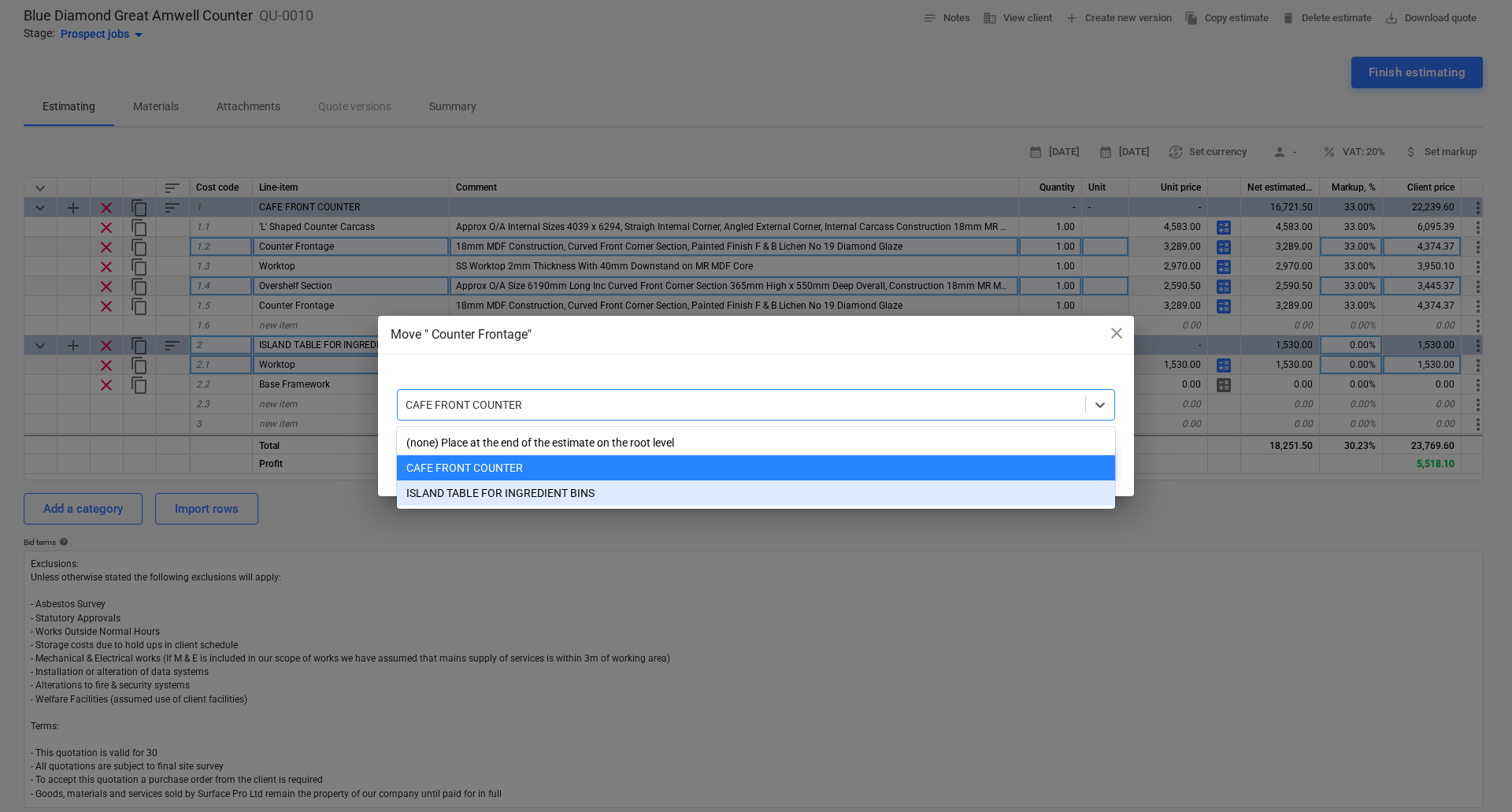
click at [762, 490] on div "ISLAND TABLE FOR INGREDIENT BINS" at bounding box center [756, 493] width 718 height 25
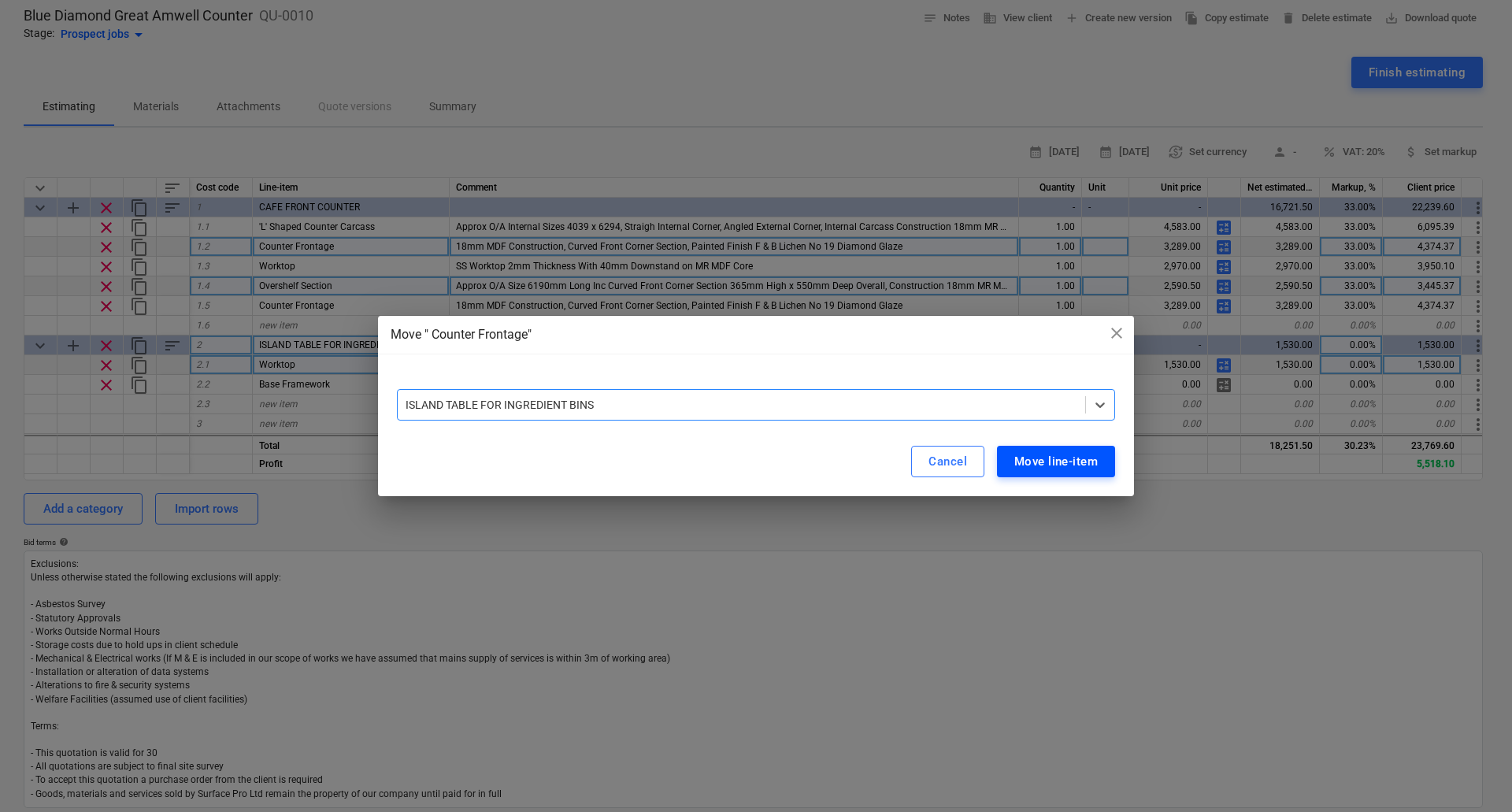
click at [1057, 461] on div "Move line-item" at bounding box center [1056, 461] width 83 height 20
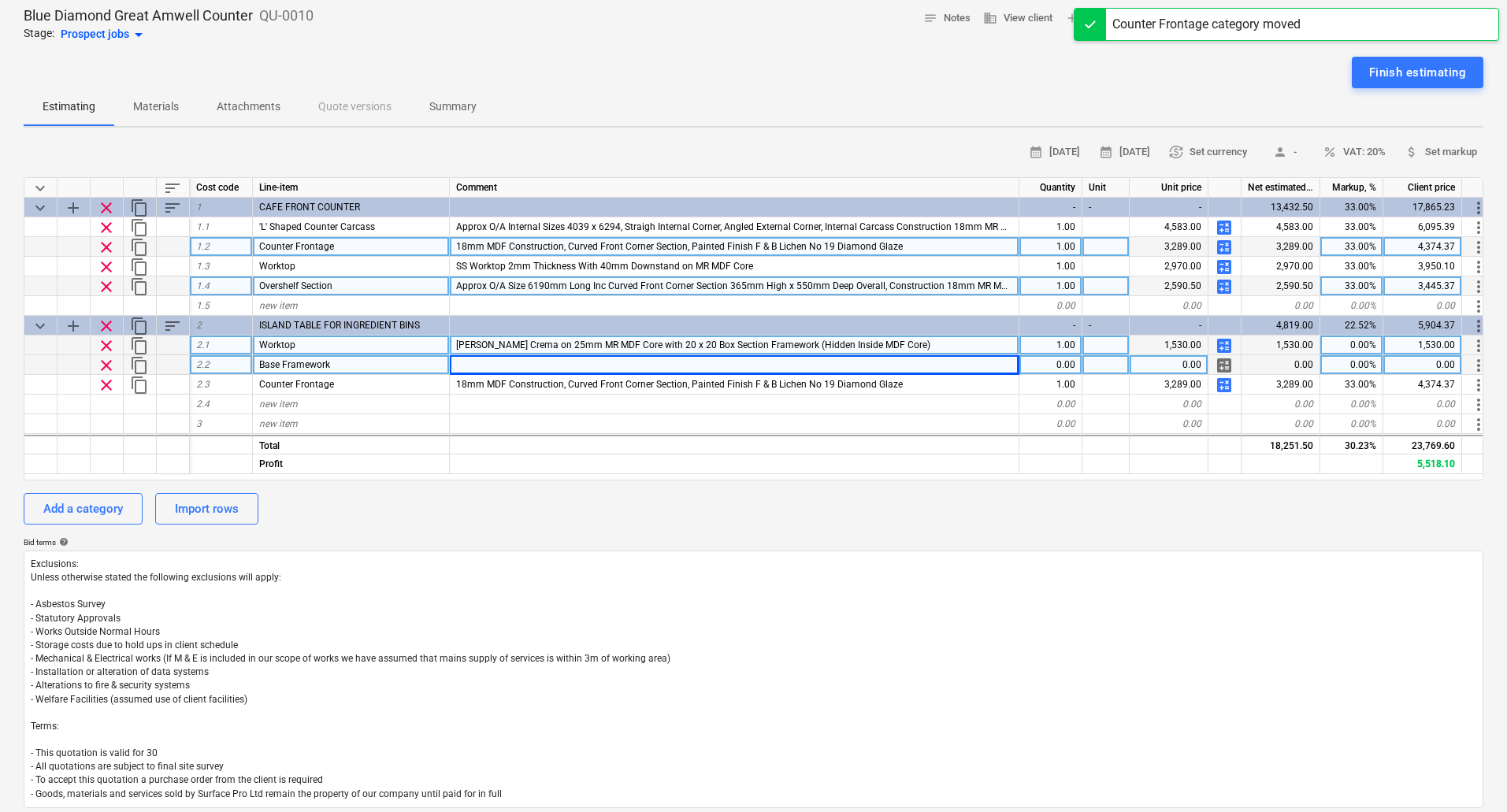
click at [100, 363] on span "clear" at bounding box center [106, 365] width 19 height 19
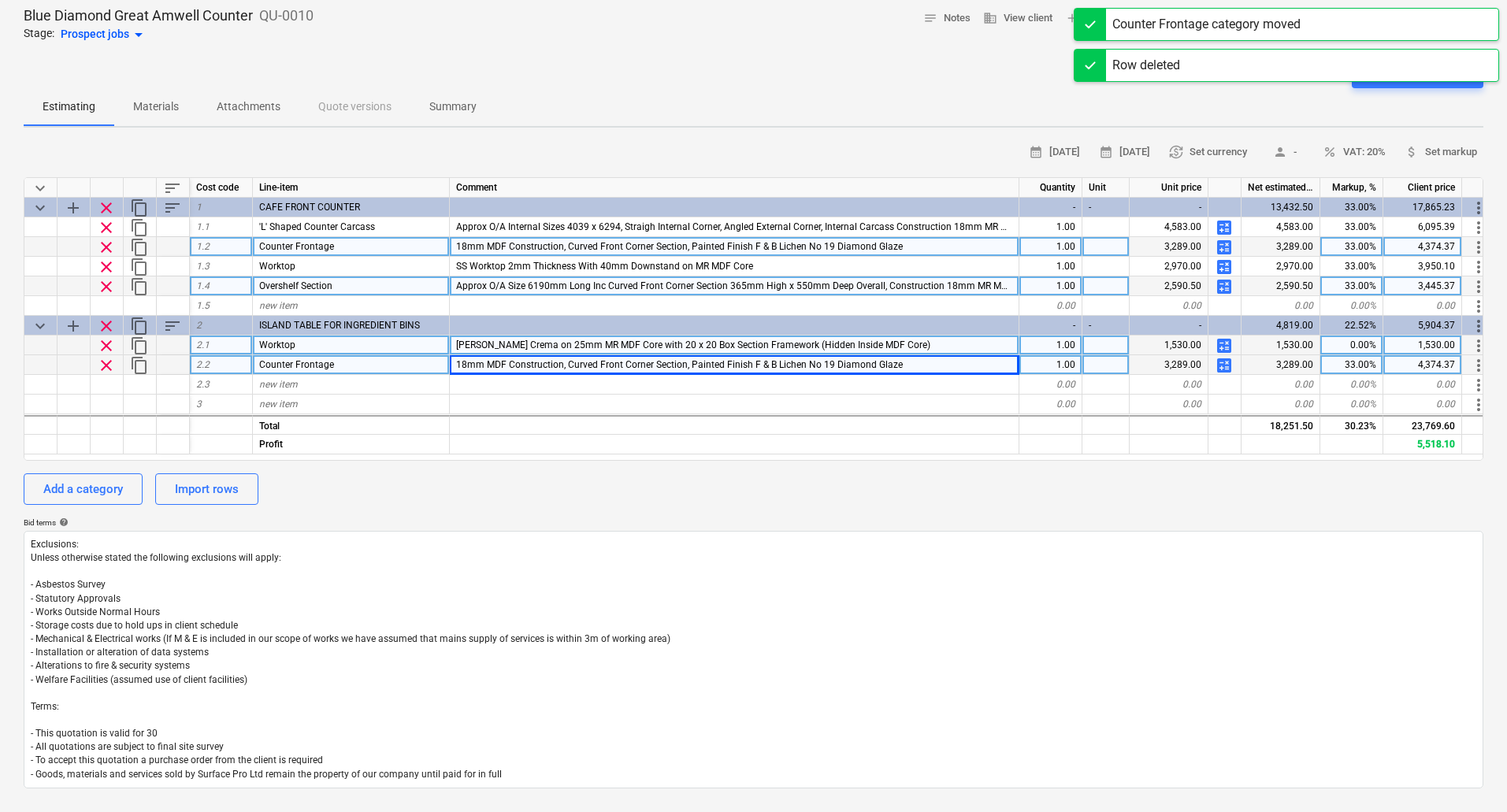
click at [321, 367] on span "Counter Frontage" at bounding box center [296, 365] width 75 height 11
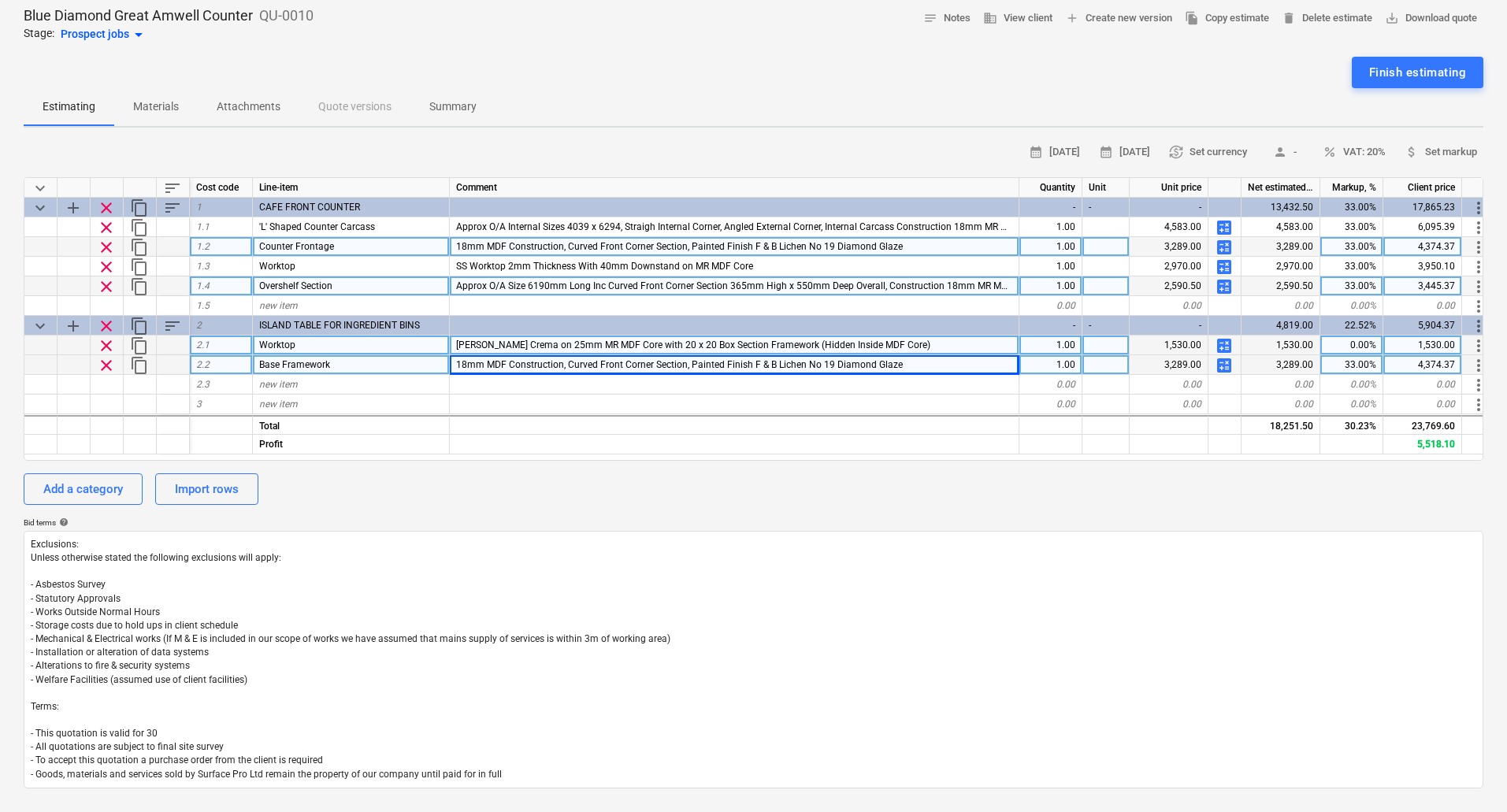
click at [683, 365] on span "18mm MDF Construction, Curved Front Corner Section, Painted Finish F & B Lichen…" at bounding box center [679, 365] width 447 height 11
click at [688, 362] on input "18mm MDF Construction, Curved Front Corner Section, Painted Finish F & B Lichen…" at bounding box center [734, 364] width 569 height 19
click at [725, 362] on input "18mm MDF Construction, Curved Front Corner Section, Painted Finish F & B Lichen…" at bounding box center [734, 364] width 569 height 19
click at [1226, 362] on span "calculate" at bounding box center [1224, 365] width 19 height 19
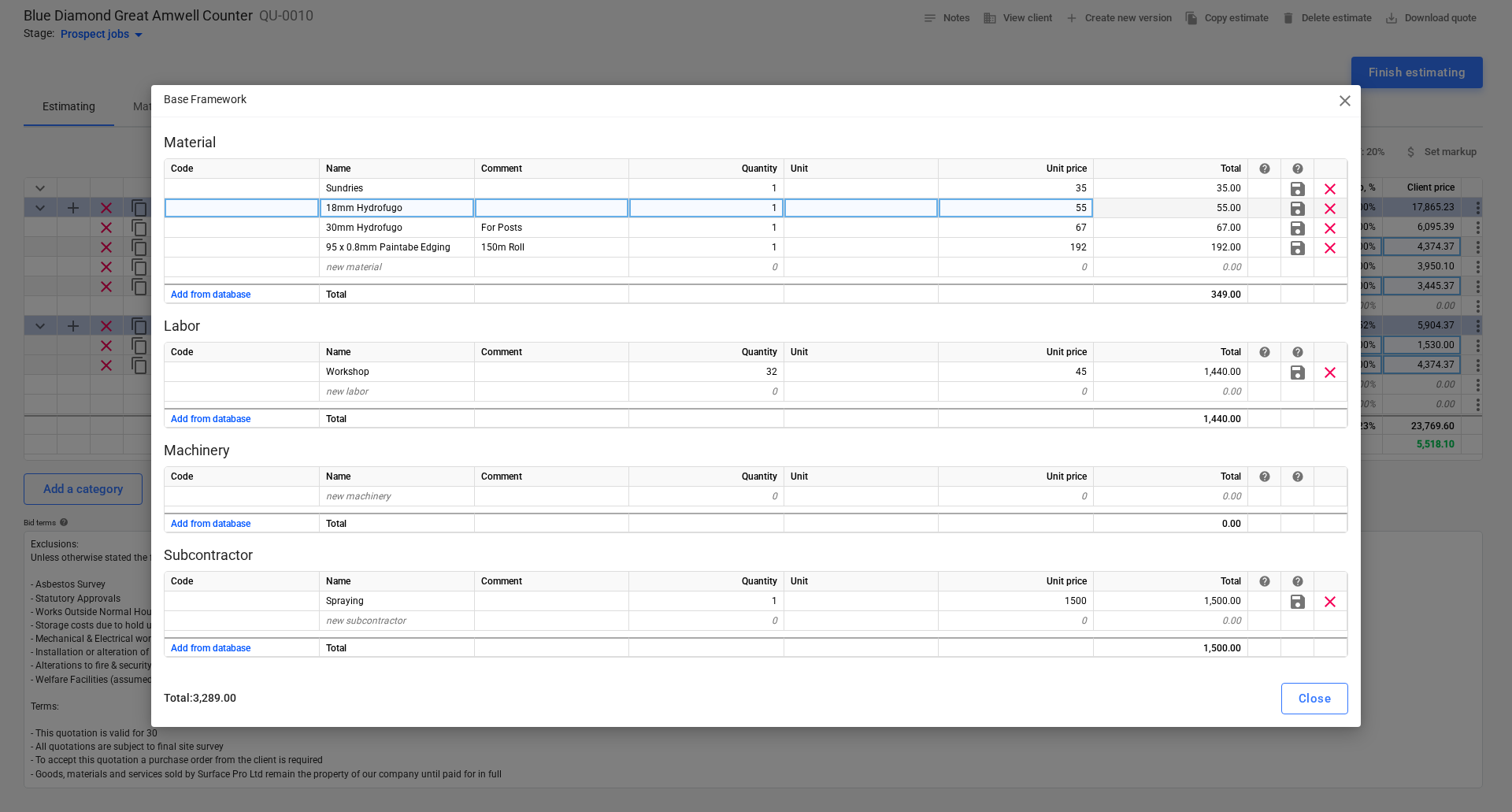
click at [331, 204] on span "18mm Hydrofugo" at bounding box center [364, 208] width 76 height 11
click at [340, 210] on input "18mm Hydrofugo" at bounding box center [396, 207] width 154 height 19
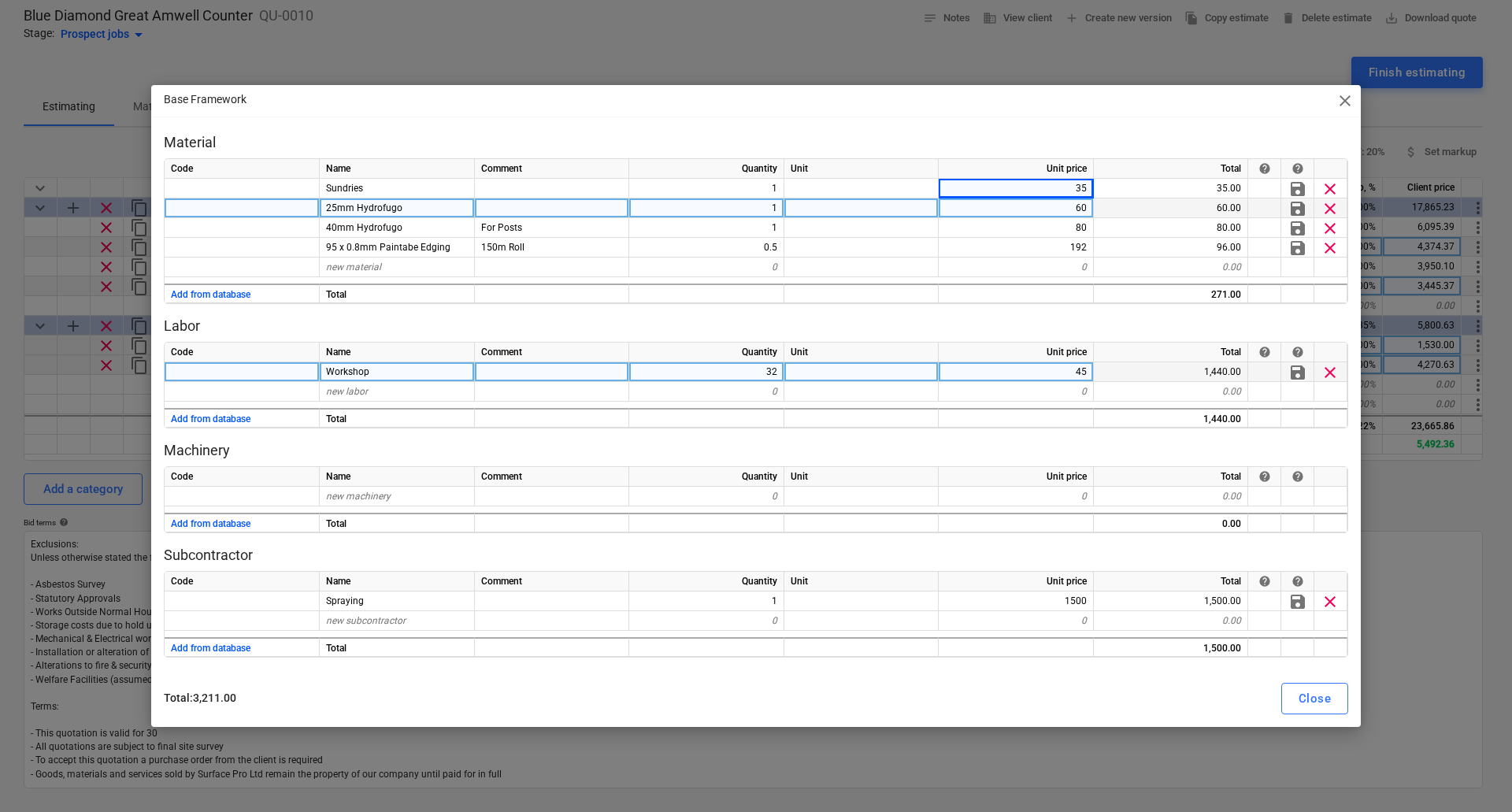
click at [768, 368] on div "32" at bounding box center [707, 372] width 155 height 19
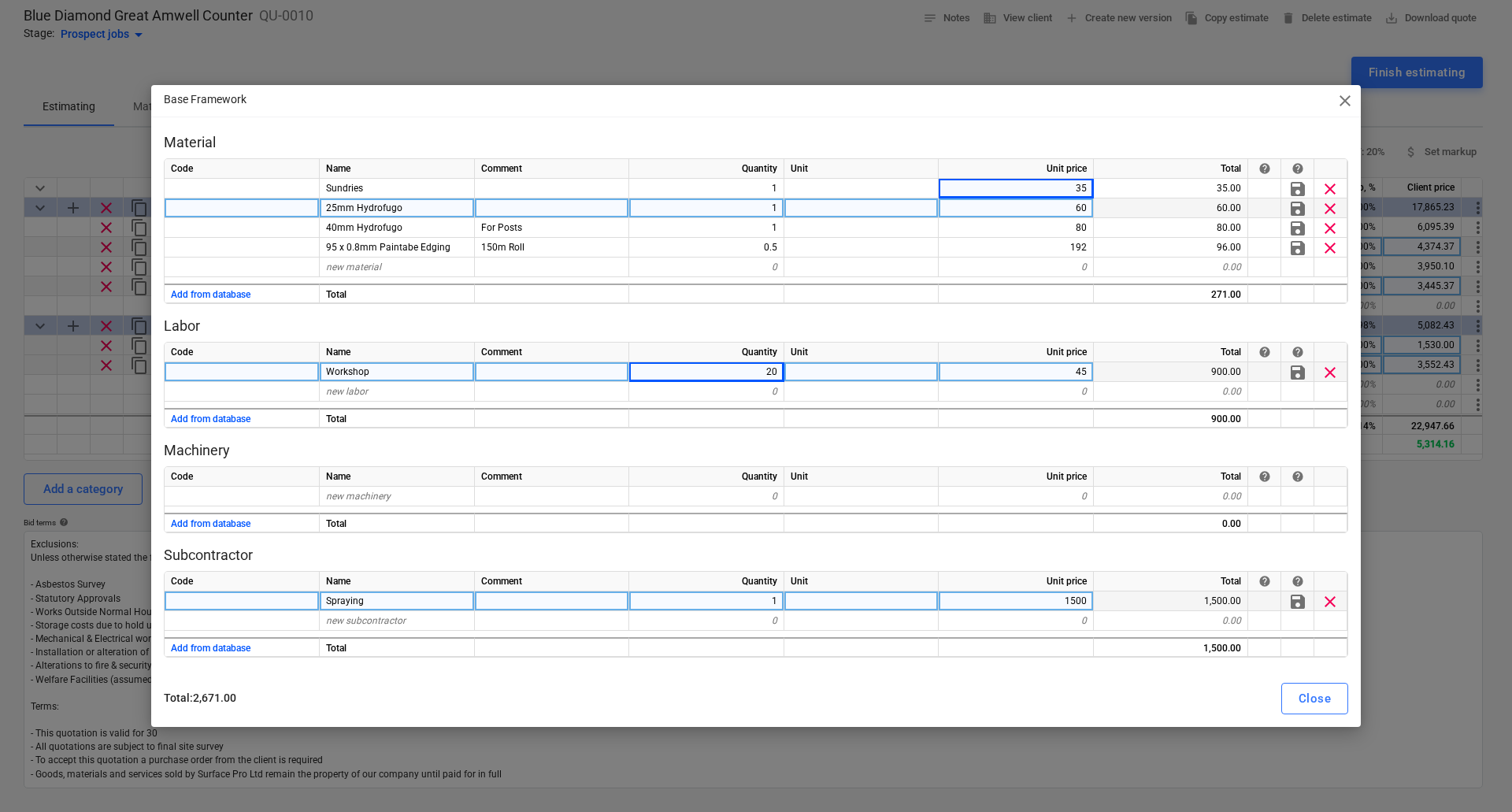
click at [1078, 596] on div "1500" at bounding box center [1016, 601] width 155 height 19
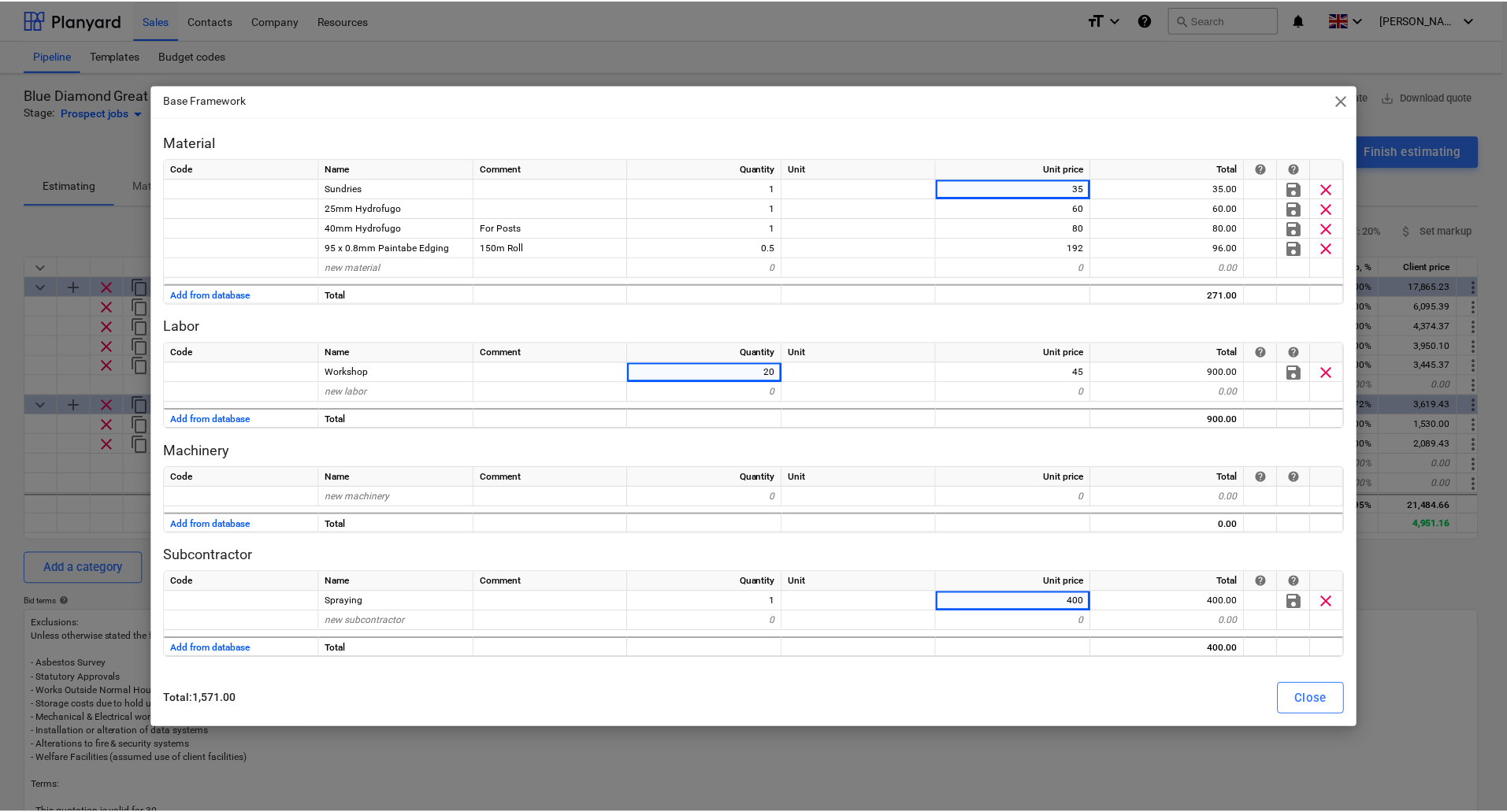
scroll to position [78, 0]
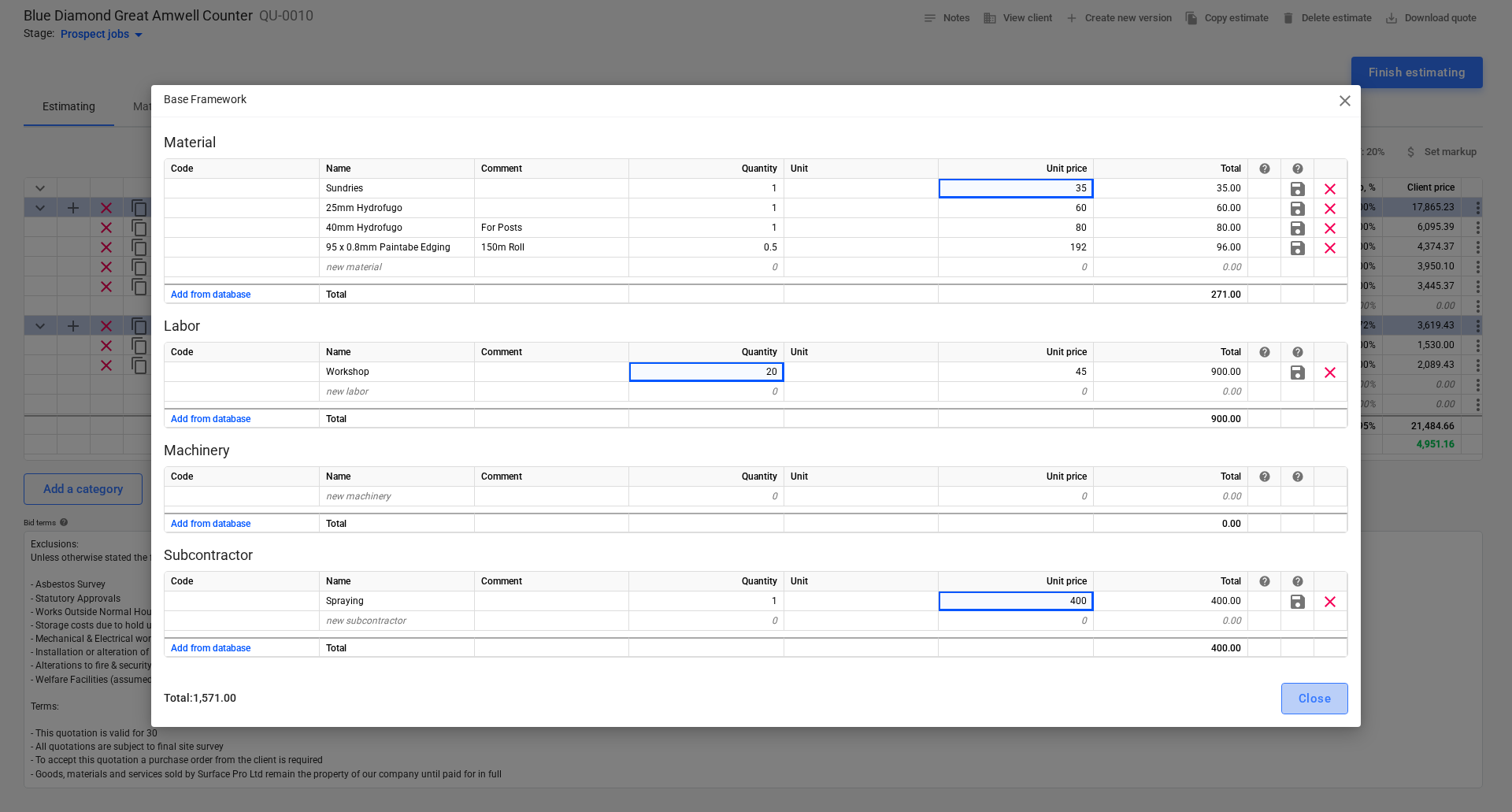
click at [1310, 689] on div "Close" at bounding box center [1315, 698] width 32 height 20
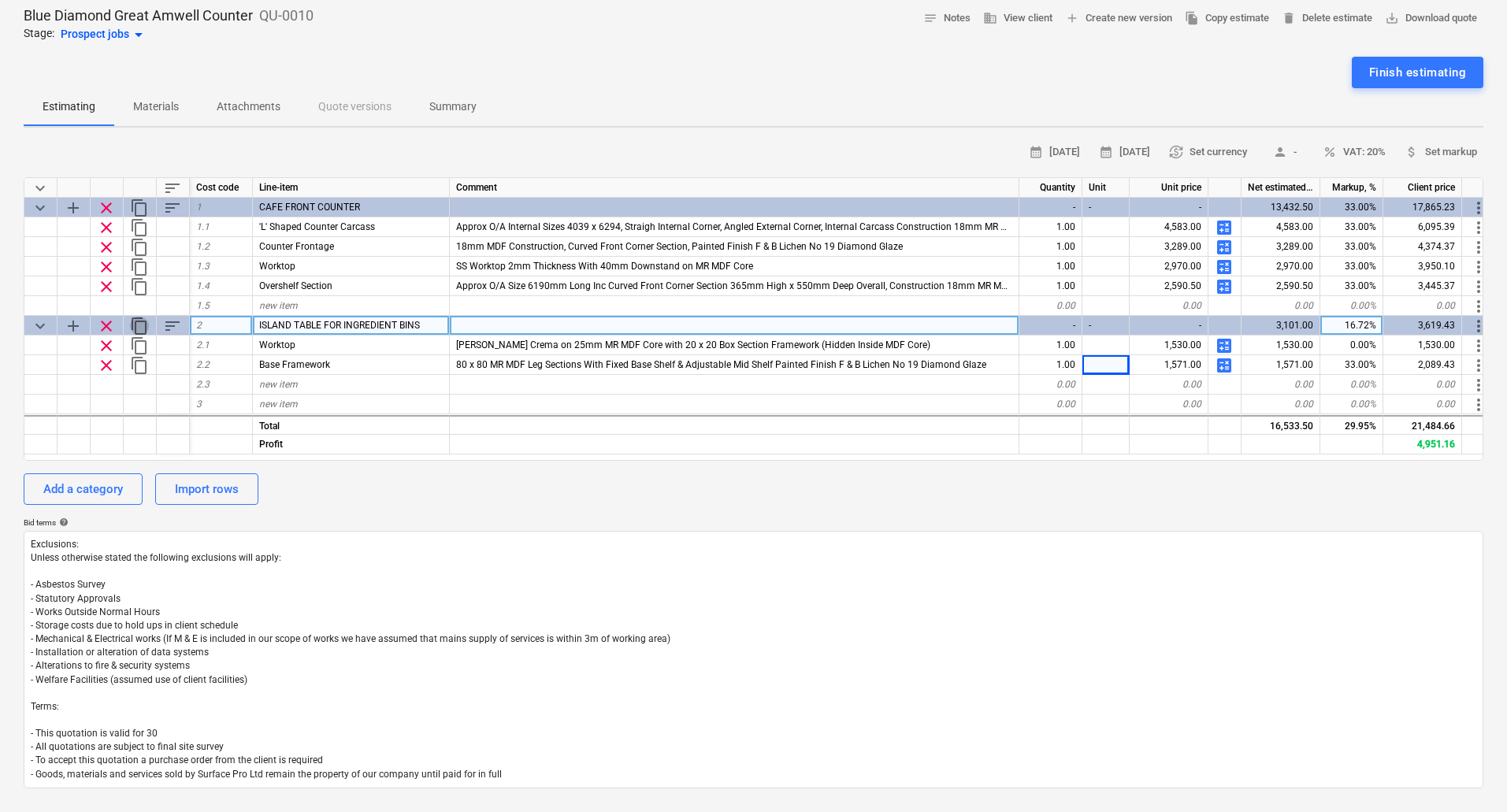
click at [135, 329] on span "content_copy" at bounding box center [139, 326] width 19 height 19
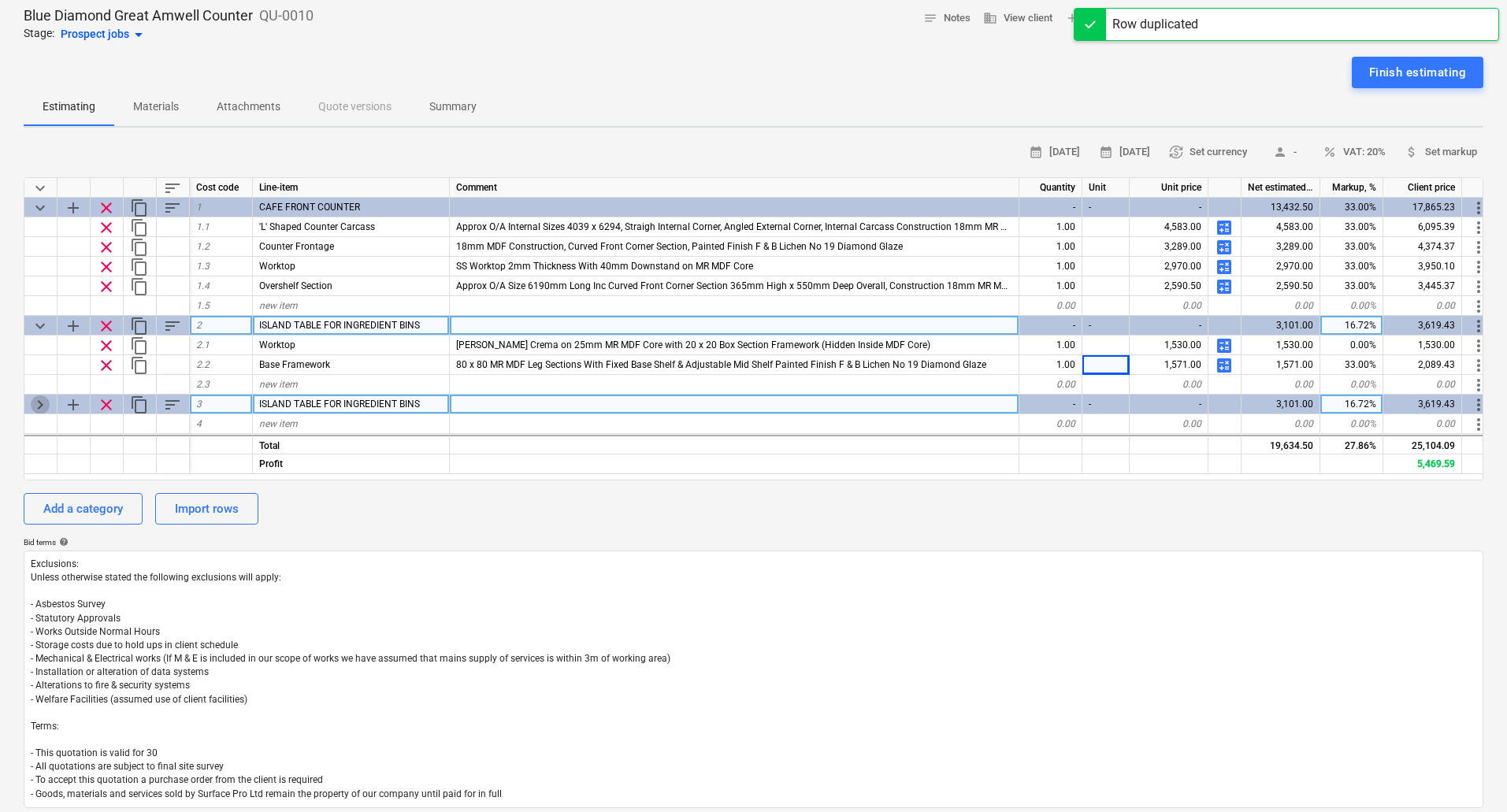
click at [42, 405] on span "keyboard_arrow_right" at bounding box center [40, 404] width 19 height 19
type textarea "x"
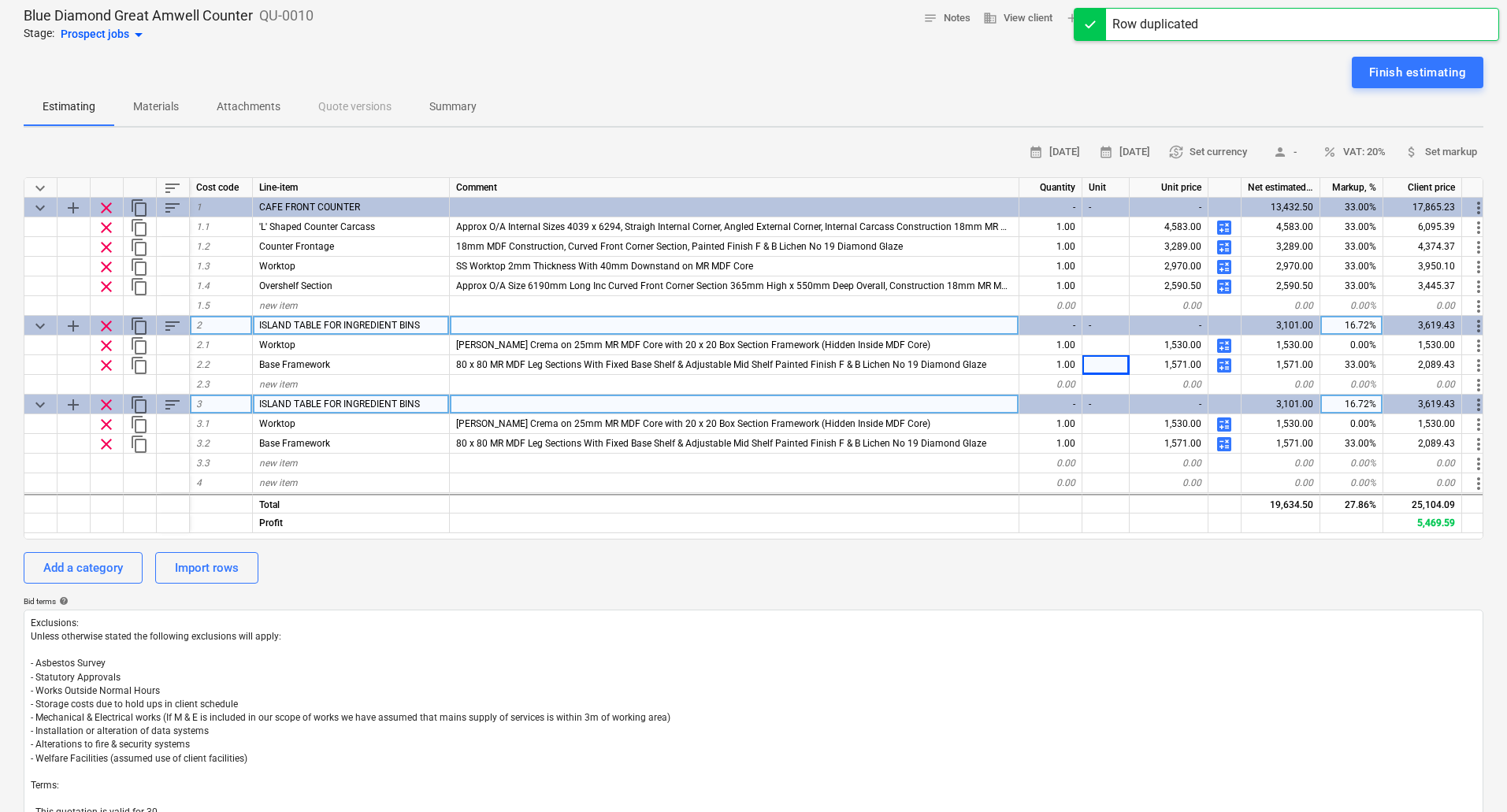
click at [427, 403] on div "ISLAND TABLE FOR INGREDIENT BINS" at bounding box center [352, 404] width 197 height 19
click at [442, 404] on input "ISLAND TABLE FOR INGREDIENT BINS" at bounding box center [351, 404] width 197 height 19
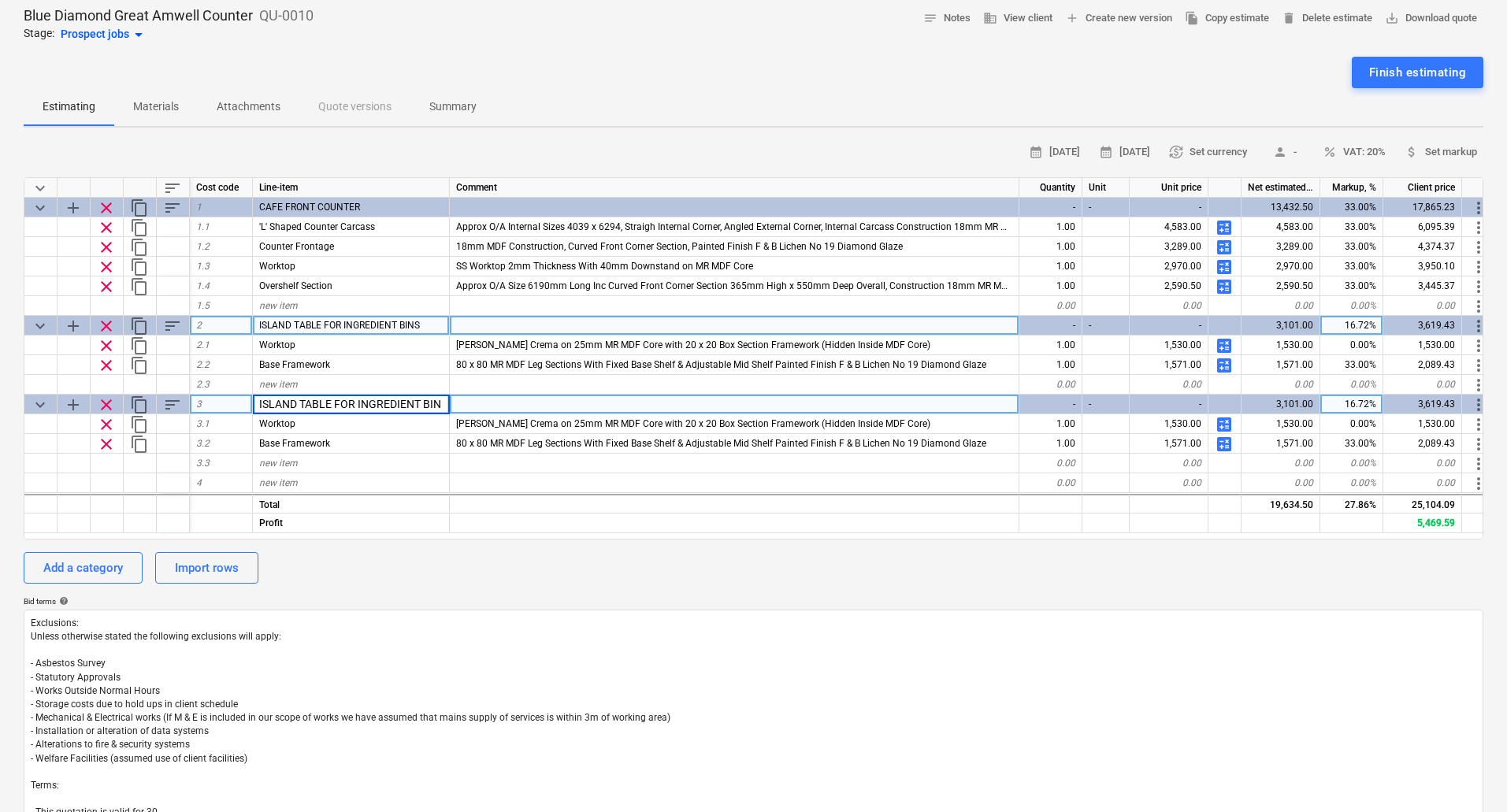
scroll to position [0, 0]
type input "ISLAND TABLE WITH SHELVS"
type textarea "x"
type input "ISLAND TABLE WITH SHELVES"
type textarea "x"
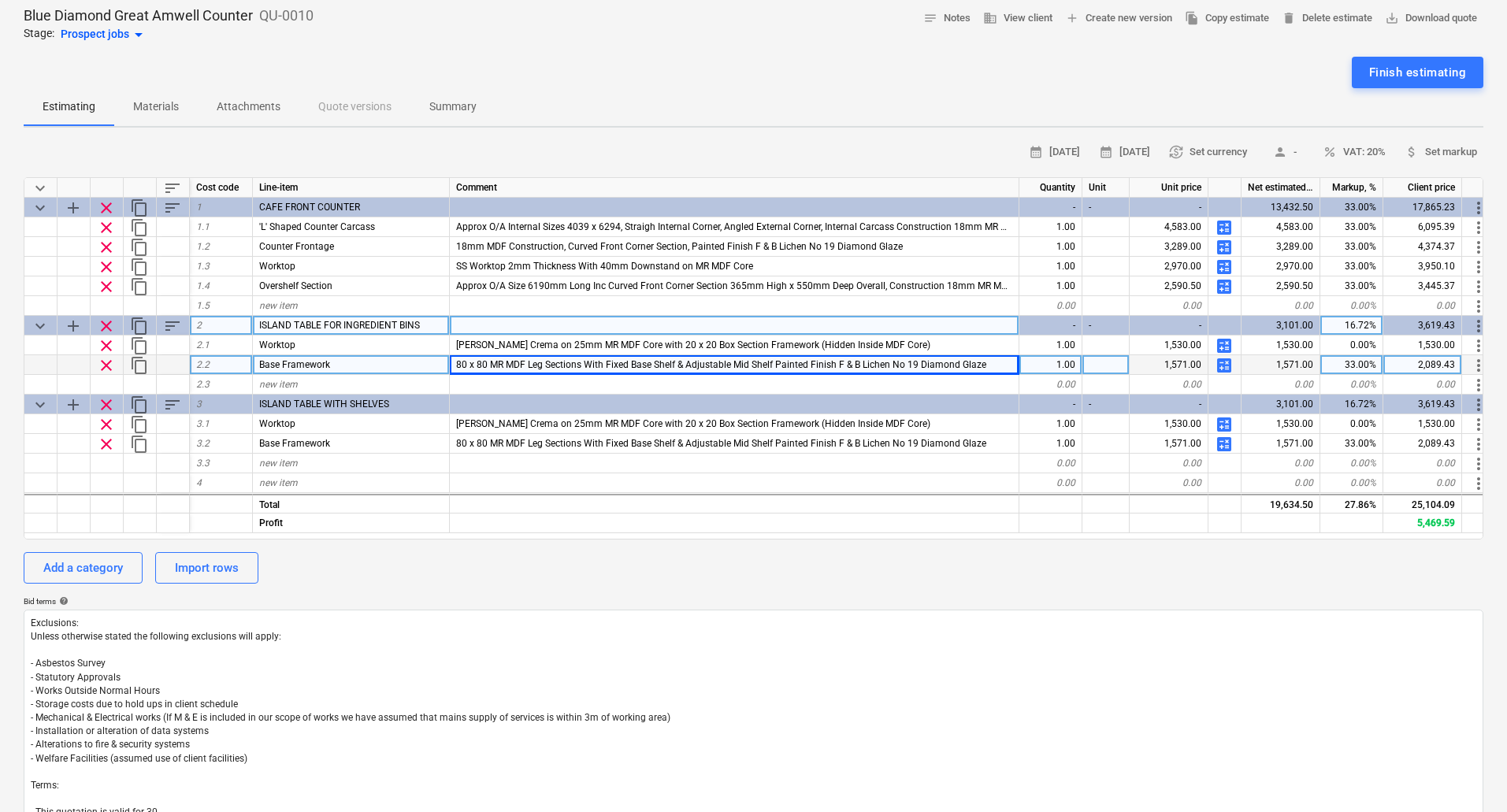
click at [752, 366] on span "80 x 80 MR MDF Leg Sections With Fixed Base Shelf & Adjustable Mid Shelf Painte…" at bounding box center [722, 365] width 531 height 11
click at [797, 362] on input "80 x 80 MR MDF Leg Sections With Fixed Base Shelf & Adjustable Mid Shelf Painte…" at bounding box center [734, 364] width 569 height 19
click at [807, 365] on input "80 x 80 MR MDF Leg Sections With Fixed Base Shelf & Adjustable Mid Shelf Painte…" at bounding box center [734, 364] width 569 height 19
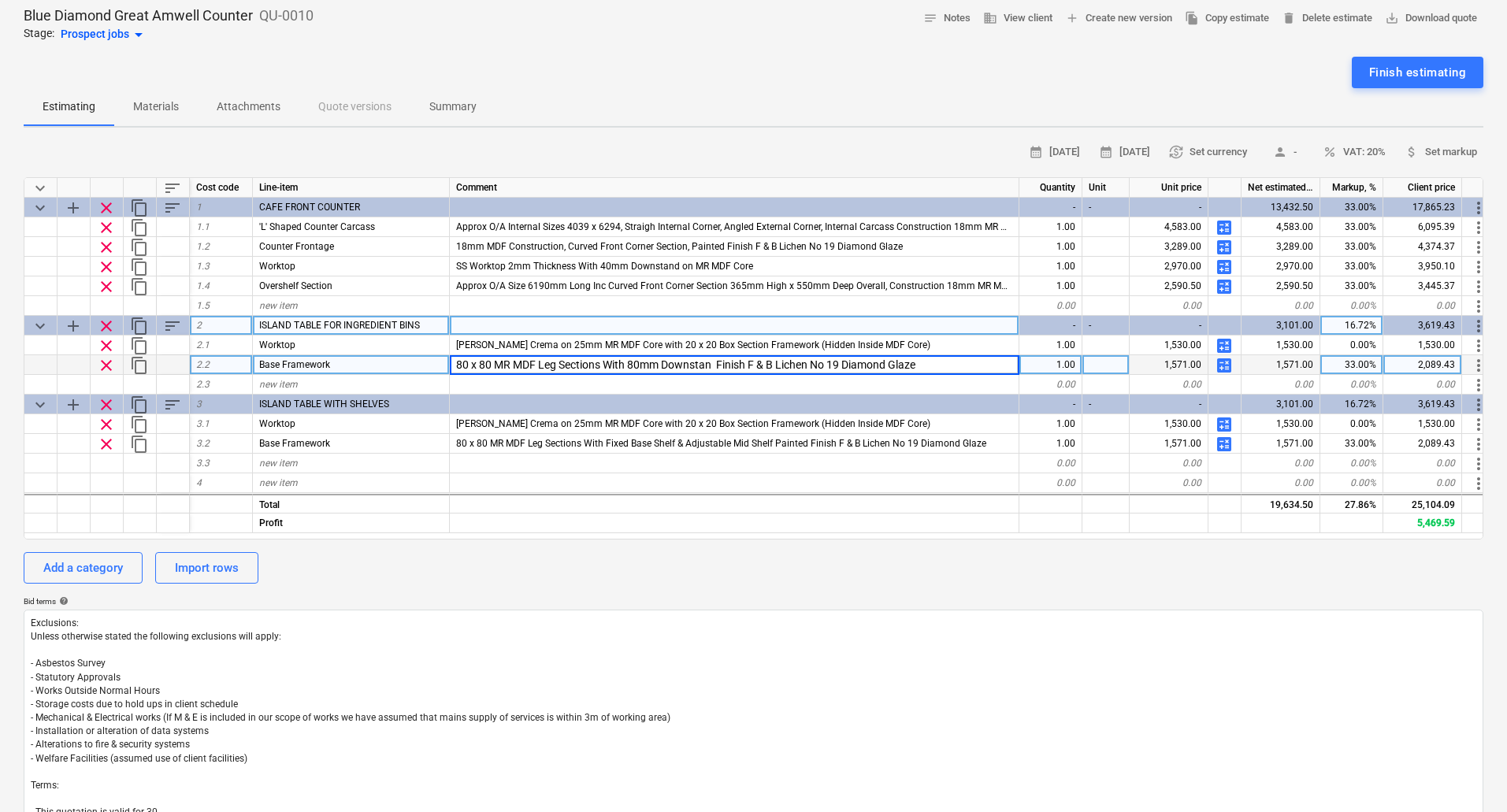
type input "80 x 80 MR MDF Leg Sections With 80mm Downstand Finish F & B Lichen No 19 Diamo…"
click at [1221, 364] on span "calculate" at bounding box center [1224, 365] width 19 height 19
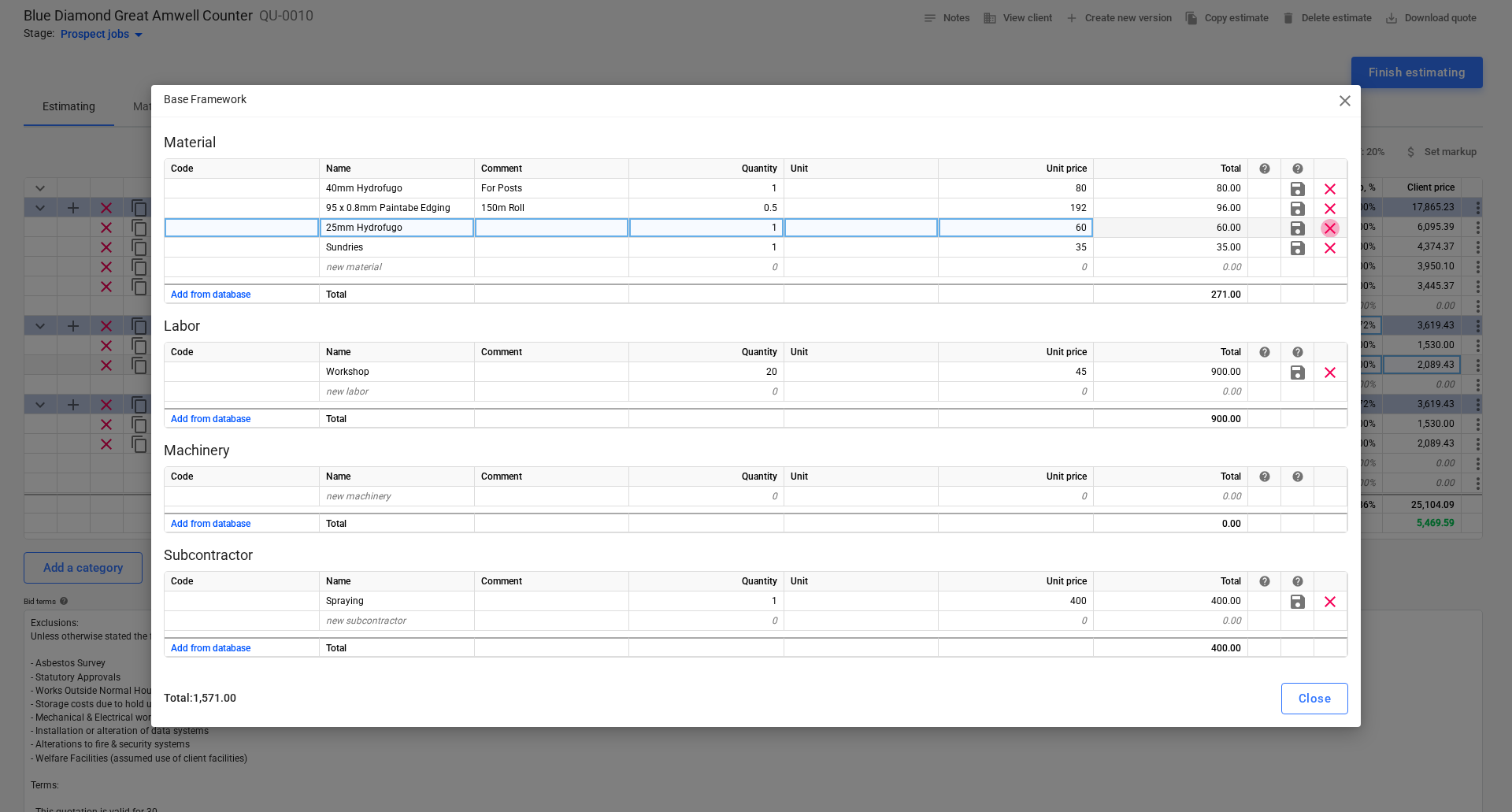
click at [1332, 226] on span "clear" at bounding box center [1329, 228] width 19 height 19
type textarea "x"
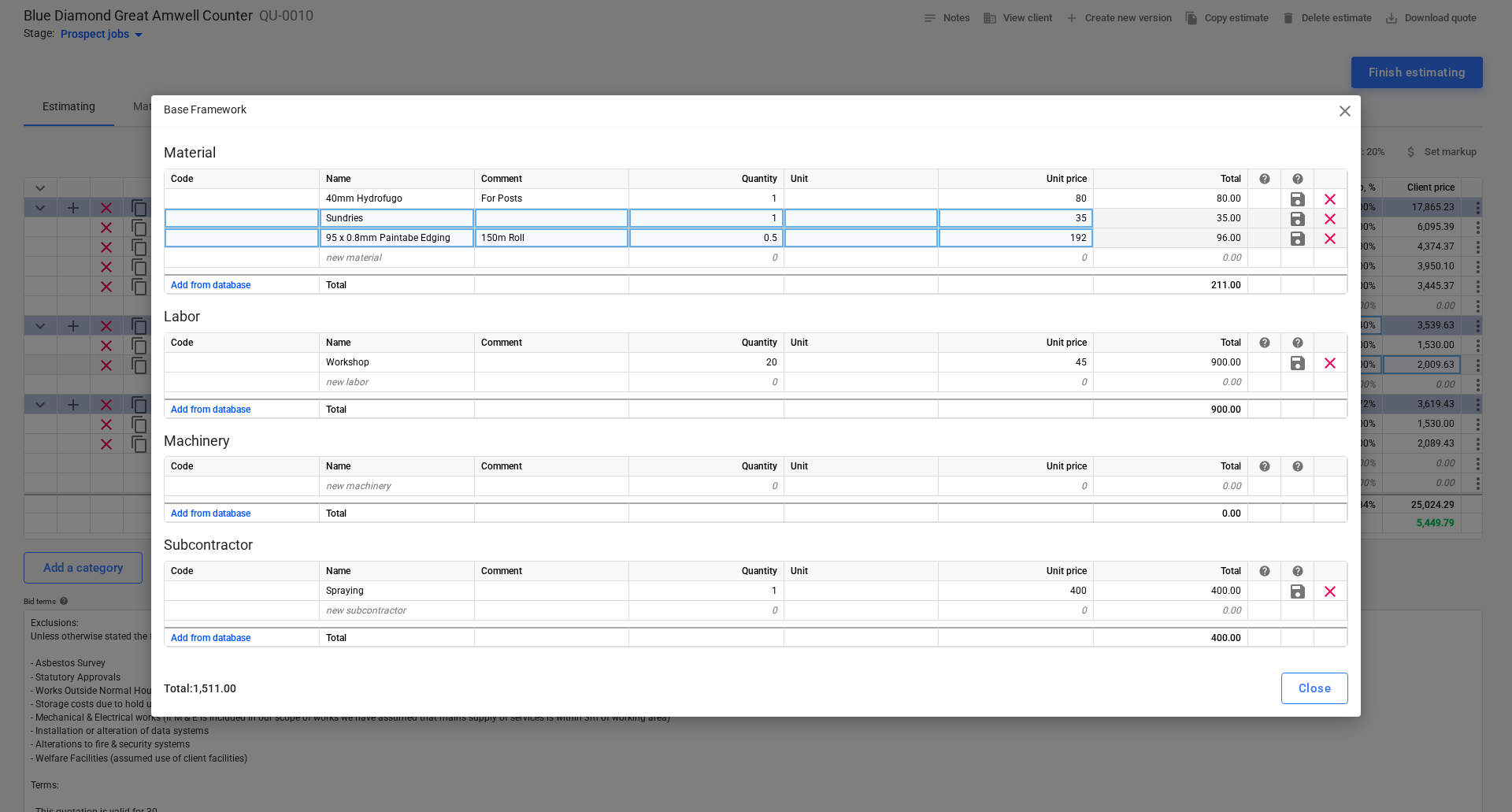
click at [1069, 216] on div "35" at bounding box center [1016, 218] width 155 height 19
type input "20"
type textarea "x"
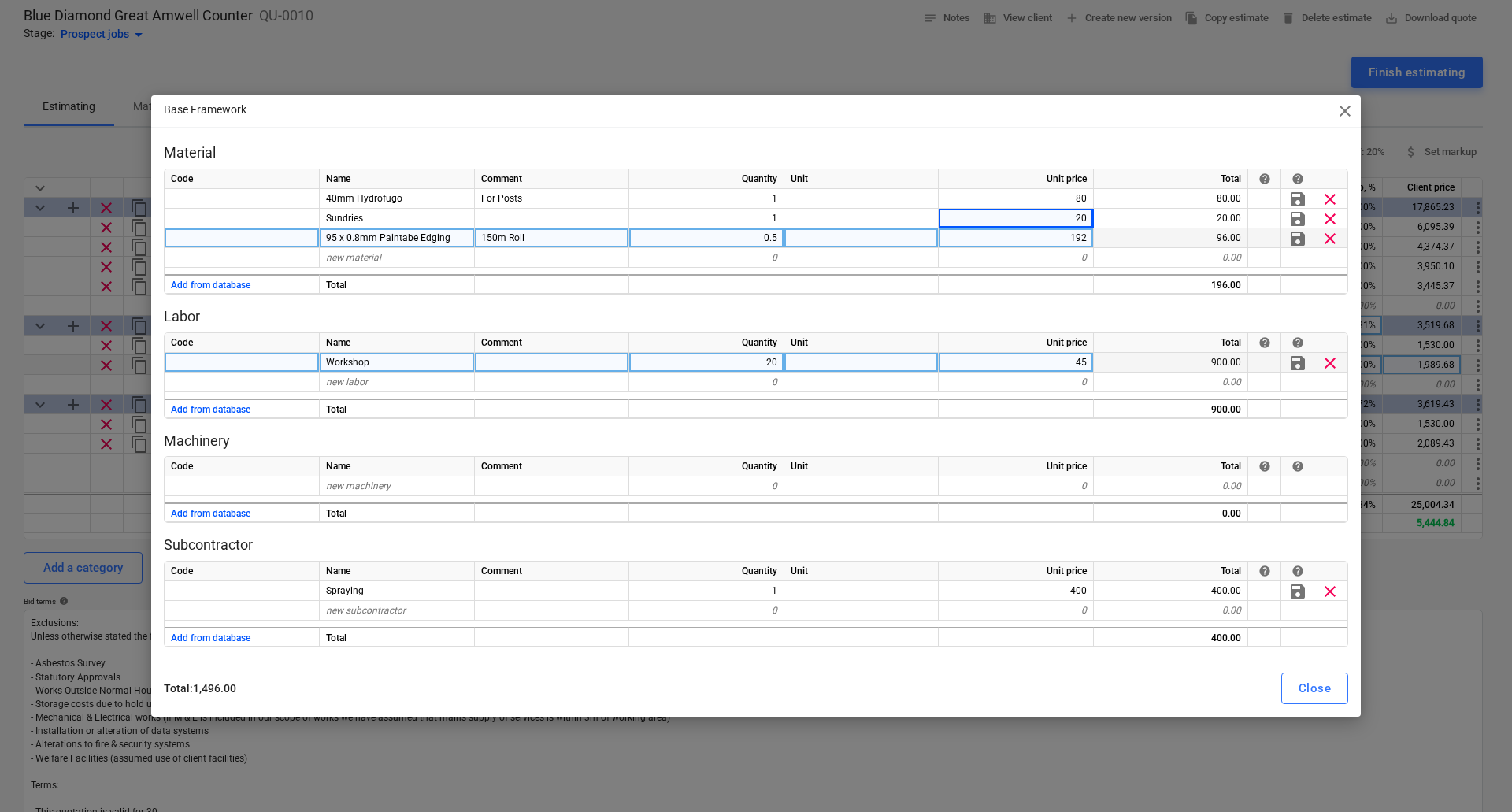
click at [767, 361] on div "20" at bounding box center [707, 362] width 155 height 19
type input "16"
click at [1311, 687] on div "Close" at bounding box center [1315, 688] width 32 height 20
type textarea "x"
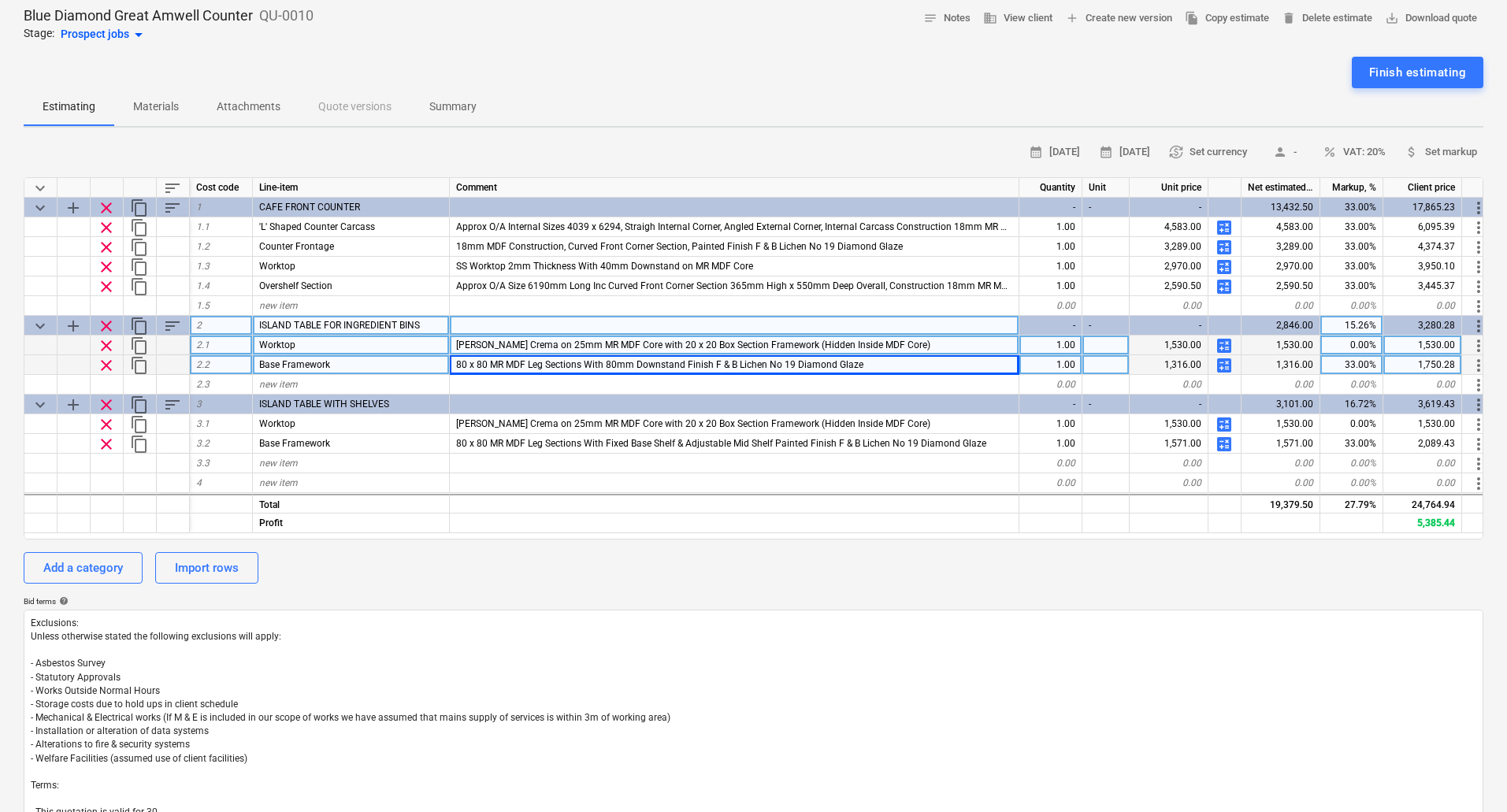
click at [1368, 348] on div "0.00%" at bounding box center [1352, 345] width 63 height 19
type input "33"
type textarea "x"
click at [1463, 150] on span "attach_money Set markup" at bounding box center [1441, 152] width 73 height 18
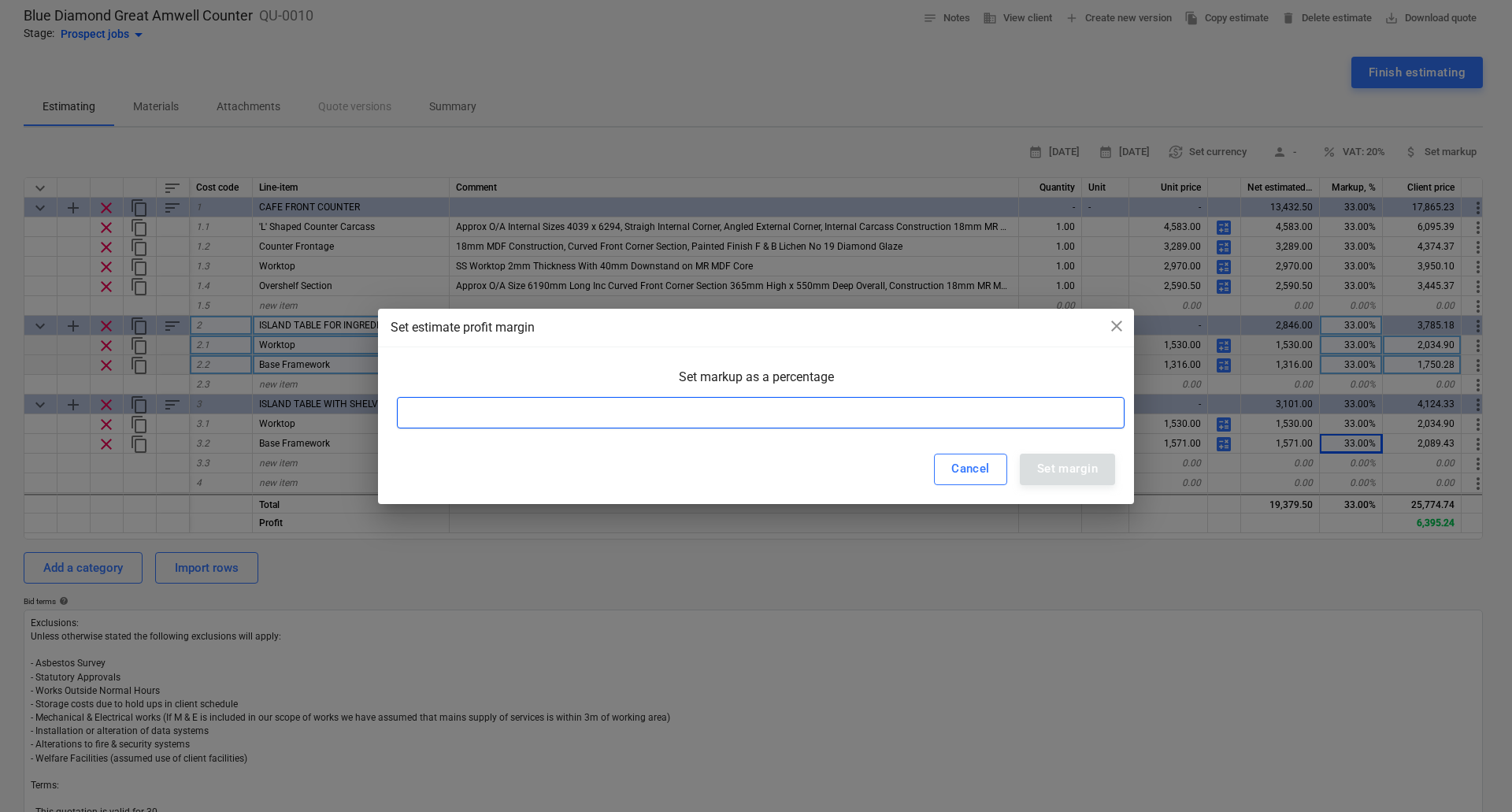
click at [491, 417] on input at bounding box center [761, 412] width 728 height 32
type input "25"
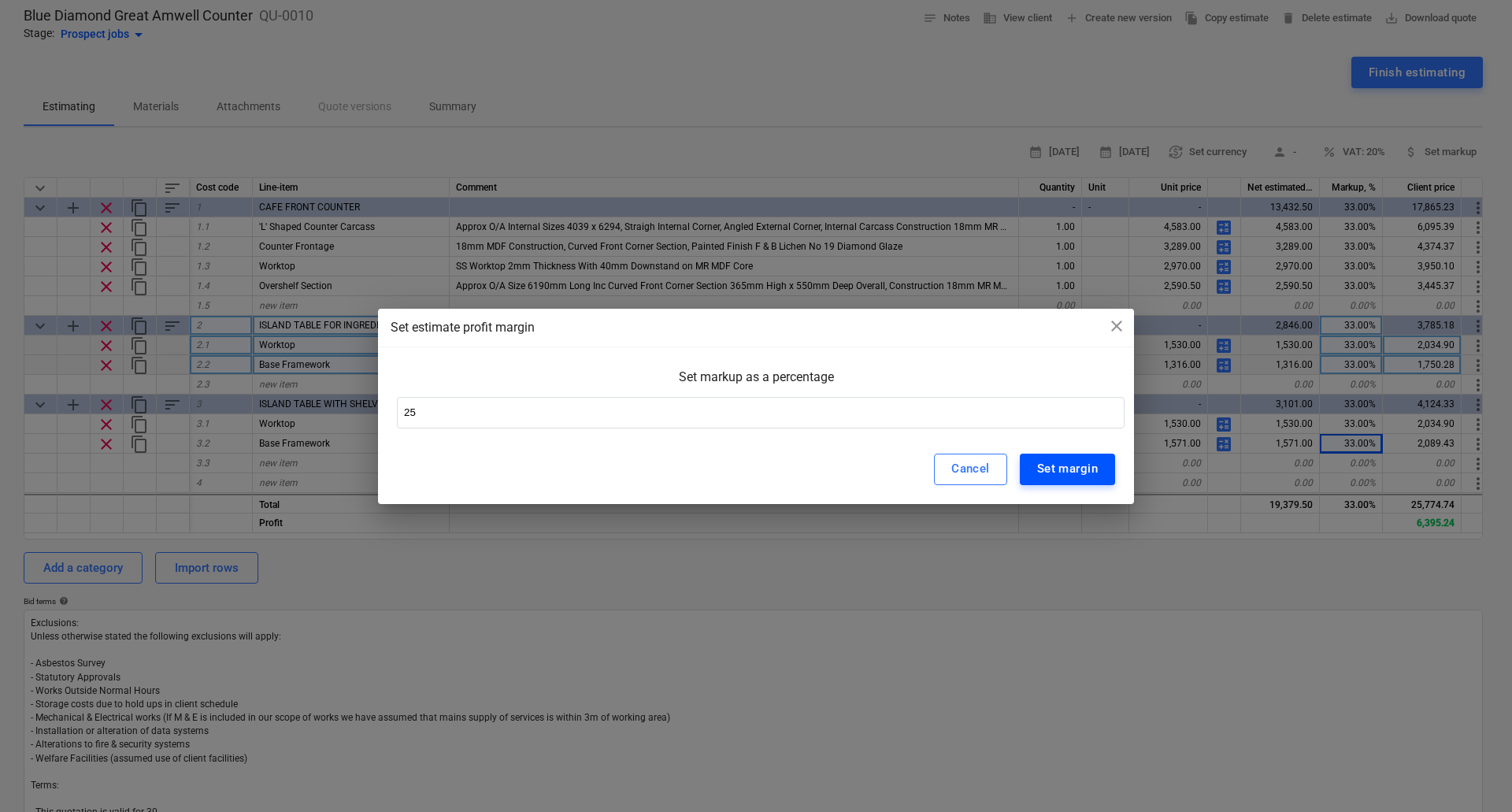
click at [1062, 466] on div "Set margin" at bounding box center [1067, 468] width 61 height 20
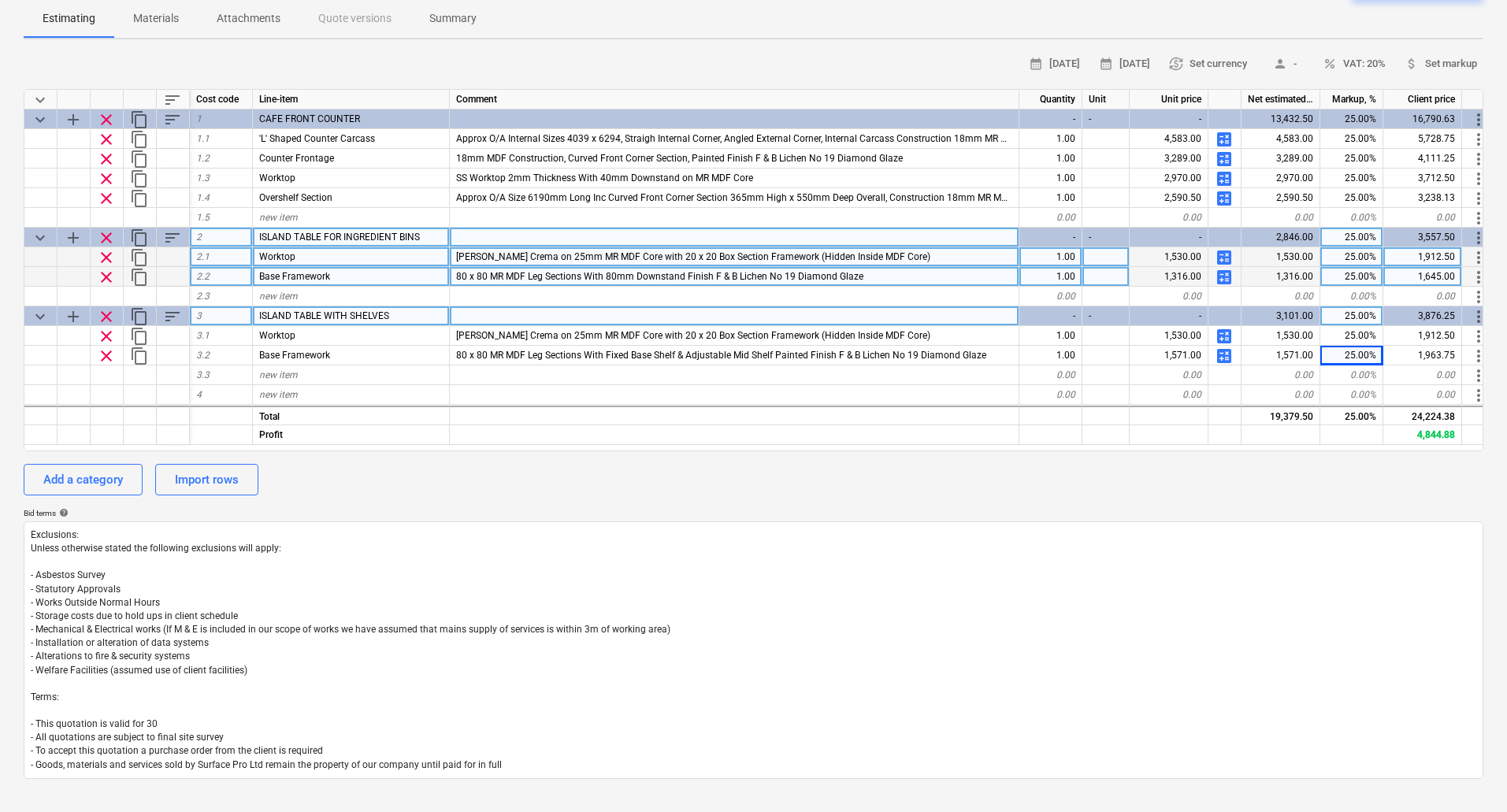
scroll to position [78, 0]
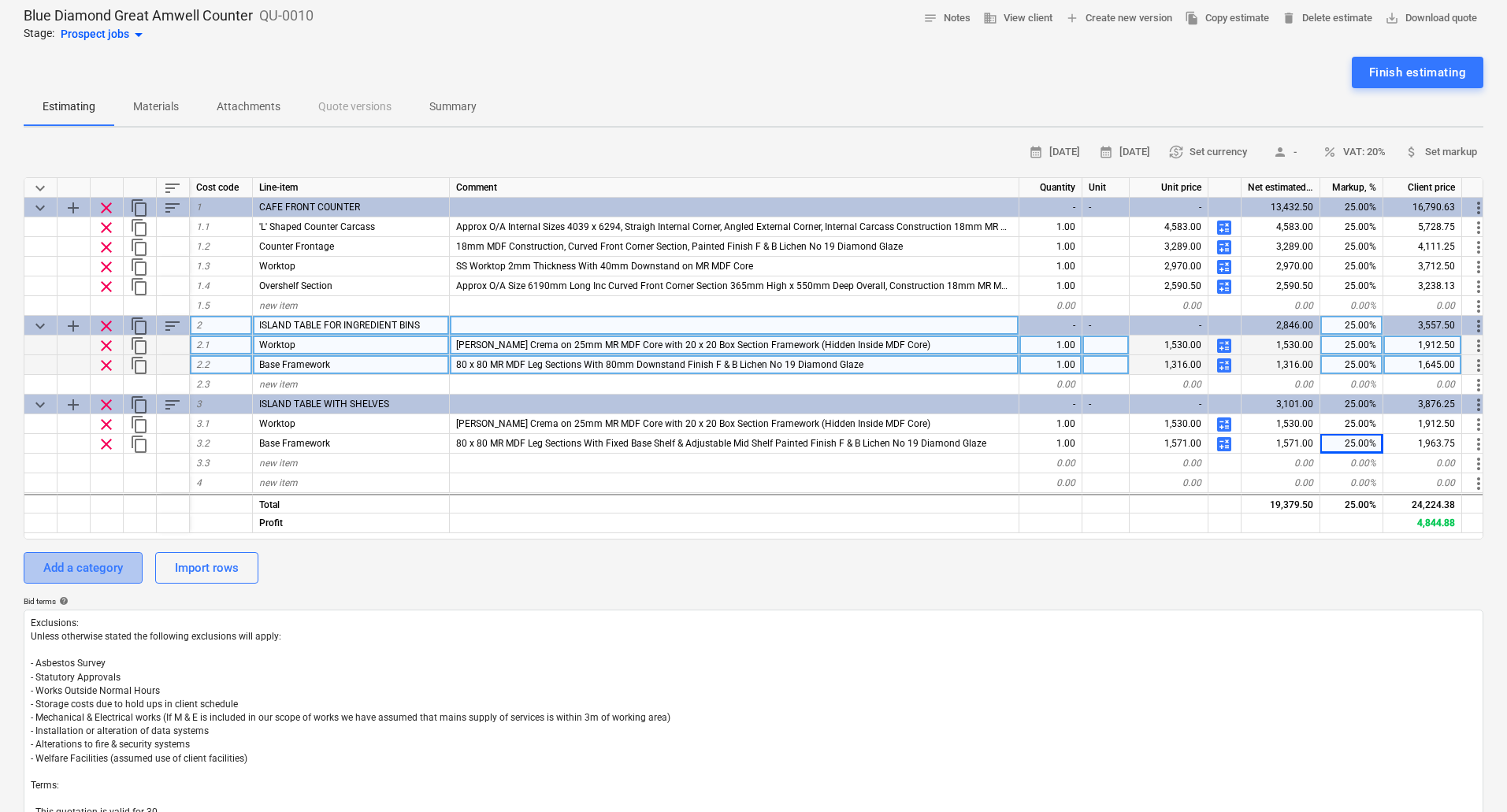
click at [110, 561] on div "Add a category" at bounding box center [83, 568] width 79 height 20
type textarea "x"
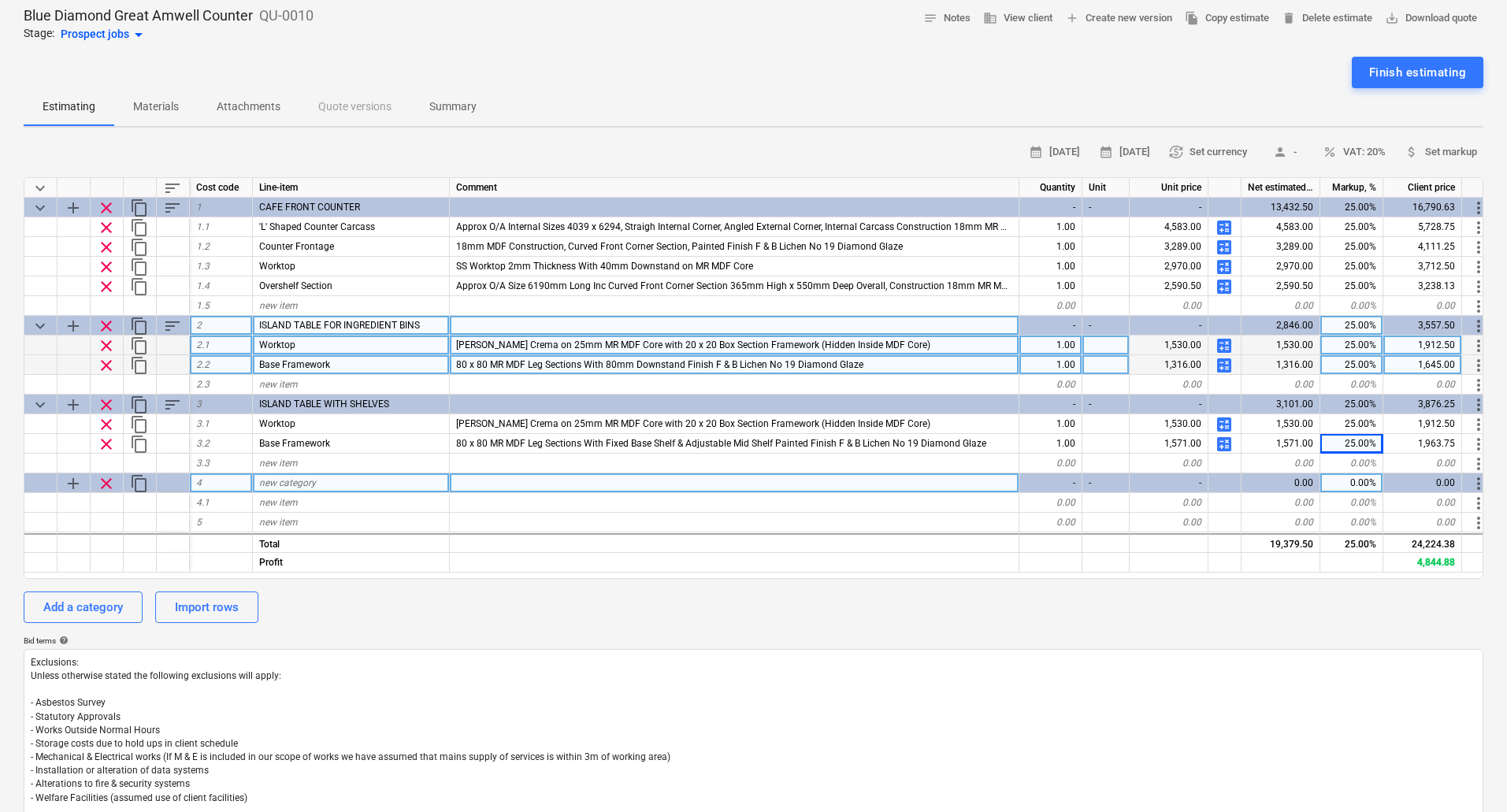
click at [305, 484] on span "new category" at bounding box center [287, 483] width 57 height 11
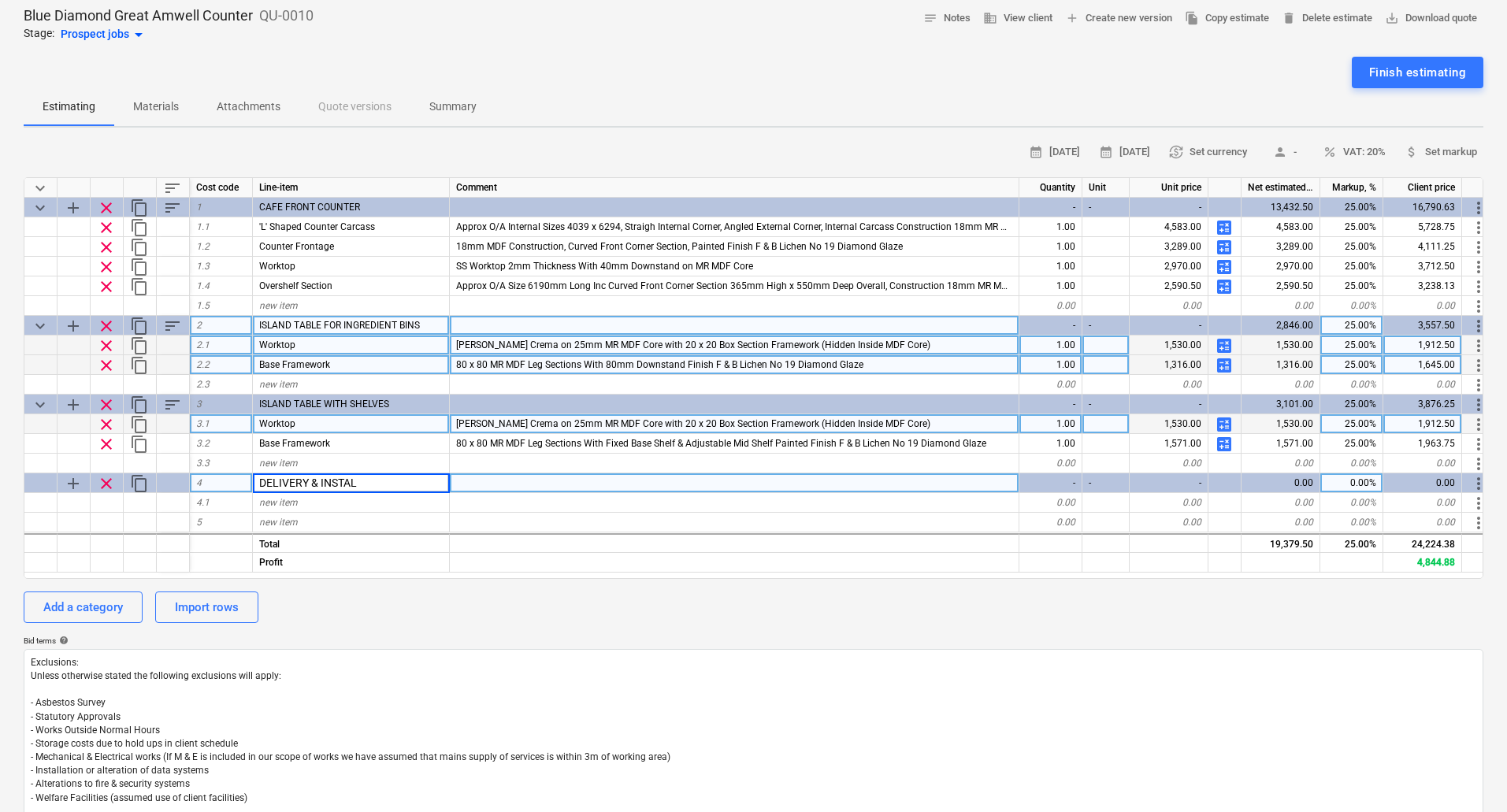
type input "DELIVERY & INSTALL"
type textarea "x"
type input "Delivery To [GEOGRAPHIC_DATA]"
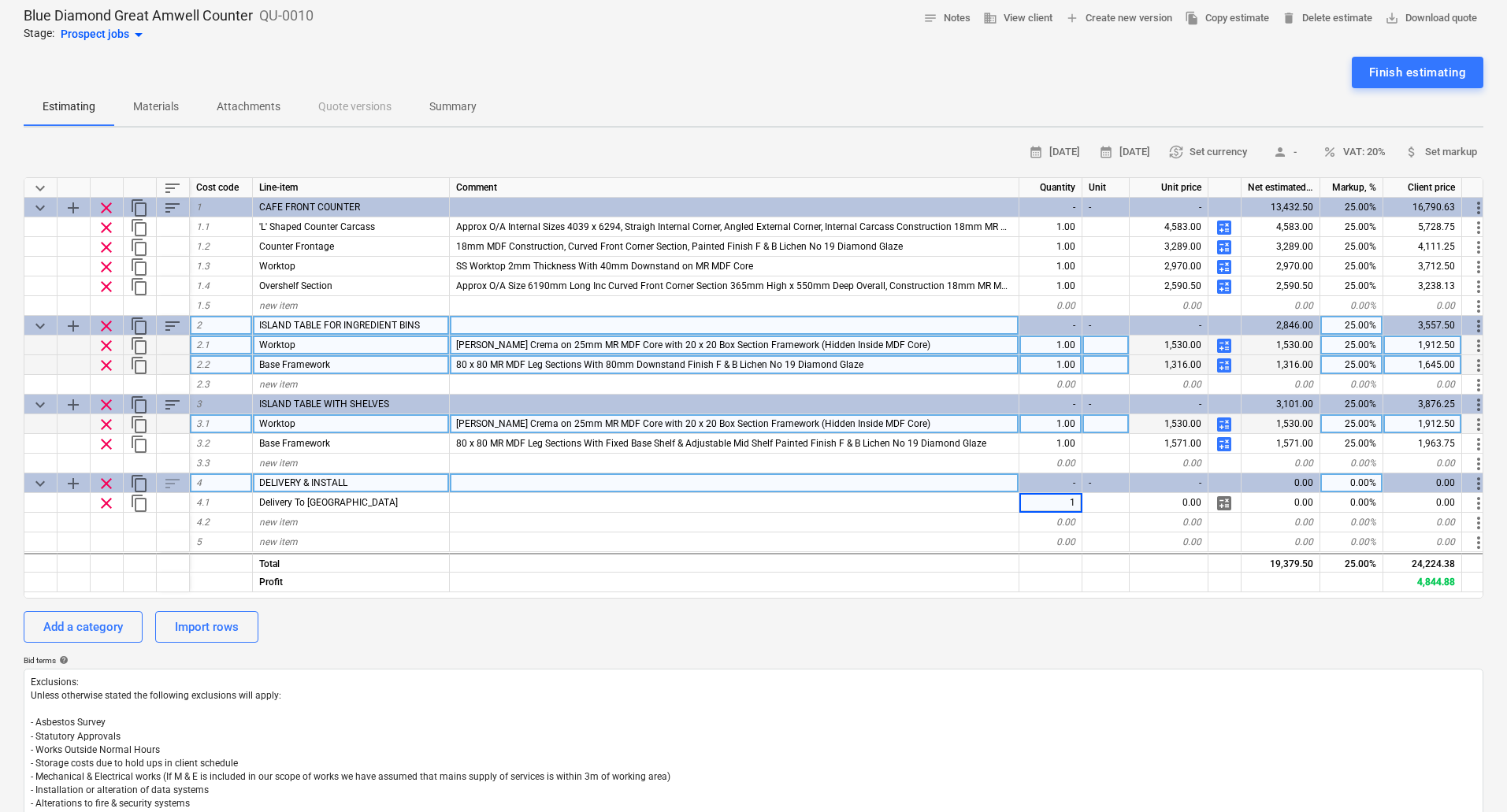
type textarea "x"
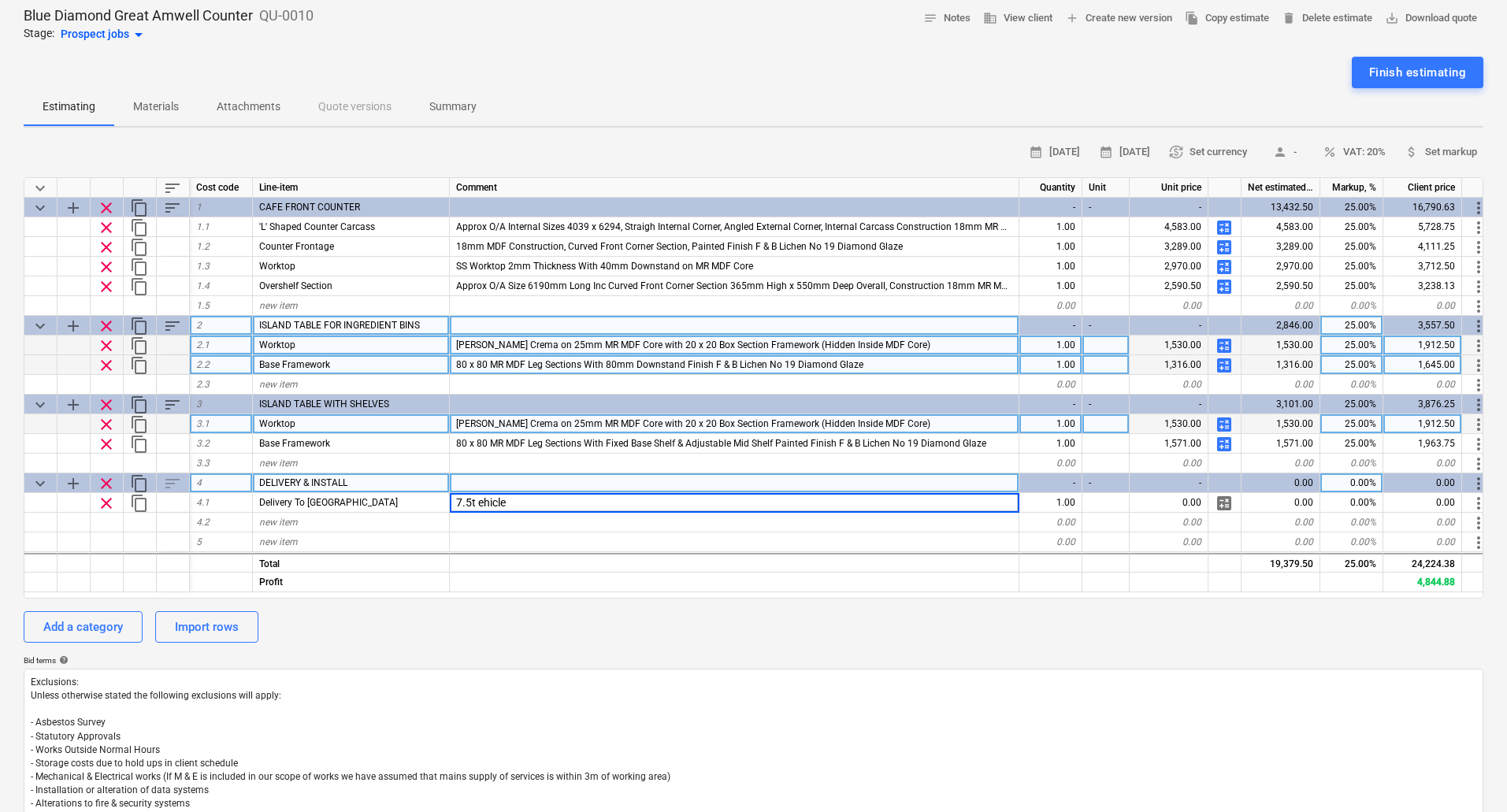
type input "7.5t Vehicle"
type textarea "x"
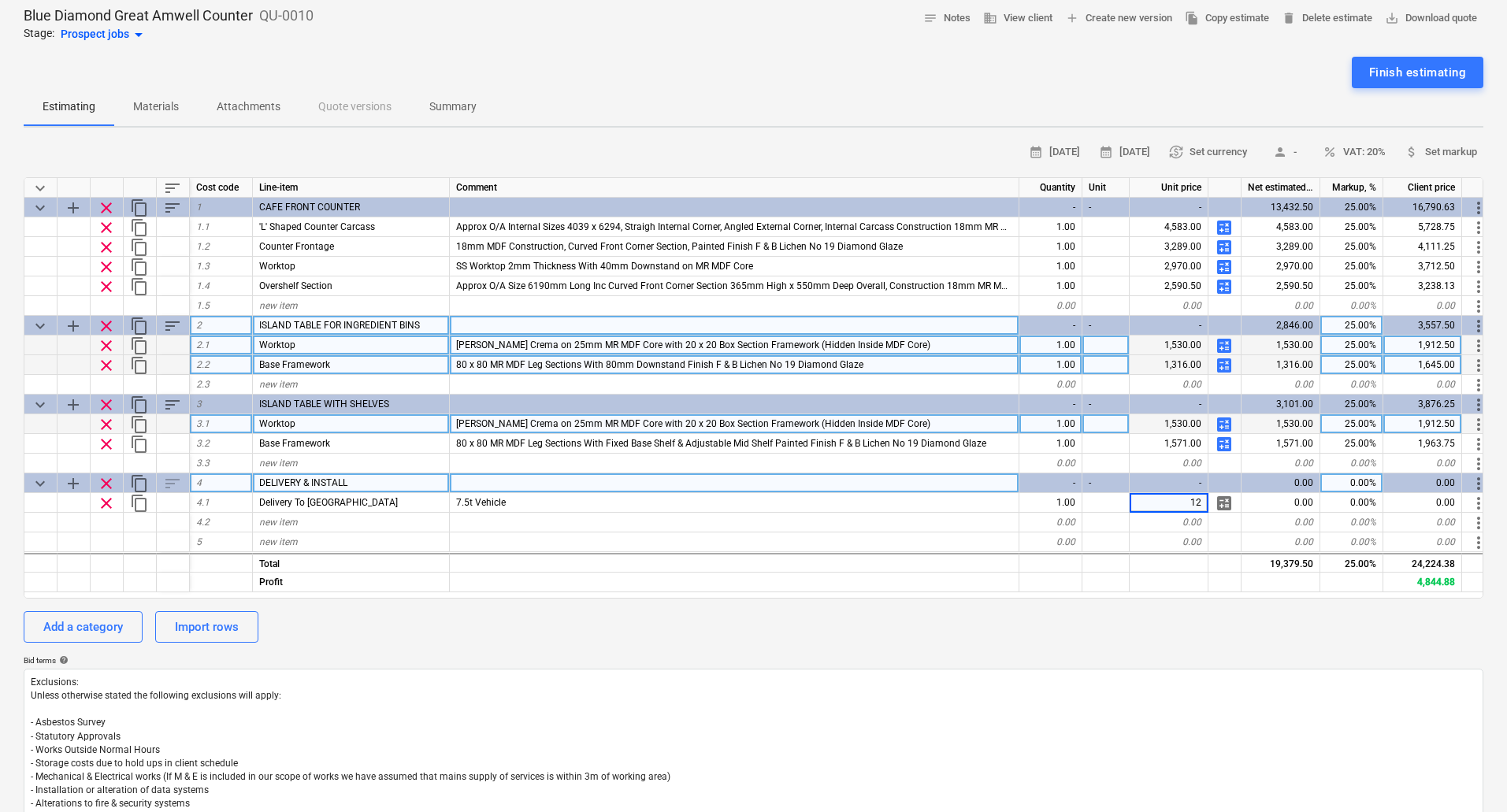
type input "1"
type input "450"
type textarea "x"
type input "Install"
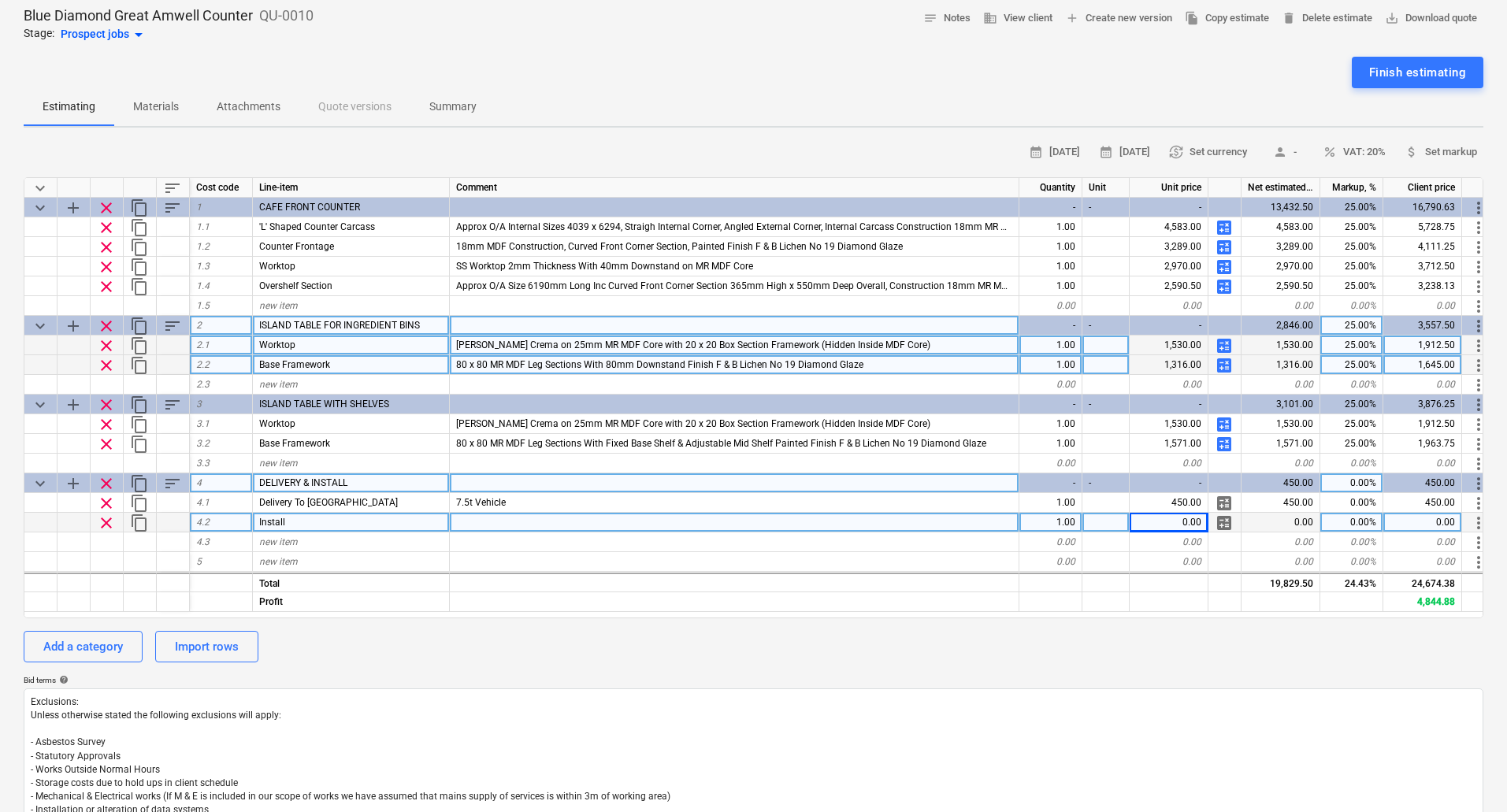
click at [1229, 525] on span "calculate" at bounding box center [1224, 522] width 19 height 19
type textarea "x"
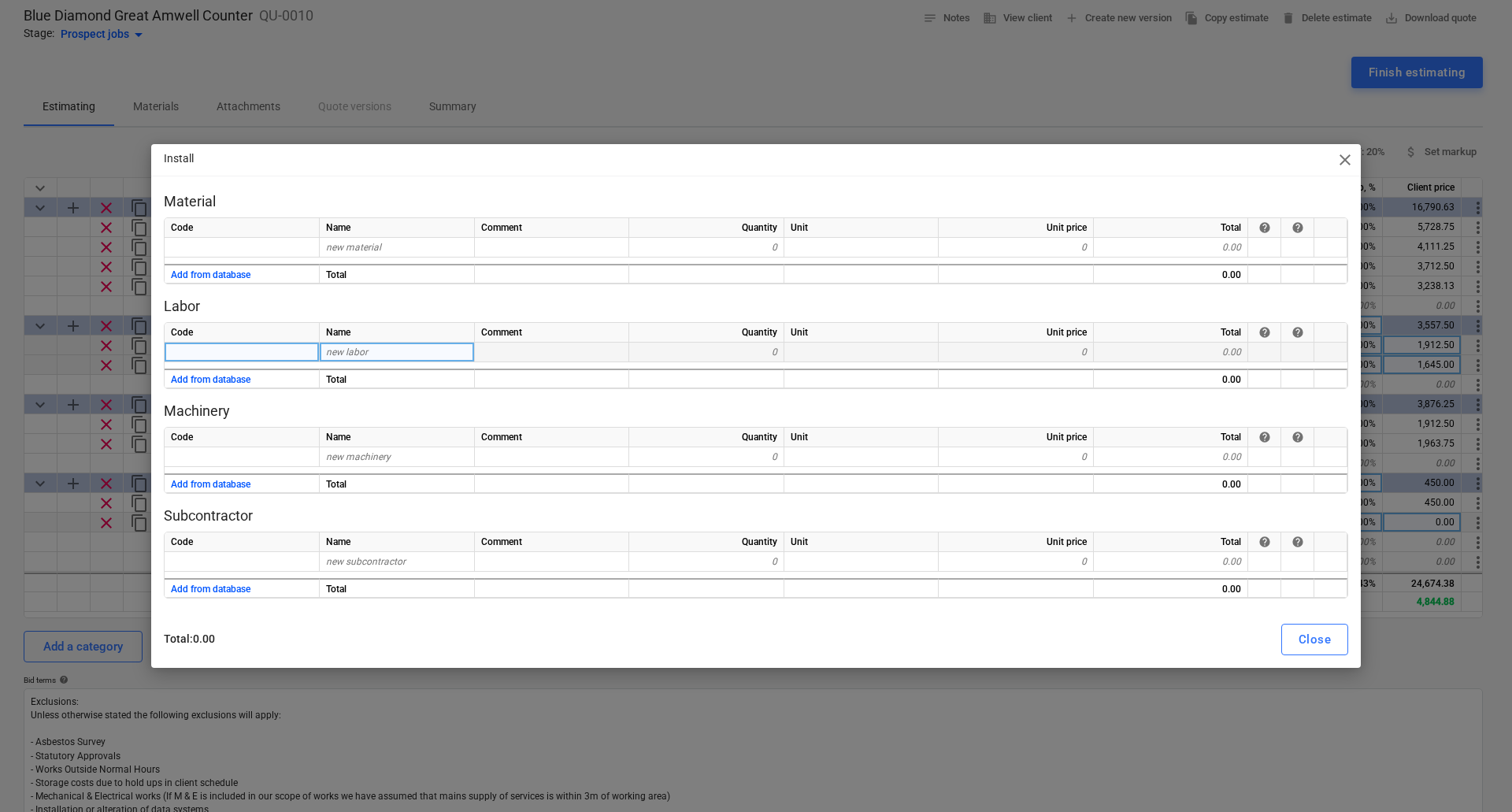
click at [357, 349] on span "new labor" at bounding box center [347, 353] width 42 height 11
type input "Joiners"
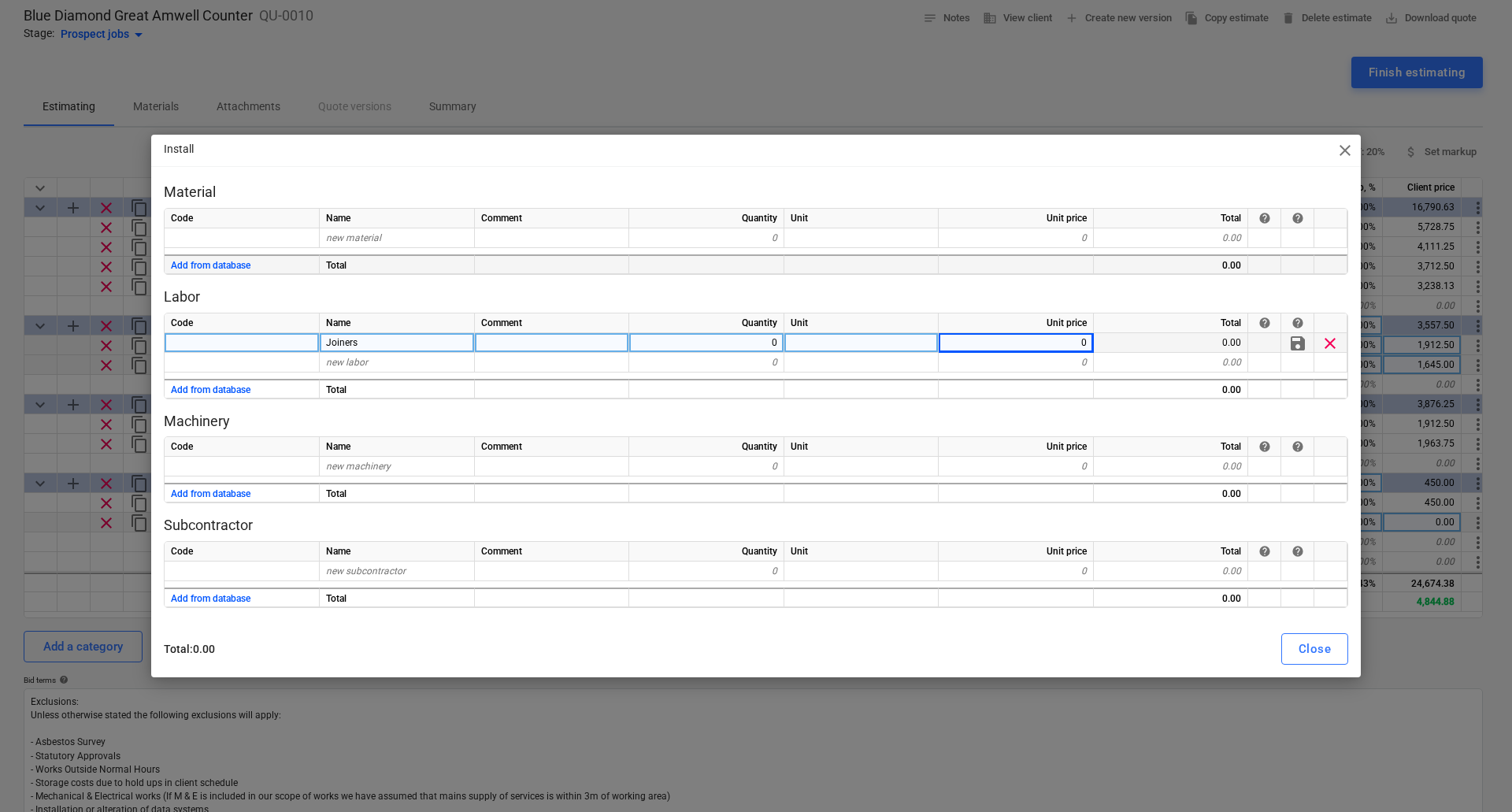
type textarea "x"
type input "15"
type textarea "x"
type input "300"
type textarea "x"
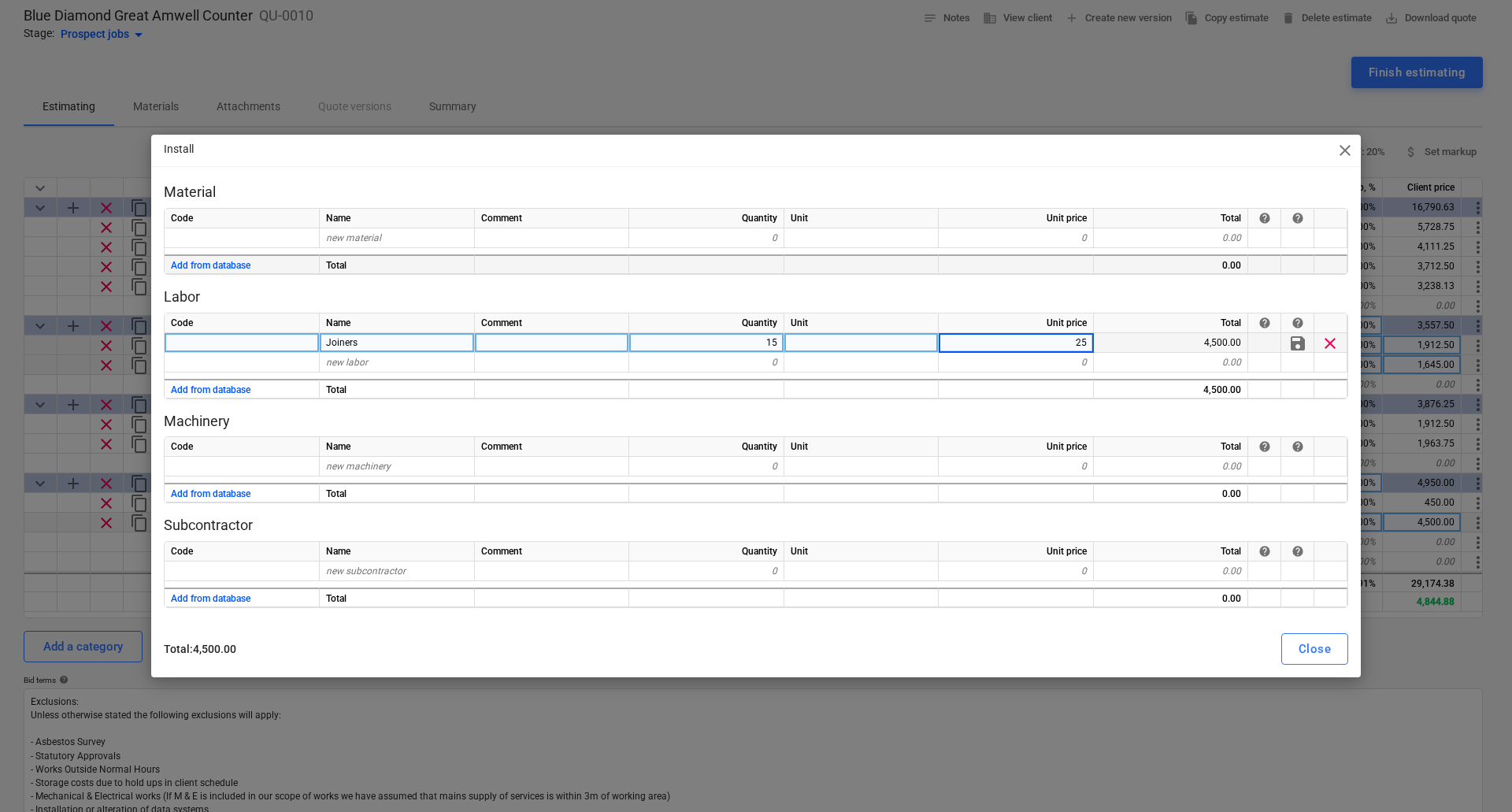
type input "250"
click at [1325, 648] on div "Close" at bounding box center [1315, 649] width 32 height 20
type textarea "x"
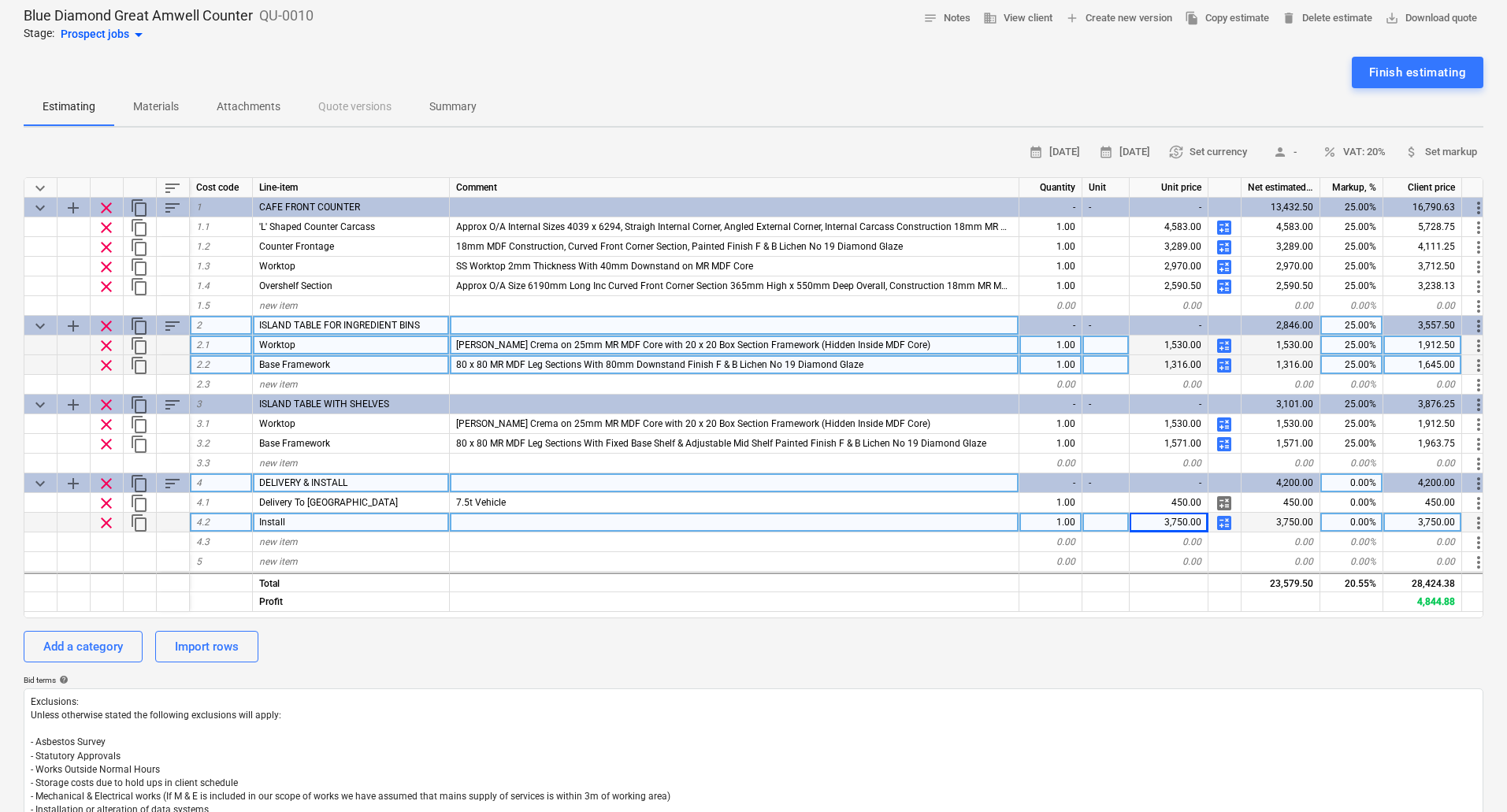
click at [1361, 477] on div "0.00%" at bounding box center [1352, 483] width 63 height 19
type input "25"
type textarea "x"
type input "Accomodation"
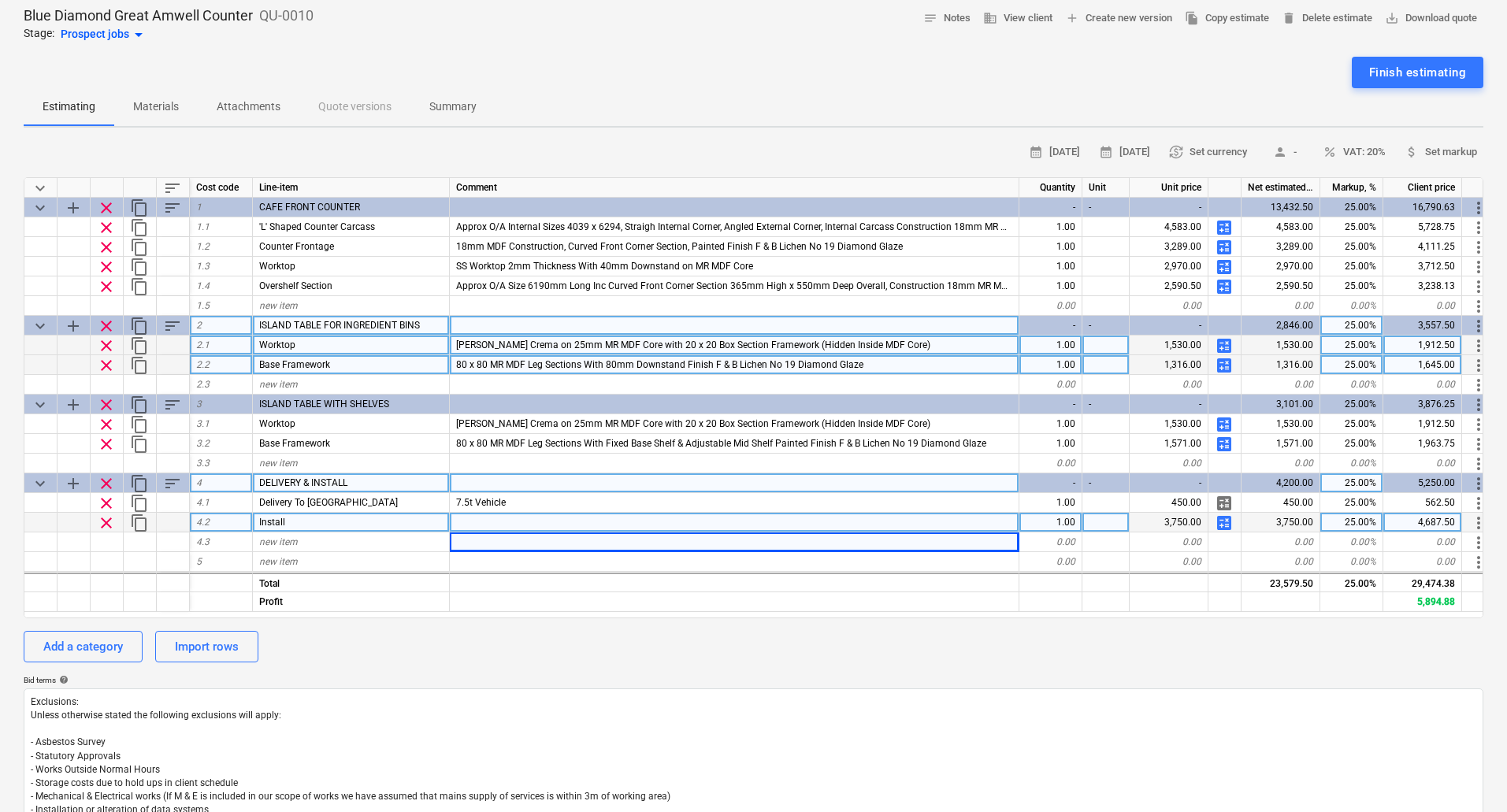
type textarea "x"
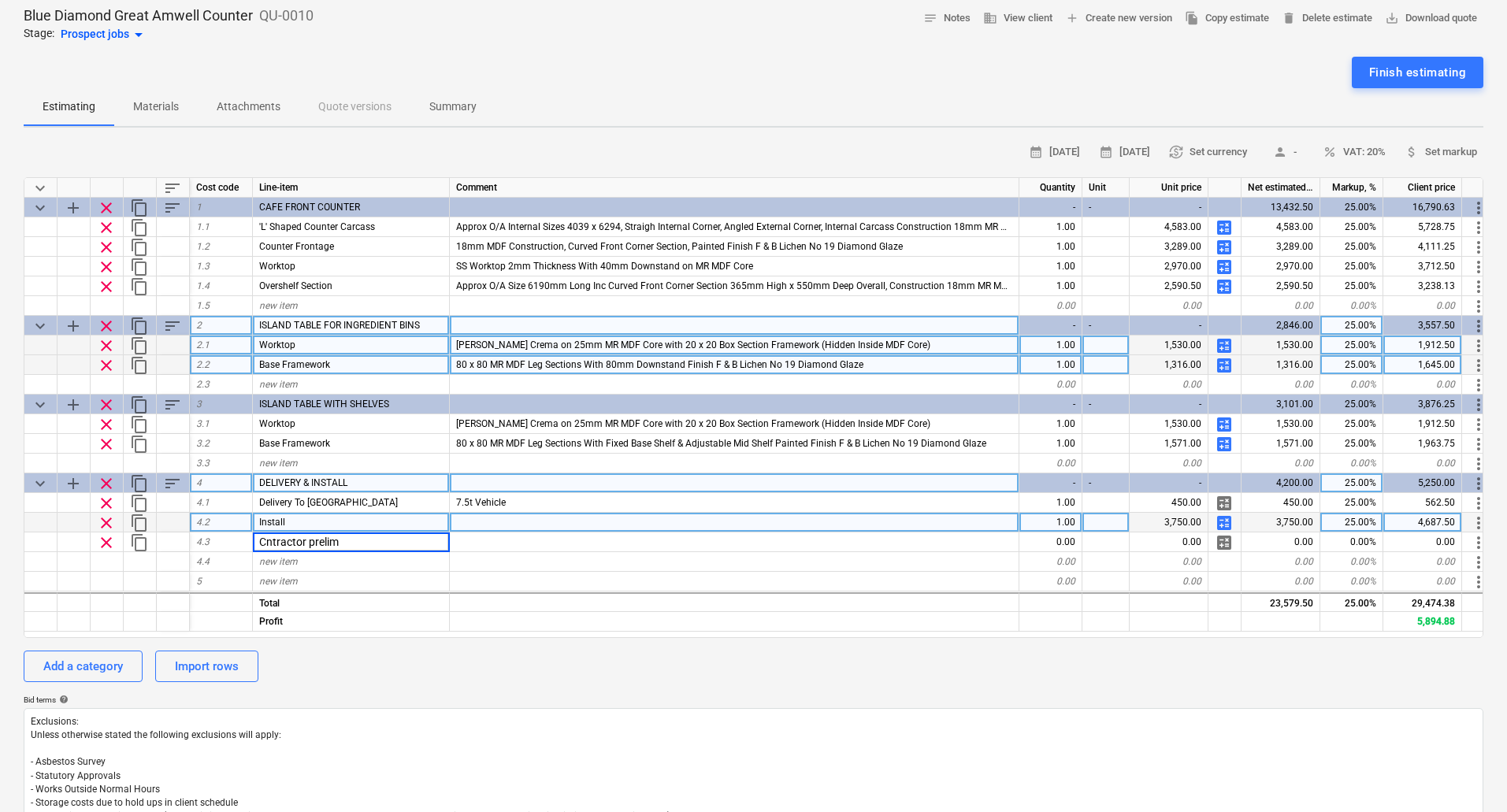
type input "Cntractor prelims"
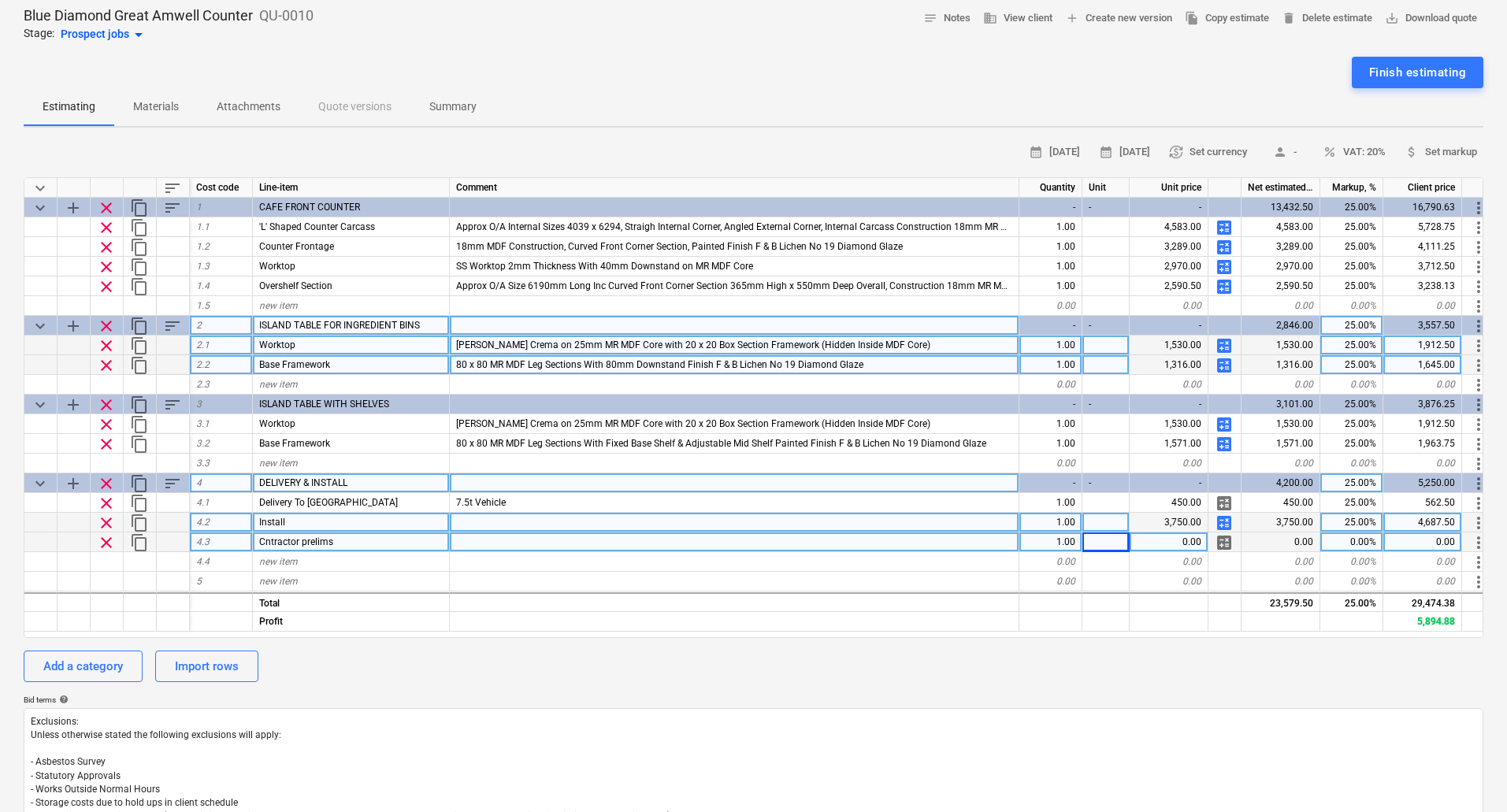
click at [1220, 543] on span "calculate" at bounding box center [1224, 542] width 19 height 19
type textarea "x"
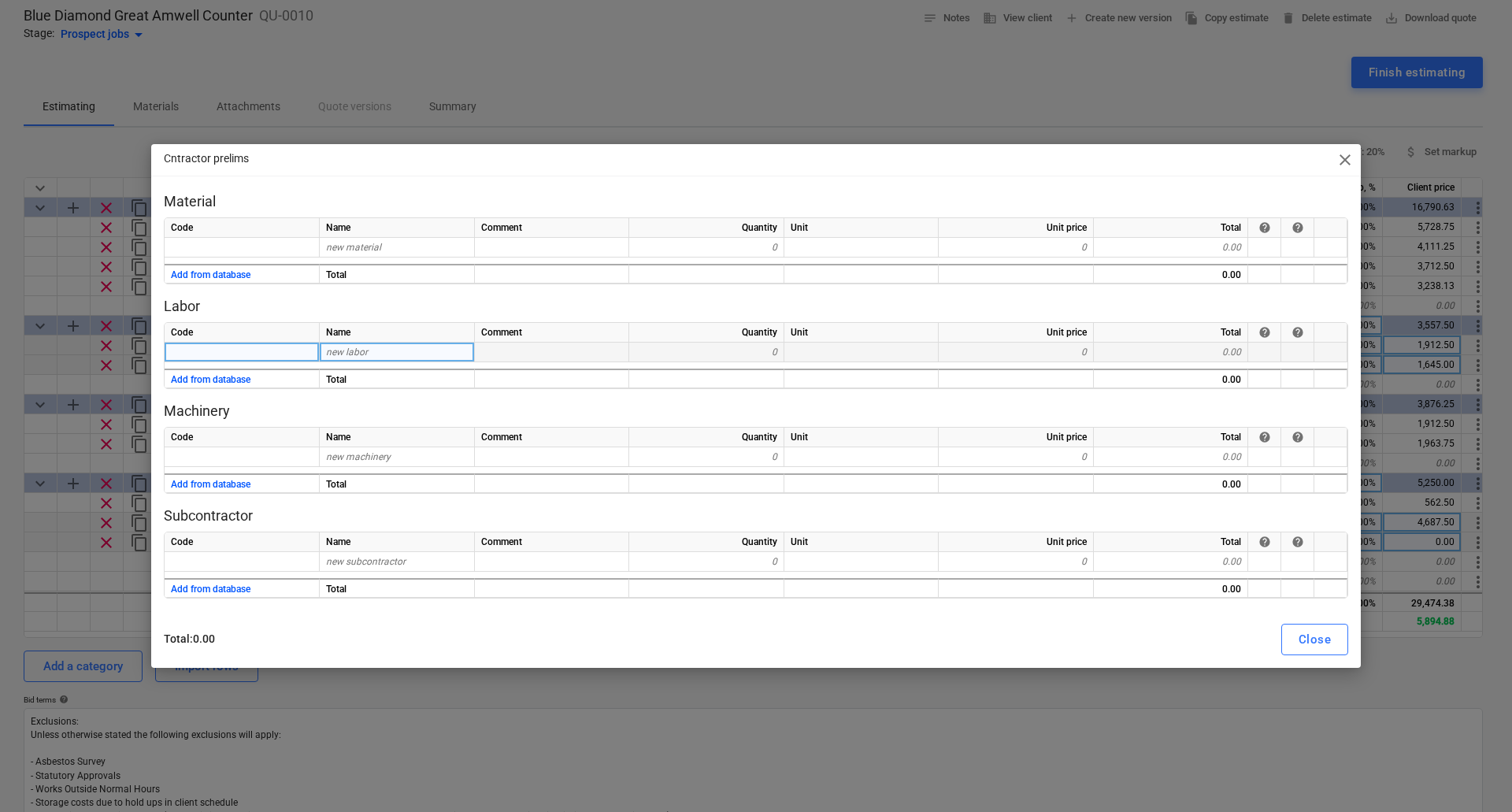
click at [348, 353] on span "new labor" at bounding box center [347, 353] width 42 height 11
type input "Accomodation"
type textarea "x"
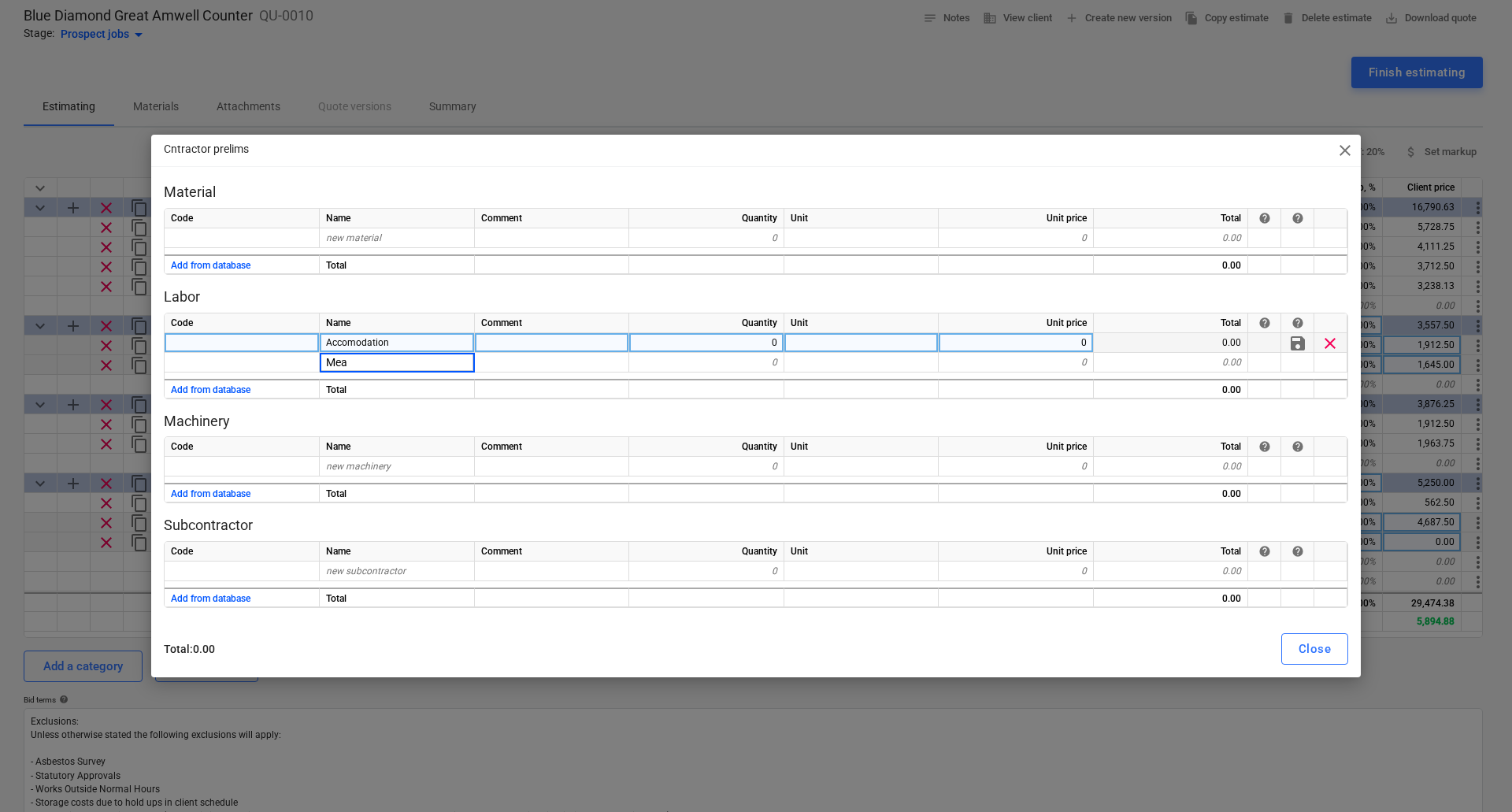
type input "Meal"
type textarea "x"
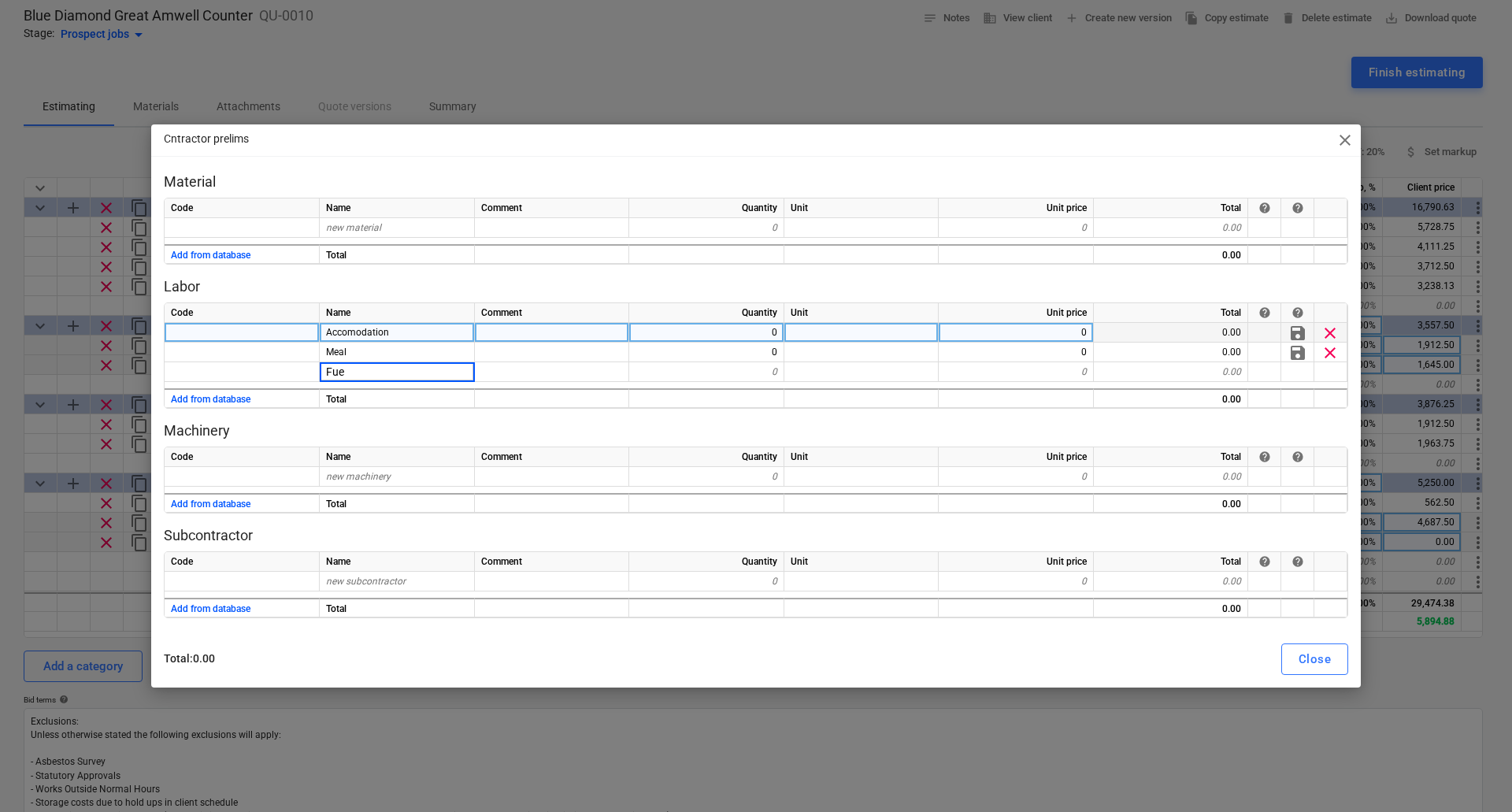
type input "Fuel"
type textarea "x"
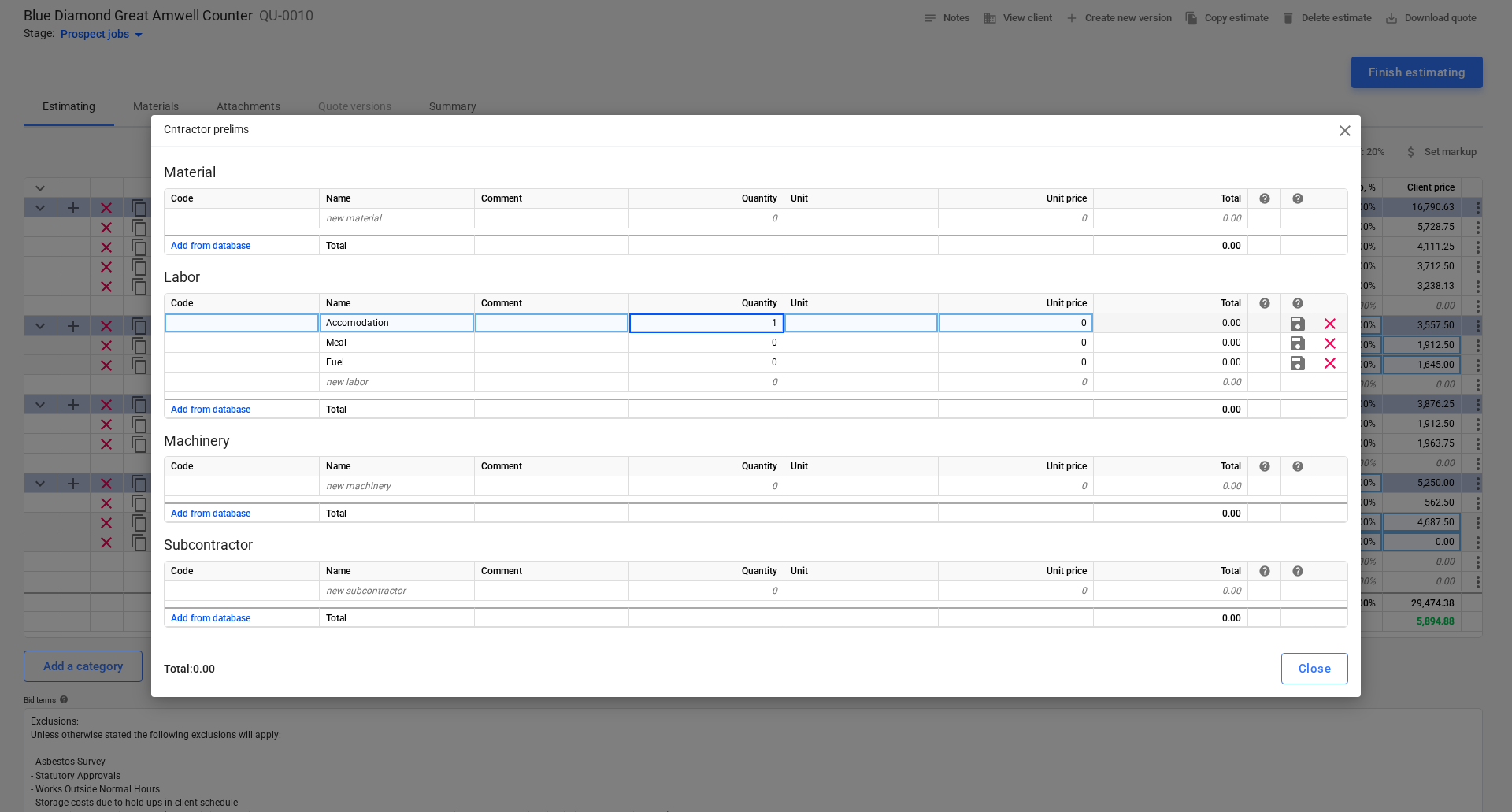
type input "12"
type textarea "x"
type input "120"
type textarea "x"
type input "170"
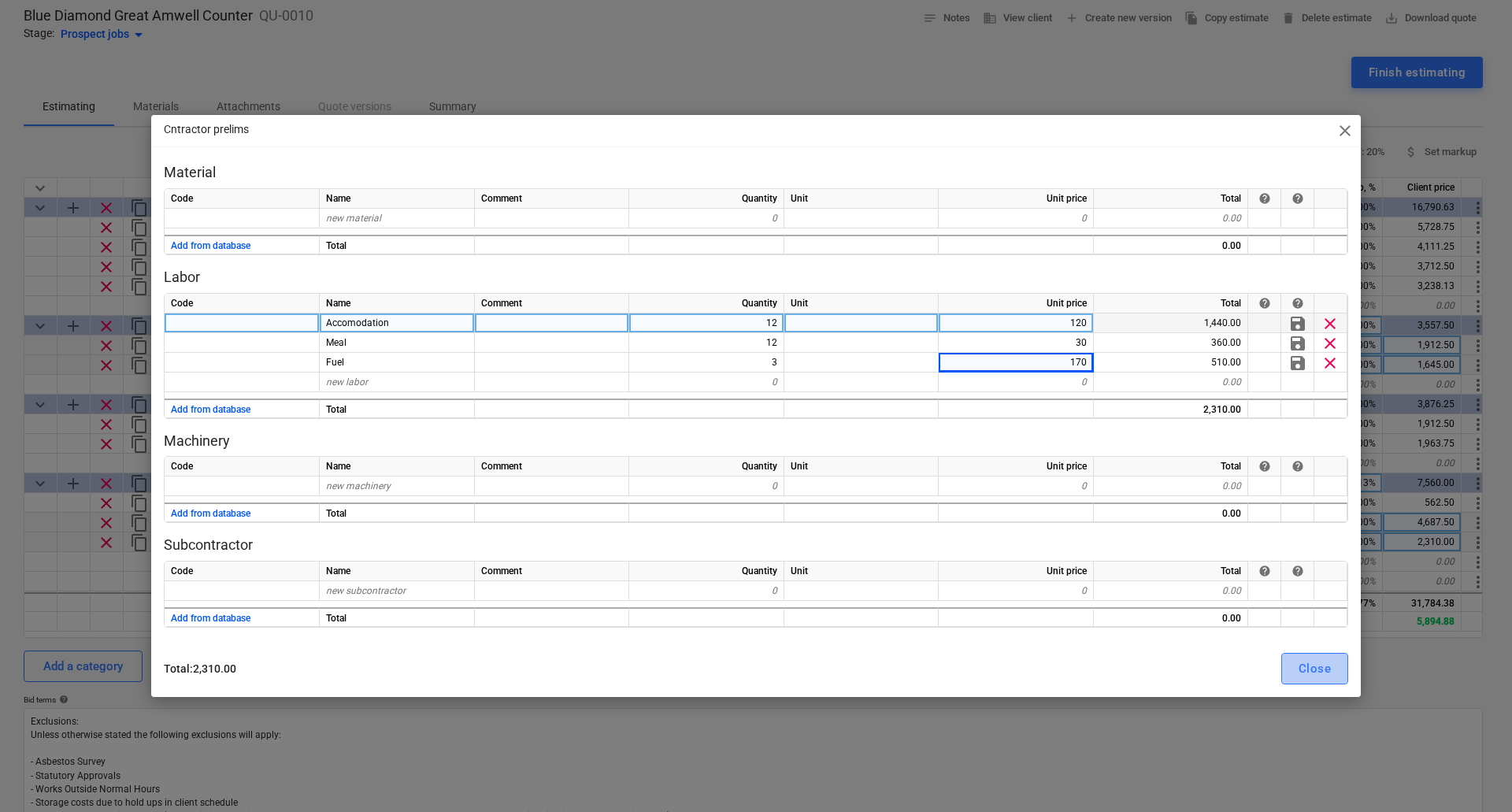
click at [1324, 662] on div "Close" at bounding box center [1315, 668] width 32 height 20
type textarea "x"
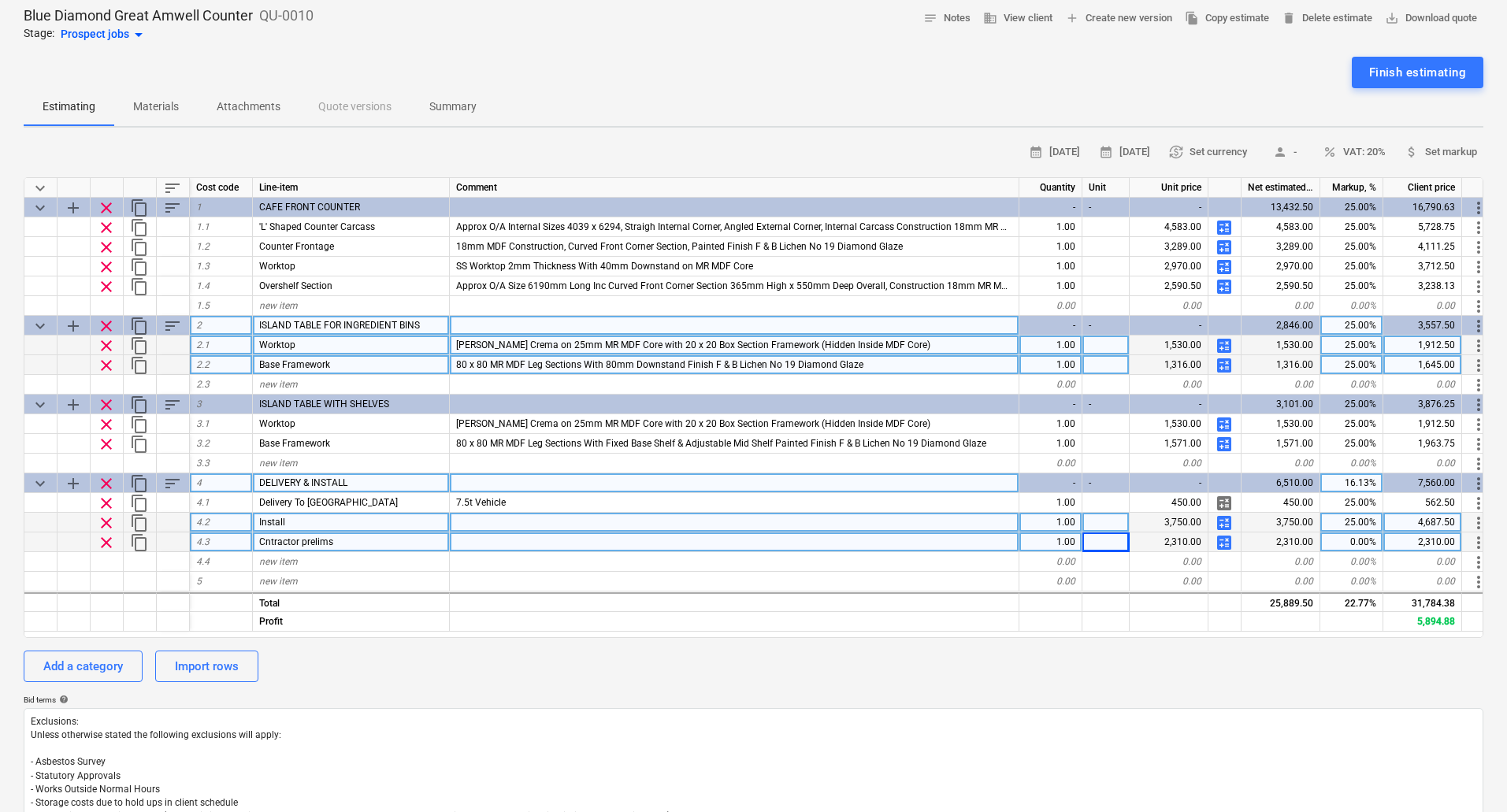
click at [1350, 539] on div "0.00%" at bounding box center [1352, 542] width 63 height 19
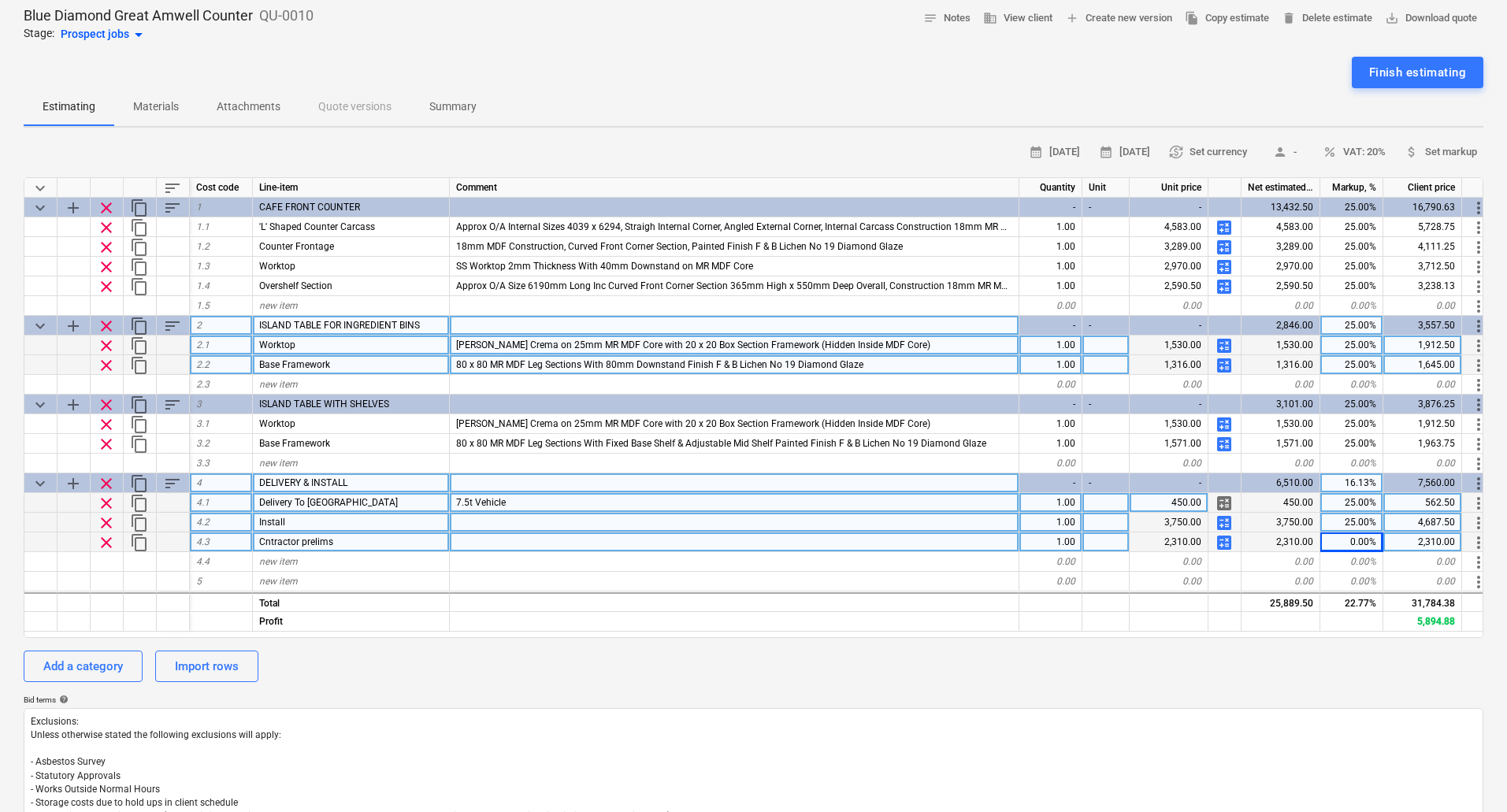
click at [1358, 500] on div "25.00%" at bounding box center [1352, 503] width 63 height 19
click at [1344, 531] on div "25.00%" at bounding box center [1352, 522] width 63 height 19
click at [1348, 543] on div "0.00%" at bounding box center [1352, 542] width 63 height 19
type input "2"
type textarea "x"
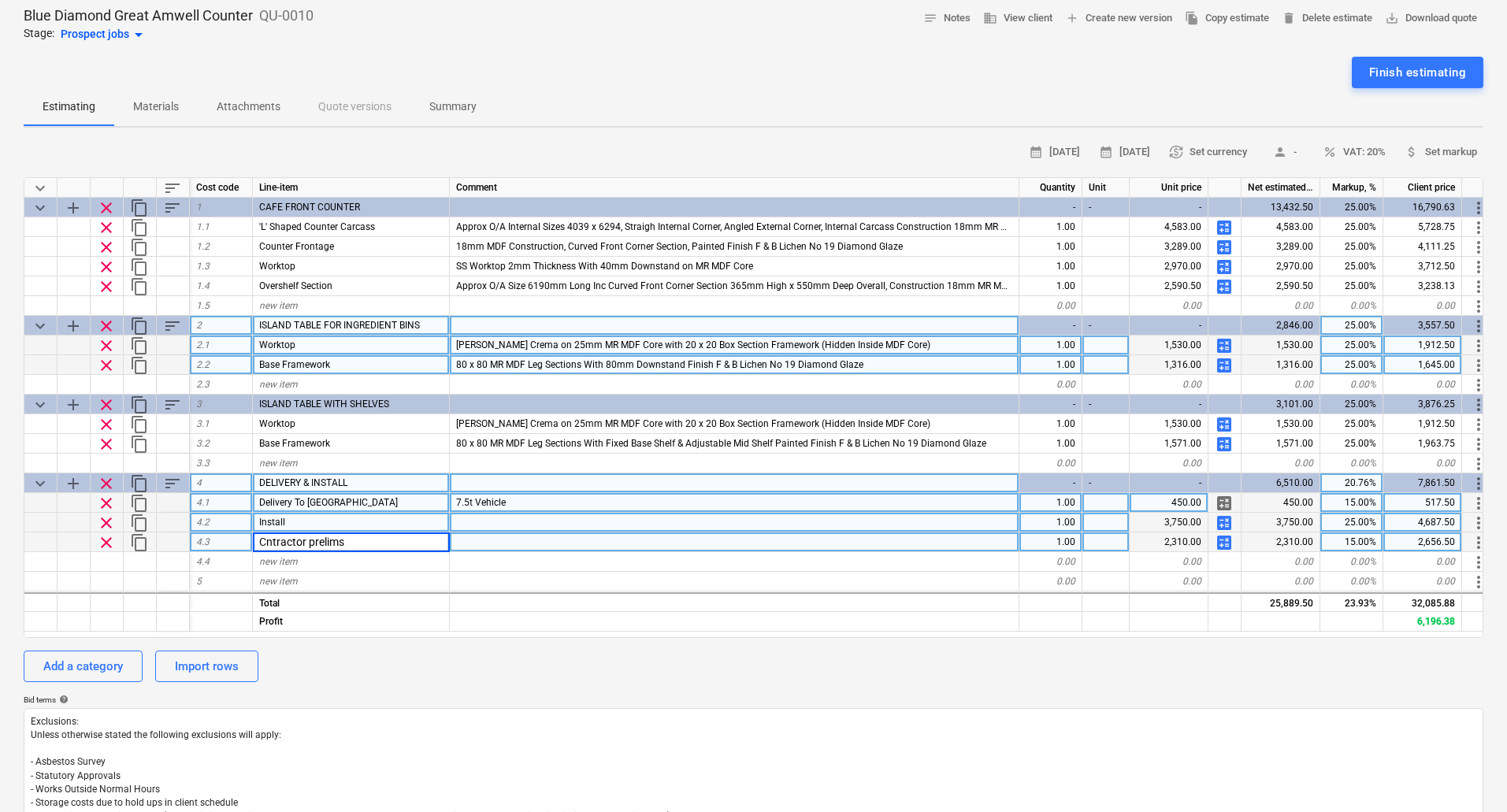
type input "Contractor prelims"
type textarea "x"
type input "Travel, Fuel, Accomodation, Meal Allowance"
type textarea "x"
type input "Site Survey"
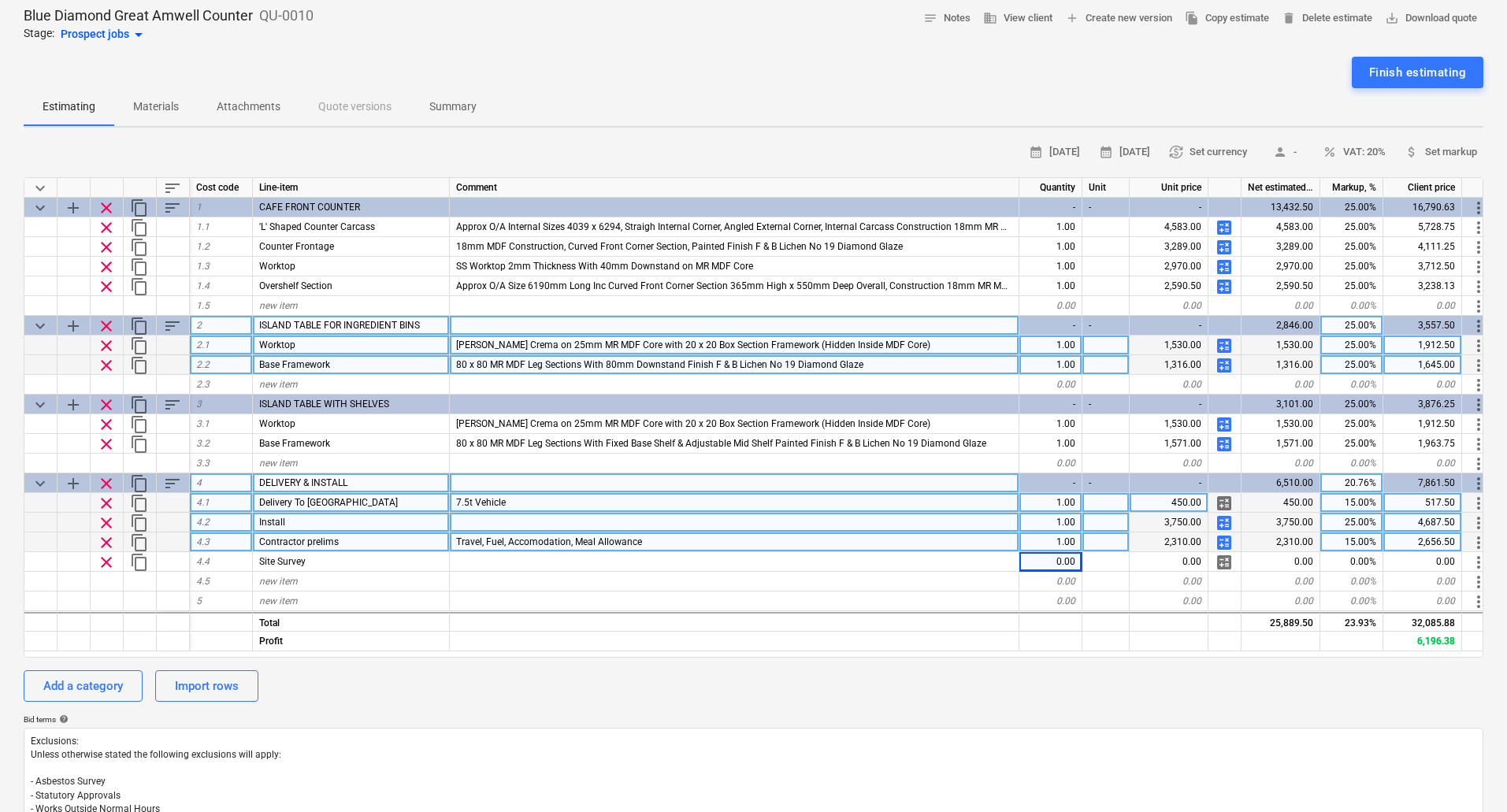
type textarea "x"
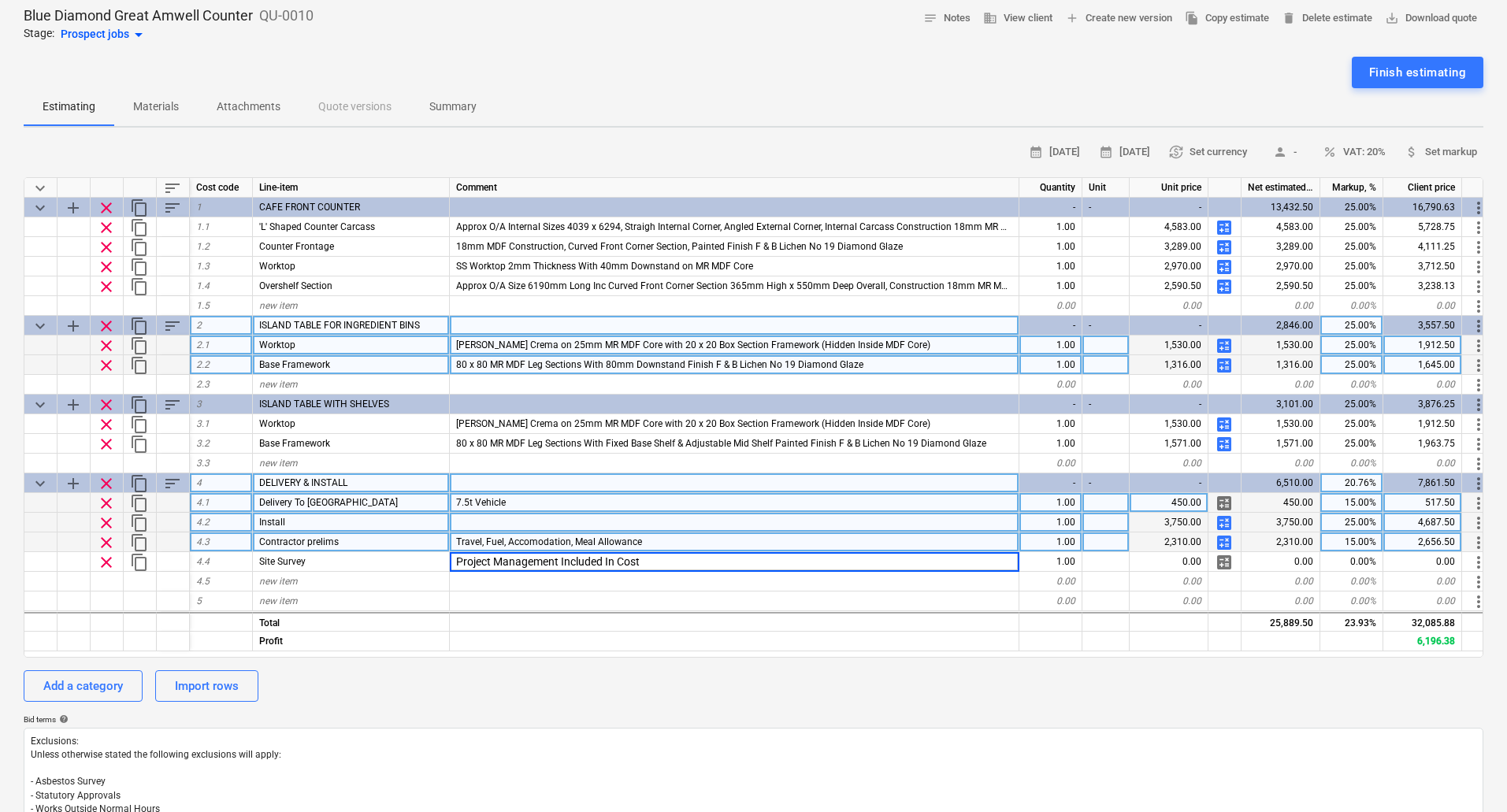
type input "Project Management Included In Costs"
type textarea "x"
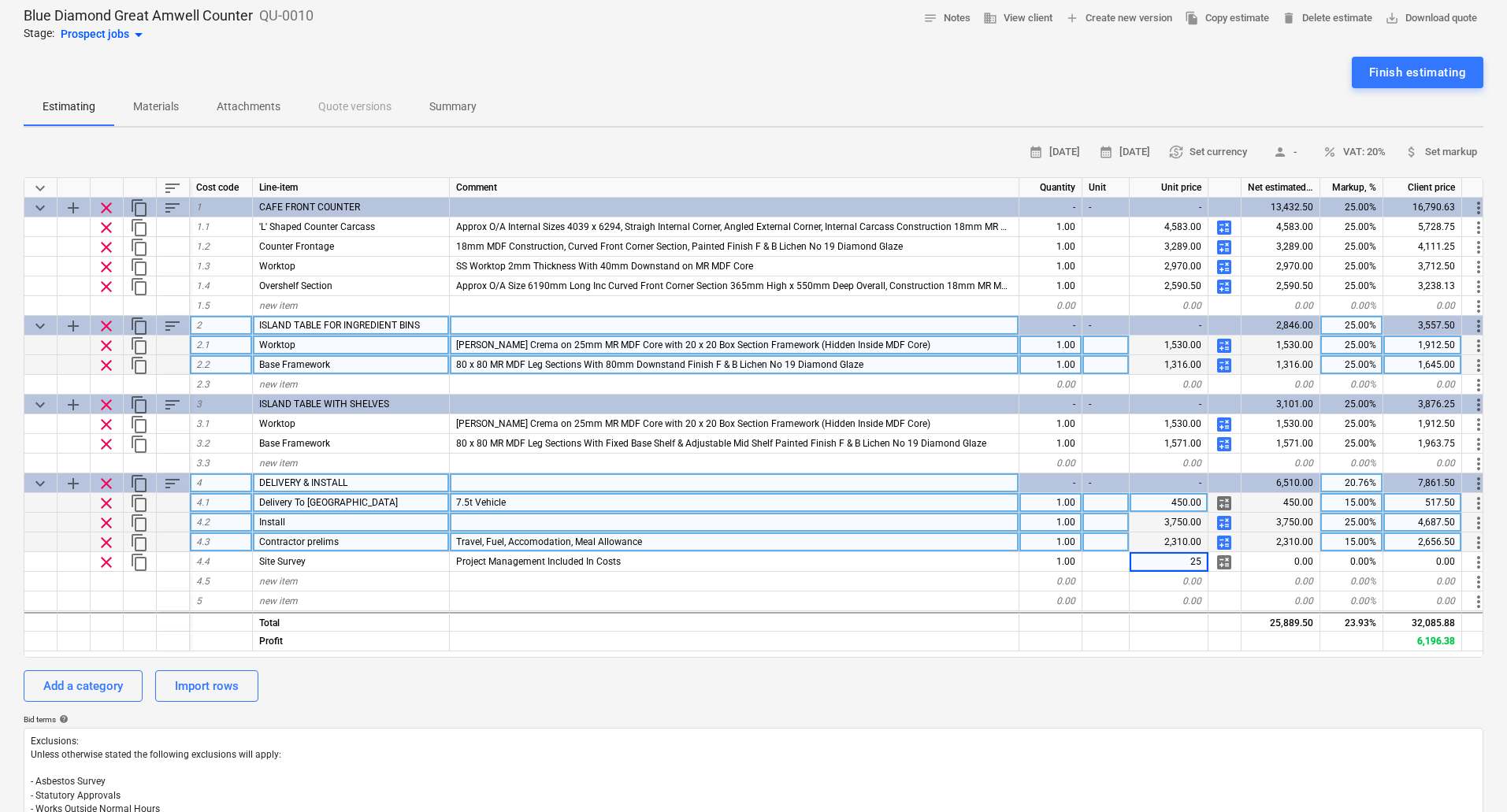
type input "250"
type textarea "x"
type input "15"
type textarea "x"
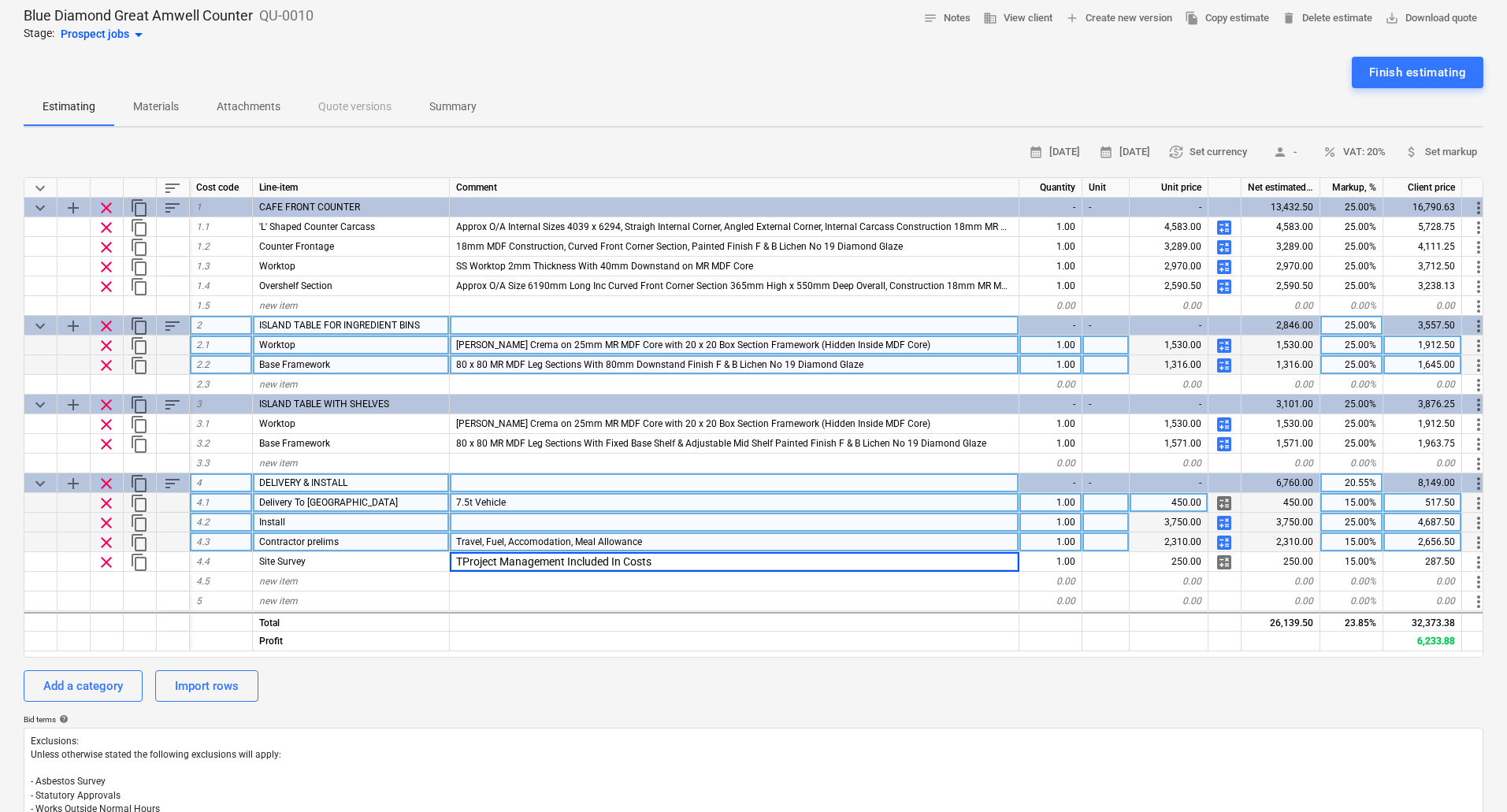
type input "Project Management Included In Costs"
type textarea "x"
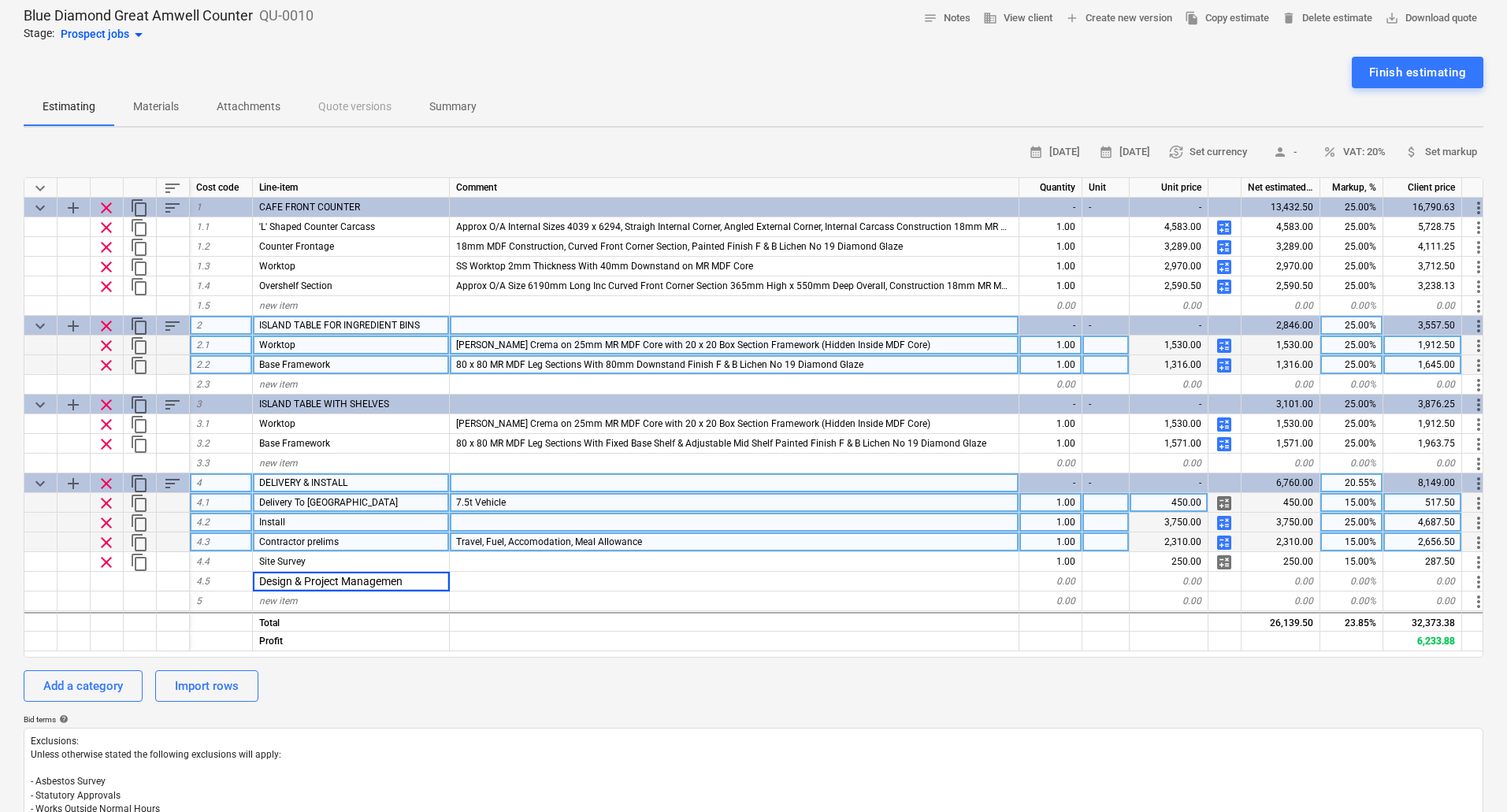
type input "Design & Project Management"
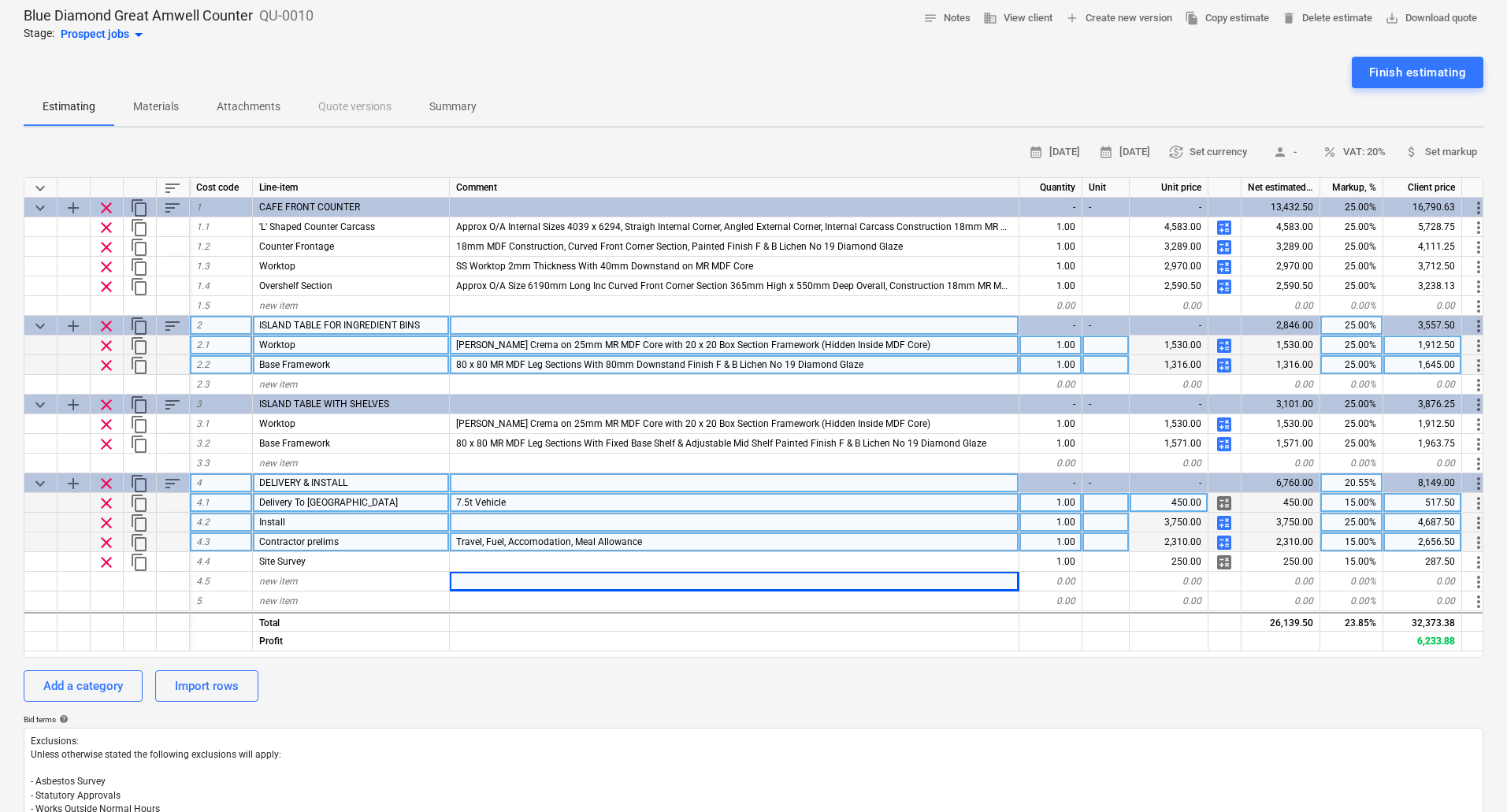
type textarea "x"
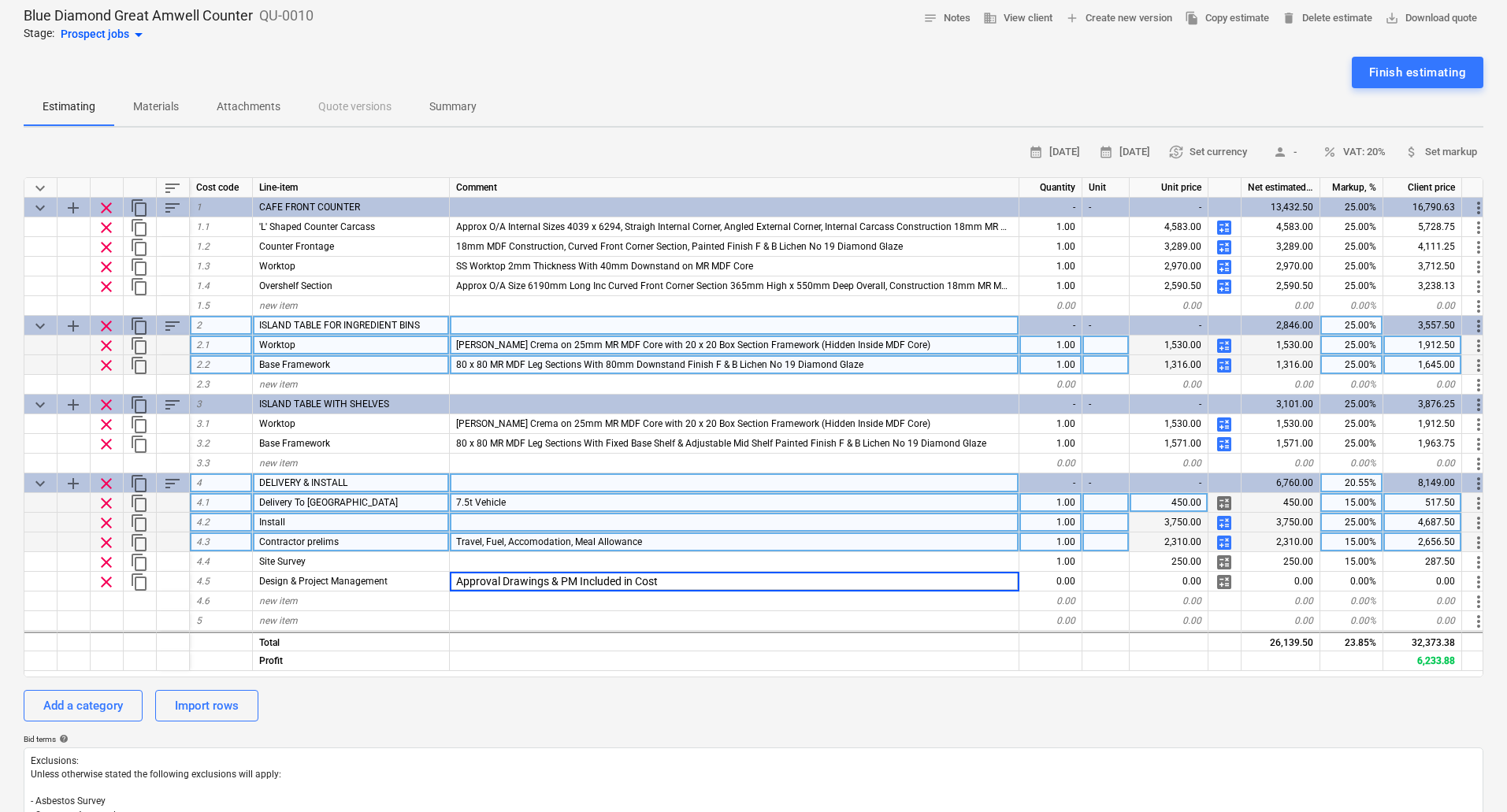
type input "Approval Drawings & PM Included in Costs"
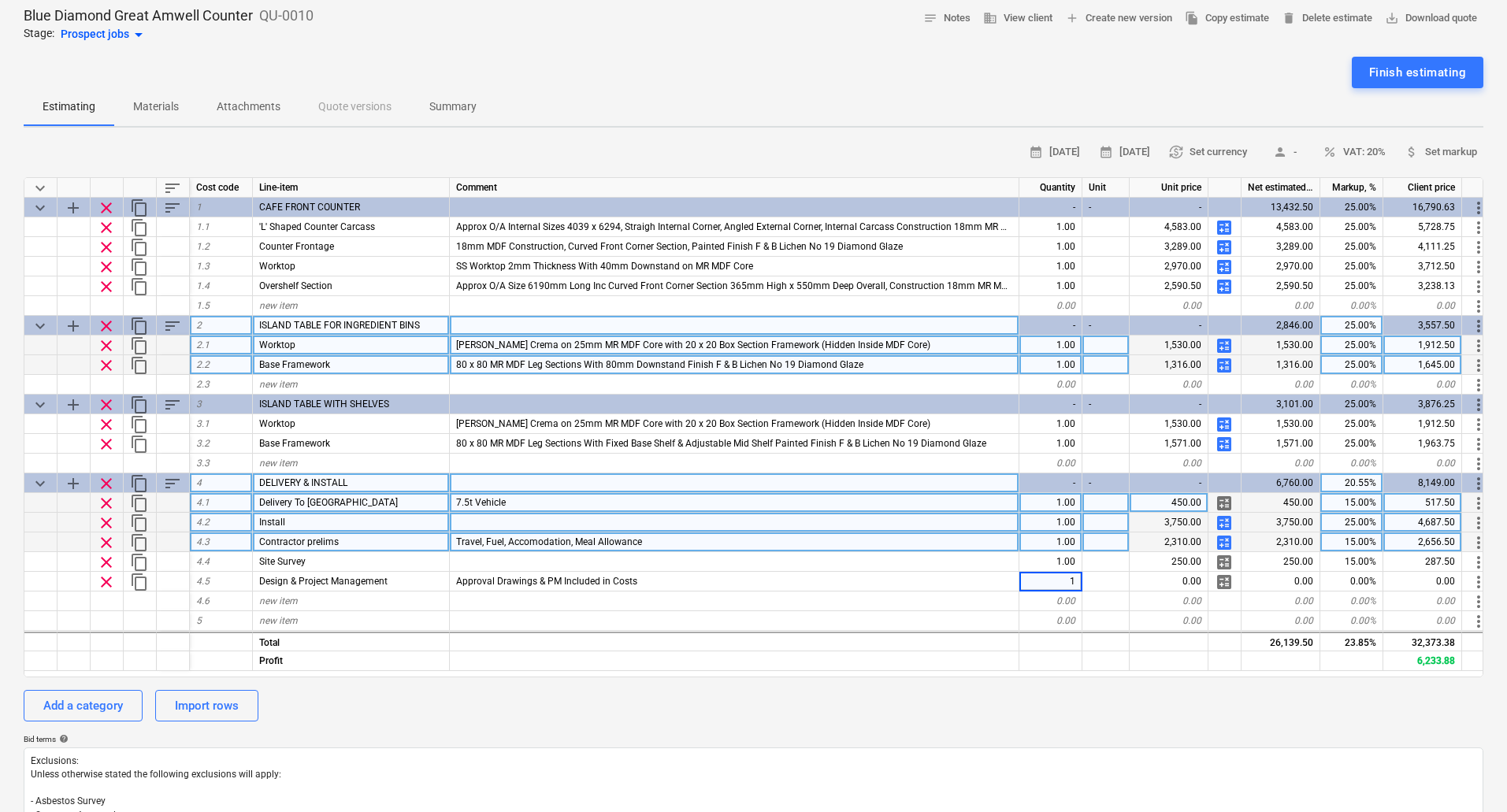
type textarea "x"
type input "0.01"
type textarea "x"
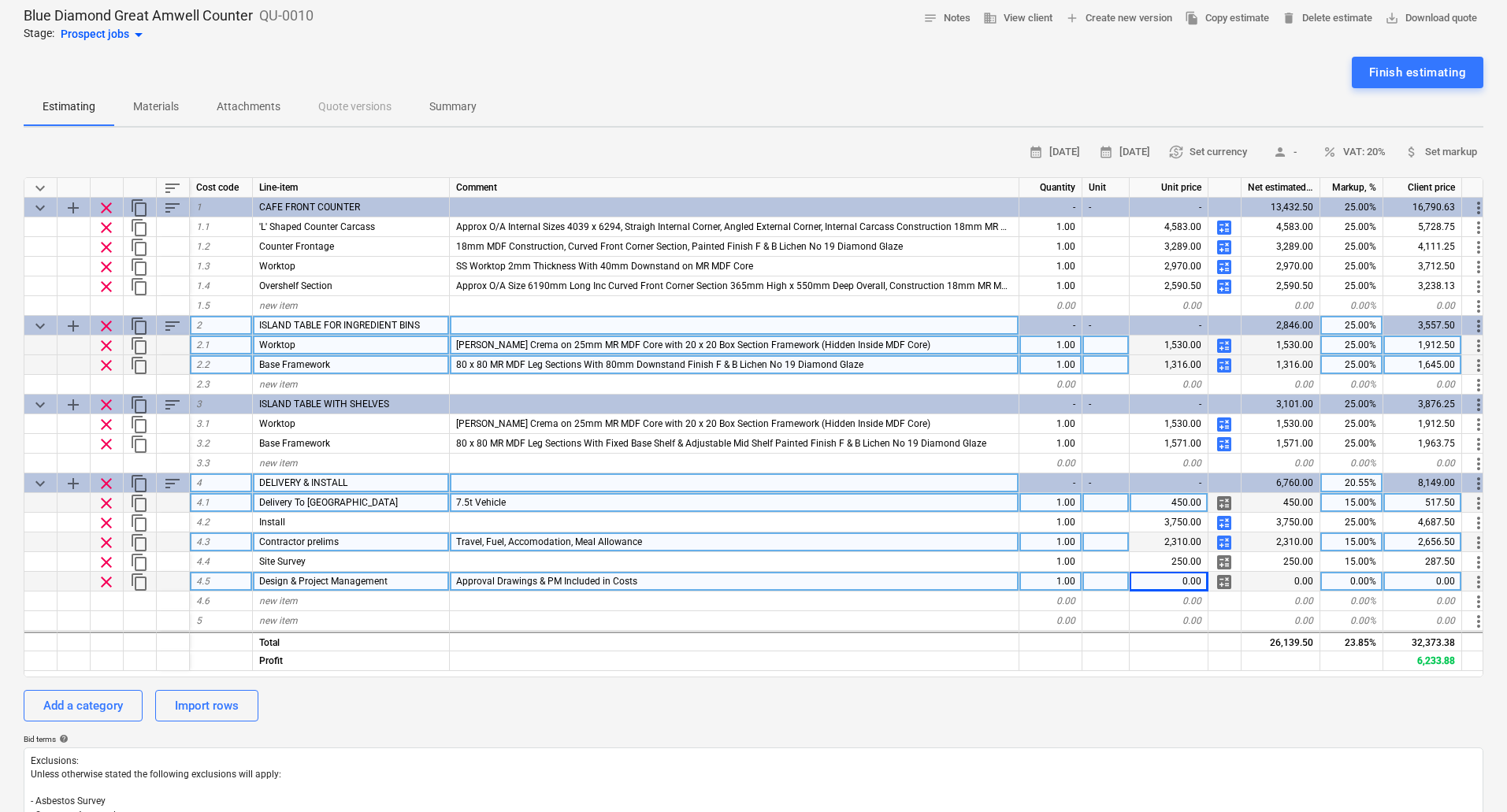
click at [1175, 581] on div "0.00" at bounding box center [1169, 582] width 78 height 19
click at [1175, 581] on input at bounding box center [1169, 581] width 78 height 19
click at [1278, 583] on div "0.00" at bounding box center [1281, 582] width 78 height 19
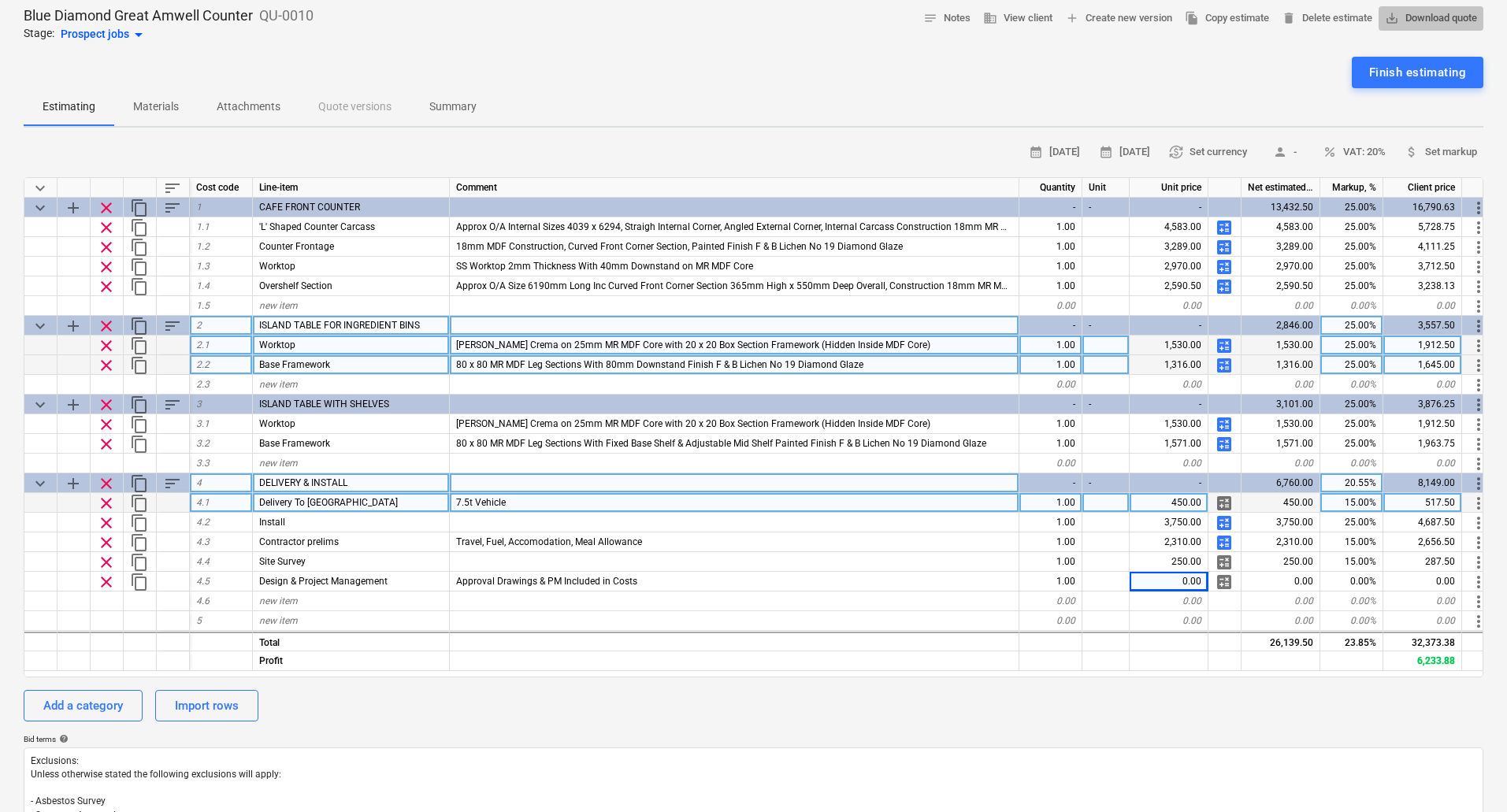
click at [1434, 14] on span "save_alt Download quote" at bounding box center [1431, 19] width 92 height 18
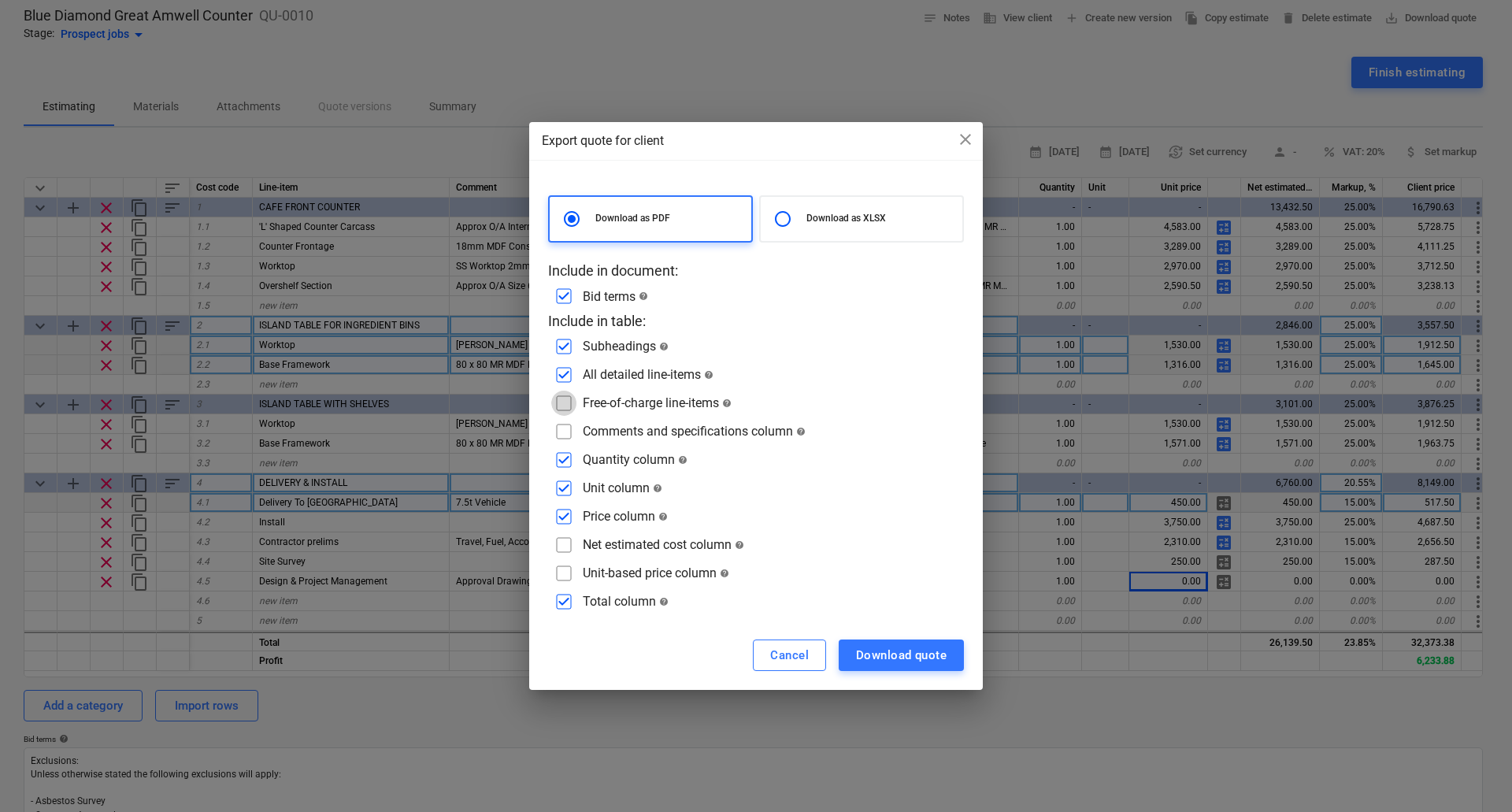
click at [566, 404] on input "checkbox" at bounding box center [564, 403] width 25 height 25
checkbox input "true"
click at [560, 429] on input "checkbox" at bounding box center [564, 431] width 25 height 25
checkbox input "true"
click at [893, 650] on div "Download quote" at bounding box center [902, 655] width 91 height 20
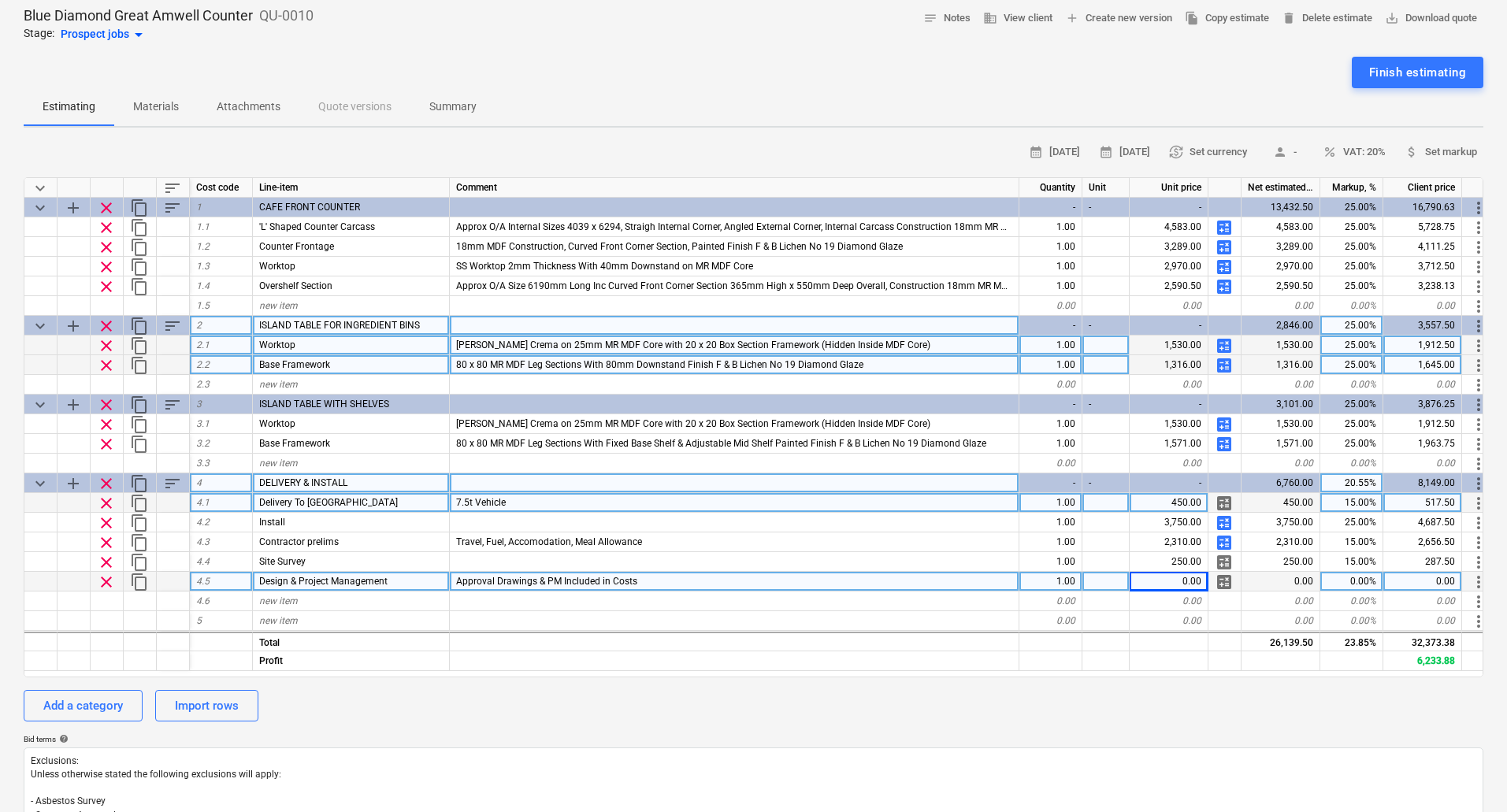
click at [1192, 579] on div "0.00" at bounding box center [1169, 582] width 78 height 19
click at [1196, 580] on input at bounding box center [1169, 581] width 78 height 19
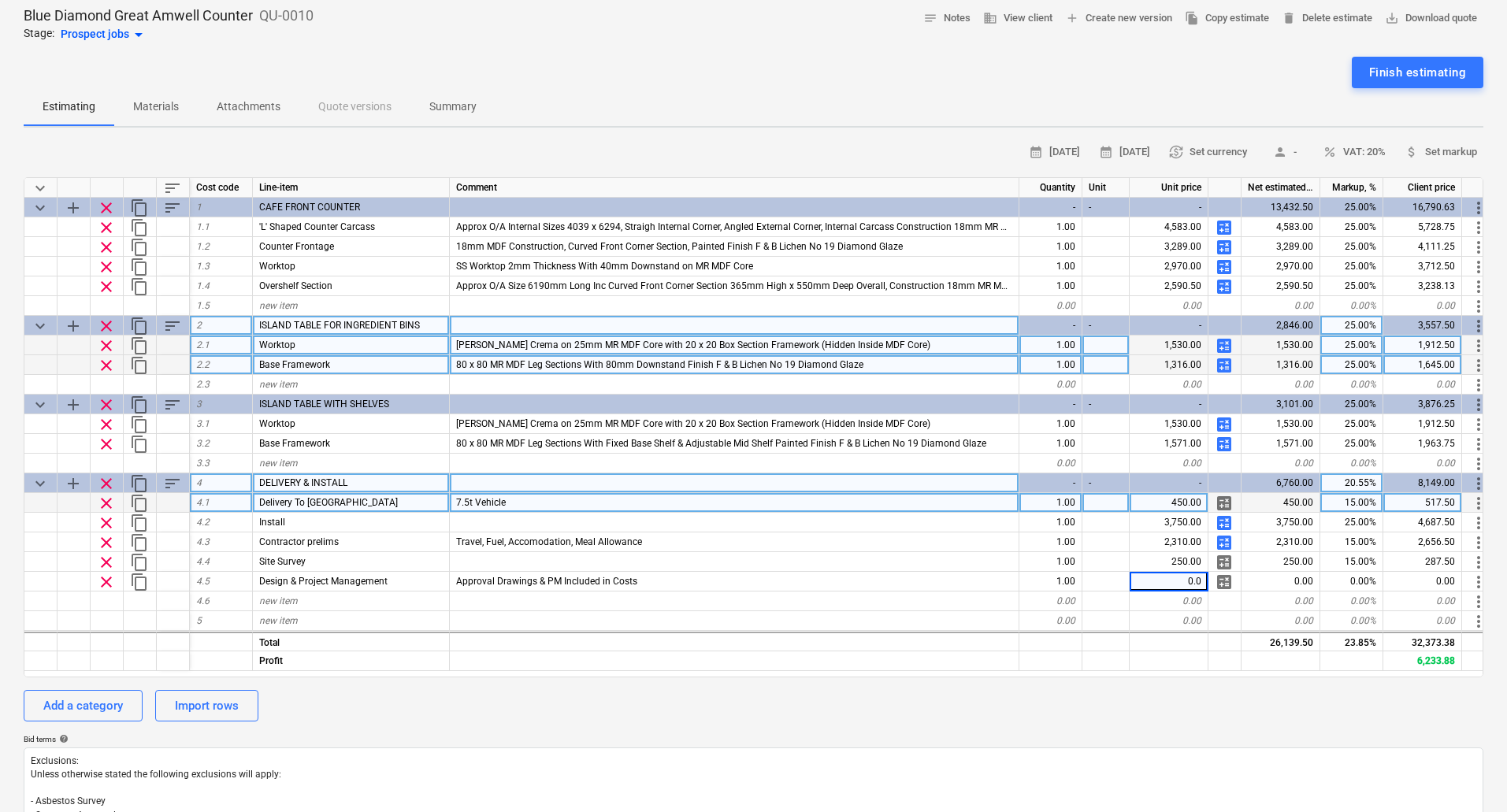
type input "0.01"
type textarea "x"
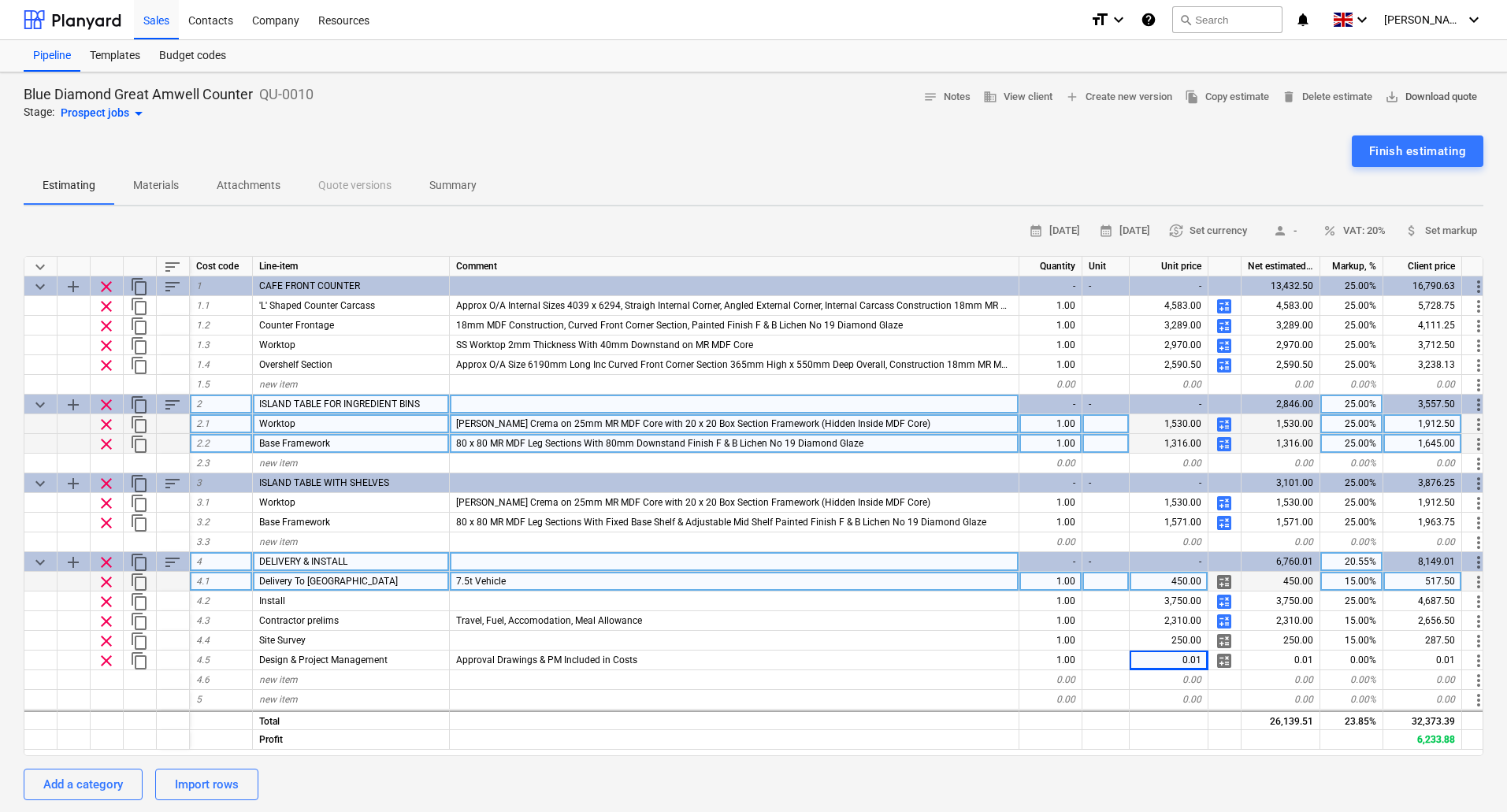
click at [1416, 90] on span "save_alt Download quote" at bounding box center [1431, 97] width 92 height 18
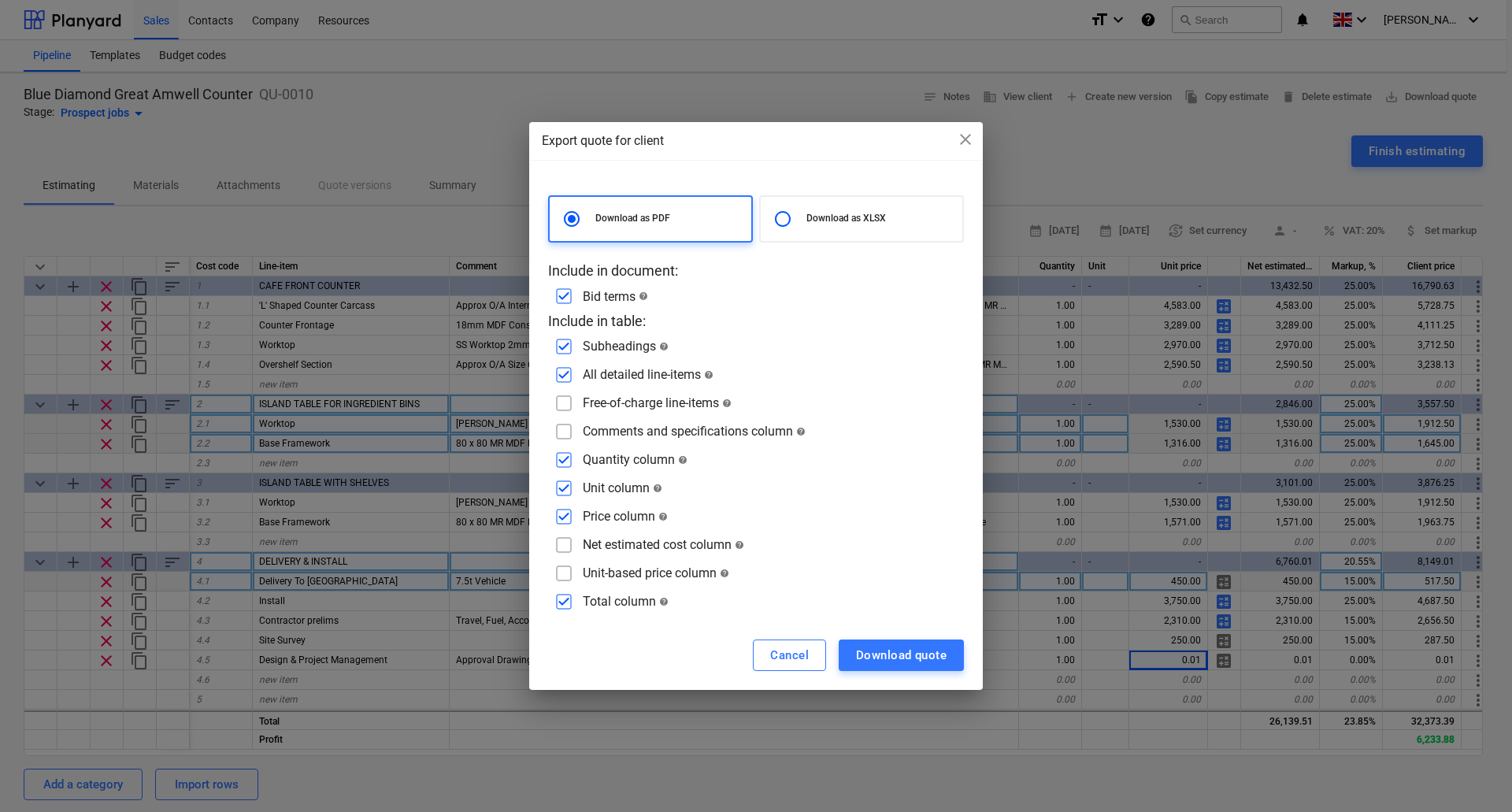
click at [567, 404] on input "checkbox" at bounding box center [564, 403] width 25 height 25
checkbox input "true"
click at [560, 429] on input "checkbox" at bounding box center [564, 431] width 25 height 25
checkbox input "true"
click at [907, 649] on div "Download quote" at bounding box center [902, 655] width 91 height 20
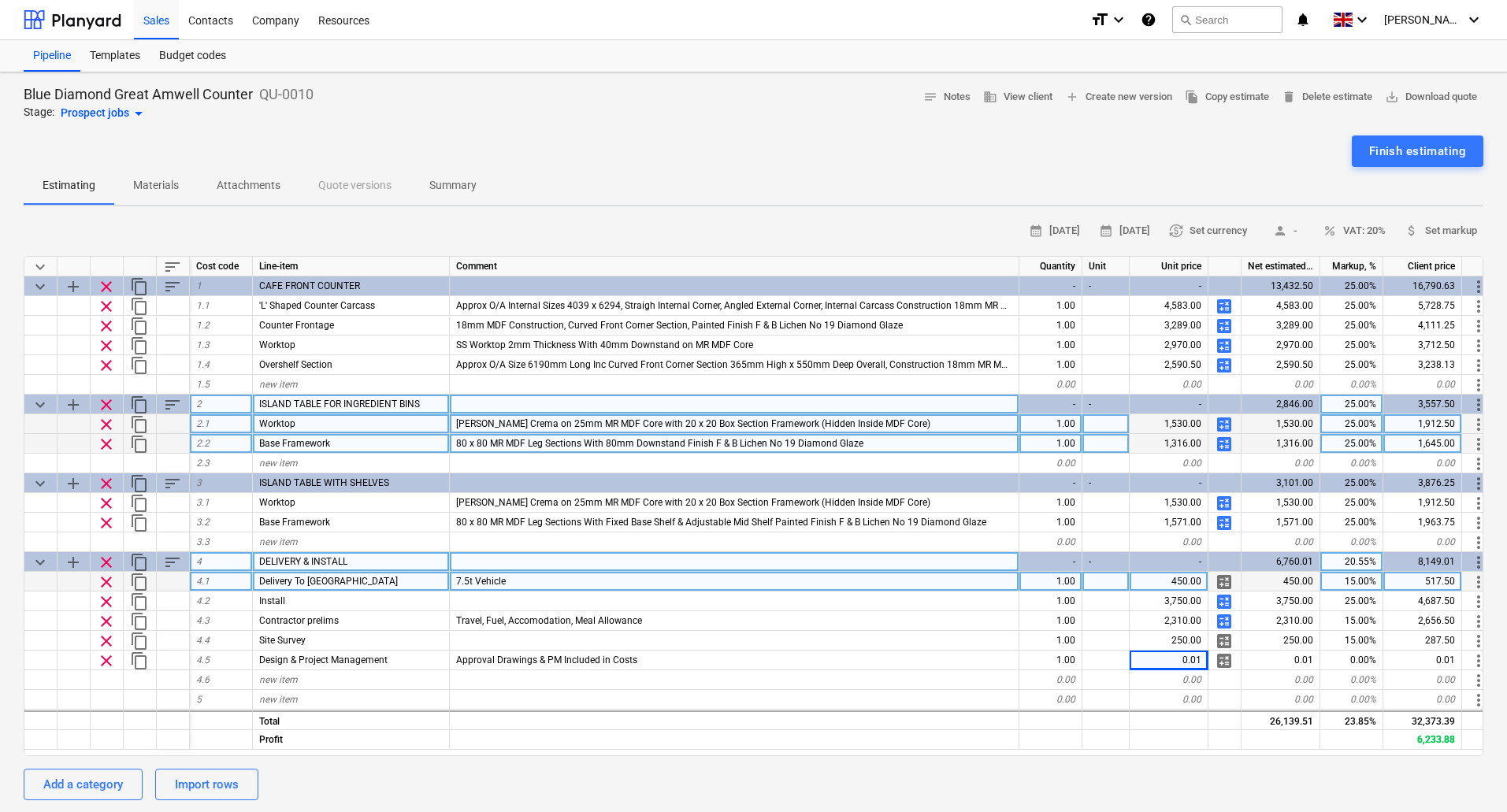
click at [783, 166] on div "Finish estimating" at bounding box center [753, 151] width 1460 height 32
click at [1451, 87] on button "save_alt Download quote" at bounding box center [1432, 97] width 105 height 24
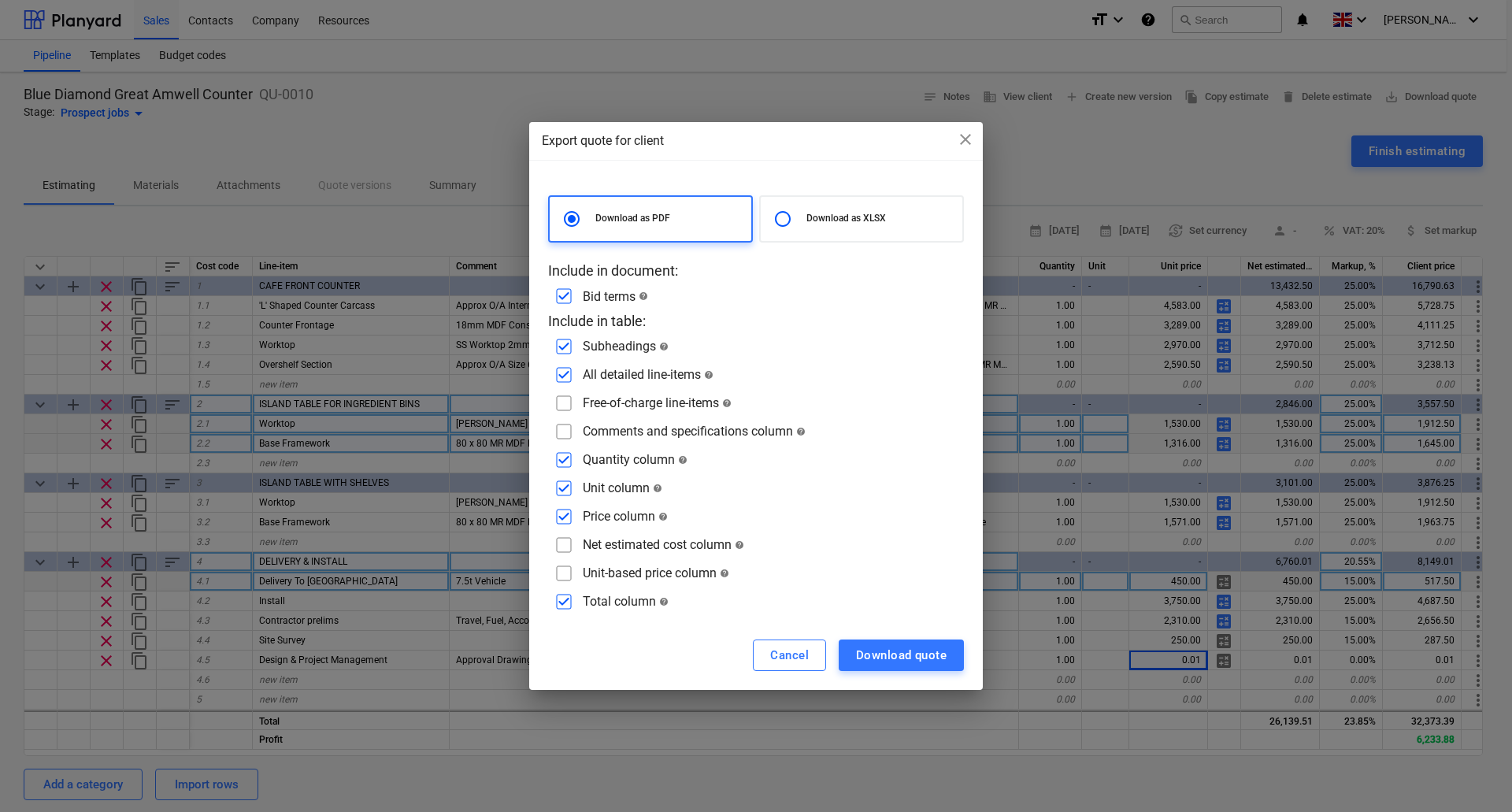
click at [567, 403] on input "checkbox" at bounding box center [564, 403] width 25 height 25
checkbox input "true"
click at [574, 431] on input "checkbox" at bounding box center [564, 431] width 25 height 25
checkbox input "true"
click at [908, 657] on div "Download quote" at bounding box center [902, 655] width 91 height 20
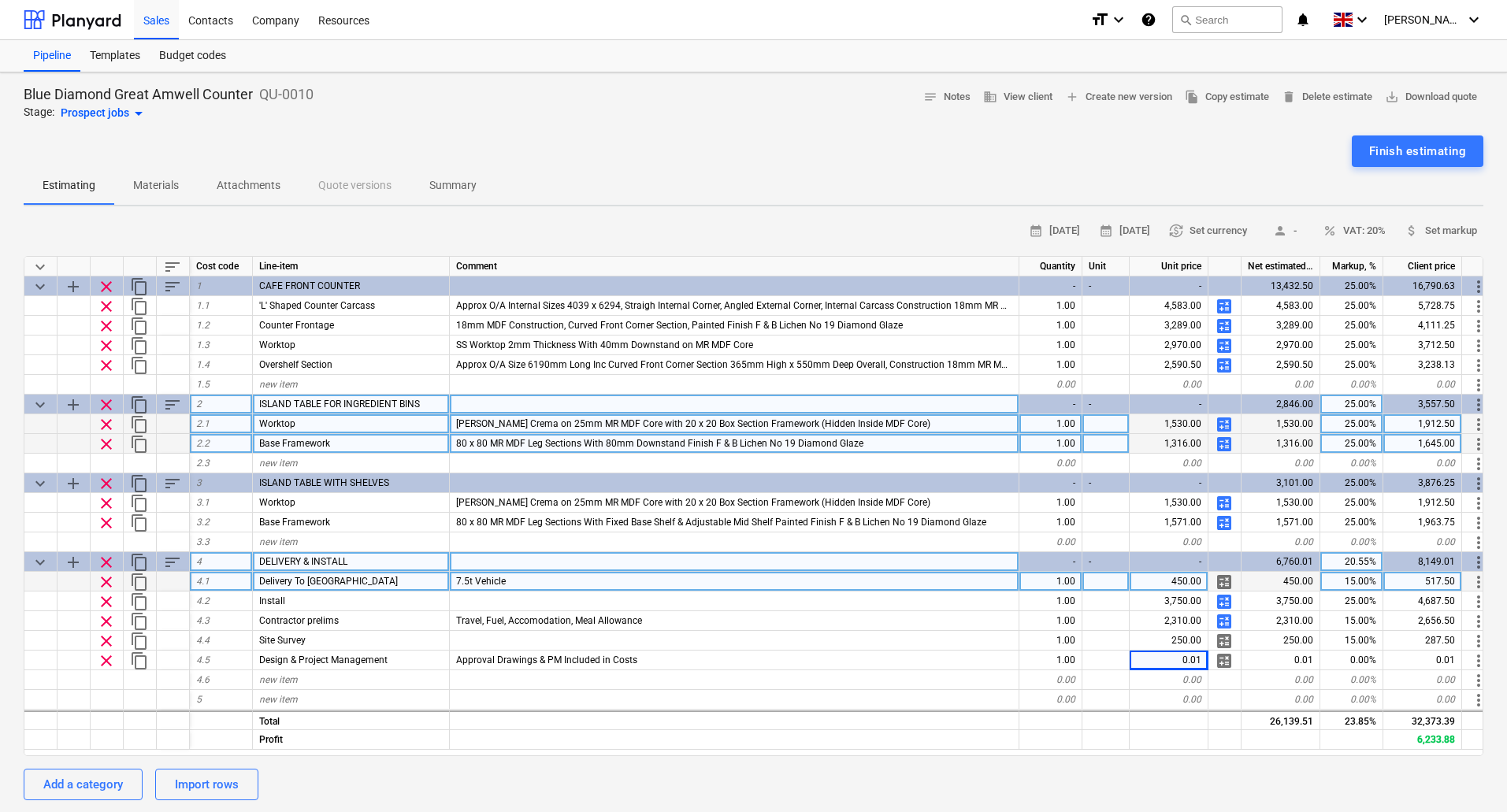
click at [569, 180] on div "Estimating Materials Attachments Quote versions Summary" at bounding box center [753, 185] width 1460 height 38
click at [164, 16] on div "Sales" at bounding box center [157, 19] width 45 height 40
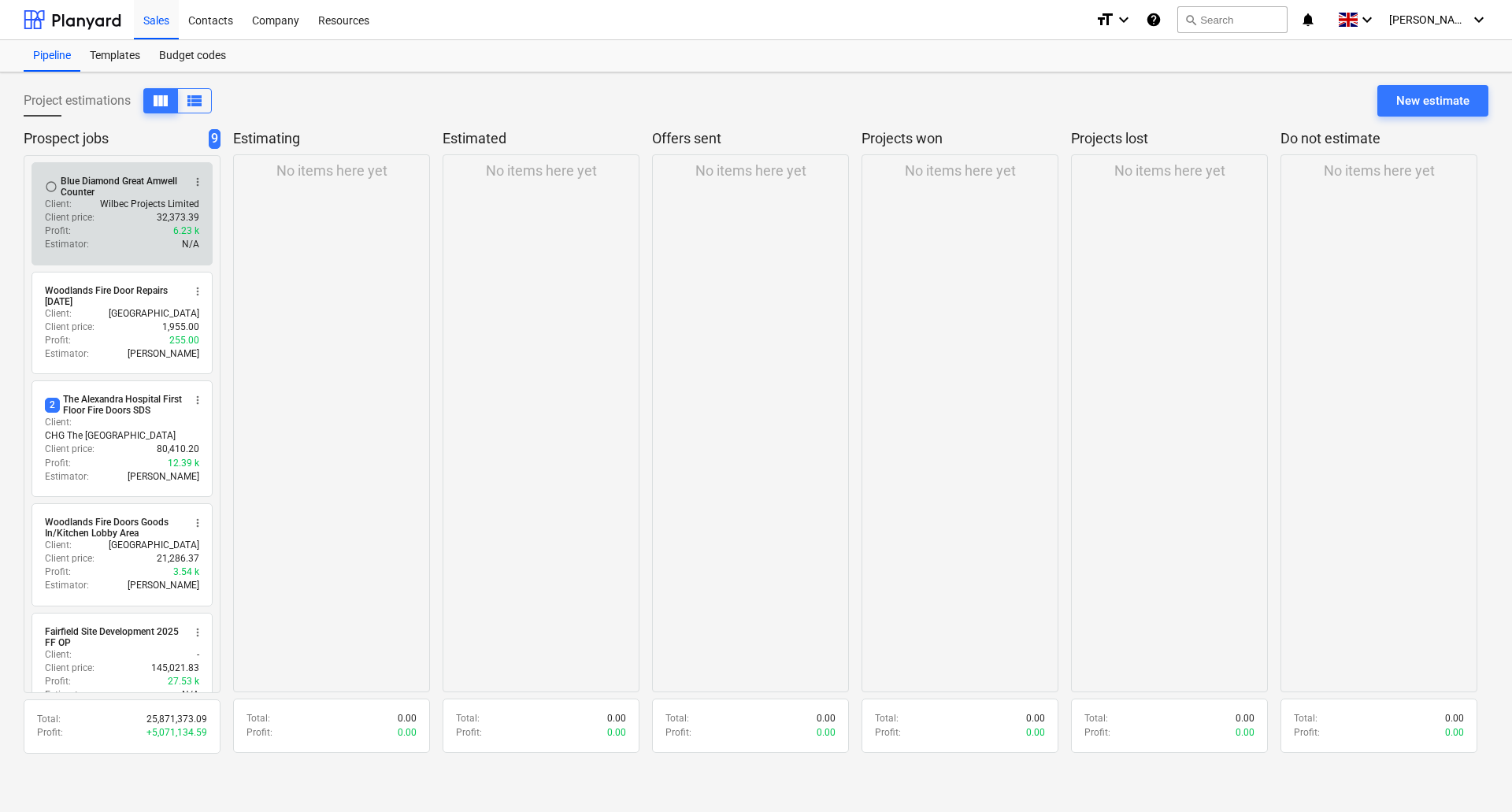
click at [203, 178] on span "more_vert" at bounding box center [198, 182] width 13 height 13
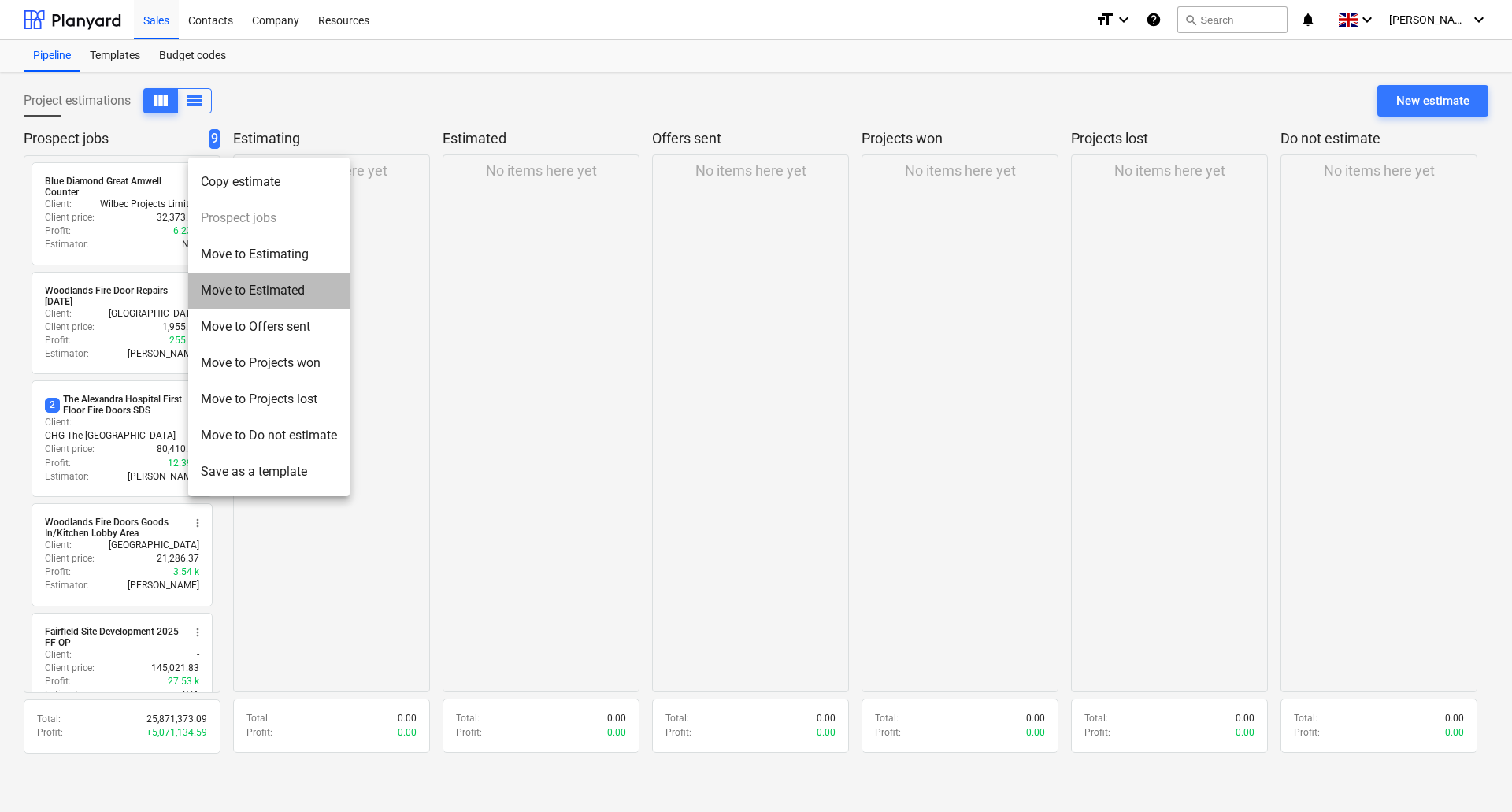
click at [263, 283] on li "Move to Estimated" at bounding box center [269, 290] width 162 height 36
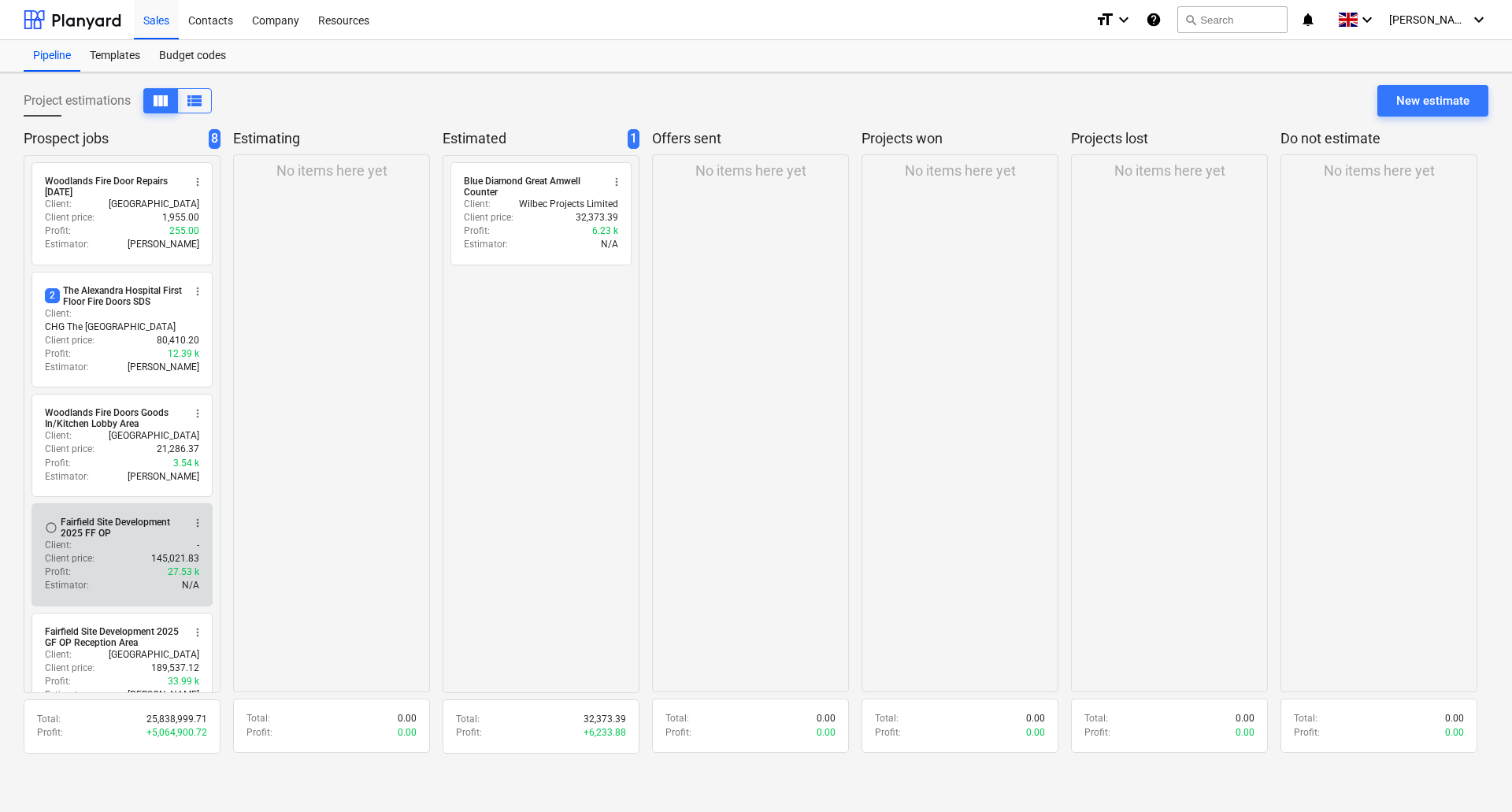
scroll to position [338, 0]
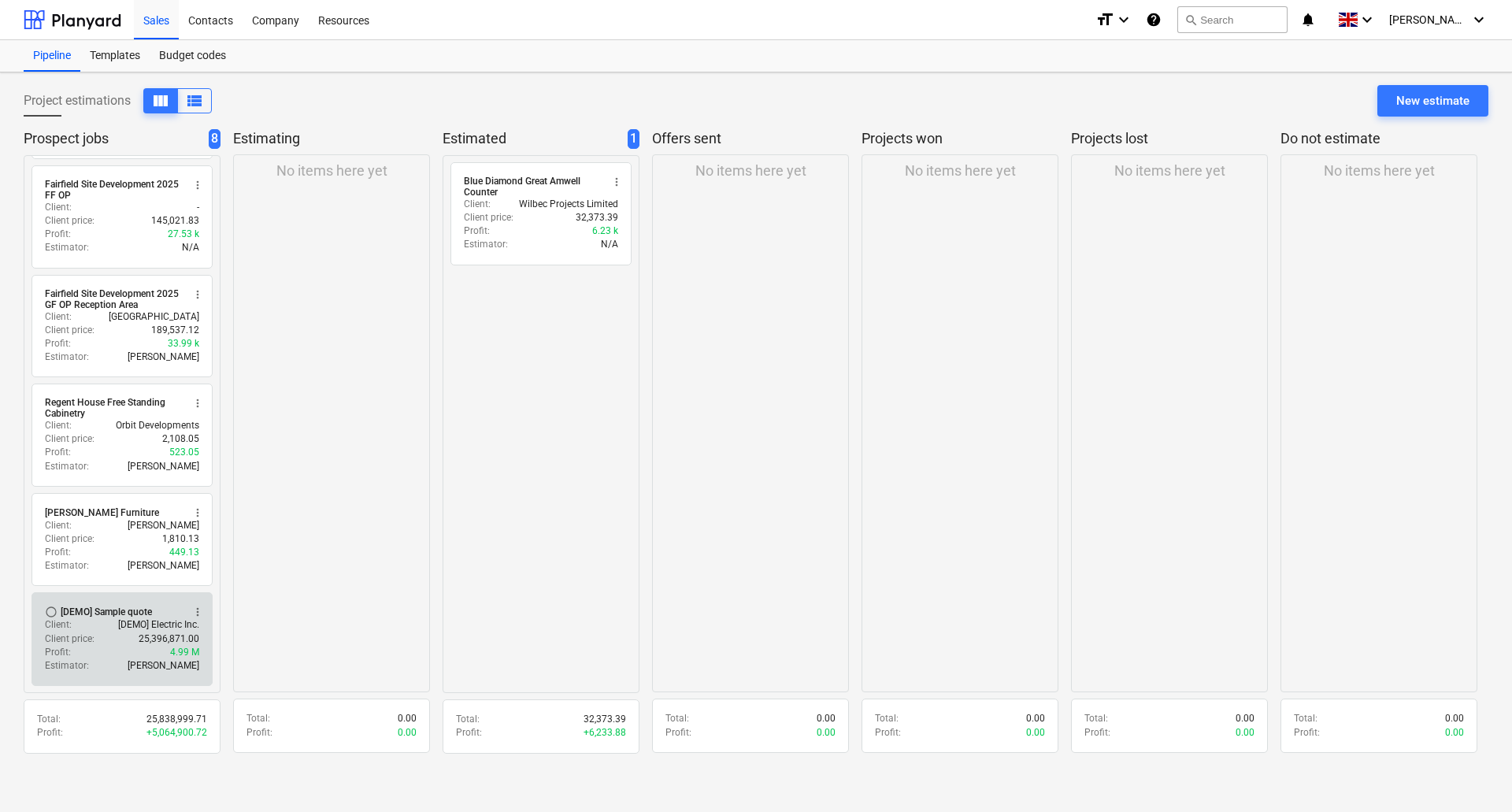
click at [197, 608] on span "more_vert" at bounding box center [198, 612] width 13 height 13
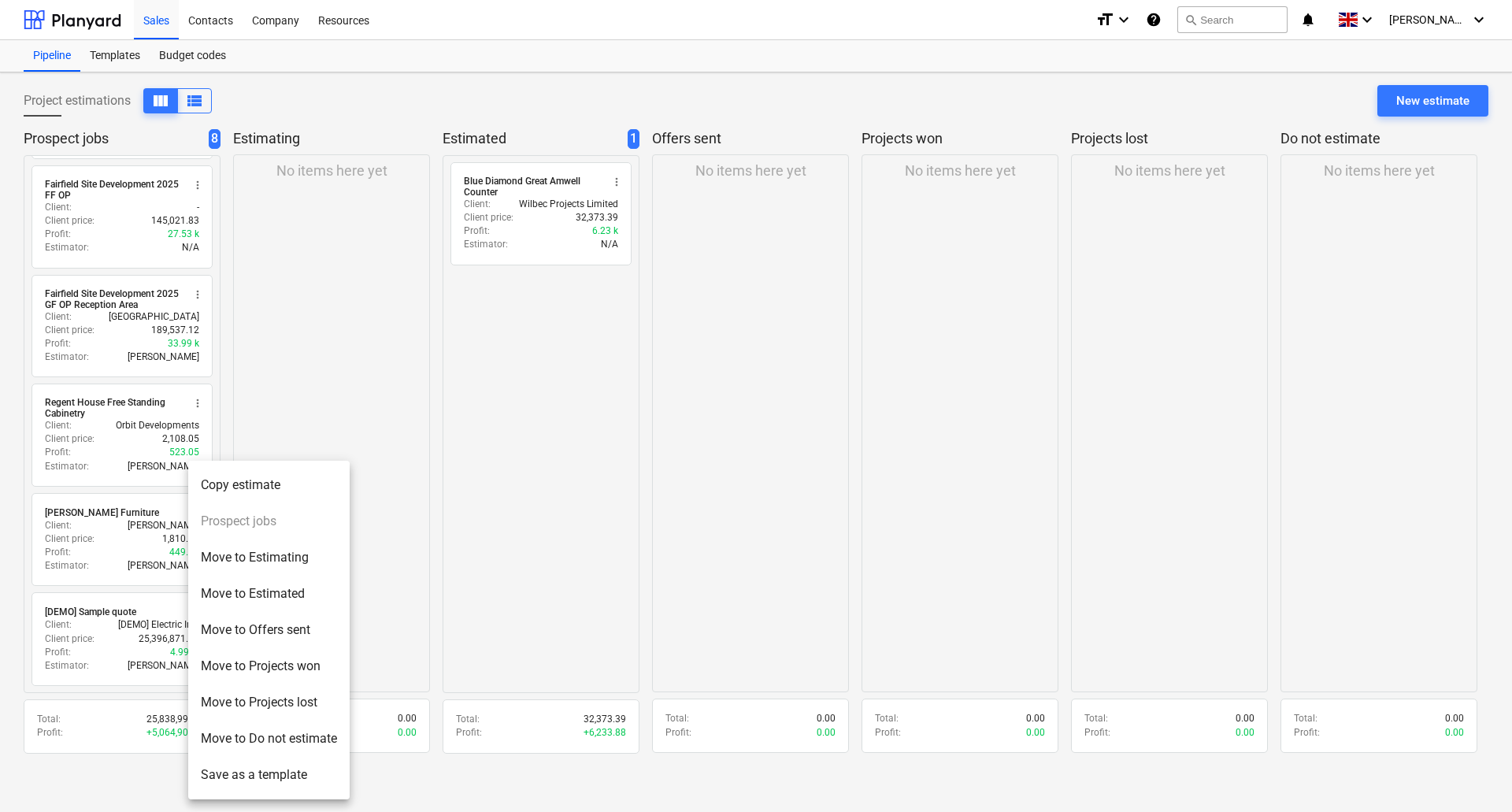
click at [158, 605] on div at bounding box center [756, 406] width 1512 height 812
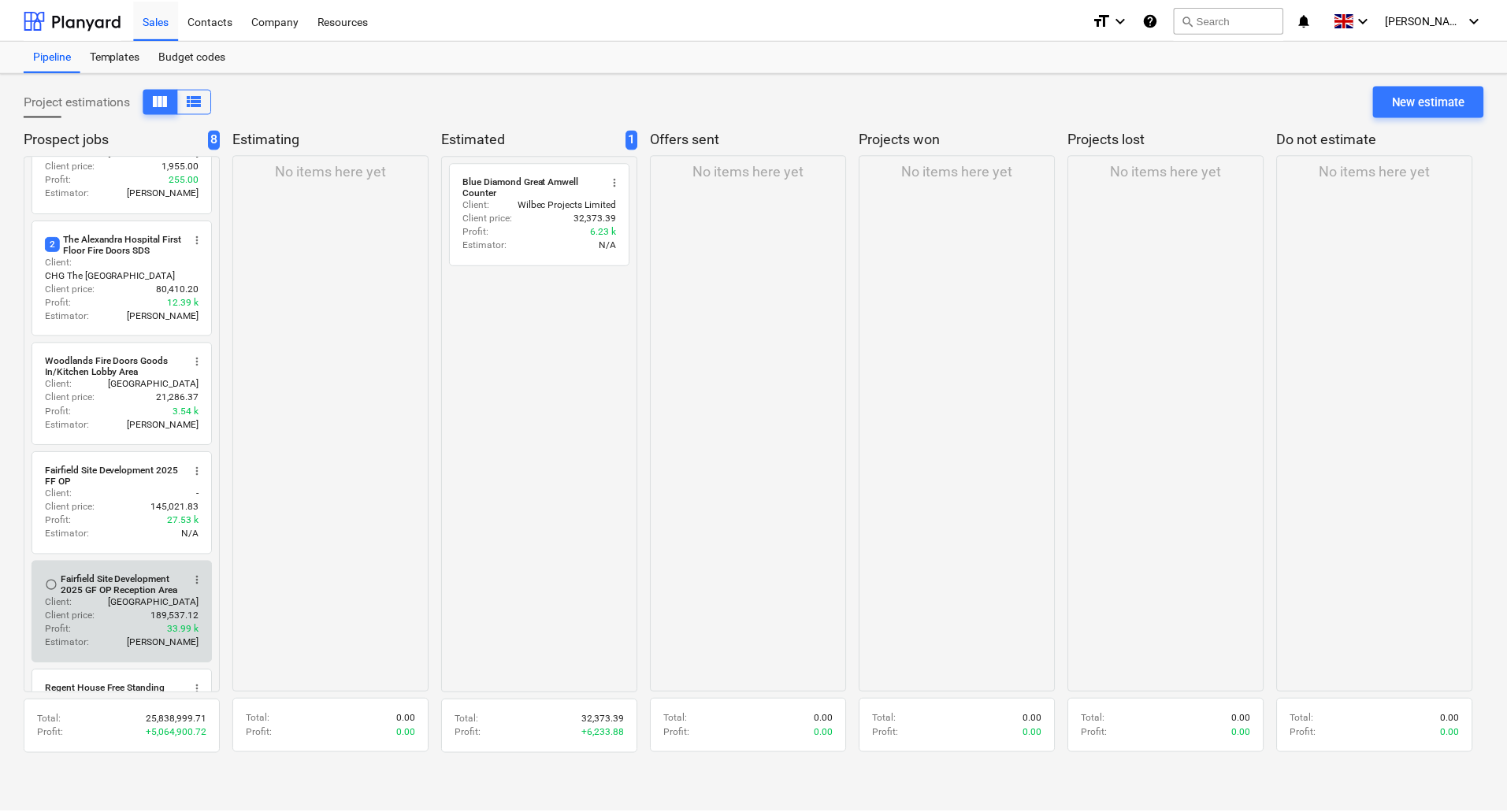
scroll to position [0, 0]
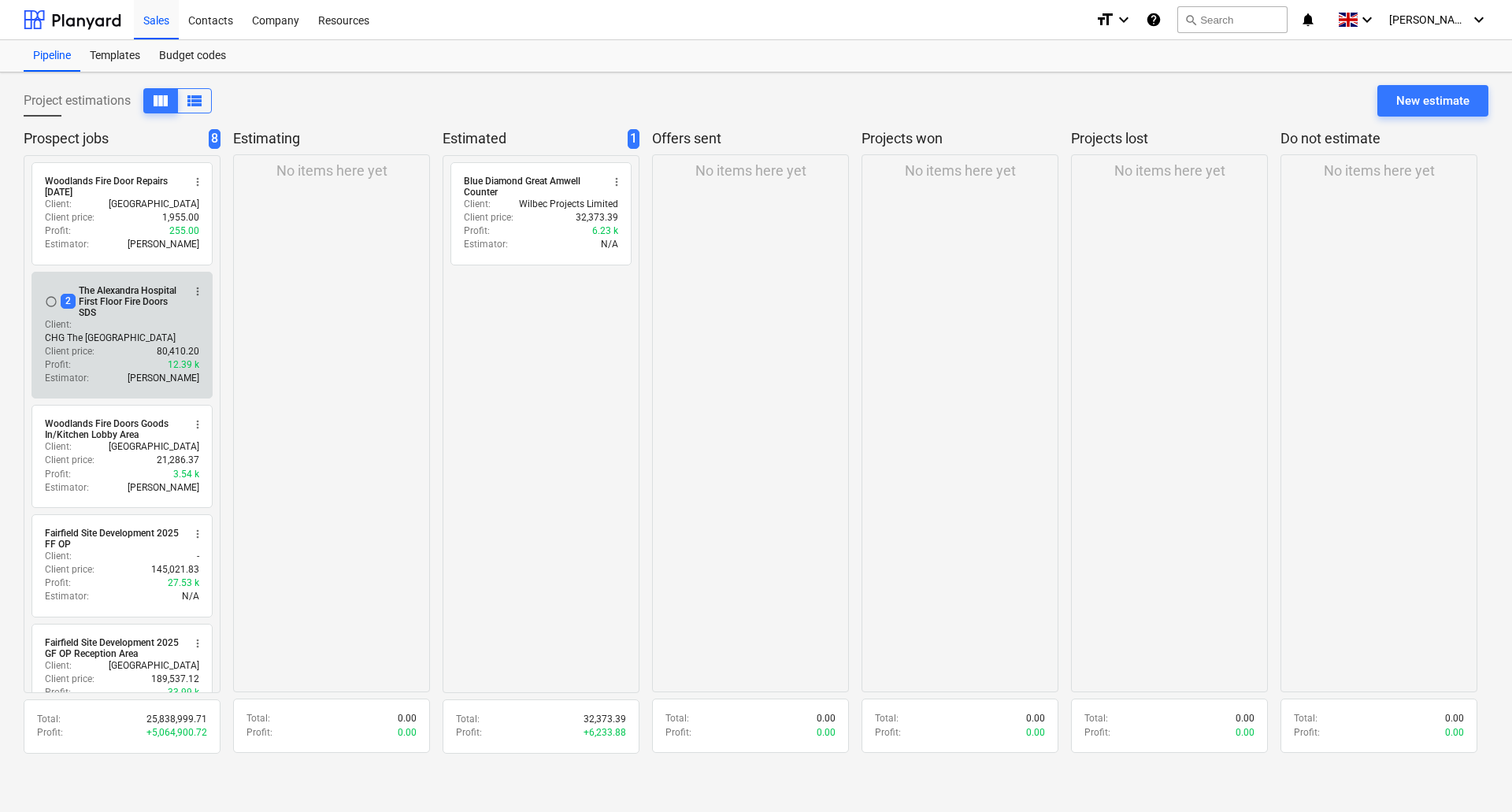
click at [121, 304] on div "2 The Alexandra Hospital First Floor Fire Doors SDS" at bounding box center [121, 302] width 121 height 33
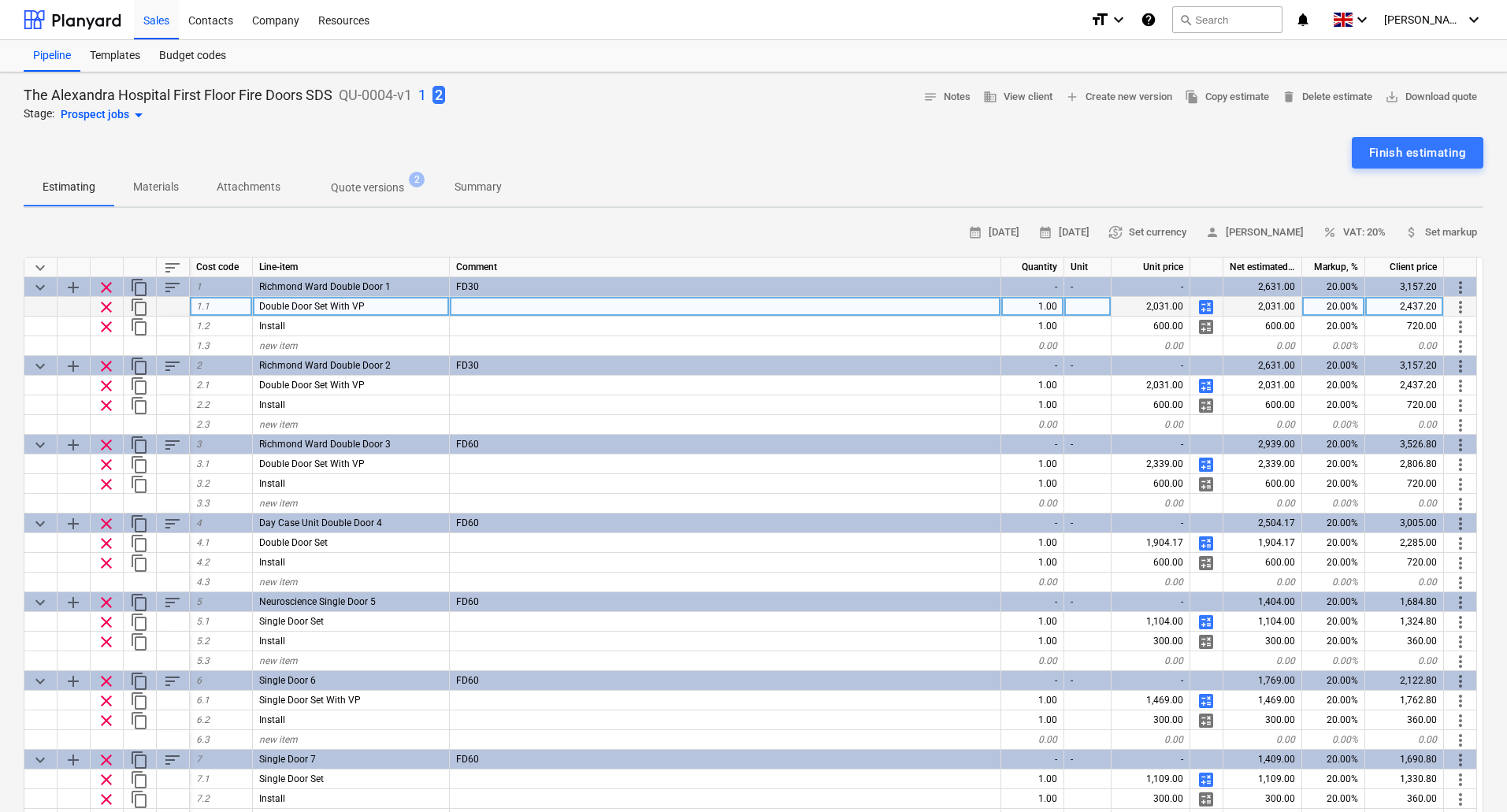
click at [1204, 305] on span "calculate" at bounding box center [1206, 307] width 19 height 19
type textarea "x"
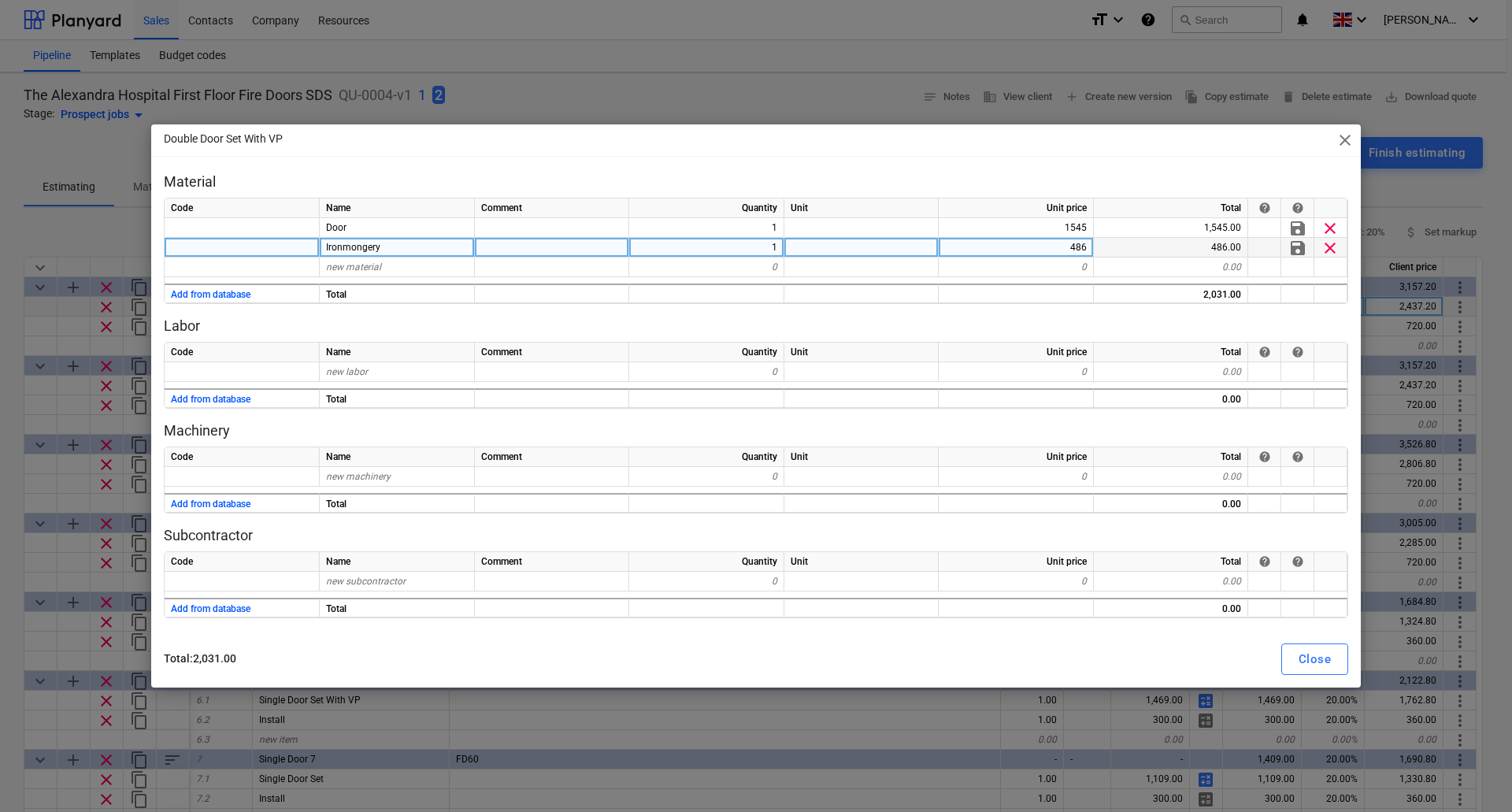
click at [1079, 252] on div "486" at bounding box center [1016, 247] width 155 height 19
type input "385"
click at [1306, 653] on div "Close" at bounding box center [1315, 659] width 32 height 20
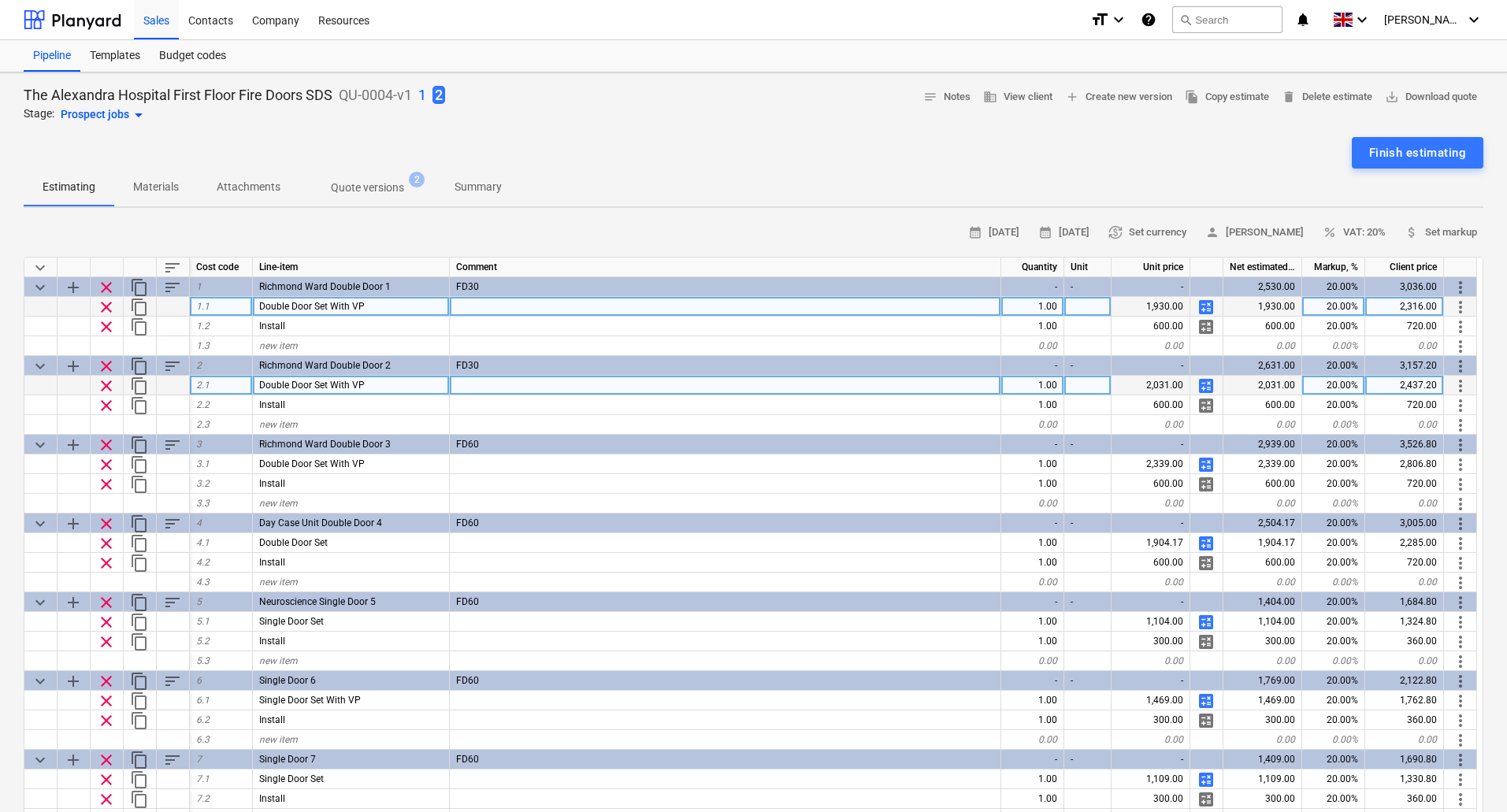
click at [1211, 386] on span "calculate" at bounding box center [1206, 386] width 19 height 19
type textarea "x"
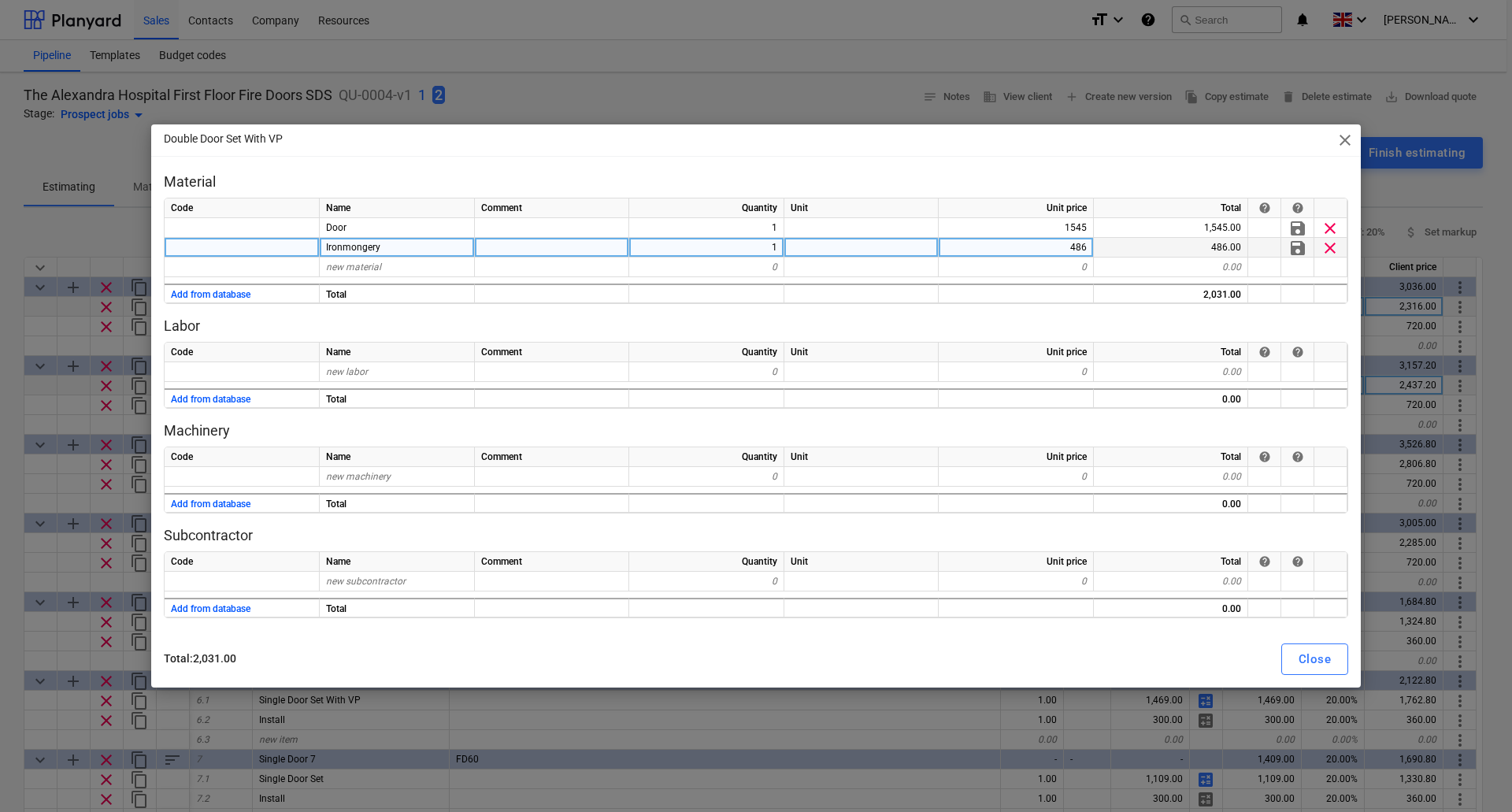
click at [1060, 241] on div "486" at bounding box center [1016, 247] width 155 height 19
type input "385"
click at [1312, 658] on div "Close" at bounding box center [1315, 659] width 32 height 20
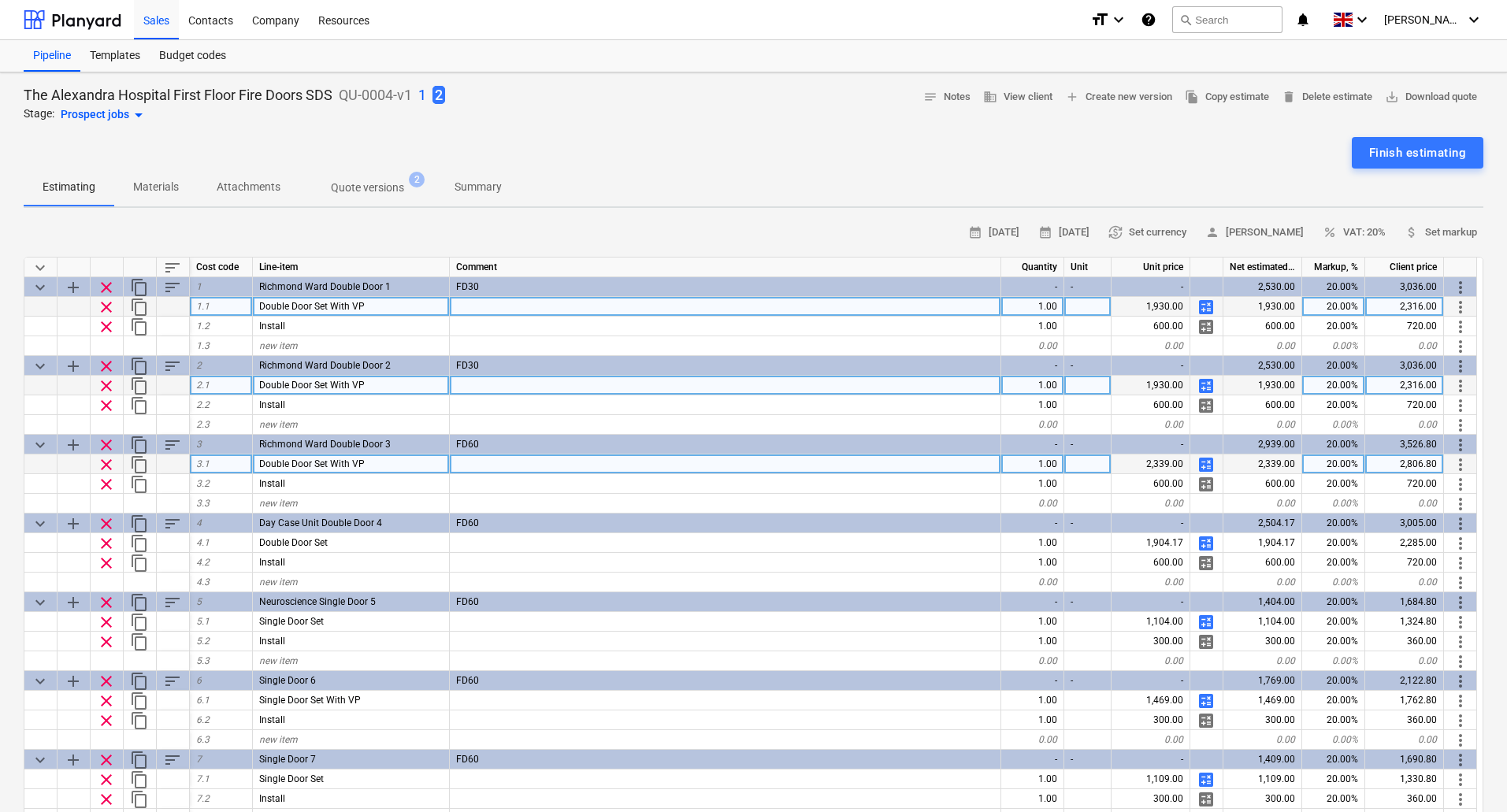
click at [1209, 463] on span "calculate" at bounding box center [1206, 464] width 19 height 19
type textarea "x"
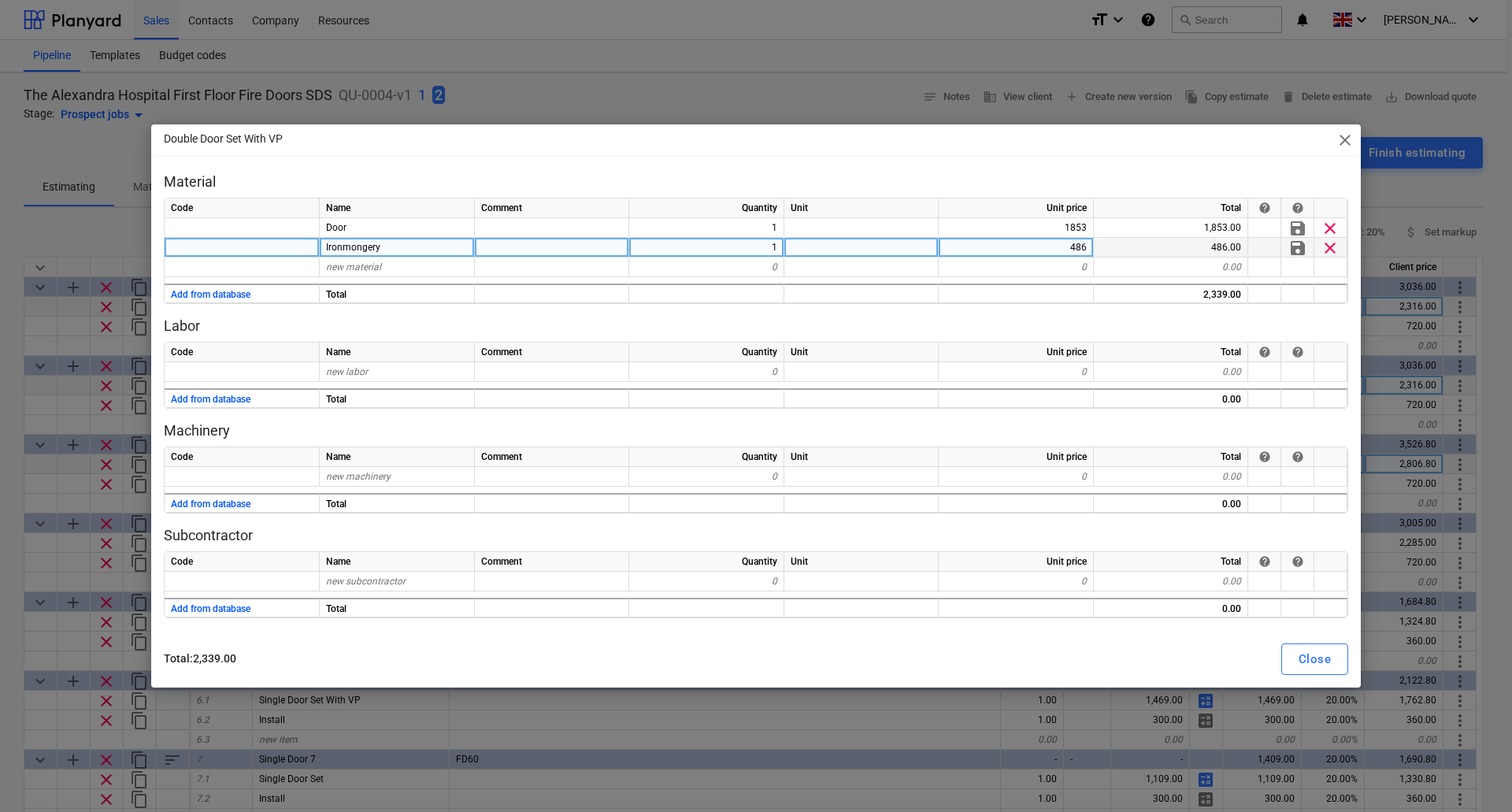
click at [1073, 248] on div "486" at bounding box center [1016, 247] width 155 height 19
type input "385"
click at [1296, 654] on button "Close" at bounding box center [1315, 659] width 67 height 32
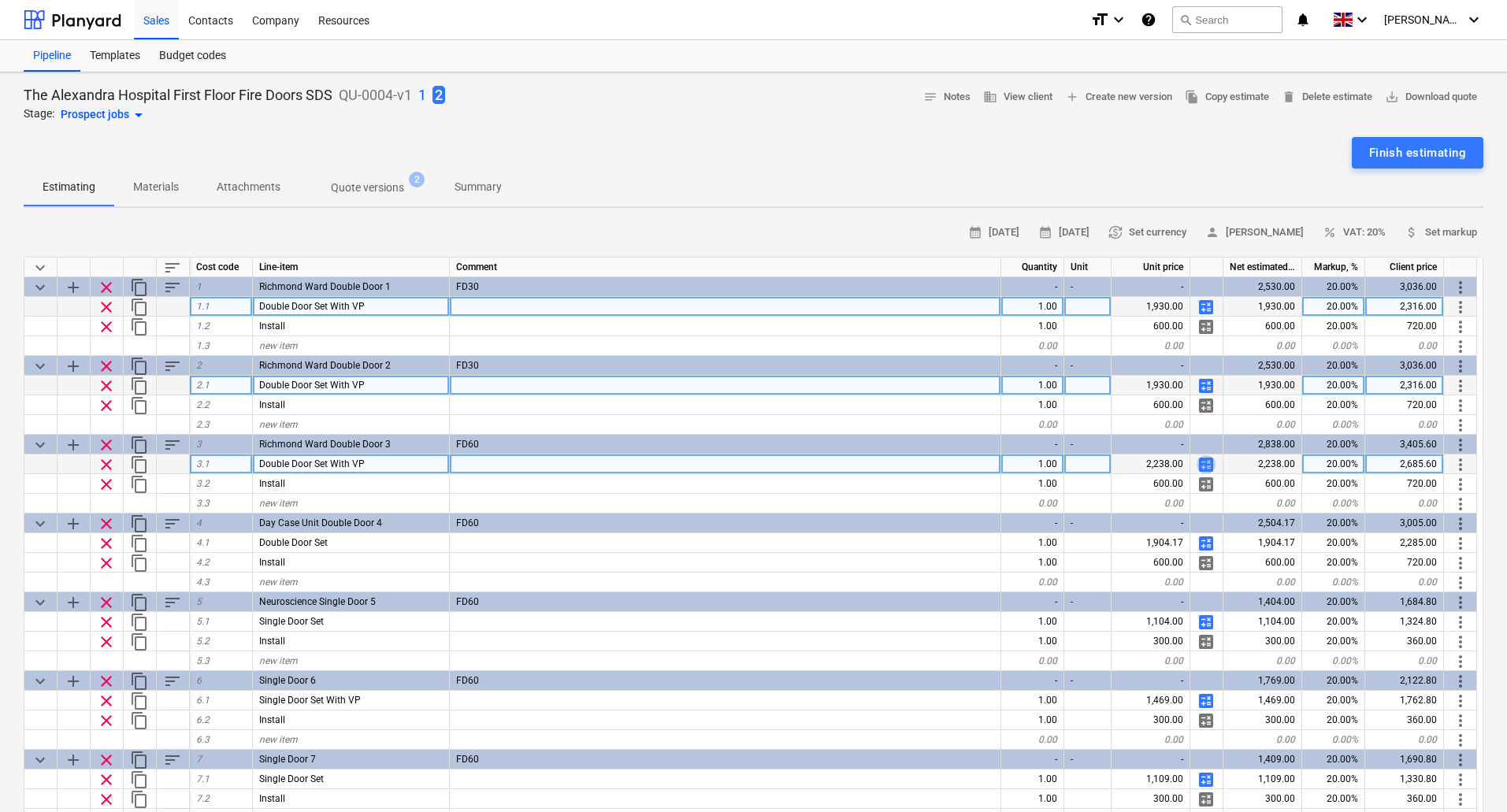
click at [1208, 463] on span "calculate" at bounding box center [1206, 464] width 19 height 19
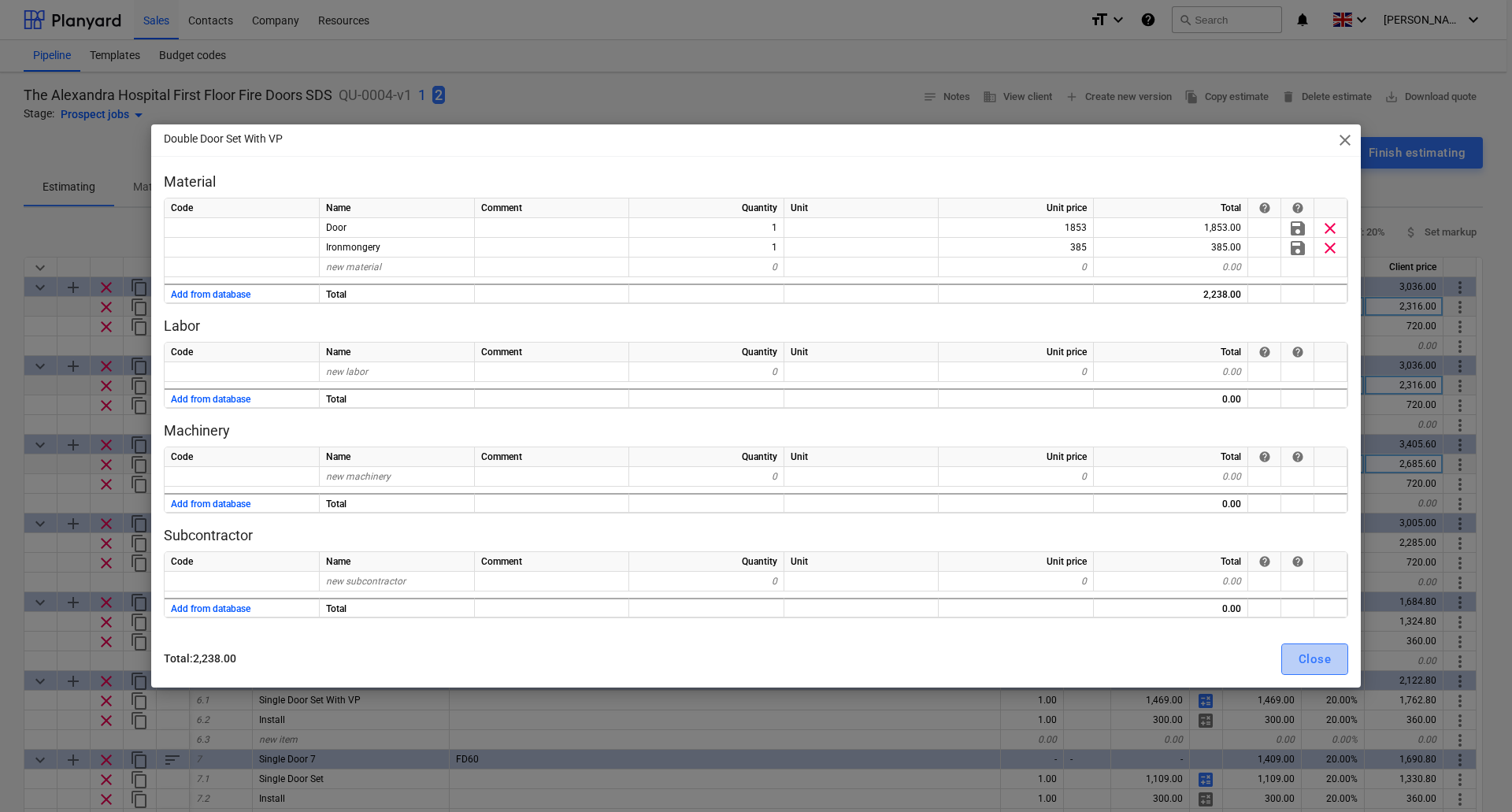
click at [1322, 652] on div "Close" at bounding box center [1315, 659] width 32 height 20
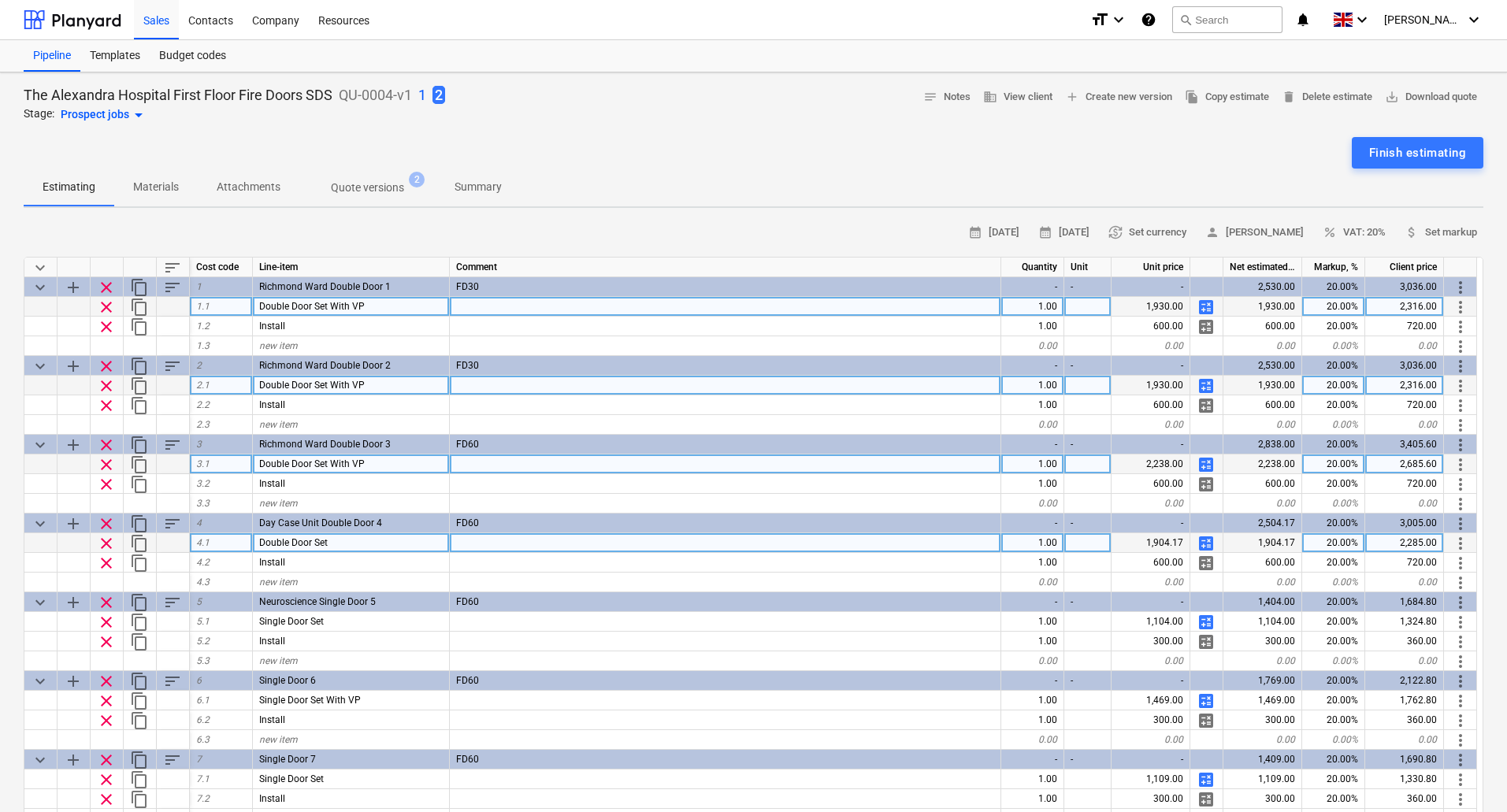
click at [1205, 542] on span "calculate" at bounding box center [1206, 543] width 19 height 19
type textarea "x"
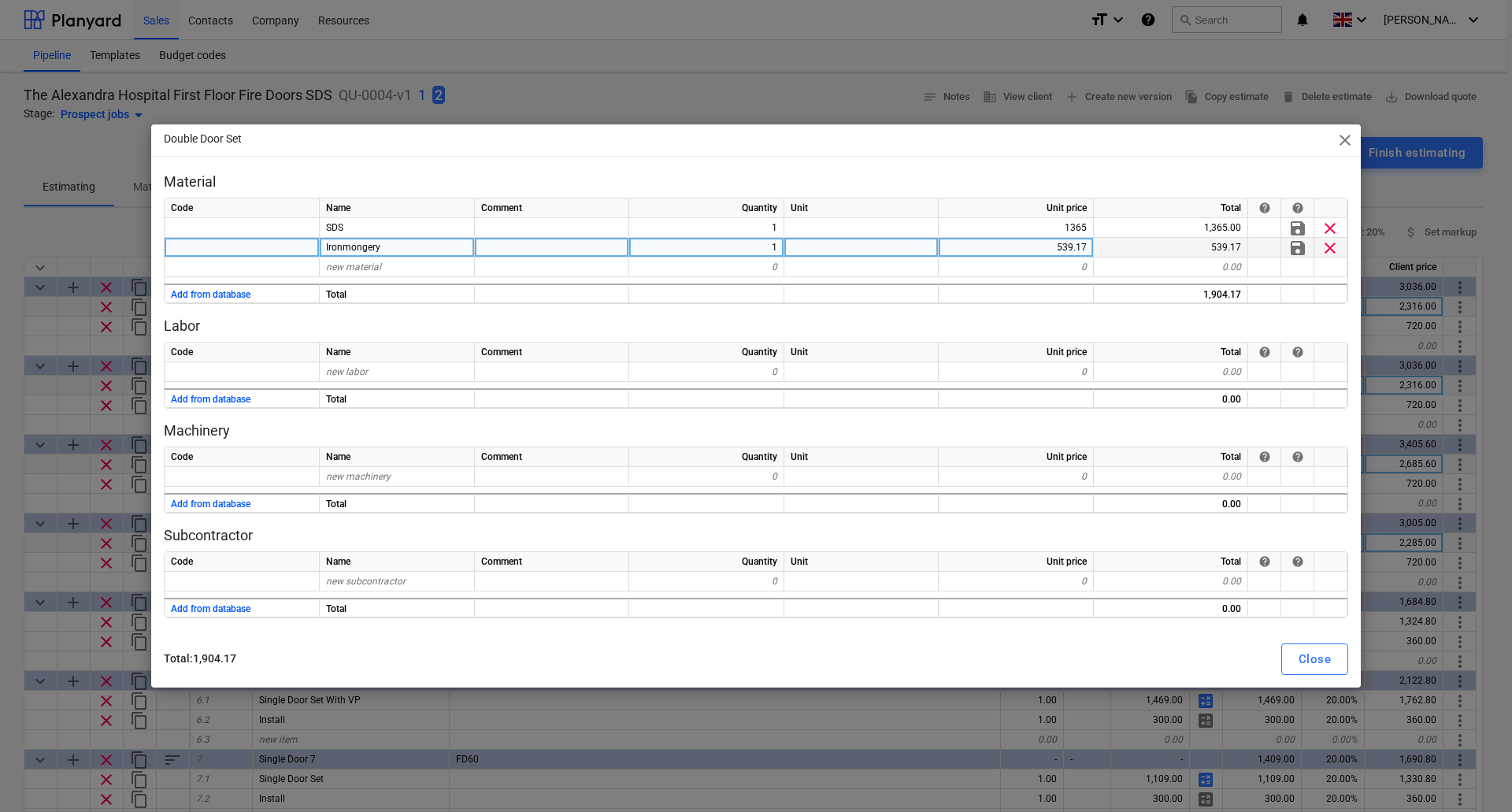
click at [1067, 249] on div "539.17" at bounding box center [1016, 247] width 155 height 19
type input "426"
click at [1313, 657] on div "Close" at bounding box center [1315, 659] width 32 height 20
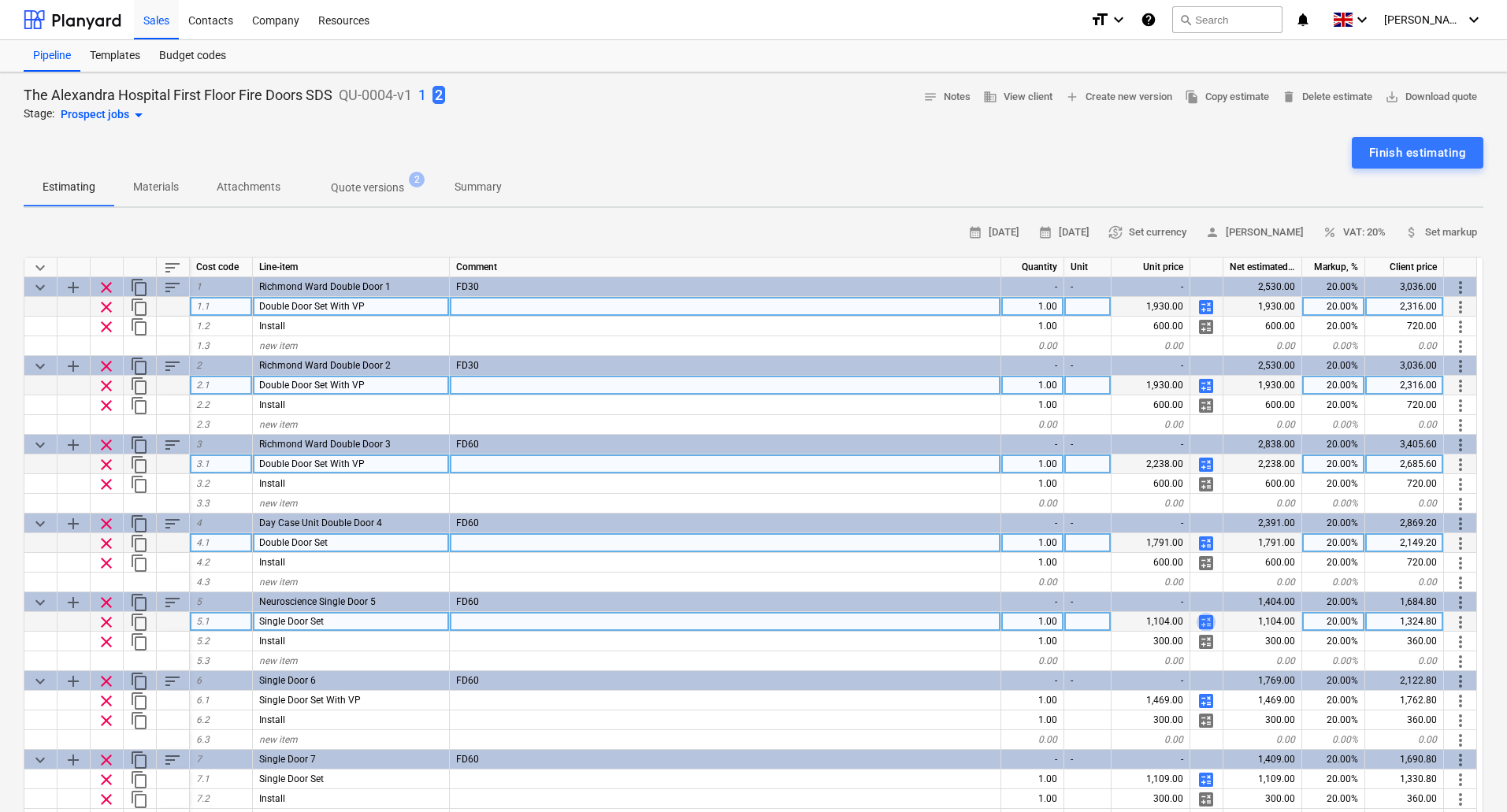
click at [1206, 624] on span "calculate" at bounding box center [1206, 622] width 19 height 19
type textarea "x"
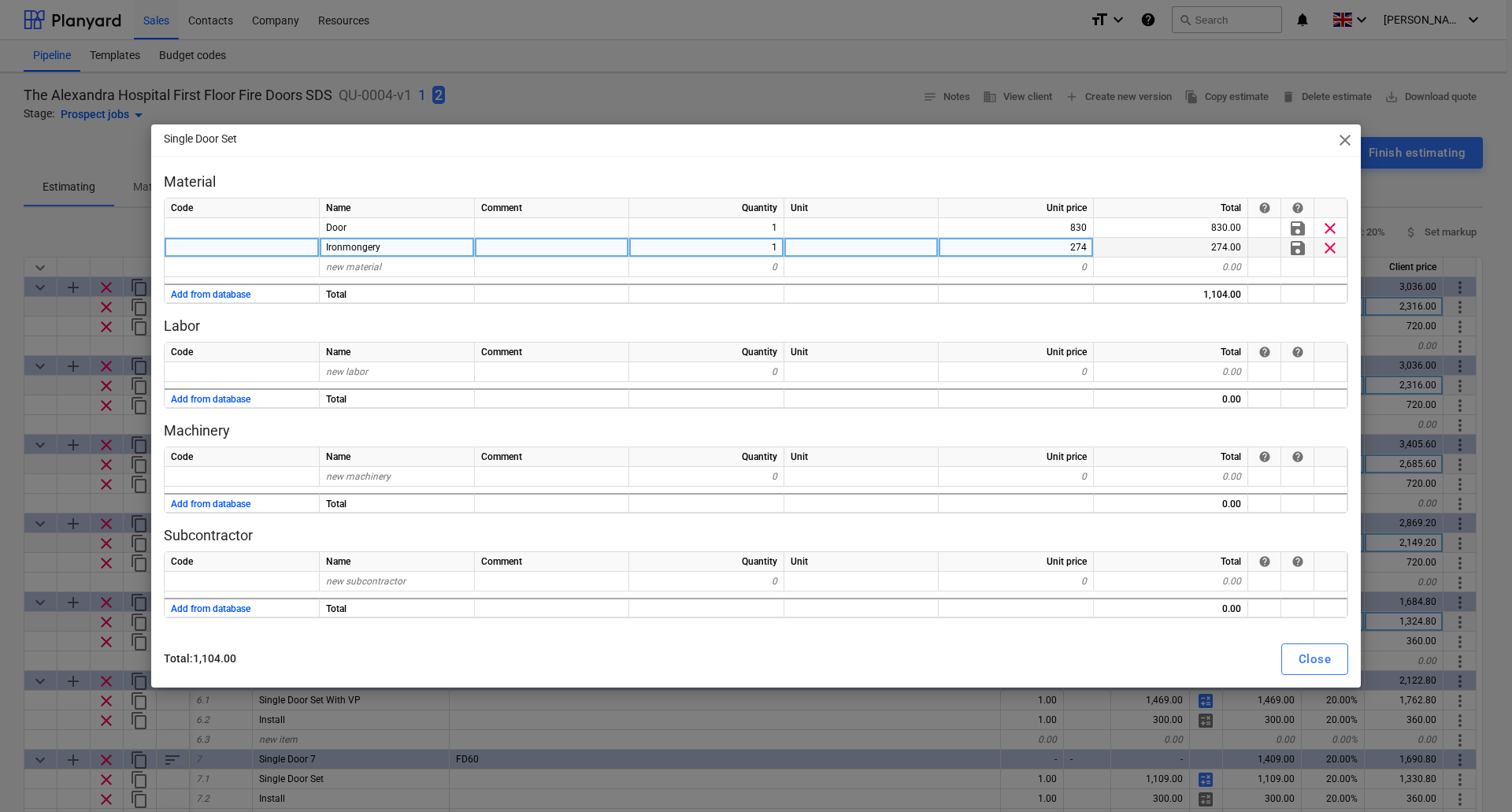
click at [1076, 252] on div "274" at bounding box center [1016, 247] width 155 height 19
click at [1076, 252] on input "274" at bounding box center [1016, 247] width 154 height 19
type input "216"
click at [1320, 657] on div "Close" at bounding box center [1315, 659] width 32 height 20
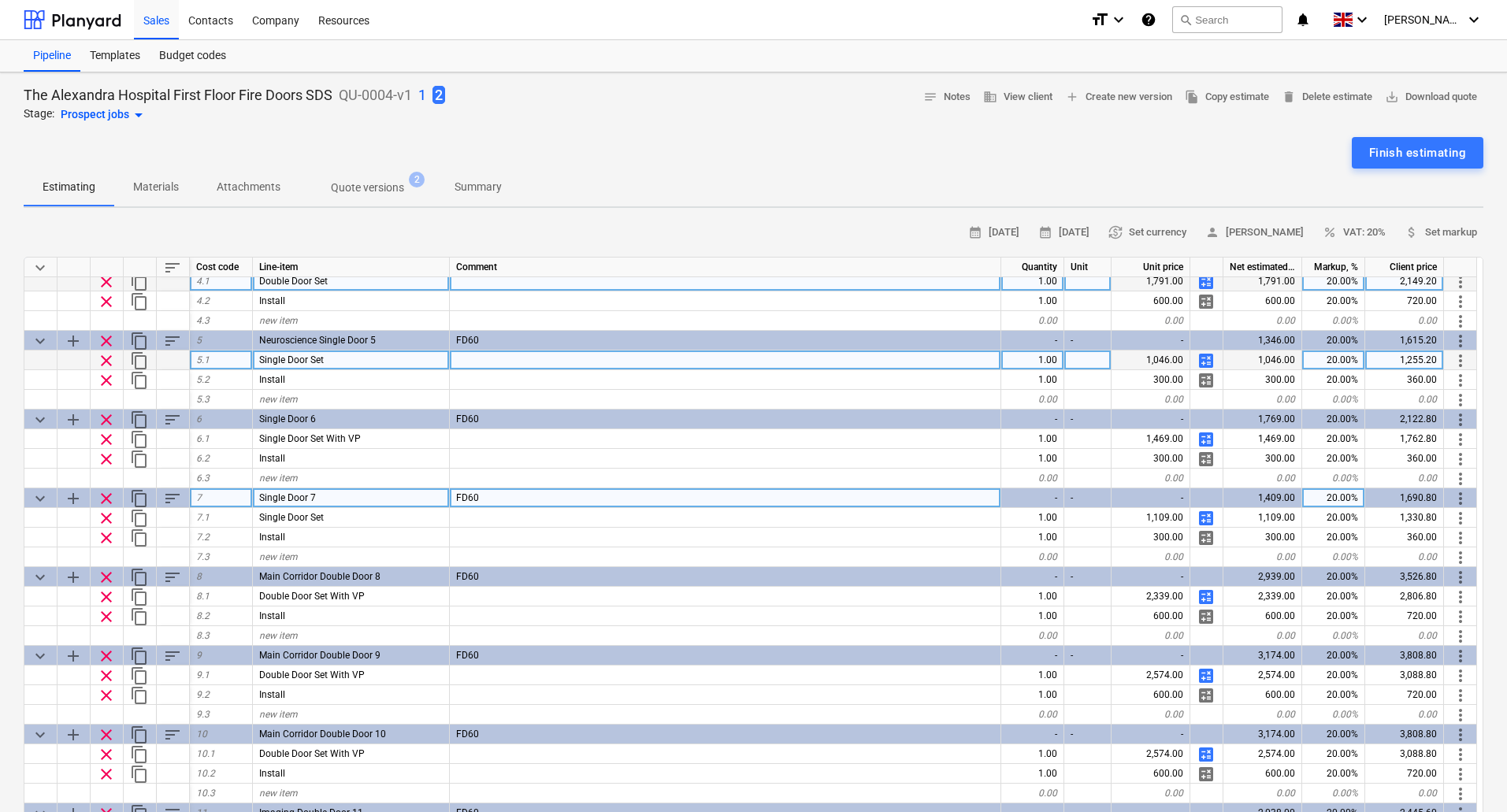
scroll to position [236, 0]
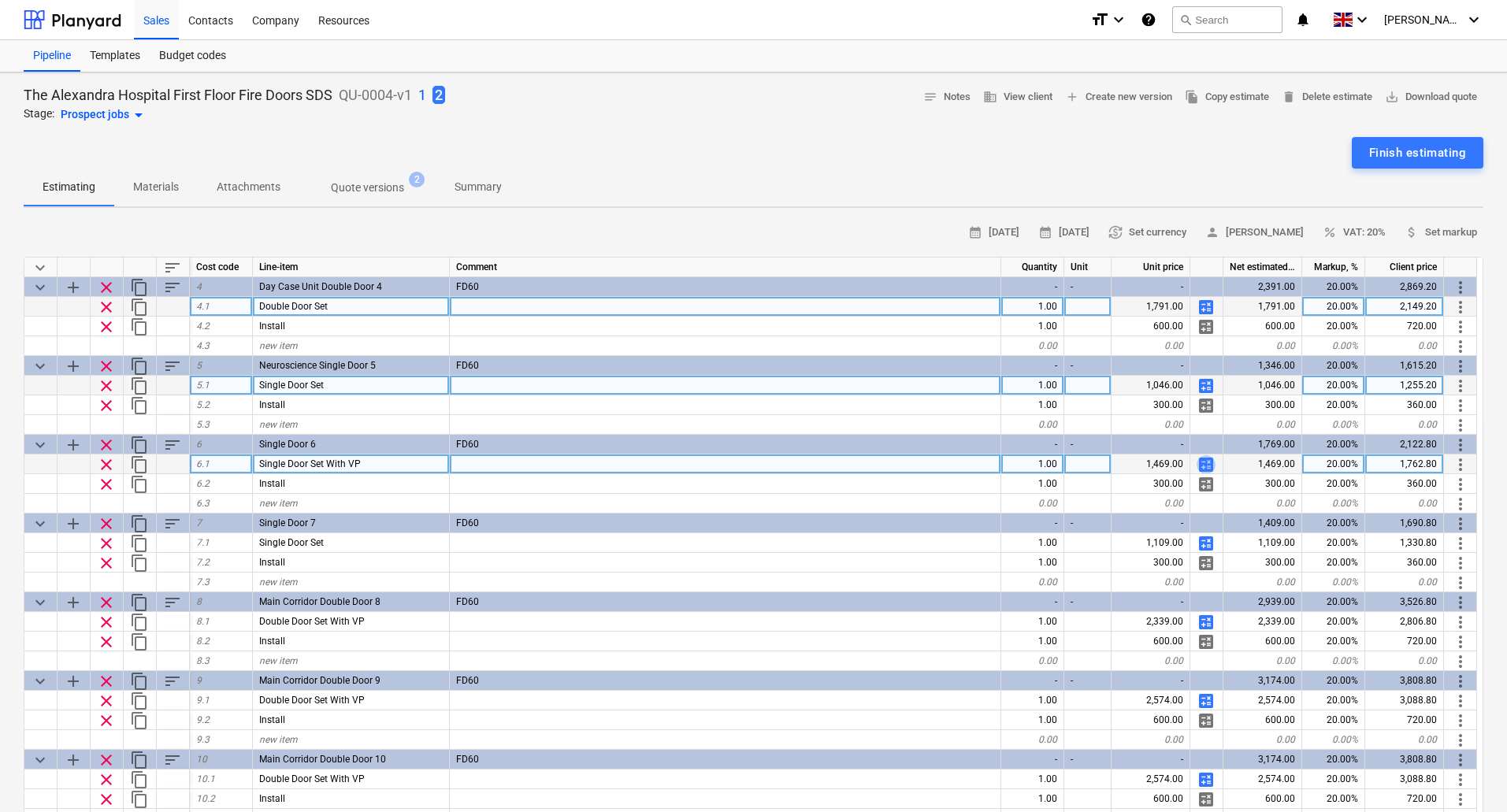
click at [1204, 463] on span "calculate" at bounding box center [1206, 464] width 19 height 19
type textarea "x"
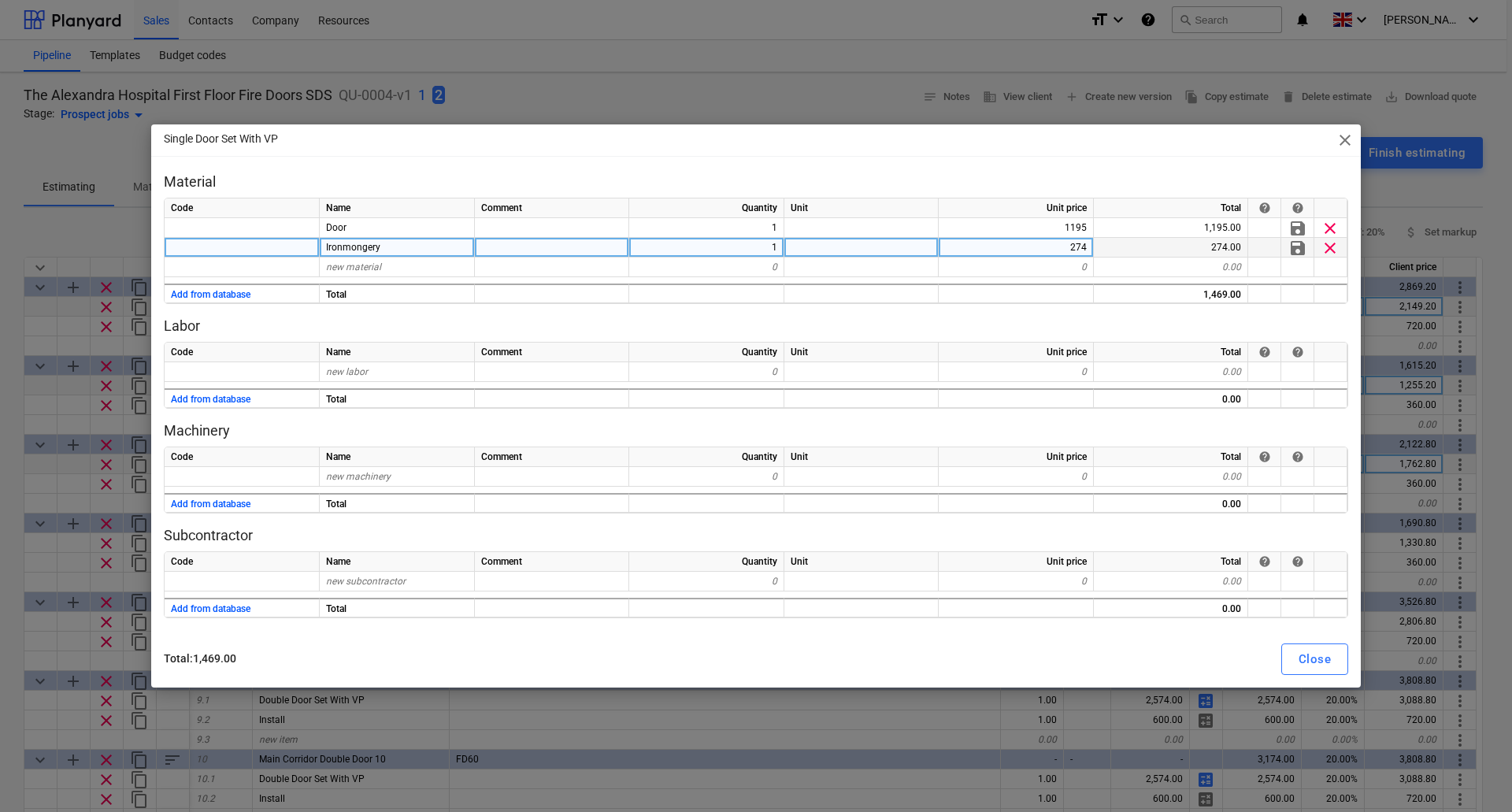
click at [1213, 252] on div "274.00" at bounding box center [1171, 247] width 154 height 19
click at [1071, 250] on div "274" at bounding box center [1016, 247] width 155 height 19
type input "216"
click at [1140, 267] on div "0.00" at bounding box center [1171, 268] width 154 height 19
click at [1333, 657] on button "Close" at bounding box center [1315, 659] width 67 height 32
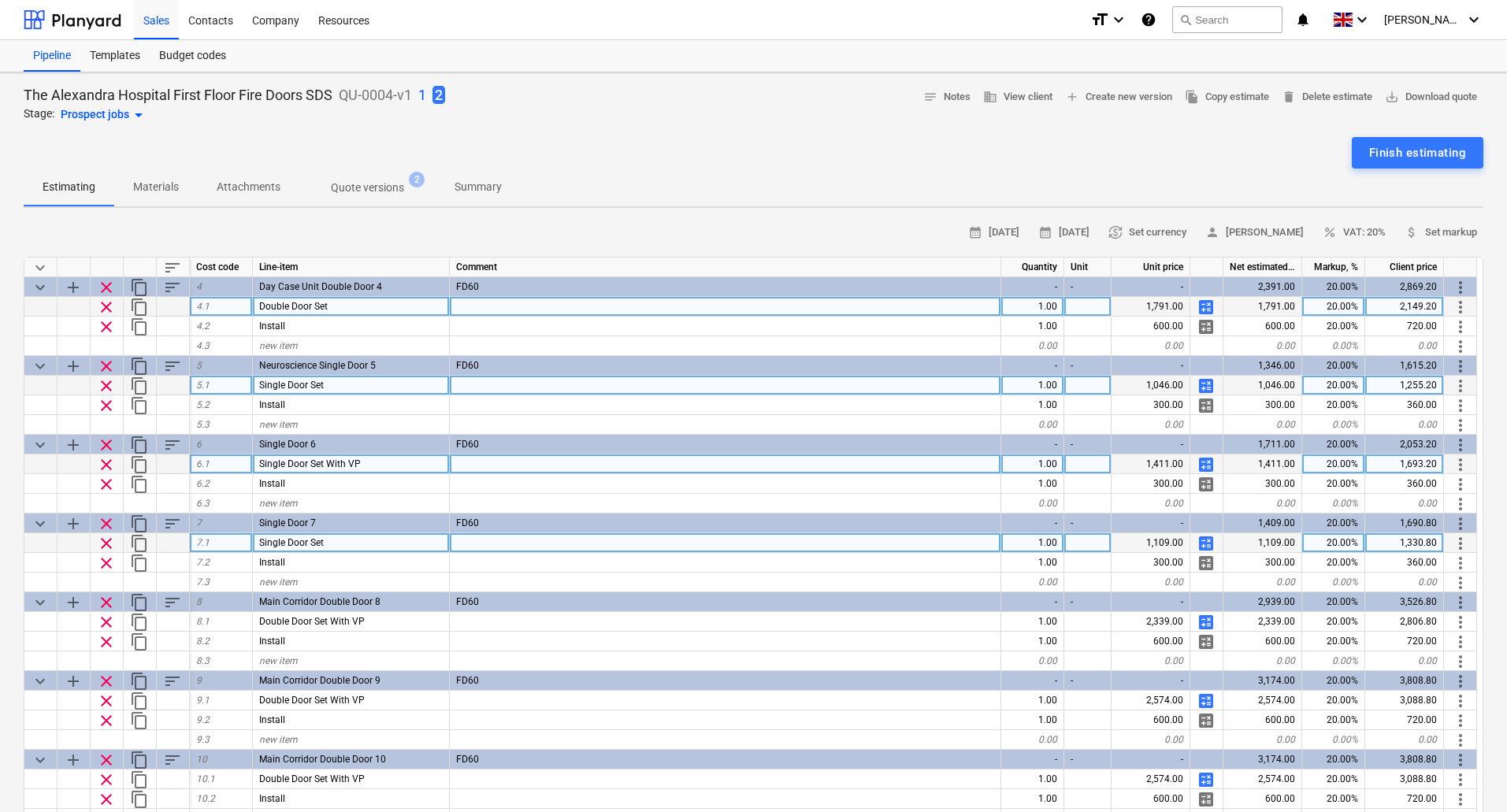
click at [1204, 542] on span "calculate" at bounding box center [1206, 543] width 19 height 19
type textarea "x"
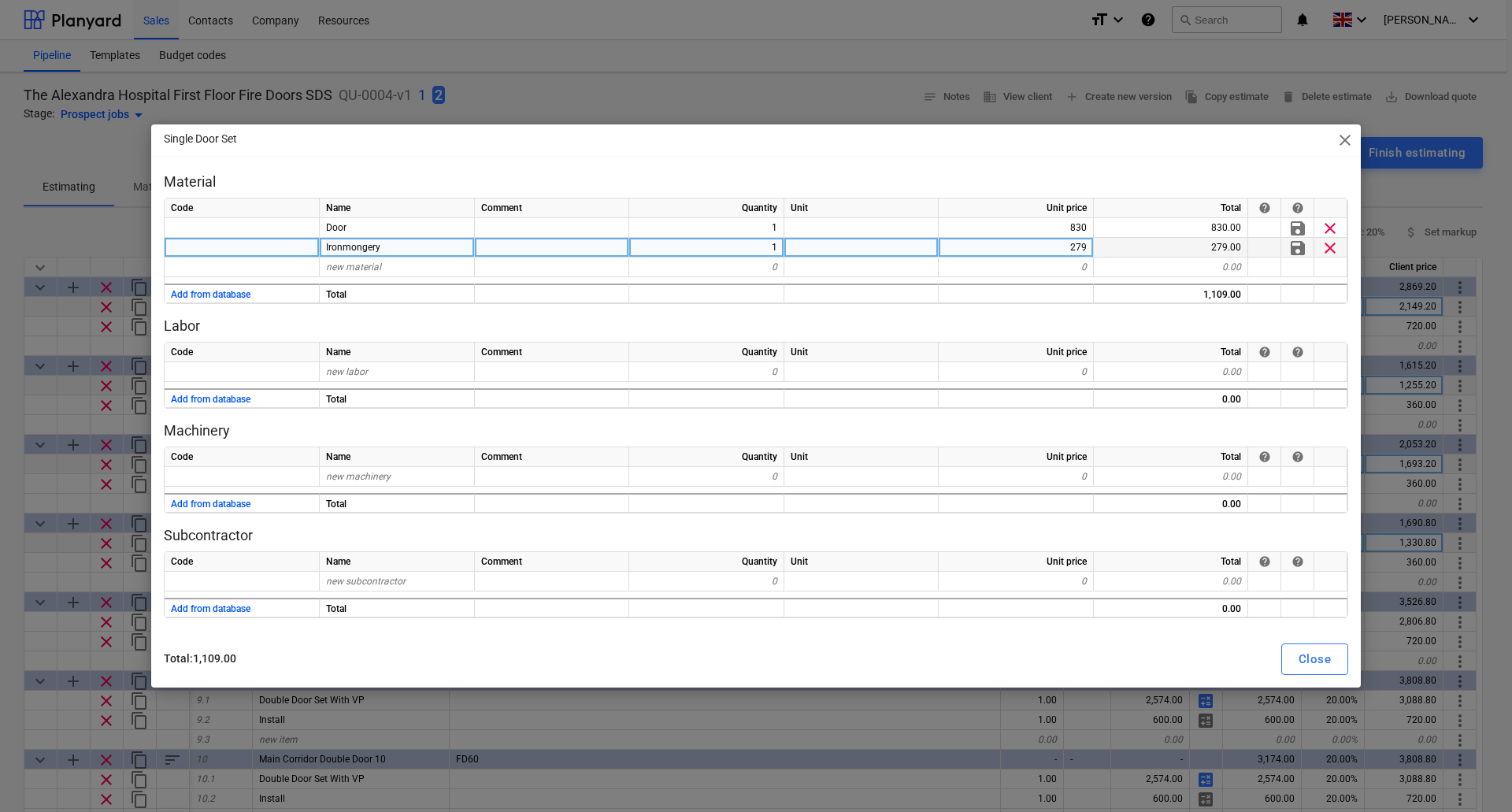
click at [1062, 239] on div "279" at bounding box center [1016, 247] width 155 height 19
type input "216"
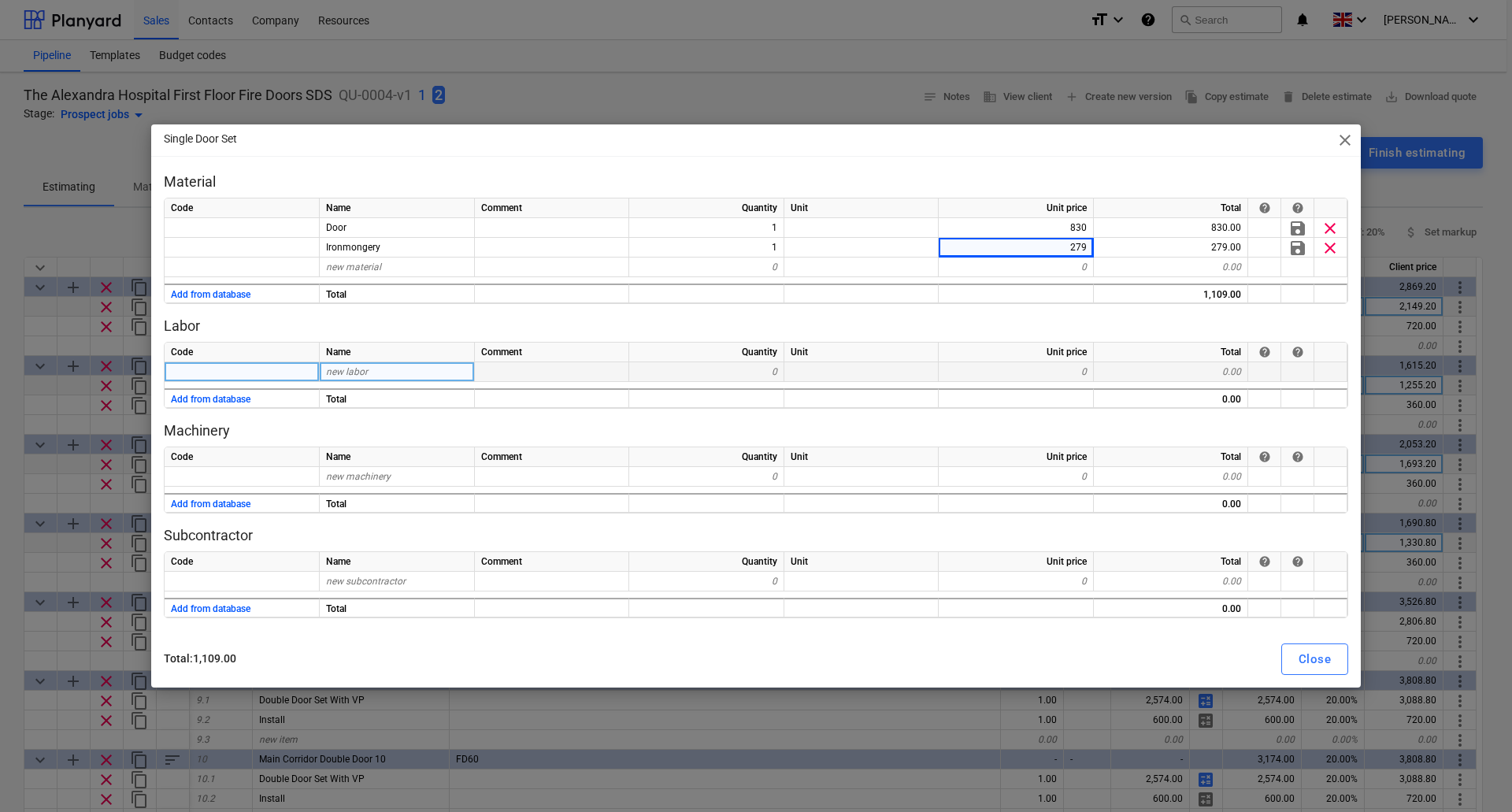
click at [1020, 373] on div "0" at bounding box center [1016, 372] width 155 height 19
click at [1313, 658] on div "Close" at bounding box center [1315, 659] width 32 height 20
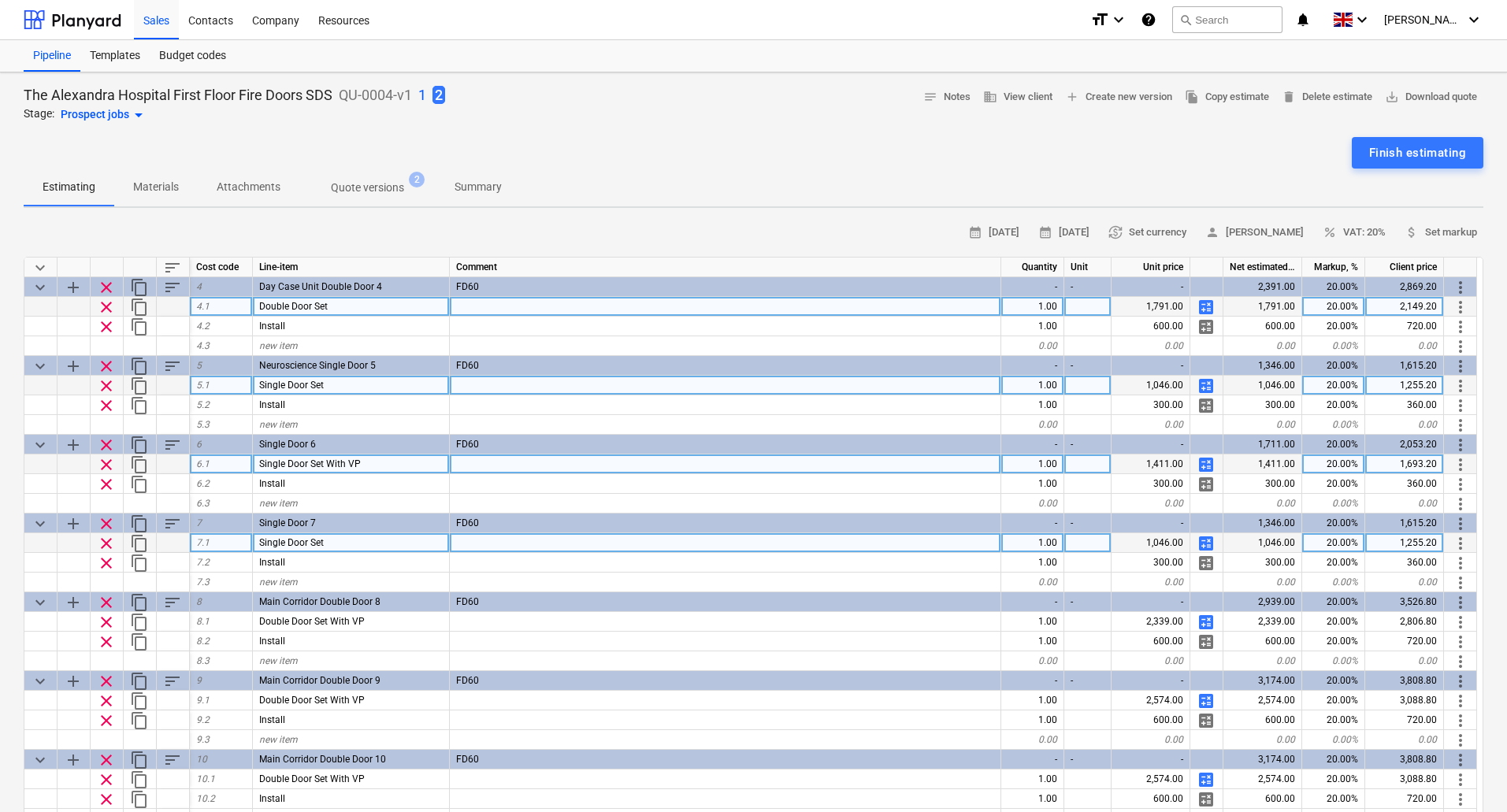
click at [1206, 461] on span "calculate" at bounding box center [1206, 464] width 19 height 19
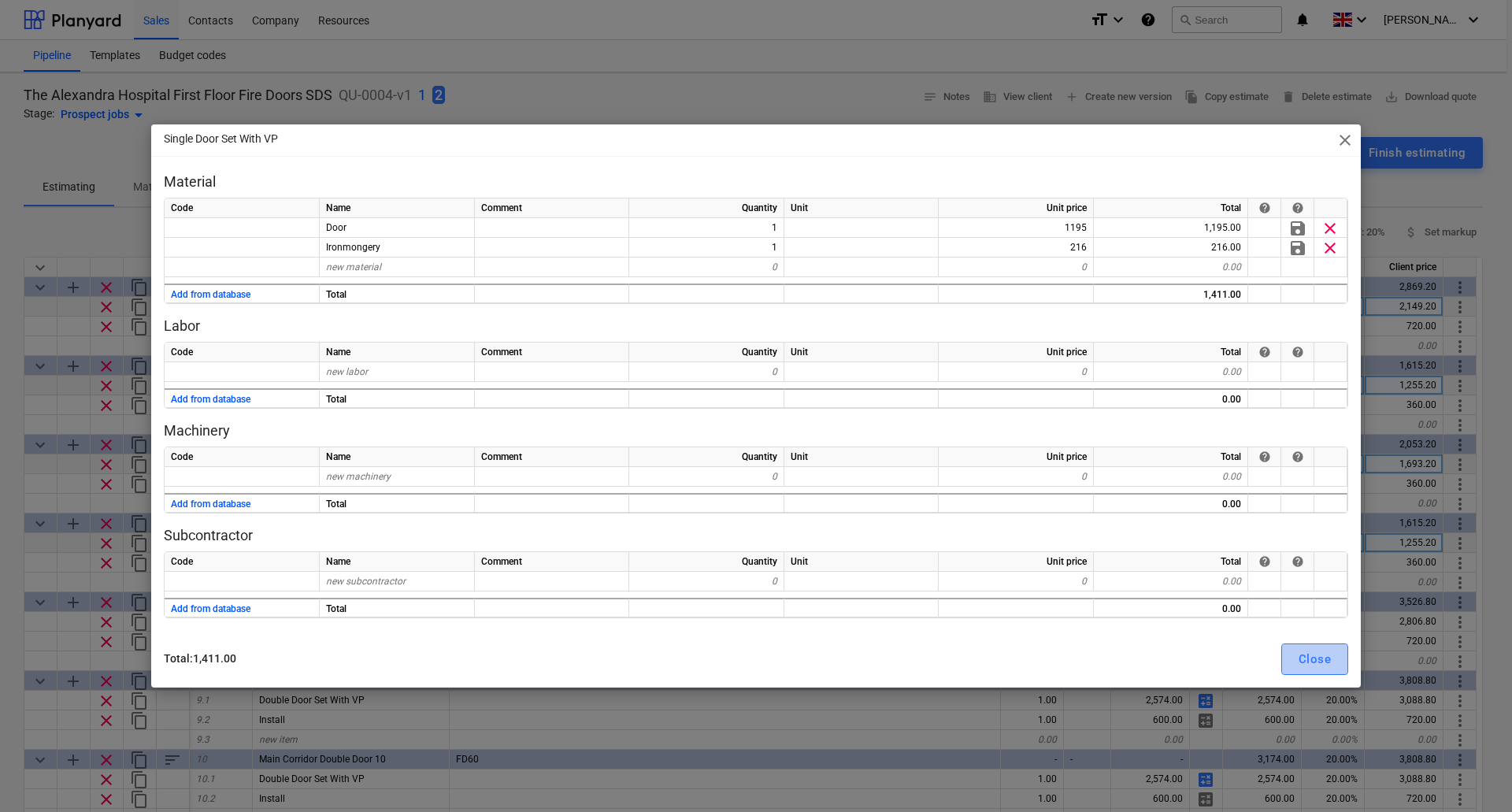
click at [1314, 653] on div "Close" at bounding box center [1315, 659] width 32 height 20
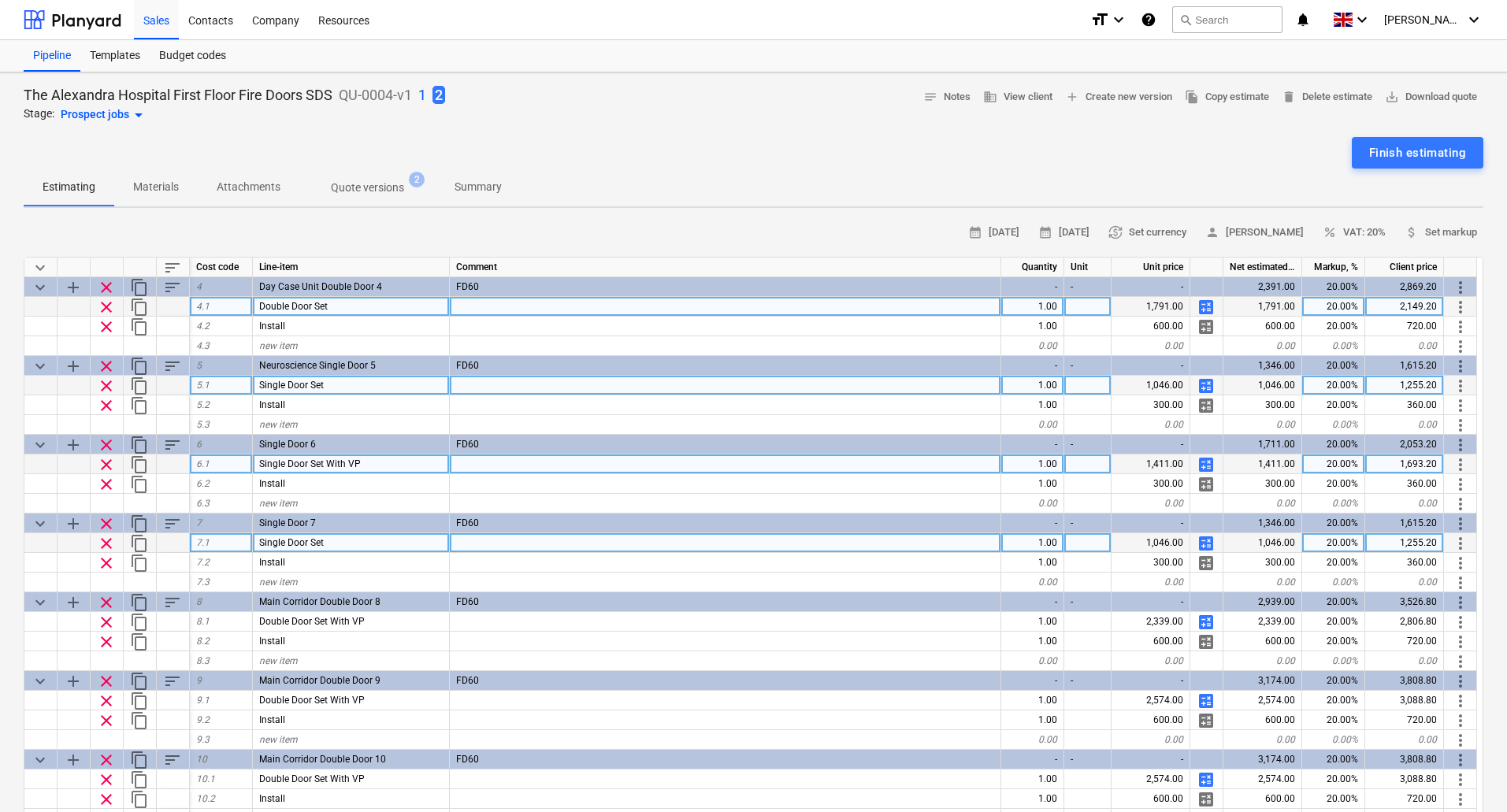
click at [1203, 387] on span "calculate" at bounding box center [1206, 386] width 19 height 19
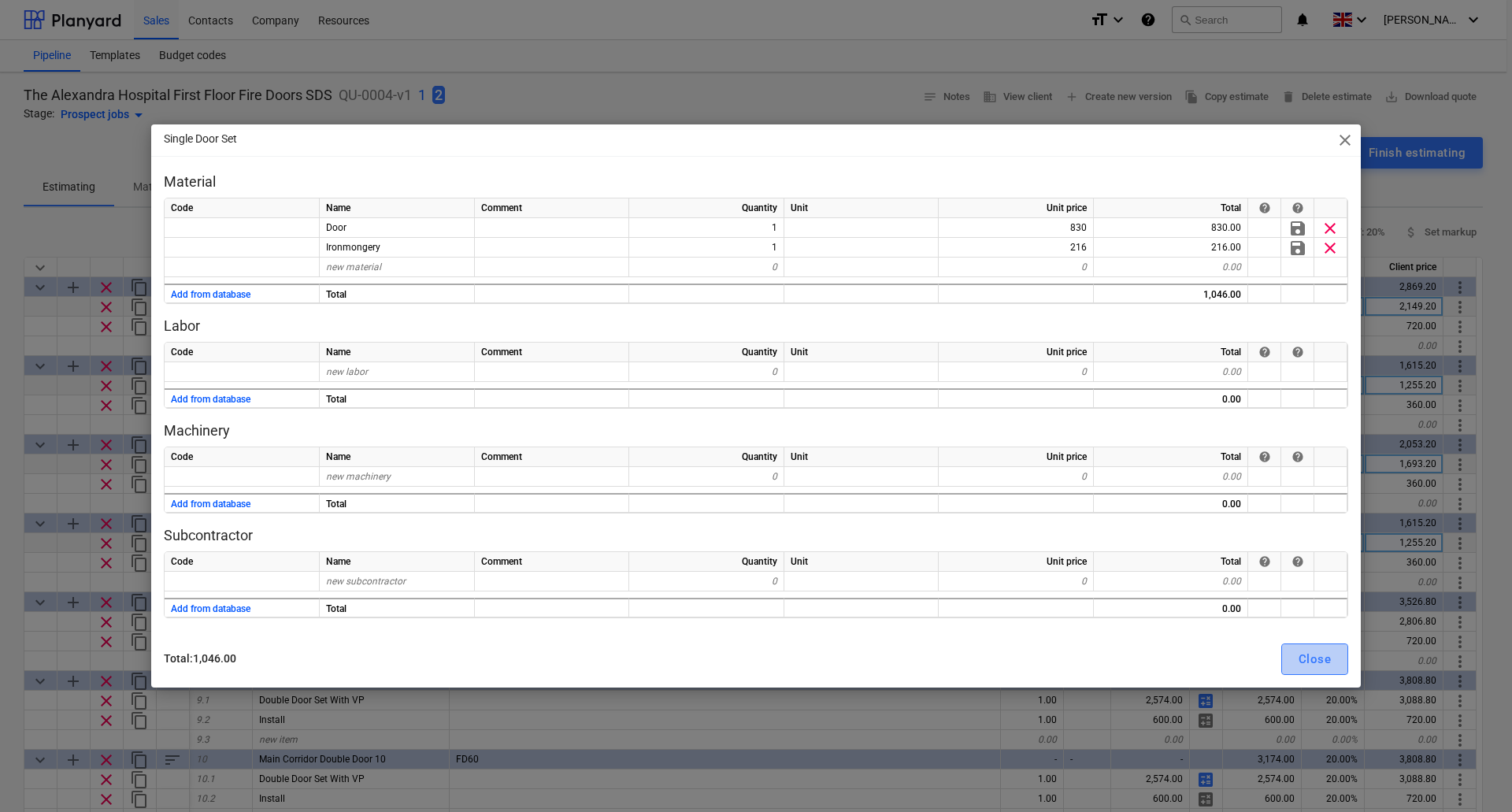
click at [1295, 653] on button "Close" at bounding box center [1315, 659] width 67 height 32
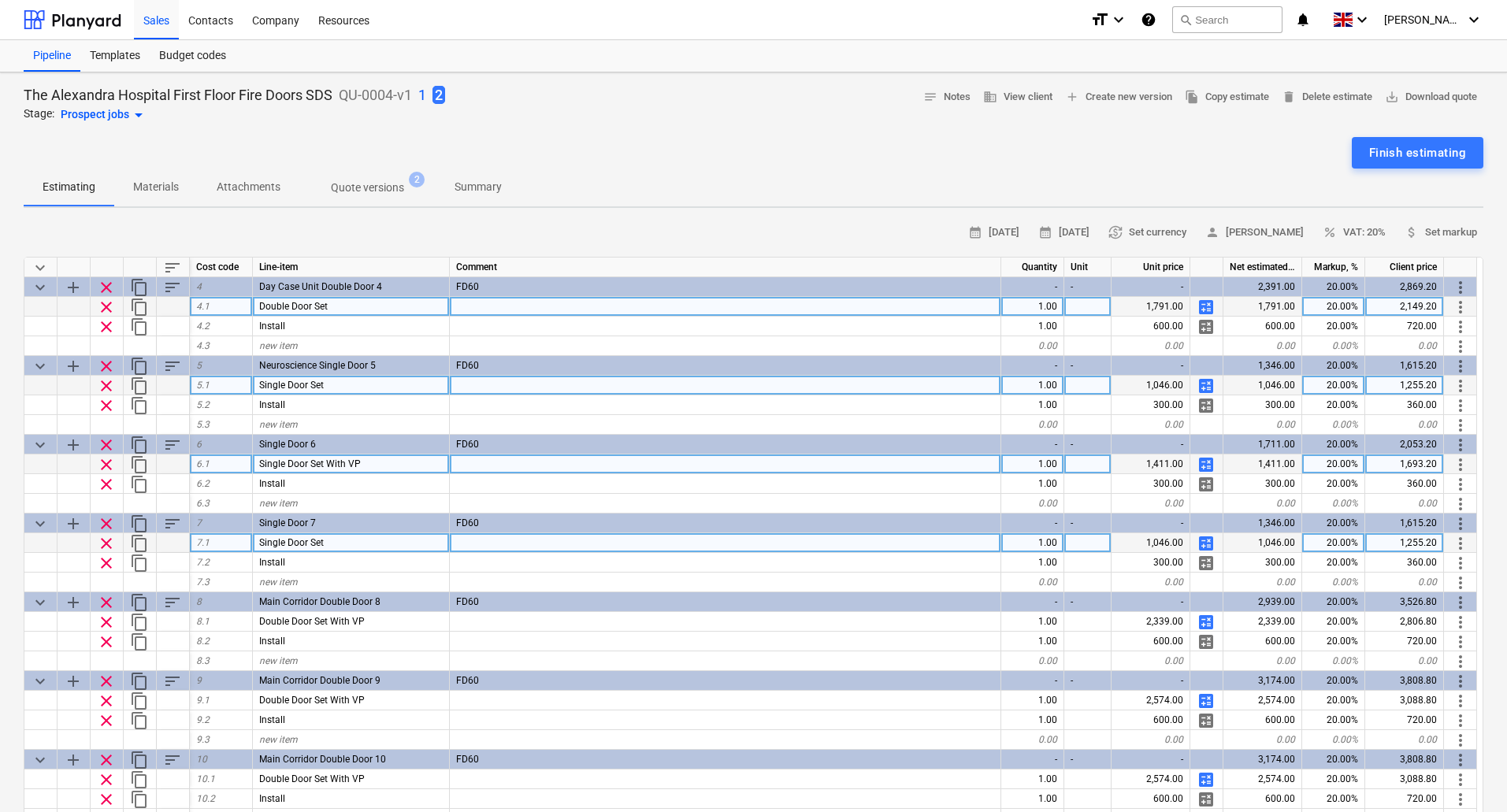
click at [1209, 542] on span "calculate" at bounding box center [1206, 543] width 19 height 19
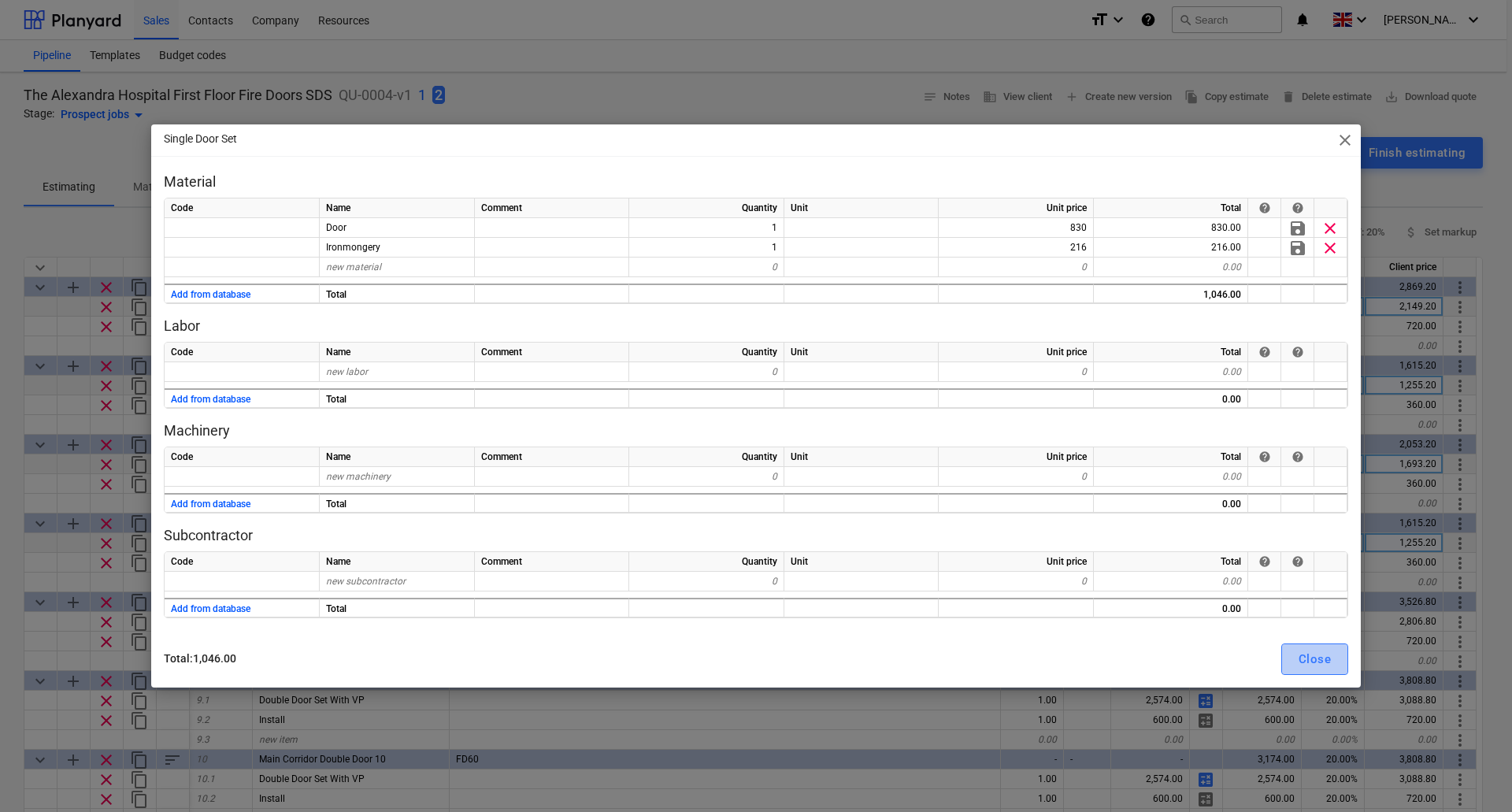
click at [1309, 659] on div "Close" at bounding box center [1315, 659] width 32 height 20
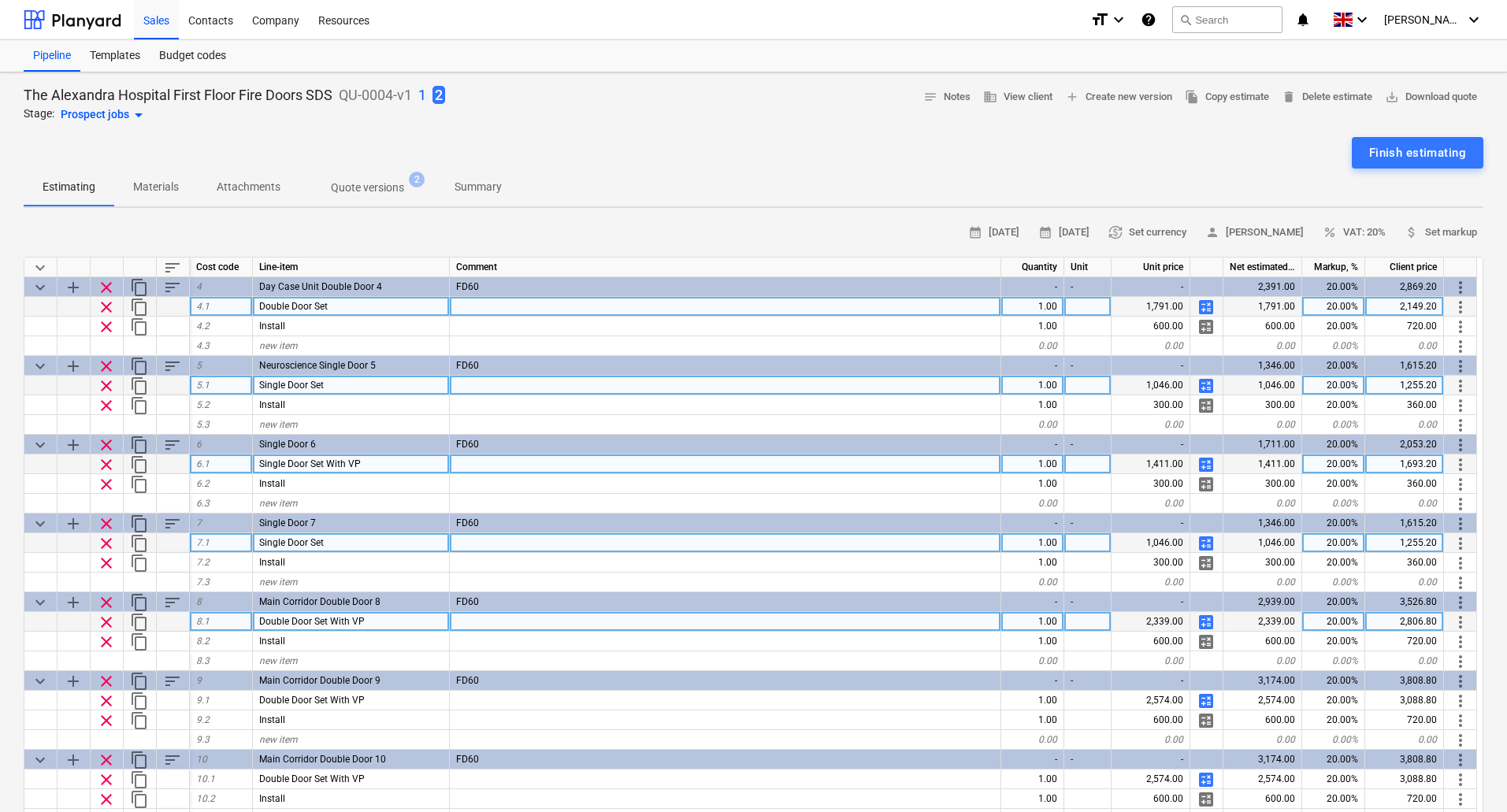
click at [1207, 622] on span "calculate" at bounding box center [1206, 622] width 19 height 19
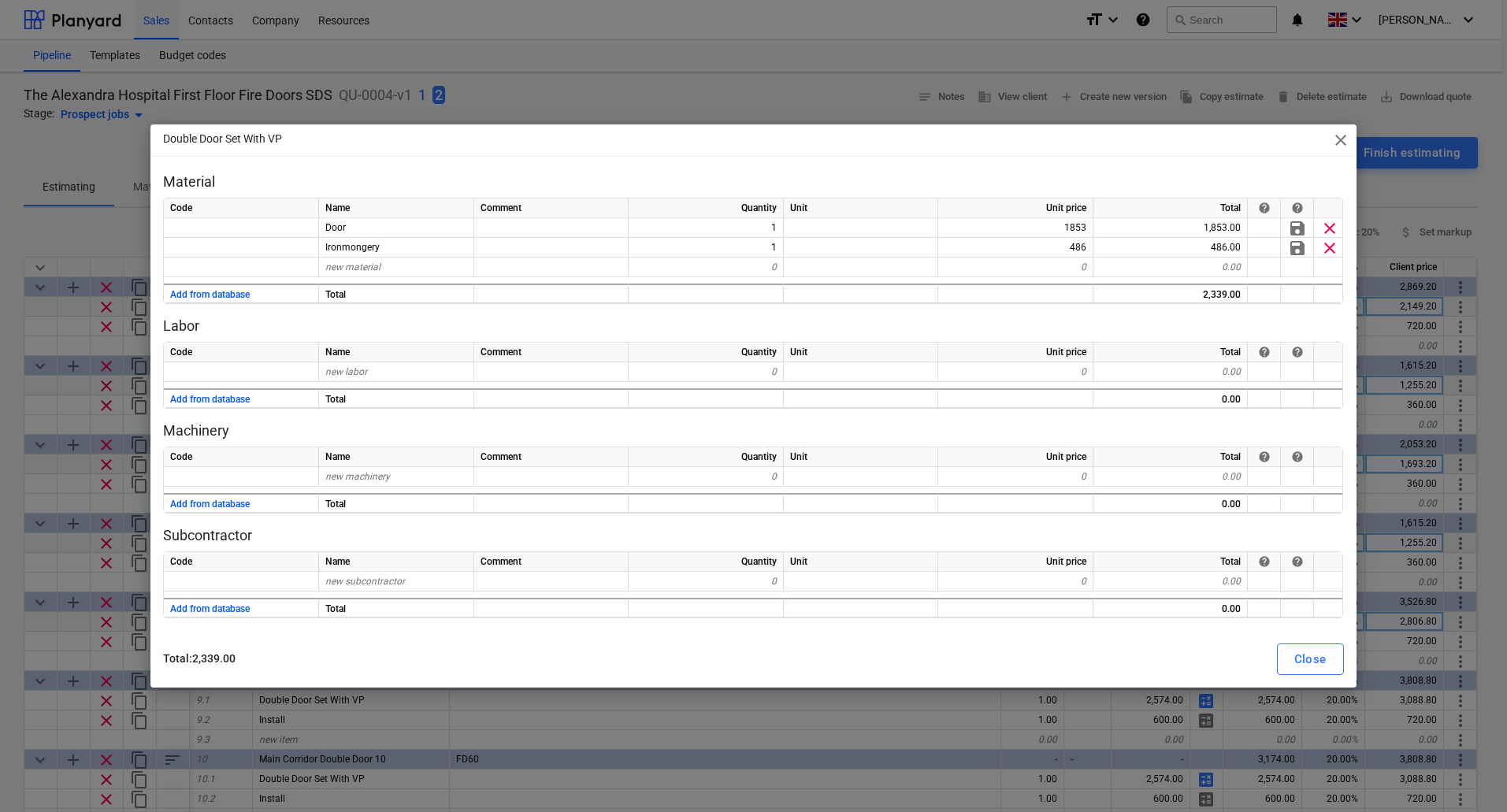
type textarea "x"
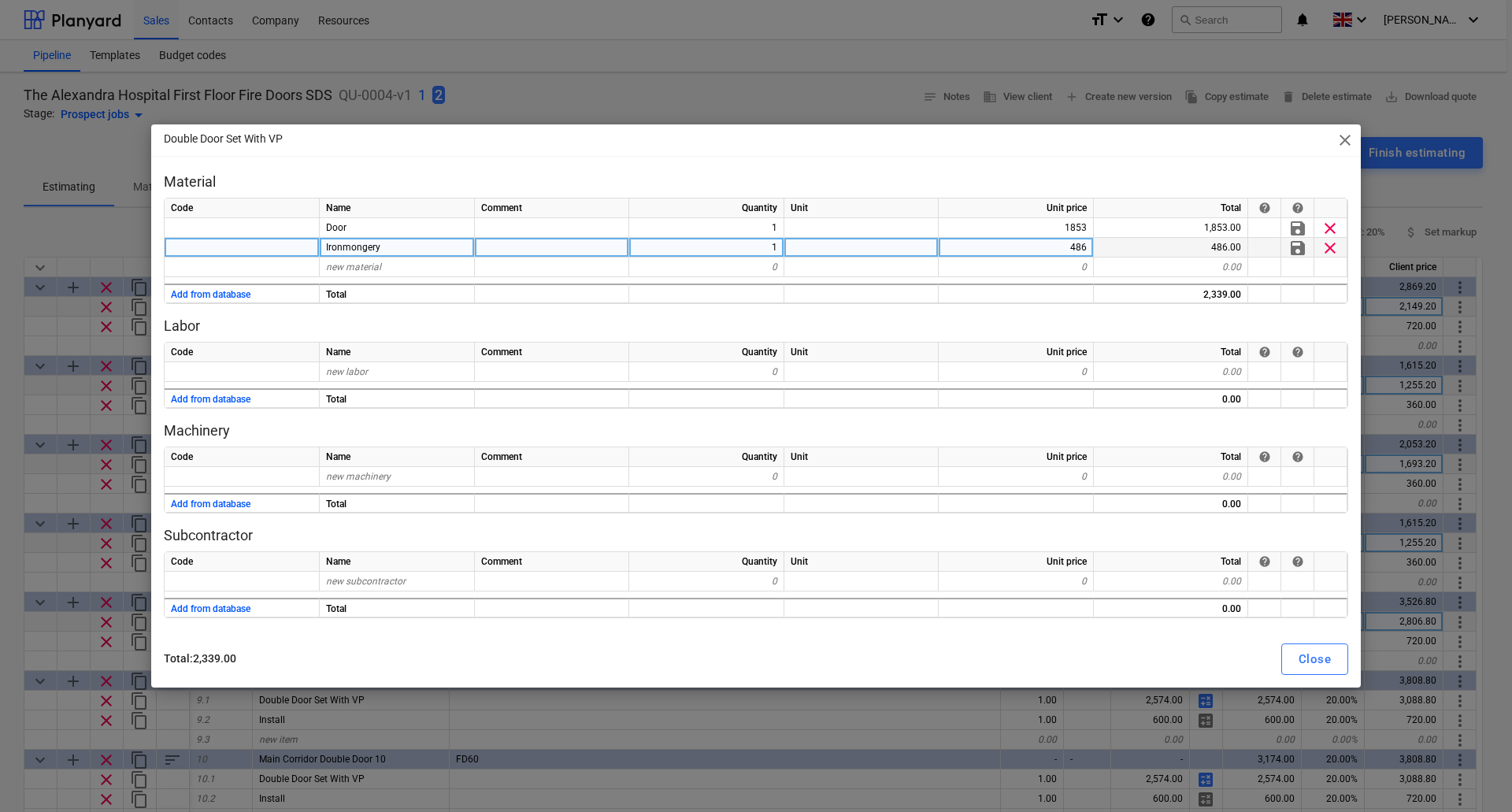
click at [1041, 254] on div "486" at bounding box center [1016, 247] width 155 height 19
type input "385"
click at [1042, 330] on p "Labor" at bounding box center [756, 326] width 1185 height 19
click at [1324, 662] on div "Close" at bounding box center [1315, 659] width 32 height 20
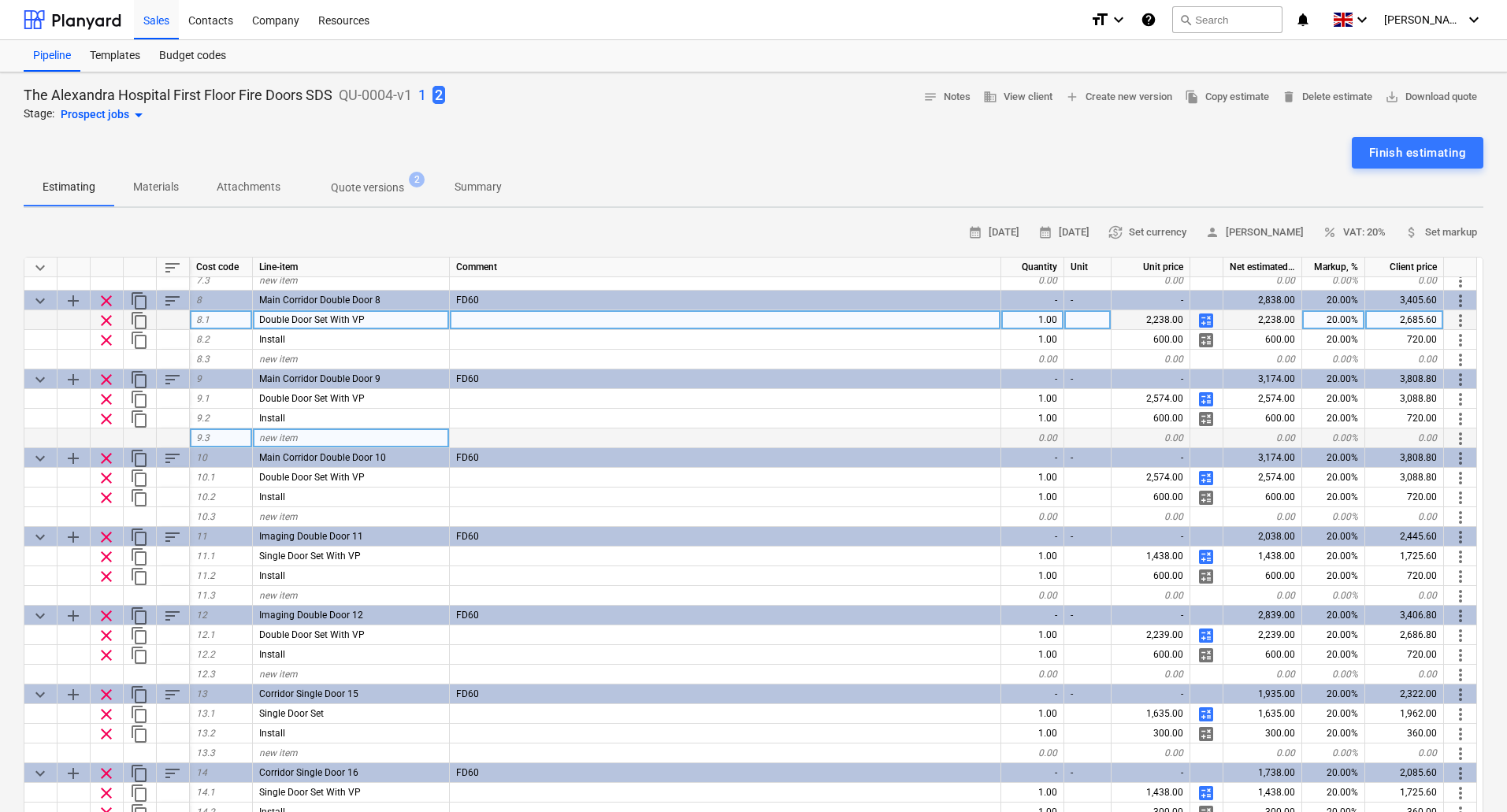
scroll to position [552, 0]
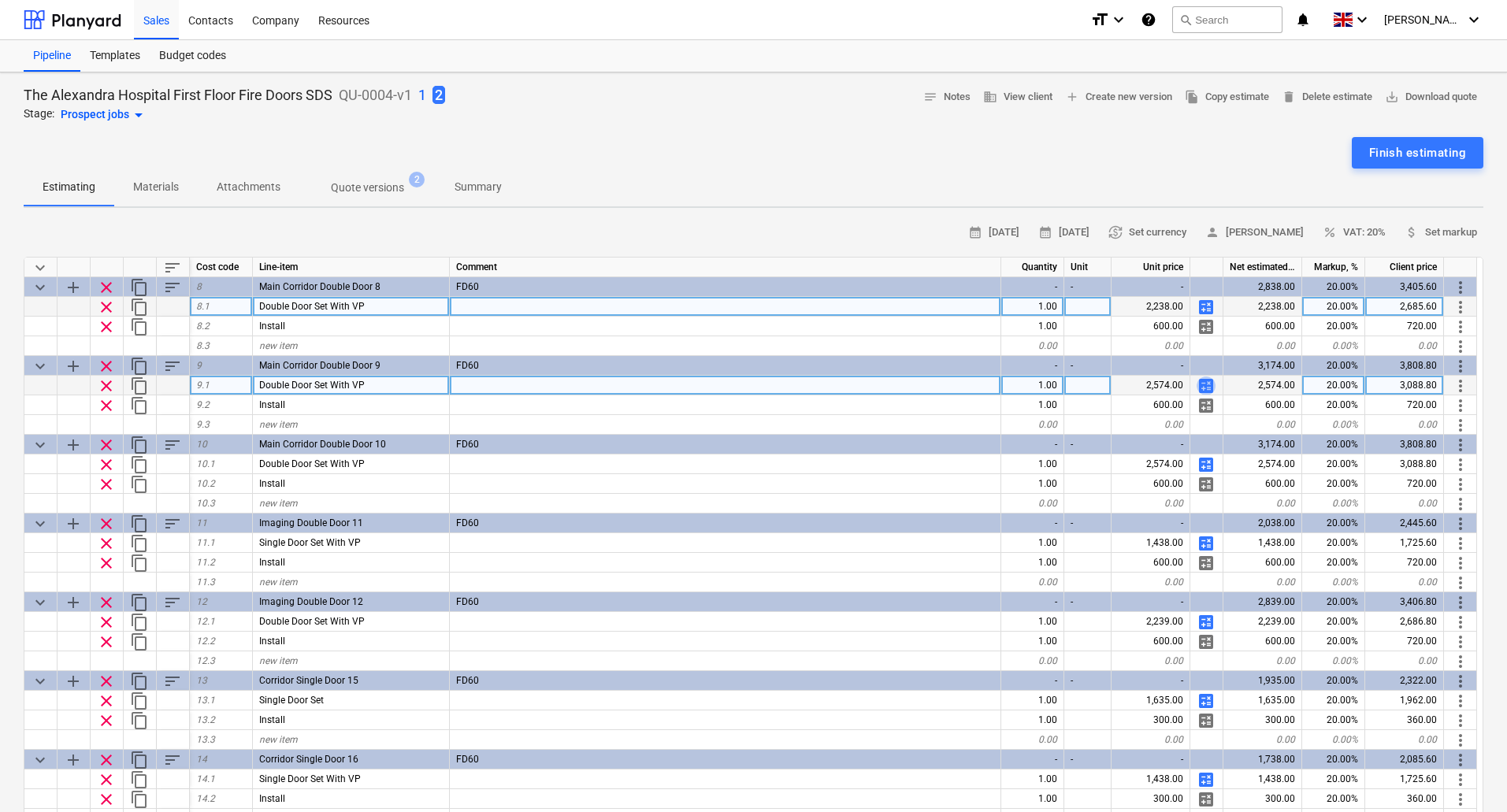
click at [1209, 383] on span "calculate" at bounding box center [1206, 386] width 19 height 19
type textarea "x"
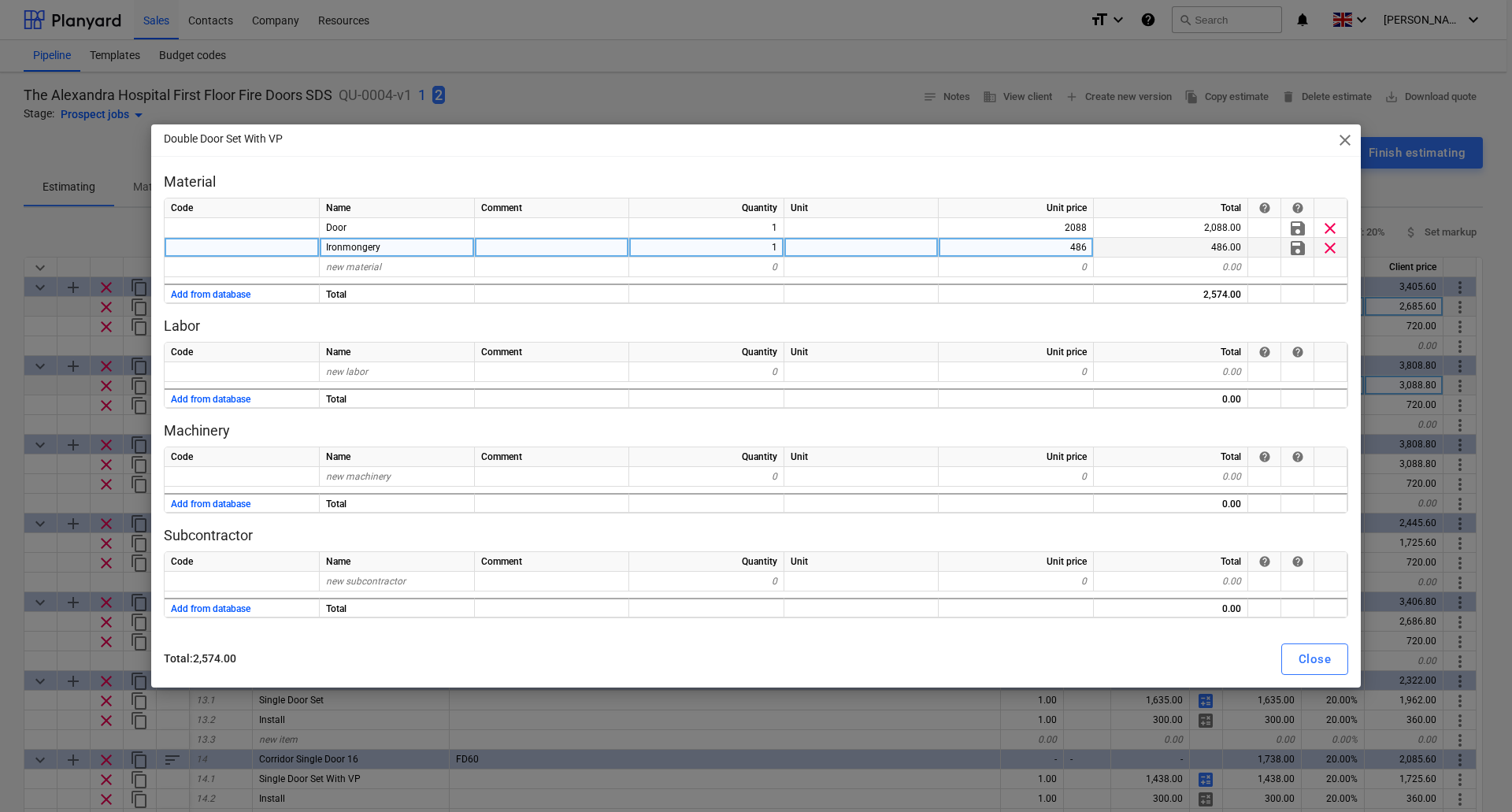
click at [1083, 243] on div "486" at bounding box center [1016, 247] width 155 height 19
type input "385"
click at [1056, 445] on div "Machinery Code Name Comment Quantity Unit Unit price Total help help new machin…" at bounding box center [756, 467] width 1185 height 92
click at [1318, 662] on div "Close" at bounding box center [1315, 659] width 32 height 20
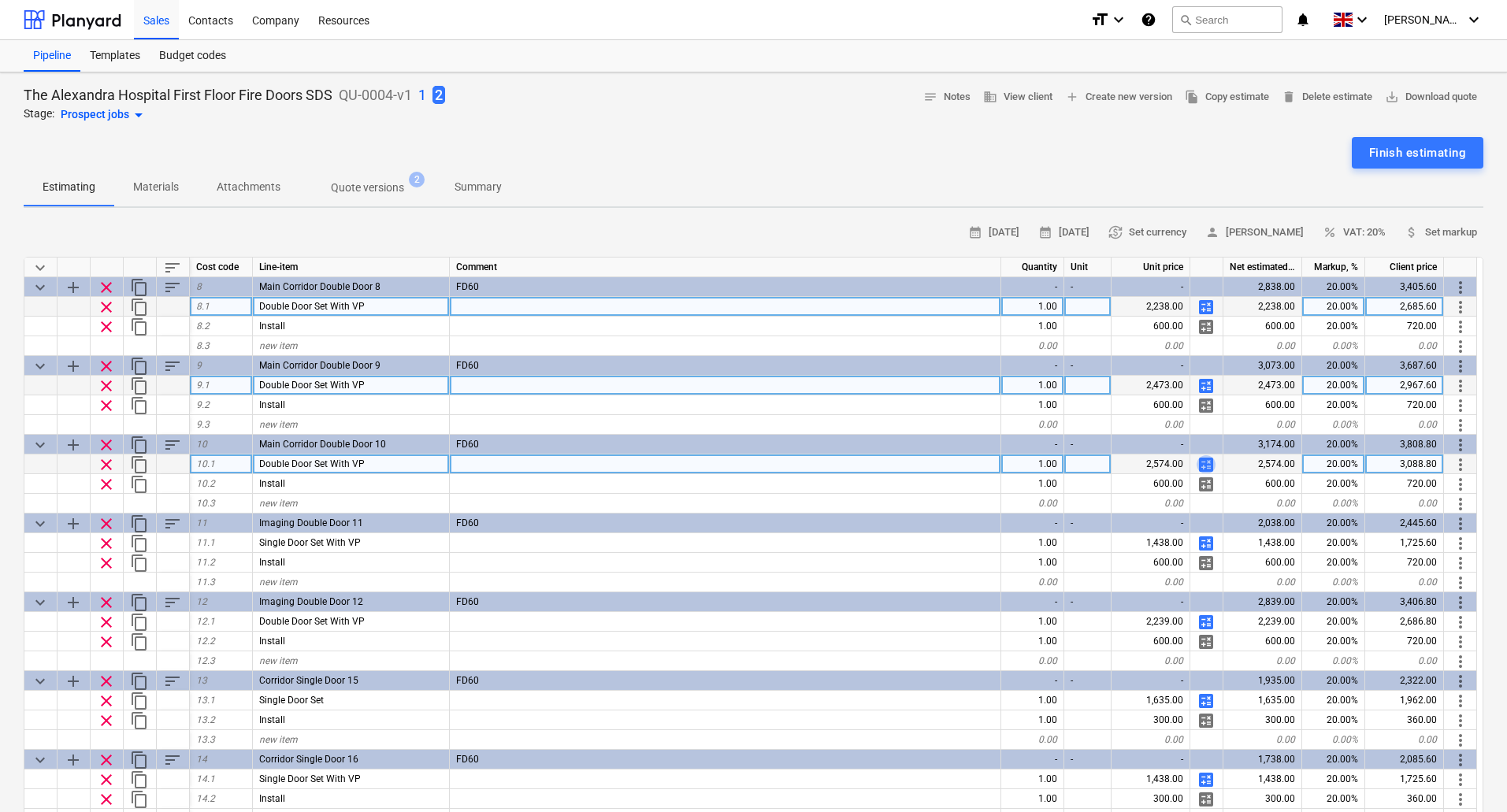
click at [1211, 466] on span "calculate" at bounding box center [1206, 464] width 19 height 19
type textarea "x"
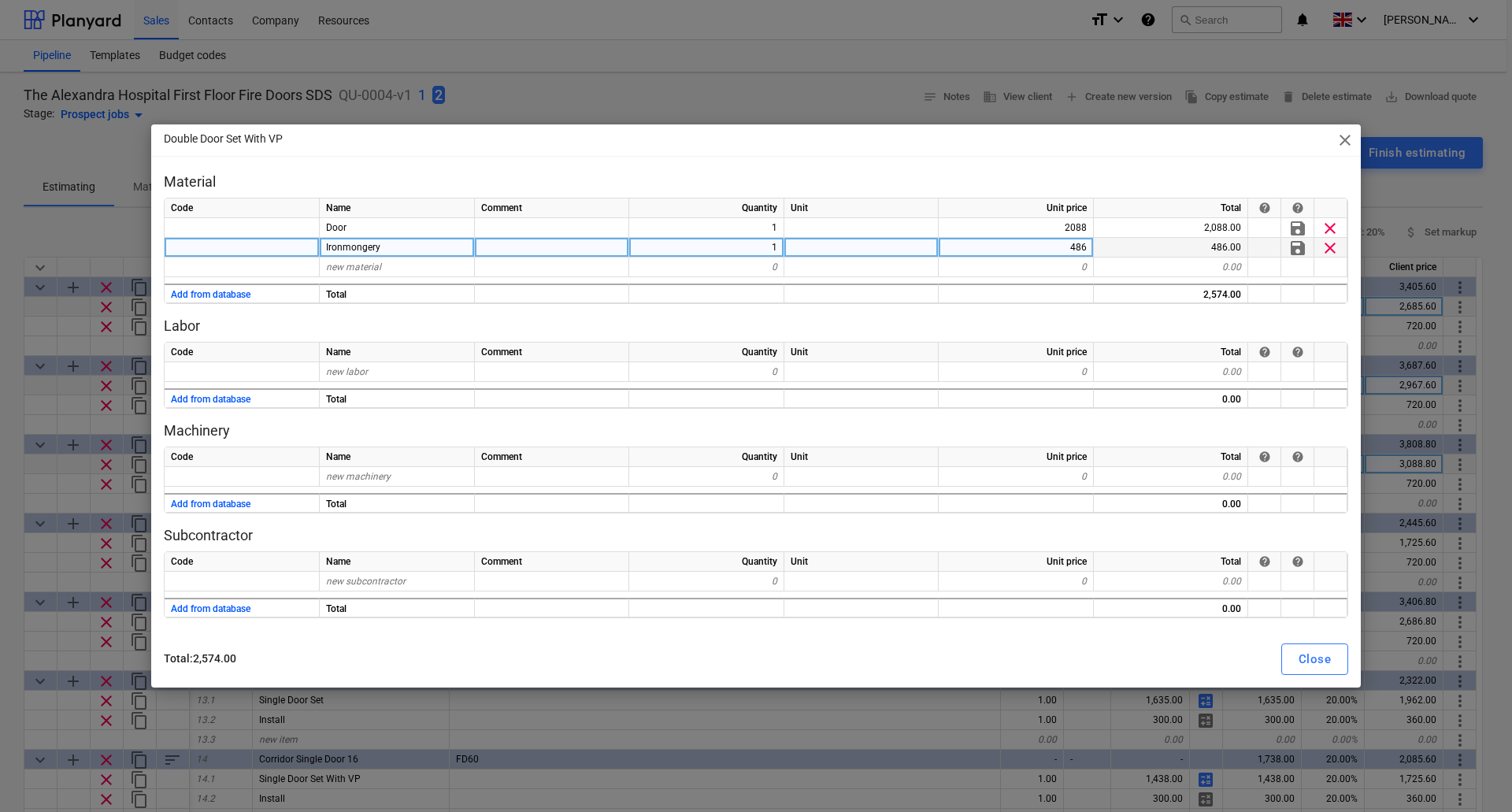
click at [1072, 247] on div "486" at bounding box center [1016, 247] width 155 height 19
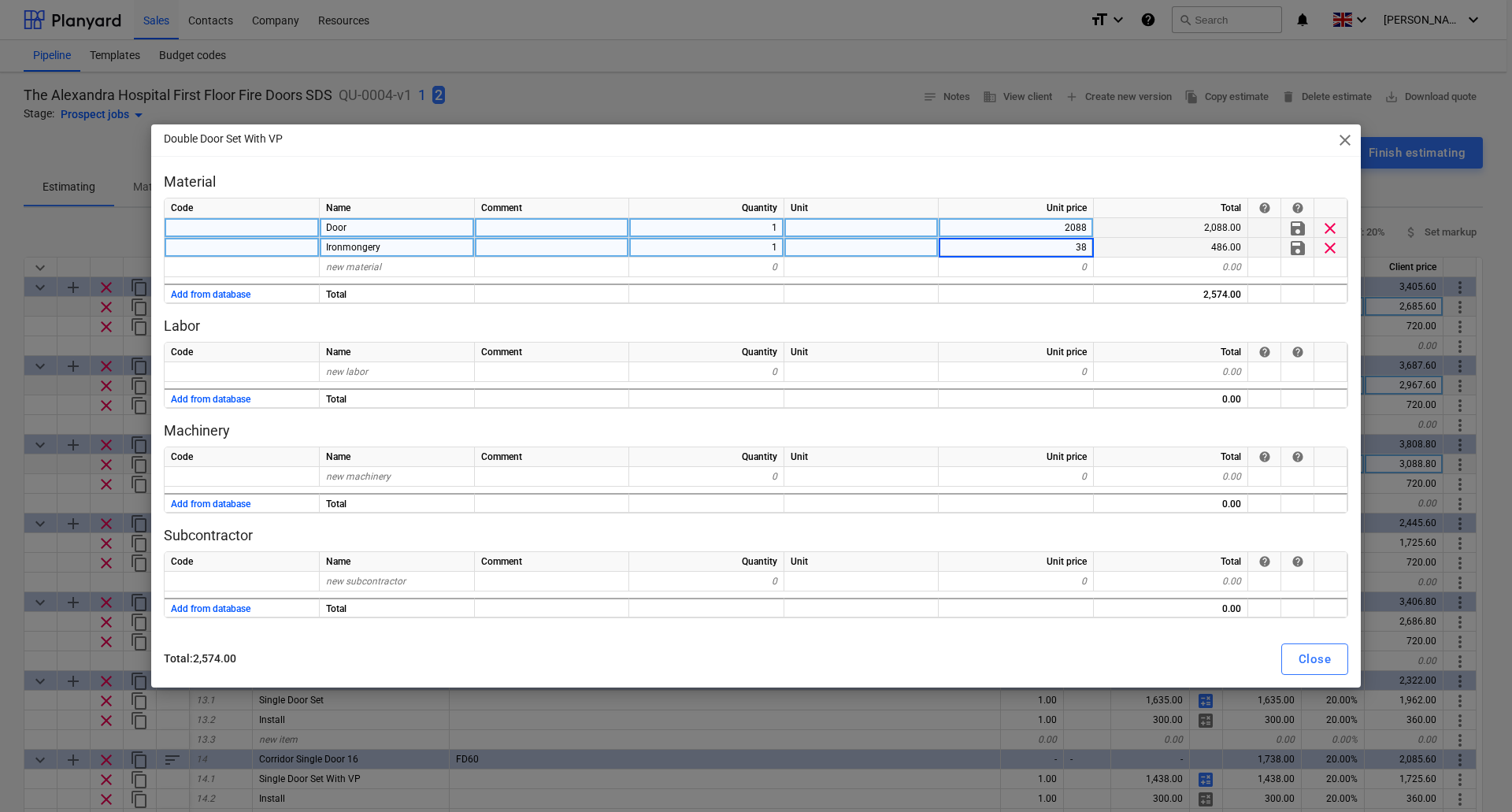
type input "385"
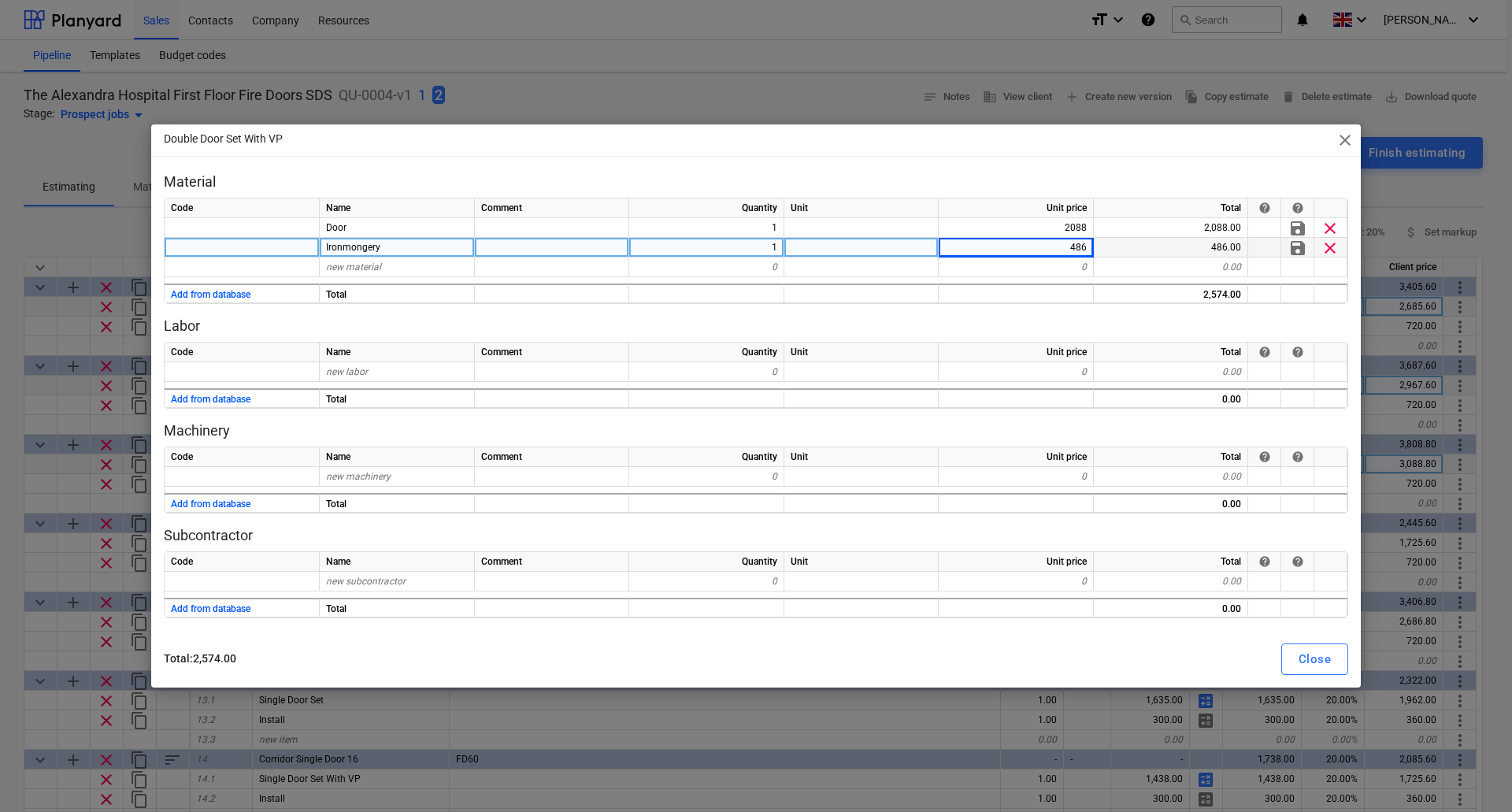
click at [971, 324] on p "Labor" at bounding box center [756, 326] width 1185 height 19
click at [1317, 659] on div "Close" at bounding box center [1315, 659] width 32 height 20
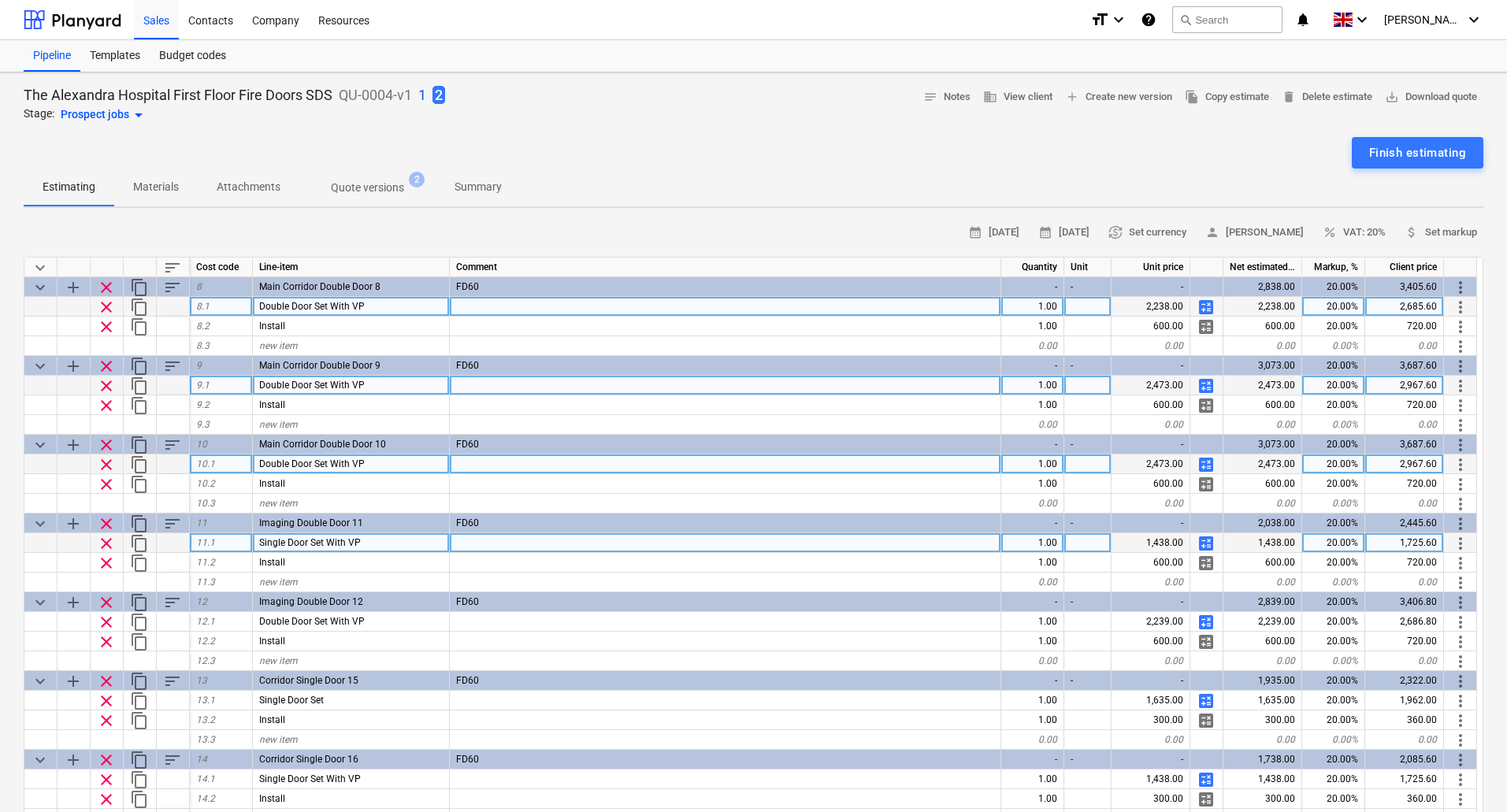
click at [1203, 542] on span "calculate" at bounding box center [1206, 543] width 19 height 19
type textarea "x"
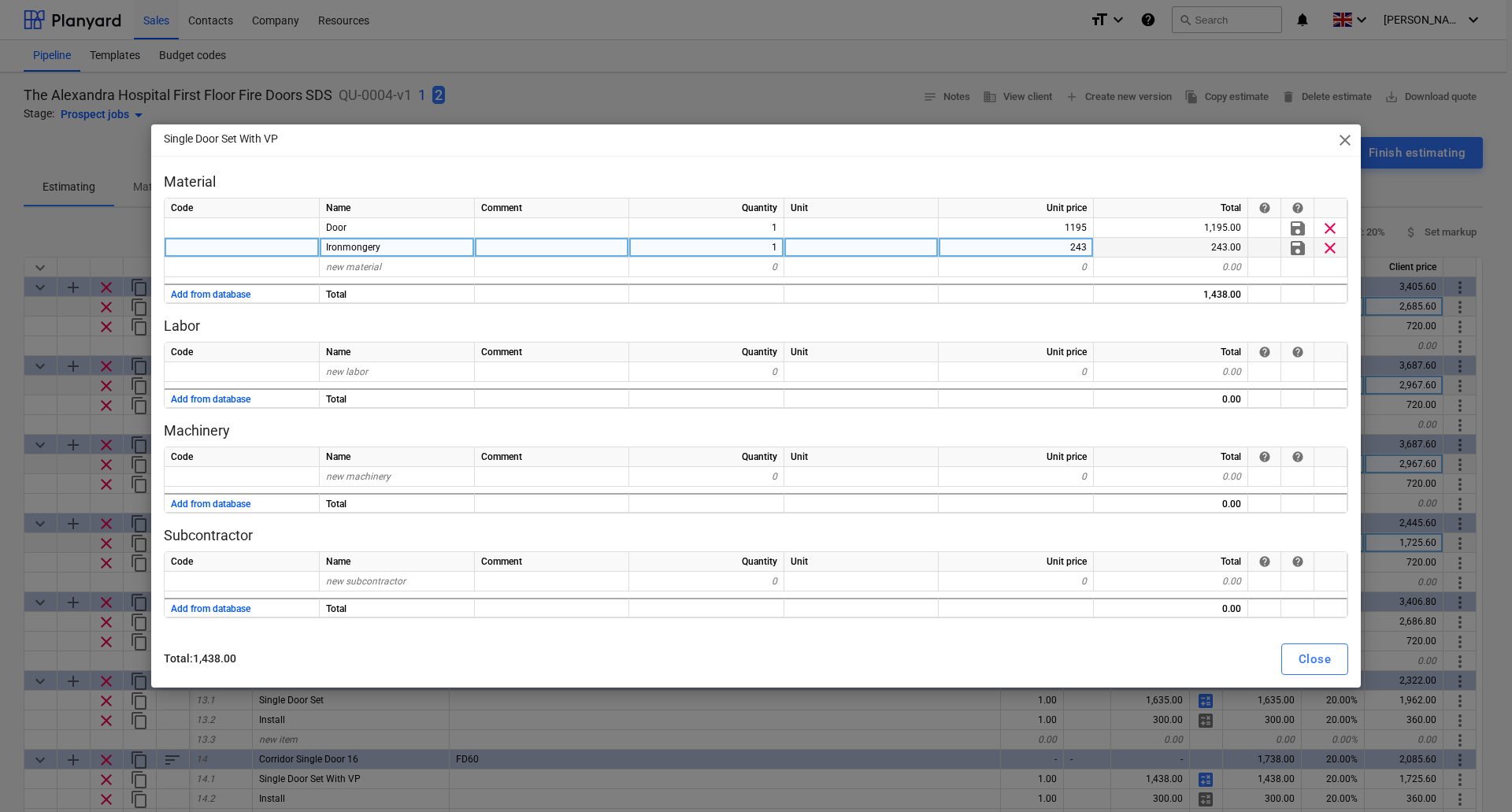
click at [1064, 244] on div "243" at bounding box center [1016, 247] width 155 height 19
type input "192"
click at [1147, 324] on p "Labor" at bounding box center [756, 326] width 1185 height 19
click at [1322, 662] on div "Close" at bounding box center [1315, 659] width 32 height 20
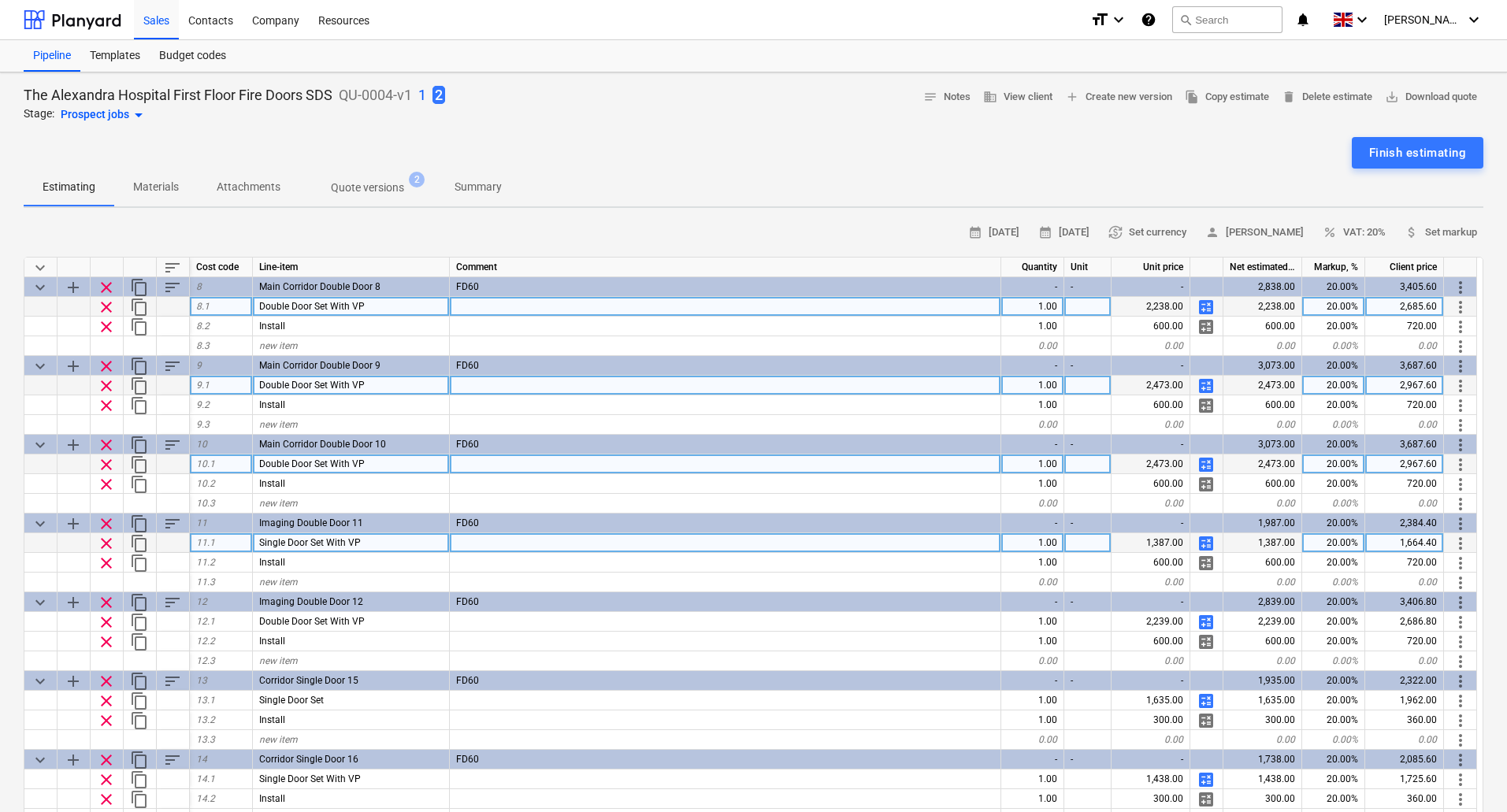
click at [1208, 539] on span "calculate" at bounding box center [1206, 543] width 19 height 19
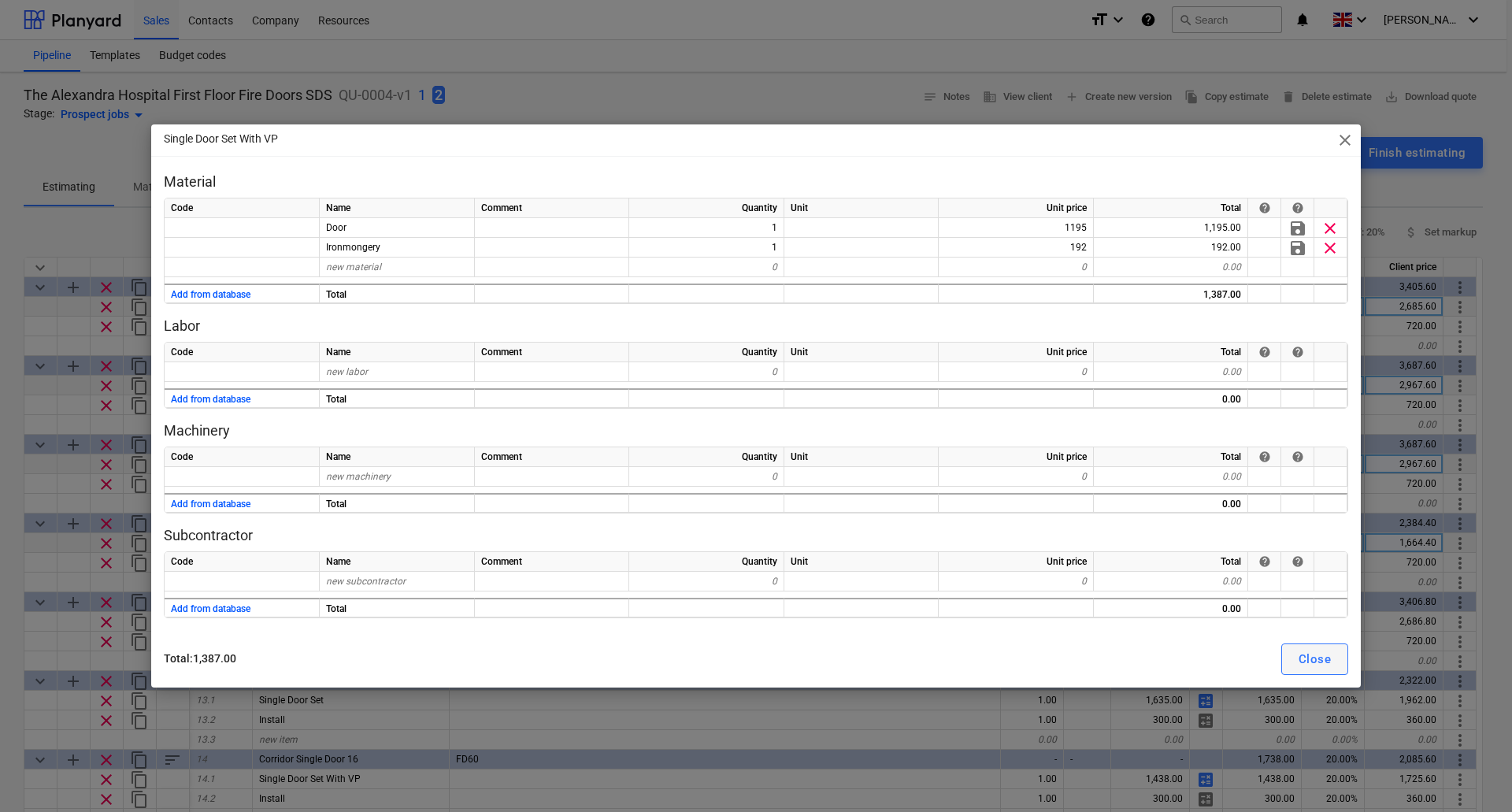
click at [1315, 652] on div "Close" at bounding box center [1315, 659] width 32 height 20
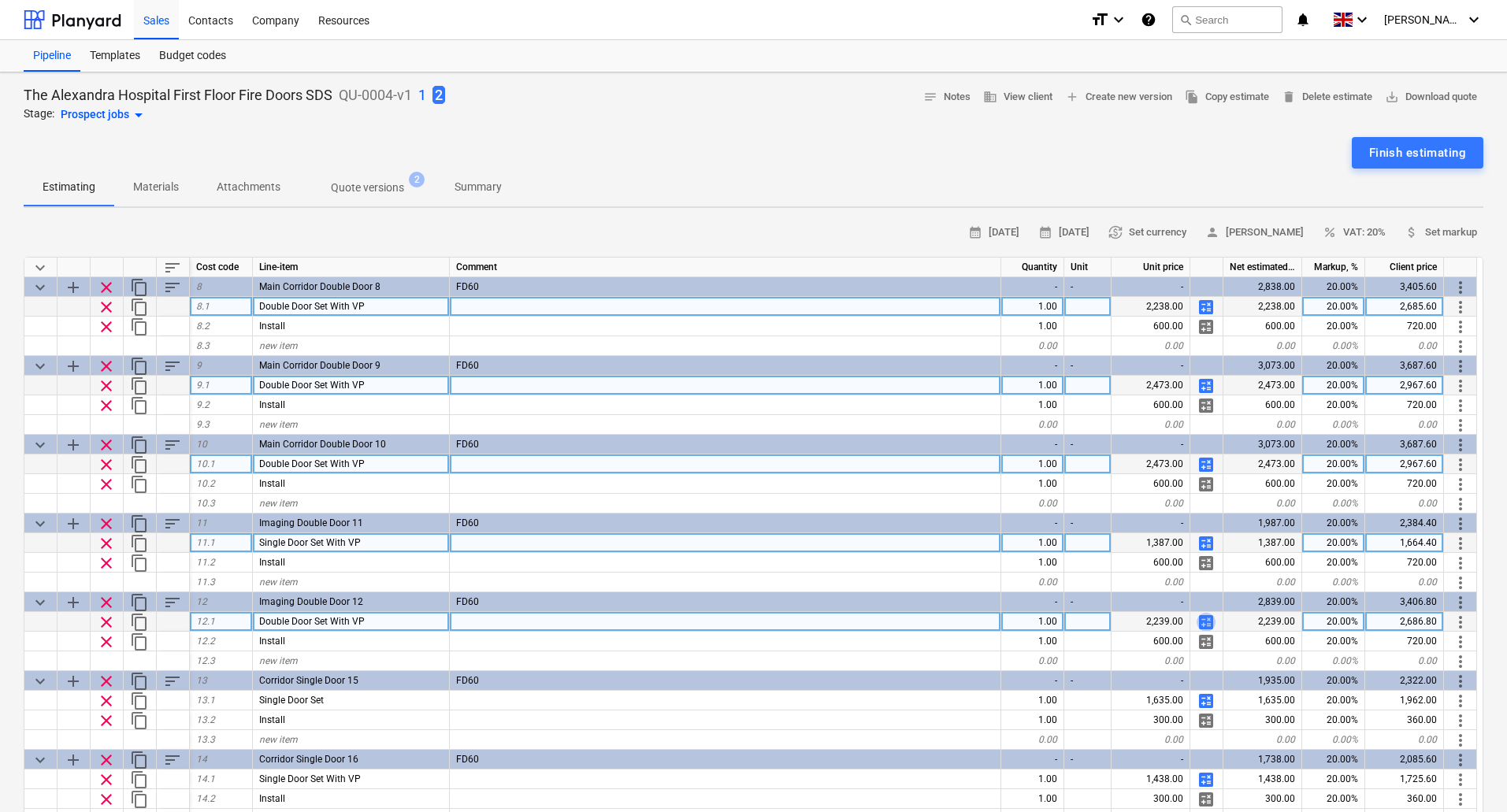
click at [1209, 622] on span "calculate" at bounding box center [1206, 622] width 19 height 19
type textarea "x"
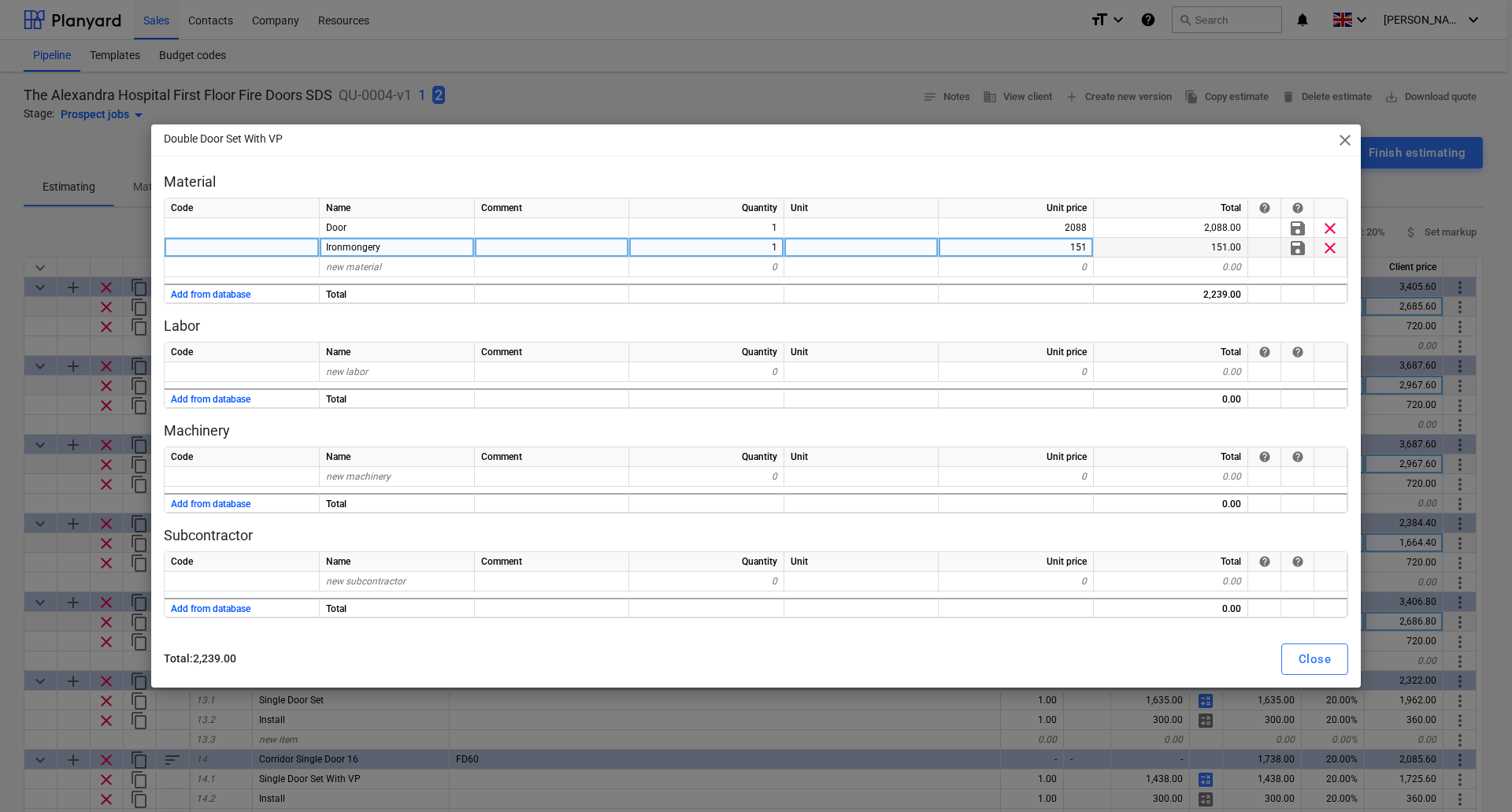
click at [1066, 252] on div "151" at bounding box center [1016, 247] width 155 height 19
type input "120"
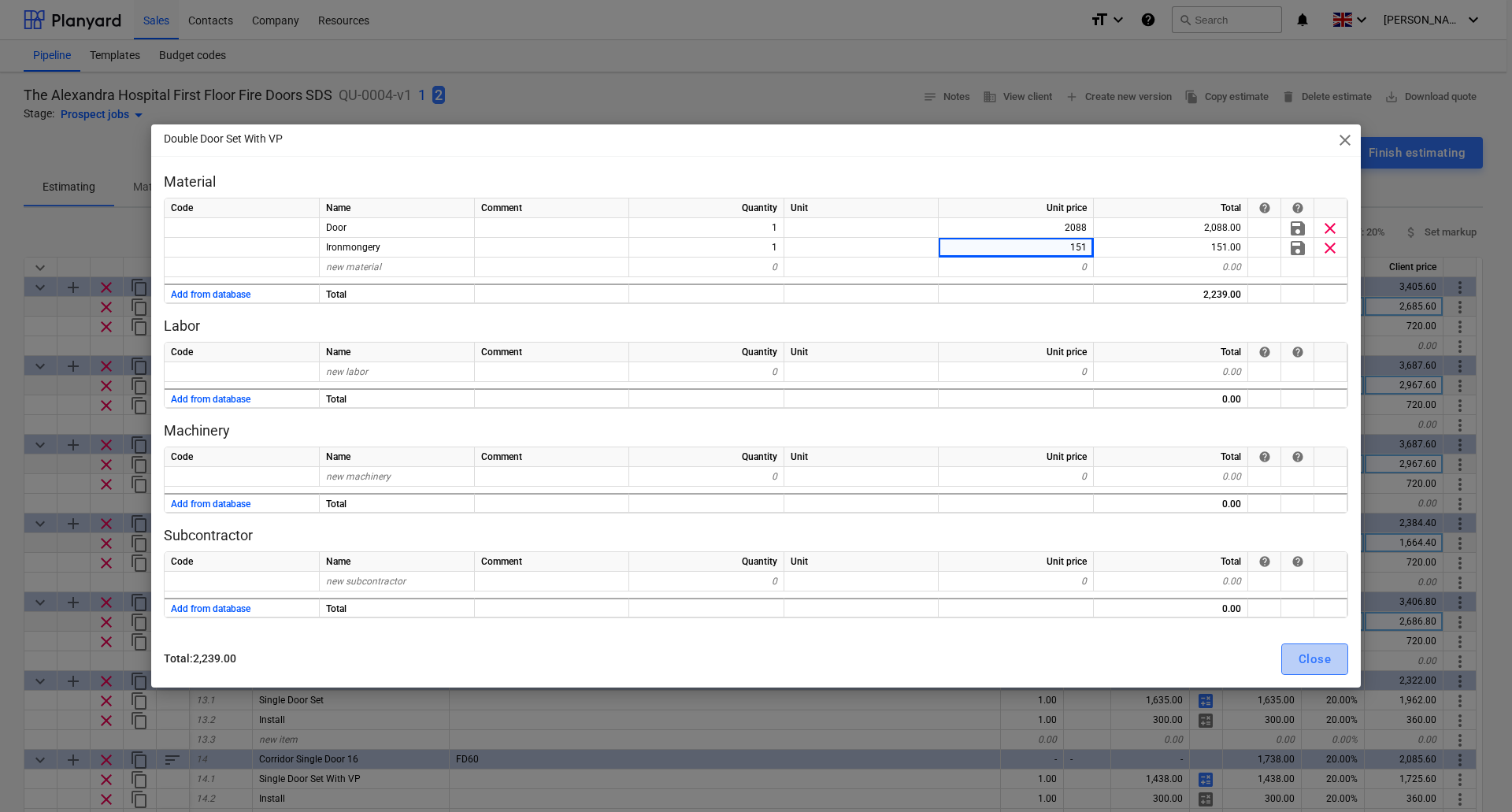
click at [1320, 659] on div "Close" at bounding box center [1315, 659] width 32 height 20
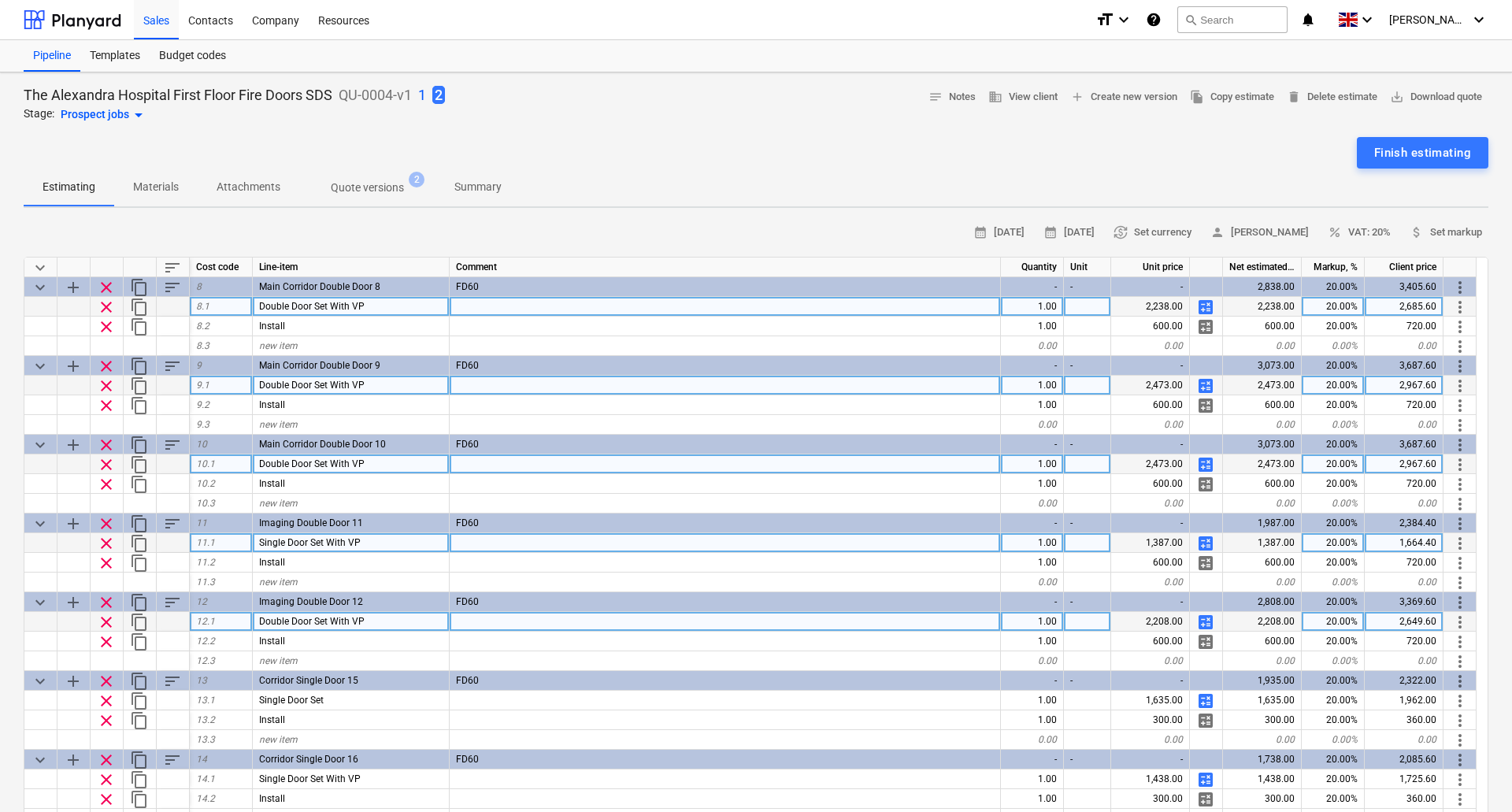
type textarea "x"
click at [506, 624] on div at bounding box center [725, 622] width 551 height 19
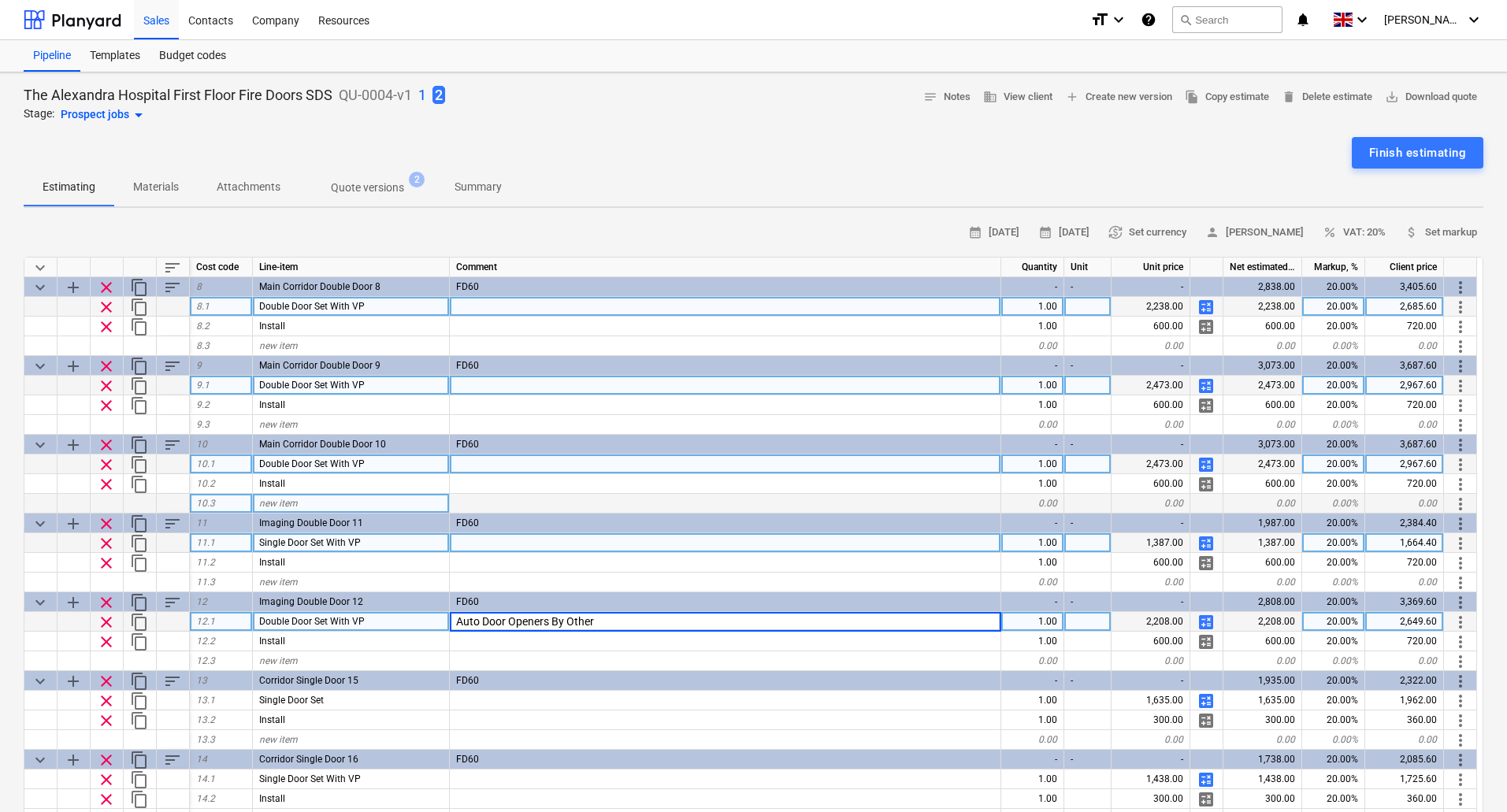
type input "Auto Door Openers By Others"
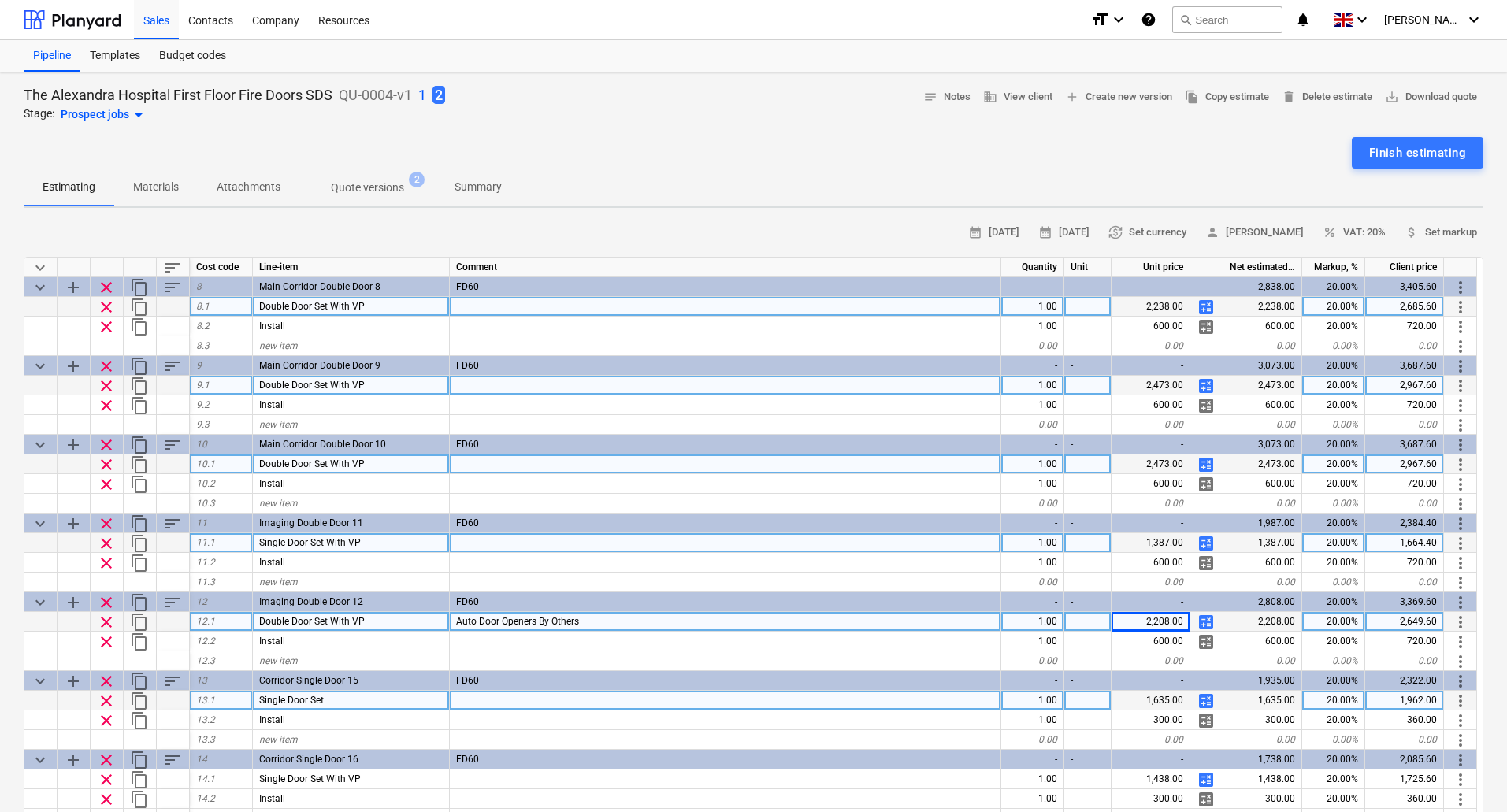
click at [1213, 700] on span "calculate" at bounding box center [1206, 700] width 19 height 19
type textarea "x"
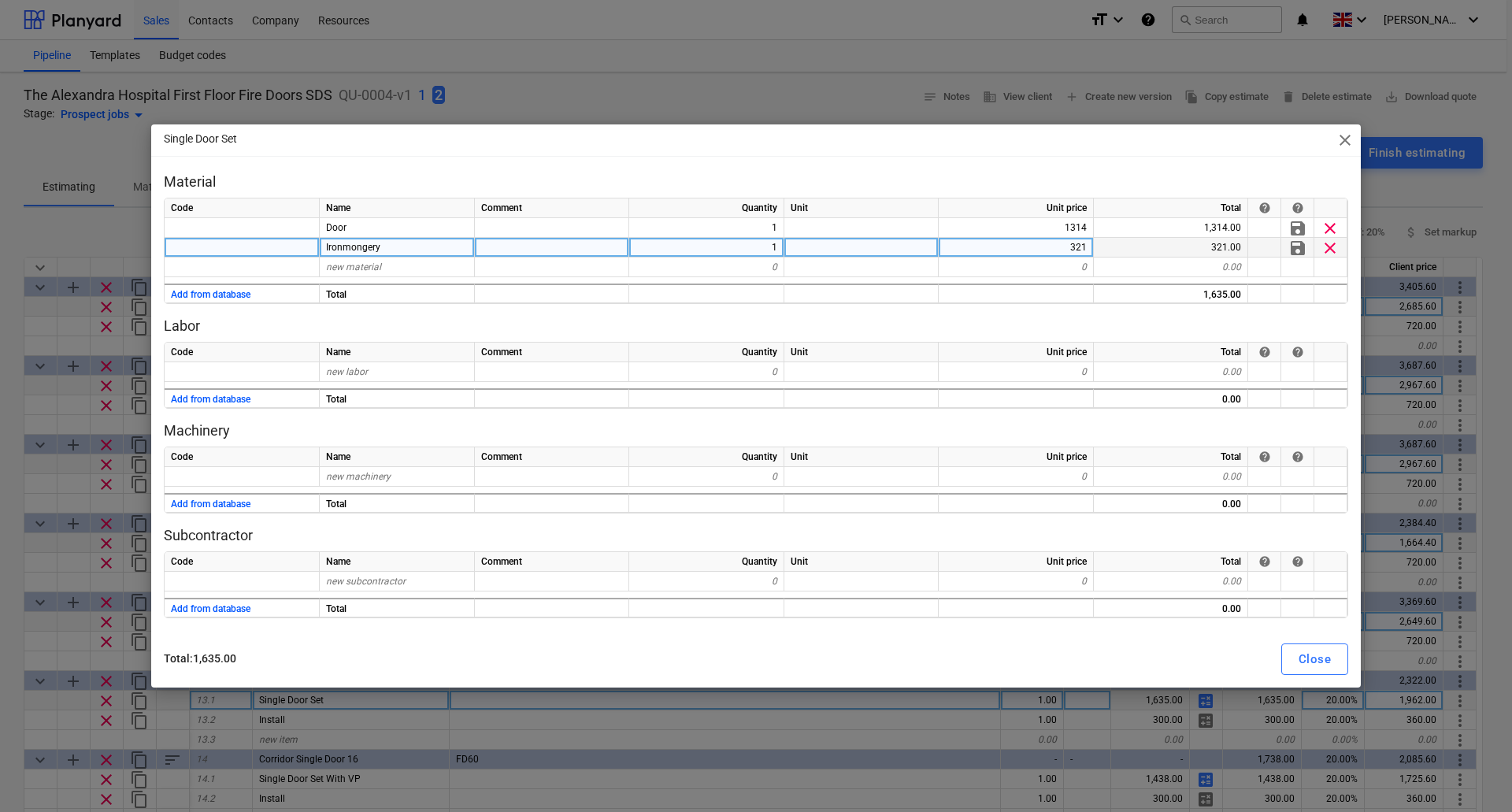
click at [1075, 250] on div "321" at bounding box center [1016, 247] width 155 height 19
type input "253"
click at [1320, 660] on div "Close" at bounding box center [1315, 659] width 32 height 20
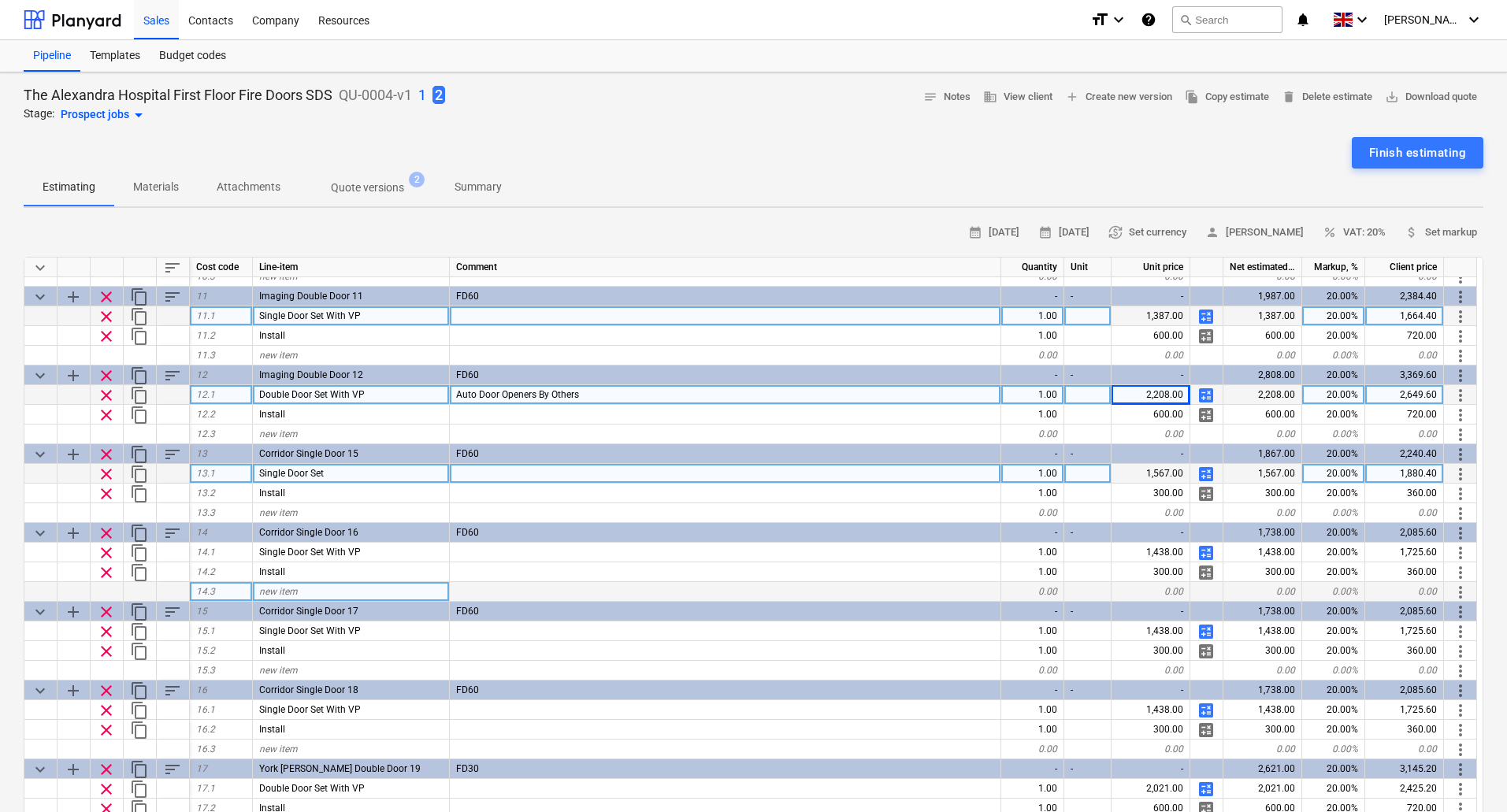
scroll to position [788, 0]
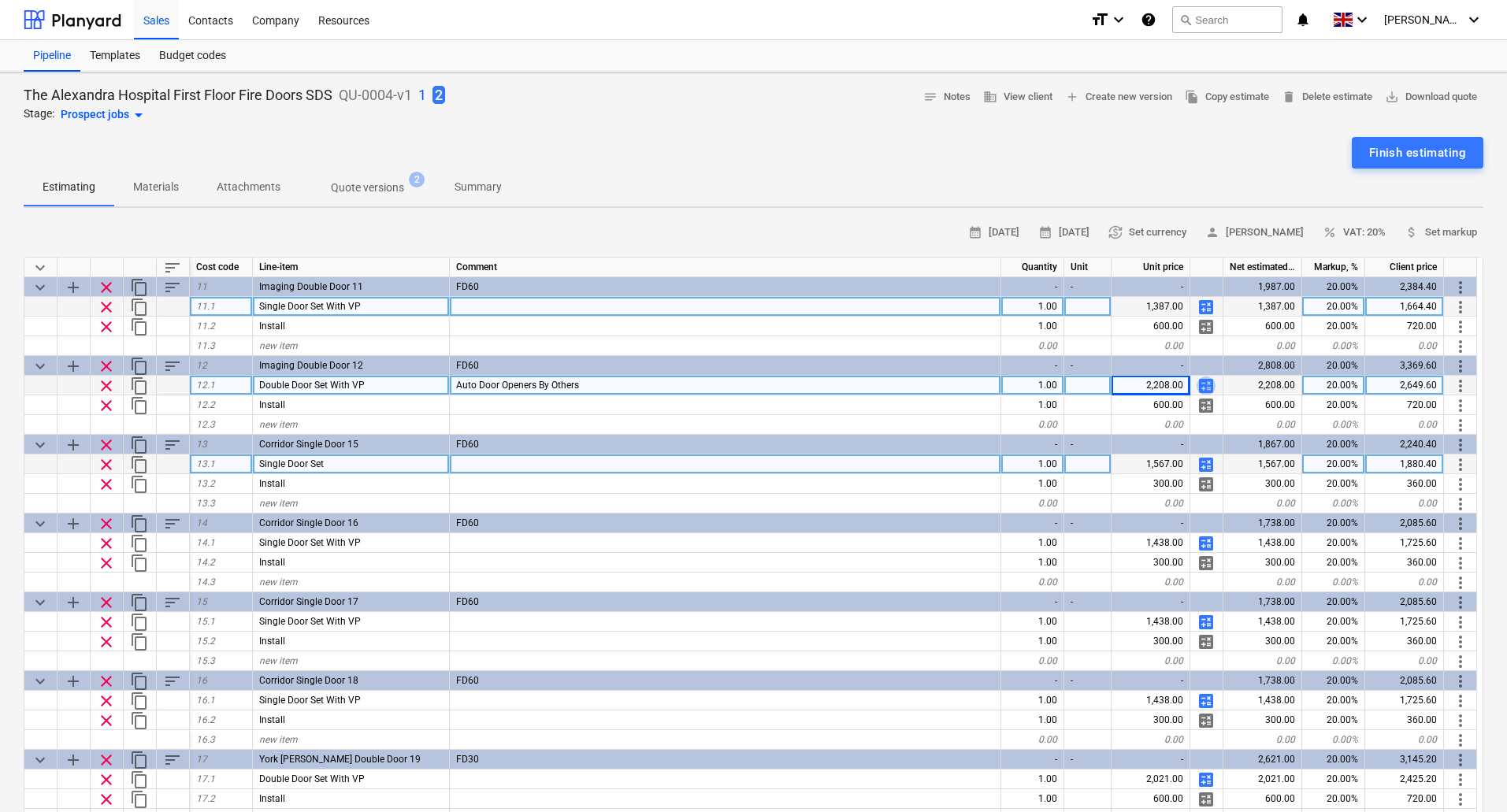
click at [1205, 383] on span "calculate" at bounding box center [1206, 386] width 19 height 19
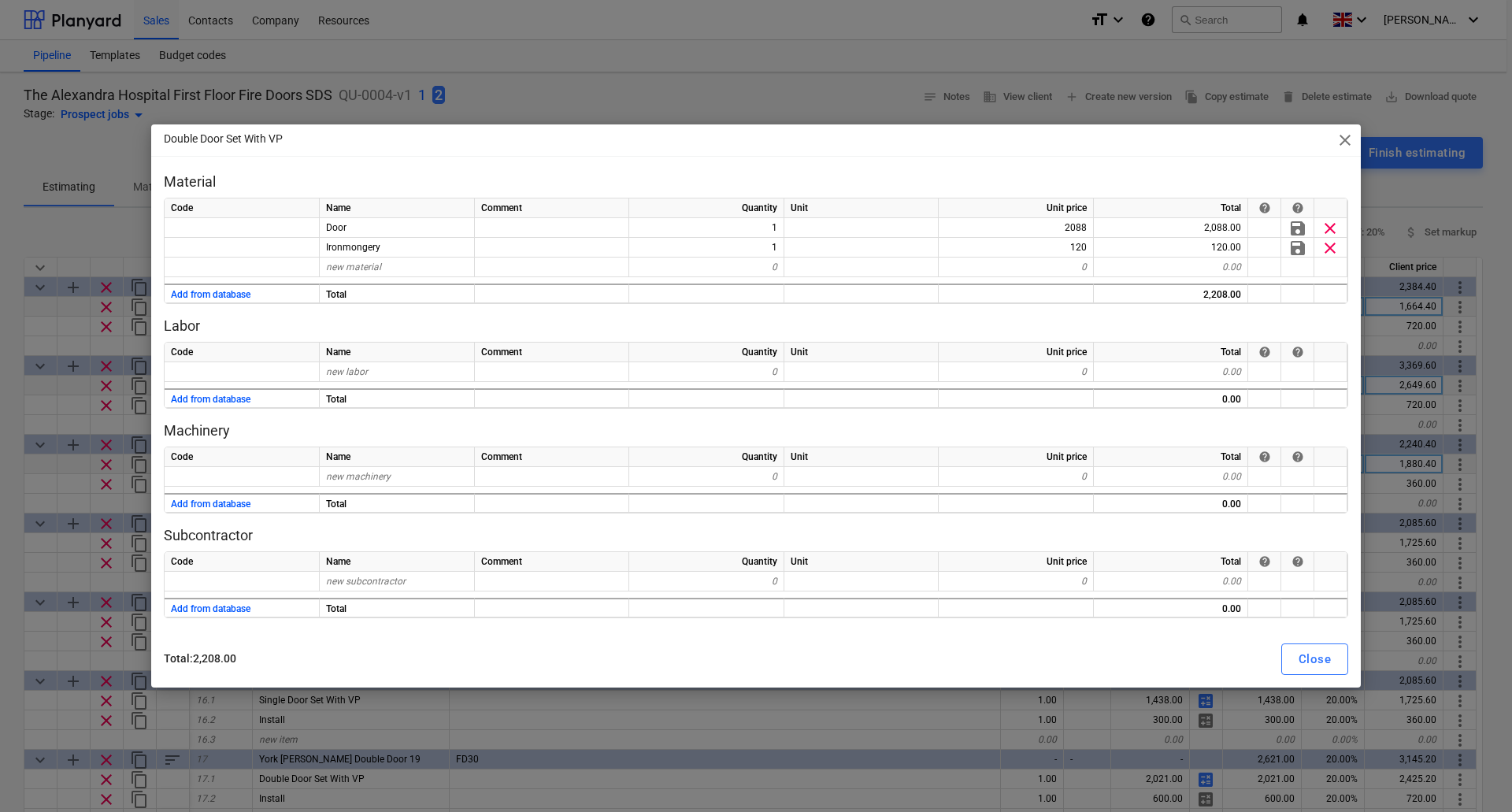
click at [1314, 676] on div "Total : 2,208.00 Close" at bounding box center [756, 659] width 1203 height 44
click at [1318, 663] on div "Close" at bounding box center [1315, 659] width 32 height 20
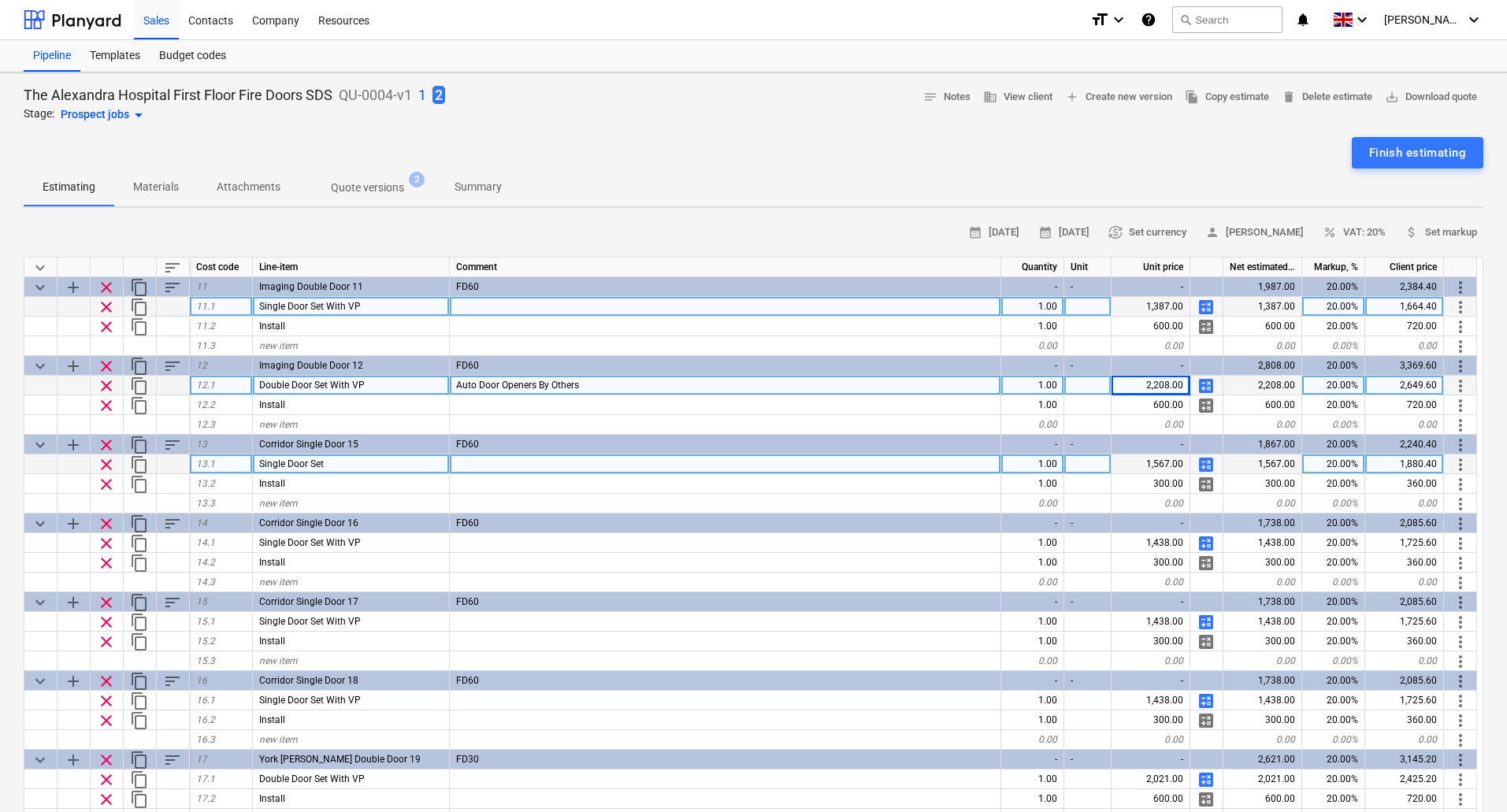
click at [1209, 462] on span "calculate" at bounding box center [1206, 464] width 19 height 19
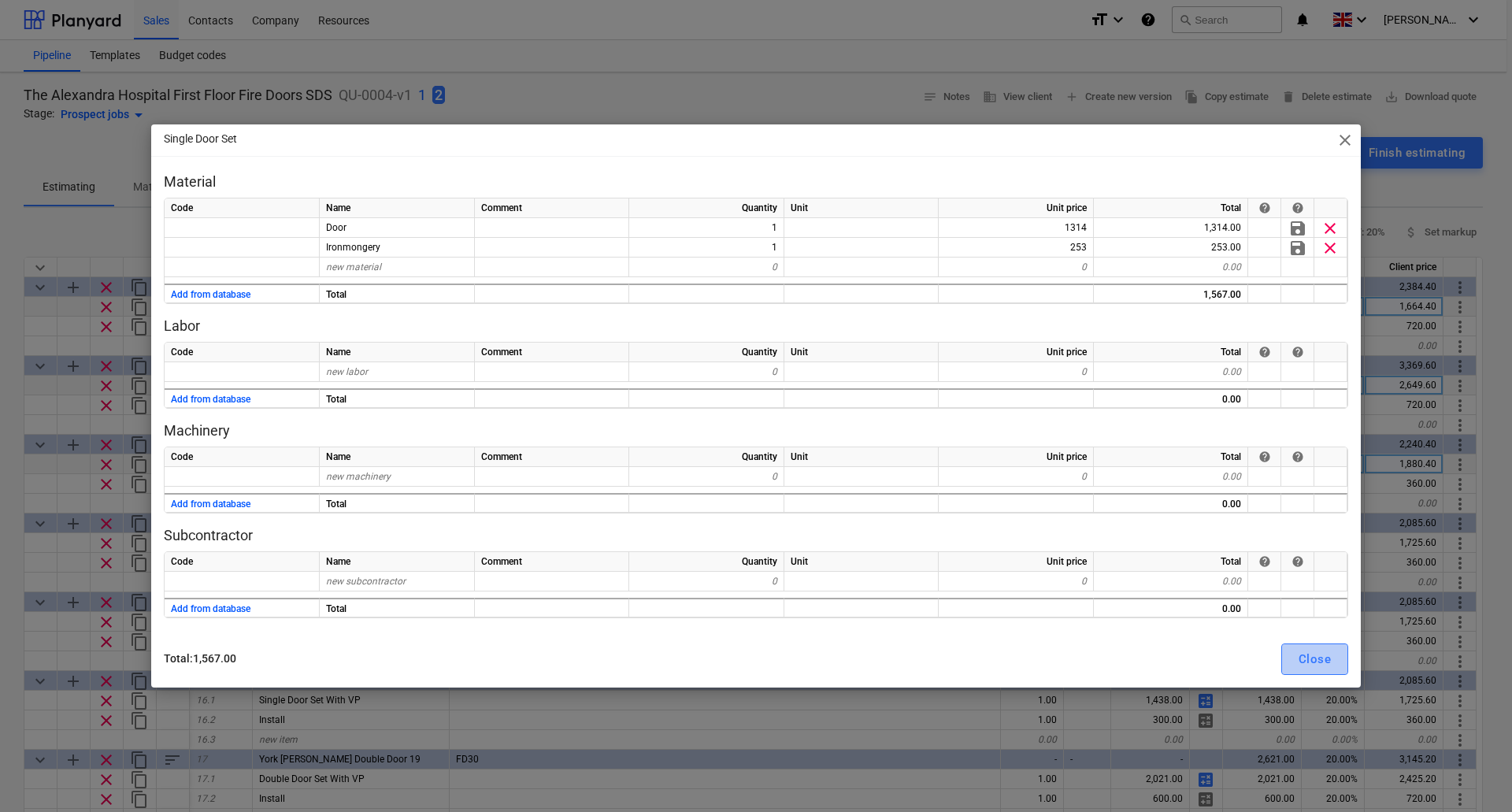
click at [1327, 661] on div "Close" at bounding box center [1315, 659] width 32 height 20
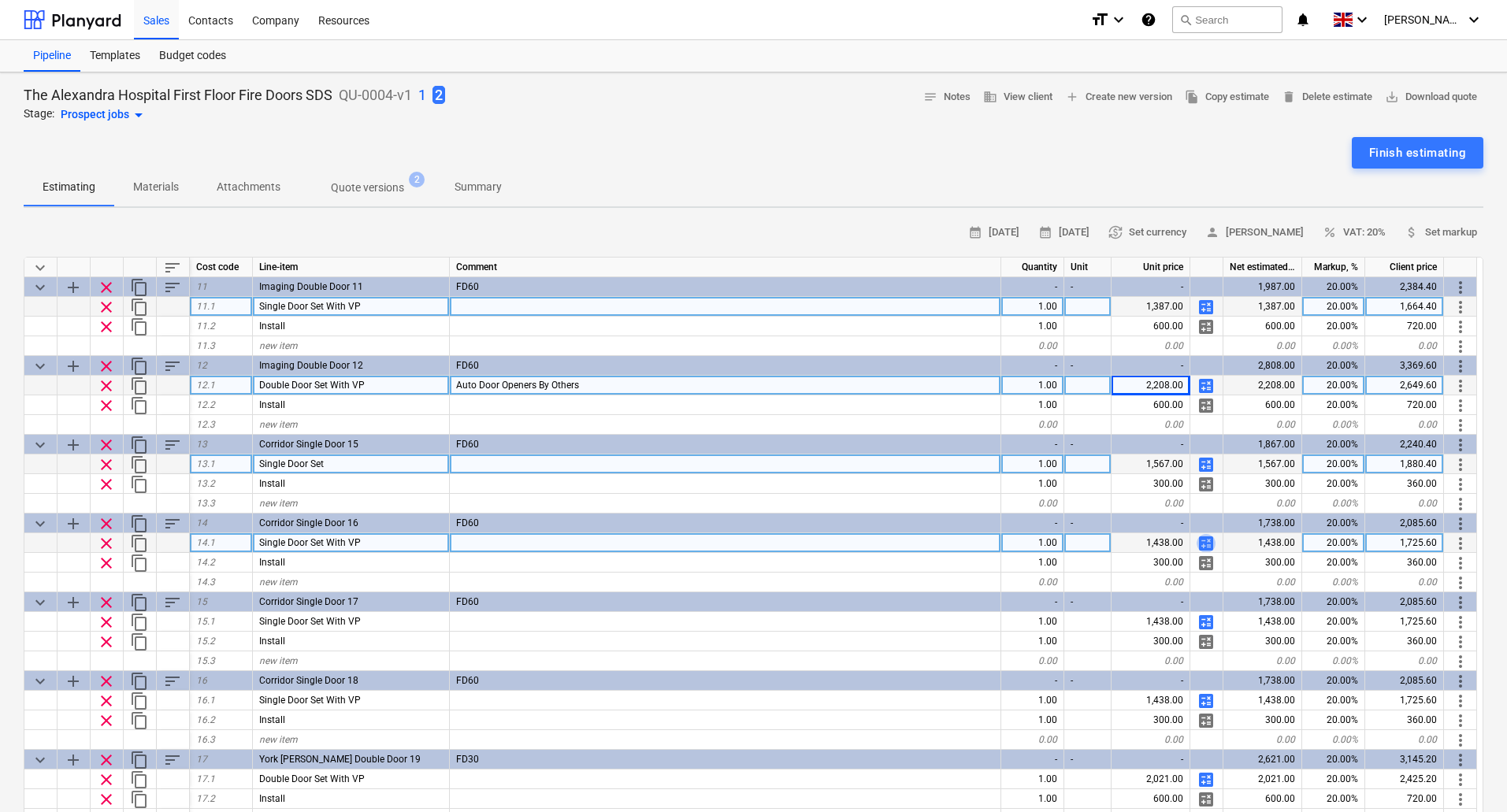
click at [1205, 541] on span "calculate" at bounding box center [1206, 543] width 19 height 19
type textarea "x"
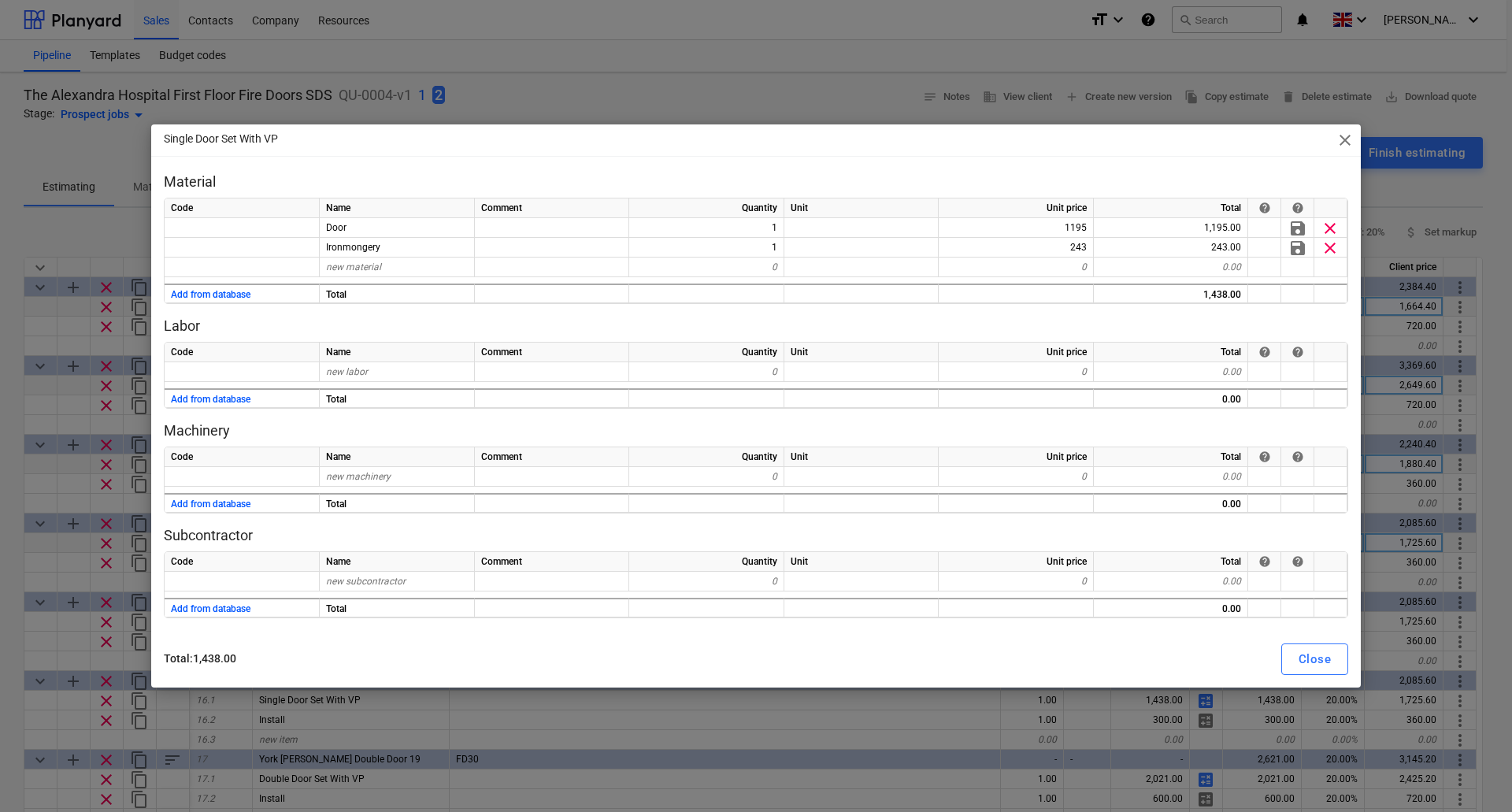
drag, startPoint x: 750, startPoint y: 136, endPoint x: 682, endPoint y: 154, distance: 70.3
click at [682, 154] on div "Single Door Set With VP close" at bounding box center [756, 140] width 1210 height 32
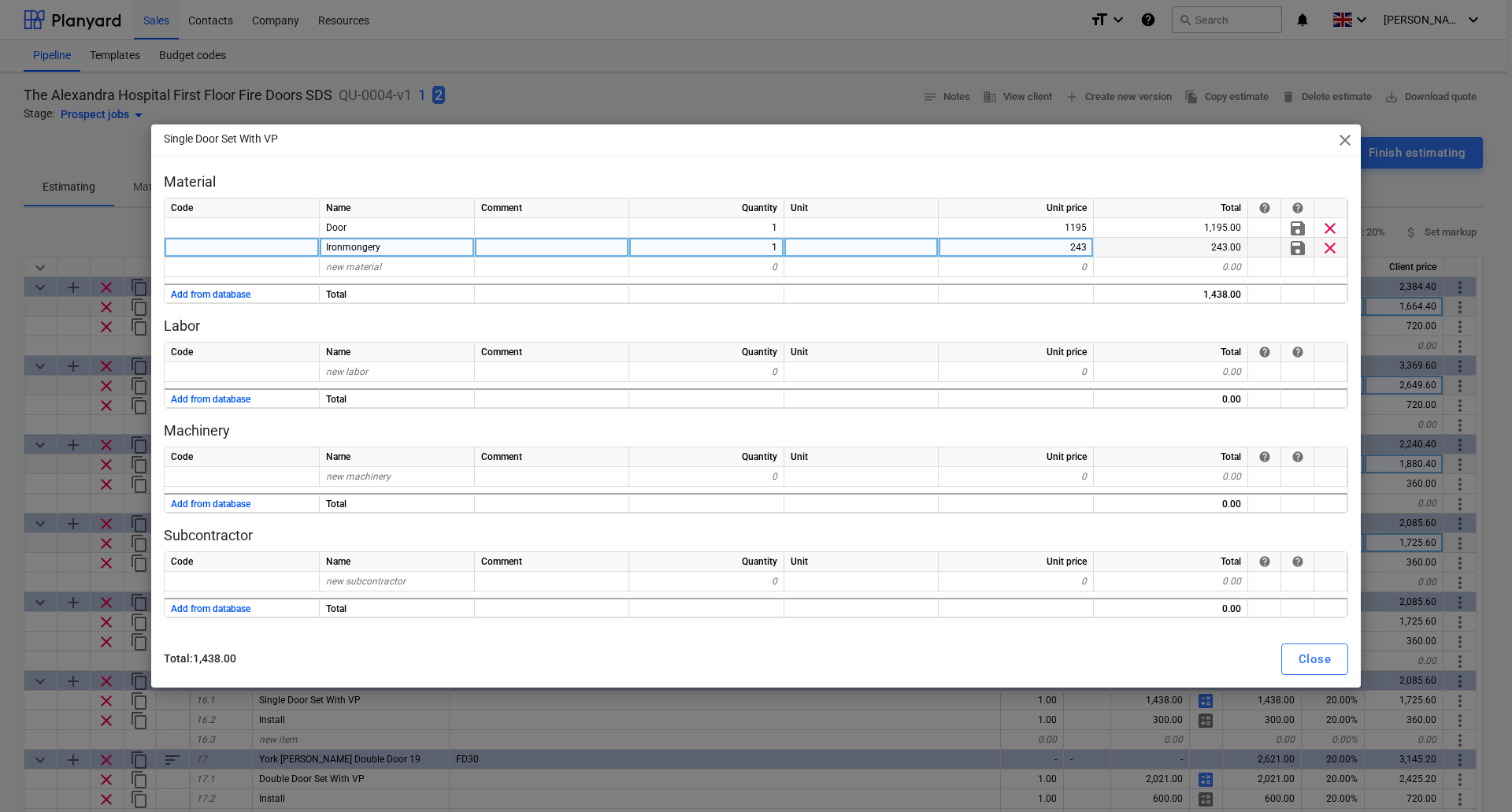
click at [1062, 242] on div "243" at bounding box center [1016, 247] width 155 height 19
type input "192"
click at [1312, 661] on div "Close" at bounding box center [1315, 659] width 32 height 20
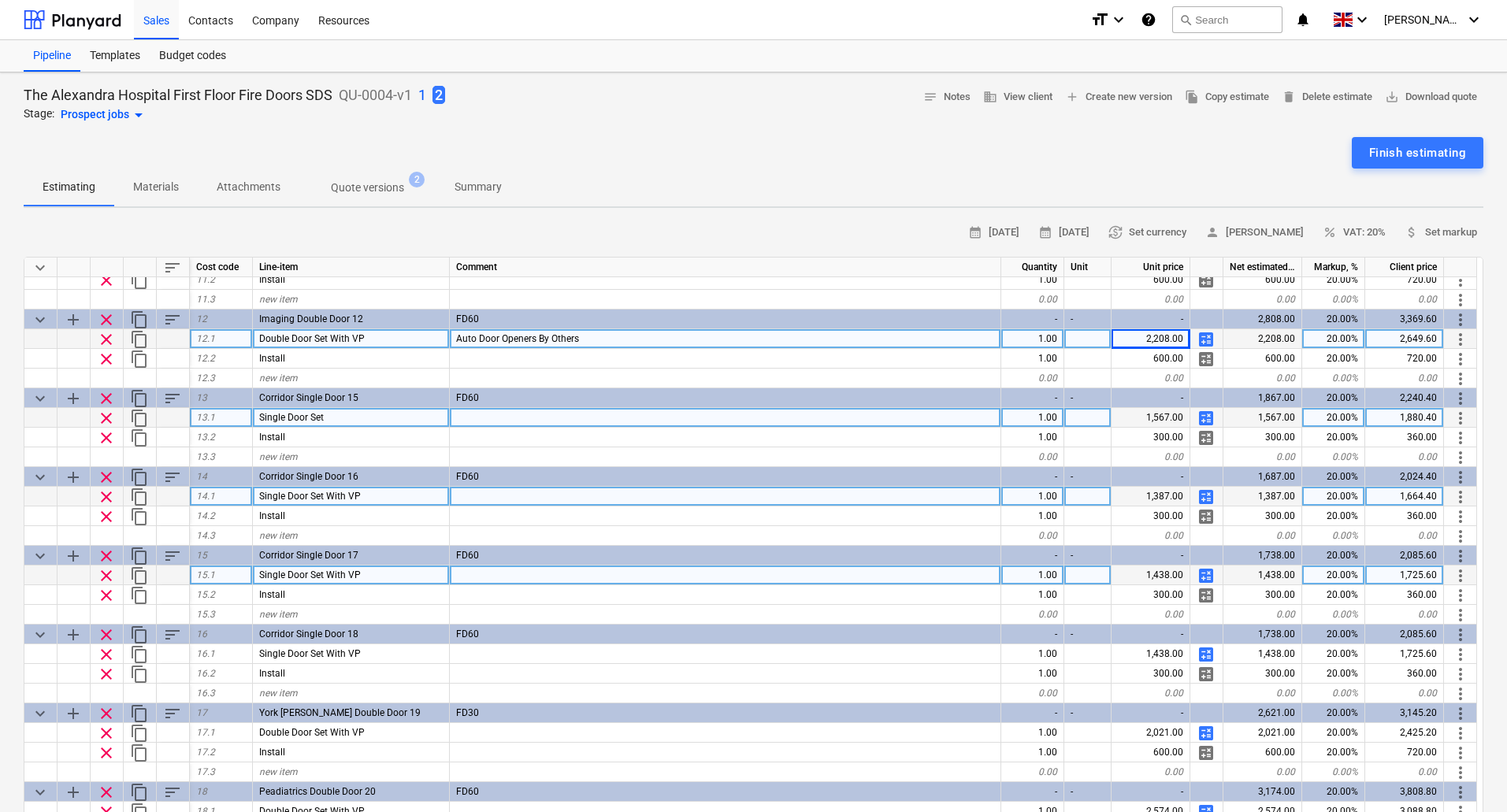
scroll to position [788, 0]
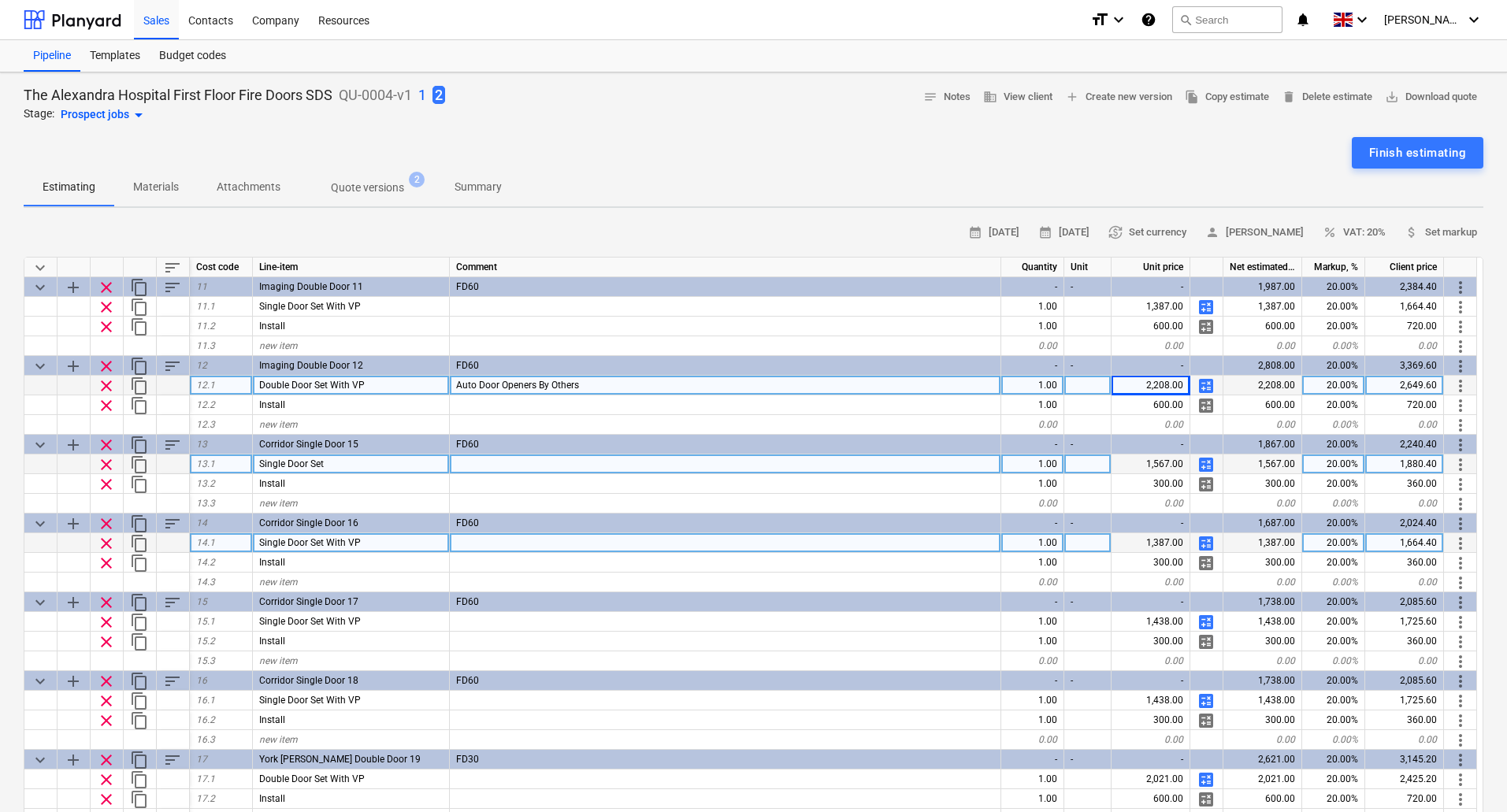
click at [1208, 461] on span "calculate" at bounding box center [1206, 464] width 19 height 19
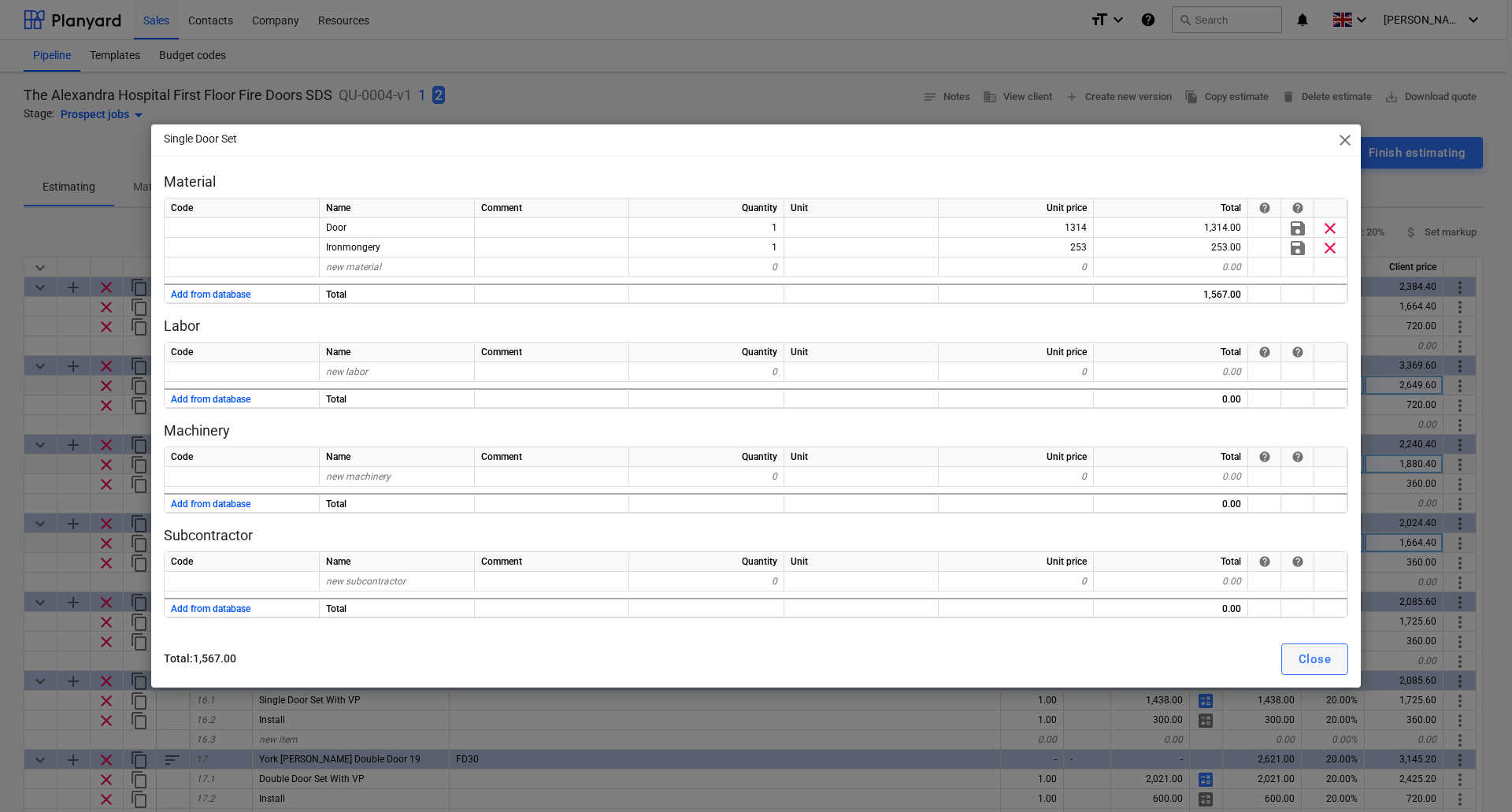
click at [1319, 652] on div "Close" at bounding box center [1315, 659] width 32 height 20
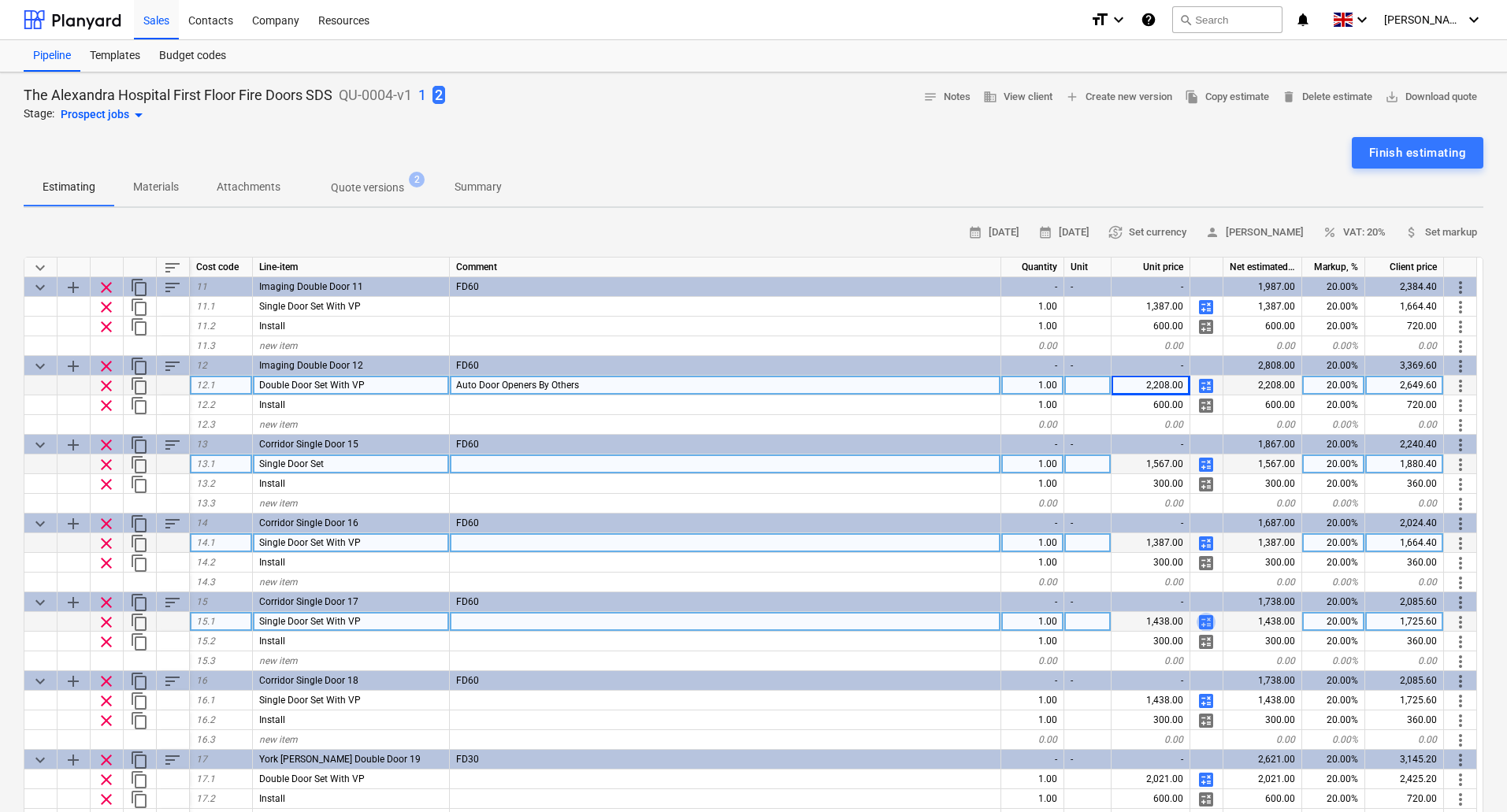
click at [1199, 617] on span "calculate" at bounding box center [1206, 622] width 19 height 19
type textarea "x"
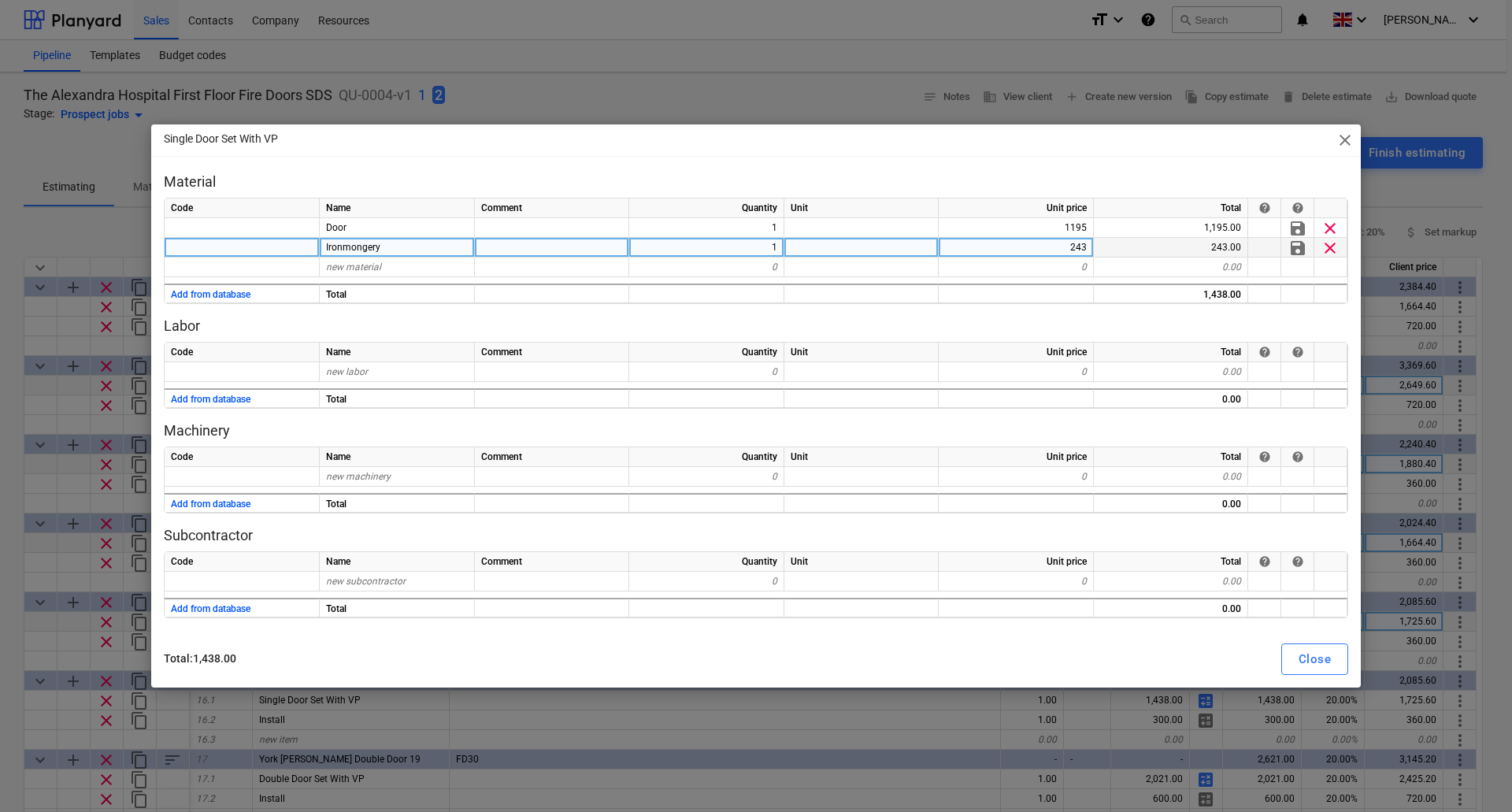
click at [1058, 250] on div "243" at bounding box center [1016, 247] width 155 height 19
type input "192"
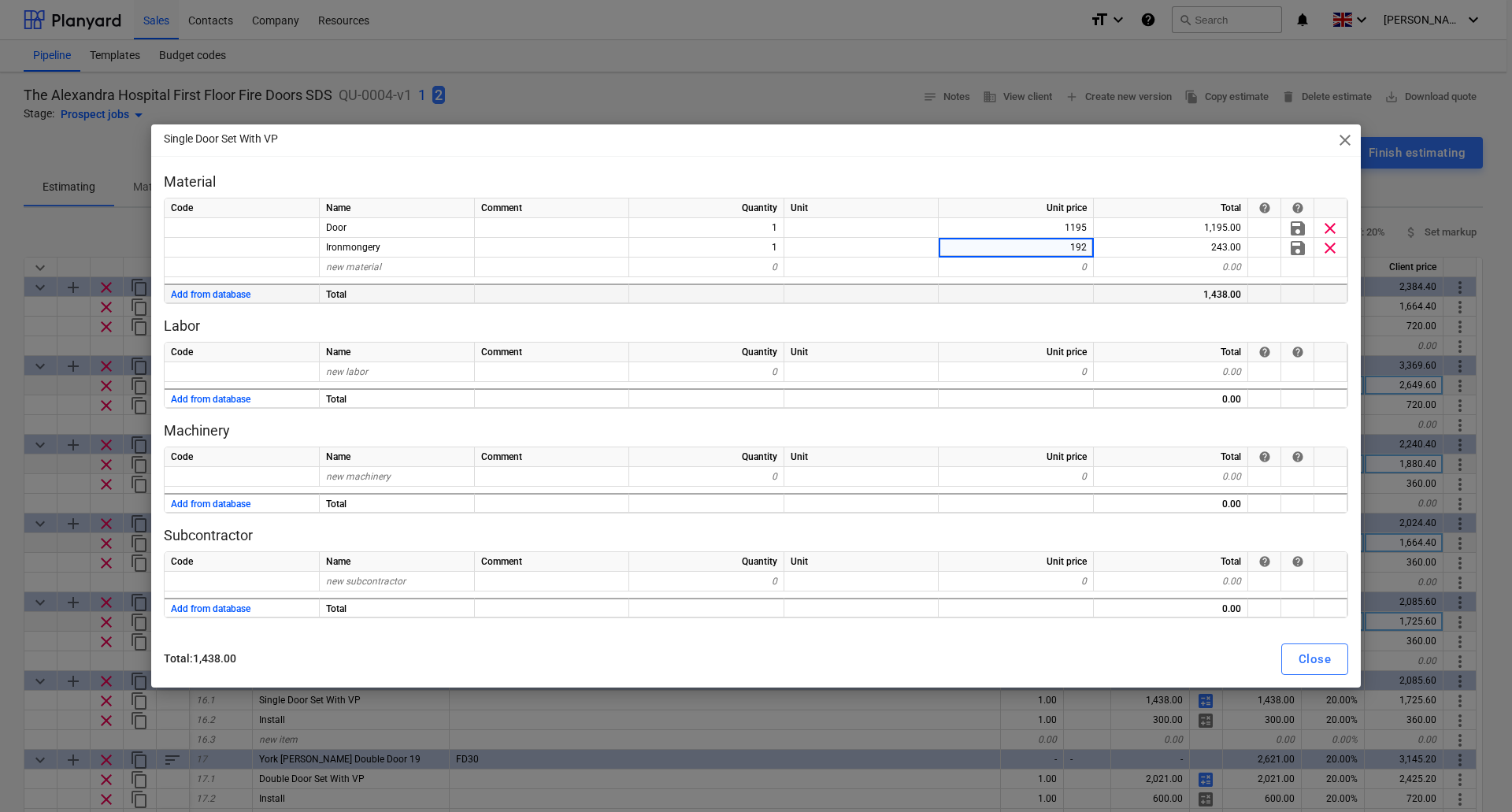
click at [1069, 299] on div at bounding box center [1016, 294] width 155 height 19
click at [1322, 653] on div "Close" at bounding box center [1315, 659] width 32 height 20
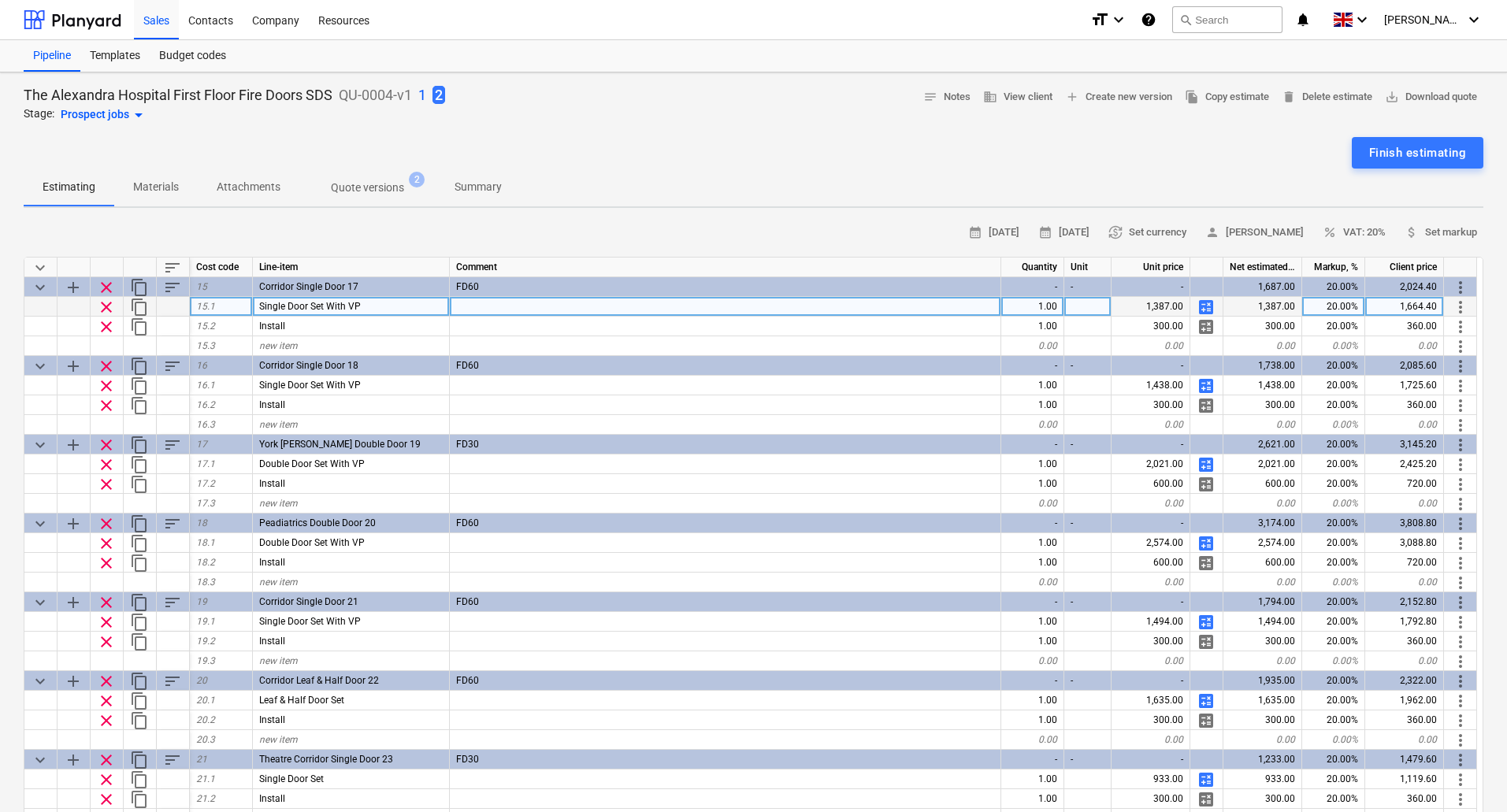
scroll to position [1182, 0]
click at [1204, 305] on span "calculate" at bounding box center [1206, 307] width 19 height 19
type textarea "x"
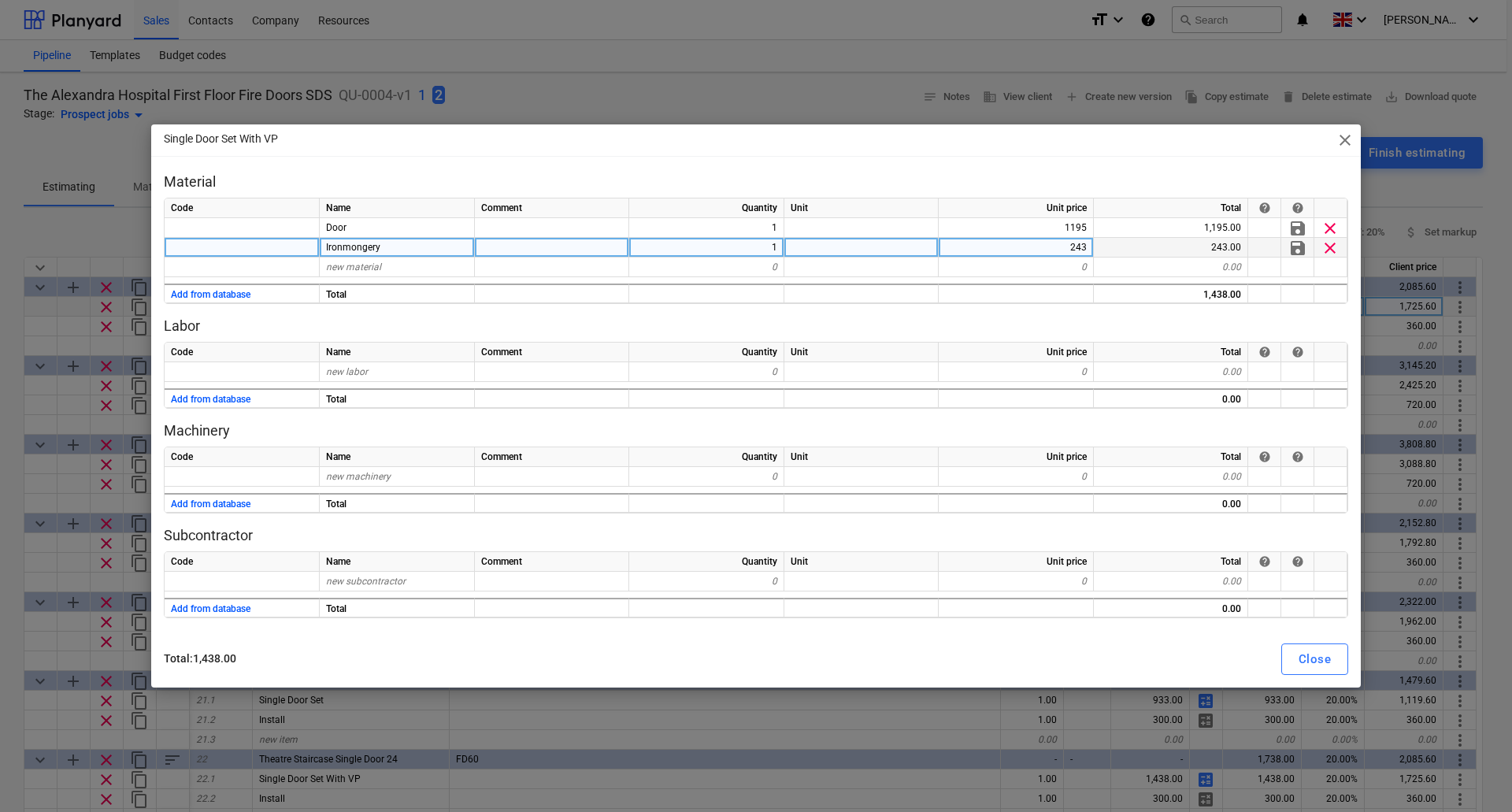
click at [1051, 249] on div "243" at bounding box center [1016, 247] width 155 height 19
type input "192"
click at [1127, 319] on p "Labor" at bounding box center [756, 326] width 1185 height 19
click at [1316, 655] on div "Close" at bounding box center [1315, 659] width 32 height 20
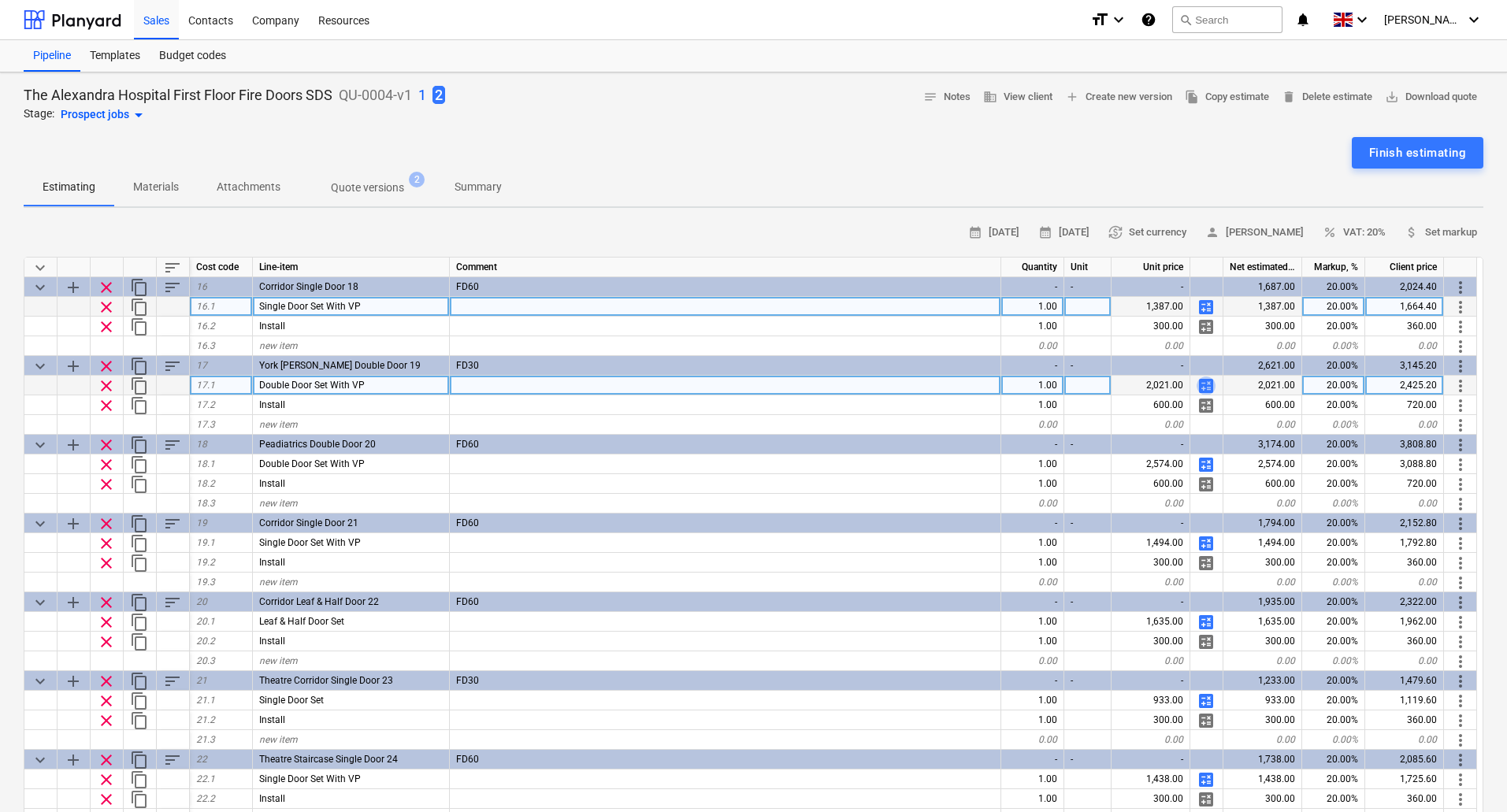
click at [1203, 383] on span "calculate" at bounding box center [1206, 386] width 19 height 19
type textarea "x"
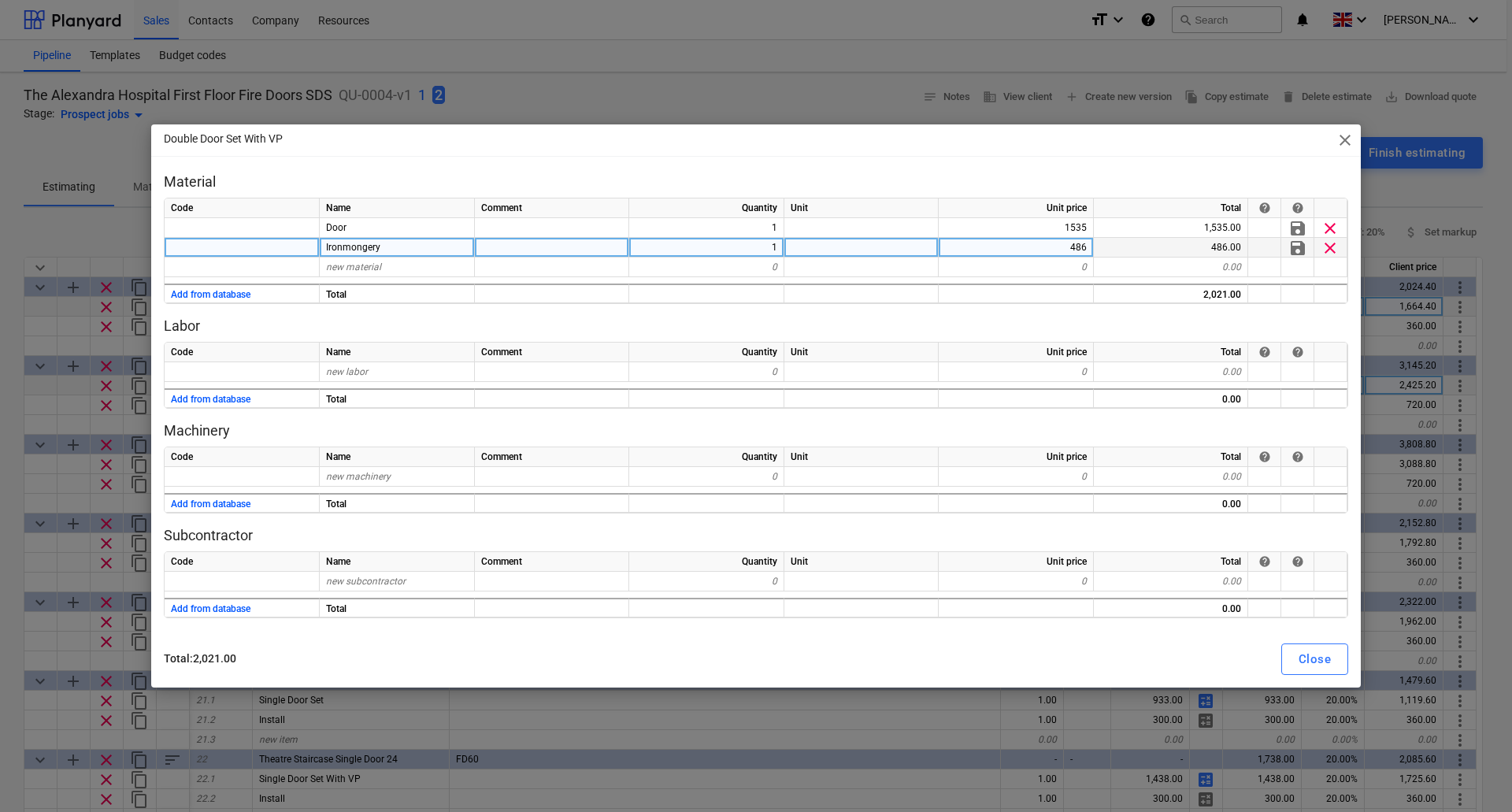
click at [1028, 252] on div "486" at bounding box center [1016, 247] width 155 height 19
type input "385"
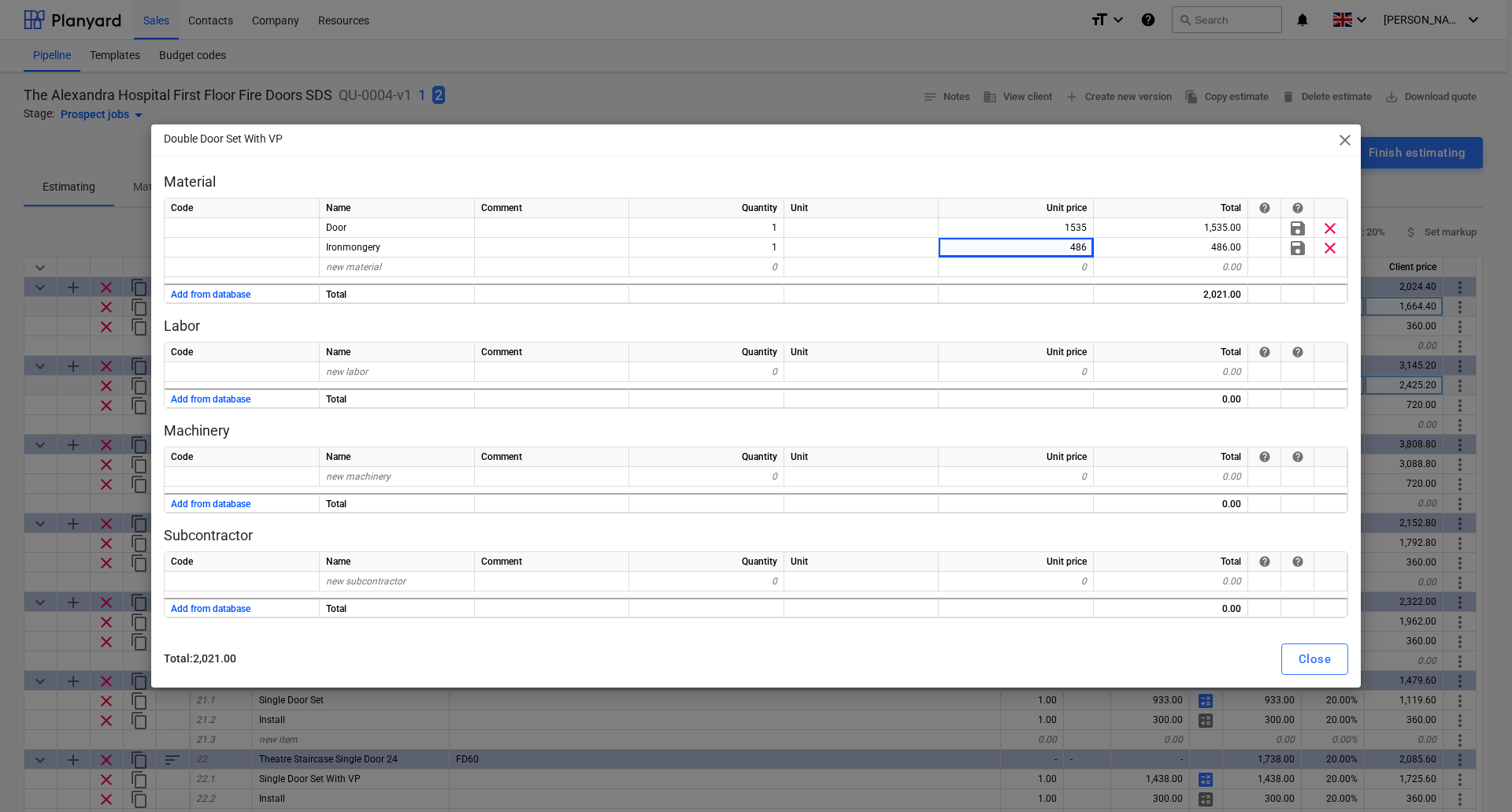
click at [986, 319] on p "Labor" at bounding box center [756, 326] width 1185 height 19
click at [1313, 651] on div "Close" at bounding box center [1315, 659] width 32 height 20
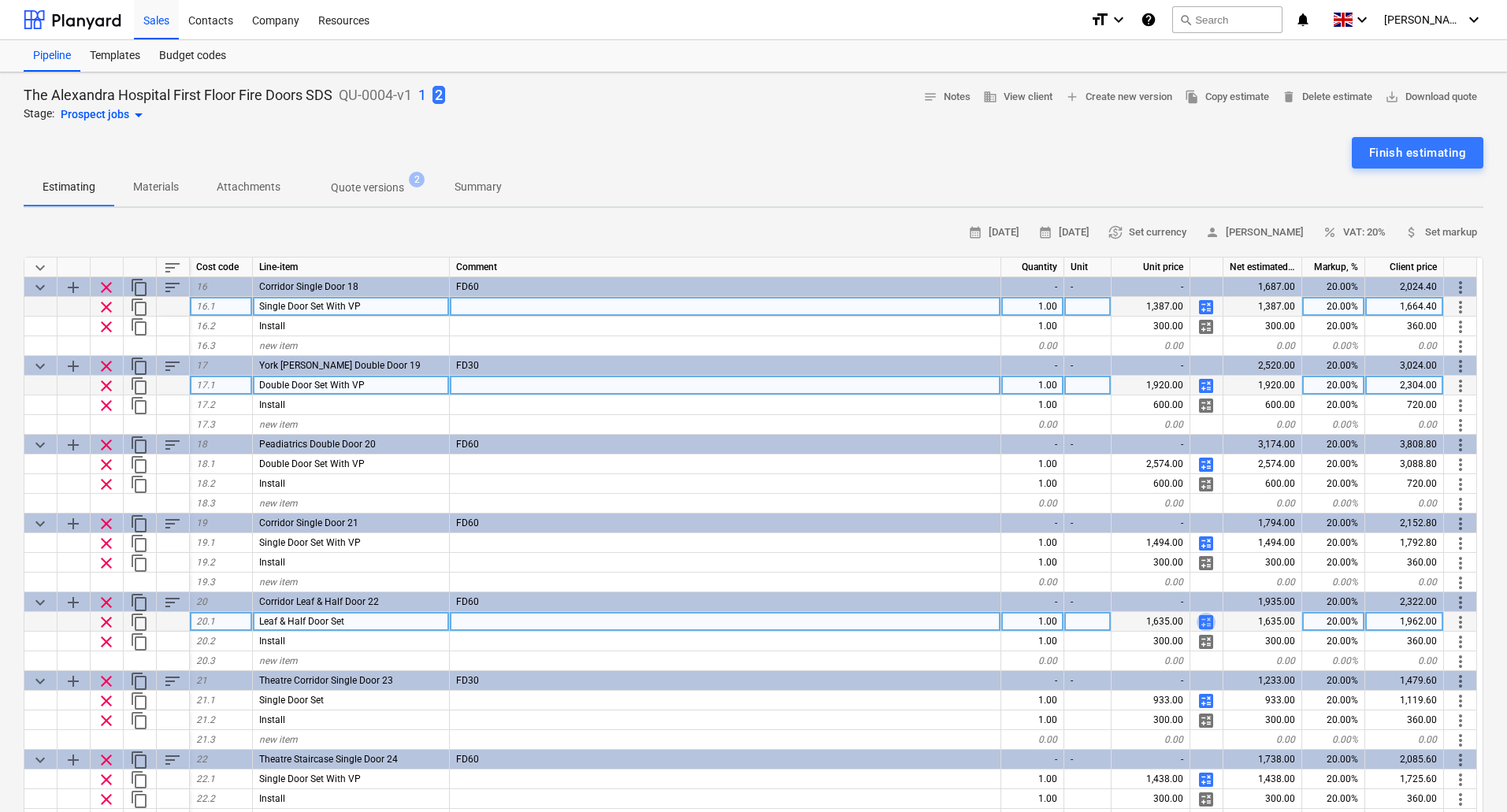
click at [1205, 623] on span "calculate" at bounding box center [1206, 622] width 19 height 19
type textarea "x"
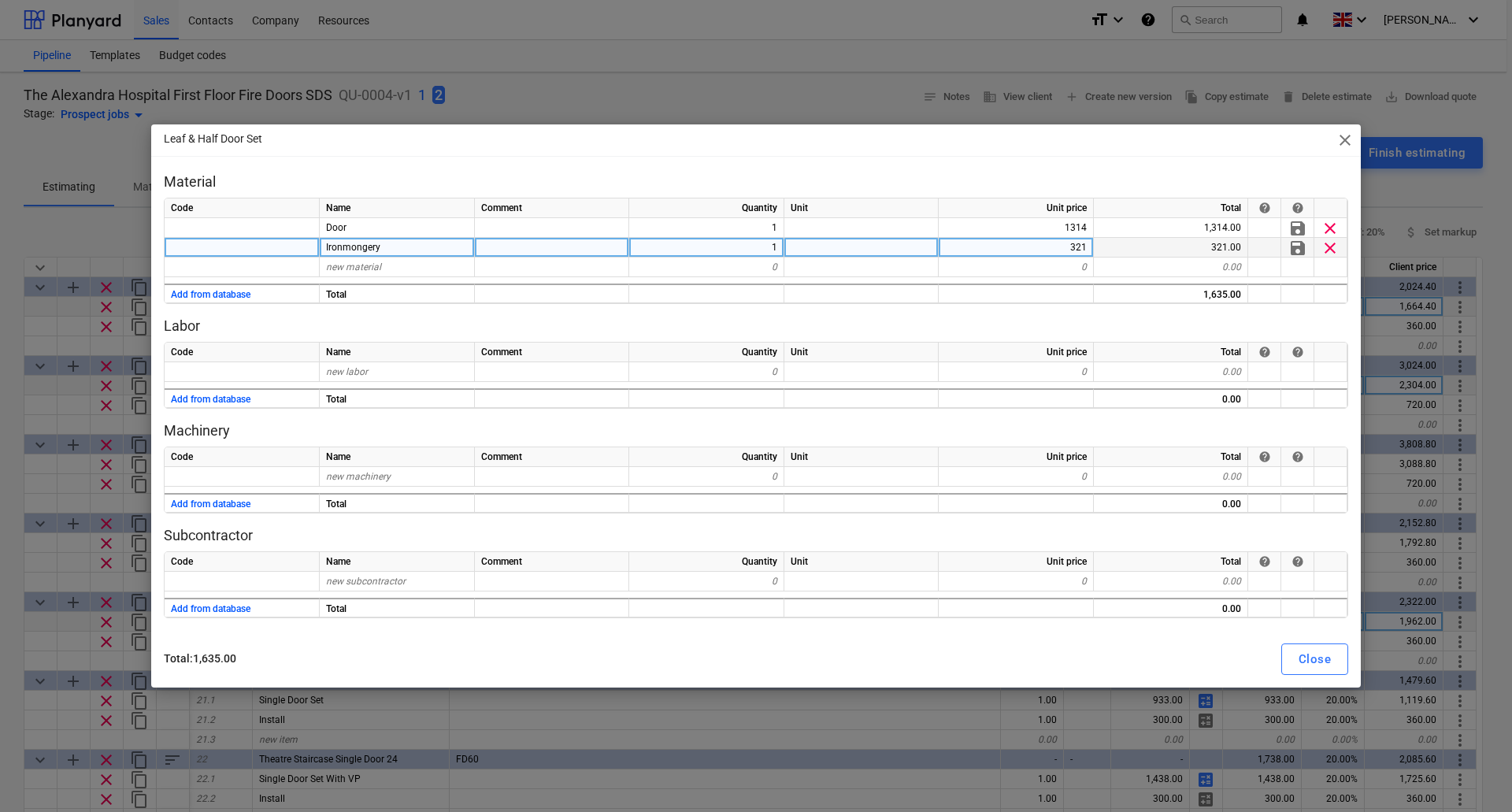
click at [1046, 248] on div "321" at bounding box center [1016, 247] width 155 height 19
type input "253"
click at [1062, 333] on p "Labor" at bounding box center [756, 326] width 1185 height 19
click at [1302, 658] on div "Close" at bounding box center [1315, 659] width 32 height 20
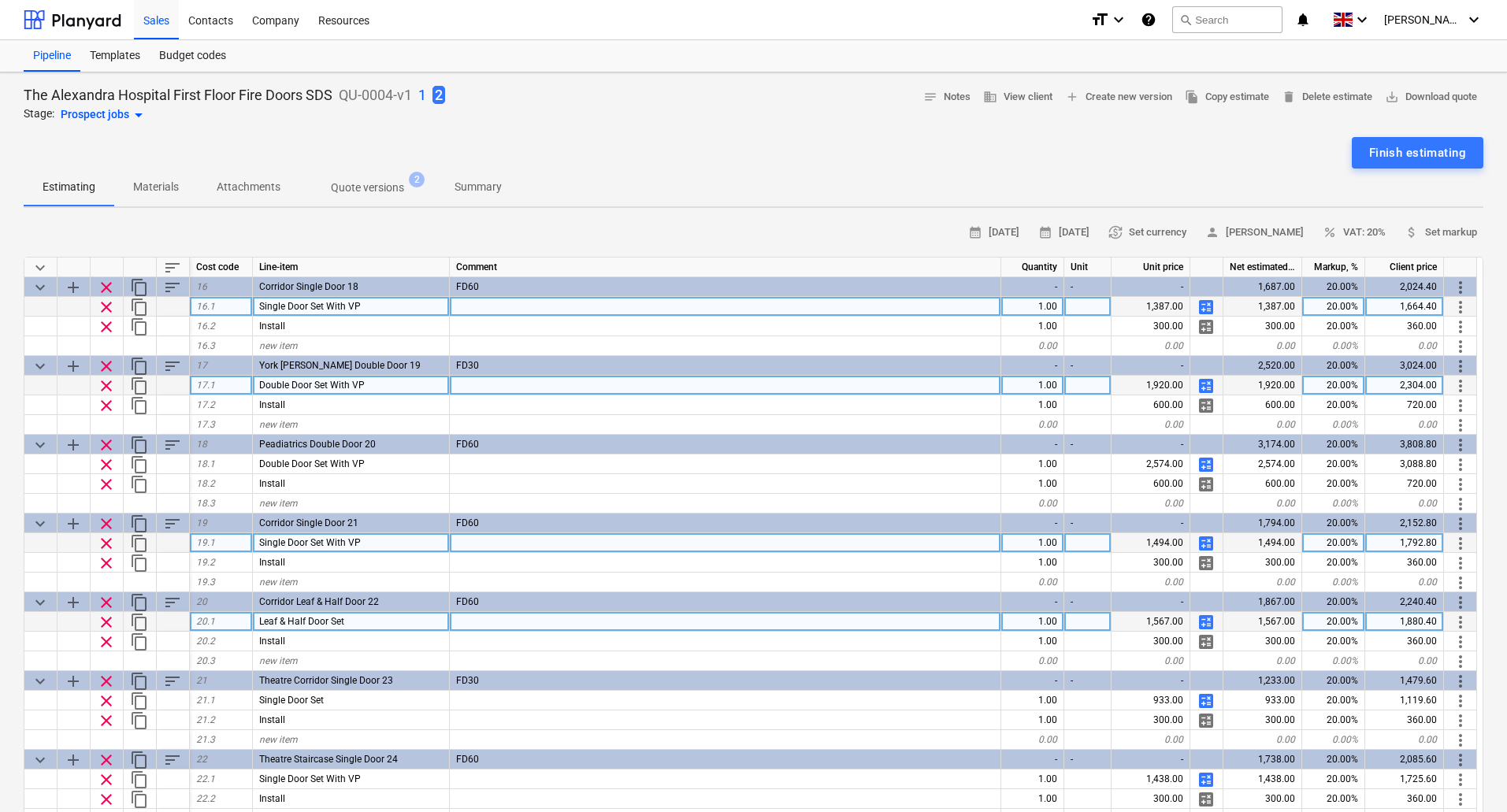
click at [1204, 543] on span "calculate" at bounding box center [1206, 543] width 19 height 19
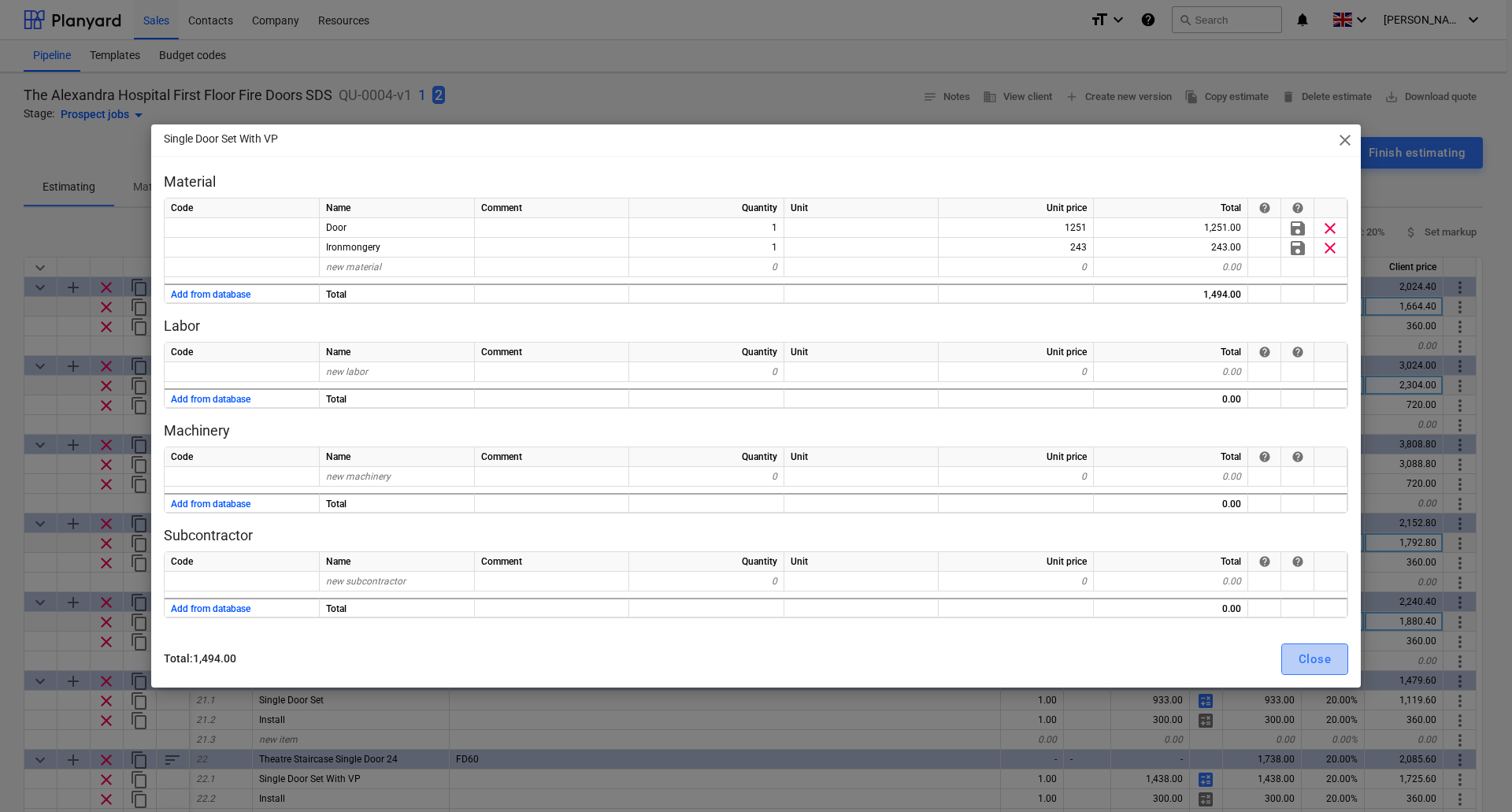
click at [1315, 653] on div "Close" at bounding box center [1315, 659] width 32 height 20
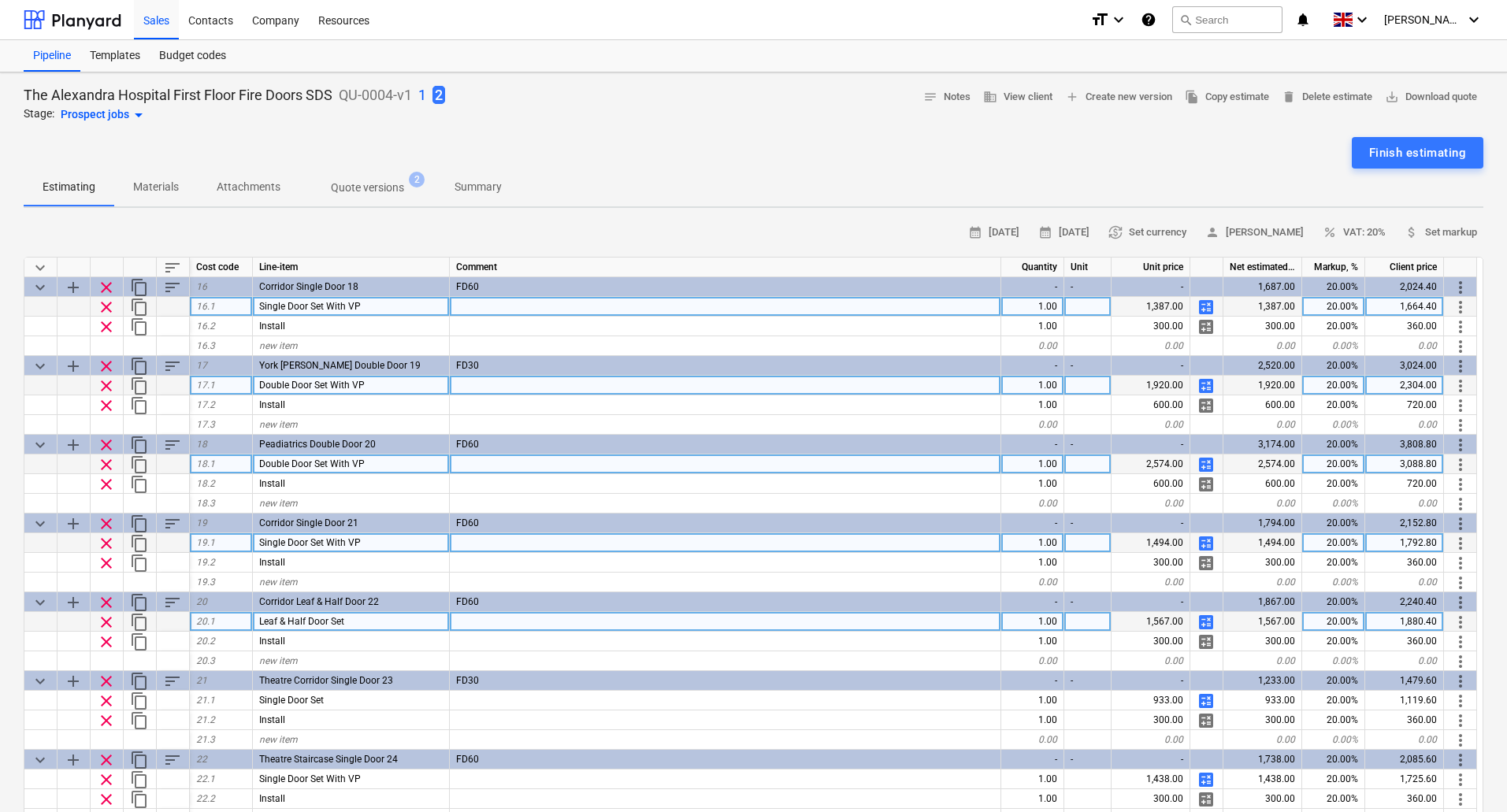
click at [1205, 458] on span "calculate" at bounding box center [1206, 464] width 19 height 19
type textarea "x"
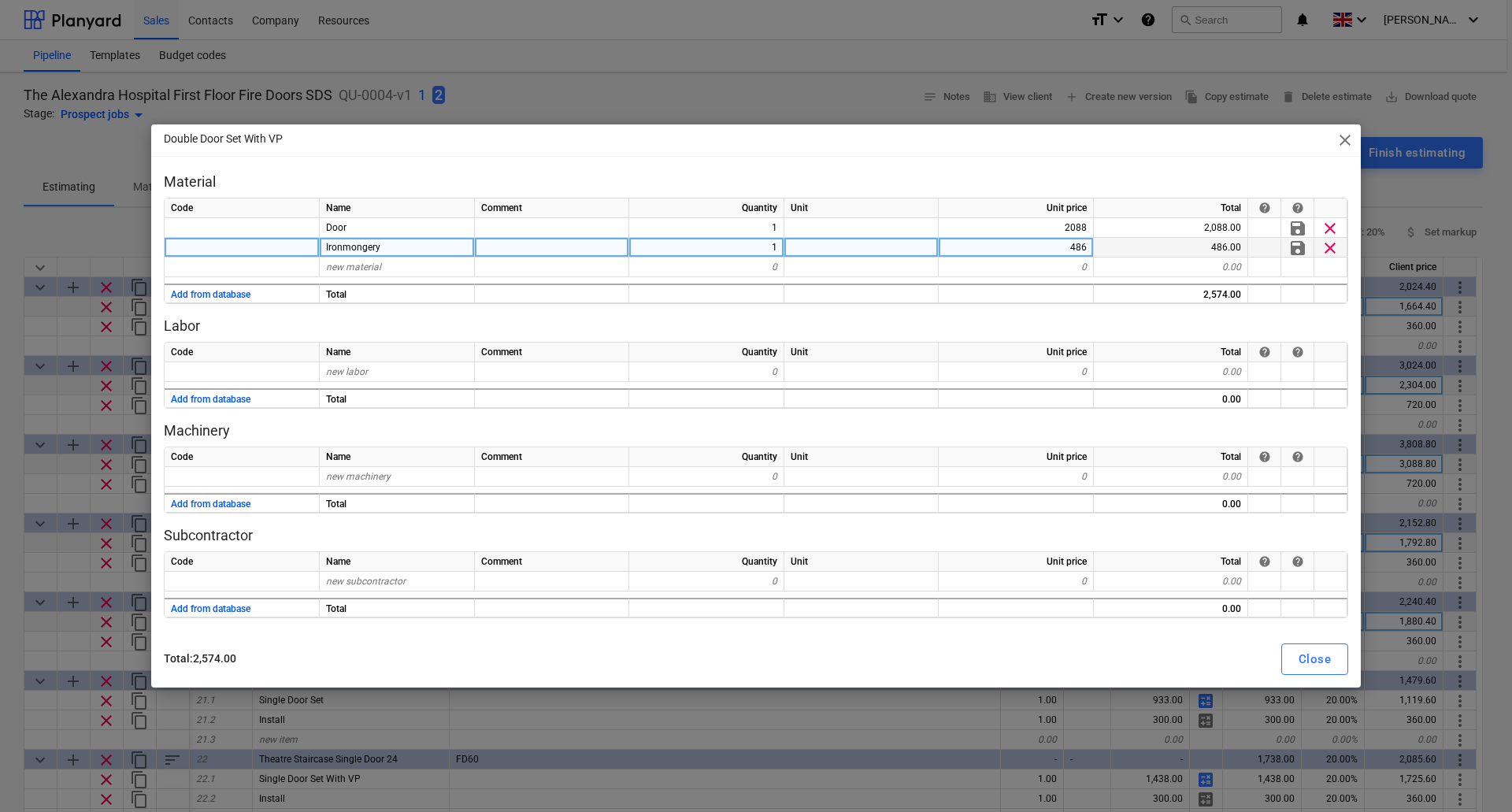
click at [1054, 249] on div "486" at bounding box center [1016, 247] width 155 height 19
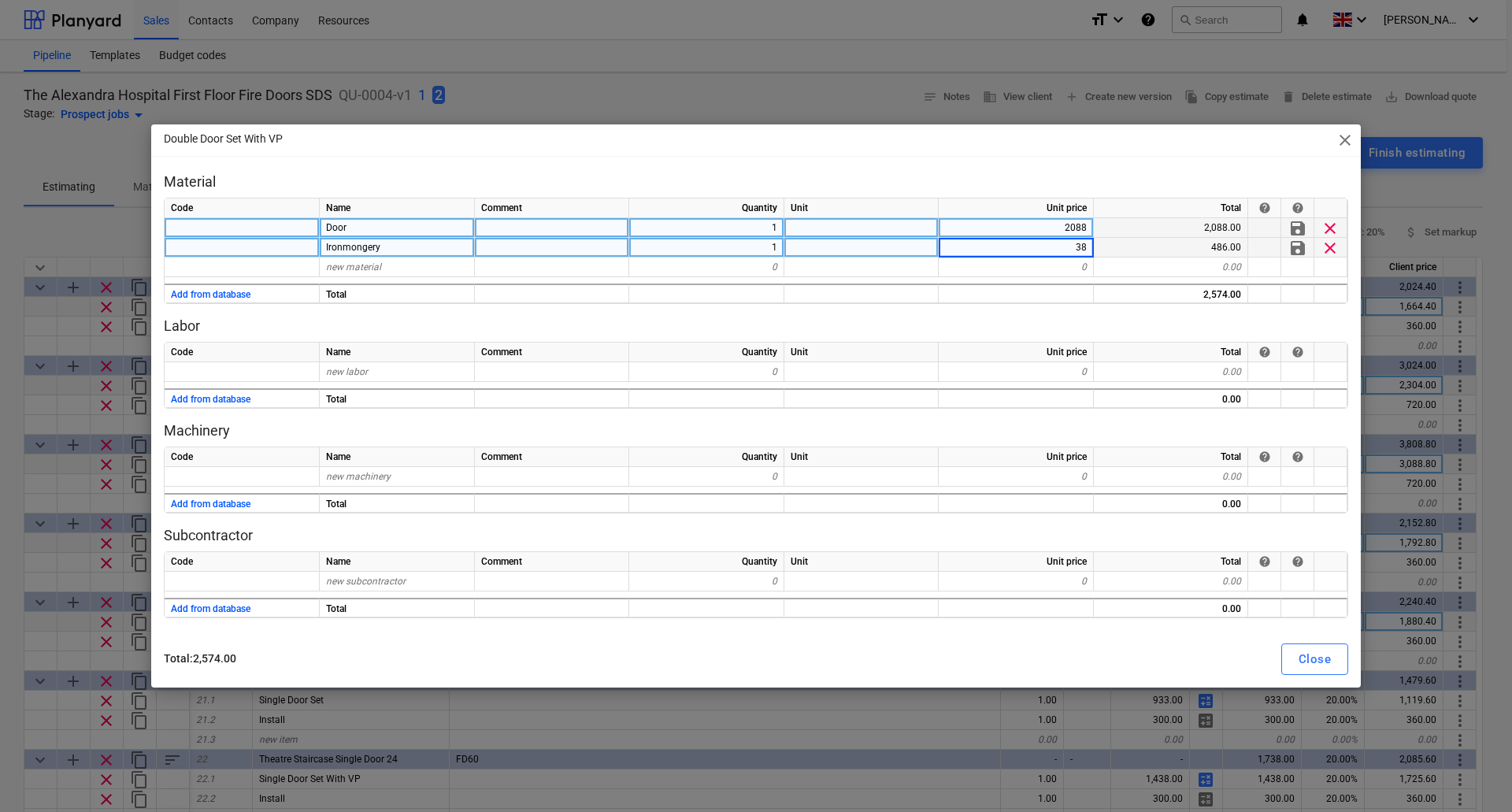
type input "385"
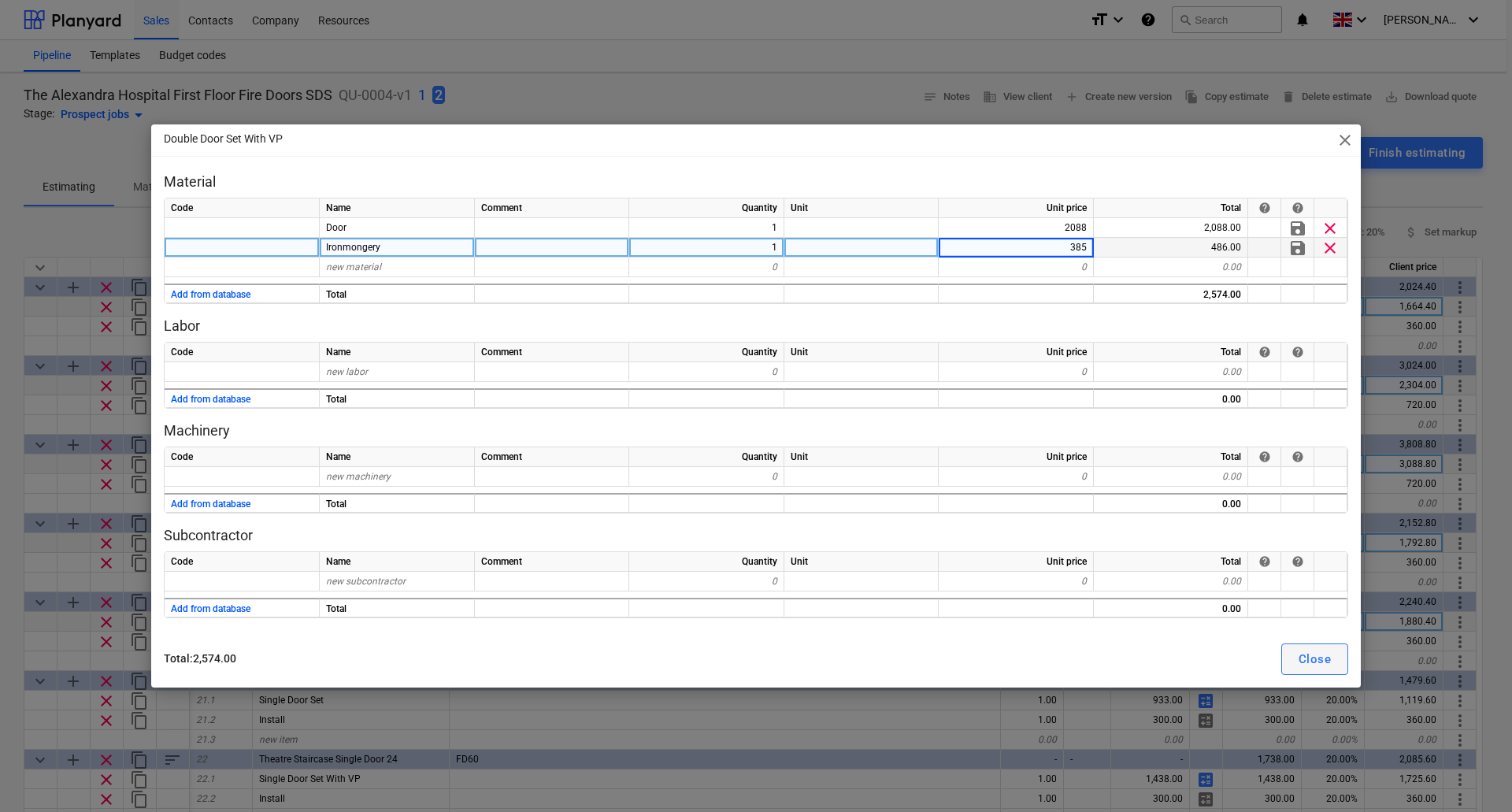
click at [1303, 649] on div "Close" at bounding box center [1315, 659] width 32 height 20
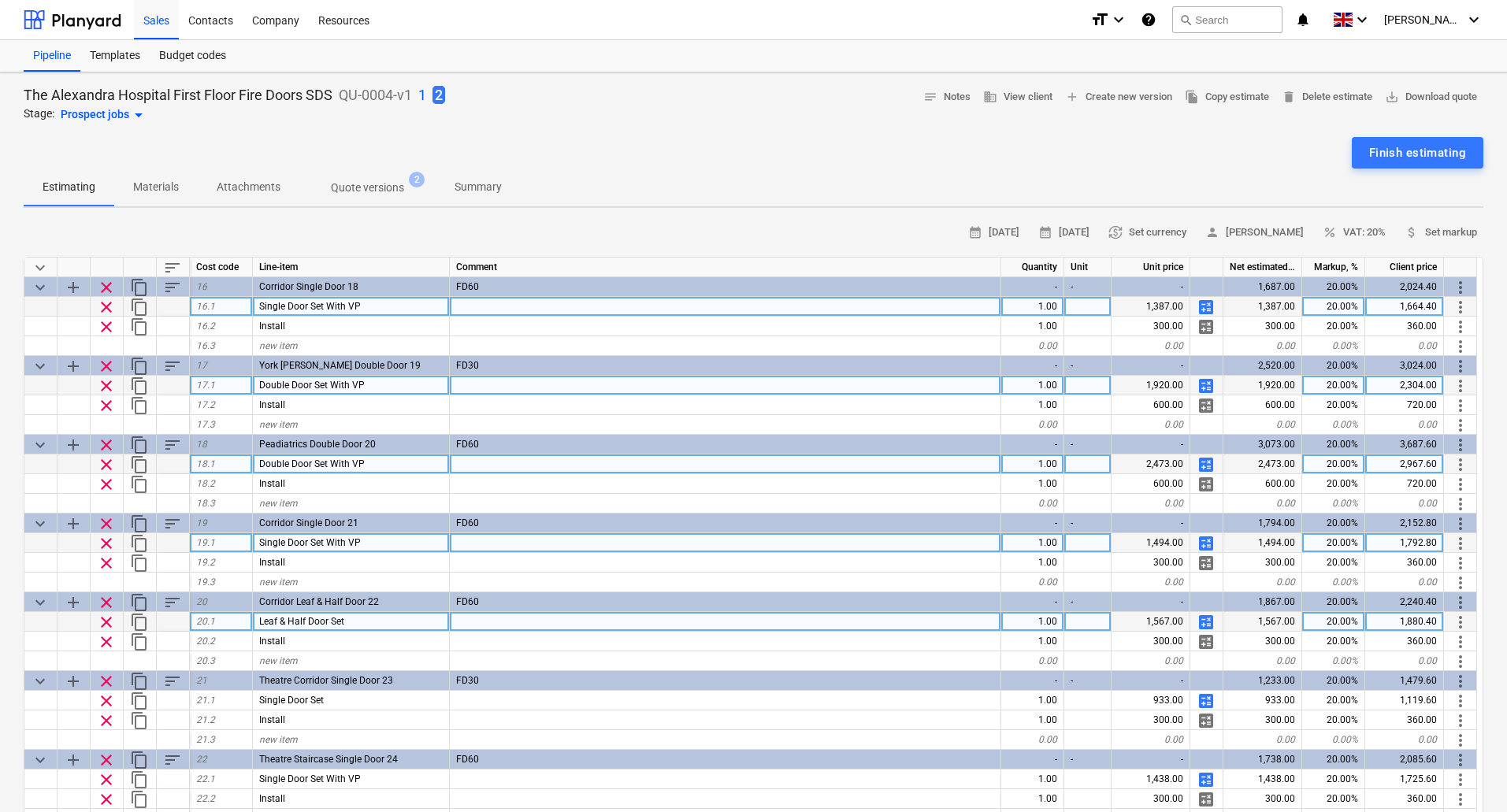
click at [1204, 380] on span "calculate" at bounding box center [1206, 386] width 19 height 19
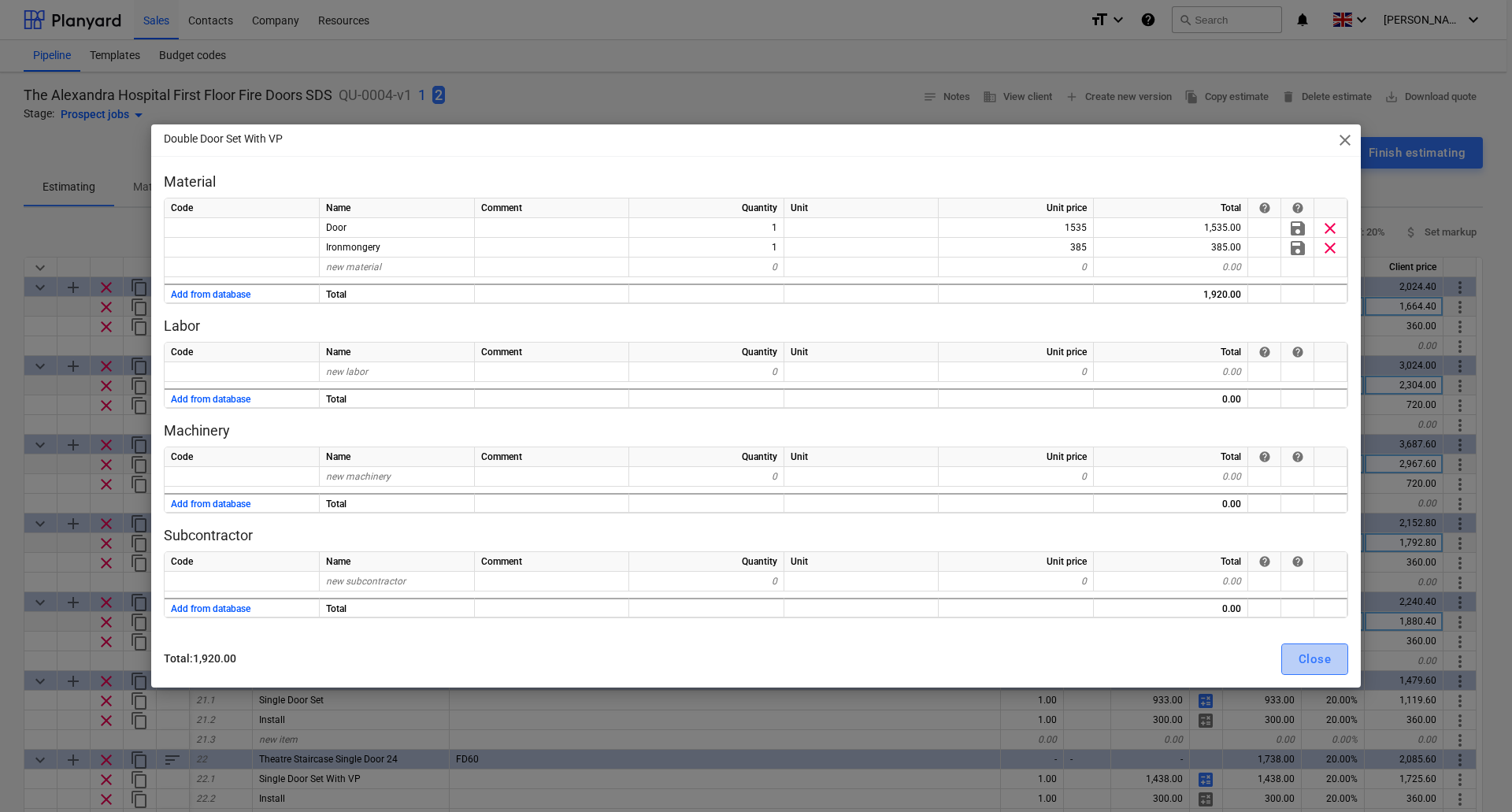
click at [1315, 652] on div "Close" at bounding box center [1315, 659] width 32 height 20
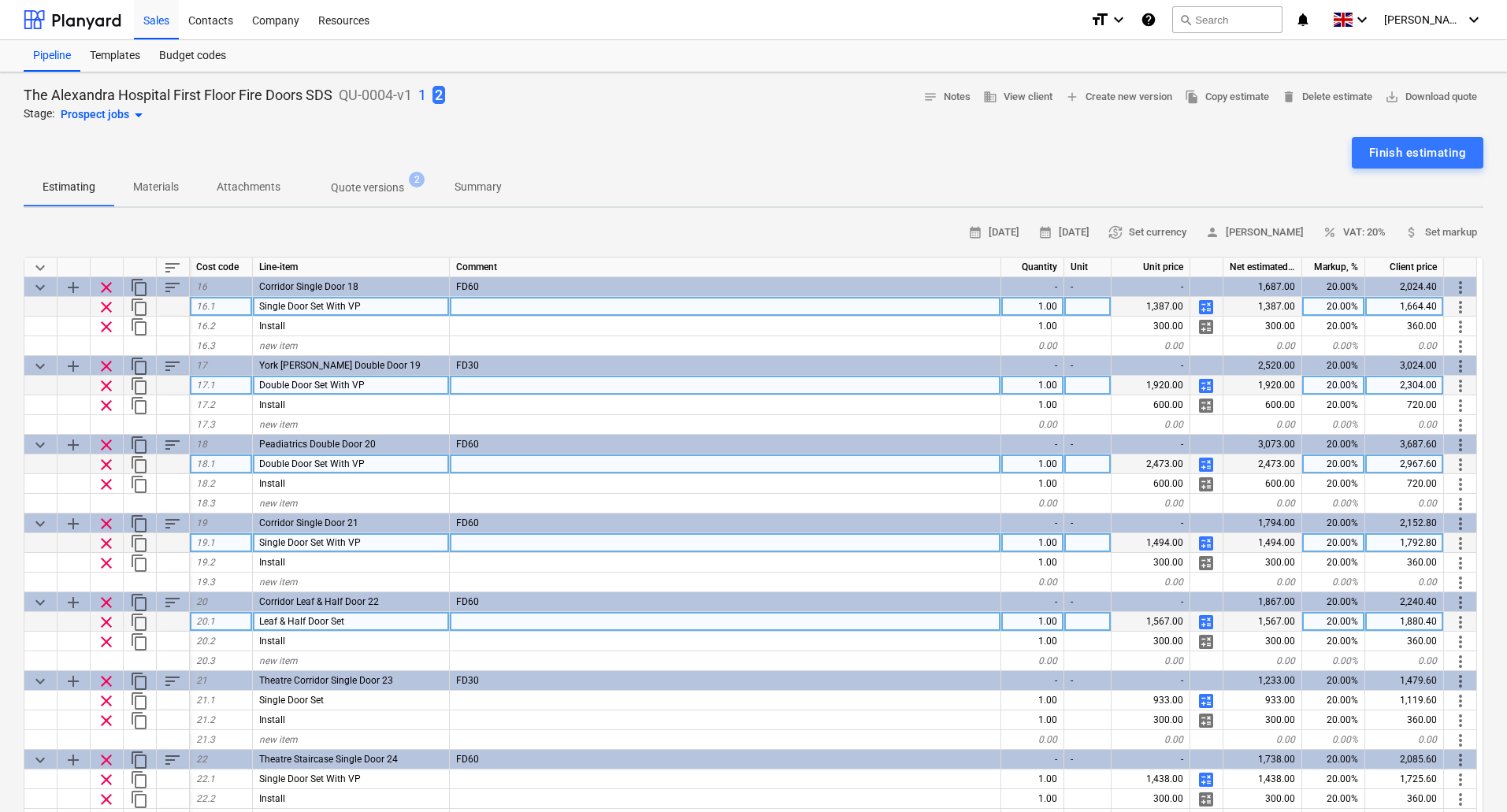
click at [1209, 462] on span "calculate" at bounding box center [1206, 464] width 19 height 19
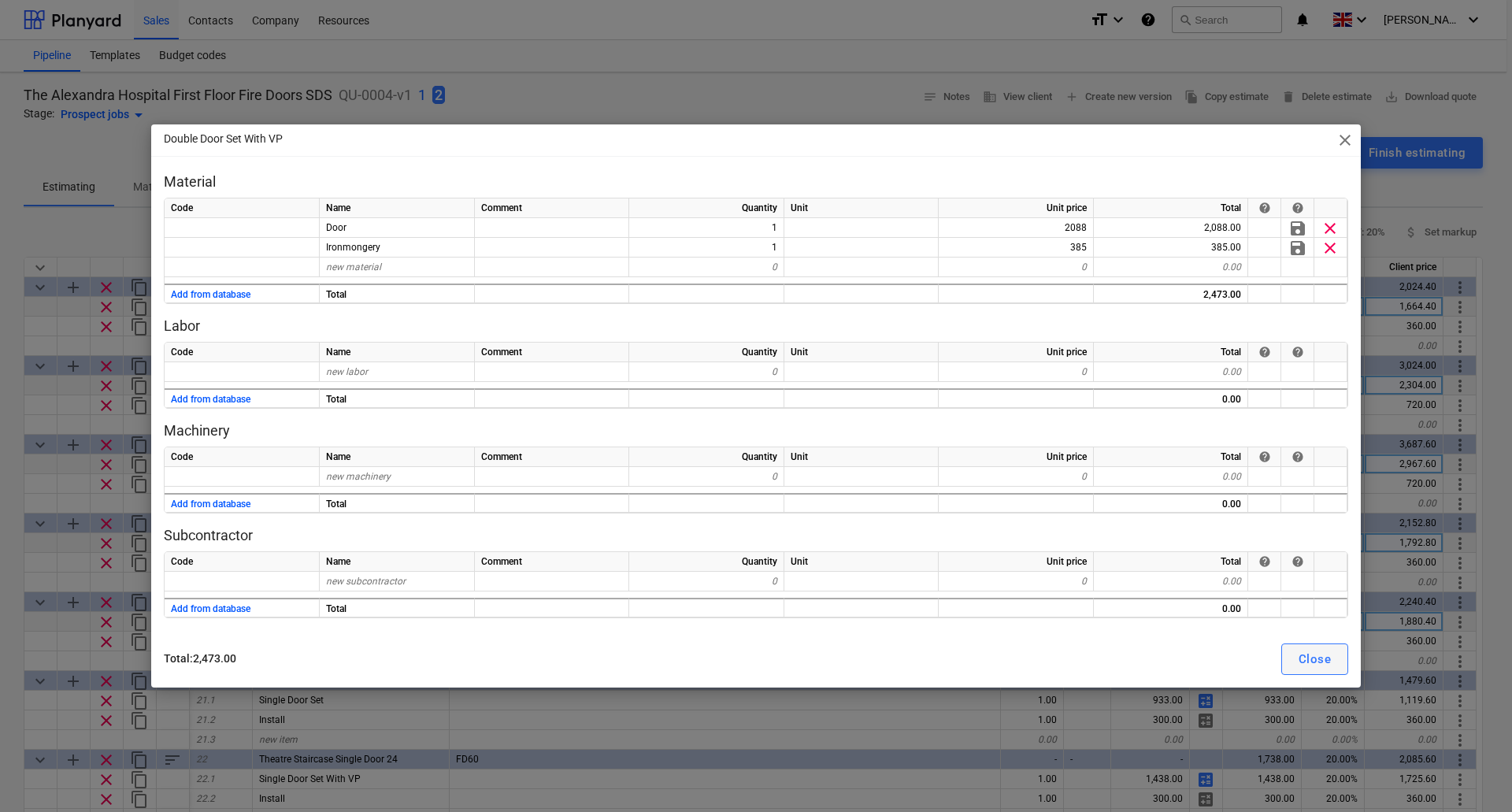
click at [1314, 654] on div "Close" at bounding box center [1315, 659] width 32 height 20
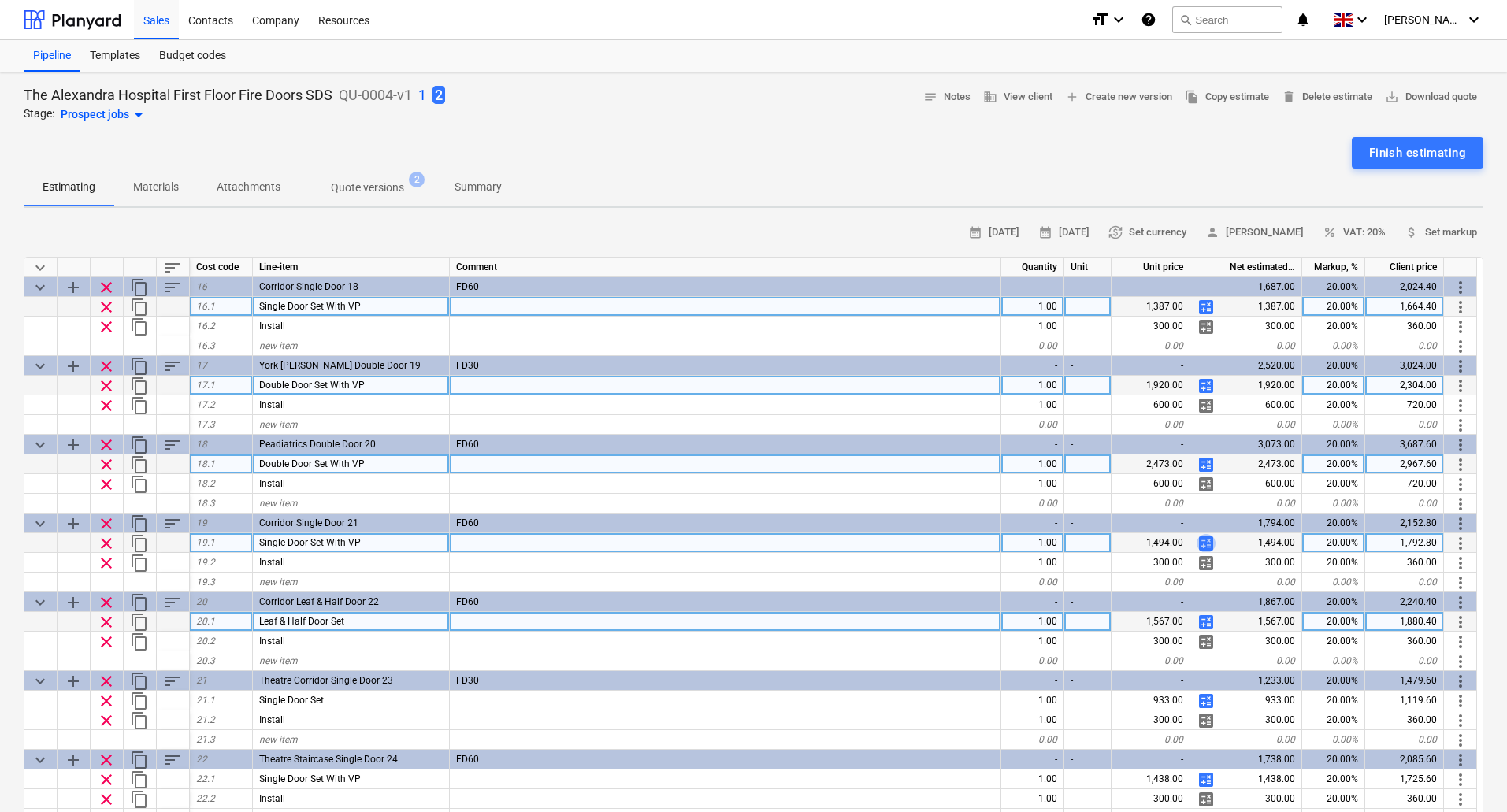
click at [1203, 543] on span "calculate" at bounding box center [1206, 543] width 19 height 19
type textarea "x"
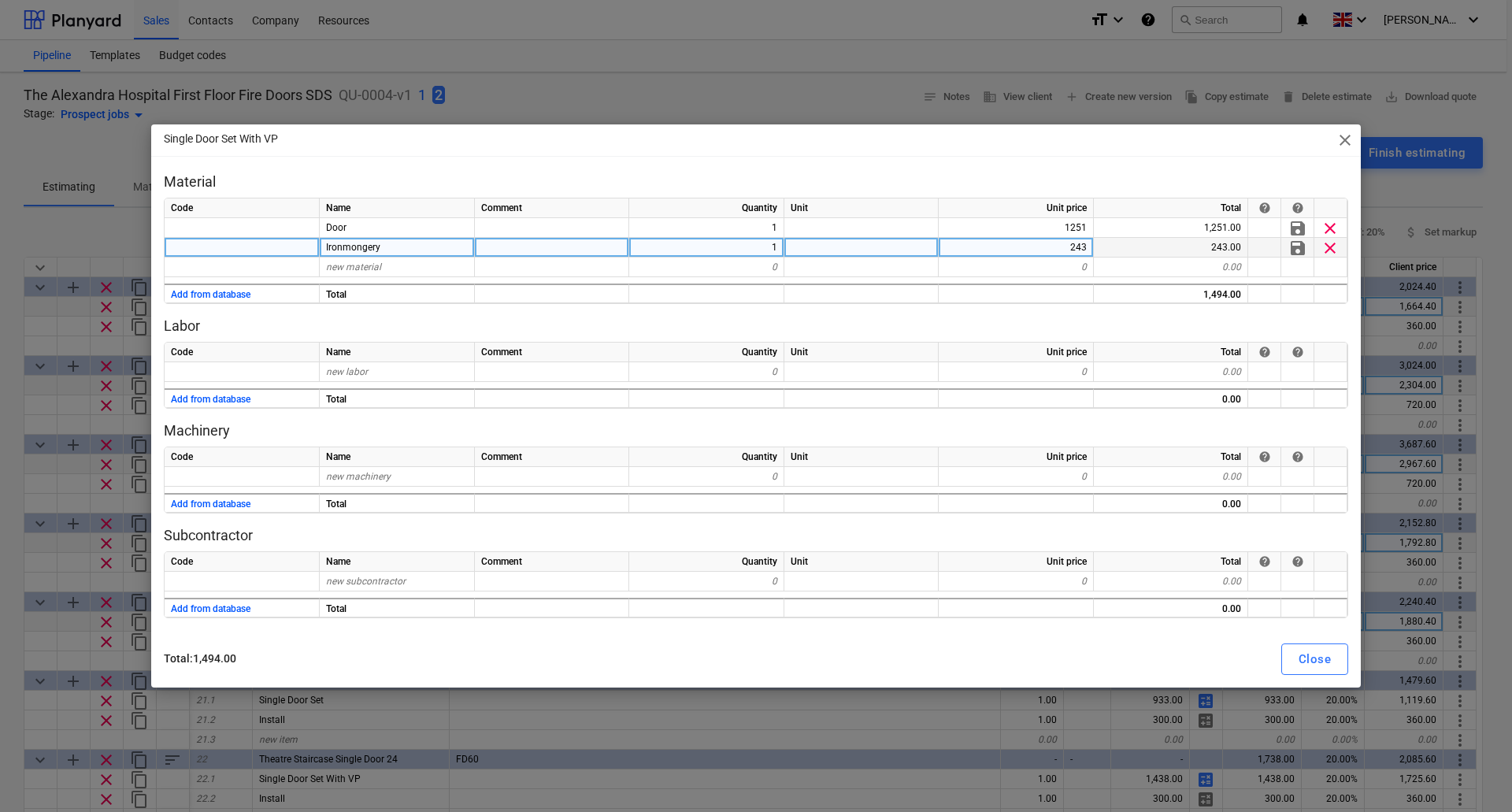
click at [1049, 254] on div "243" at bounding box center [1016, 247] width 155 height 19
type input "192"
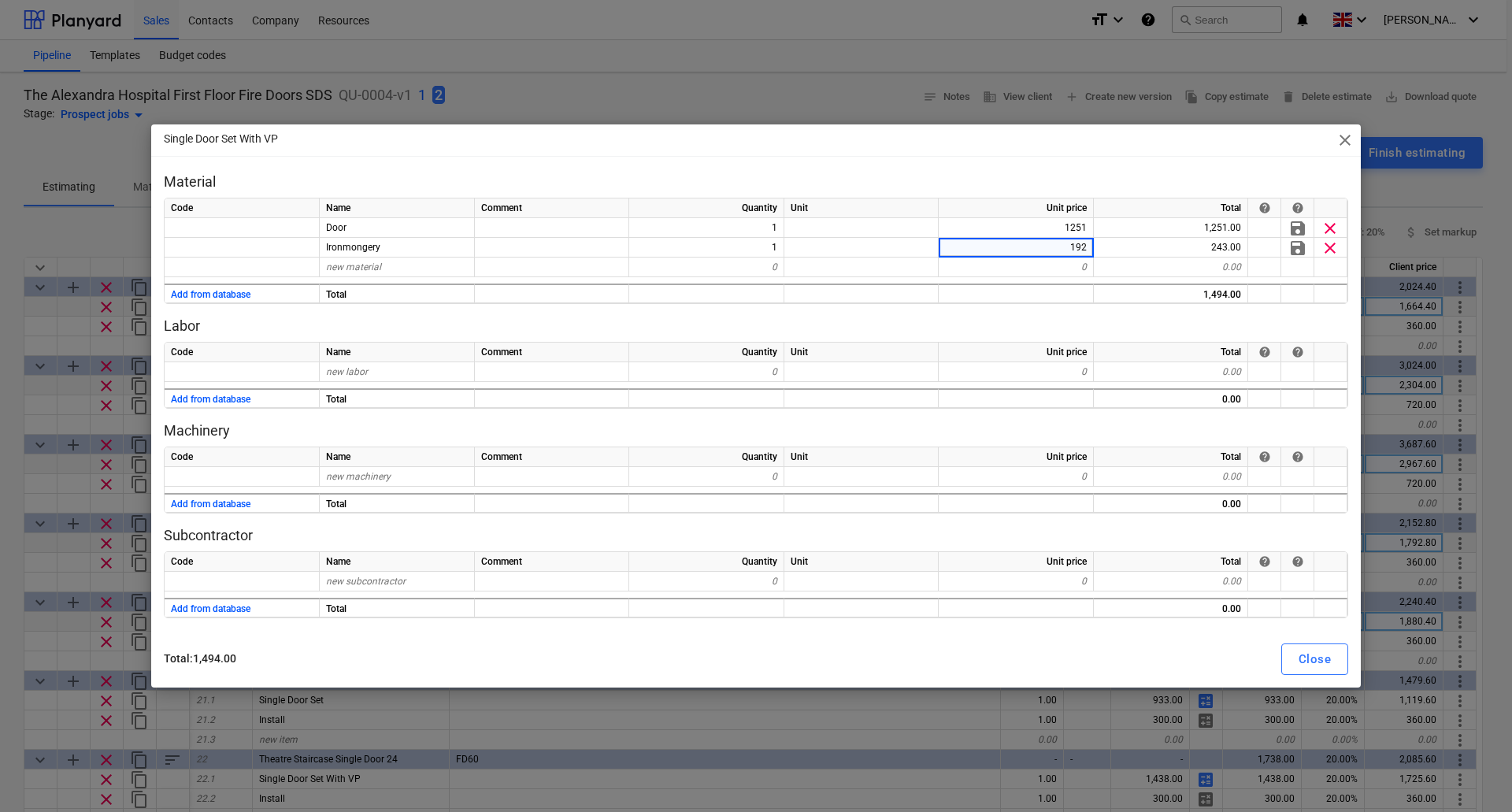
click at [1041, 319] on p "Labor" at bounding box center [756, 326] width 1185 height 19
click at [1304, 663] on div "Close" at bounding box center [1315, 659] width 32 height 20
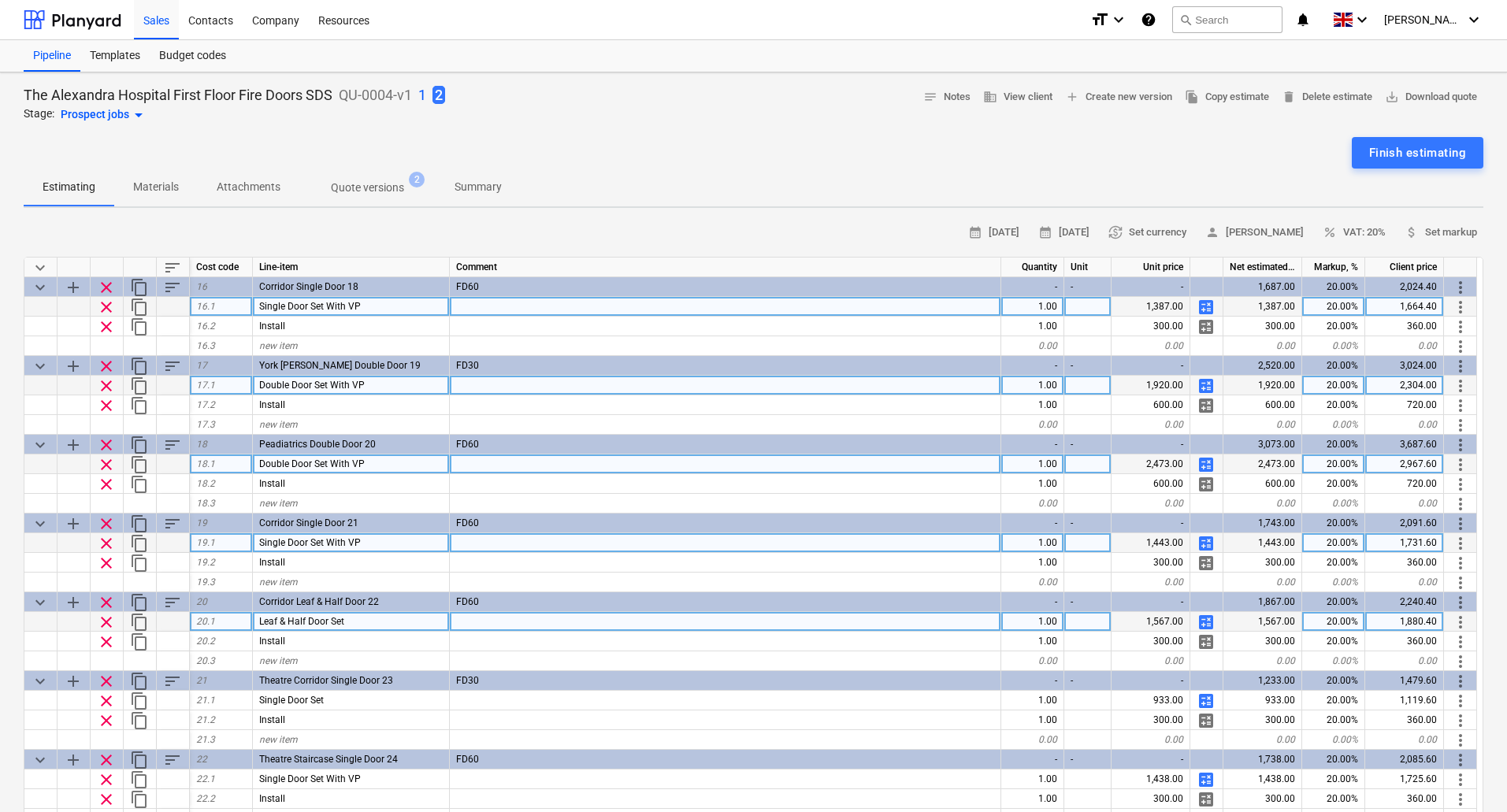
click at [1205, 621] on span "calculate" at bounding box center [1206, 622] width 19 height 19
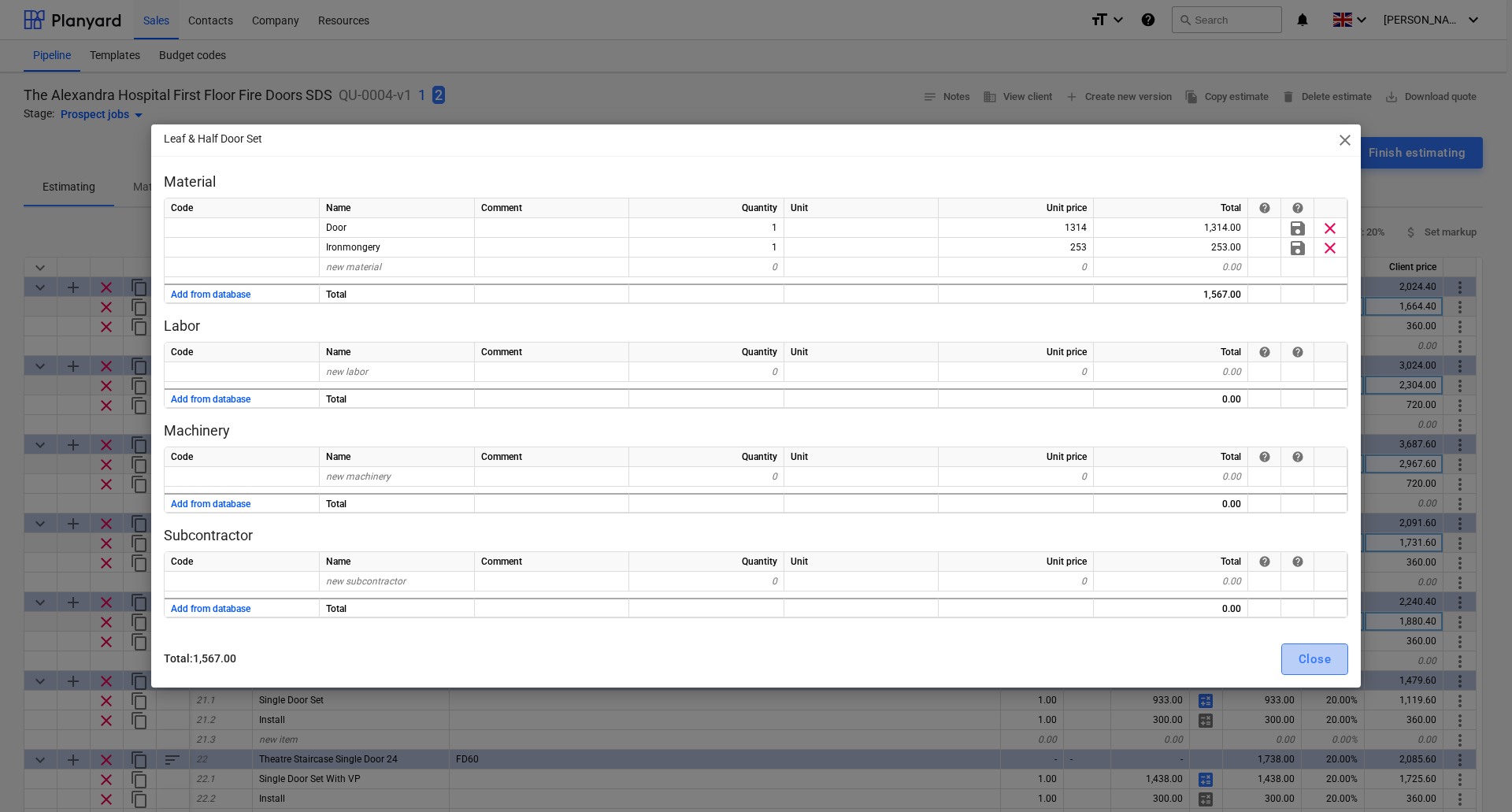
click at [1328, 662] on div "Close" at bounding box center [1315, 659] width 32 height 20
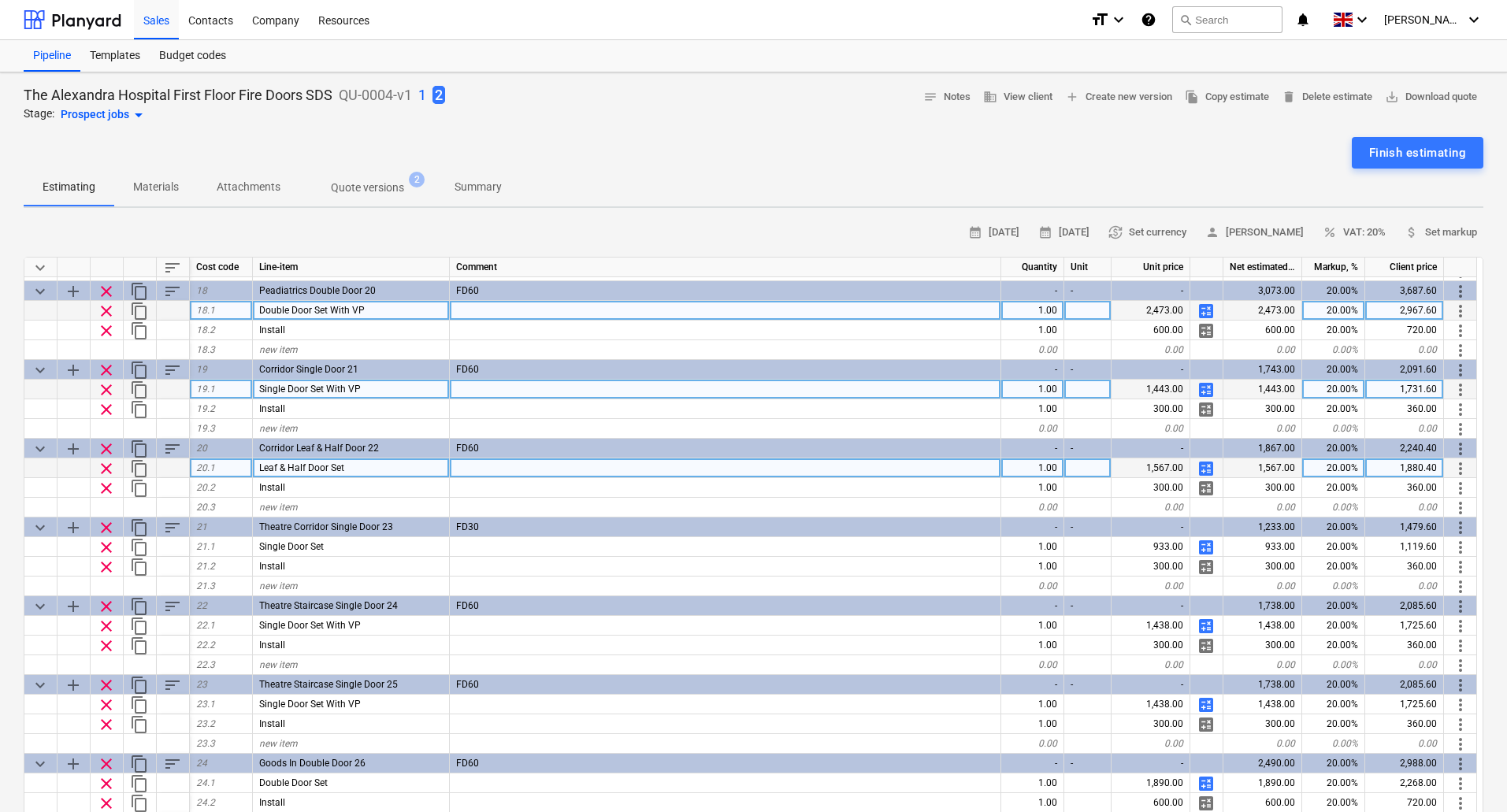
scroll to position [1339, 0]
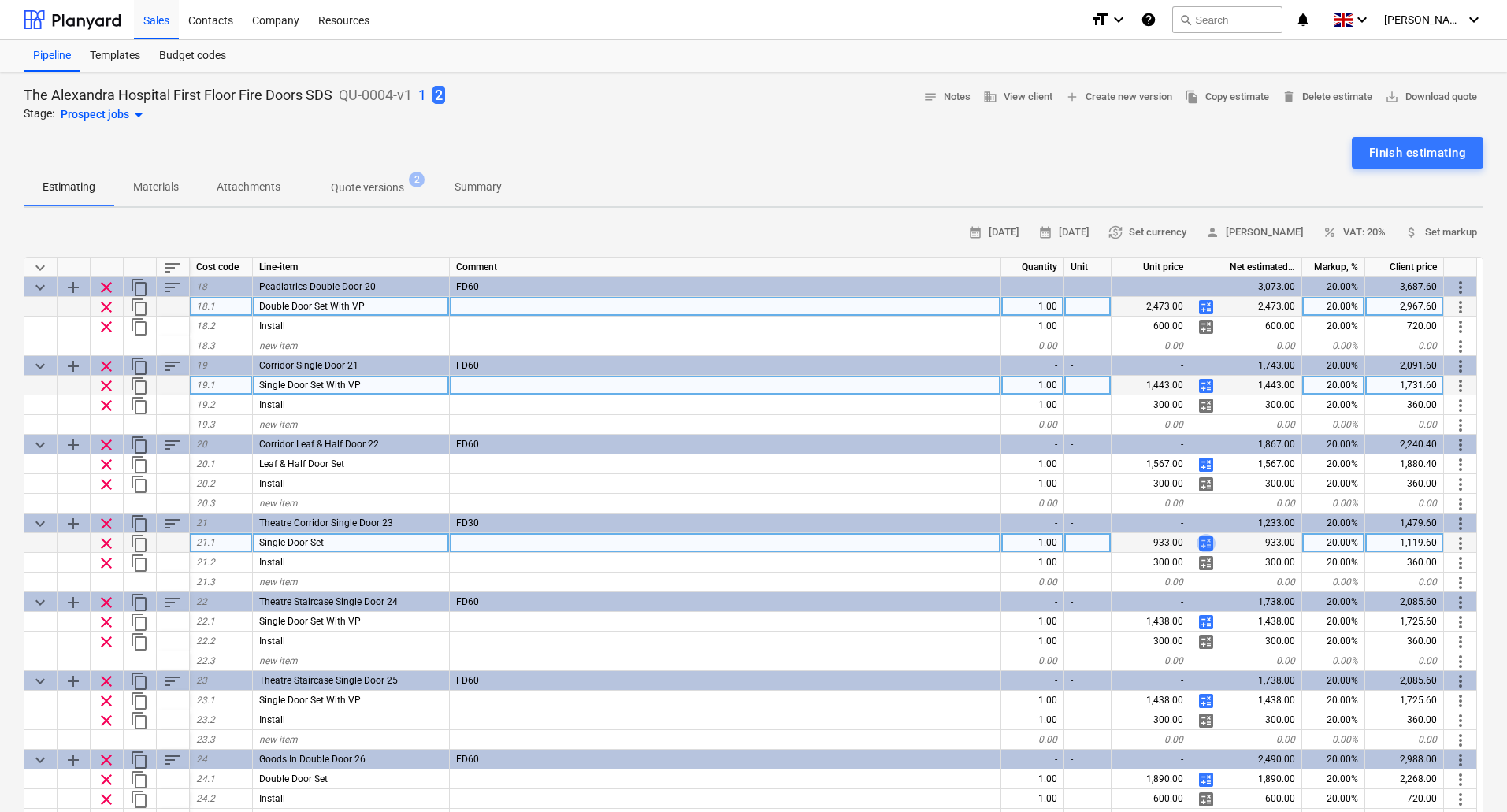
click at [1205, 542] on span "calculate" at bounding box center [1206, 543] width 19 height 19
type textarea "x"
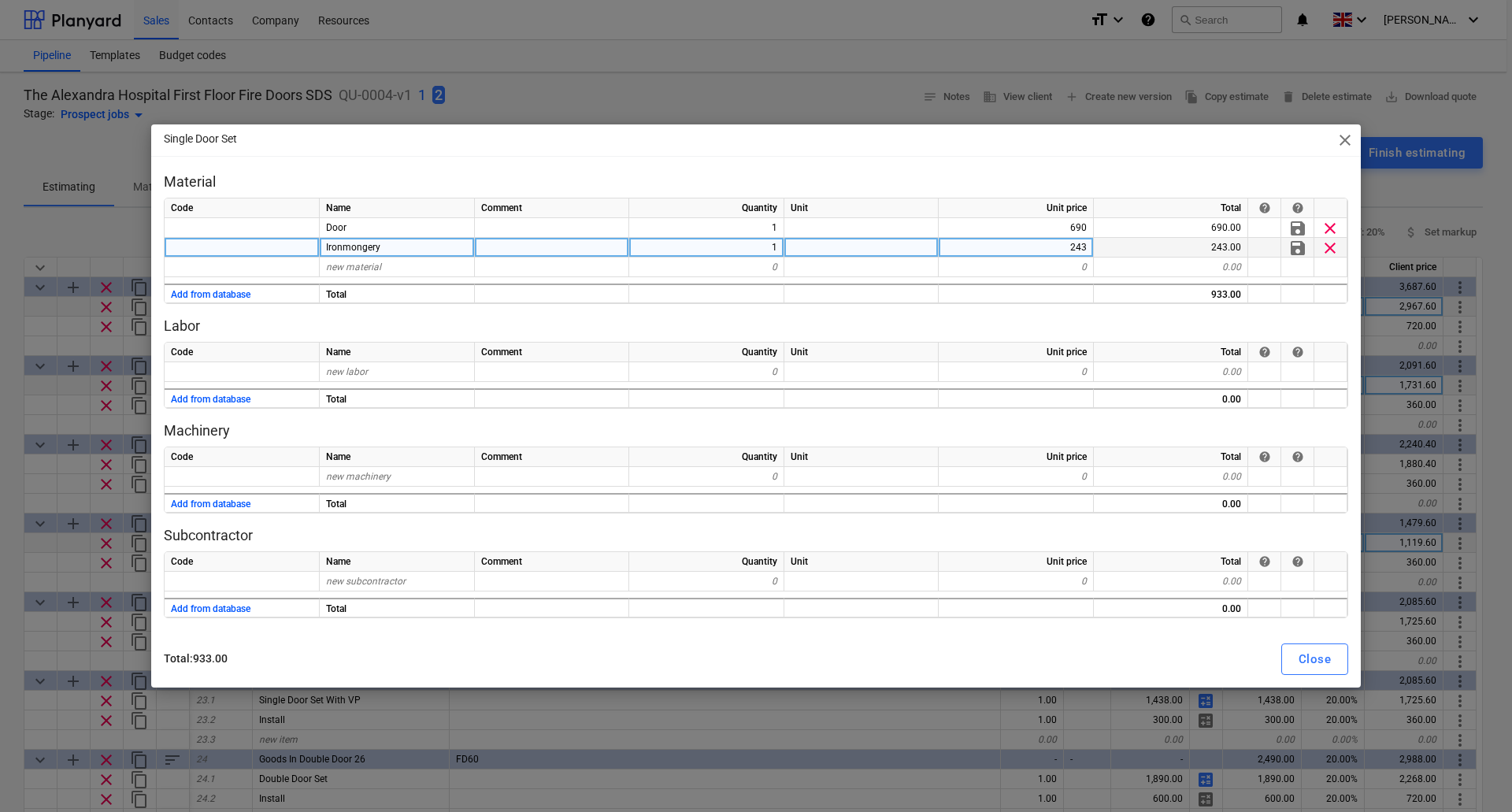
click at [1058, 249] on div "243" at bounding box center [1016, 247] width 155 height 19
type input "192"
click at [1005, 311] on div "Material Code Name Comment Quantity Unit Unit price Total help help Door 1 690 …" at bounding box center [756, 395] width 1185 height 446
click at [1309, 655] on div "Close" at bounding box center [1315, 659] width 32 height 20
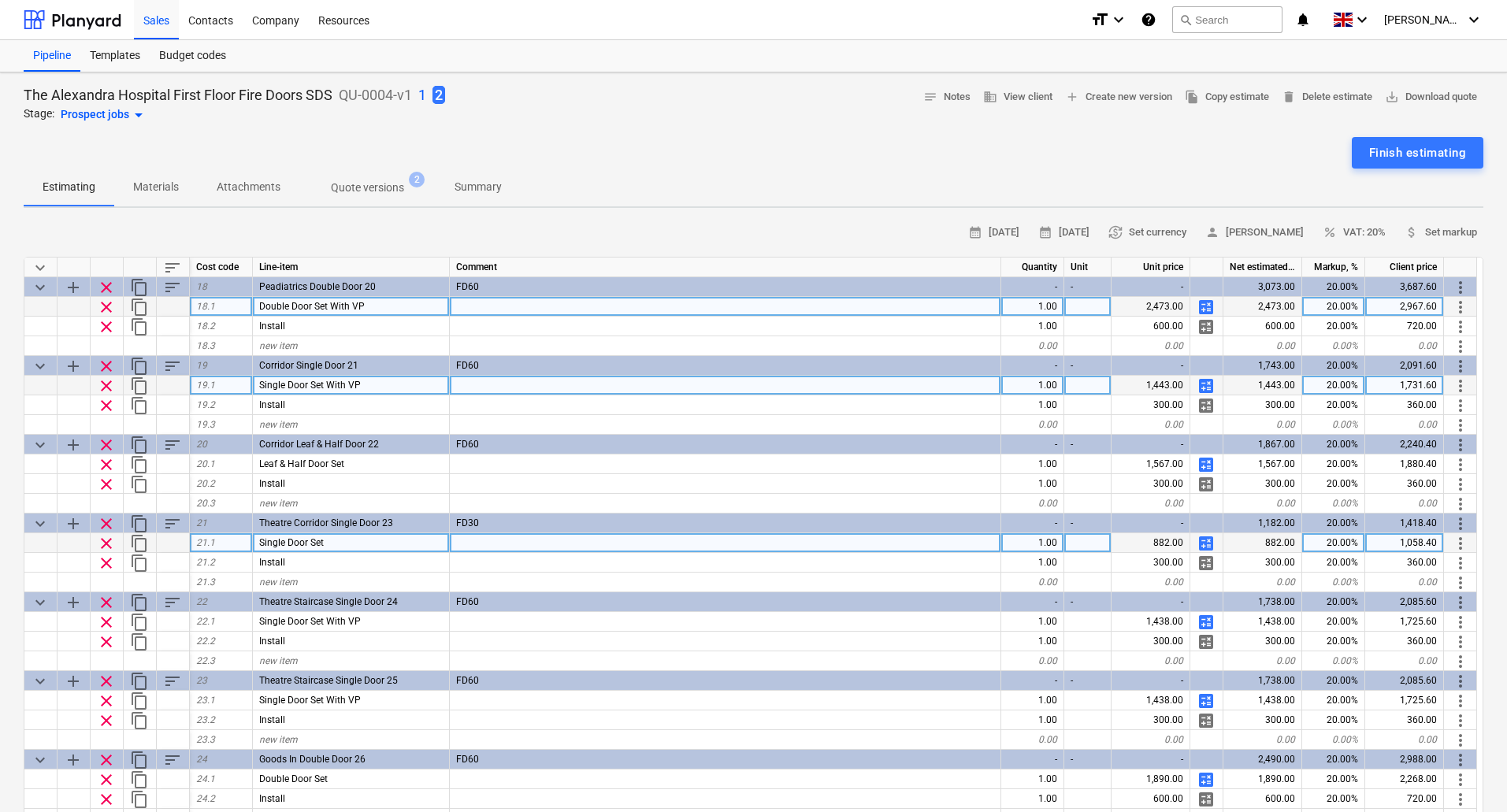
click at [1207, 540] on span "calculate" at bounding box center [1206, 543] width 19 height 19
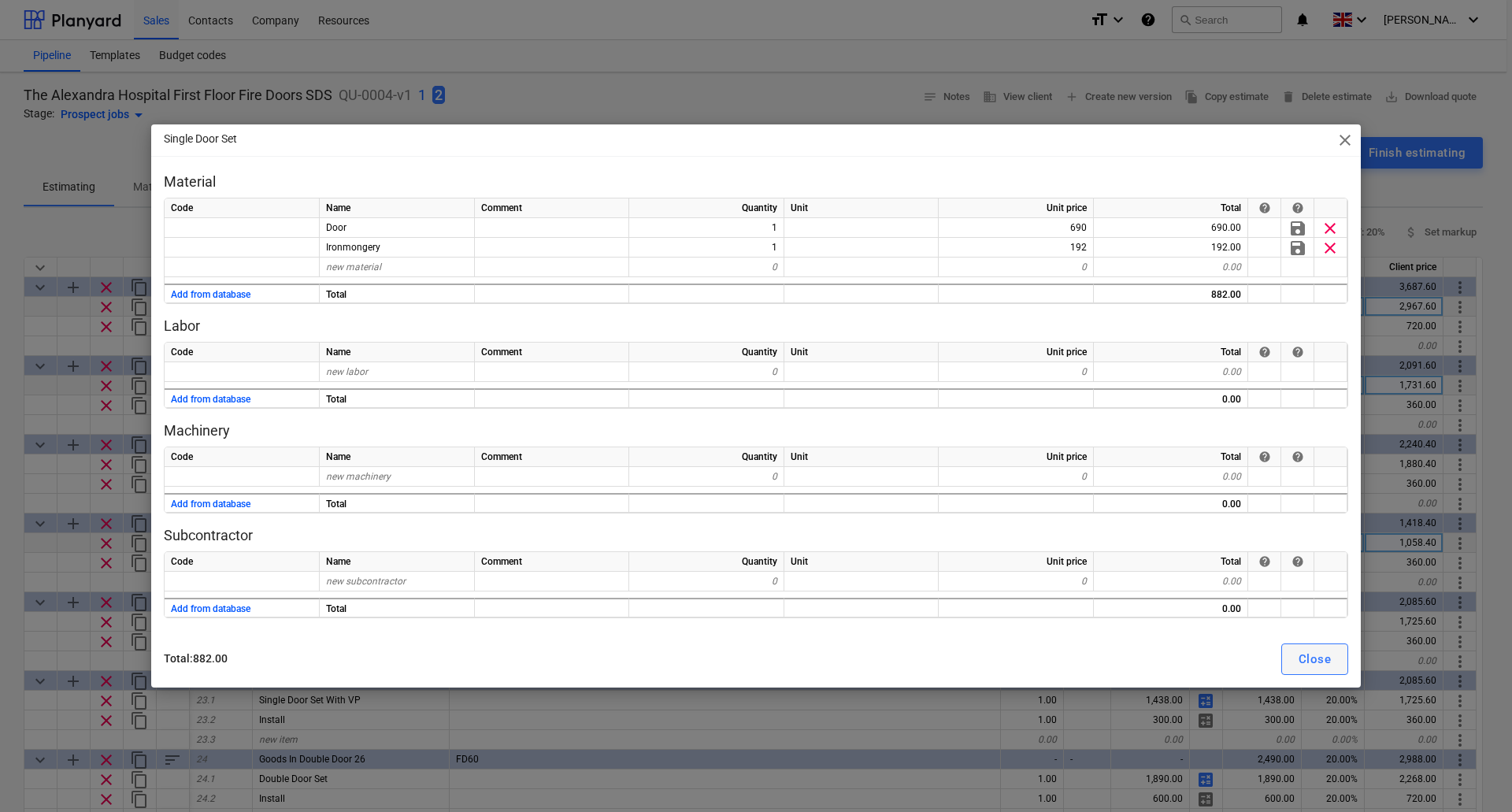
click at [1312, 663] on div "Close" at bounding box center [1315, 659] width 32 height 20
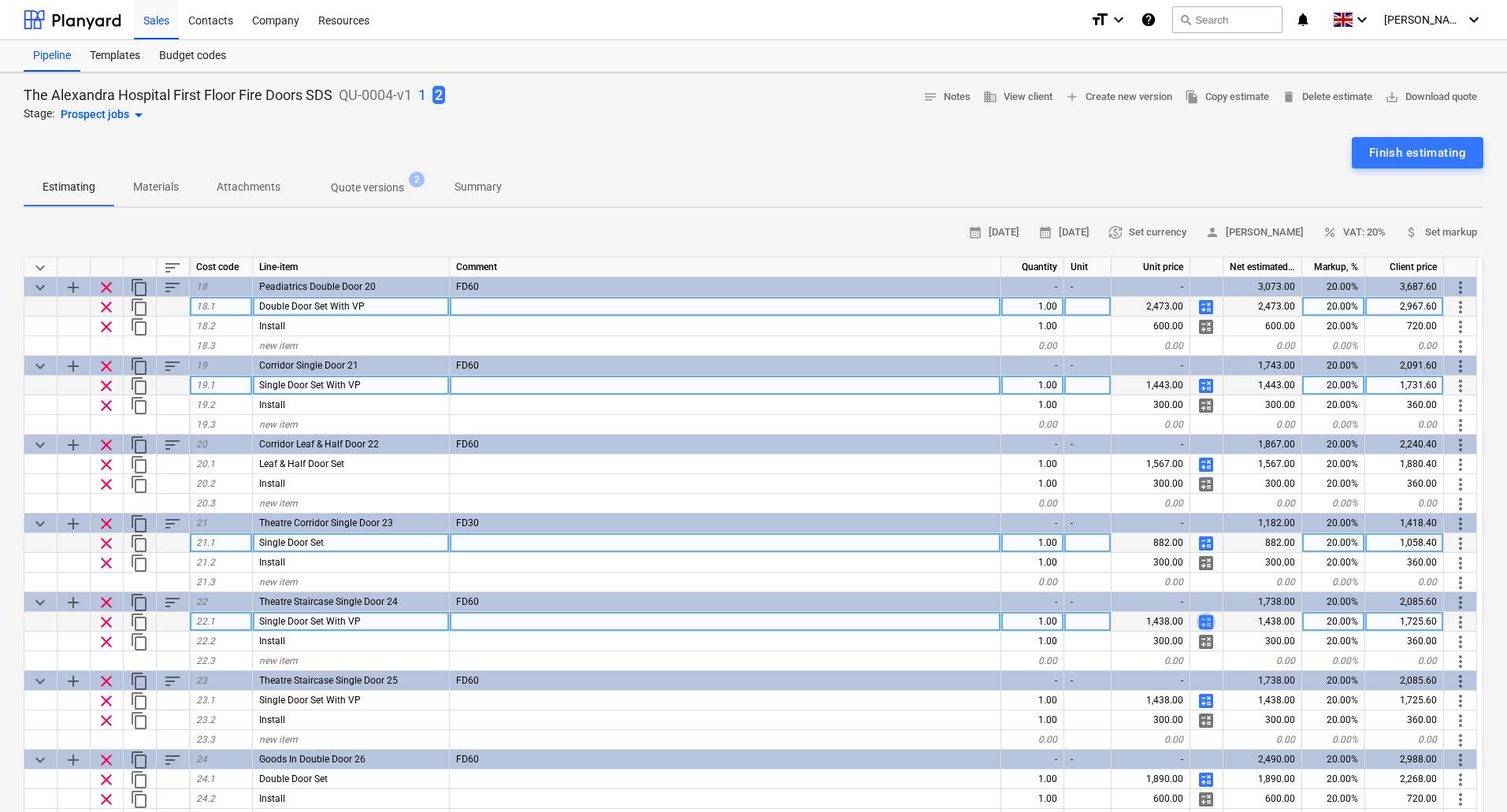
click at [1210, 619] on span "calculate" at bounding box center [1206, 622] width 19 height 19
type textarea "x"
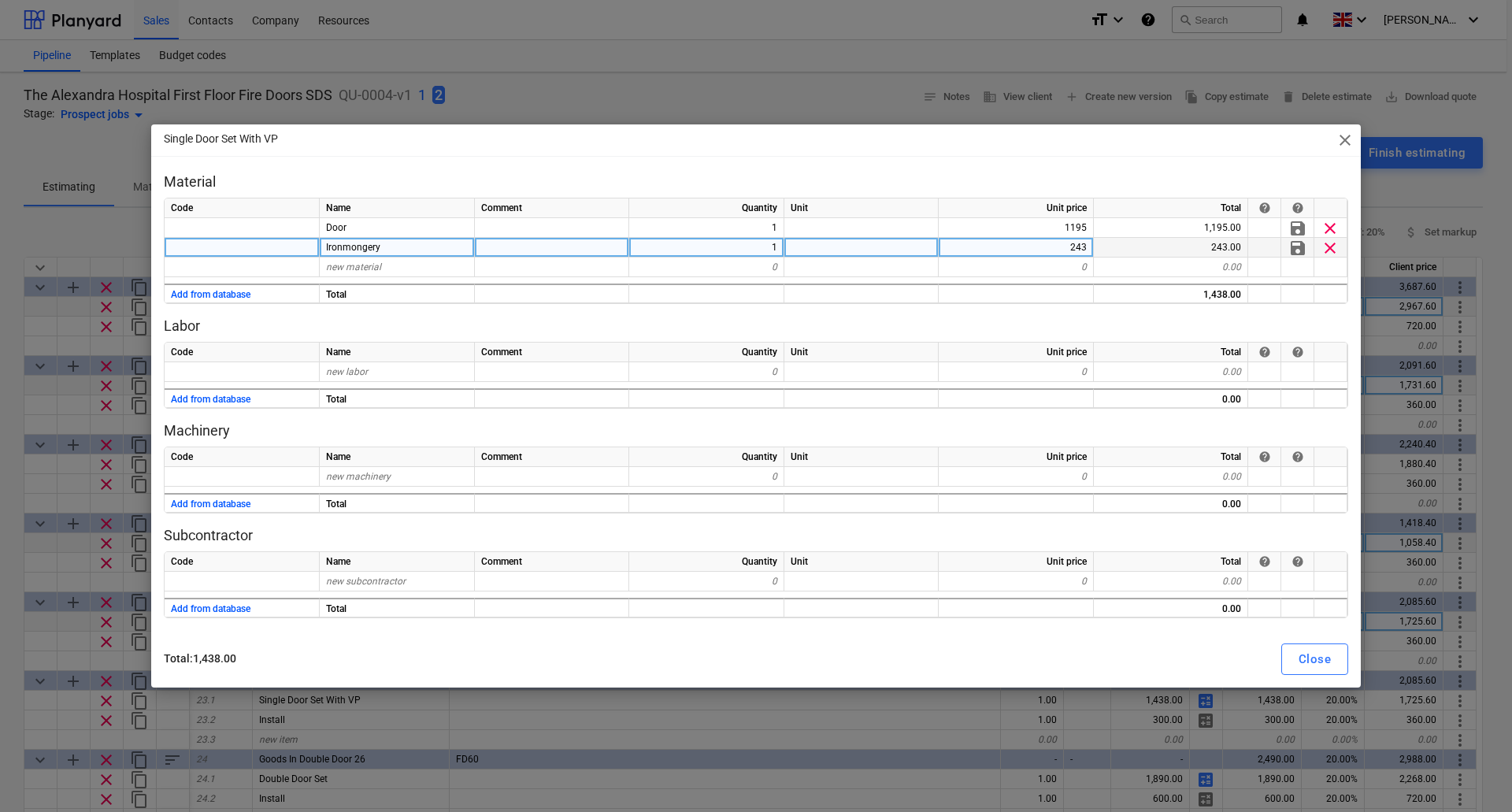
click at [1075, 248] on div "243" at bounding box center [1016, 247] width 155 height 19
type input "192"
click at [1324, 659] on div "Close" at bounding box center [1315, 659] width 32 height 20
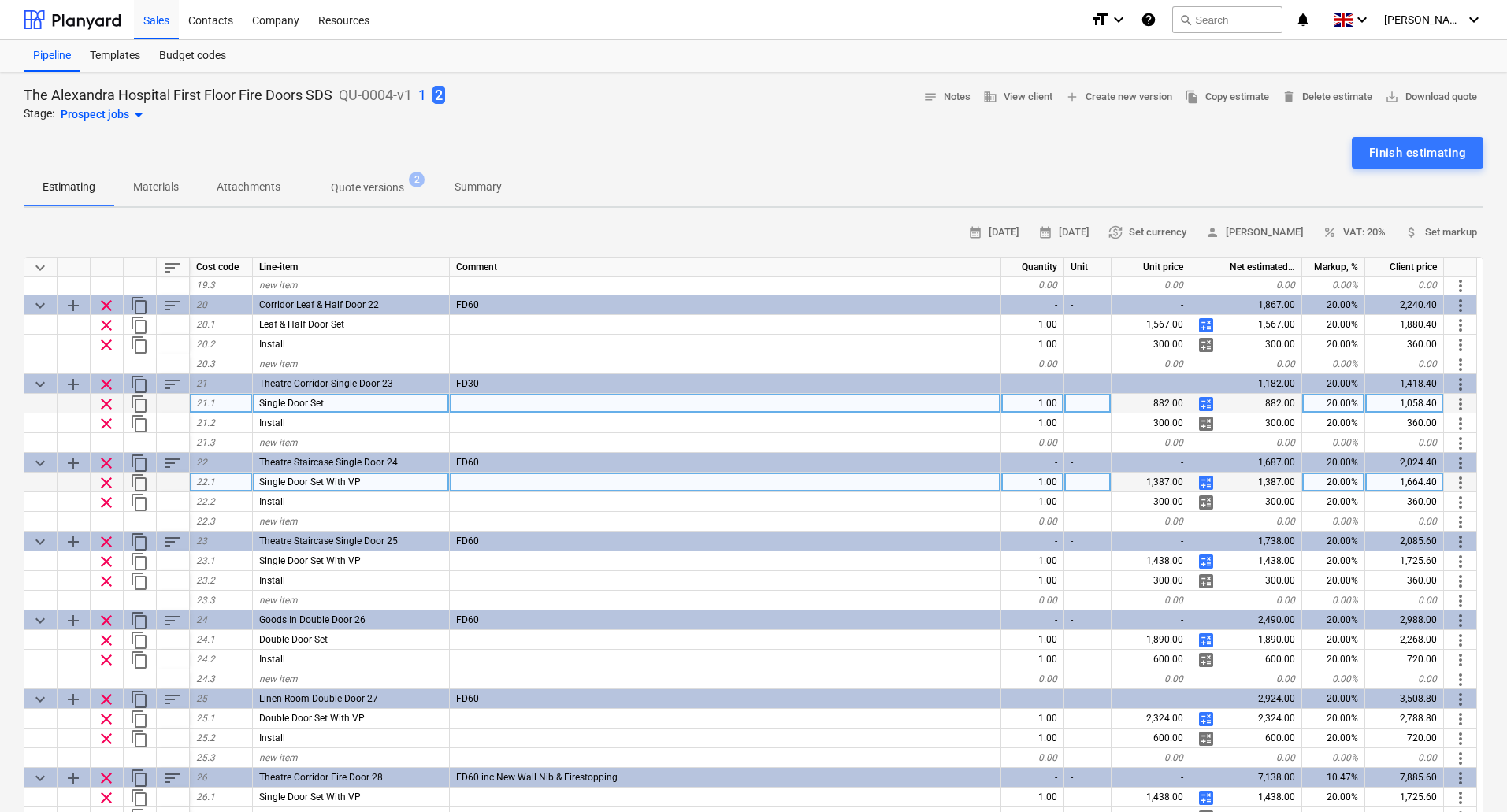
scroll to position [1558, 0]
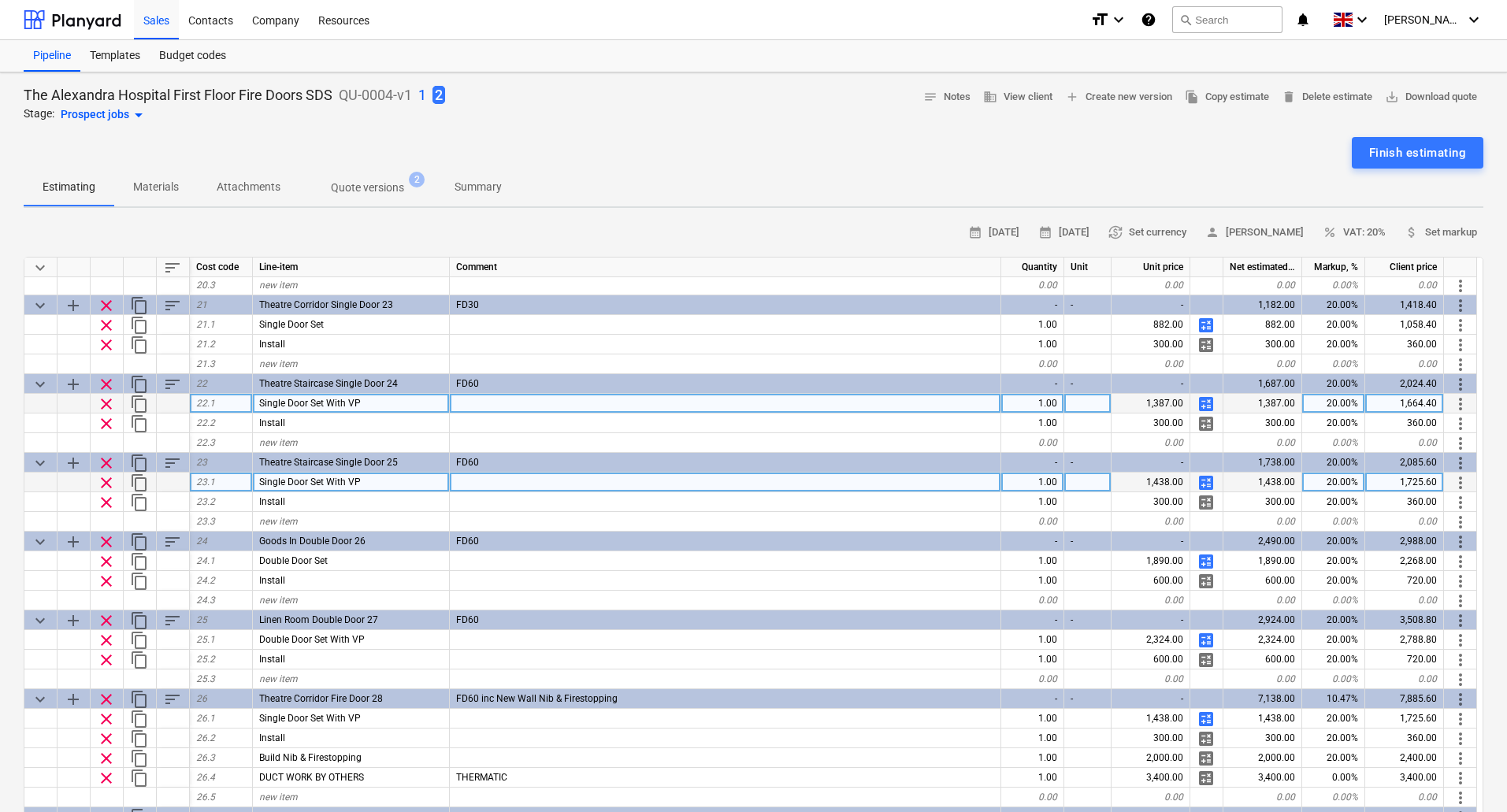
click at [1208, 481] on span "calculate" at bounding box center [1206, 482] width 19 height 19
type textarea "x"
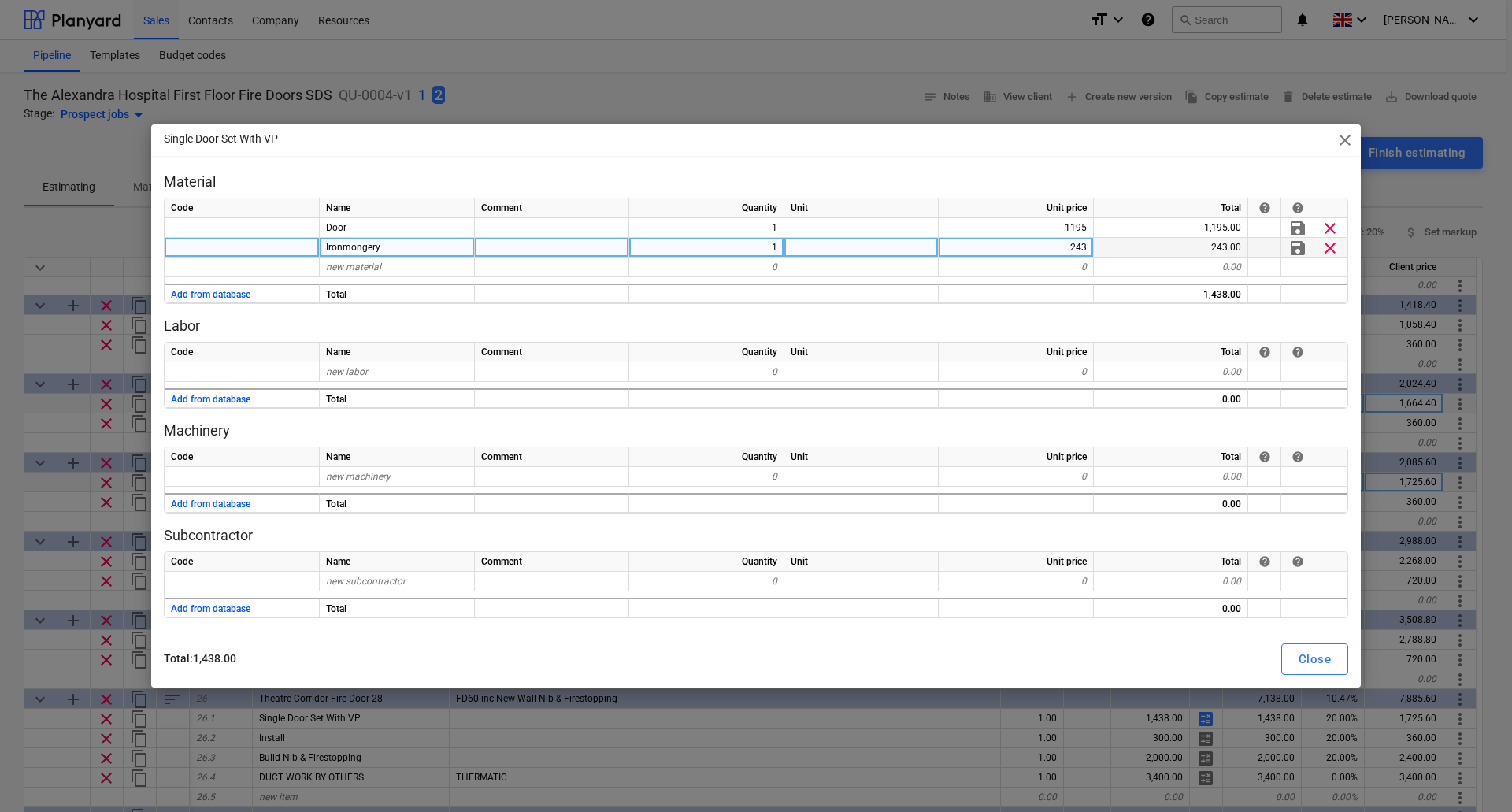
click at [1047, 239] on div "243" at bounding box center [1016, 247] width 155 height 19
type input "192"
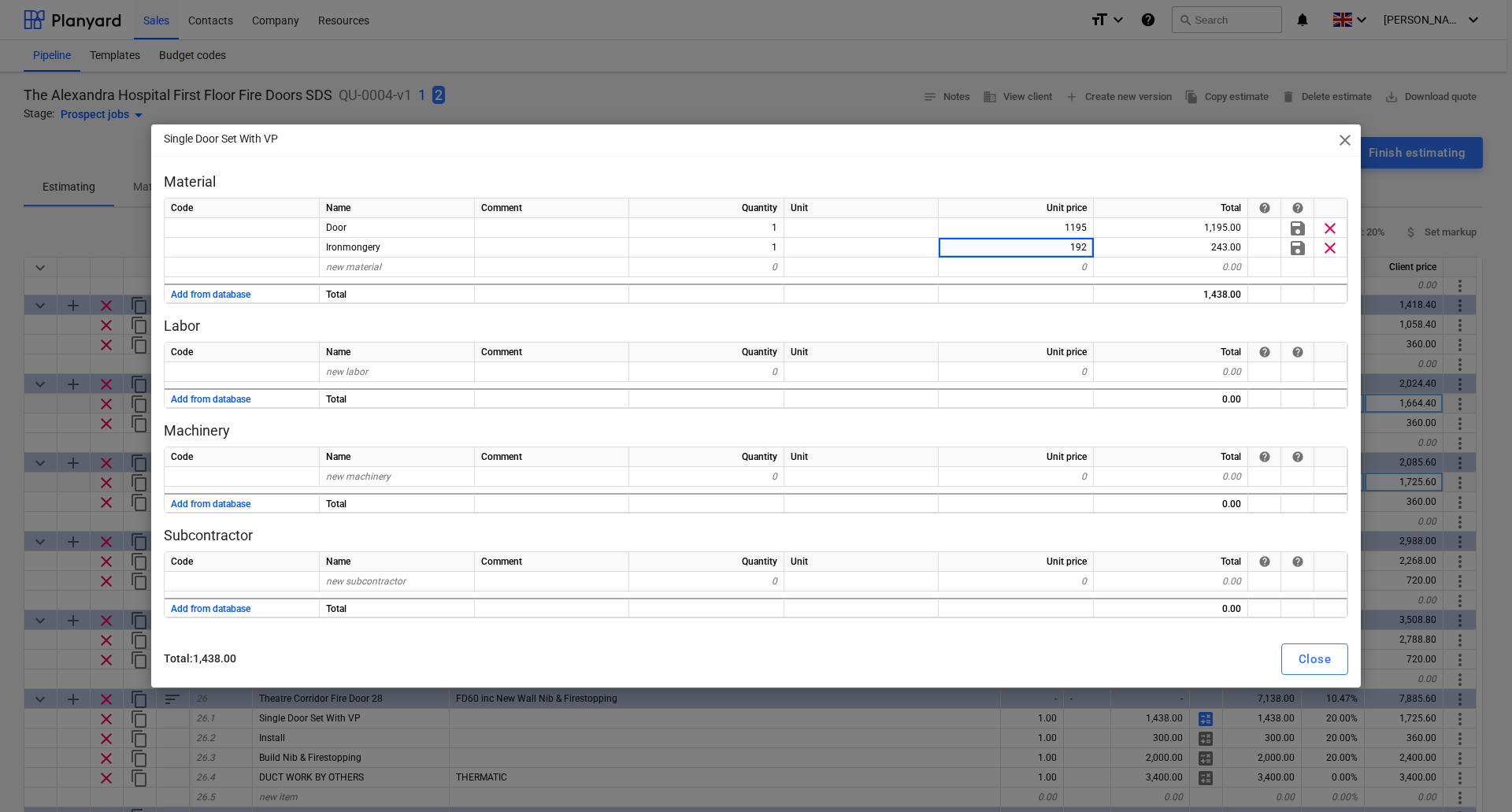
click at [1058, 283] on div "Code Name Comment Quantity Unit Unit price Total help help Door 1 1195 1,195.00…" at bounding box center [756, 250] width 1185 height 106
click at [1307, 663] on div "Close" at bounding box center [1315, 659] width 32 height 20
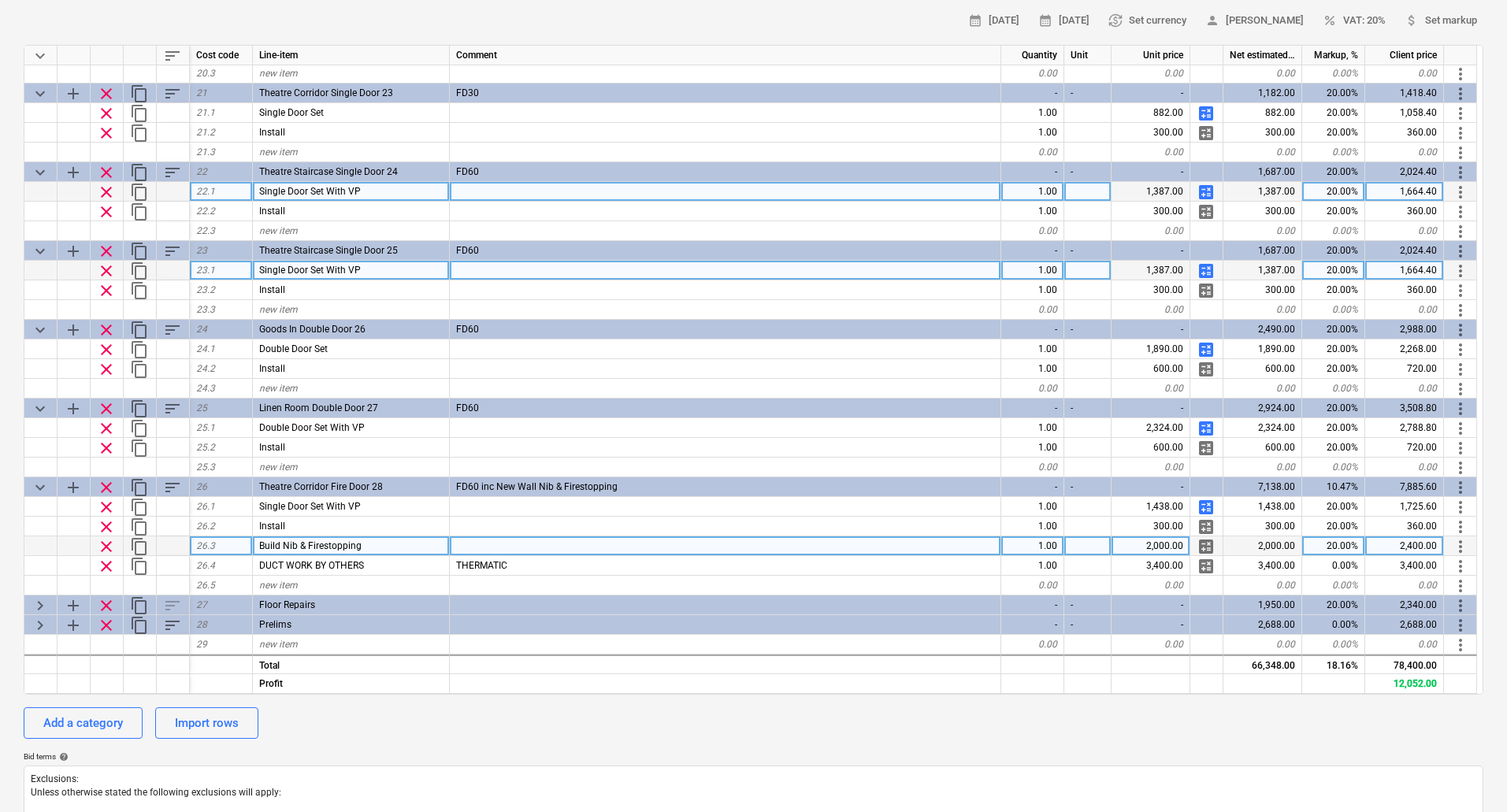
scroll to position [236, 0]
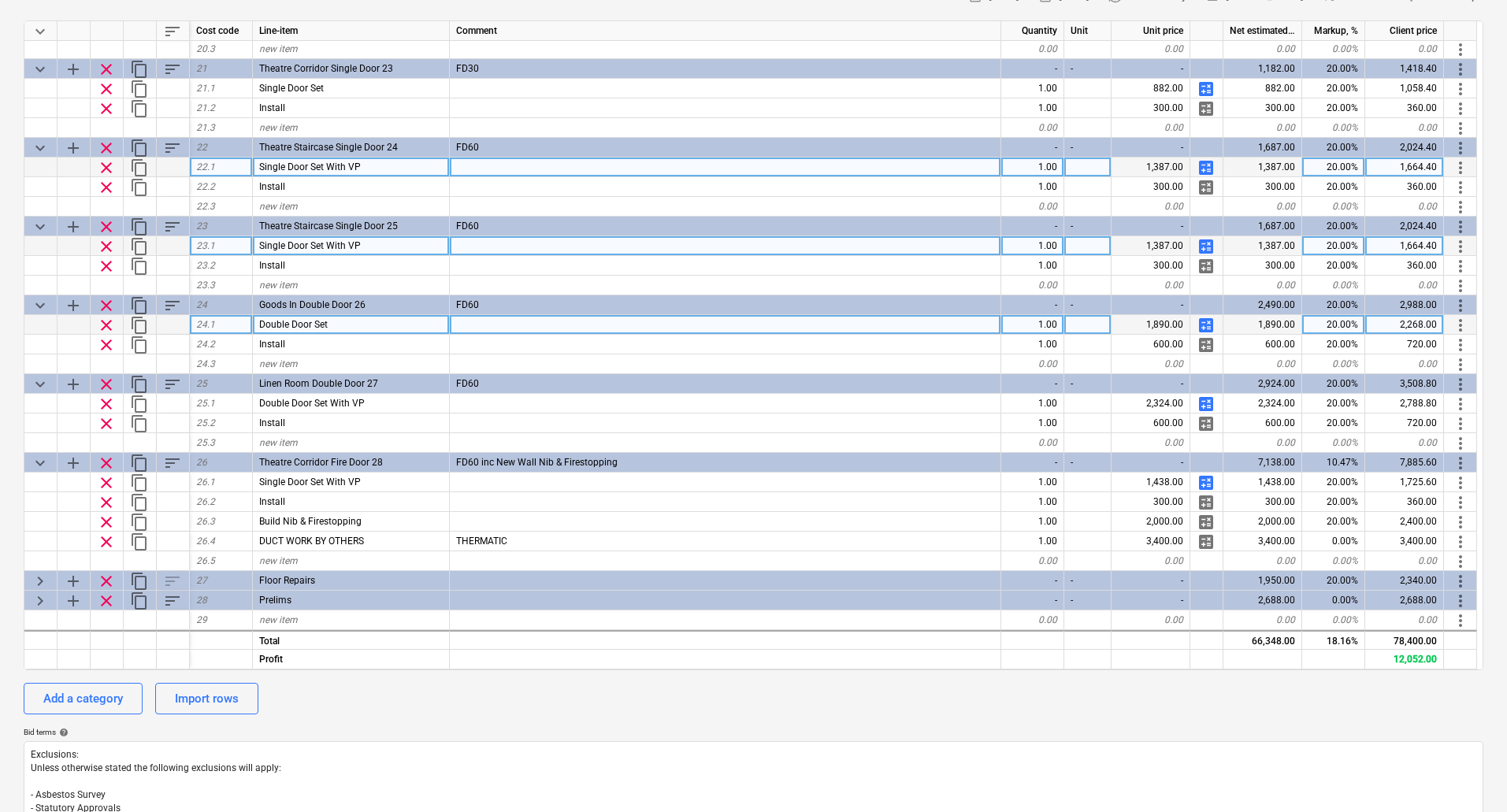
click at [1204, 324] on span "calculate" at bounding box center [1206, 325] width 19 height 19
type textarea "x"
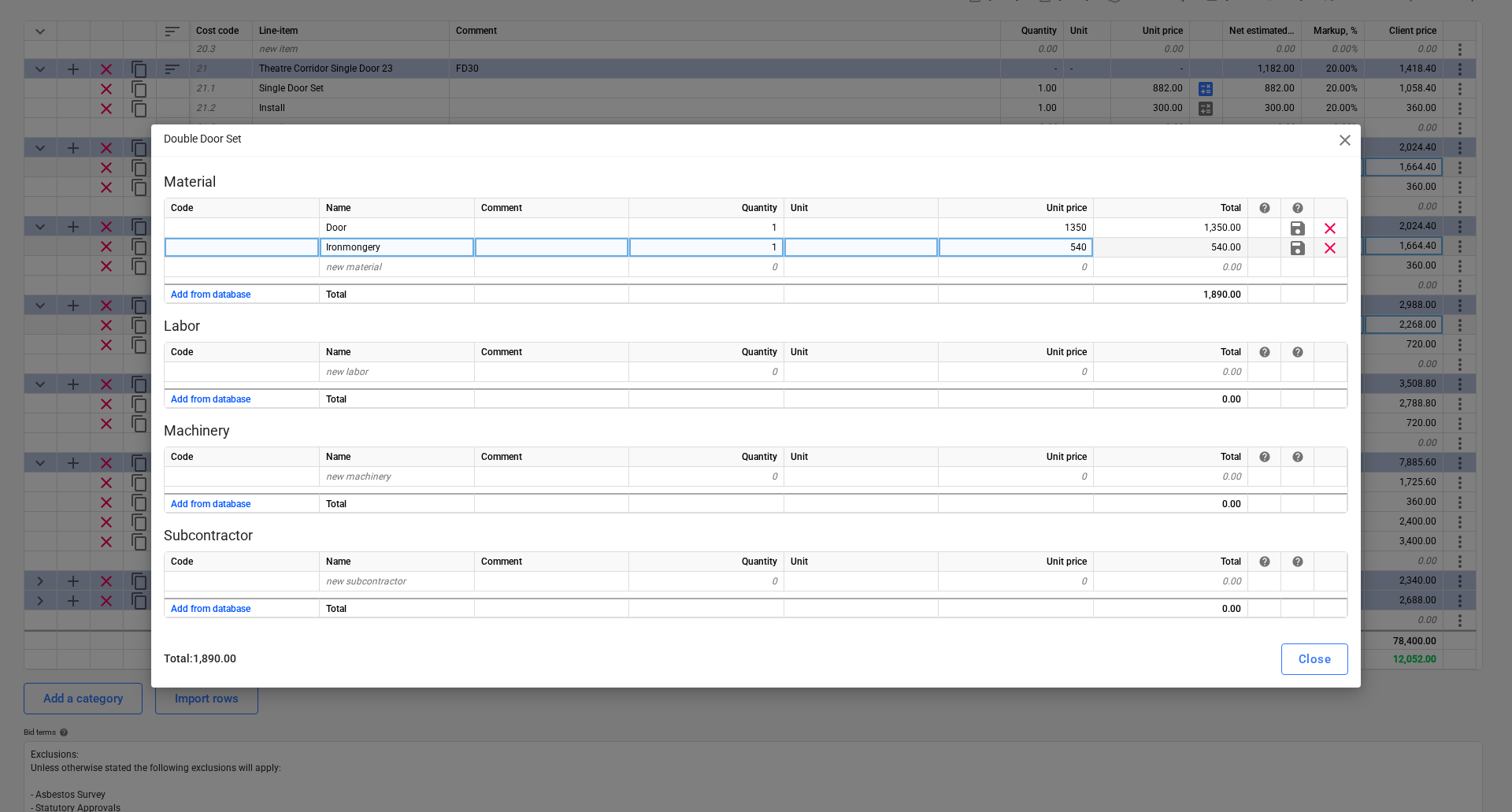
click at [1062, 252] on div "540" at bounding box center [1016, 247] width 155 height 19
type input "2"
type input "426"
click at [978, 339] on div "Labor Code Name Comment Quantity Unit Unit price Total help help new labor 0 0 …" at bounding box center [756, 363] width 1185 height 92
click at [1311, 659] on div "Close" at bounding box center [1315, 659] width 32 height 20
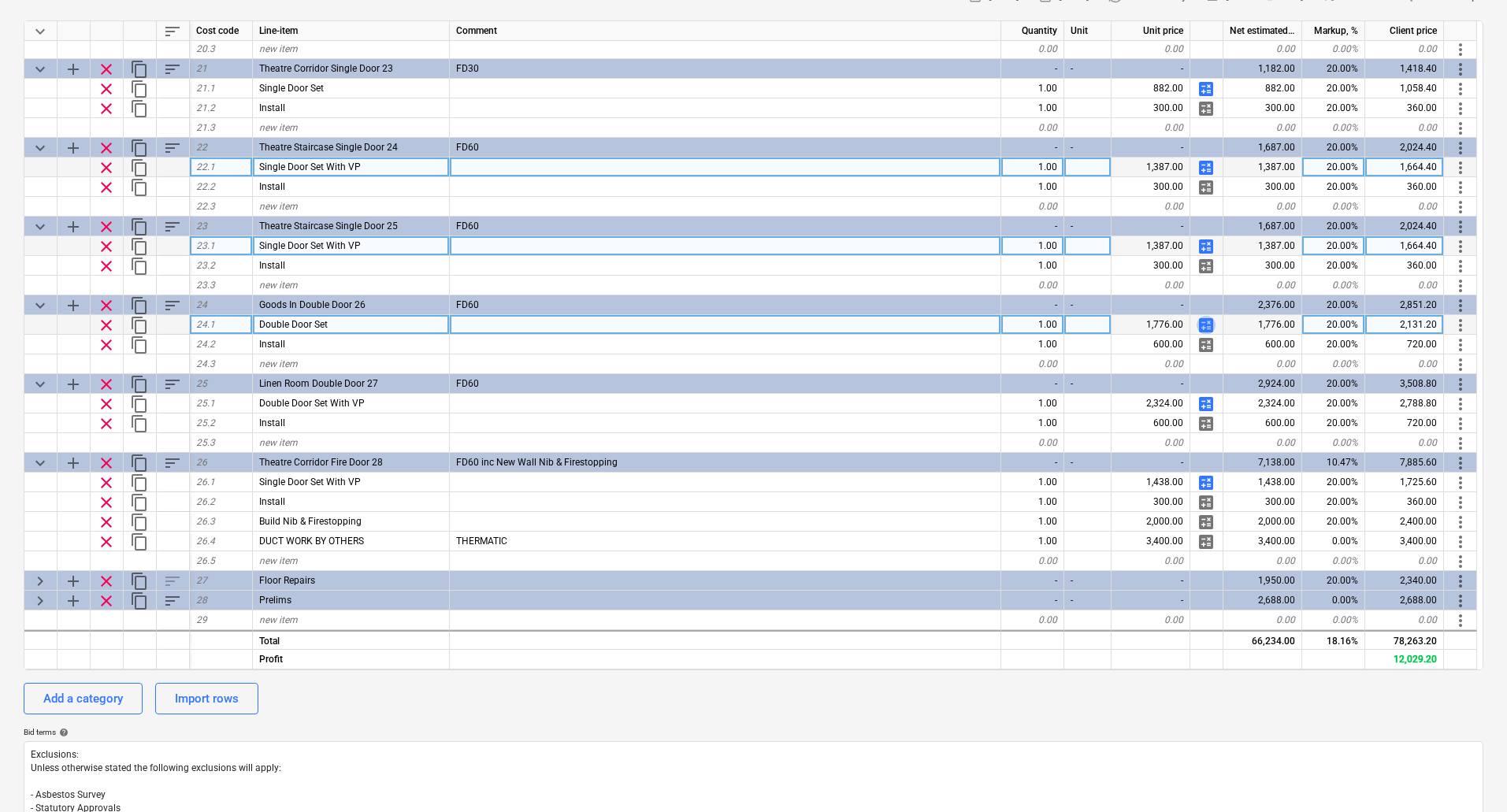
click at [1204, 321] on span "calculate" at bounding box center [1206, 325] width 19 height 19
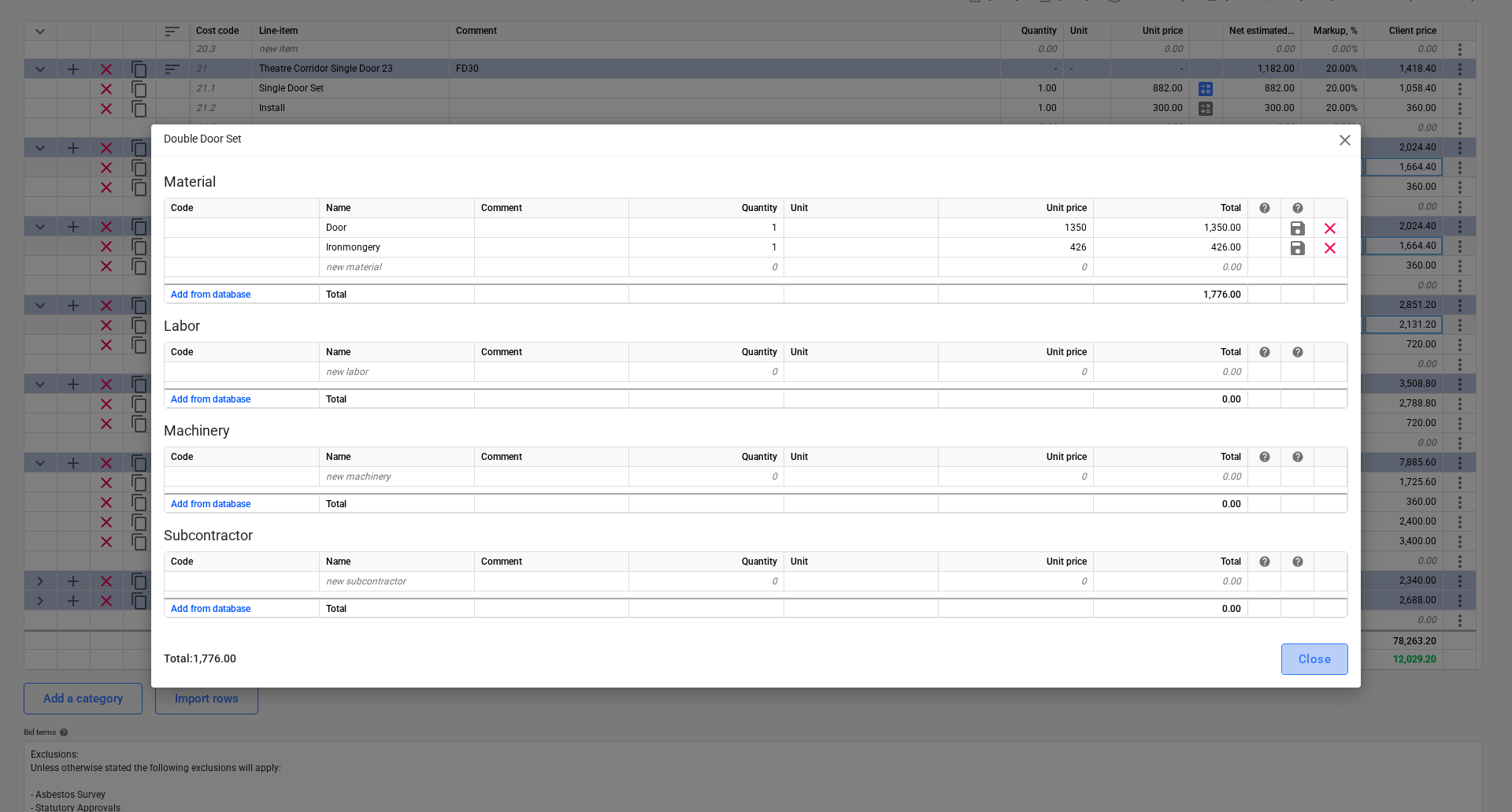
click at [1307, 661] on div "Close" at bounding box center [1315, 659] width 32 height 20
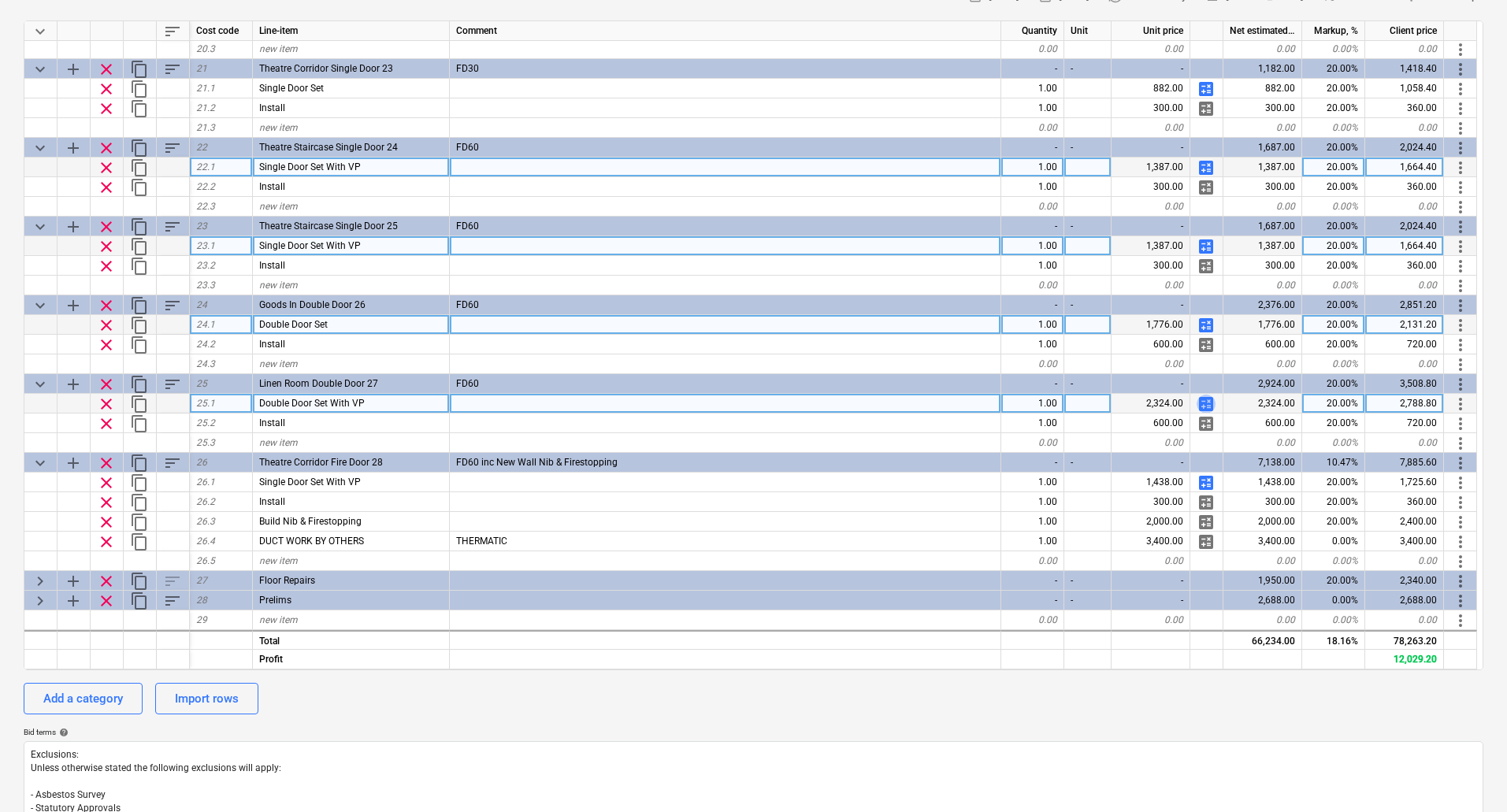
click at [1202, 403] on span "calculate" at bounding box center [1206, 404] width 19 height 19
type textarea "x"
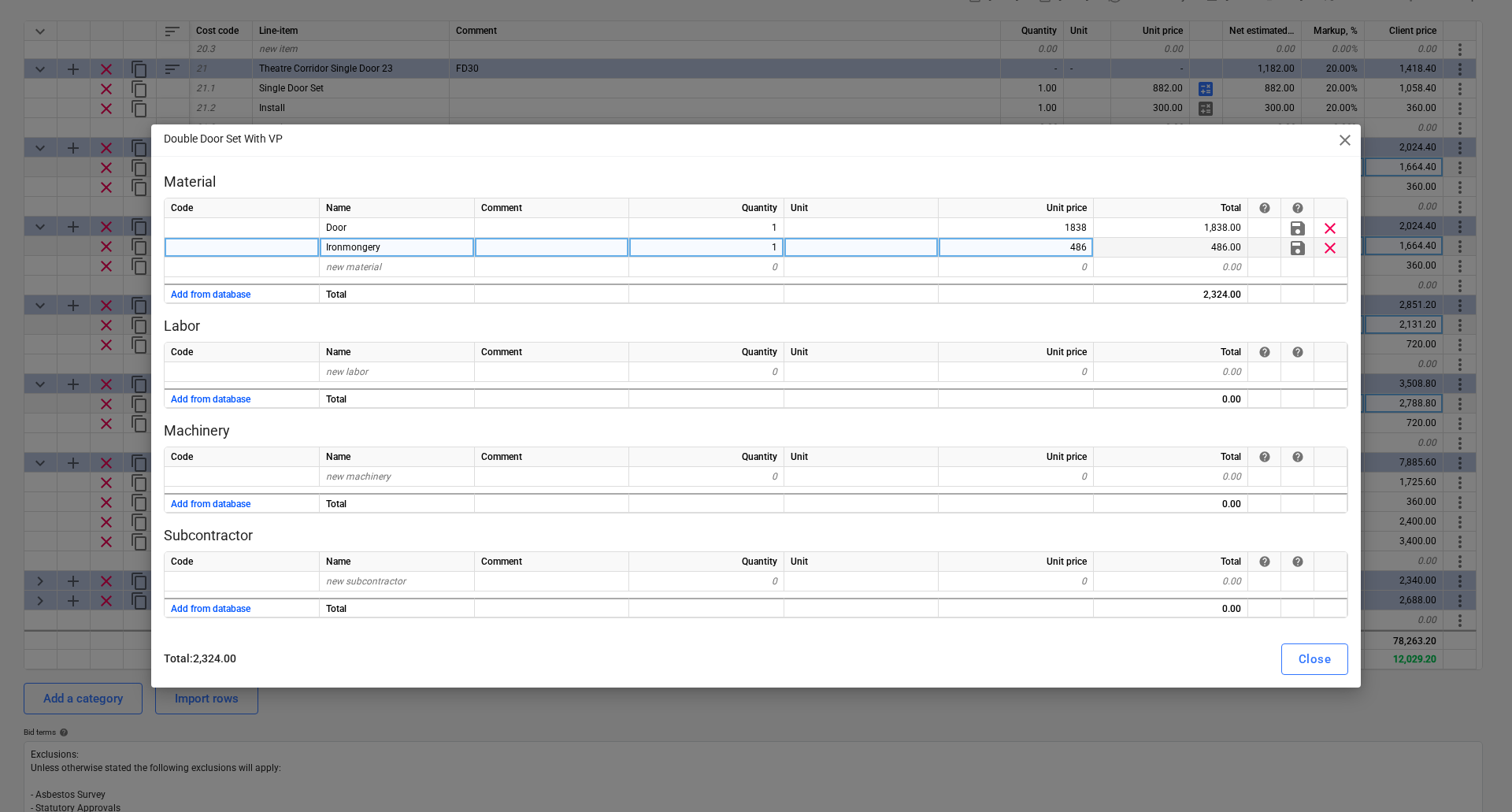
click at [1059, 252] on div "486" at bounding box center [1016, 247] width 155 height 19
type input "385"
click at [999, 315] on div "Material Code Name Comment Quantity Unit Unit price Total help help Door 1 1838…" at bounding box center [756, 395] width 1185 height 446
click at [1311, 657] on div "Close" at bounding box center [1315, 659] width 32 height 20
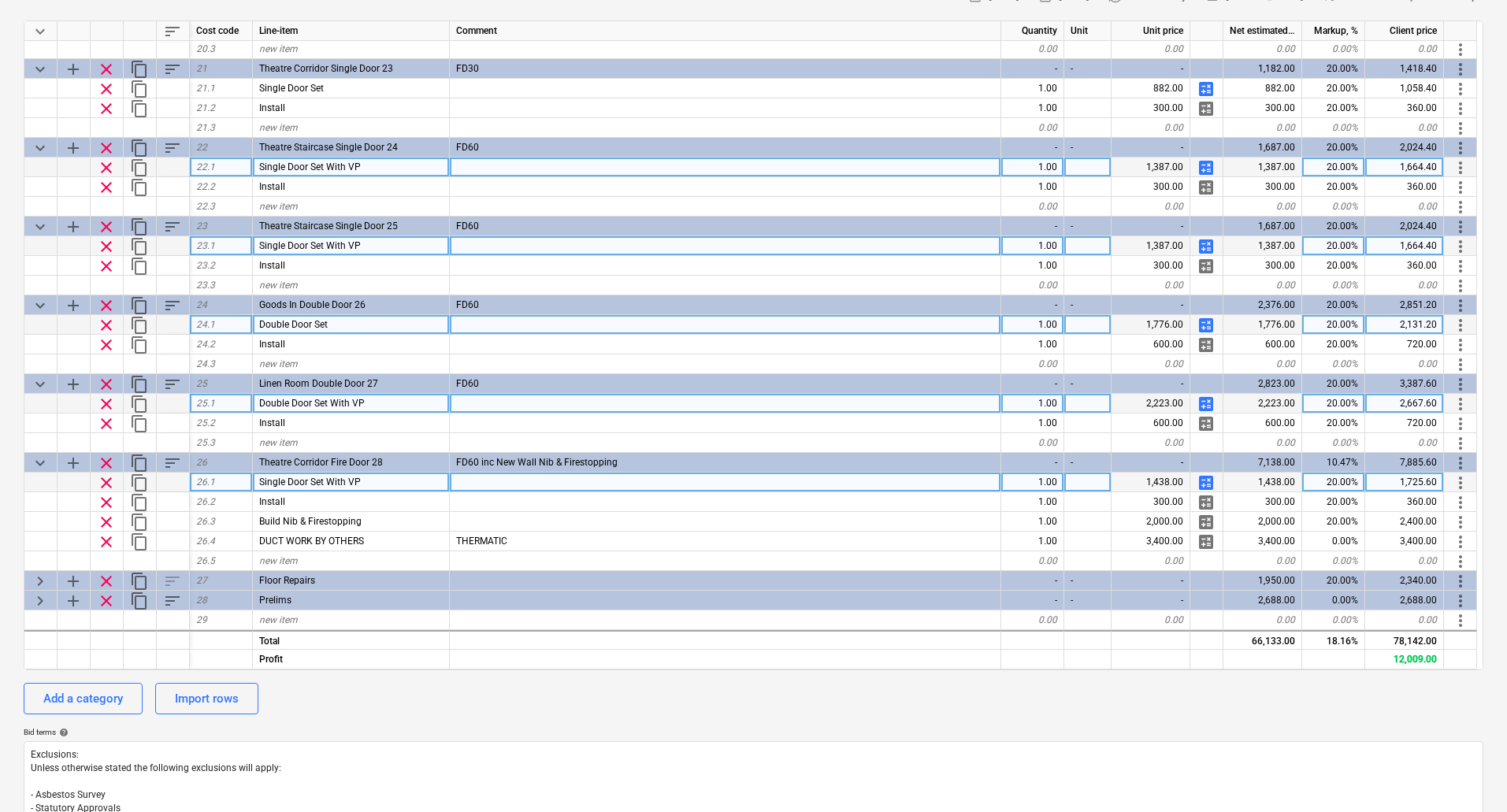
click at [1204, 481] on span "calculate" at bounding box center [1206, 482] width 19 height 19
type textarea "x"
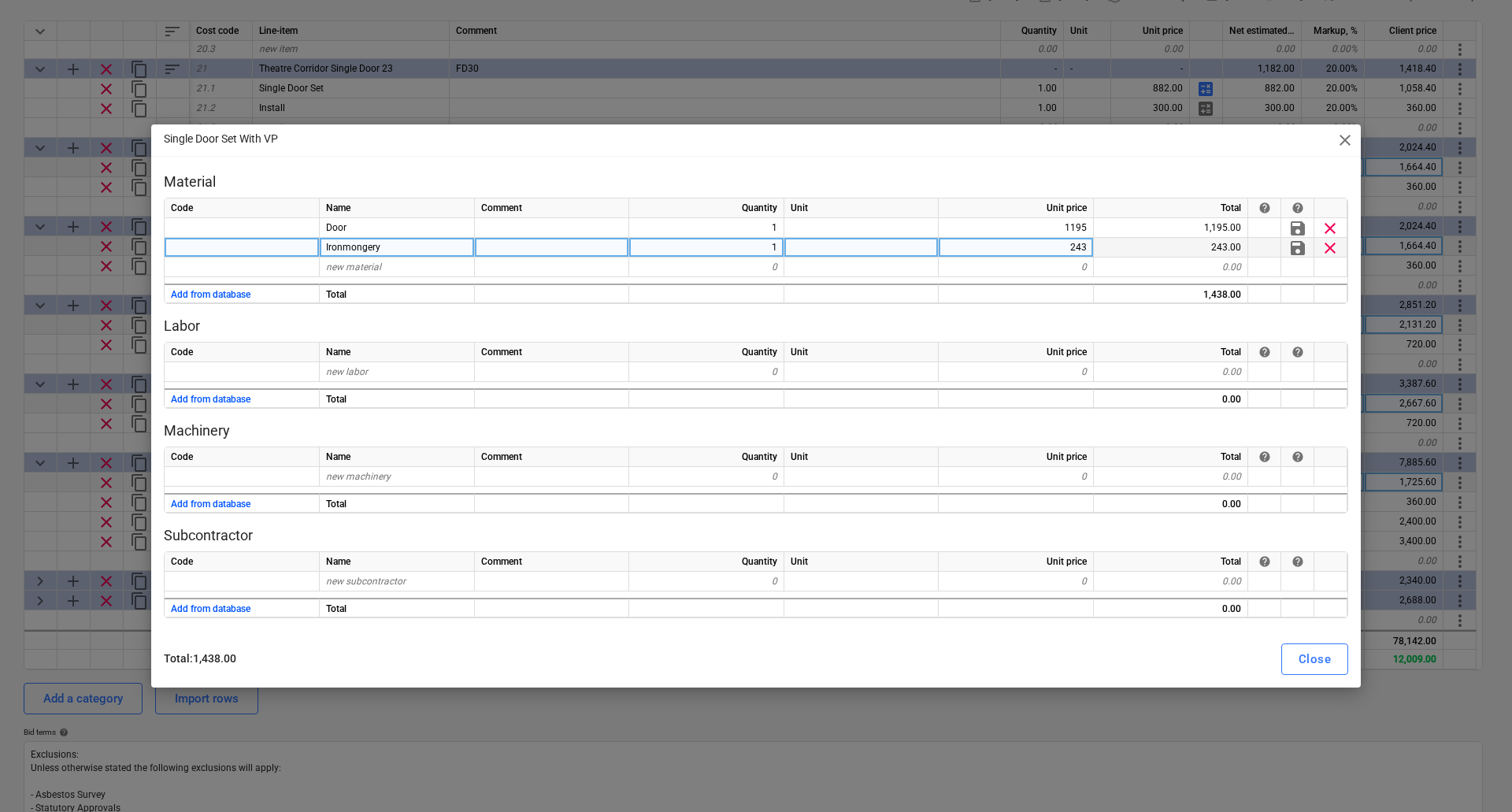
click at [1065, 241] on div "243" at bounding box center [1016, 247] width 155 height 19
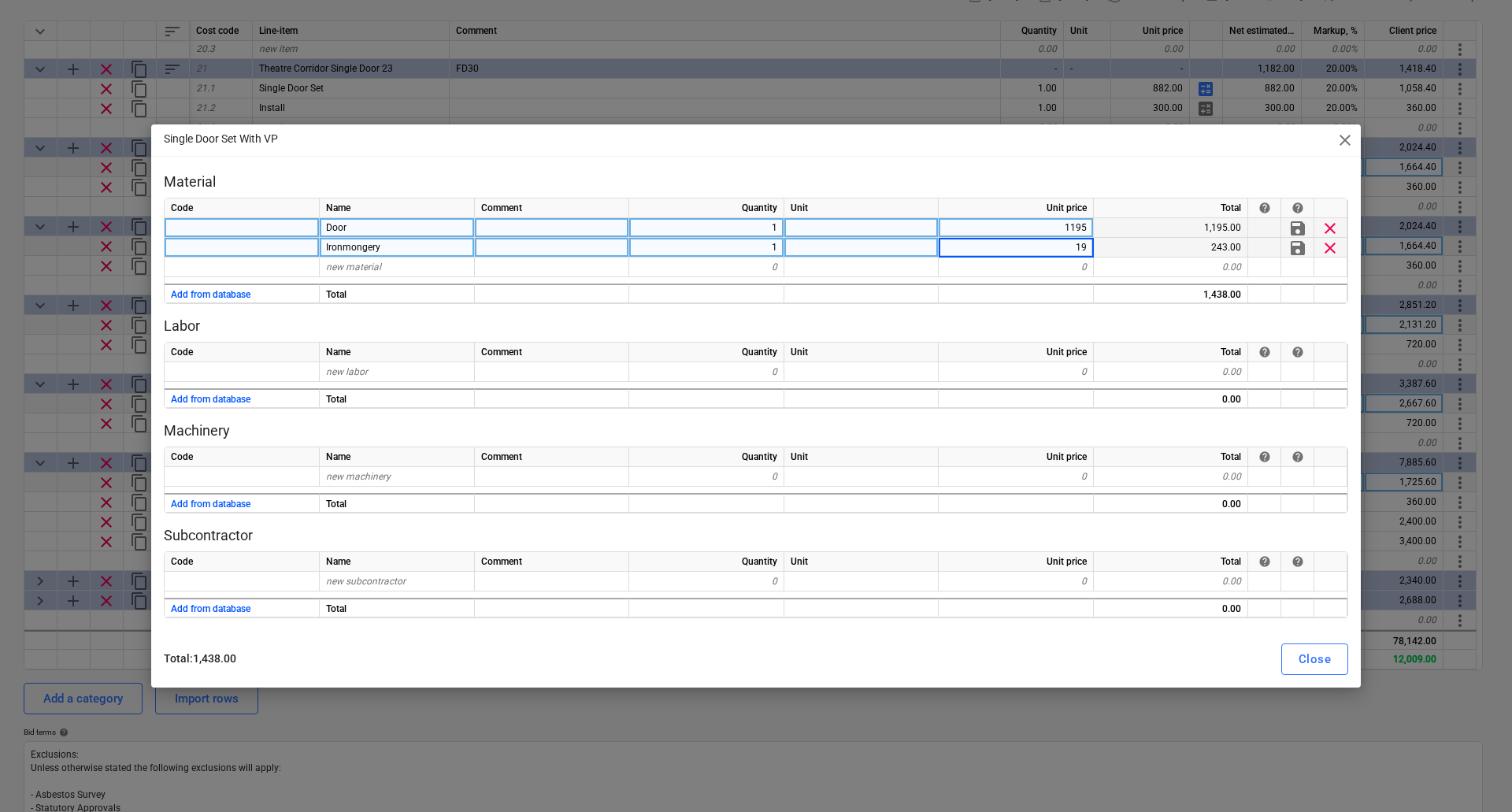
type input "192"
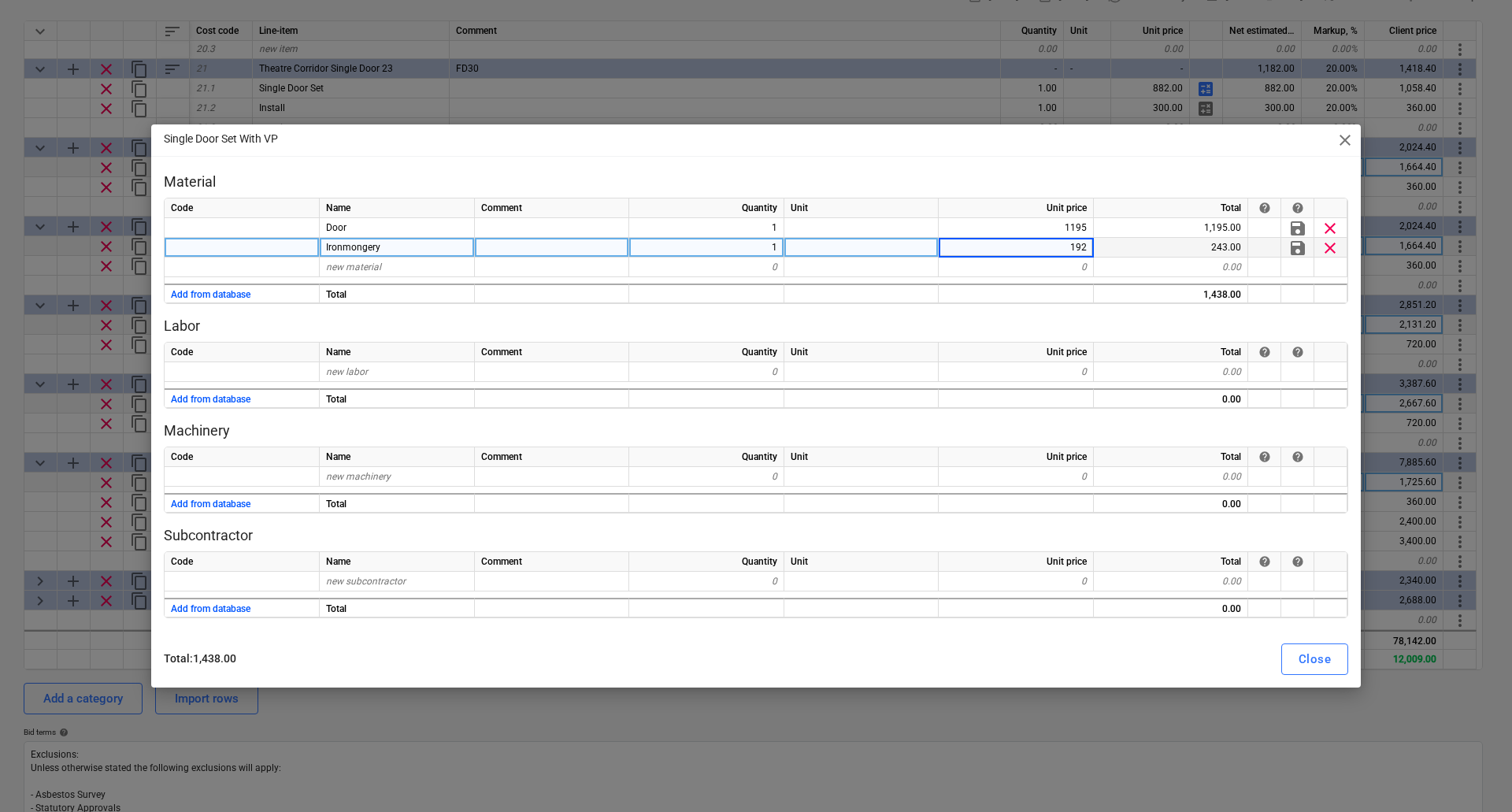
click at [978, 322] on p "Labor" at bounding box center [756, 326] width 1185 height 19
click at [1307, 659] on div "Close" at bounding box center [1315, 659] width 32 height 20
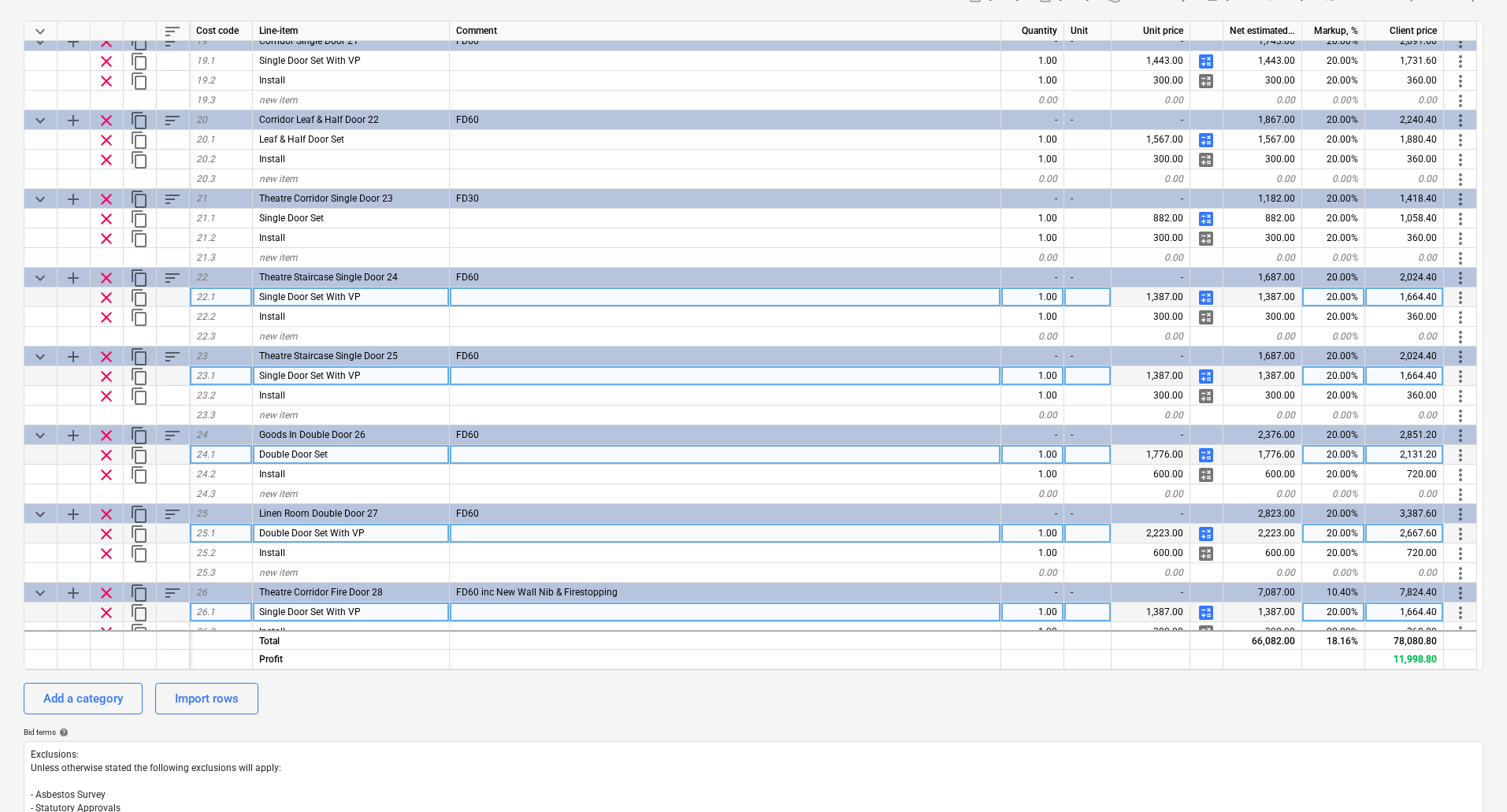
scroll to position [1400, 0]
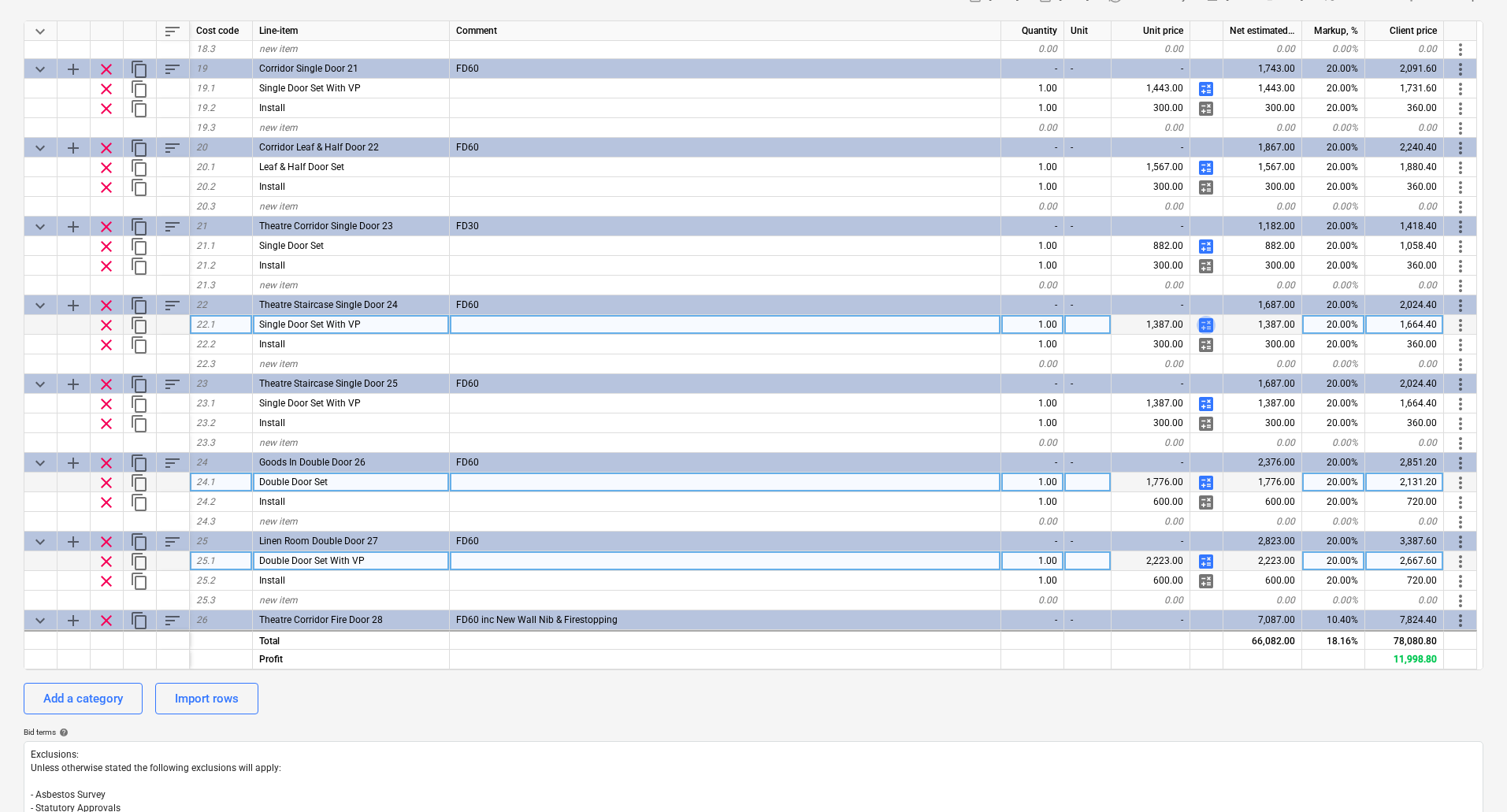
click at [1203, 321] on span "calculate" at bounding box center [1206, 325] width 19 height 19
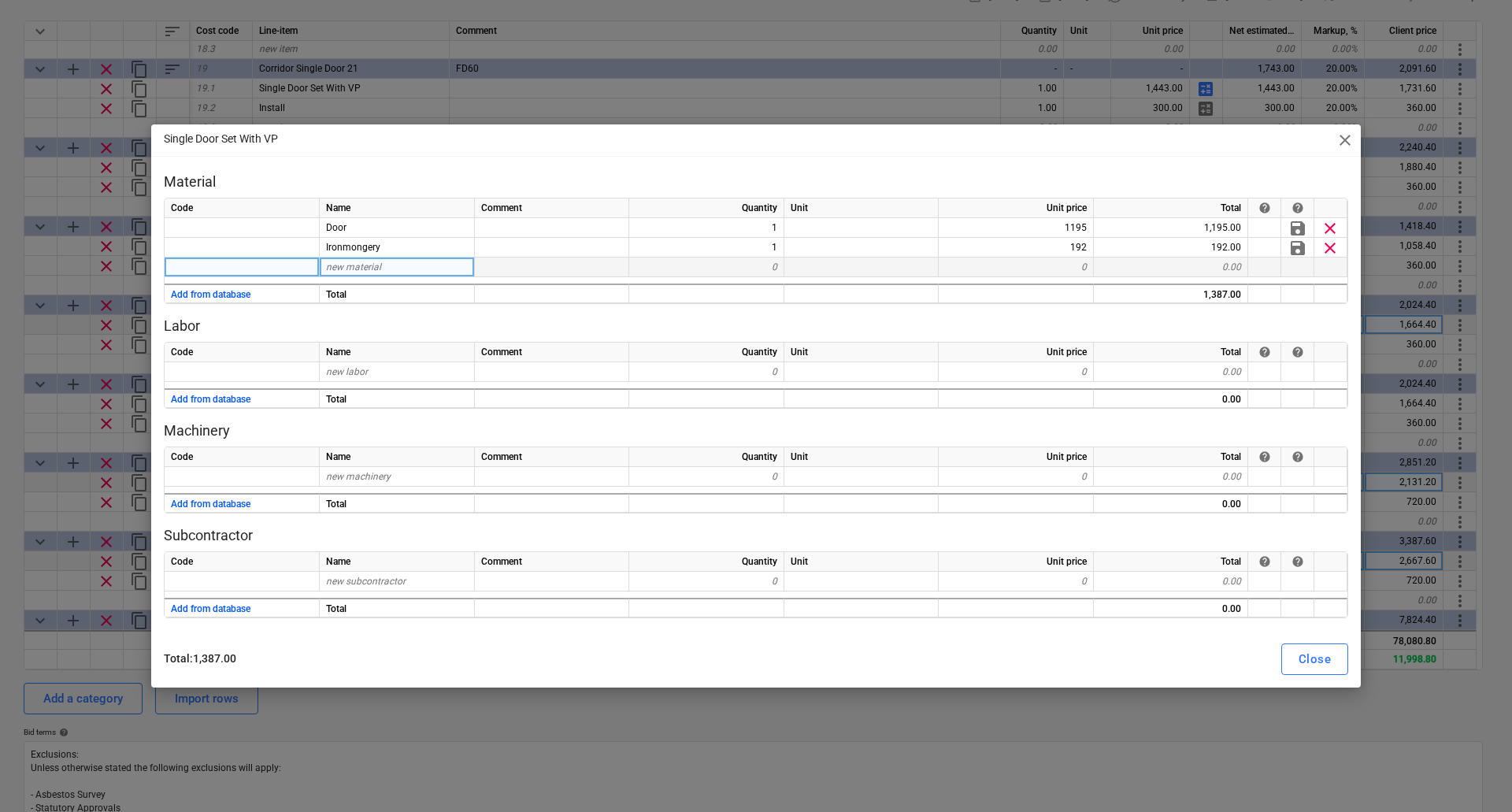
click at [359, 270] on span "new material" at bounding box center [353, 267] width 55 height 11
click at [1326, 662] on div "Close" at bounding box center [1315, 659] width 32 height 20
type textarea "x"
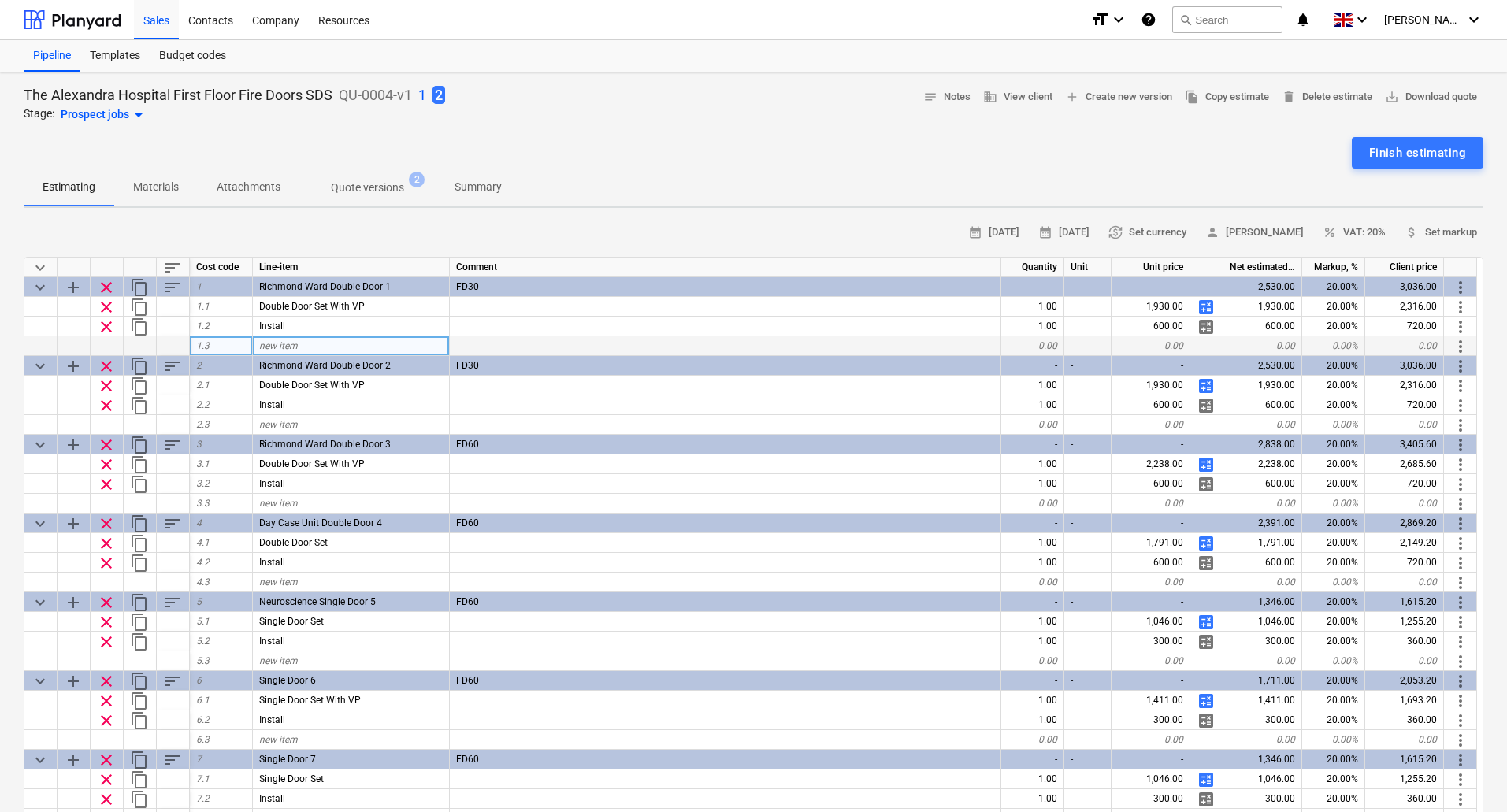
scroll to position [158, 0]
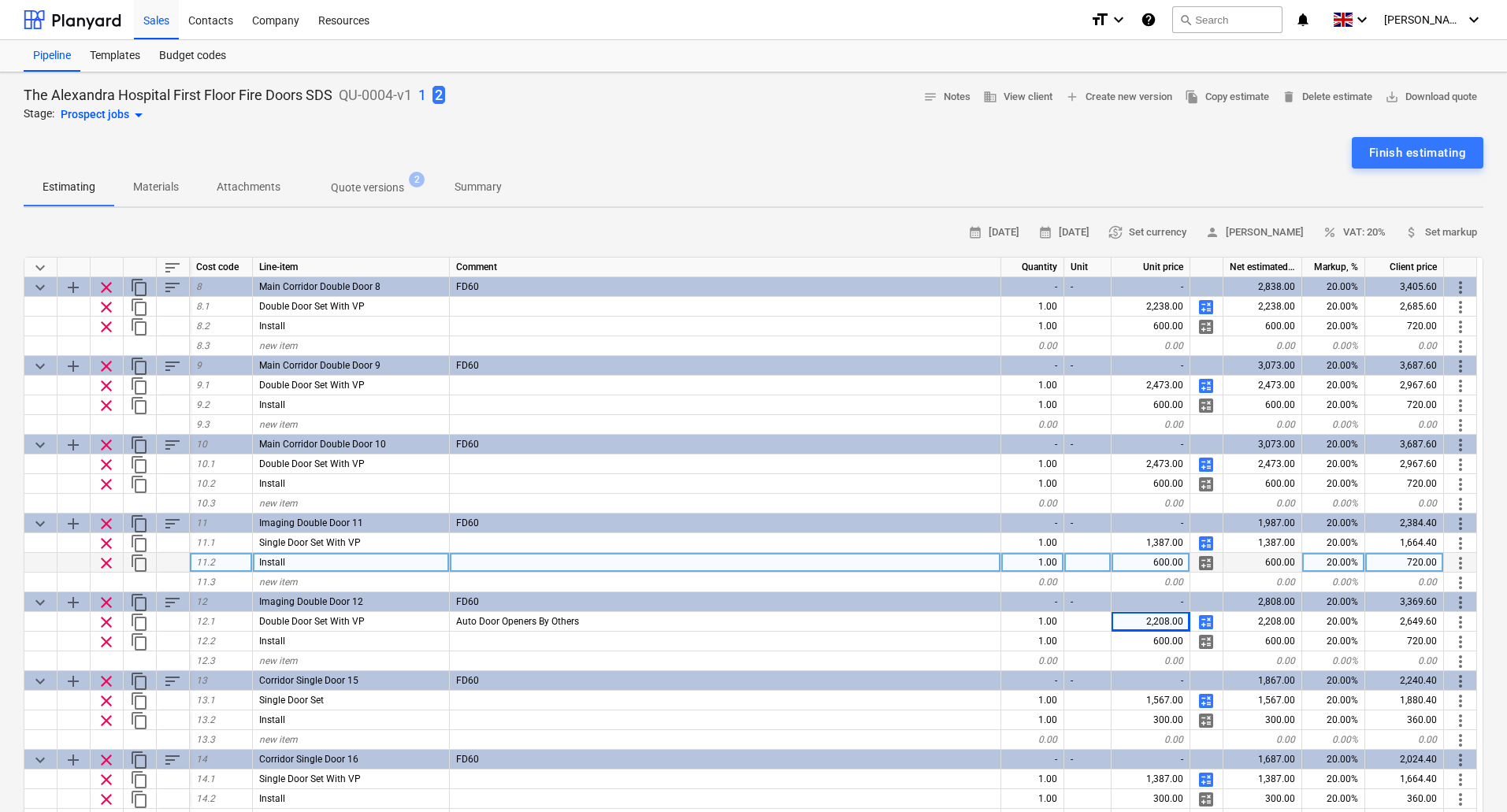
click at [1157, 565] on div "600.00" at bounding box center [1150, 563] width 78 height 19
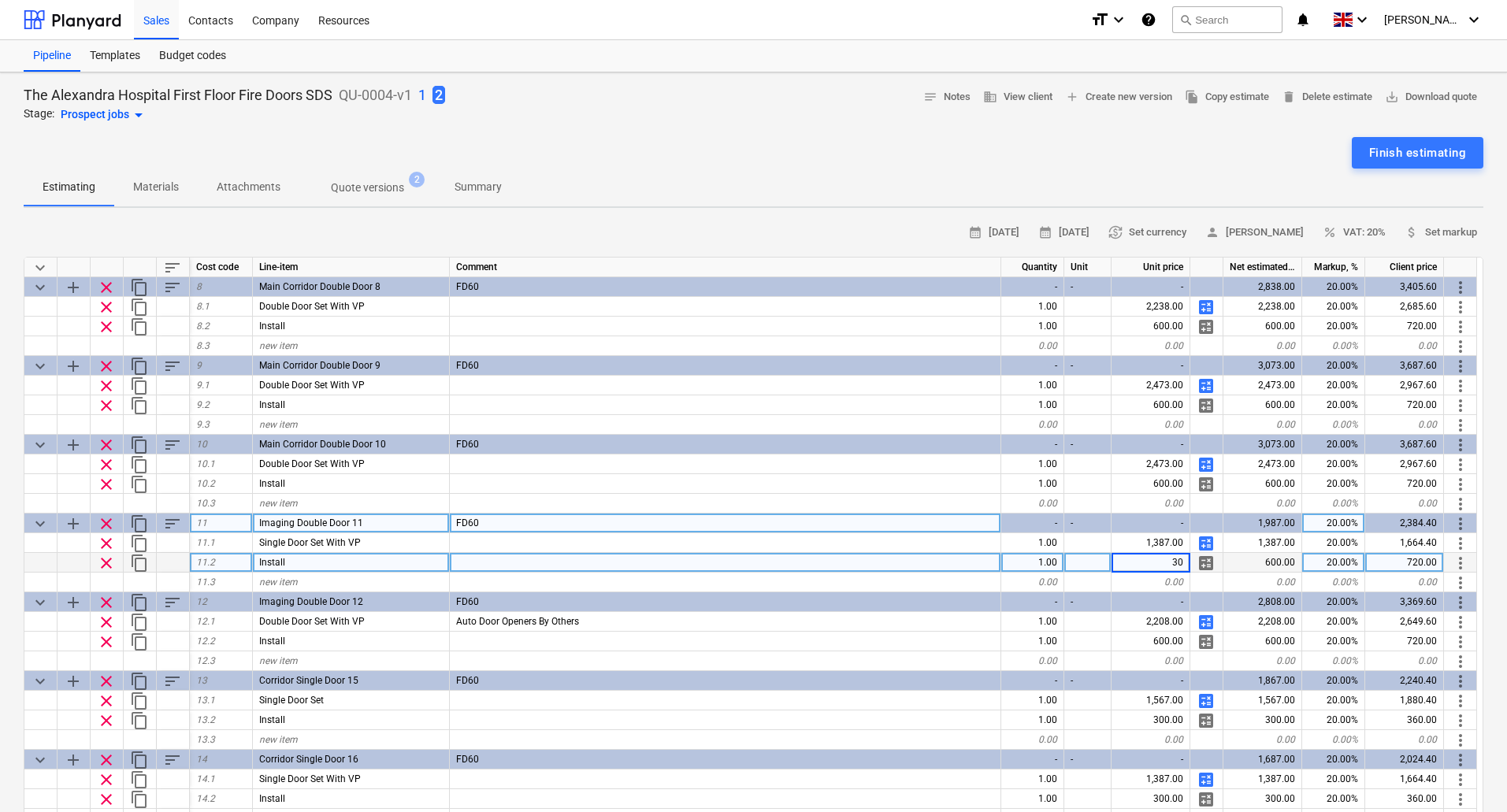
type input "300"
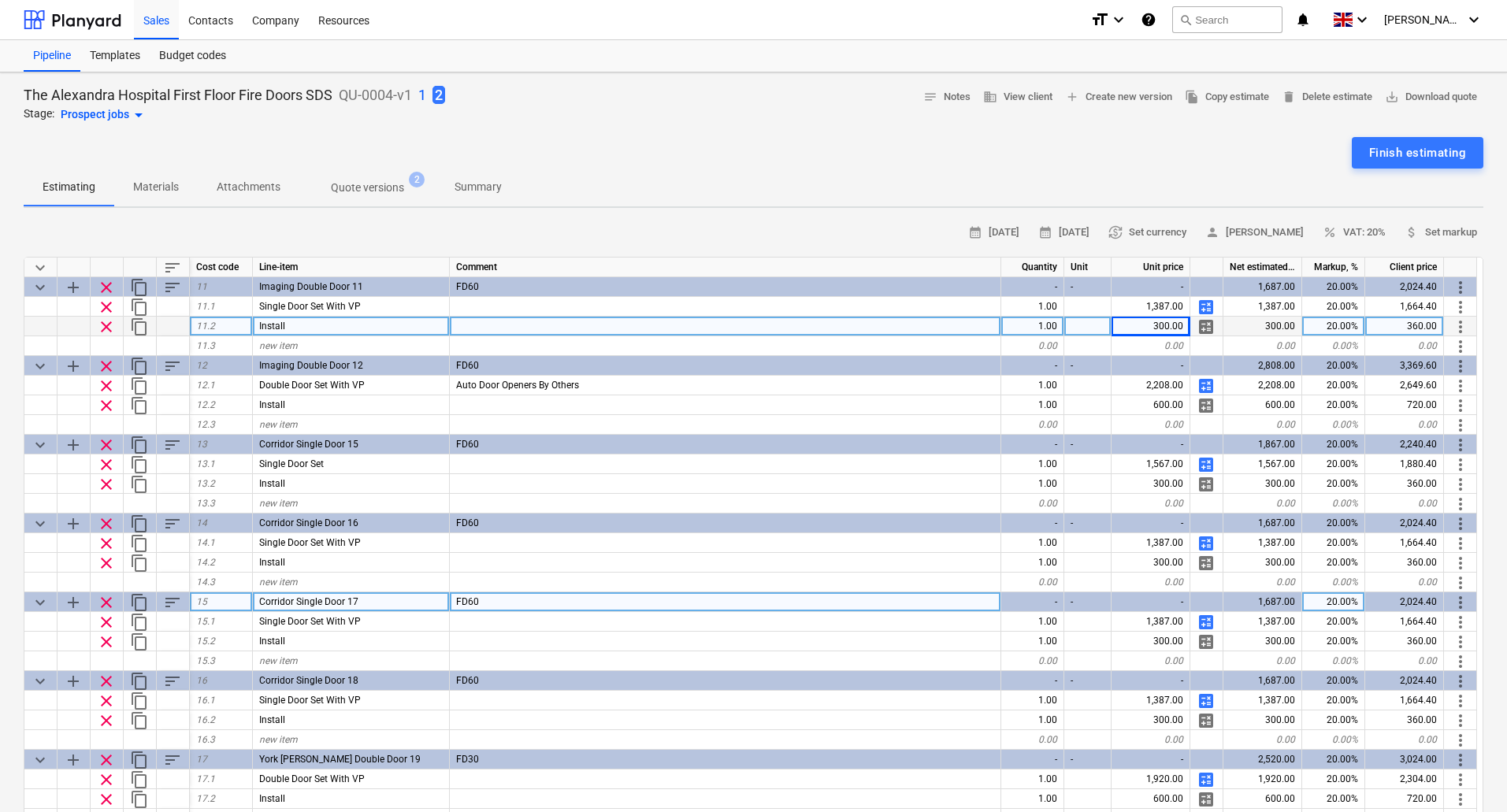
scroll to position [630, 0]
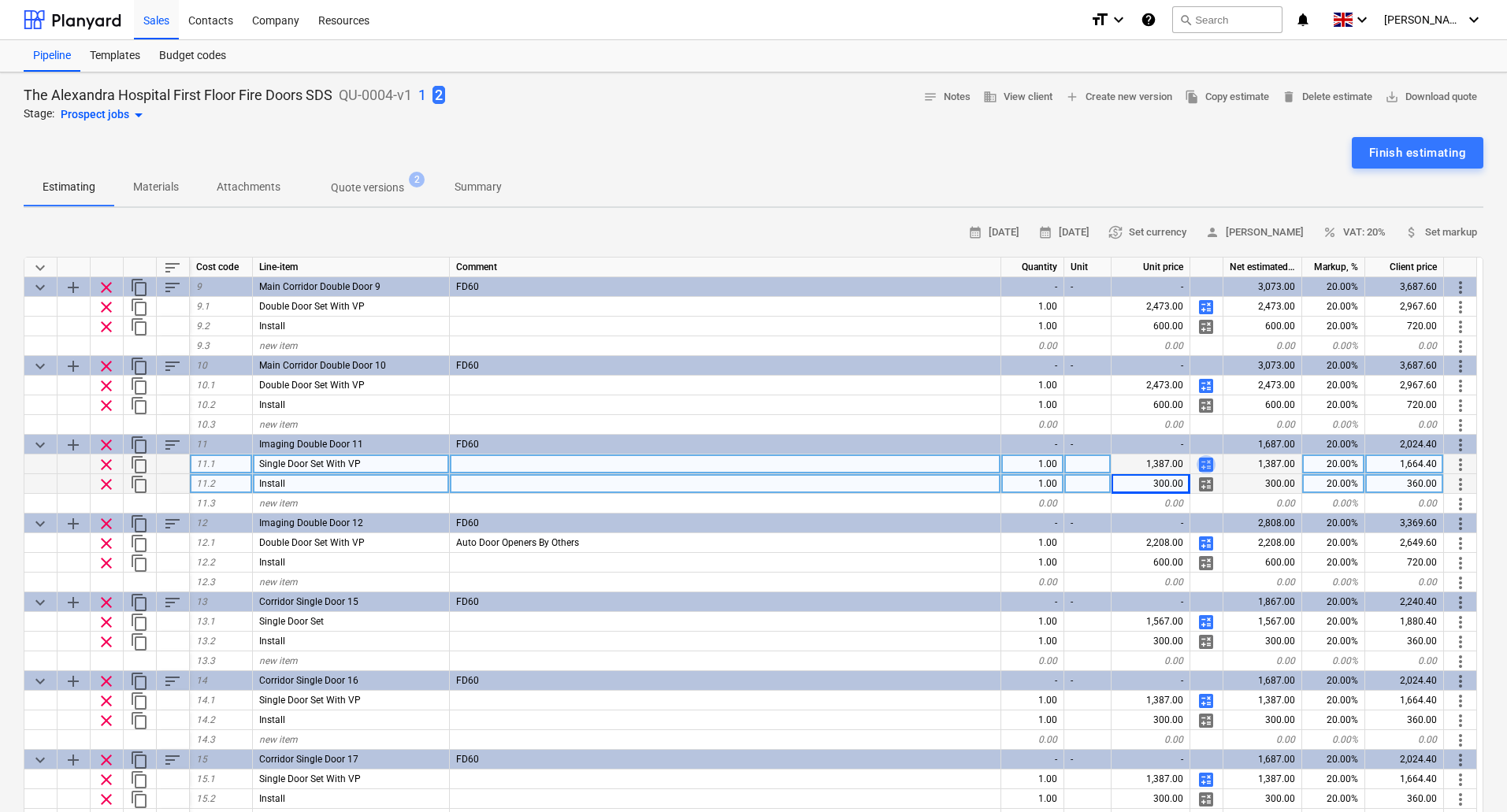
click at [1206, 457] on span "calculate" at bounding box center [1206, 464] width 19 height 19
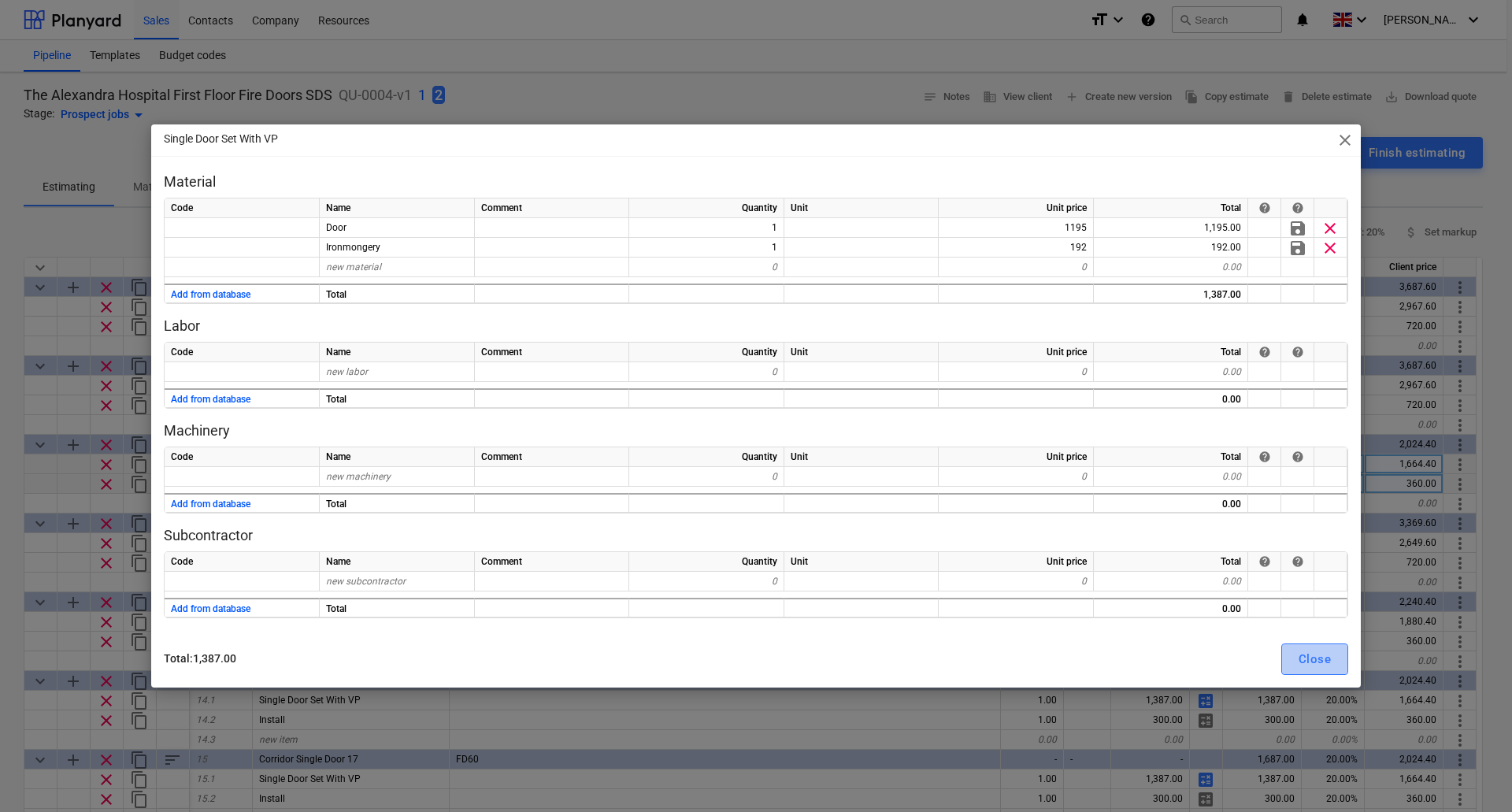
click at [1303, 660] on div "Close" at bounding box center [1315, 659] width 32 height 20
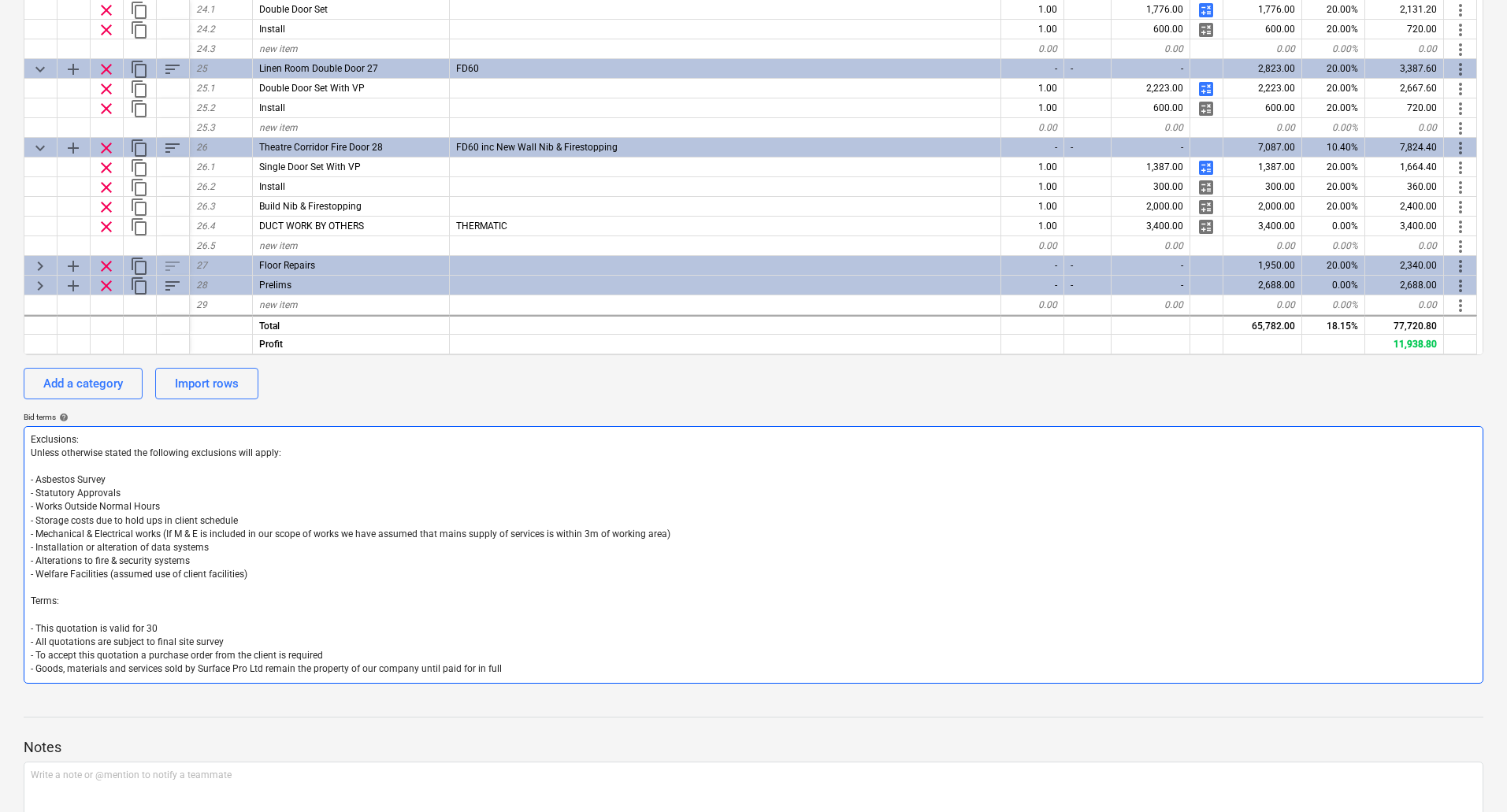
scroll to position [472, 0]
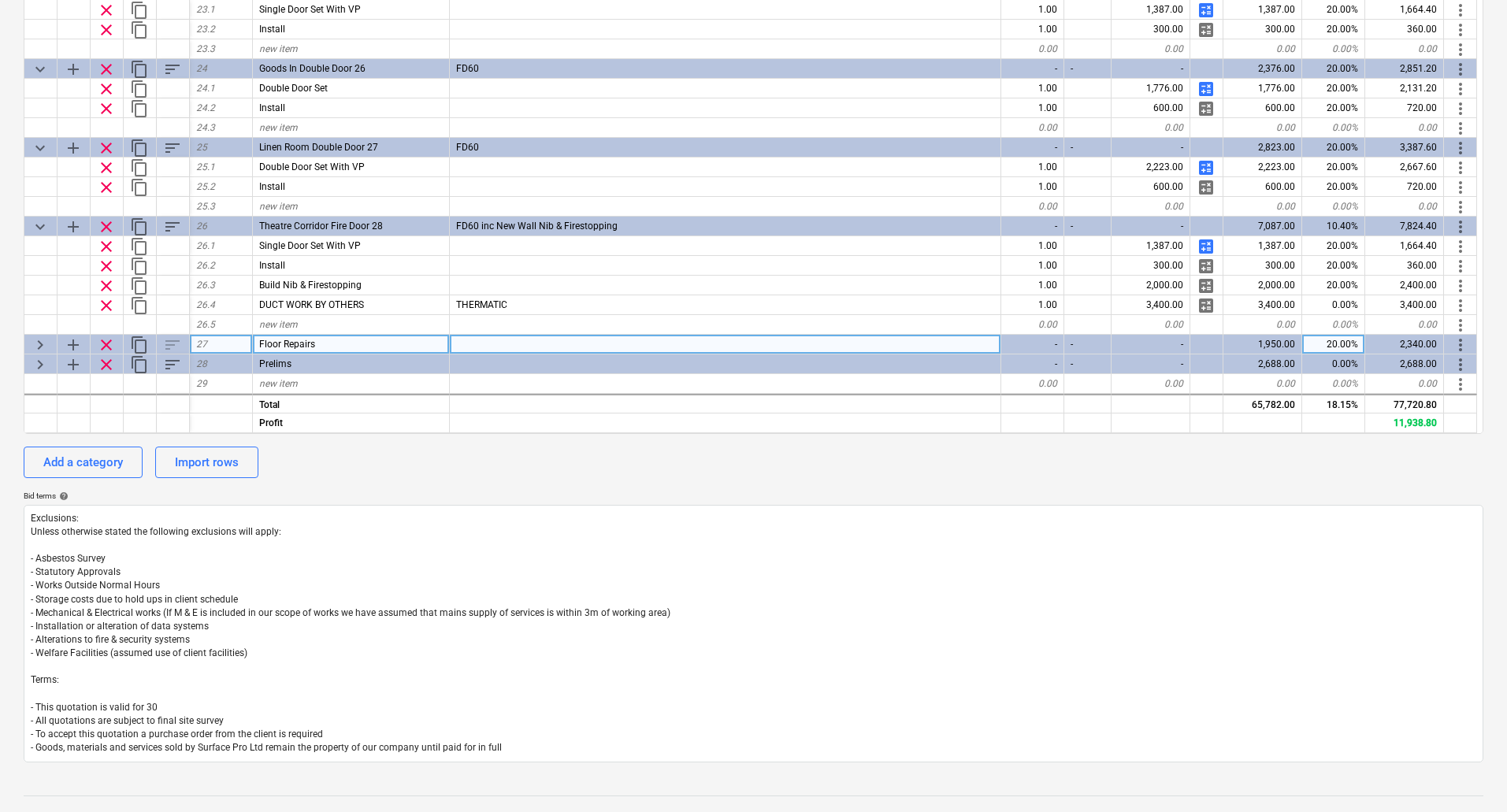
click at [39, 340] on span "keyboard_arrow_right" at bounding box center [40, 345] width 19 height 19
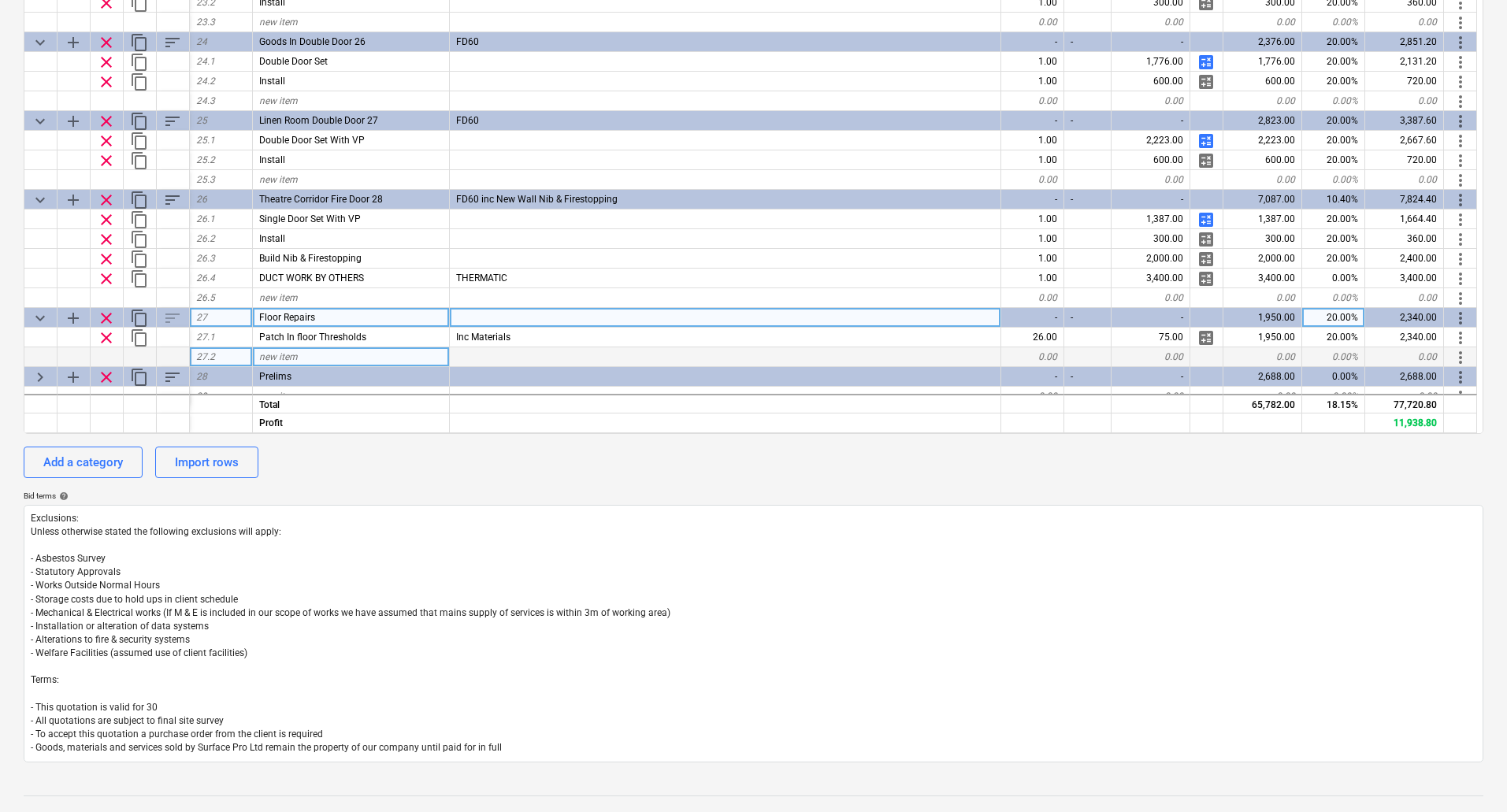
scroll to position [1597, 0]
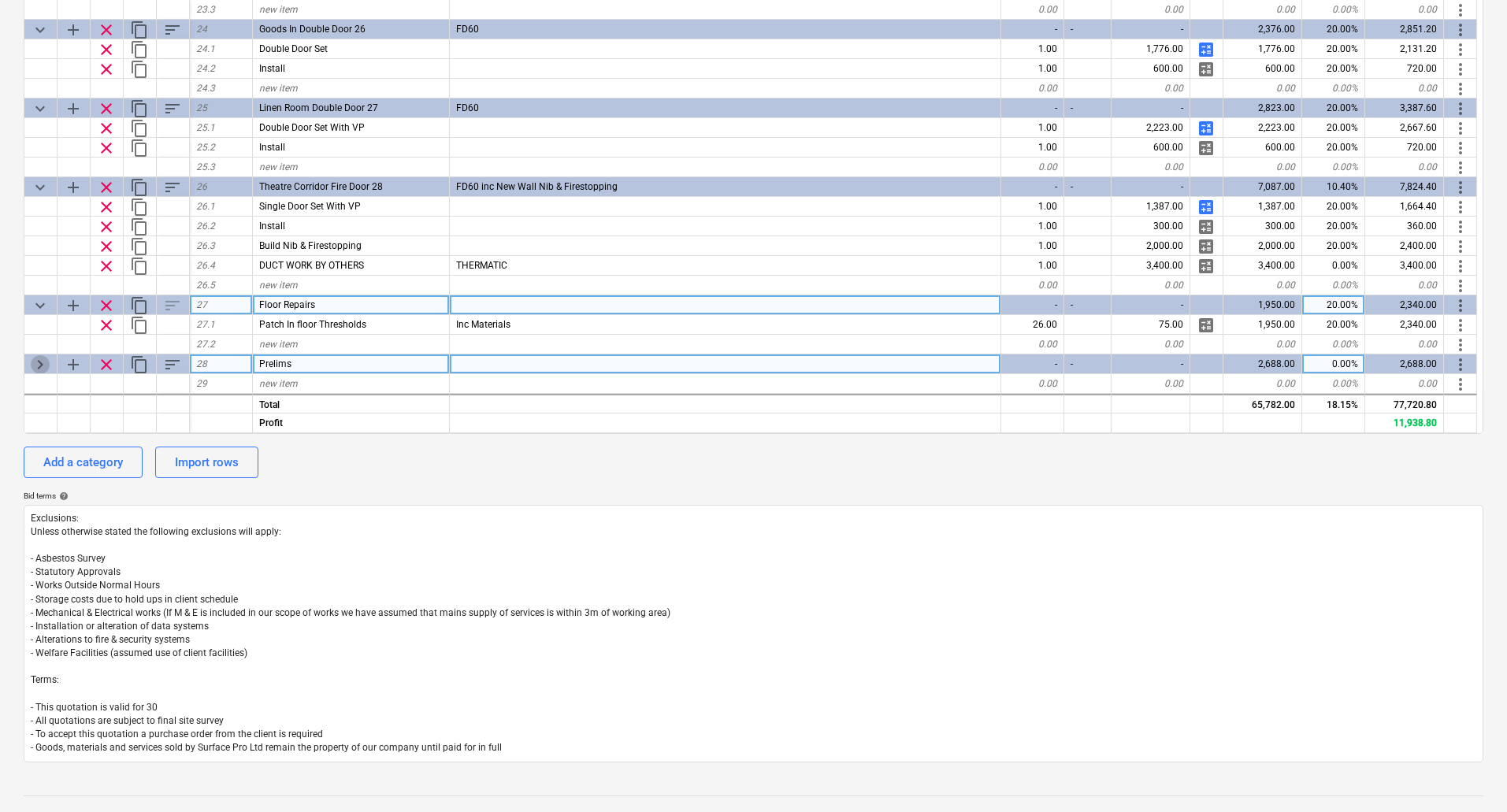
click at [35, 357] on span "keyboard_arrow_right" at bounding box center [40, 364] width 19 height 19
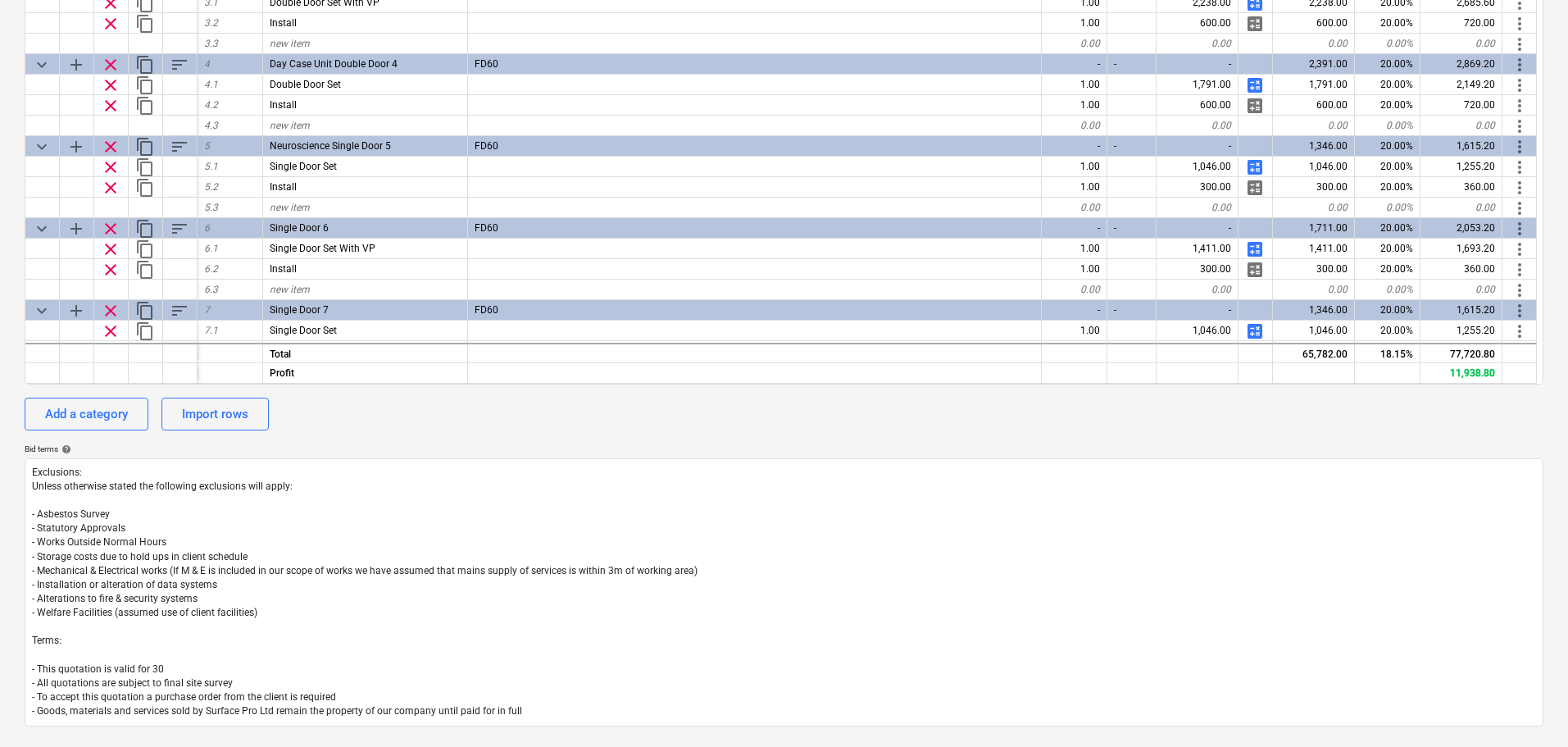
scroll to position [0, 0]
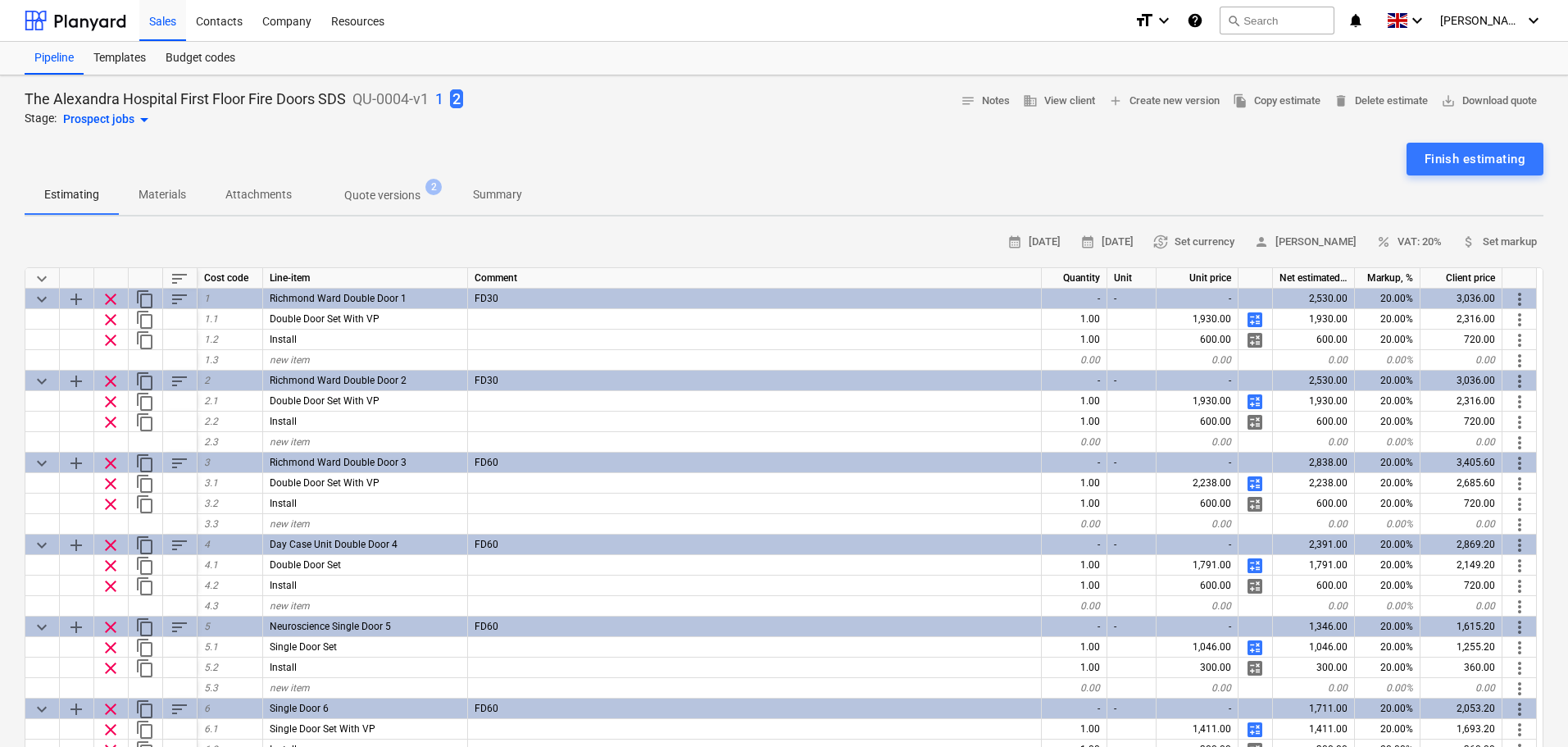
click at [442, 97] on p "1" at bounding box center [439, 99] width 8 height 19
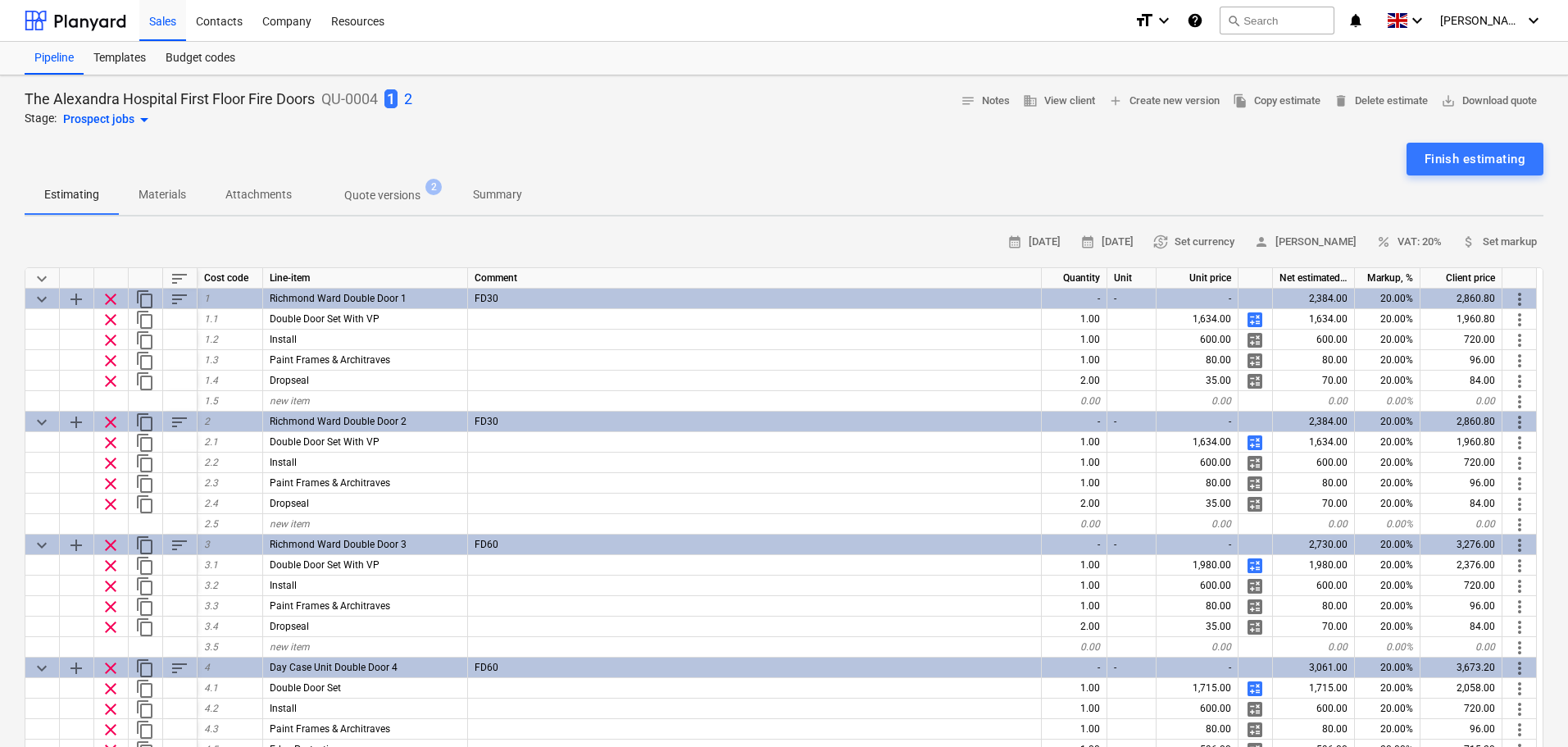
click at [412, 97] on p "2" at bounding box center [408, 99] width 8 height 19
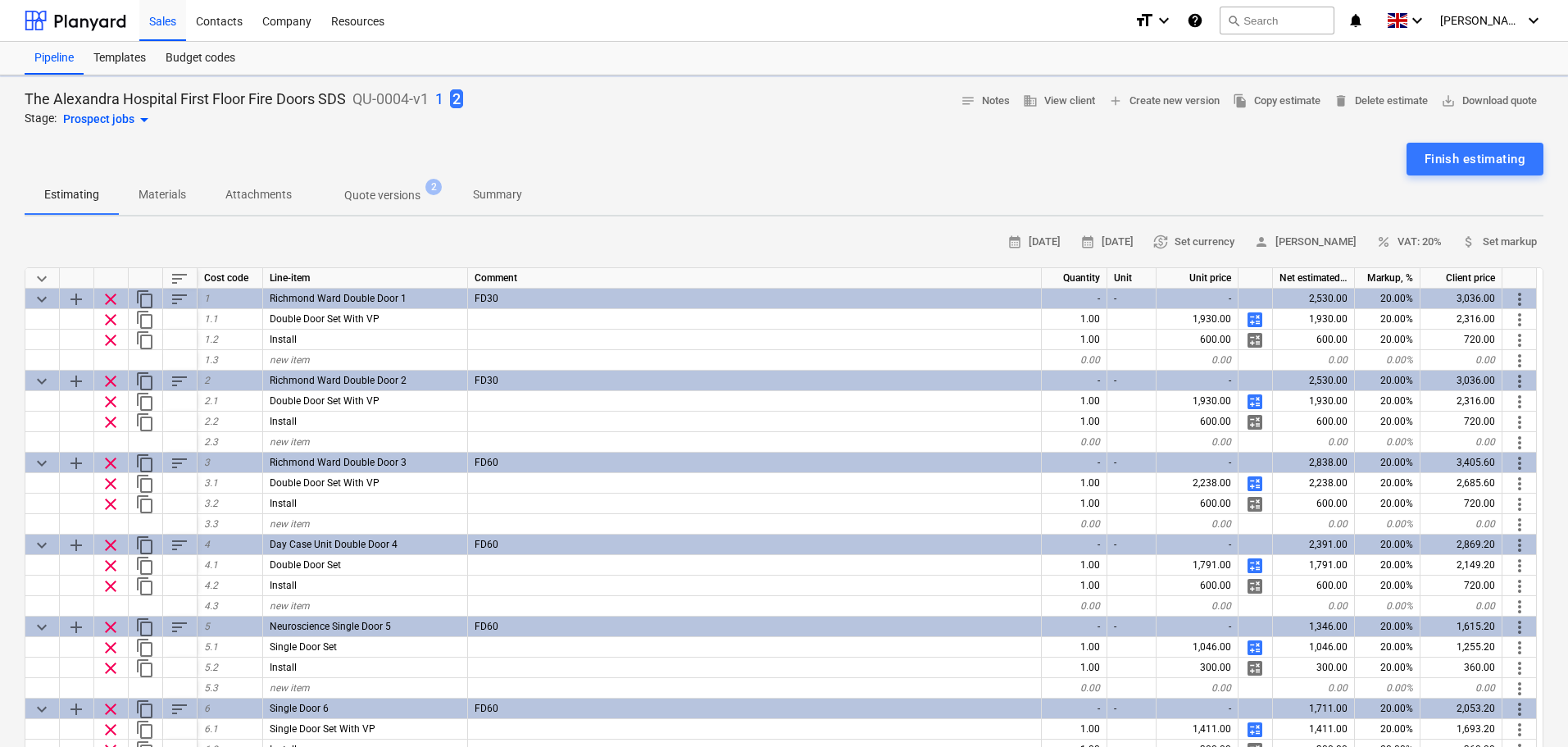
type textarea "x"
click at [1486, 97] on span "save_alt Download quote" at bounding box center [1489, 101] width 96 height 19
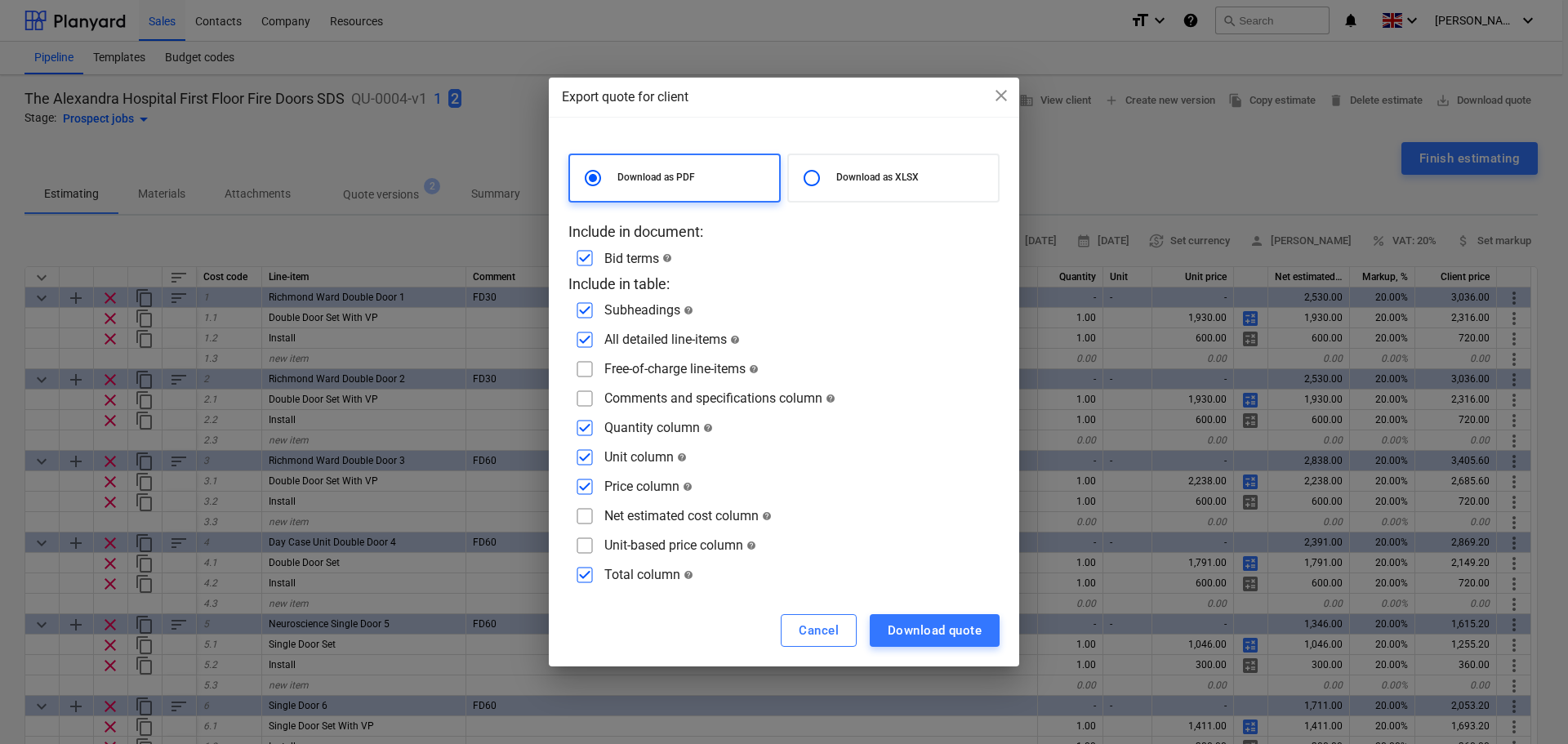
click at [575, 367] on input "checkbox" at bounding box center [584, 369] width 26 height 26
checkbox input "true"
click at [591, 398] on input "checkbox" at bounding box center [584, 398] width 26 height 26
checkbox input "true"
click at [937, 631] on div "Download quote" at bounding box center [935, 630] width 94 height 21
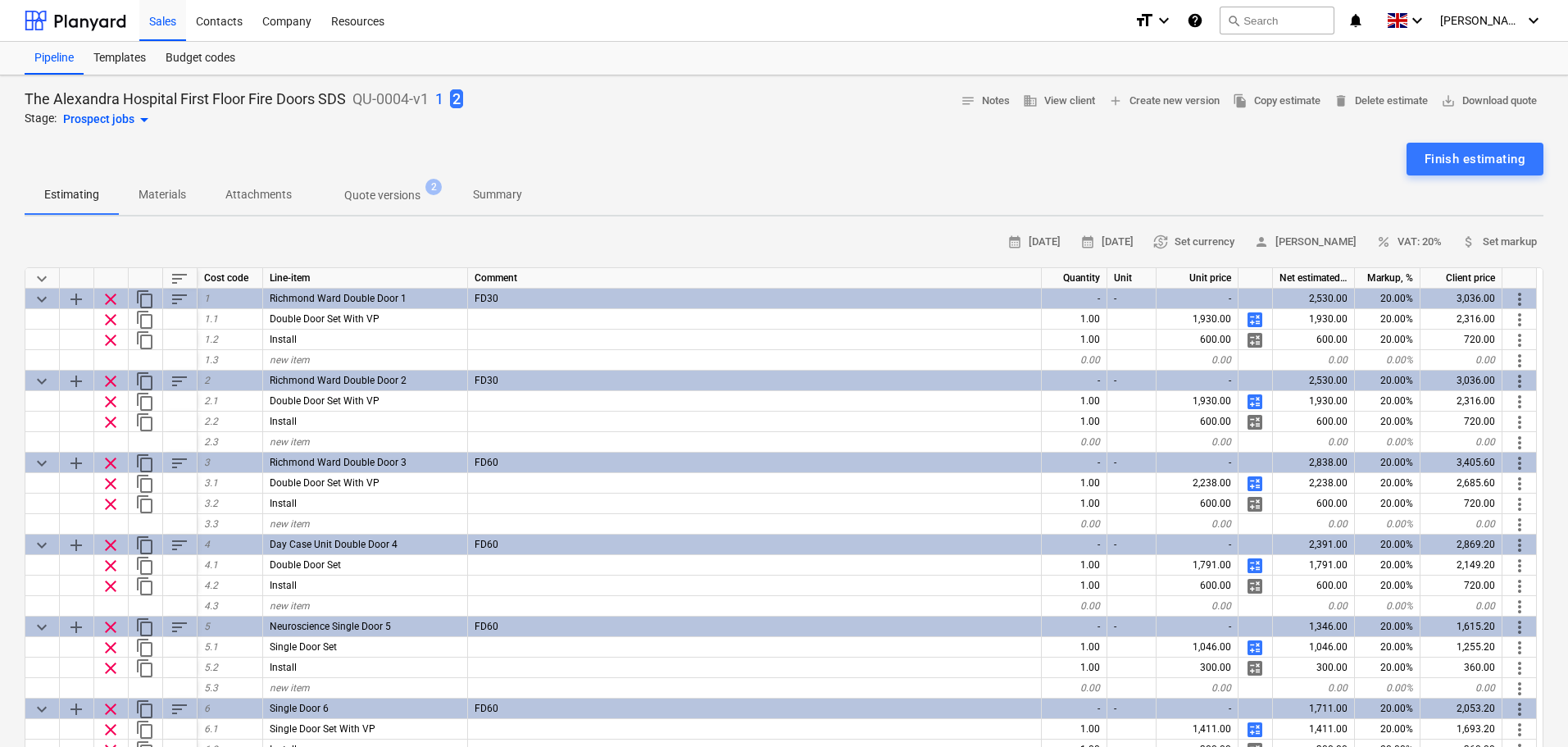
click at [880, 93] on div "The Alexandra Hospital First Floor Fire Doors SDS QU-0004-v1 1 2 Stage: Prospec…" at bounding box center [784, 109] width 1519 height 41
click at [1002, 261] on div "calendar_month 15 Sep 2025 calendar_month 29 Sep 2025 currency_exchange Set cur…" at bounding box center [784, 718] width 1519 height 978
click at [1475, 99] on span "save_alt Download quote" at bounding box center [1489, 101] width 96 height 19
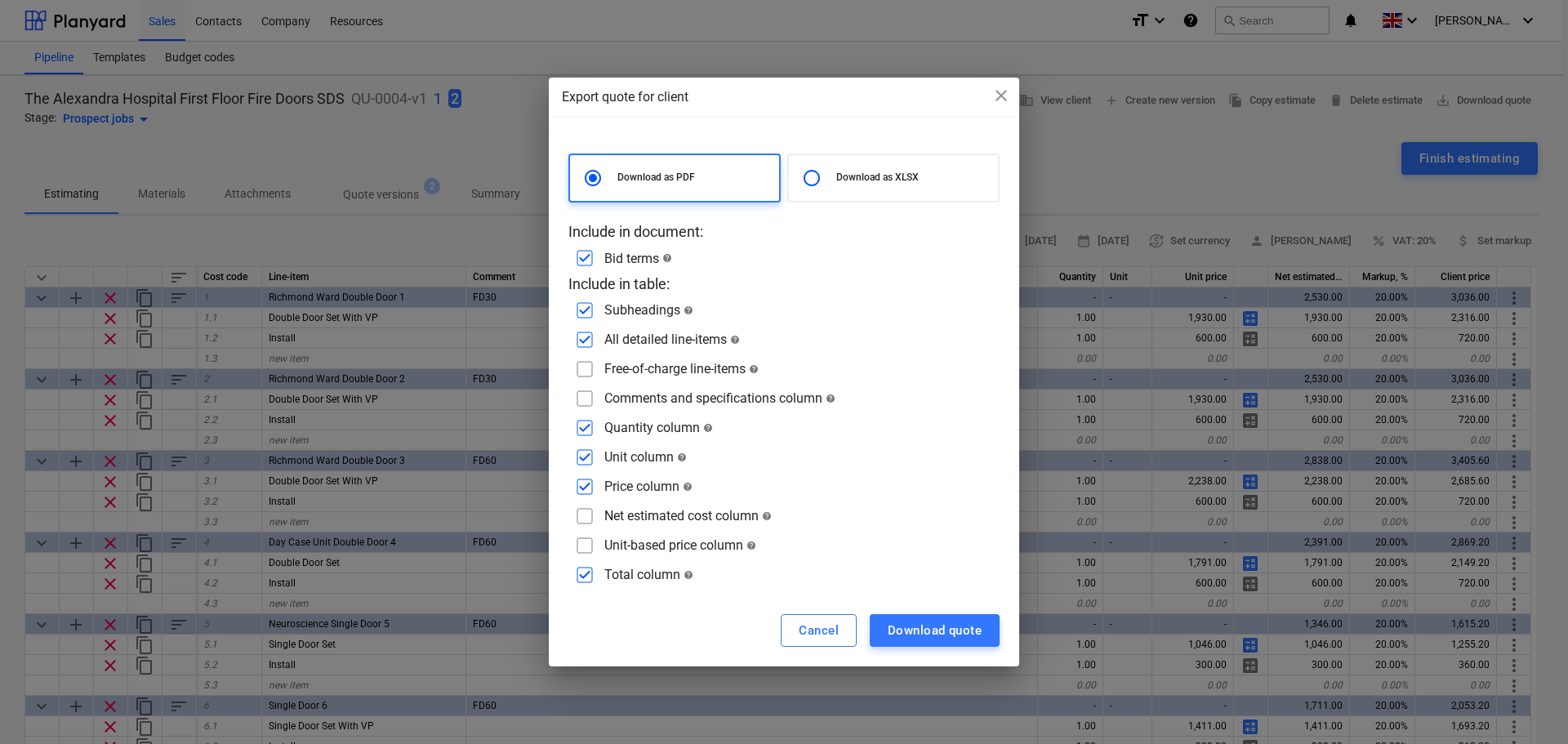
click at [891, 169] on div "Download as XLSX" at bounding box center [893, 178] width 212 height 49
radio input "false"
radio input "true"
checkbox input "false"
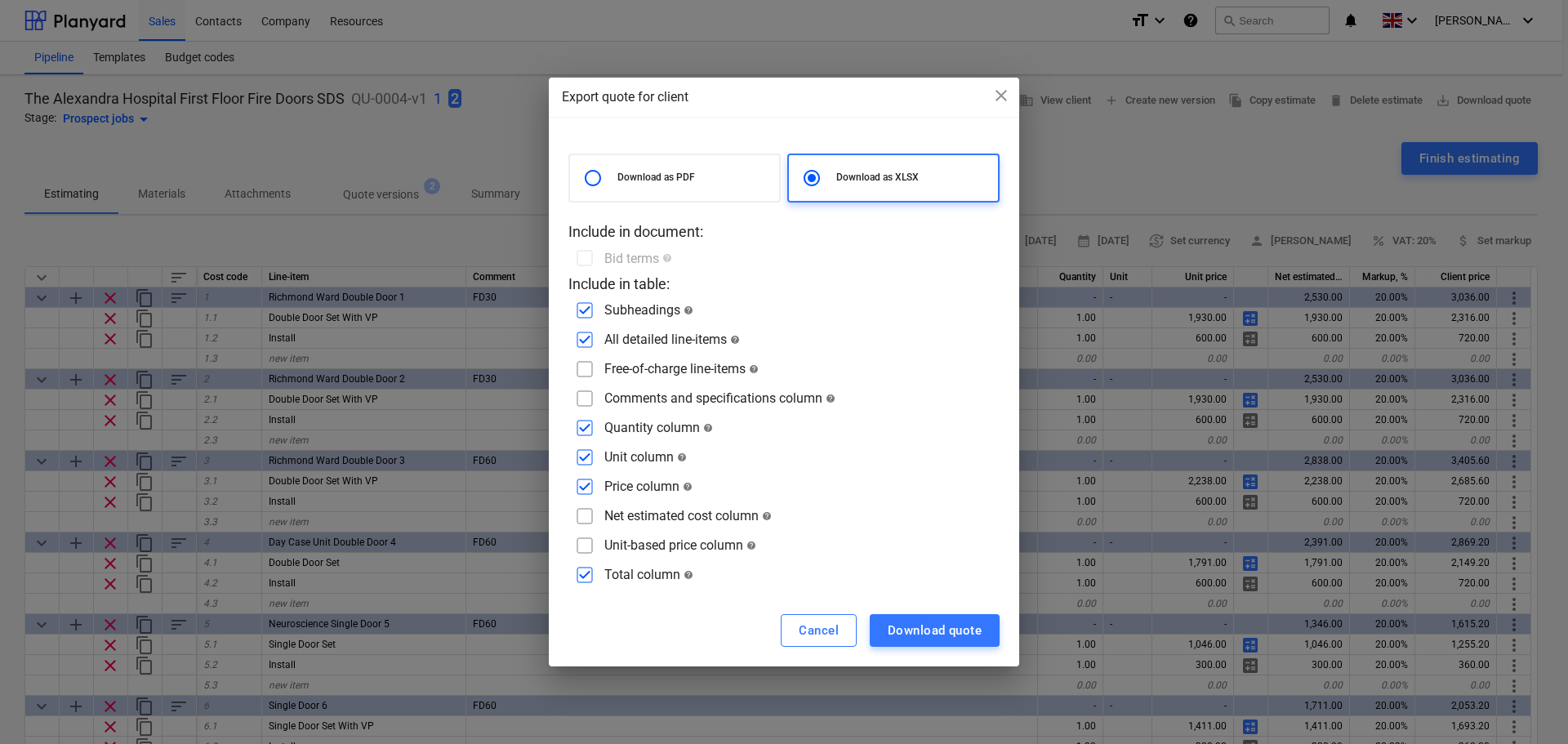
click at [595, 396] on input "checkbox" at bounding box center [584, 398] width 26 height 26
checkbox input "true"
click at [948, 627] on div "Download quote" at bounding box center [935, 630] width 94 height 21
